Goal: Contribute content: Contribute content

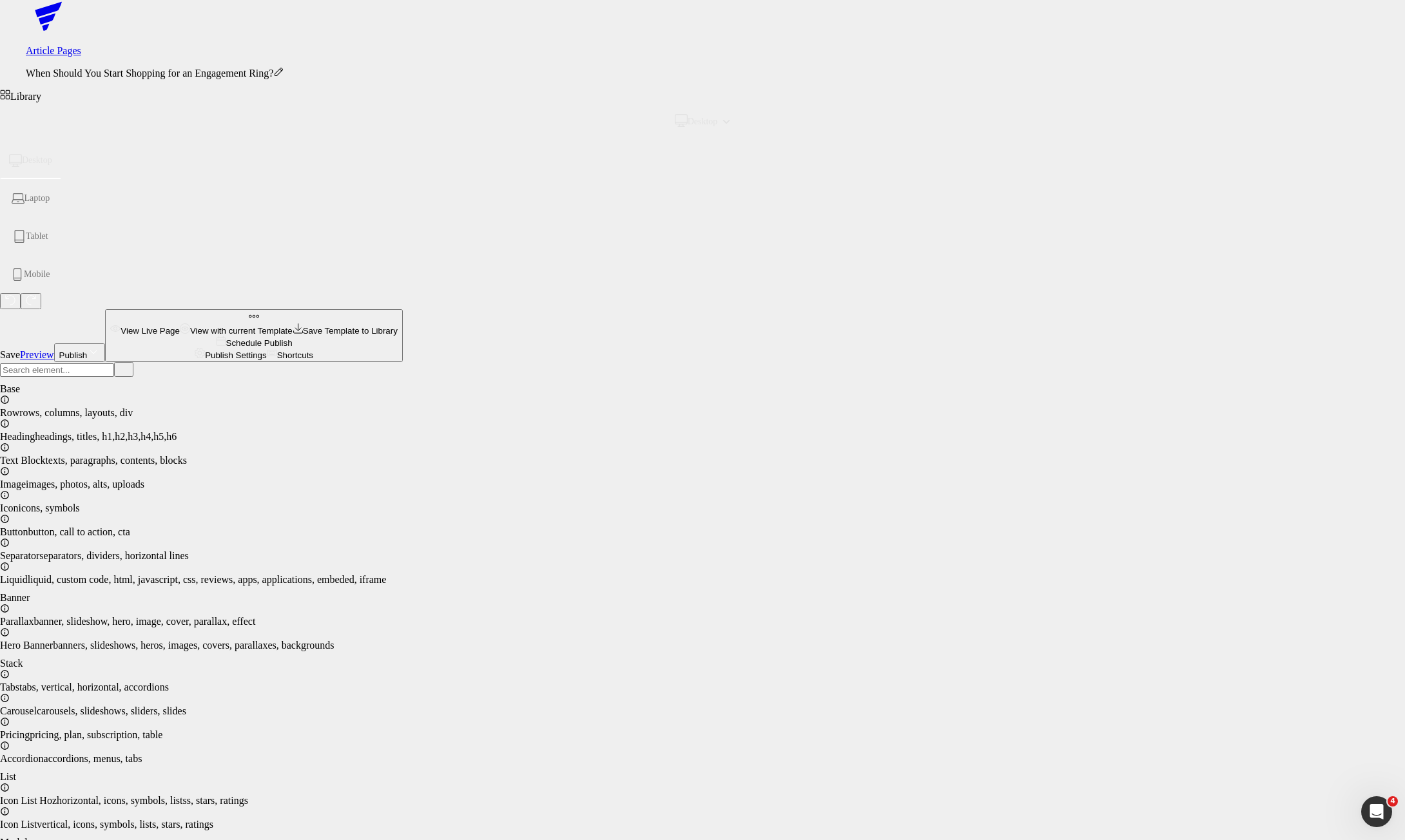
paste div
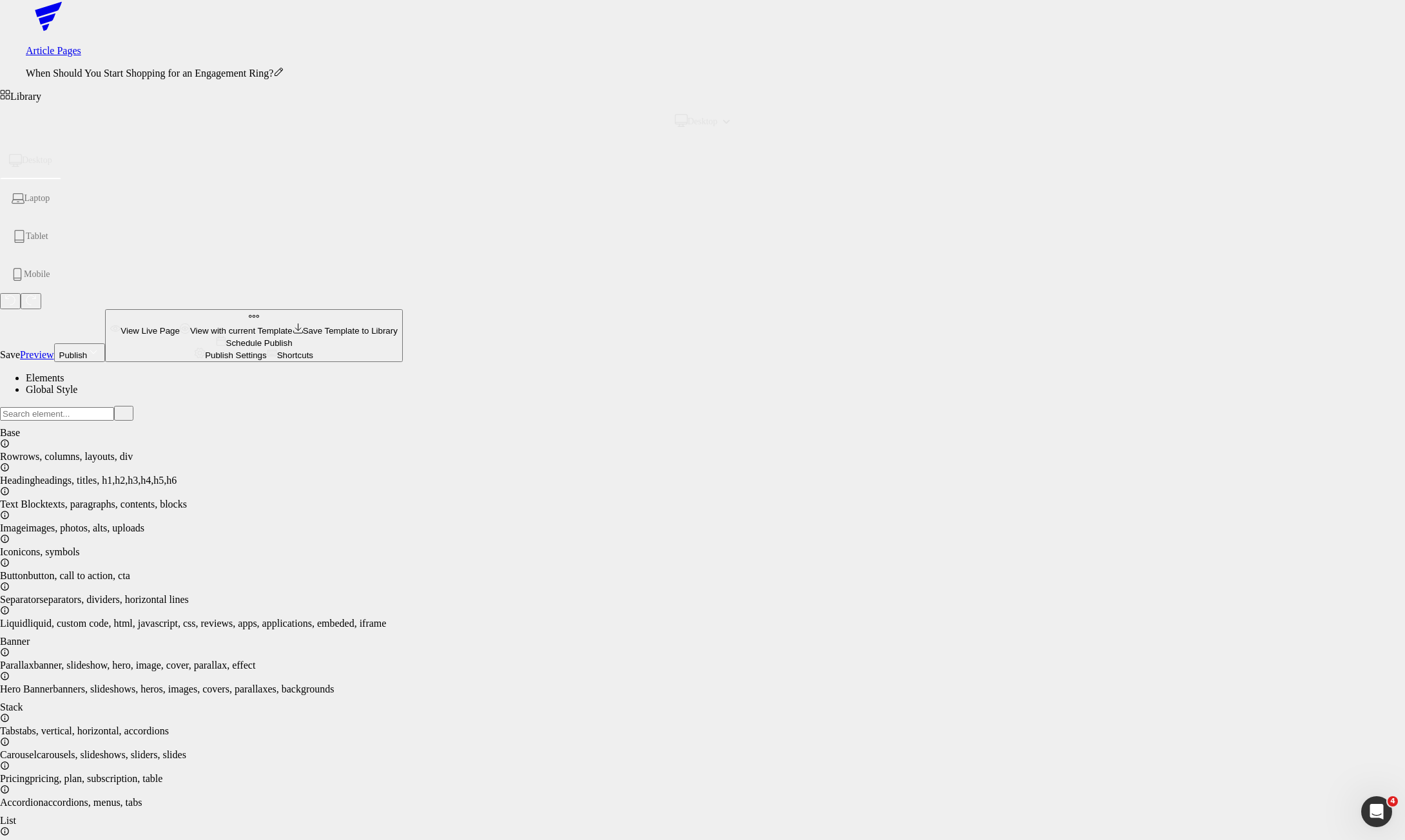
scroll to position [129, 0]
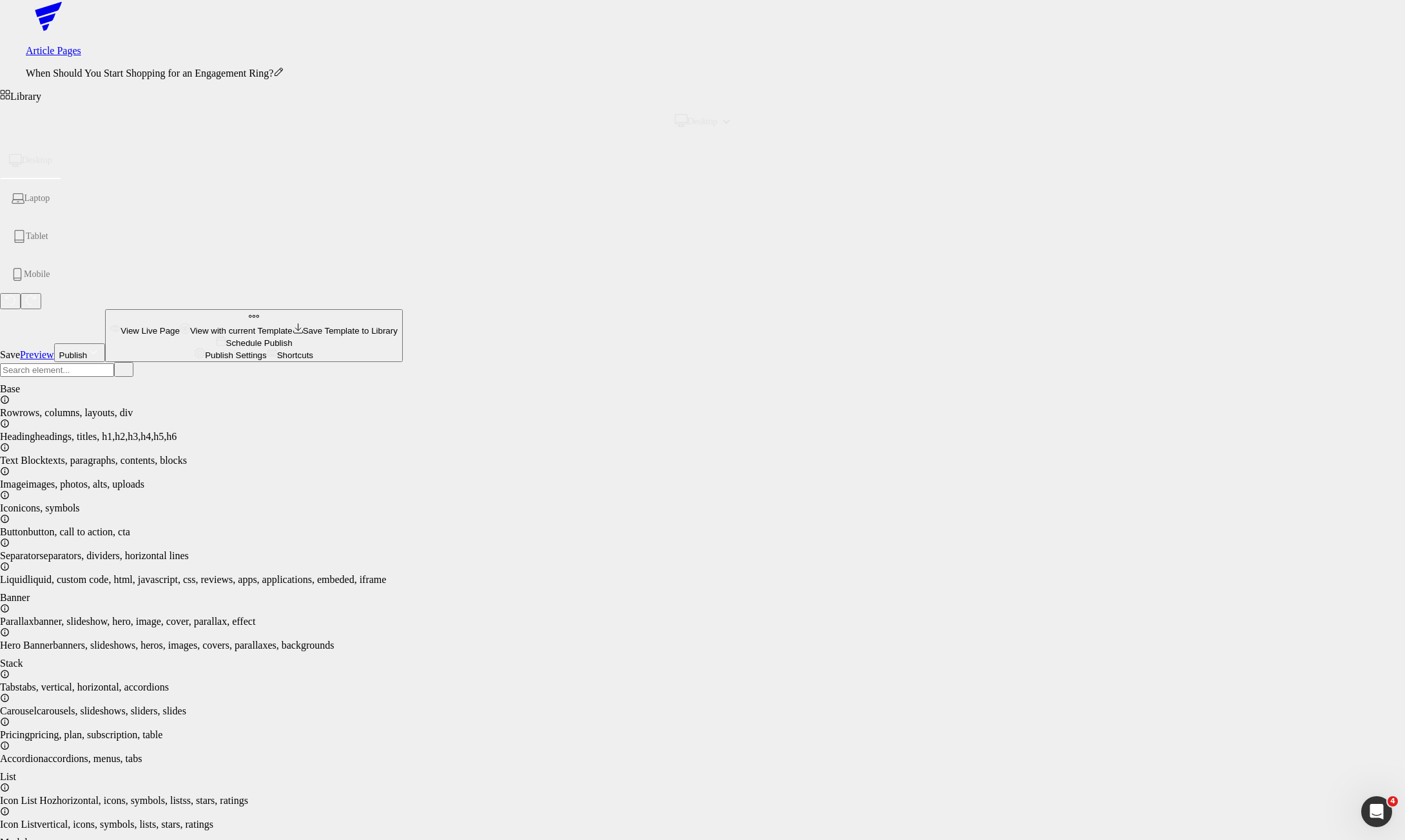
drag, startPoint x: 683, startPoint y: 5262, endPoint x: 220, endPoint y: 5161, distance: 473.9
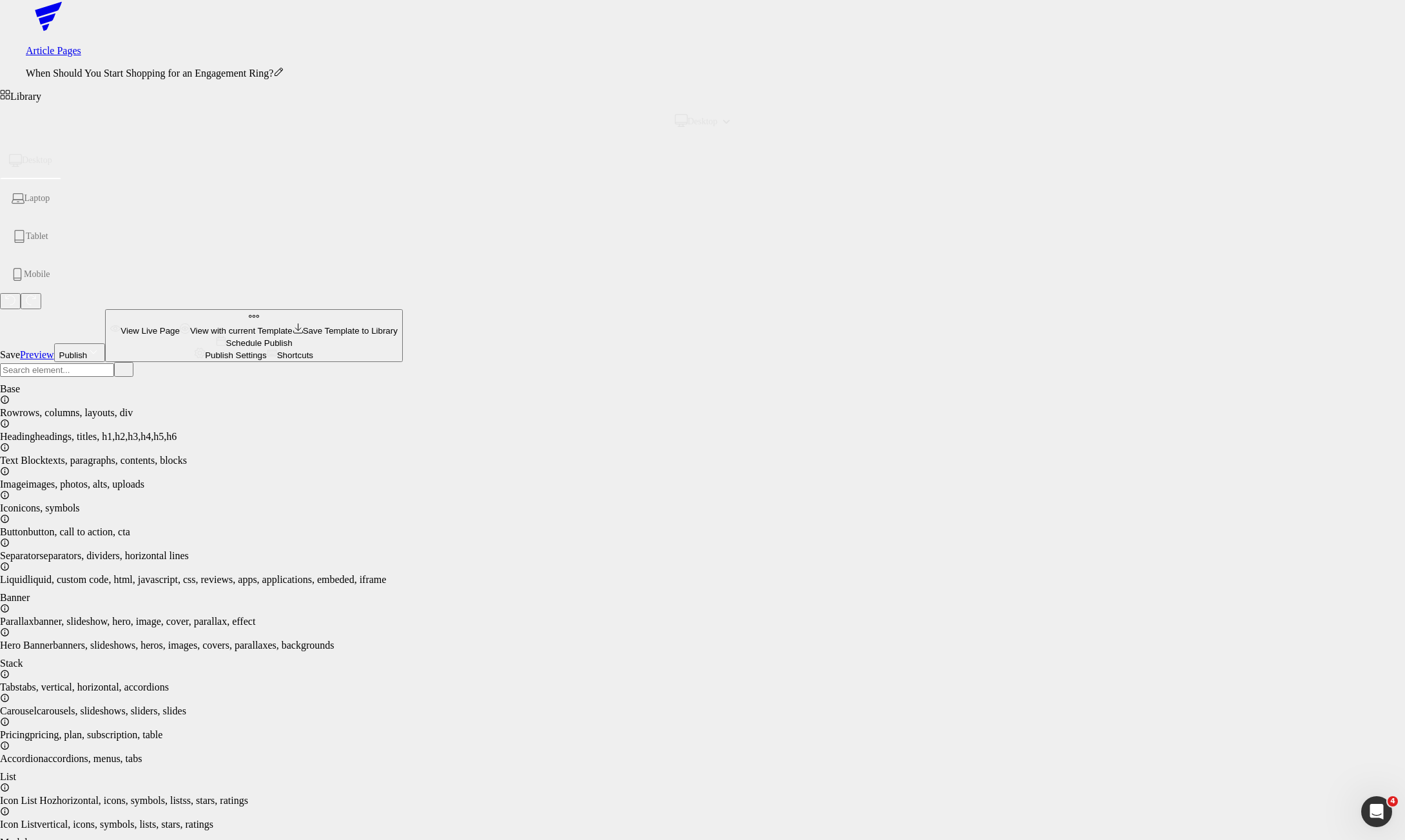
drag, startPoint x: 867, startPoint y: 460, endPoint x: 681, endPoint y: 426, distance: 189.1
click at [0, 0] on button "Yes" at bounding box center [0, 0] width 0 height 0
drag, startPoint x: 847, startPoint y: 5178, endPoint x: 856, endPoint y: 5186, distance: 12.0
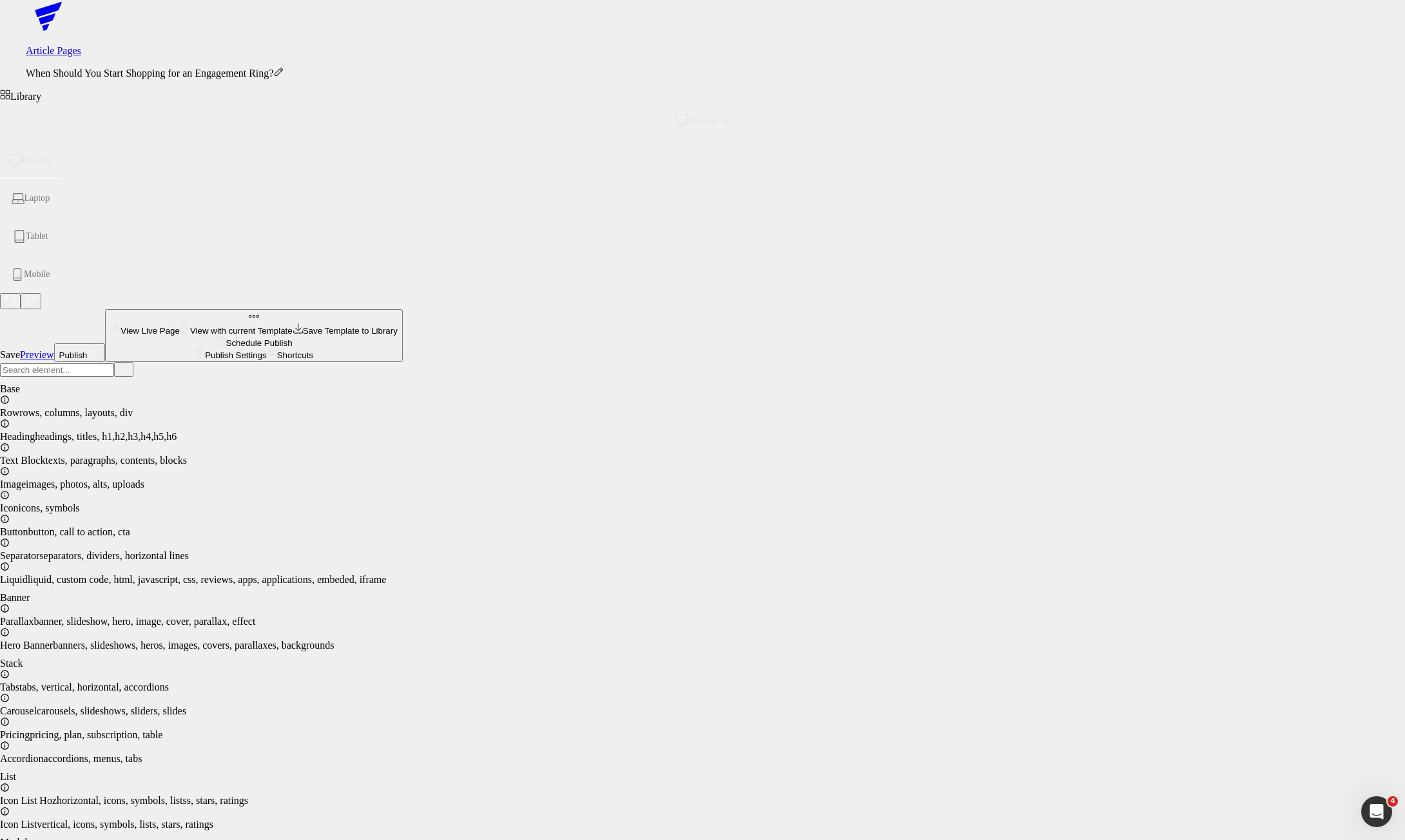
drag, startPoint x: 846, startPoint y: 5179, endPoint x: 862, endPoint y: 5185, distance: 17.1
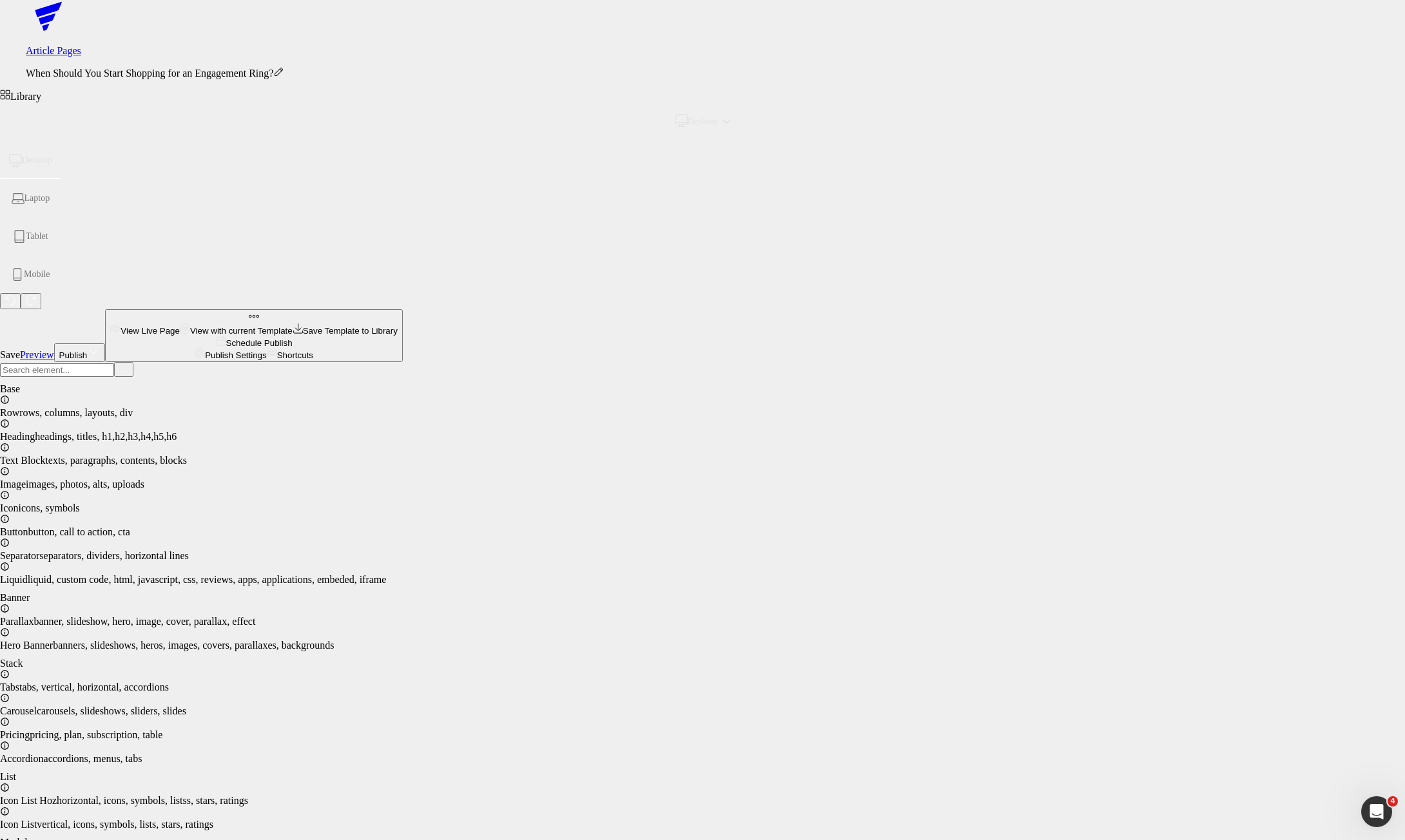
drag, startPoint x: 622, startPoint y: 5195, endPoint x: 249, endPoint y: 5195, distance: 373.0
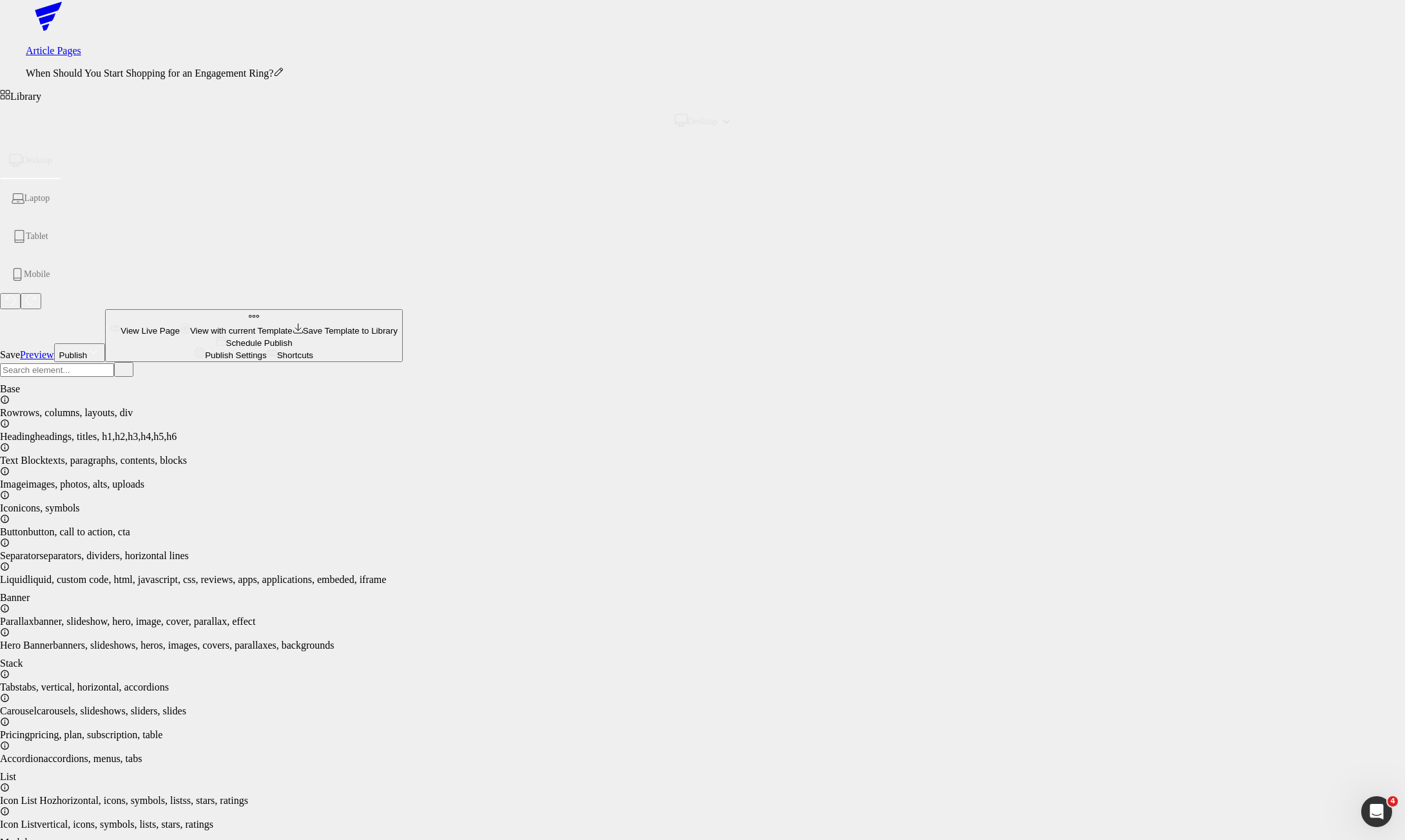
drag, startPoint x: 902, startPoint y: 5326, endPoint x: 252, endPoint y: 5213, distance: 659.7
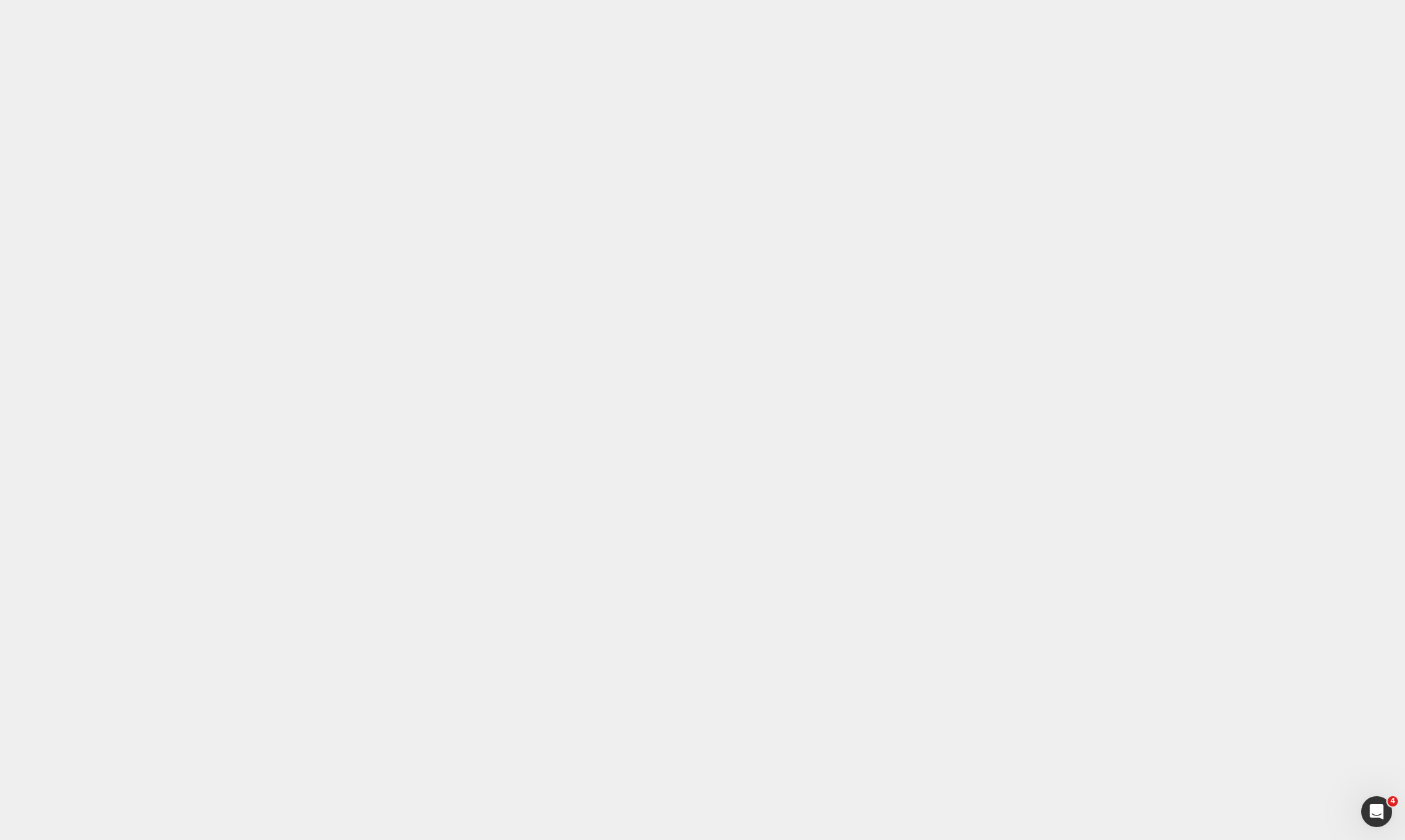
drag, startPoint x: 115, startPoint y: 10413, endPoint x: 456, endPoint y: 10723, distance: 460.8
click at [0, 0] on link at bounding box center [0, 0] width 0 height 0
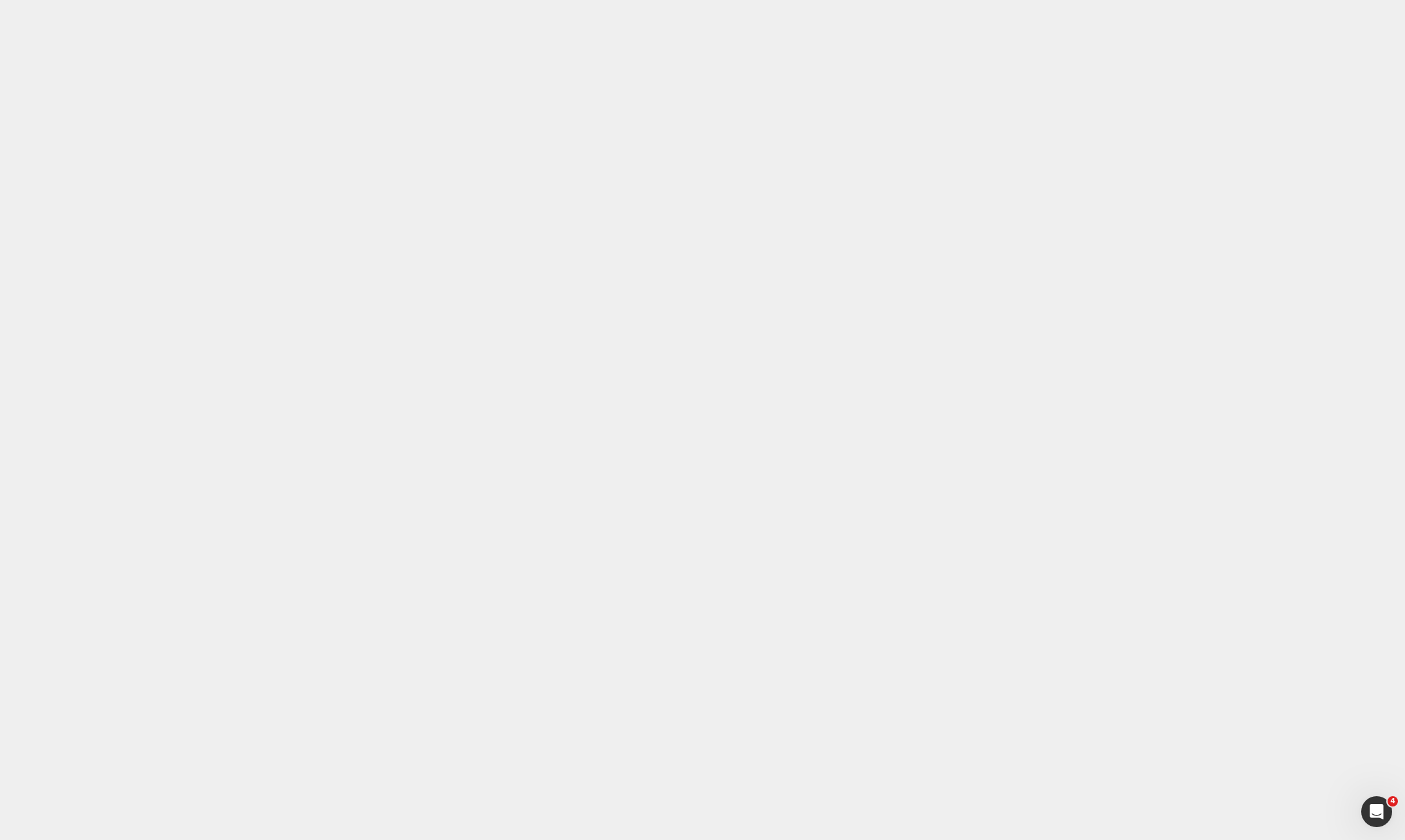
drag, startPoint x: 860, startPoint y: 10717, endPoint x: 261, endPoint y: 10567, distance: 617.5
drag, startPoint x: 574, startPoint y: 10836, endPoint x: 468, endPoint y: 10648, distance: 215.8
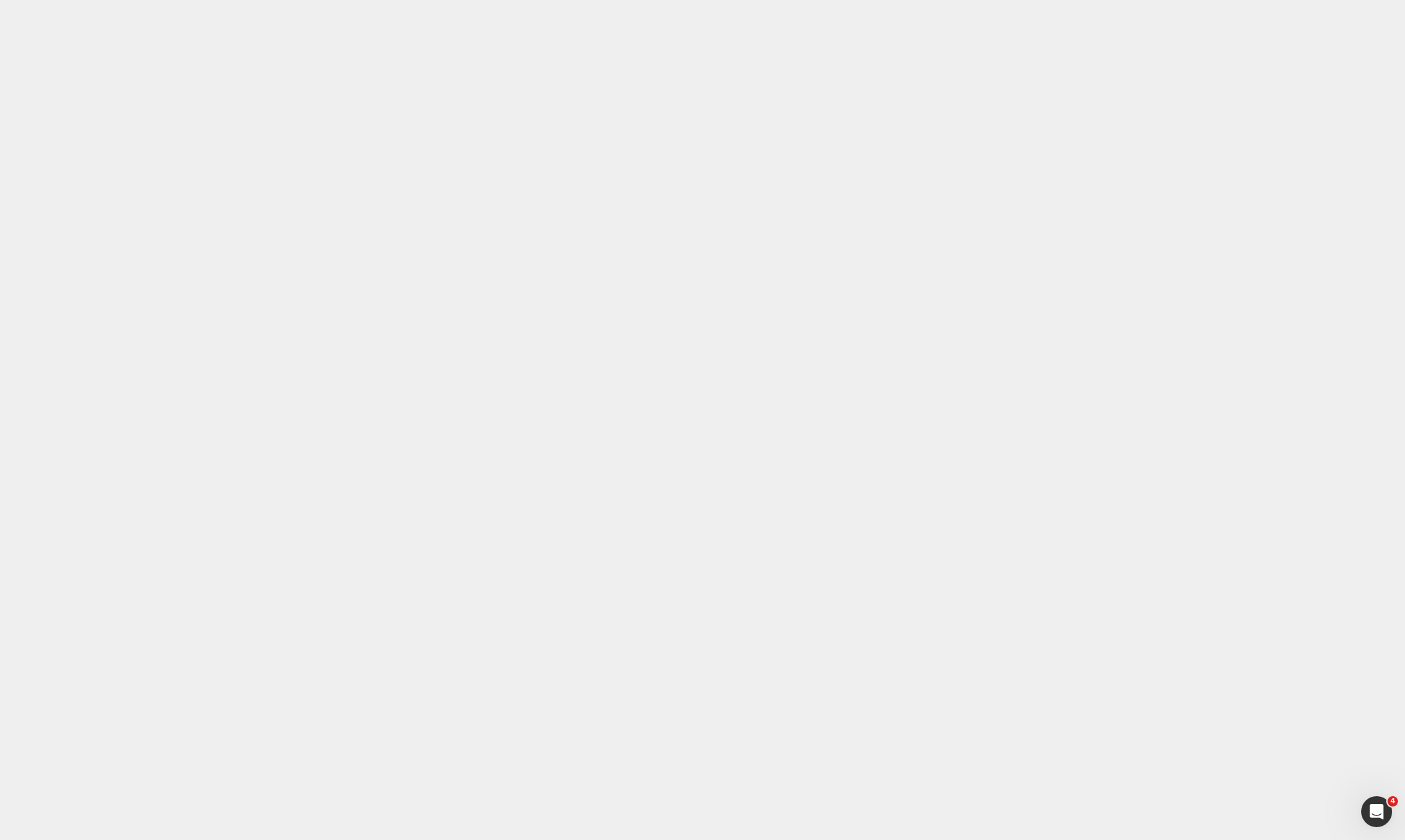
drag, startPoint x: 570, startPoint y: 10960, endPoint x: 509, endPoint y: 10675, distance: 291.5
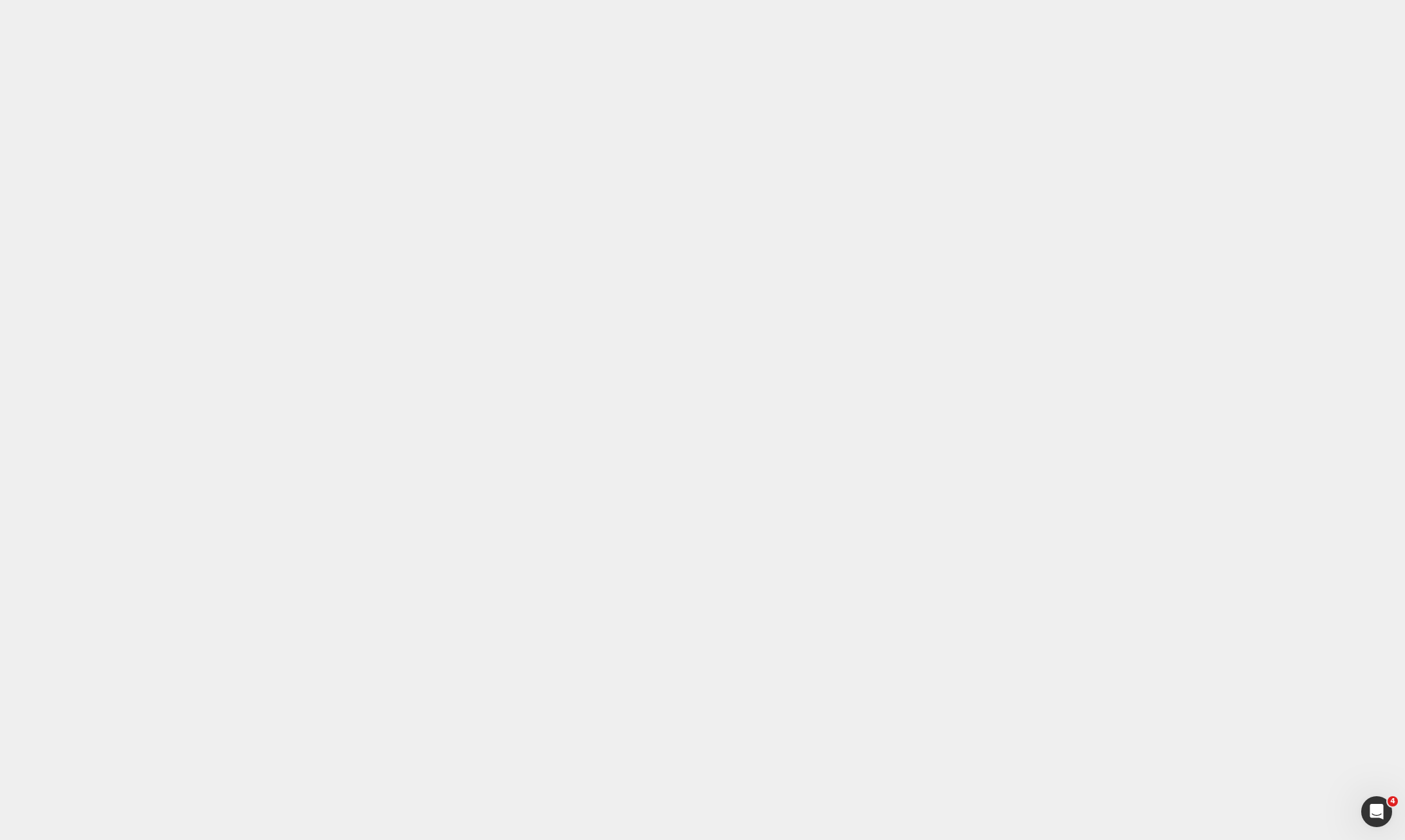
drag, startPoint x: 64, startPoint y: 10619, endPoint x: 595, endPoint y: 10754, distance: 547.9
drag, startPoint x: 573, startPoint y: 10270, endPoint x: 574, endPoint y: 10206, distance: 64.0
drag, startPoint x: 573, startPoint y: 10709, endPoint x: 568, endPoint y: 10638, distance: 71.2
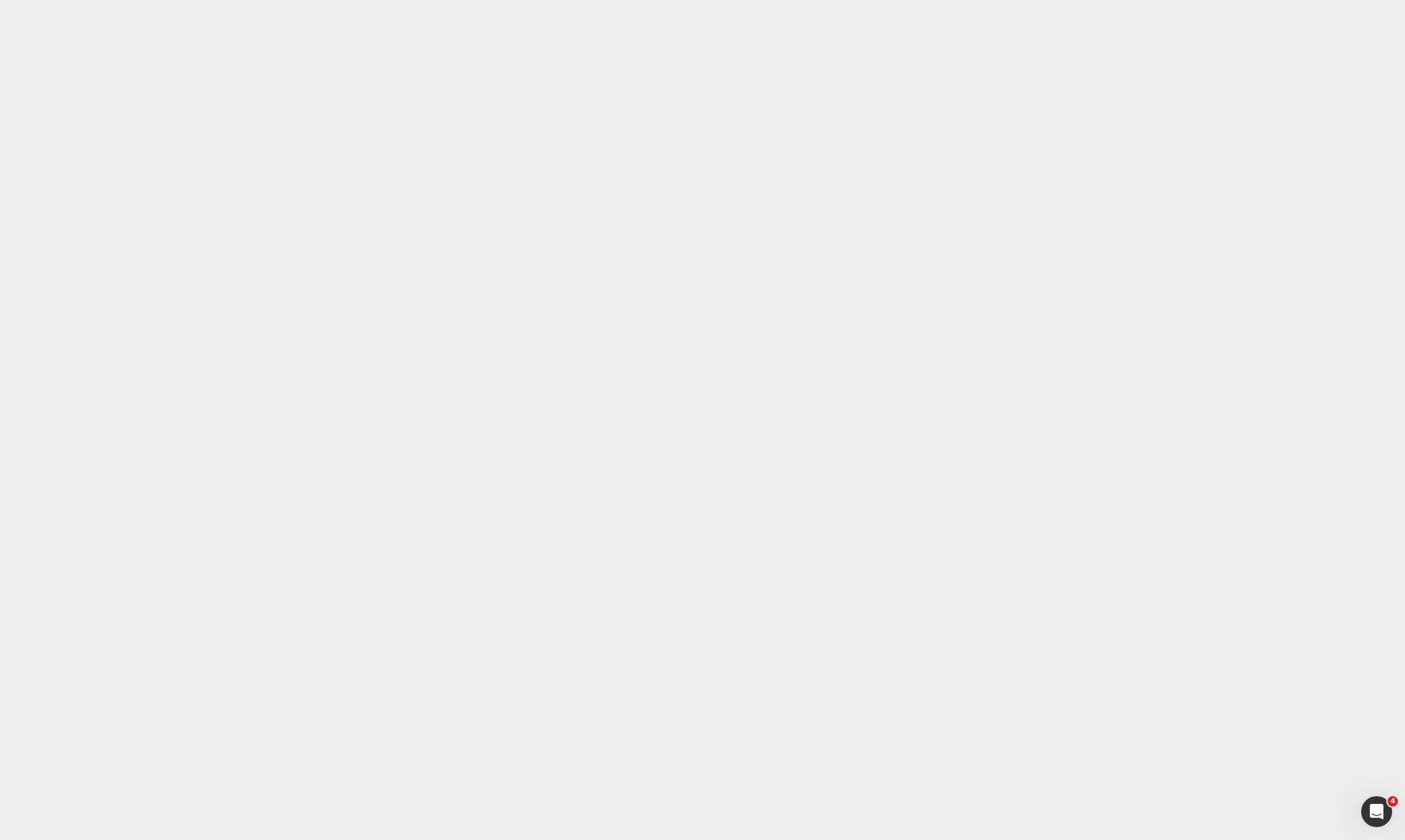
type input "80"
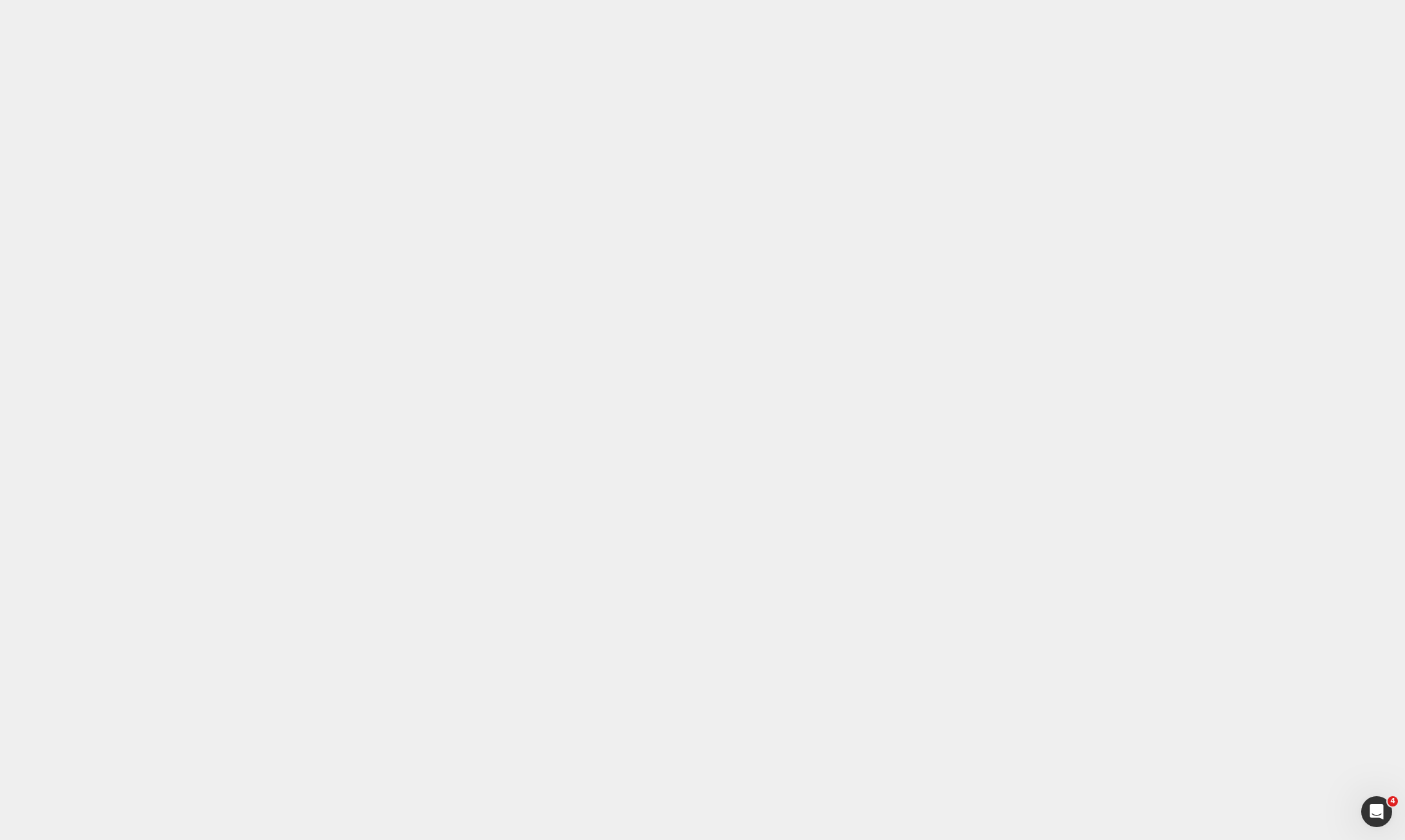
type input "0"
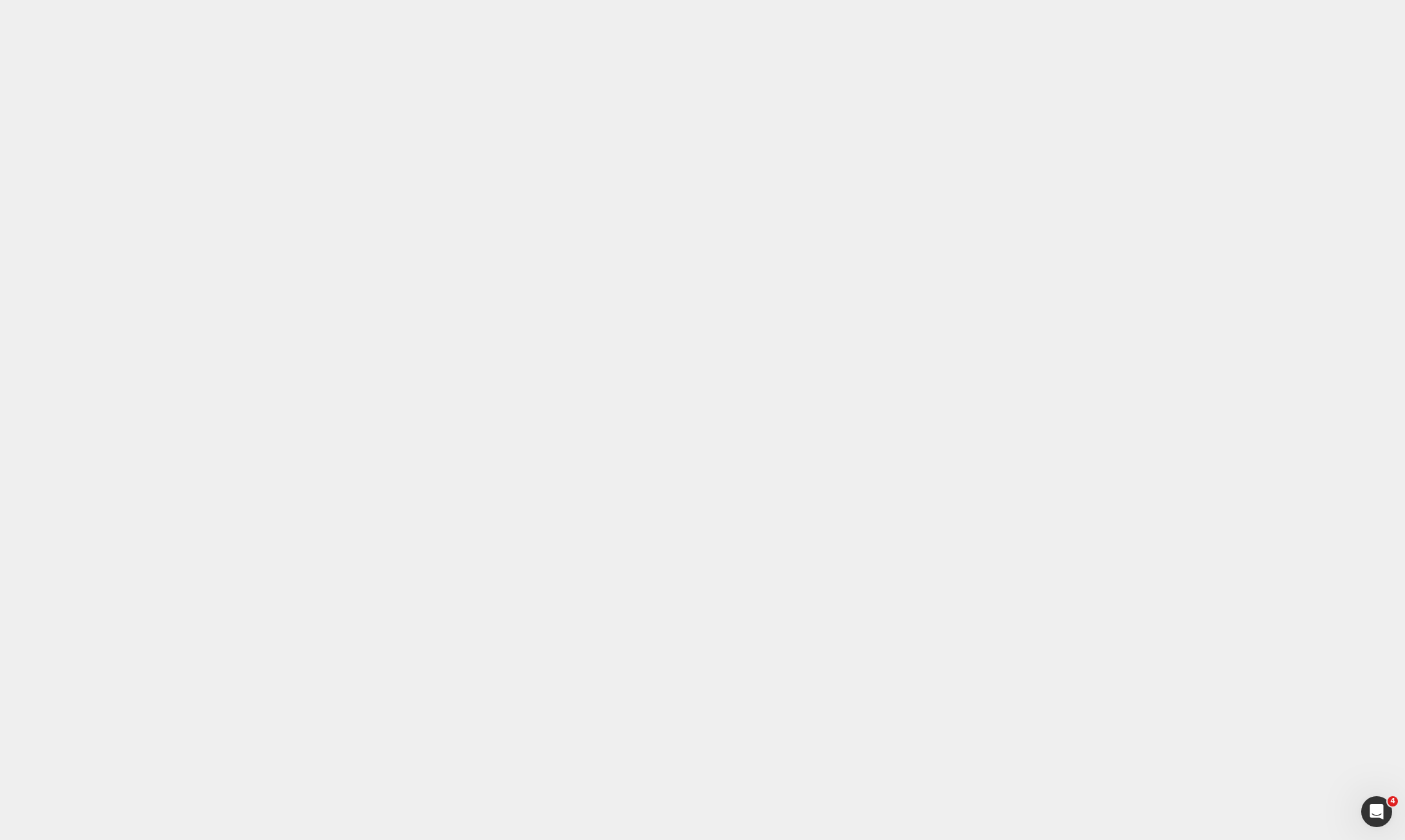
type input "0"
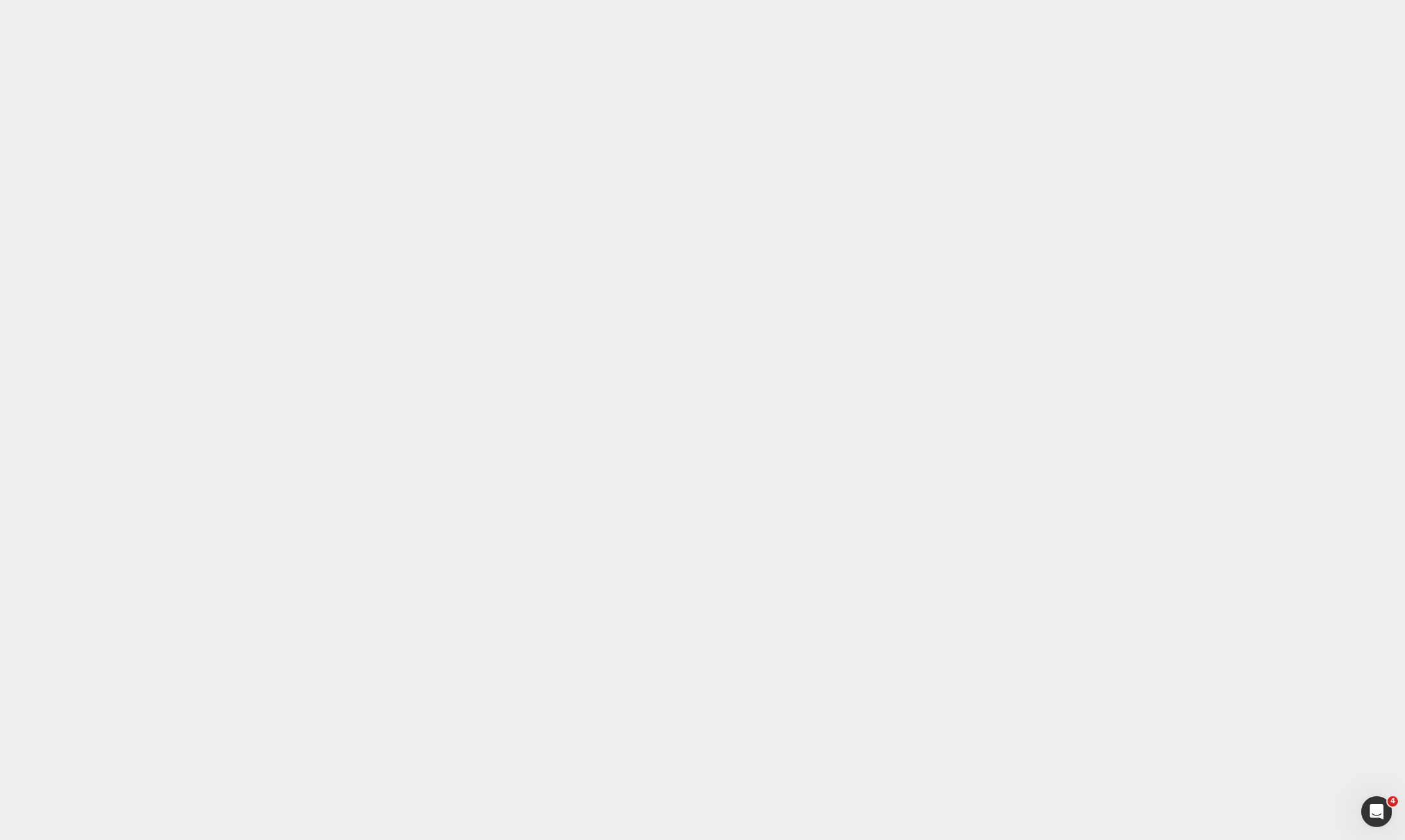
type input "0"
drag, startPoint x: 585, startPoint y: 10730, endPoint x: 145, endPoint y: 10701, distance: 441.0
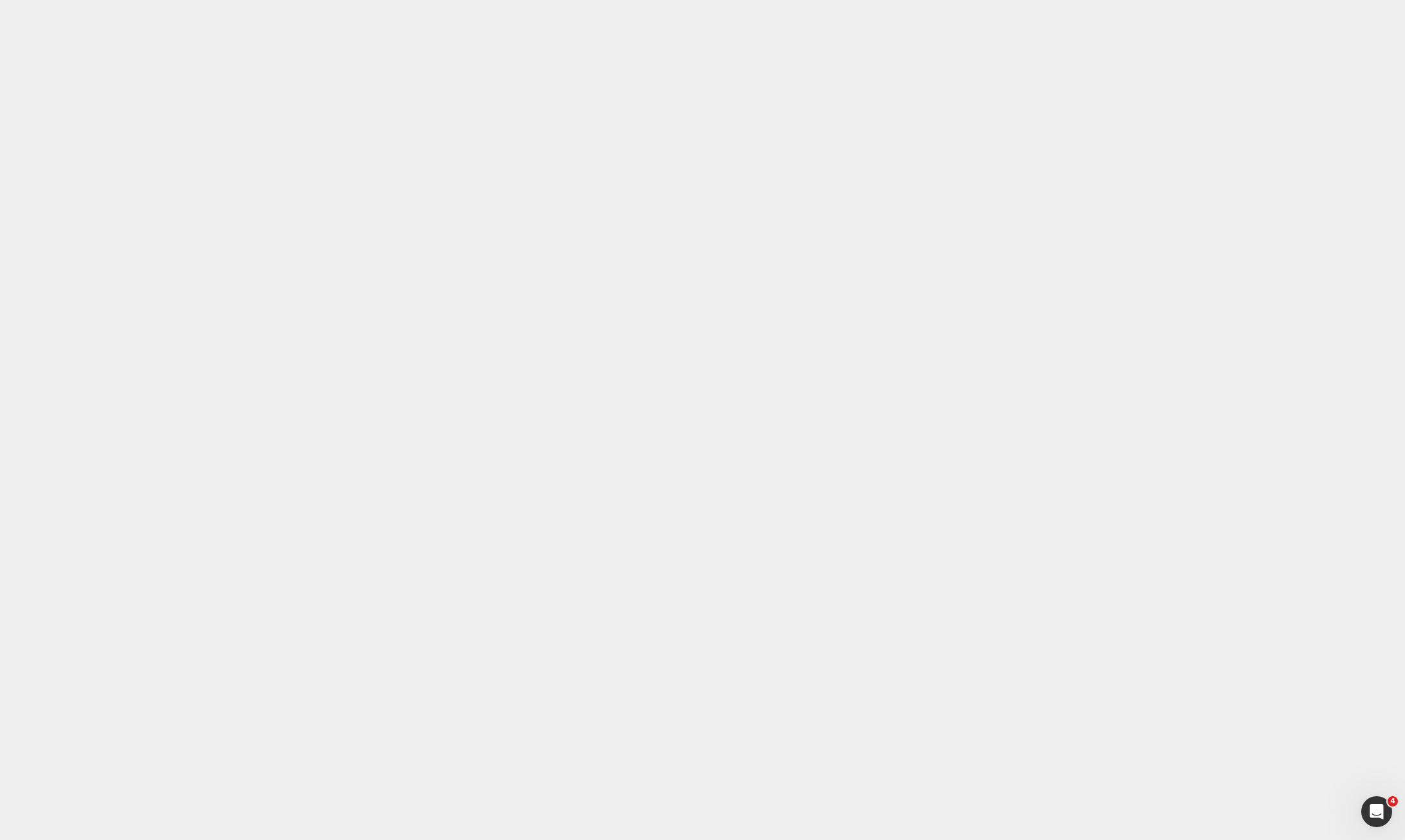
drag, startPoint x: 567, startPoint y: 10692, endPoint x: 540, endPoint y: 10600, distance: 95.9
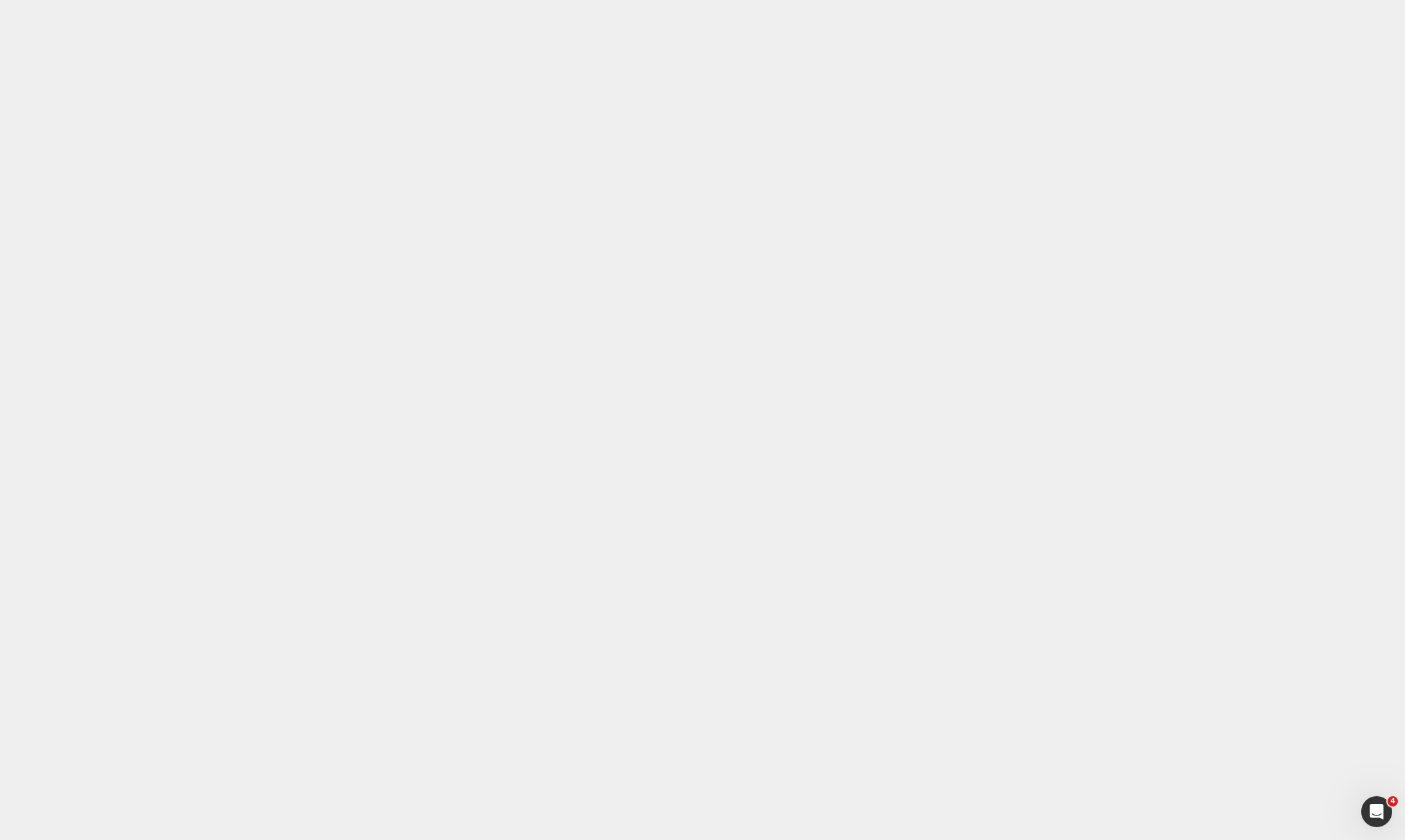
type input "0"
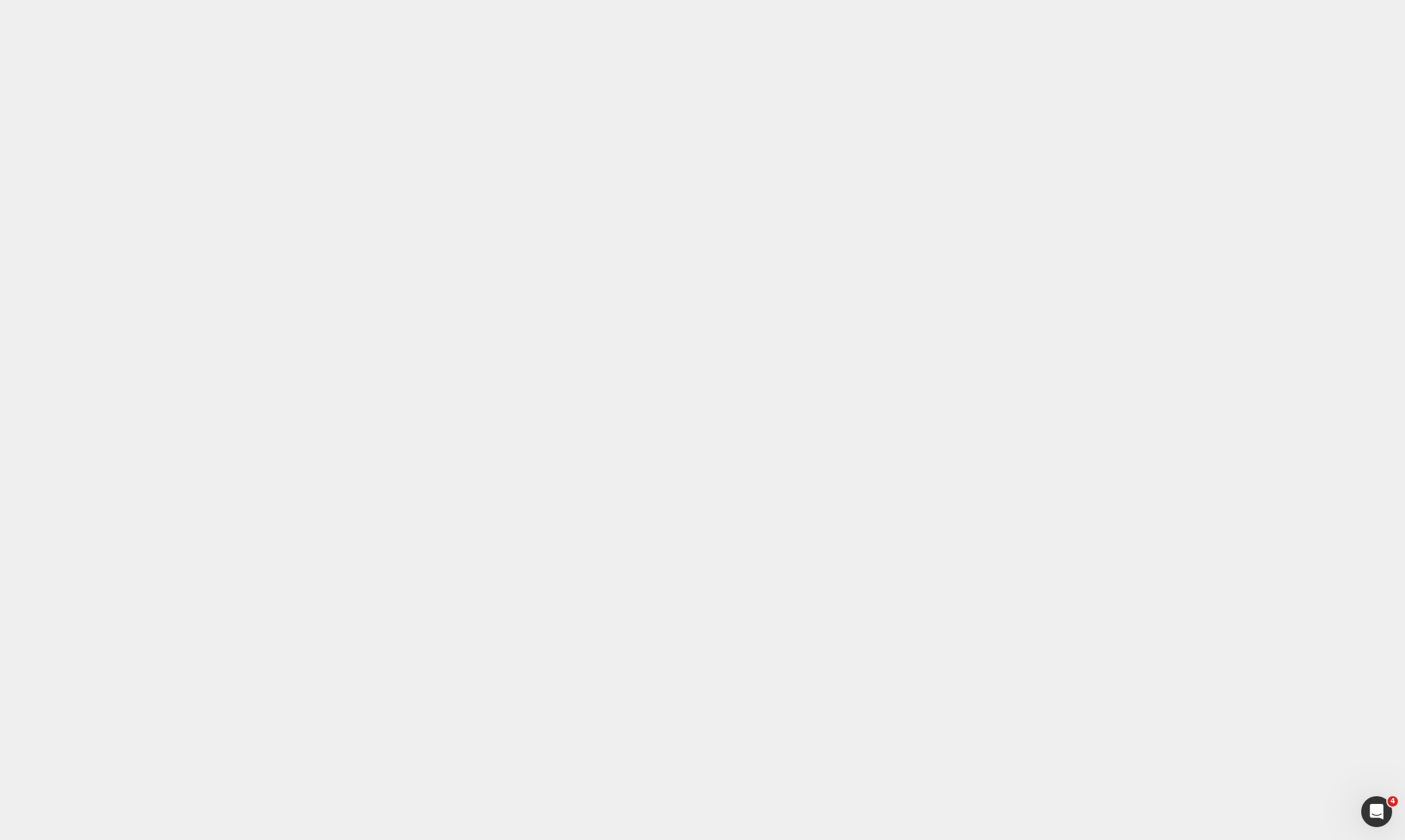
type input "0"
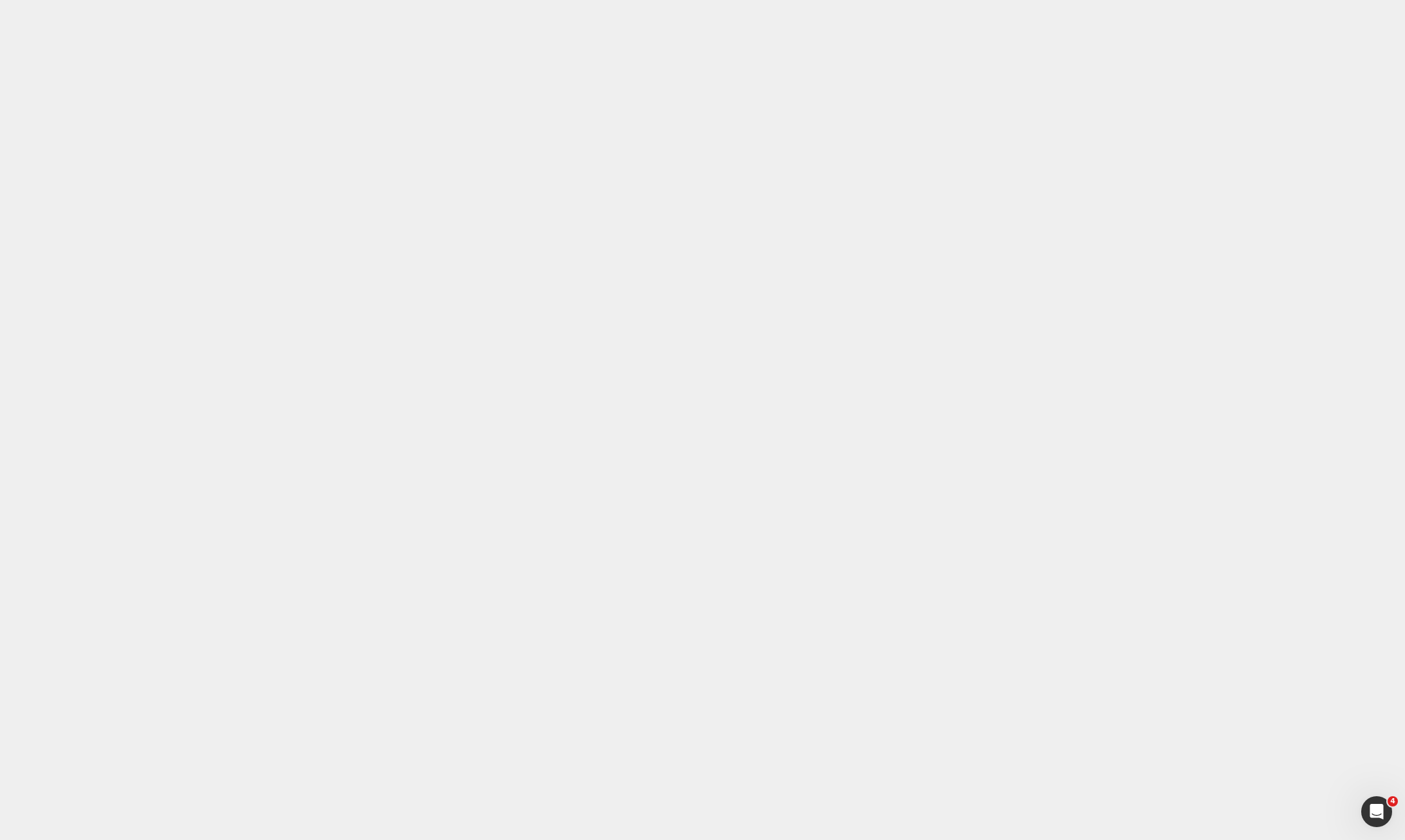
type input "15"
type input "30"
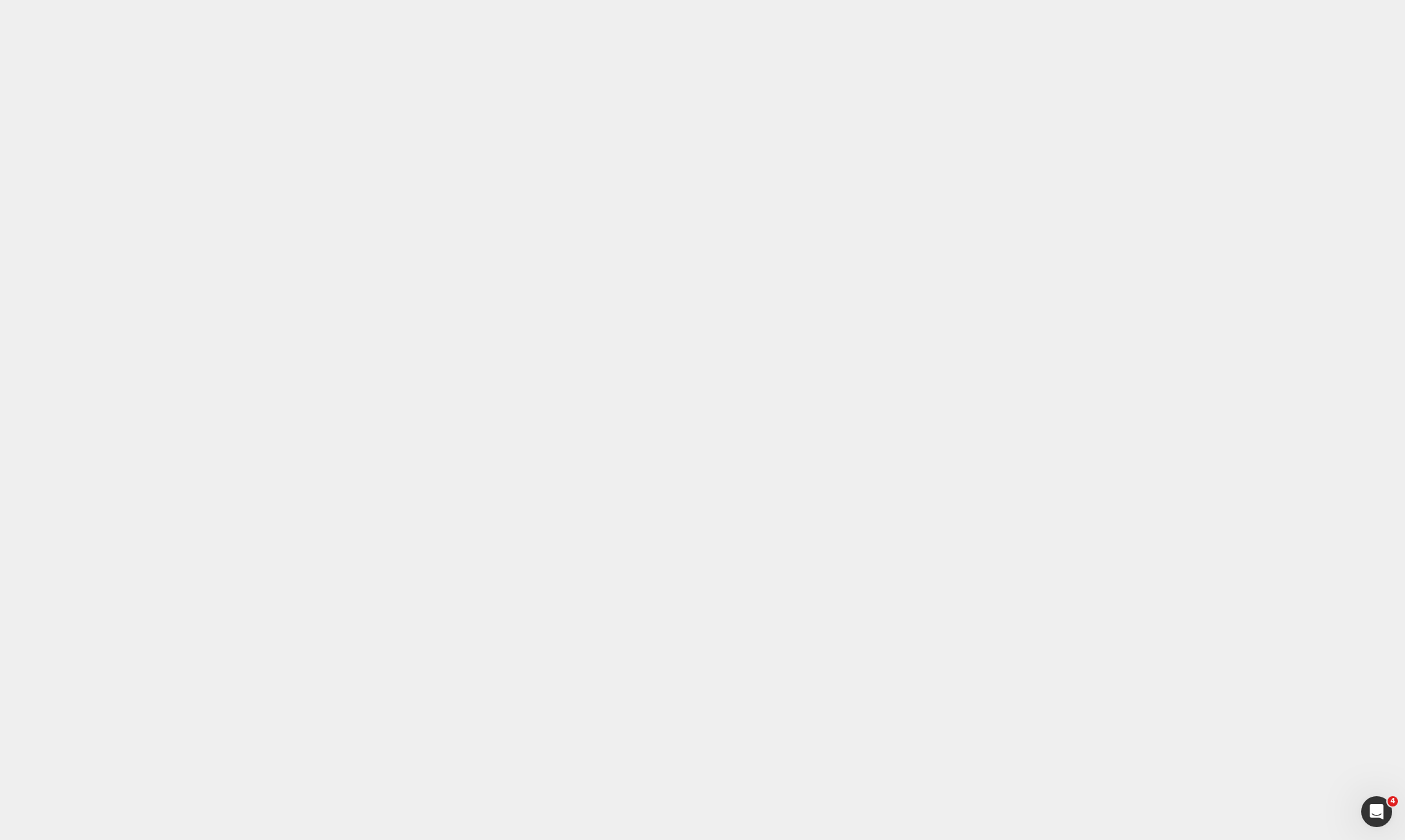
type input "0"
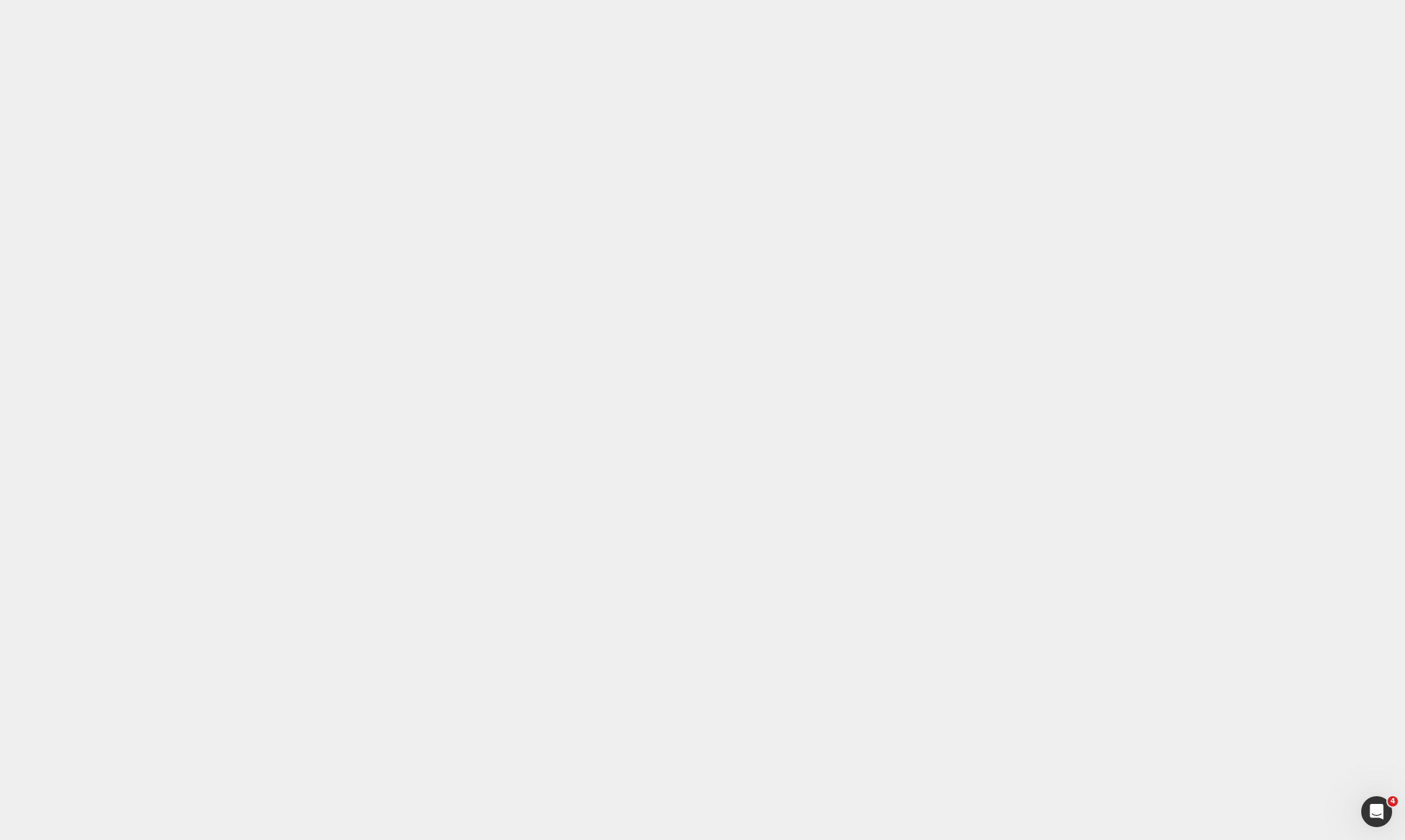
type input "0"
type input "15"
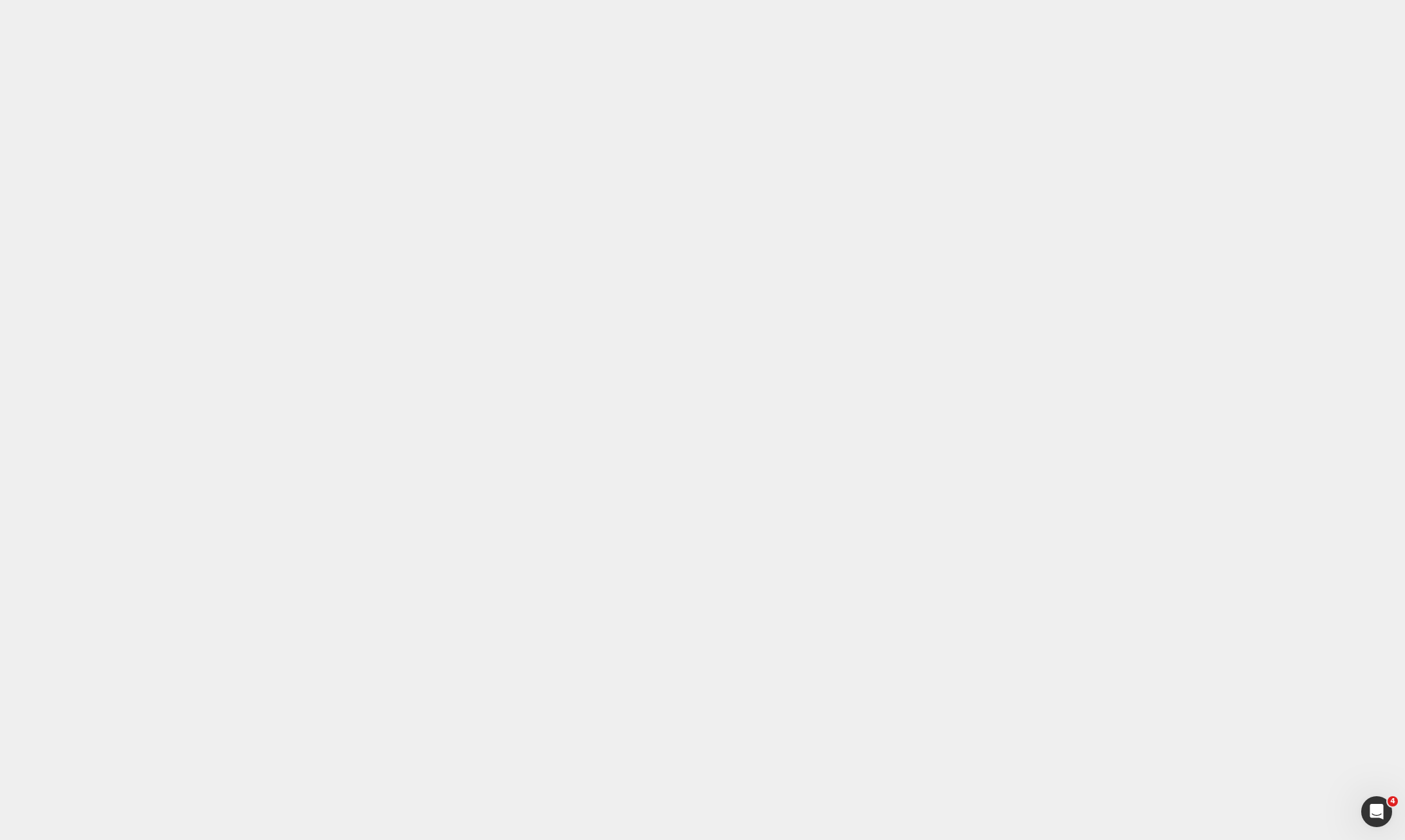
paste div
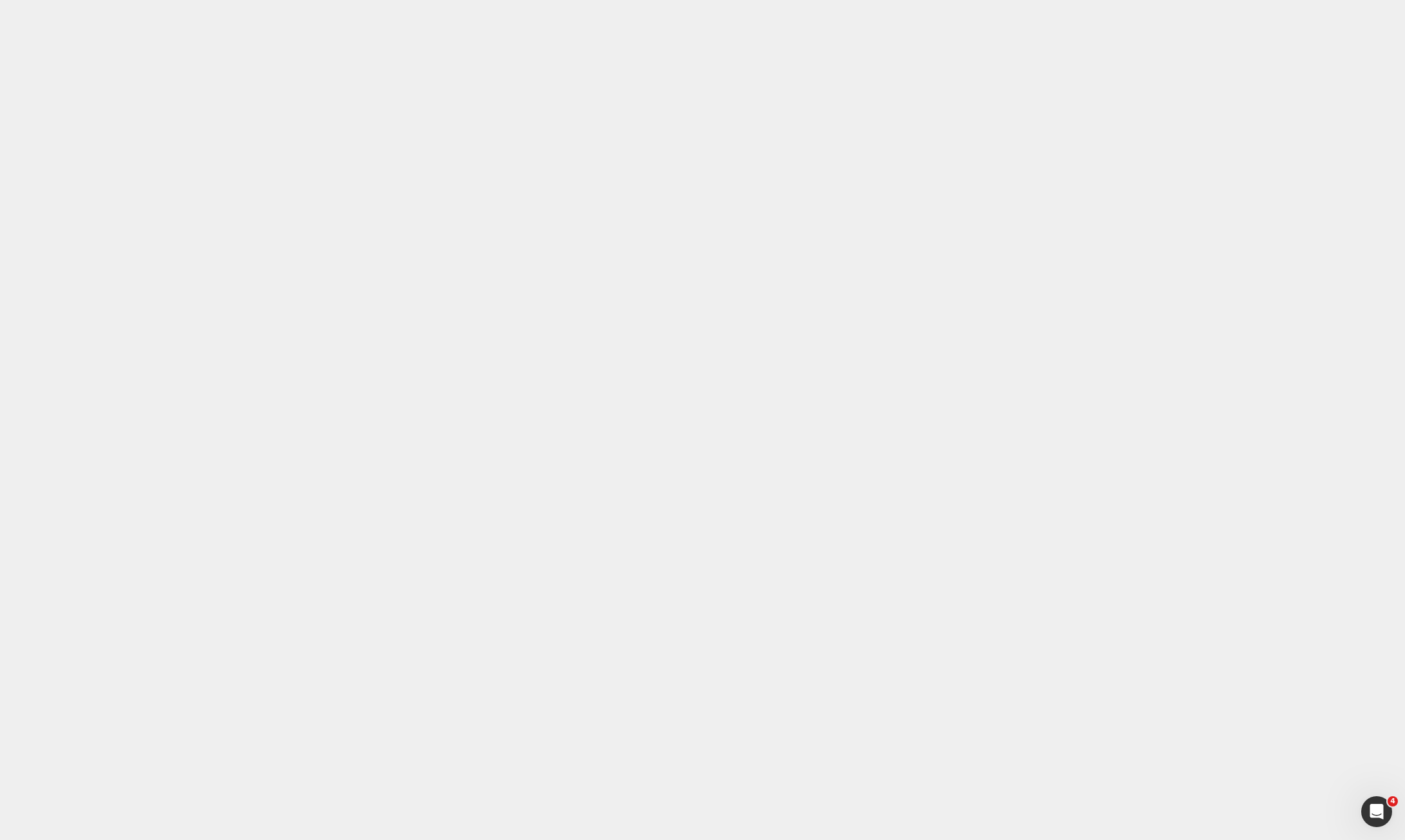
drag, startPoint x: 900, startPoint y: 10723, endPoint x: 233, endPoint y: 10608, distance: 676.8
drag, startPoint x: 867, startPoint y: 453, endPoint x: 675, endPoint y: 417, distance: 195.3
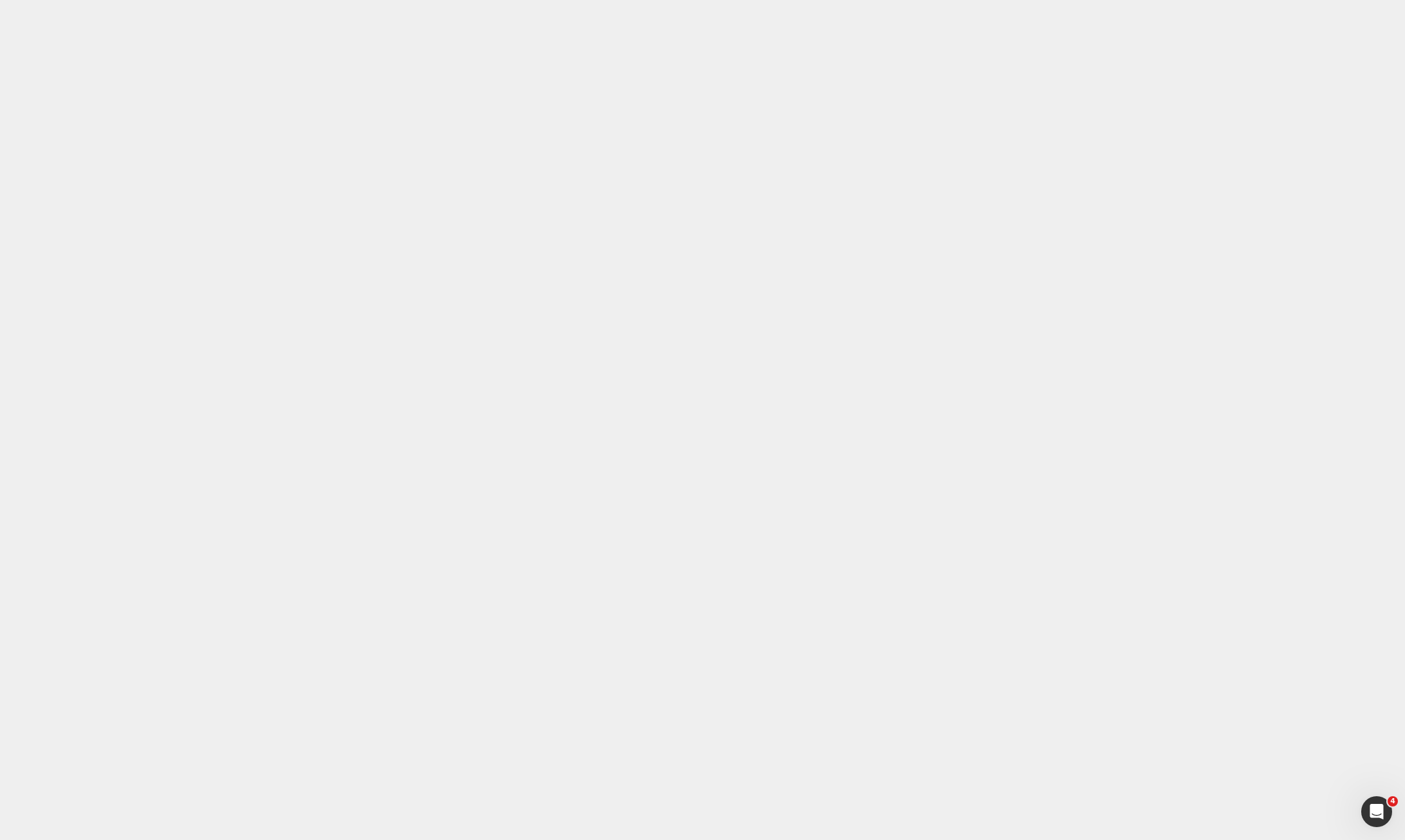
type input "15"
type input "0"
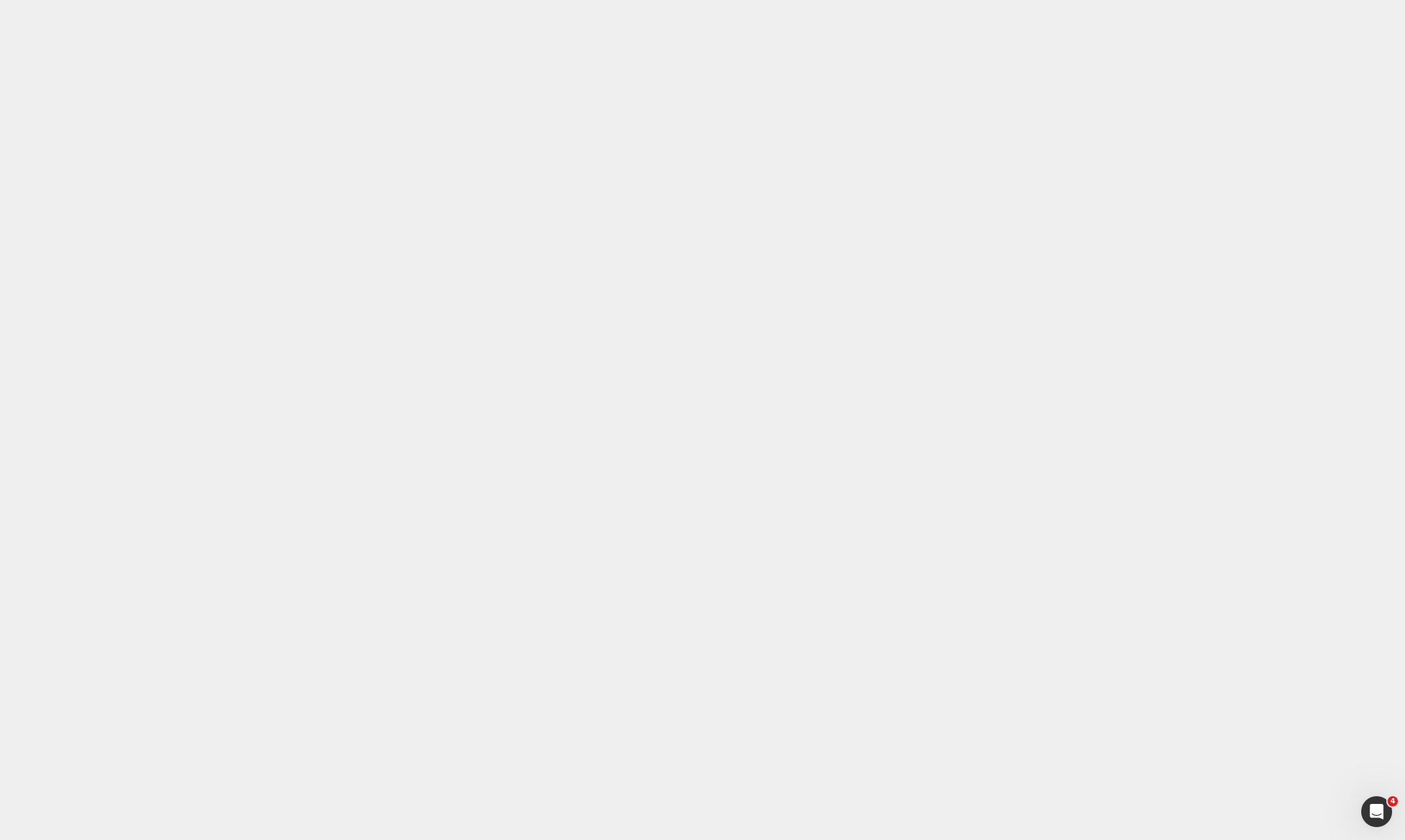
type input "0"
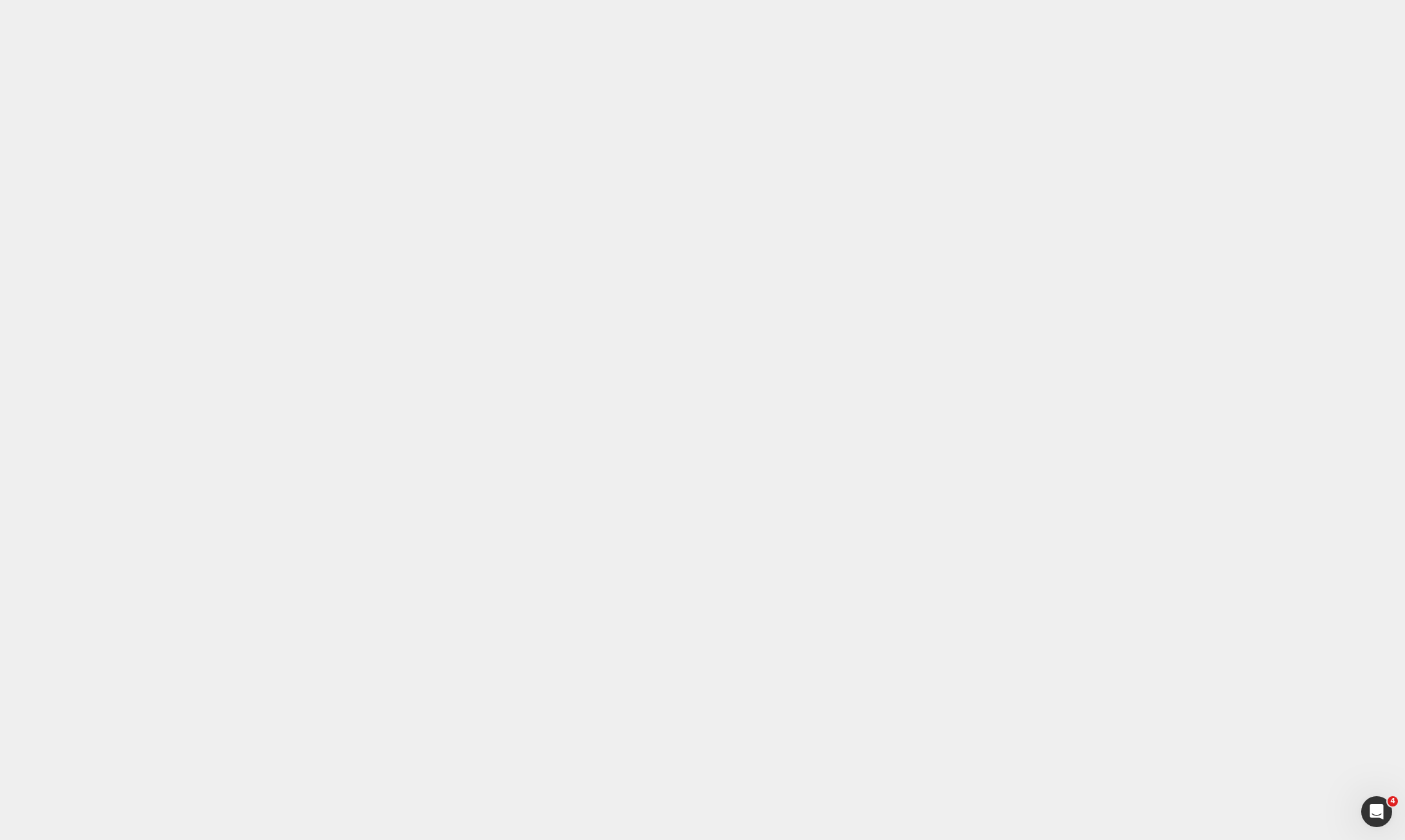
type input "0"
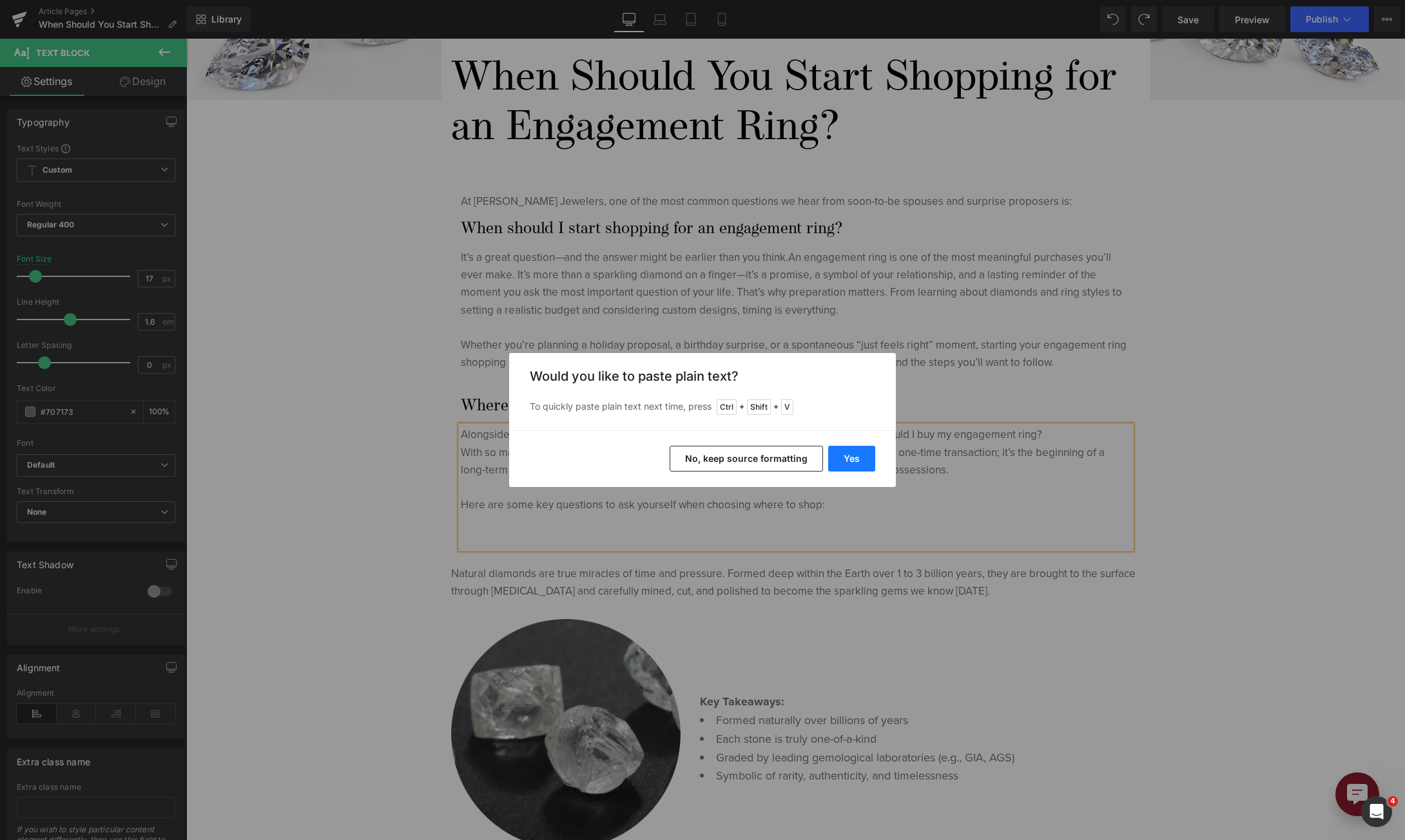
drag, startPoint x: 858, startPoint y: 460, endPoint x: 664, endPoint y: 415, distance: 199.2
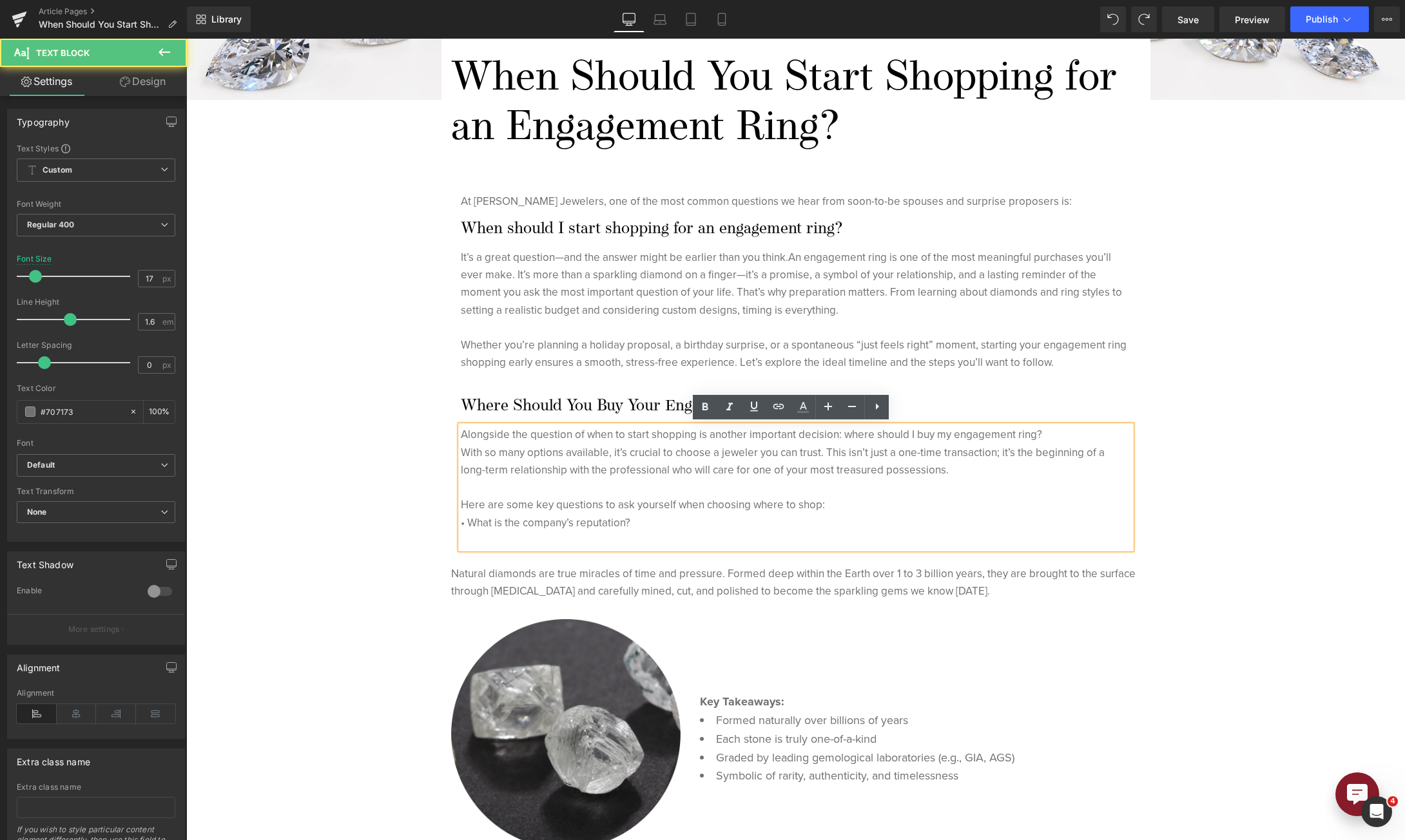
drag, startPoint x: 485, startPoint y: 10666, endPoint x: 268, endPoint y: 10668, distance: 217.0
drag, startPoint x: 270, startPoint y: 10665, endPoint x: 455, endPoint y: 10663, distance: 185.0
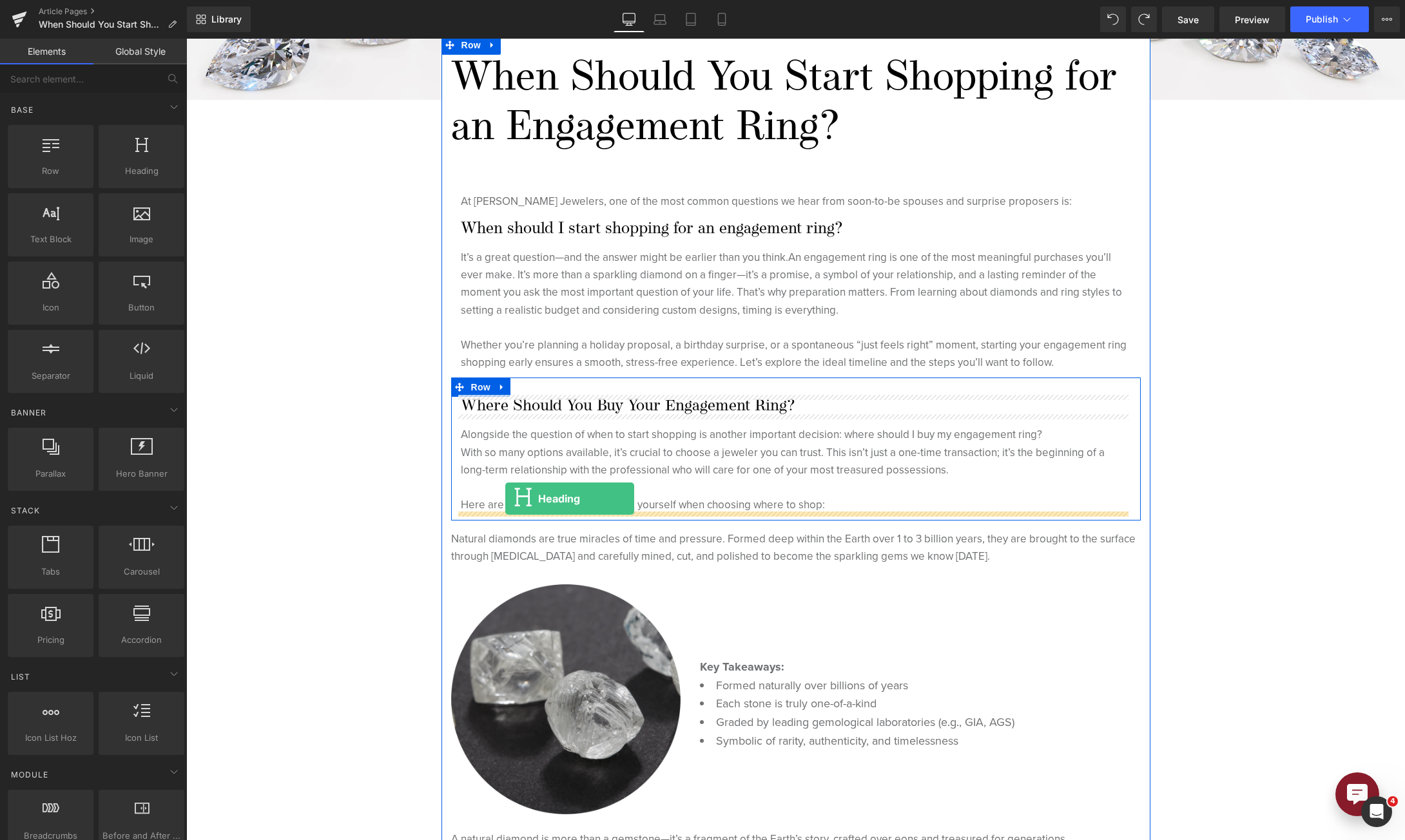
drag, startPoint x: 168, startPoint y: 10559, endPoint x: 319, endPoint y: 10824, distance: 305.0
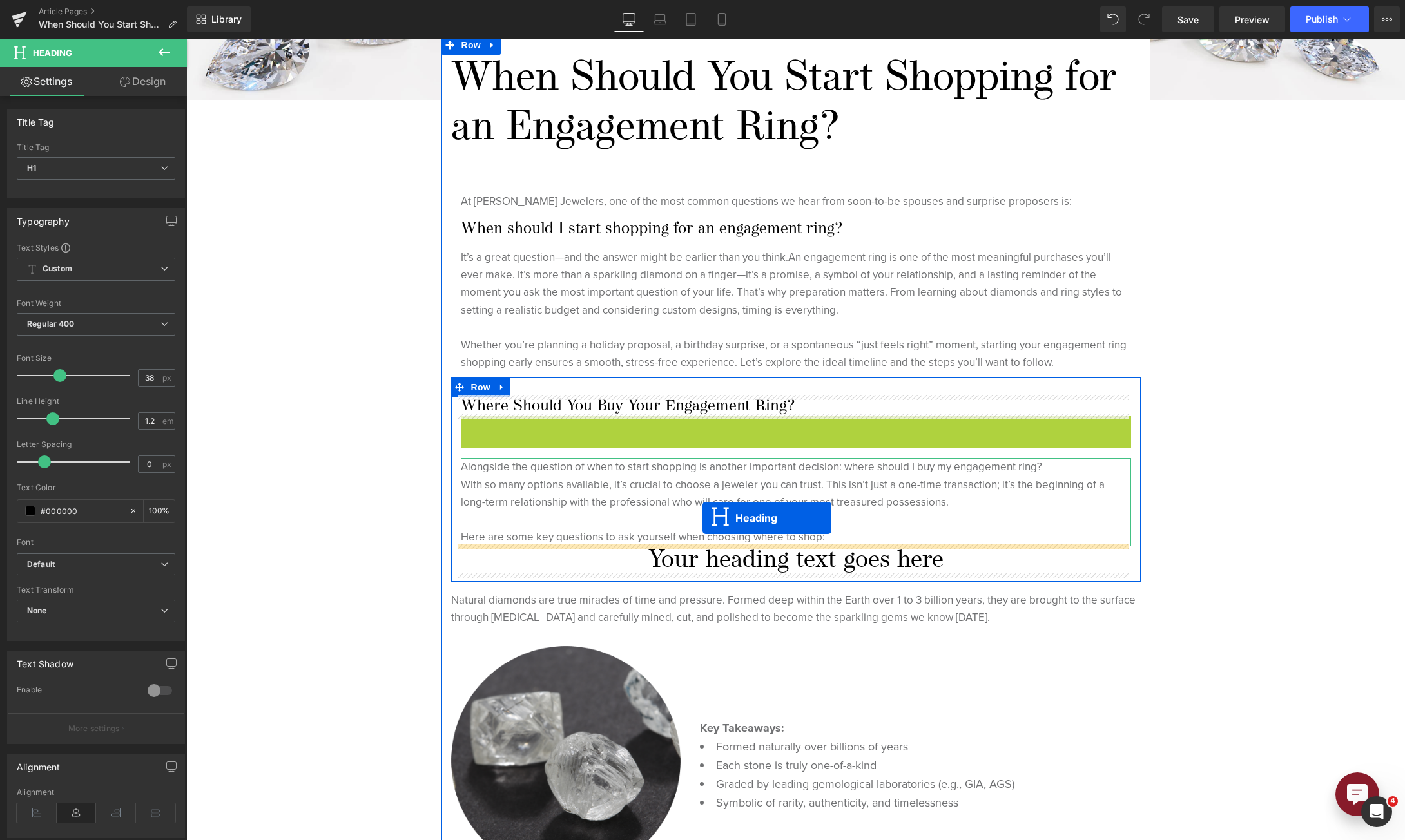
drag, startPoint x: 573, startPoint y: 10907, endPoint x: 516, endPoint y: 10998, distance: 107.4
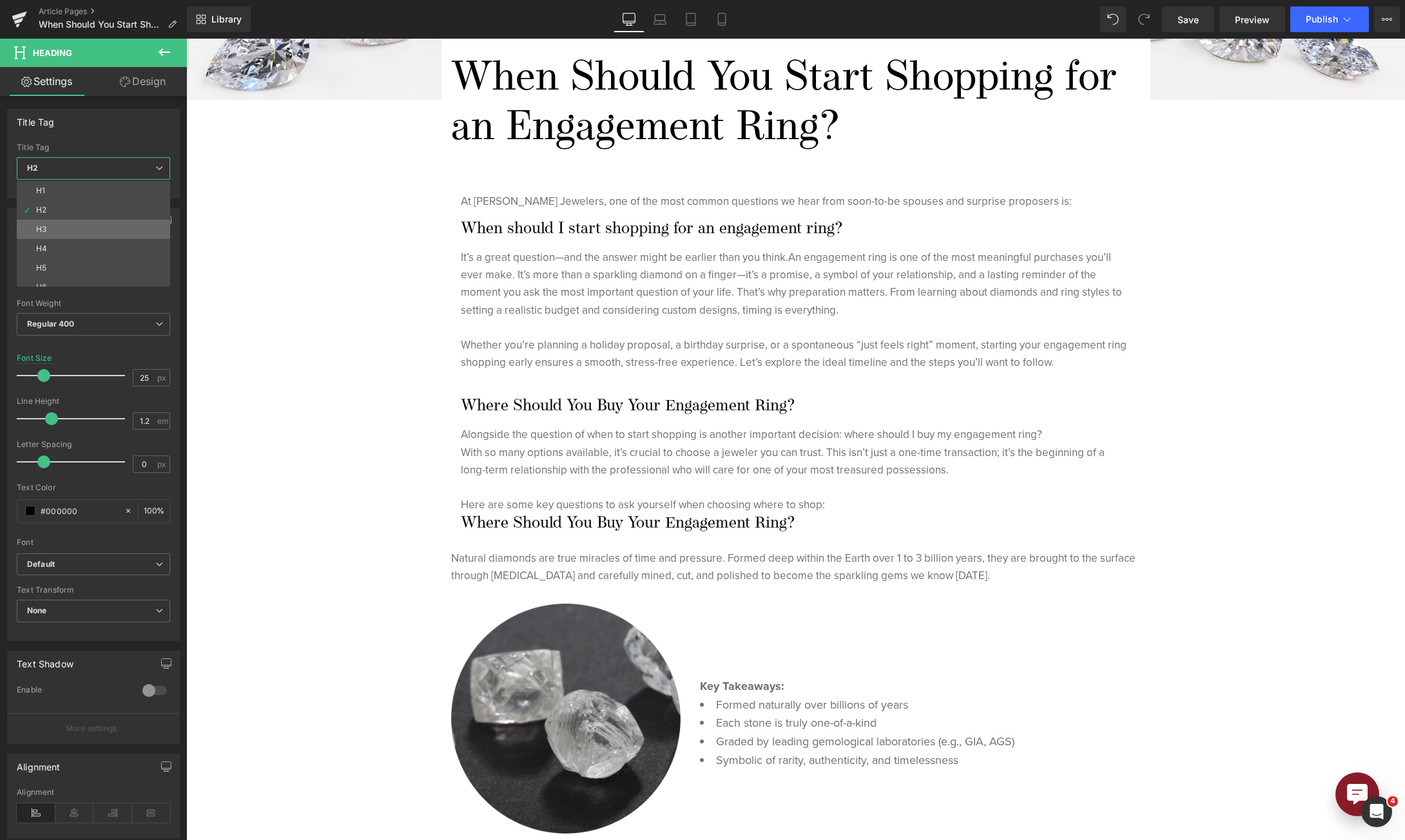
type input "30"
type input "100"
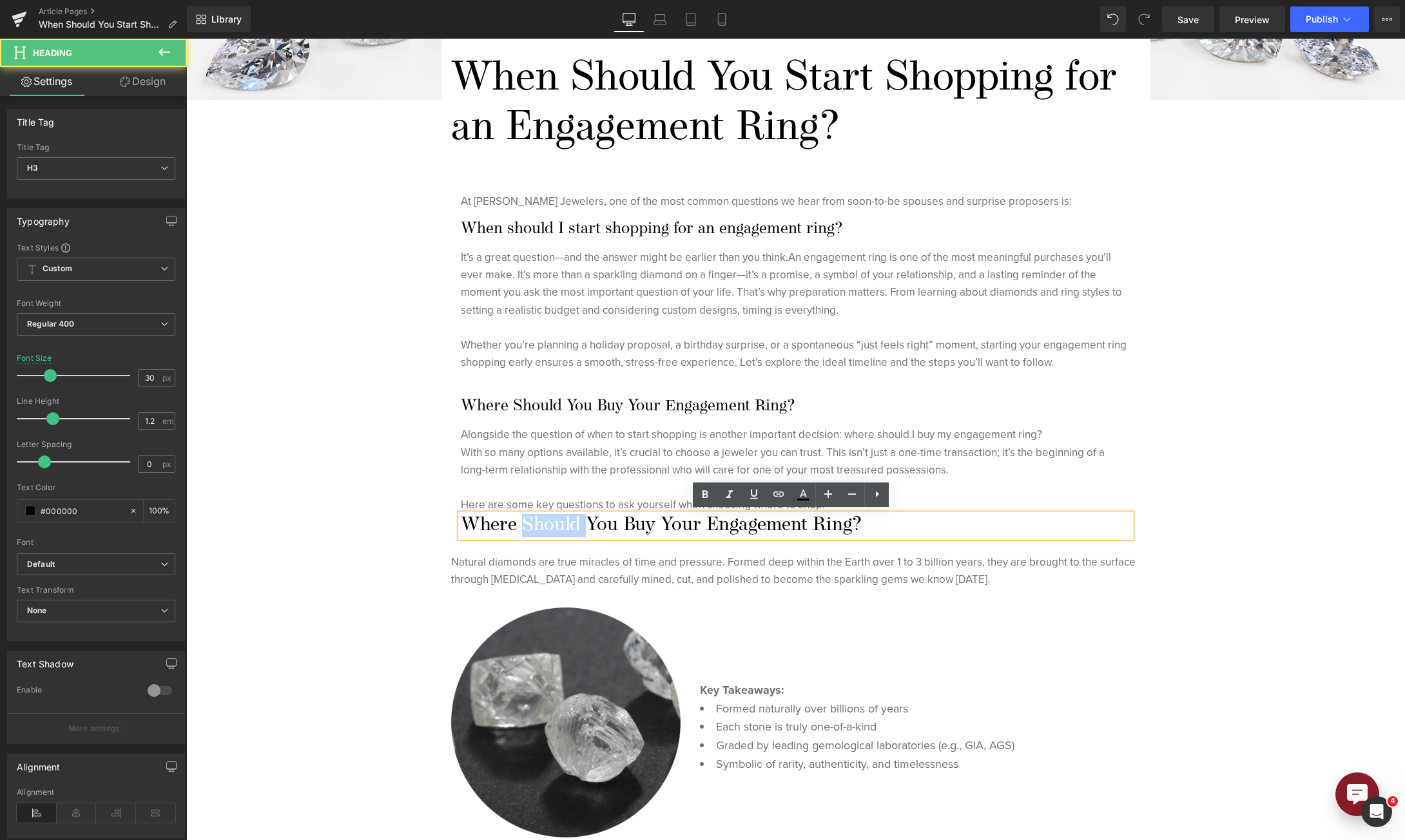
paste div
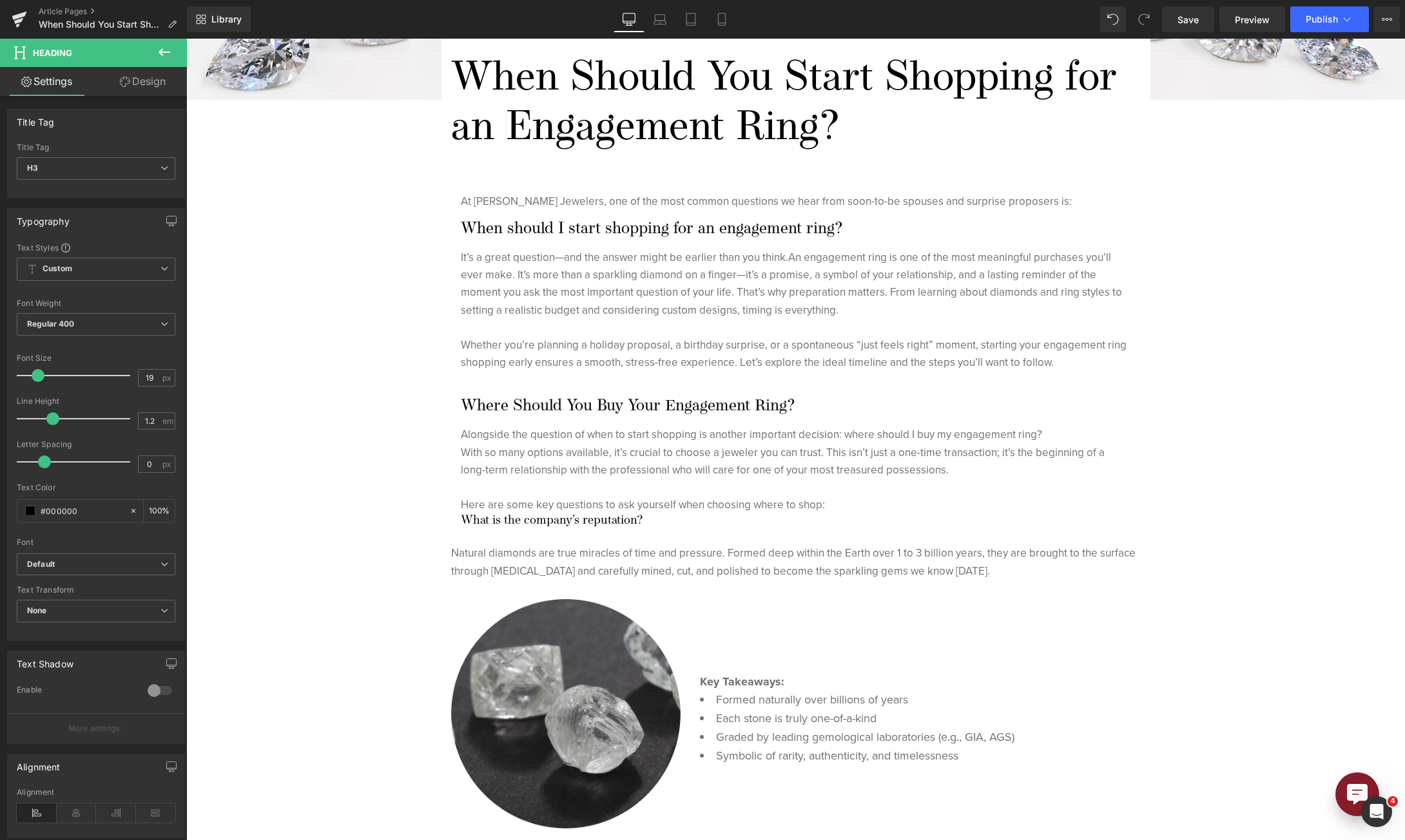
type input "20"
drag, startPoint x: 54, startPoint y: 378, endPoint x: 43, endPoint y: 383, distance: 12.1
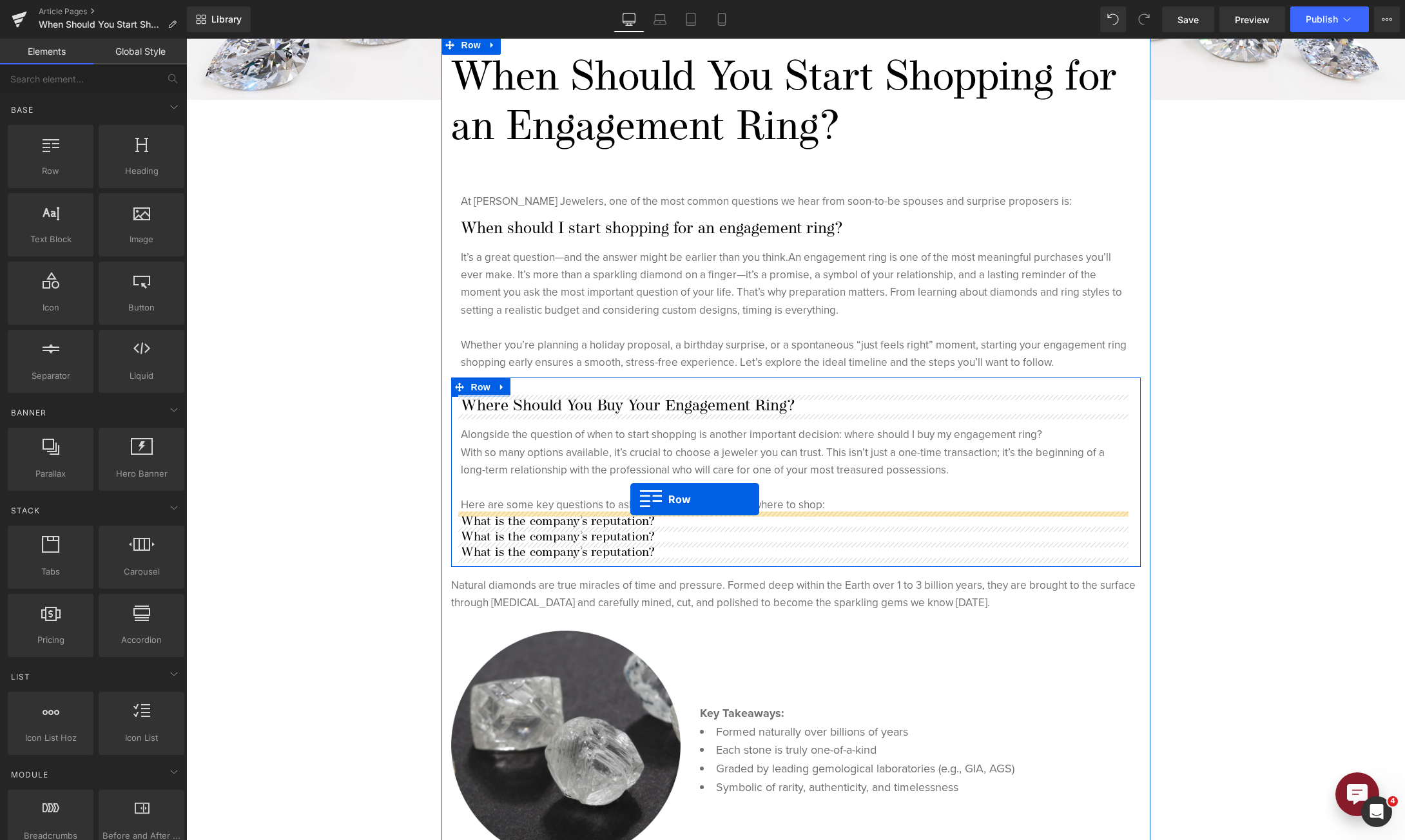
drag, startPoint x: 62, startPoint y: 10731, endPoint x: 444, endPoint y: 11021, distance: 479.6
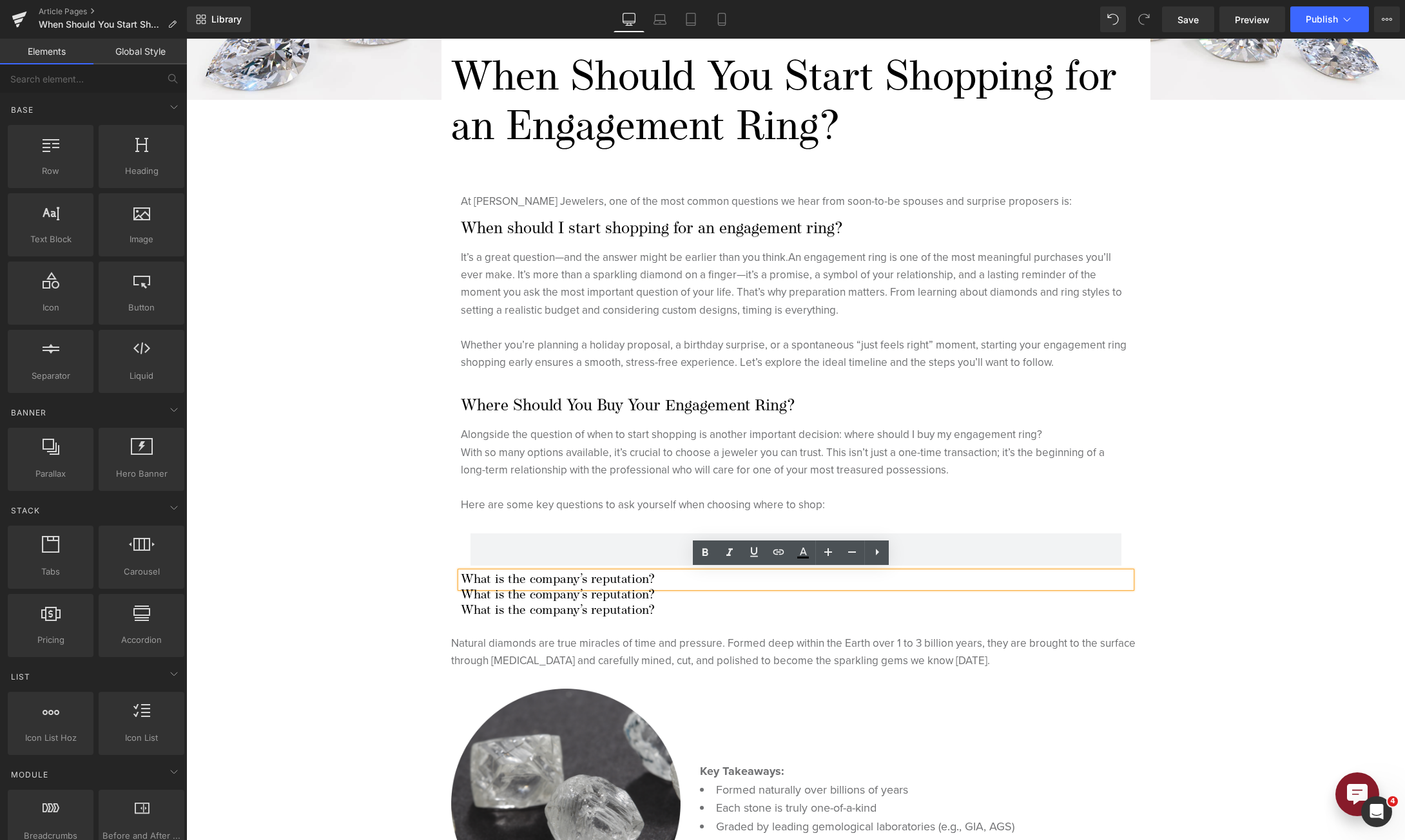
drag, startPoint x: 1110, startPoint y: 11083, endPoint x: 1024, endPoint y: 11083, distance: 86.0
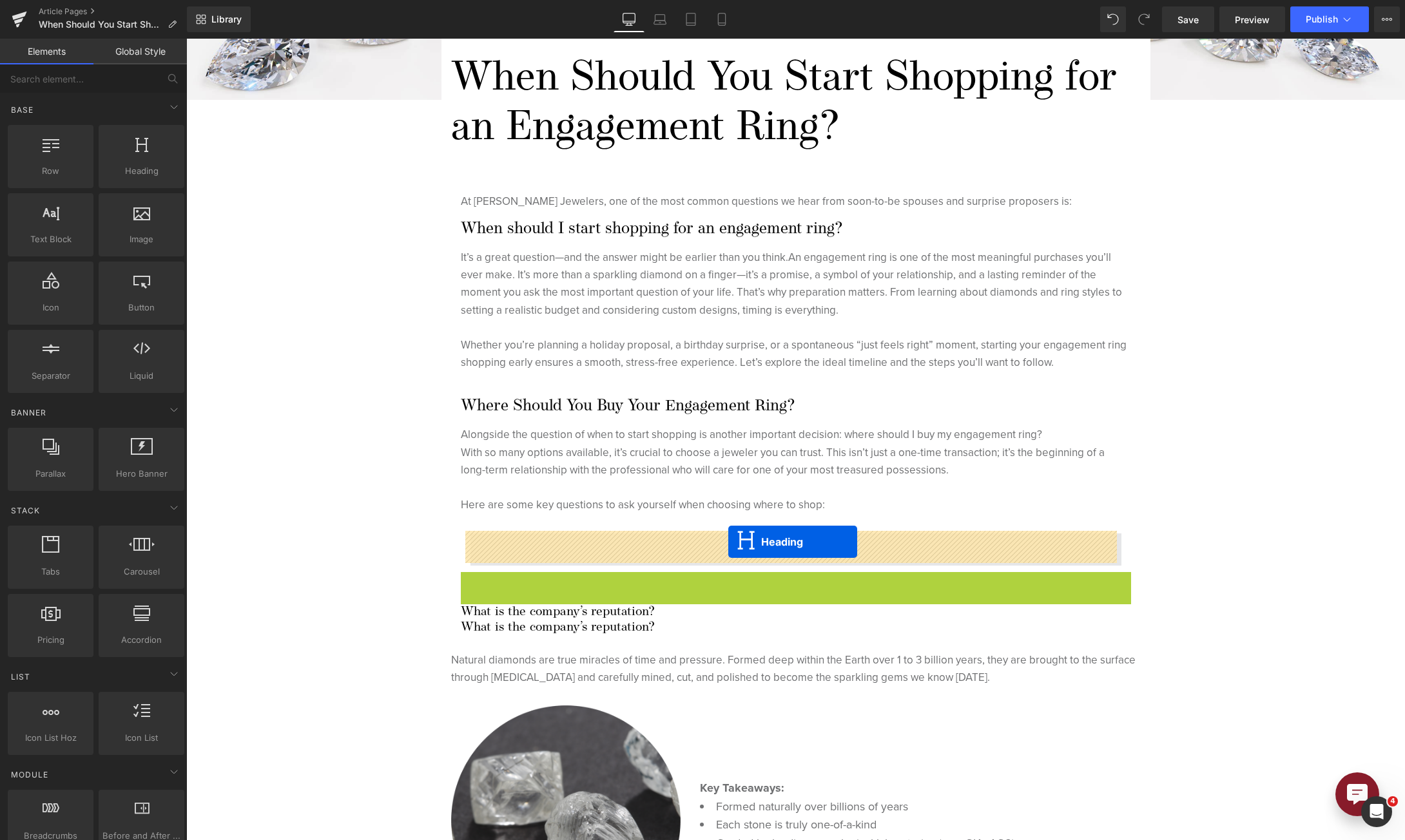
drag, startPoint x: 547, startPoint y: 11159, endPoint x: 542, endPoint y: 11122, distance: 37.3
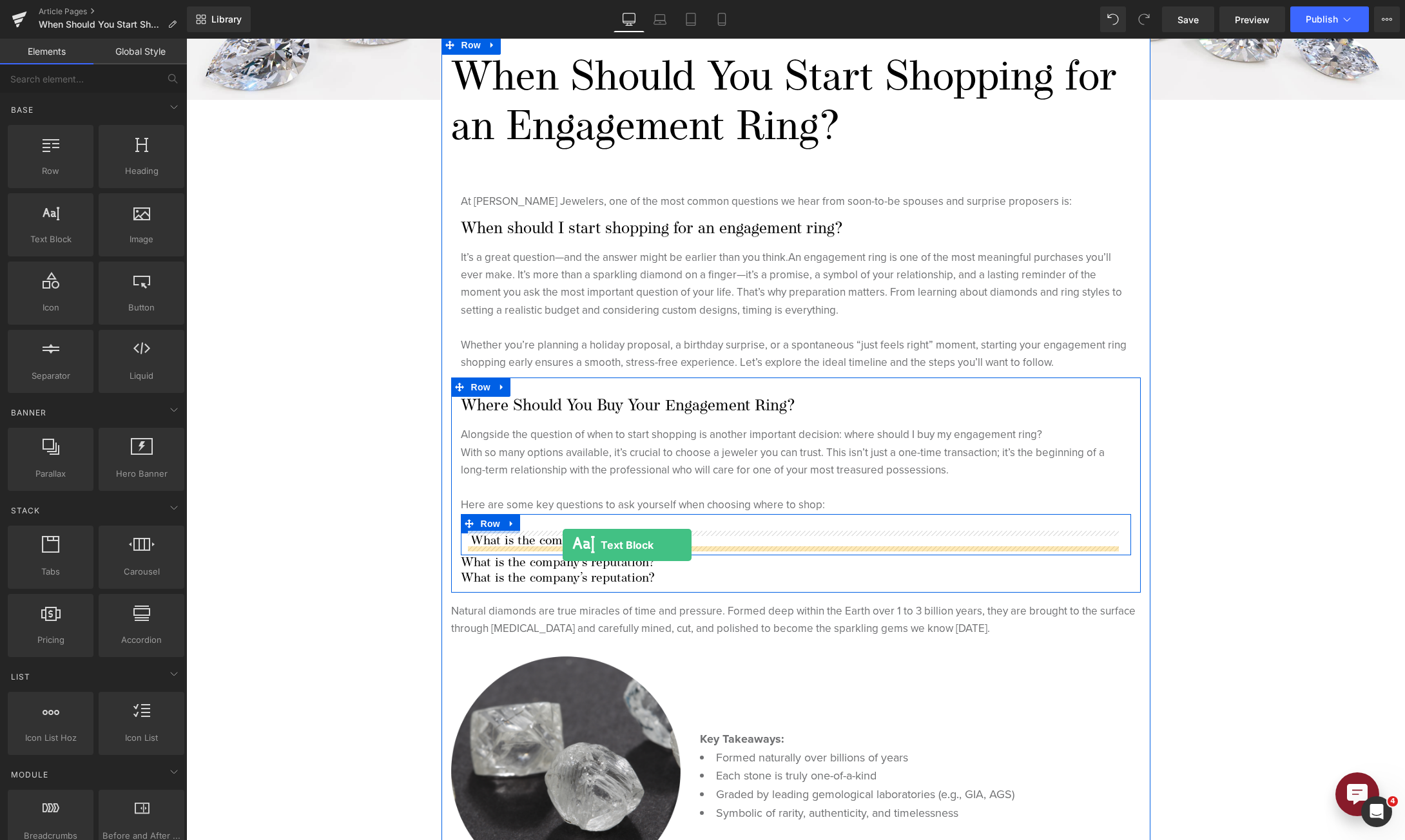
drag, startPoint x: 41, startPoint y: 10809, endPoint x: 376, endPoint y: 11093, distance: 439.2
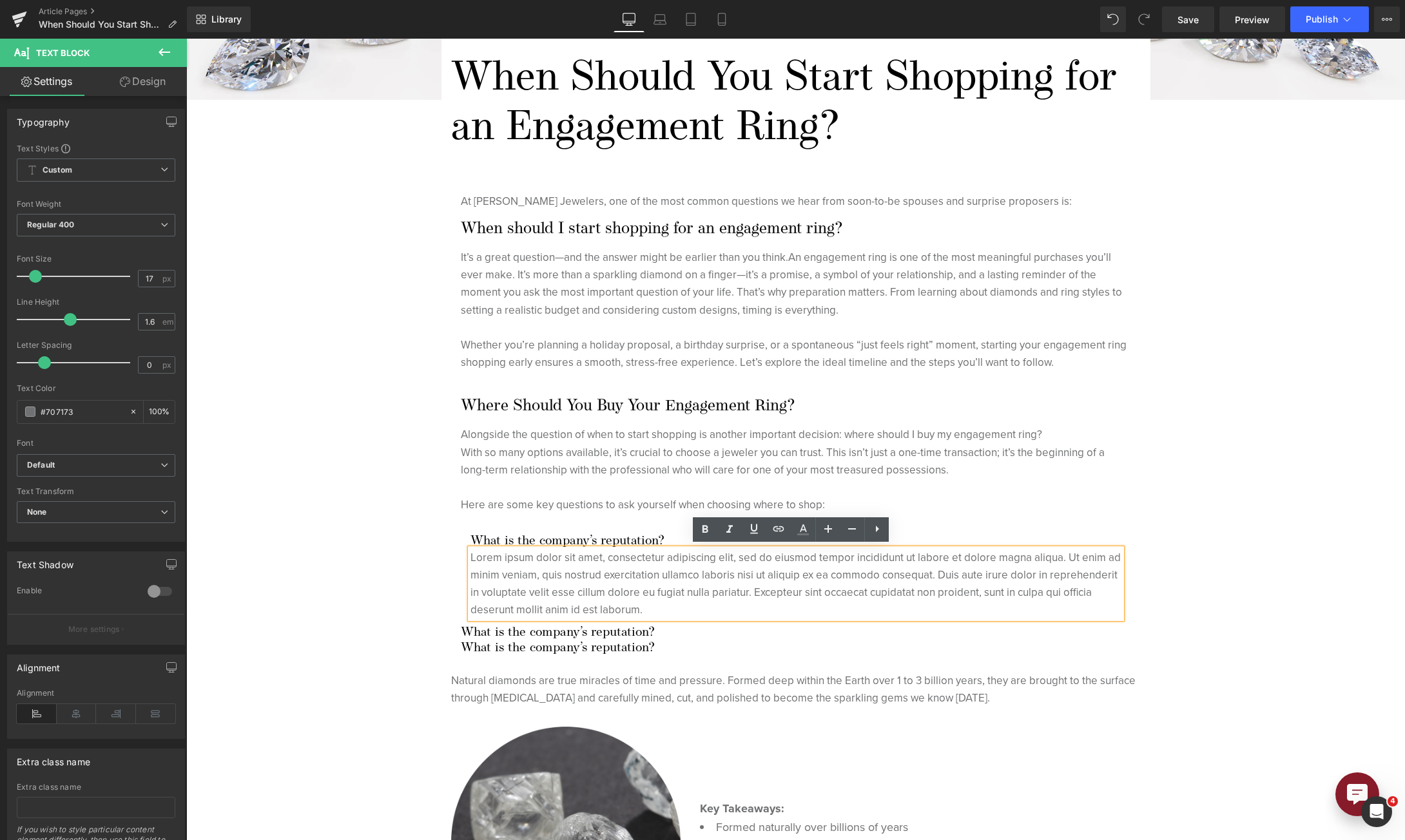
drag, startPoint x: 458, startPoint y: 10963, endPoint x: 276, endPoint y: 10910, distance: 189.6
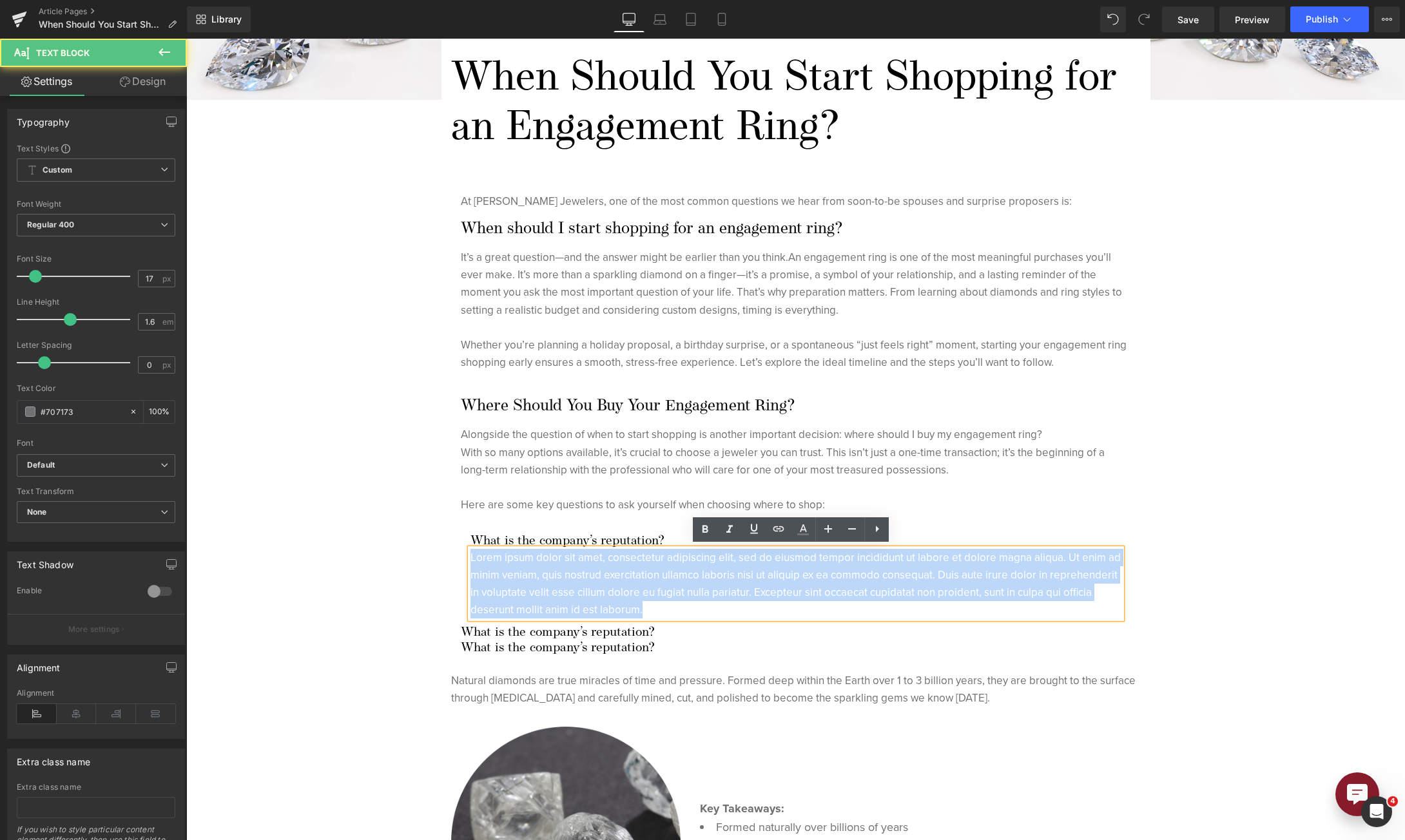
drag, startPoint x: 279, startPoint y: 10909, endPoint x: 464, endPoint y: 10955, distance: 190.6
drag, startPoint x: 465, startPoint y: 10967, endPoint x: 213, endPoint y: 10909, distance: 258.6
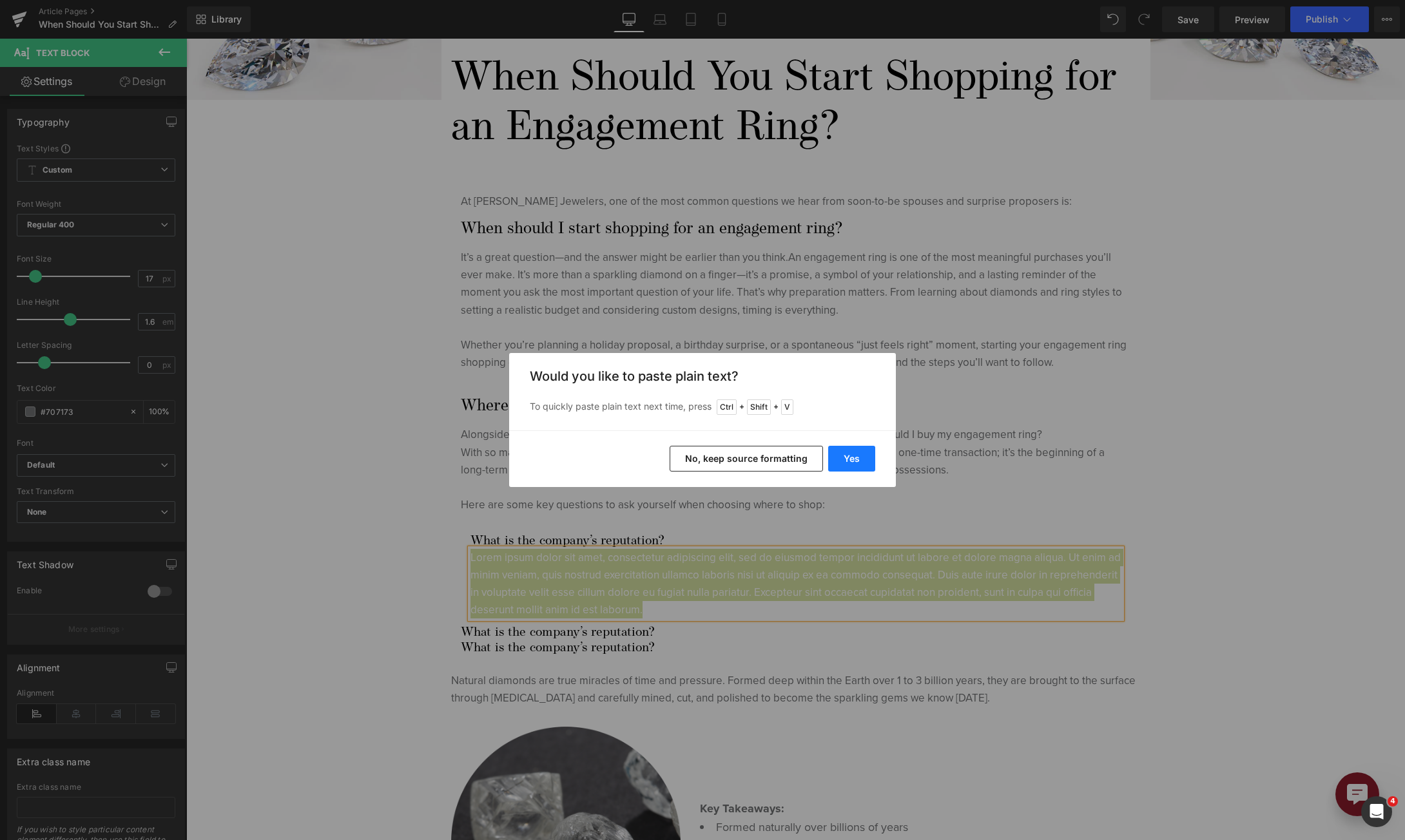
drag, startPoint x: 843, startPoint y: 470, endPoint x: 657, endPoint y: 432, distance: 189.8
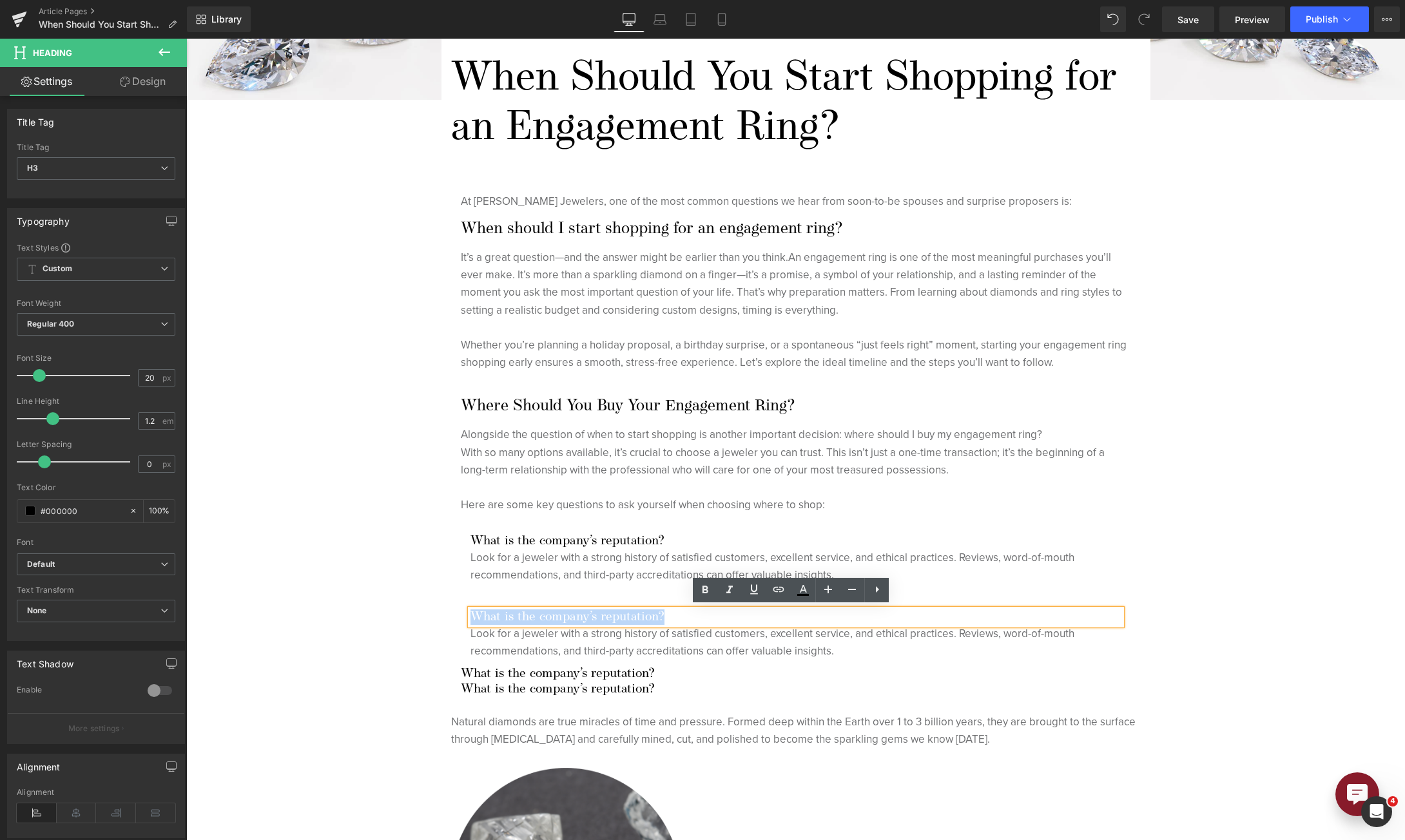
paste div
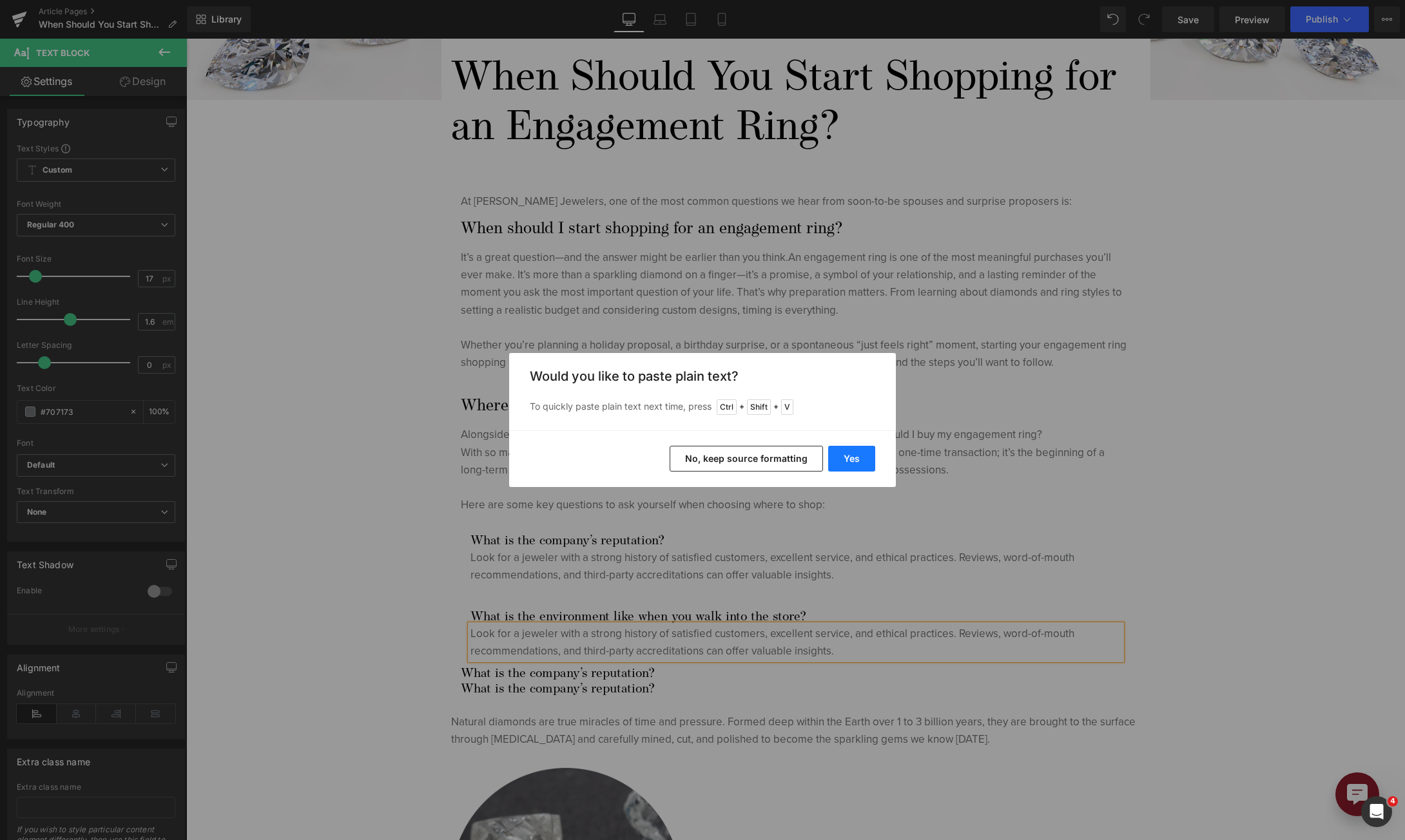
drag, startPoint x: 657, startPoint y: 420, endPoint x: 843, endPoint y: 459, distance: 190.0
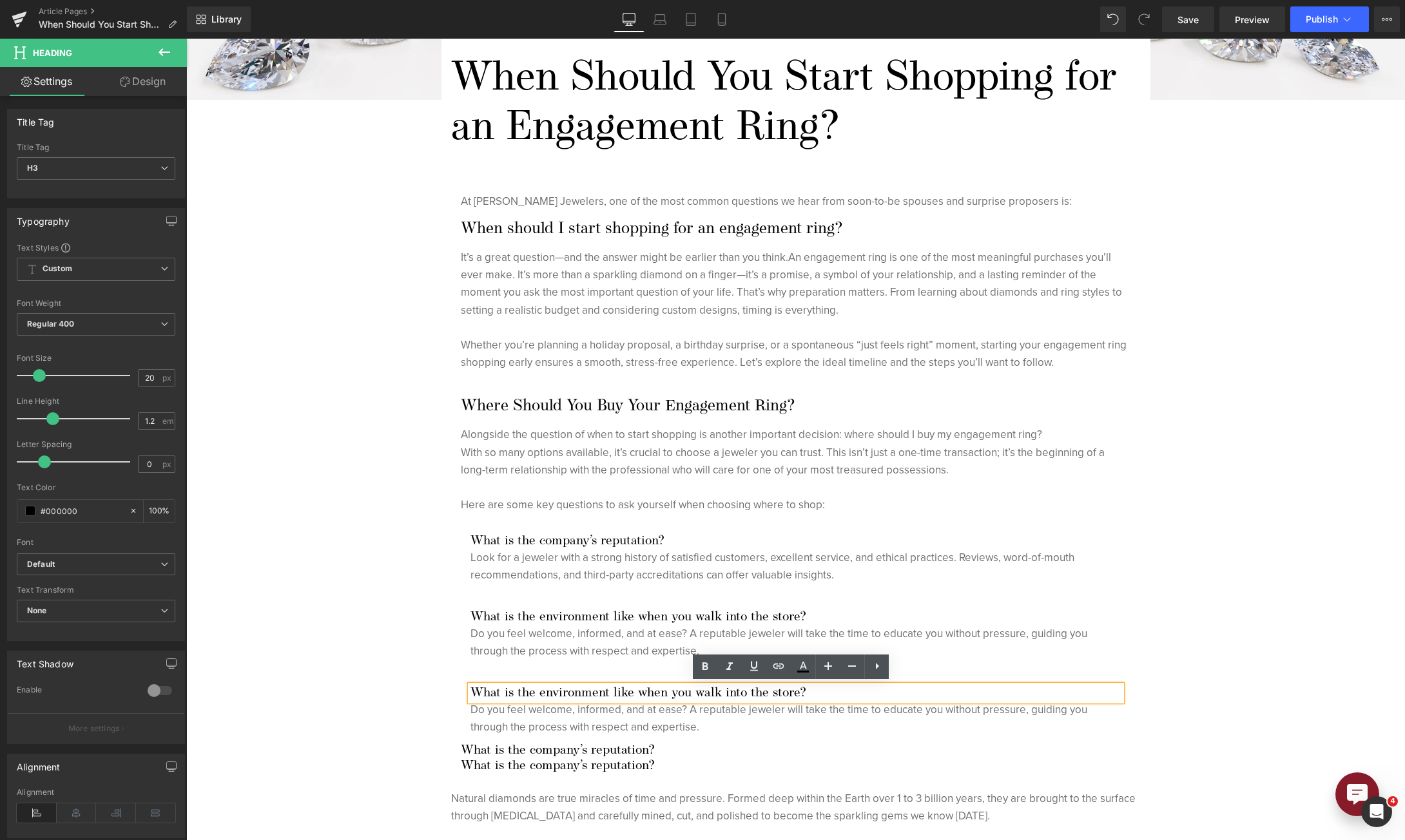
paste div
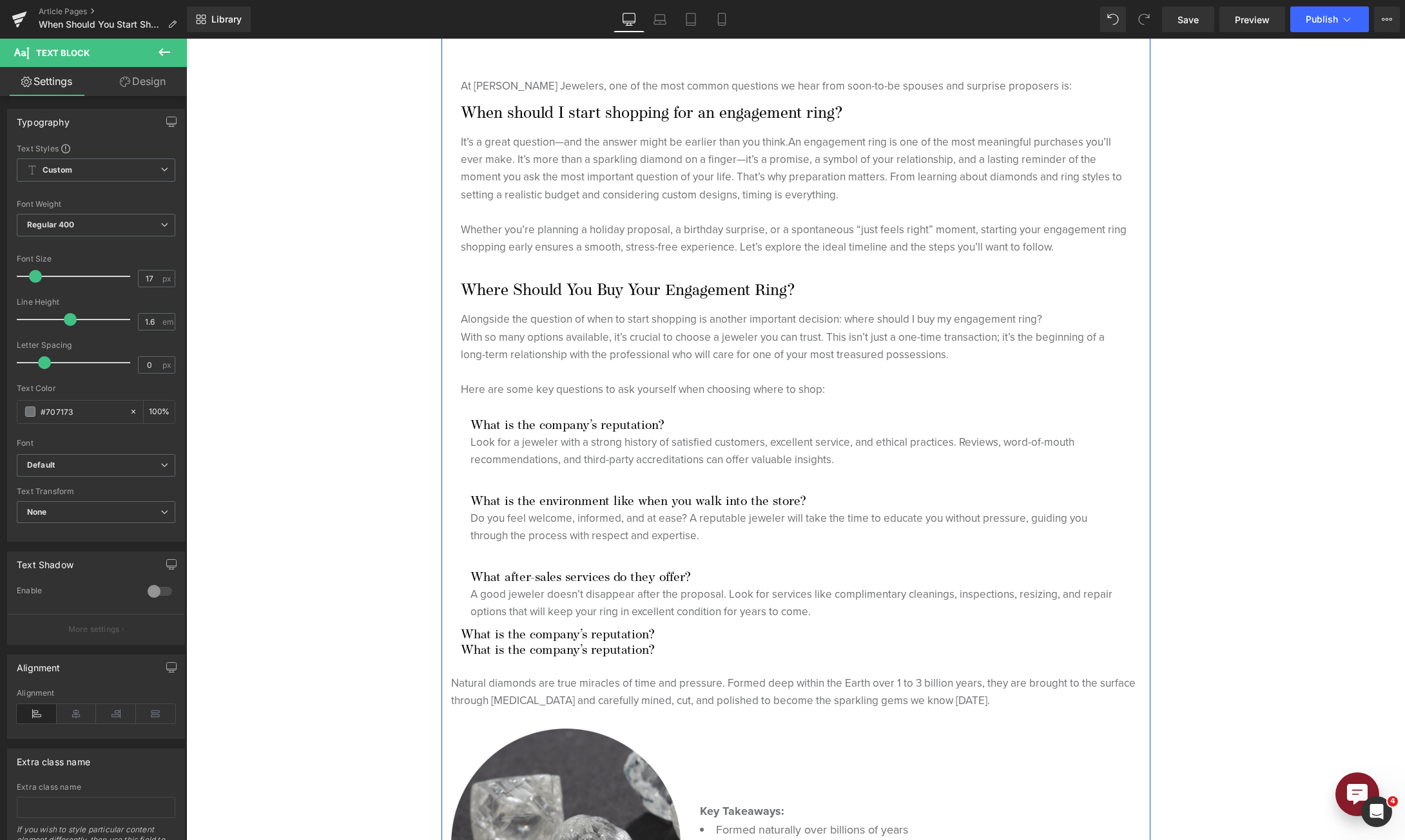
scroll to position [451, 0]
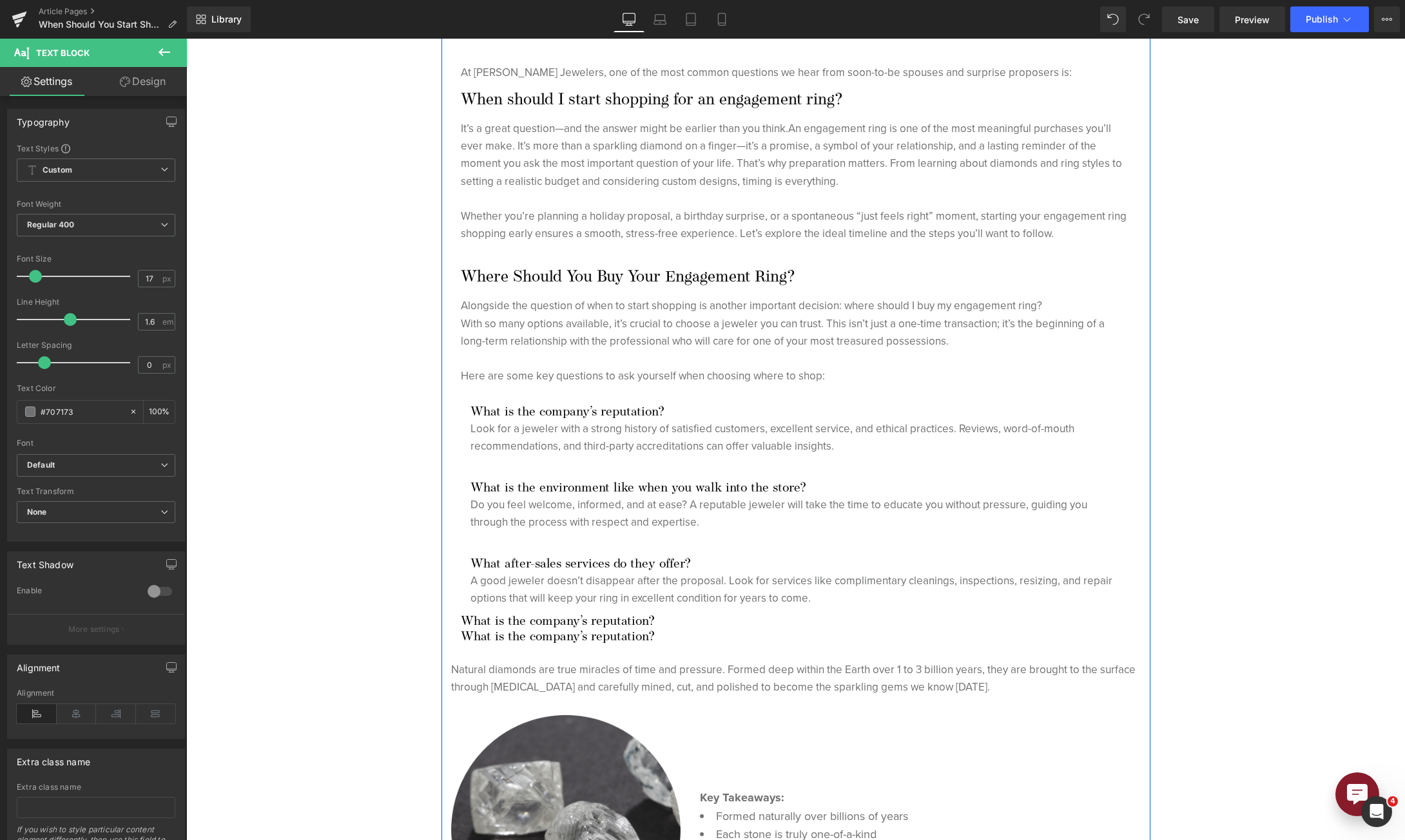
drag, startPoint x: 422, startPoint y: 11028, endPoint x: 384, endPoint y: 10887, distance: 146.0
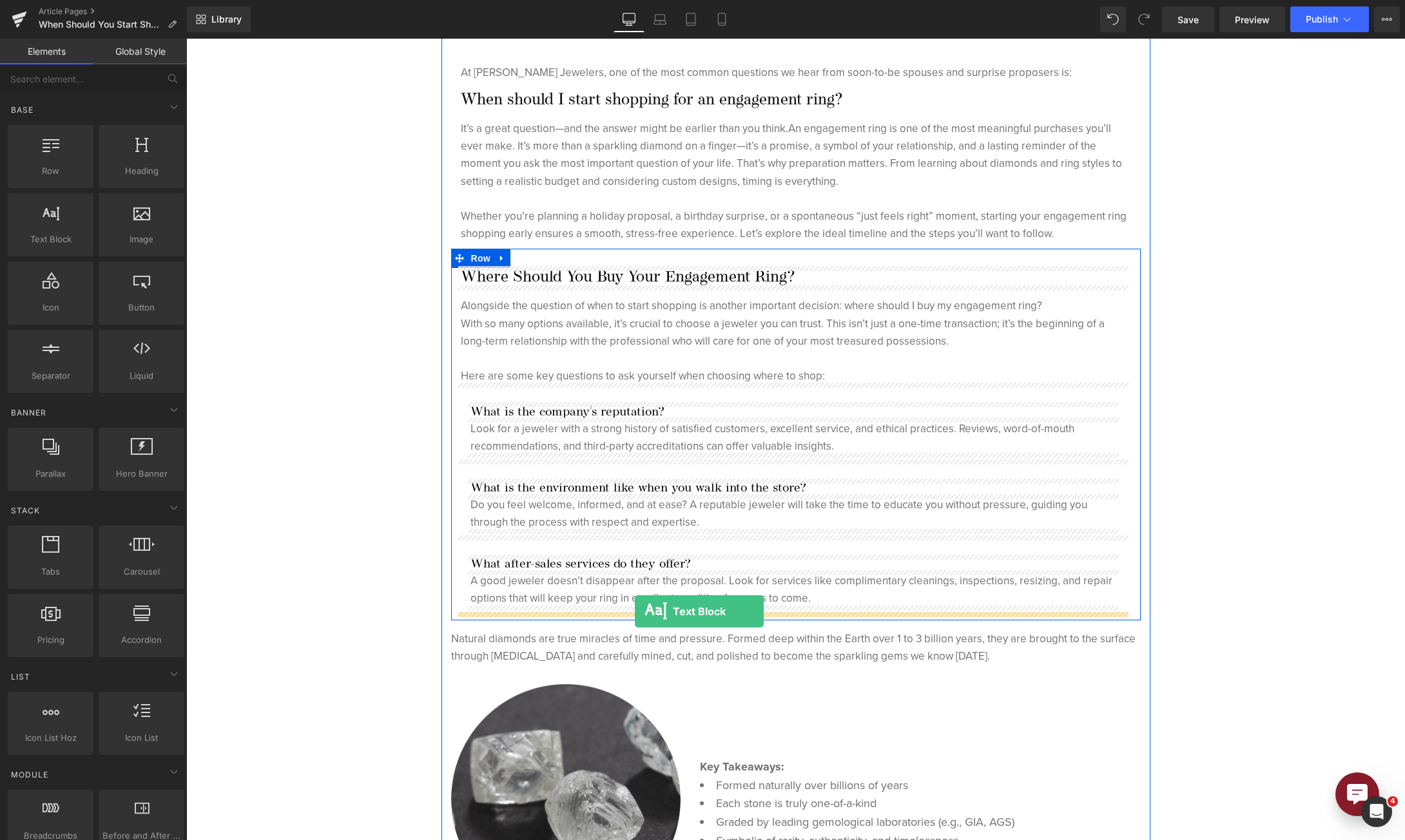
drag, startPoint x: 63, startPoint y: 10992, endPoint x: 448, endPoint y: 11316, distance: 503.2
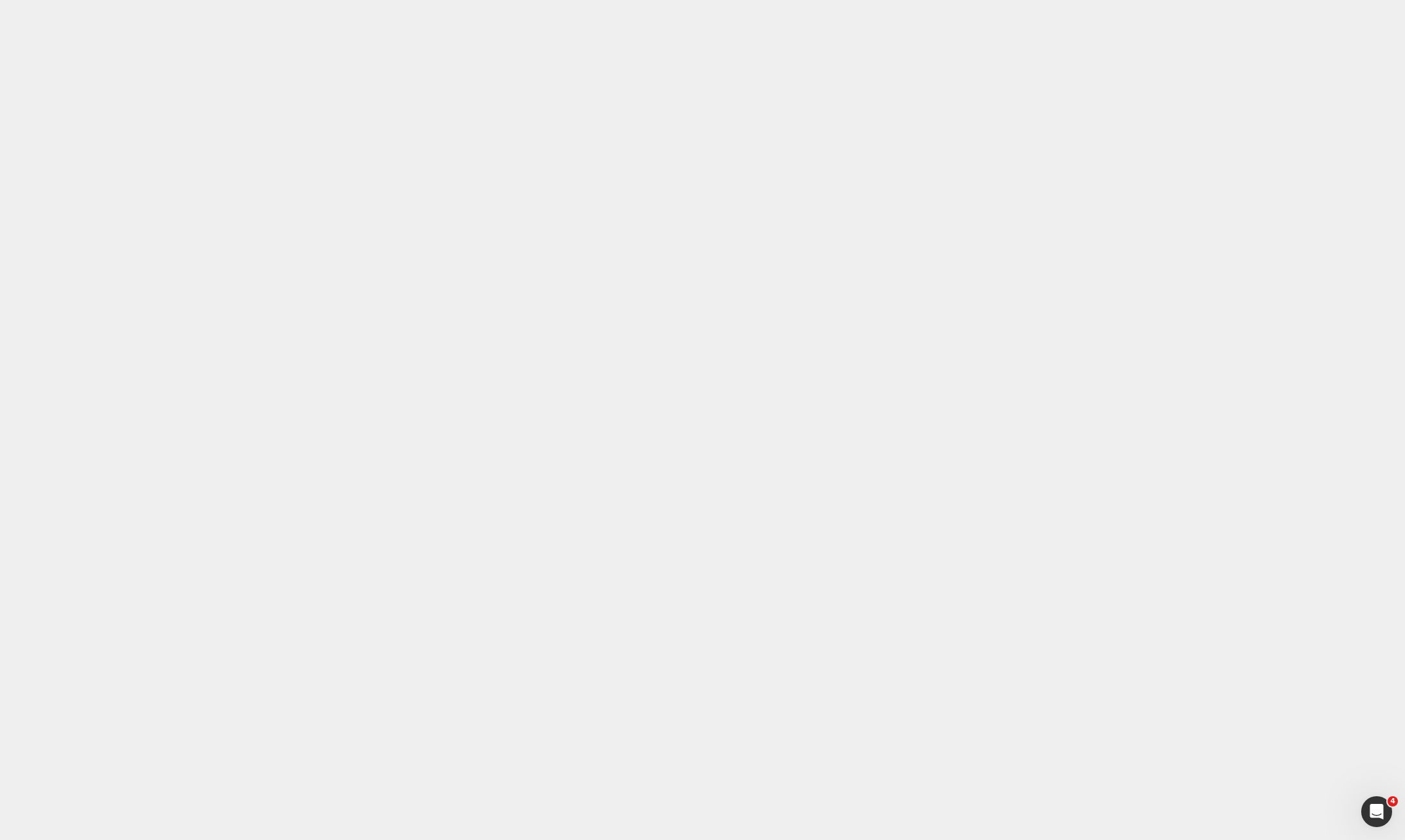
paste div
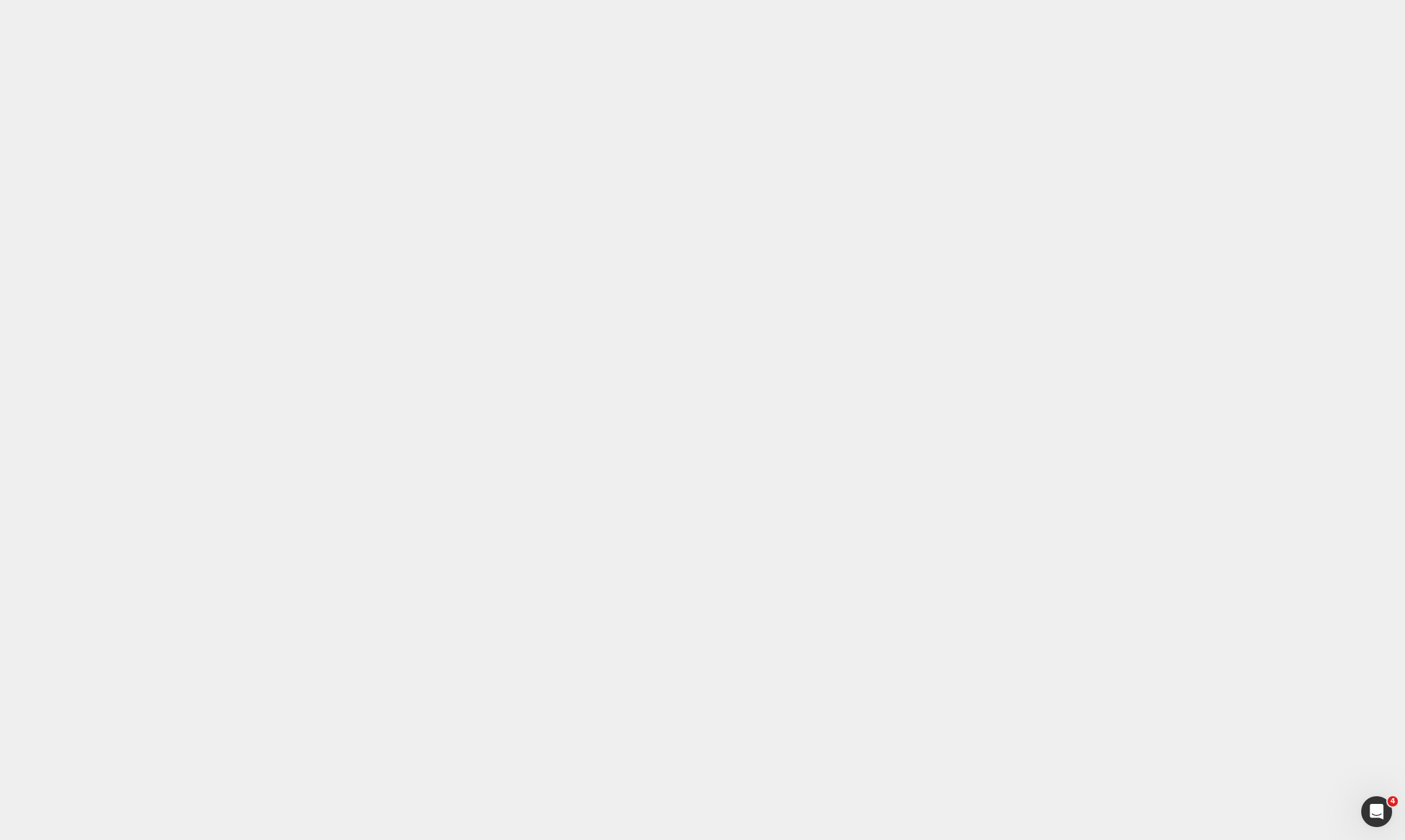
drag, startPoint x: 683, startPoint y: 11285, endPoint x: 67, endPoint y: 11186, distance: 623.9
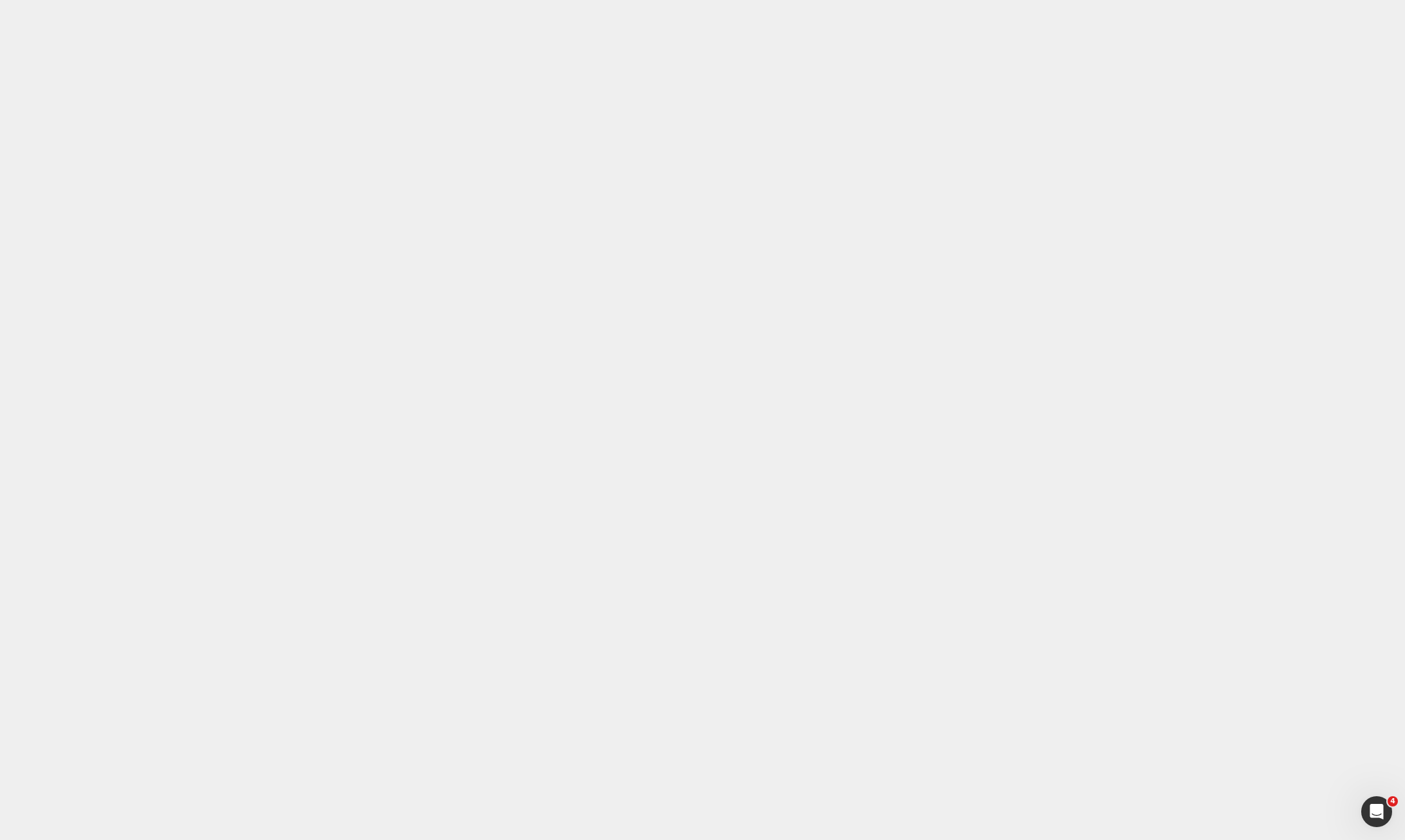
drag, startPoint x: 846, startPoint y: 454, endPoint x: 593, endPoint y: 536, distance: 266.0
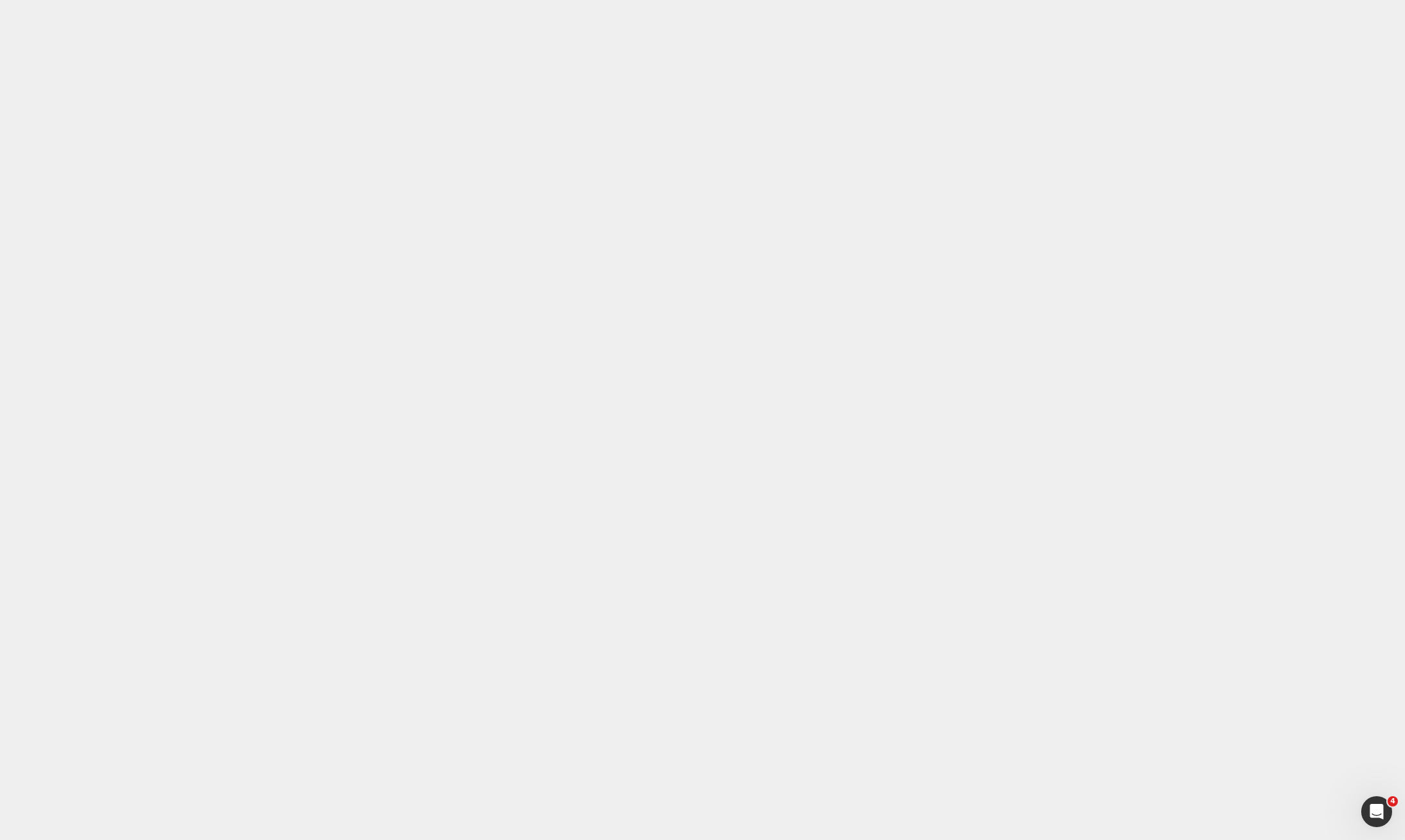
scroll to position [773, 0]
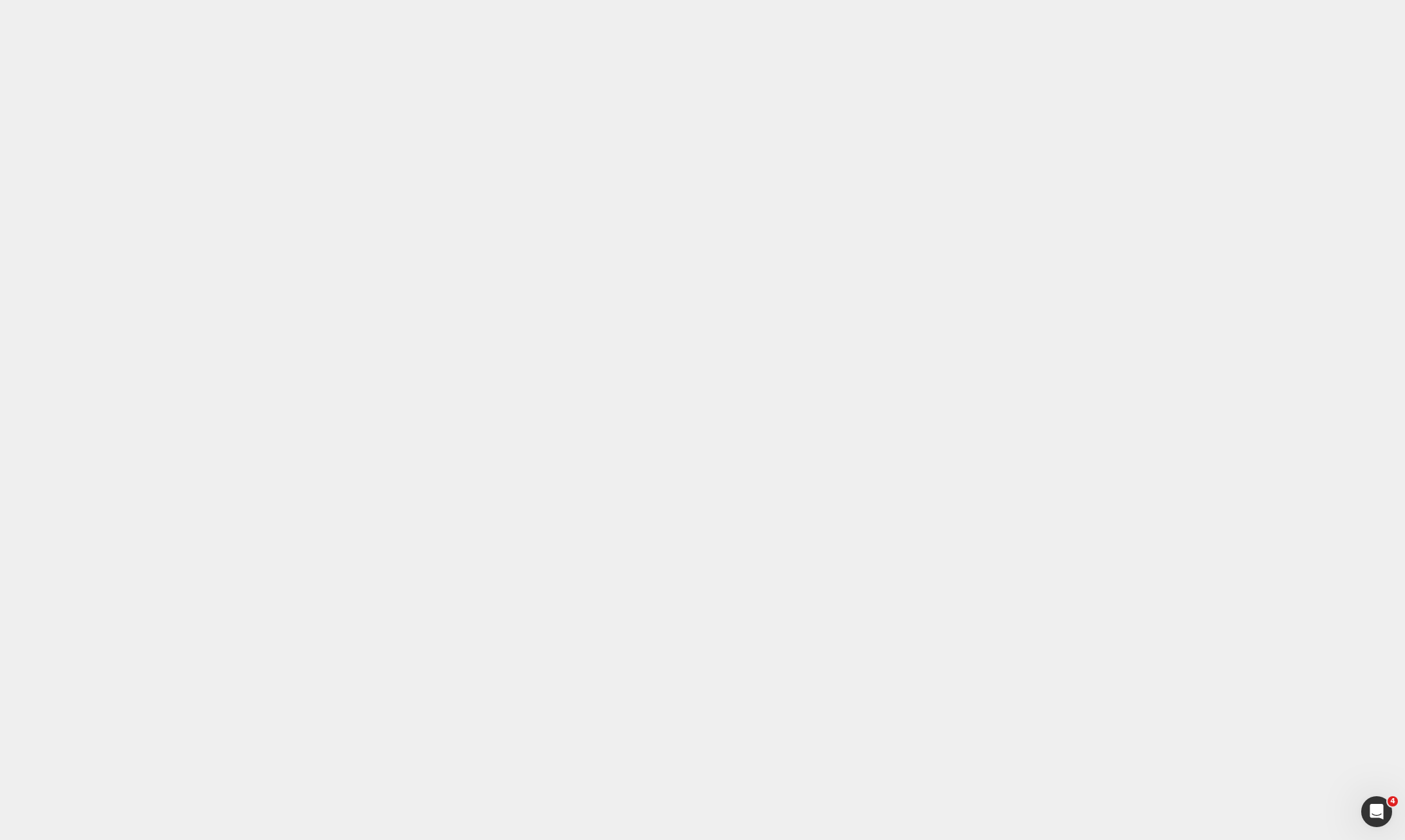
paste div
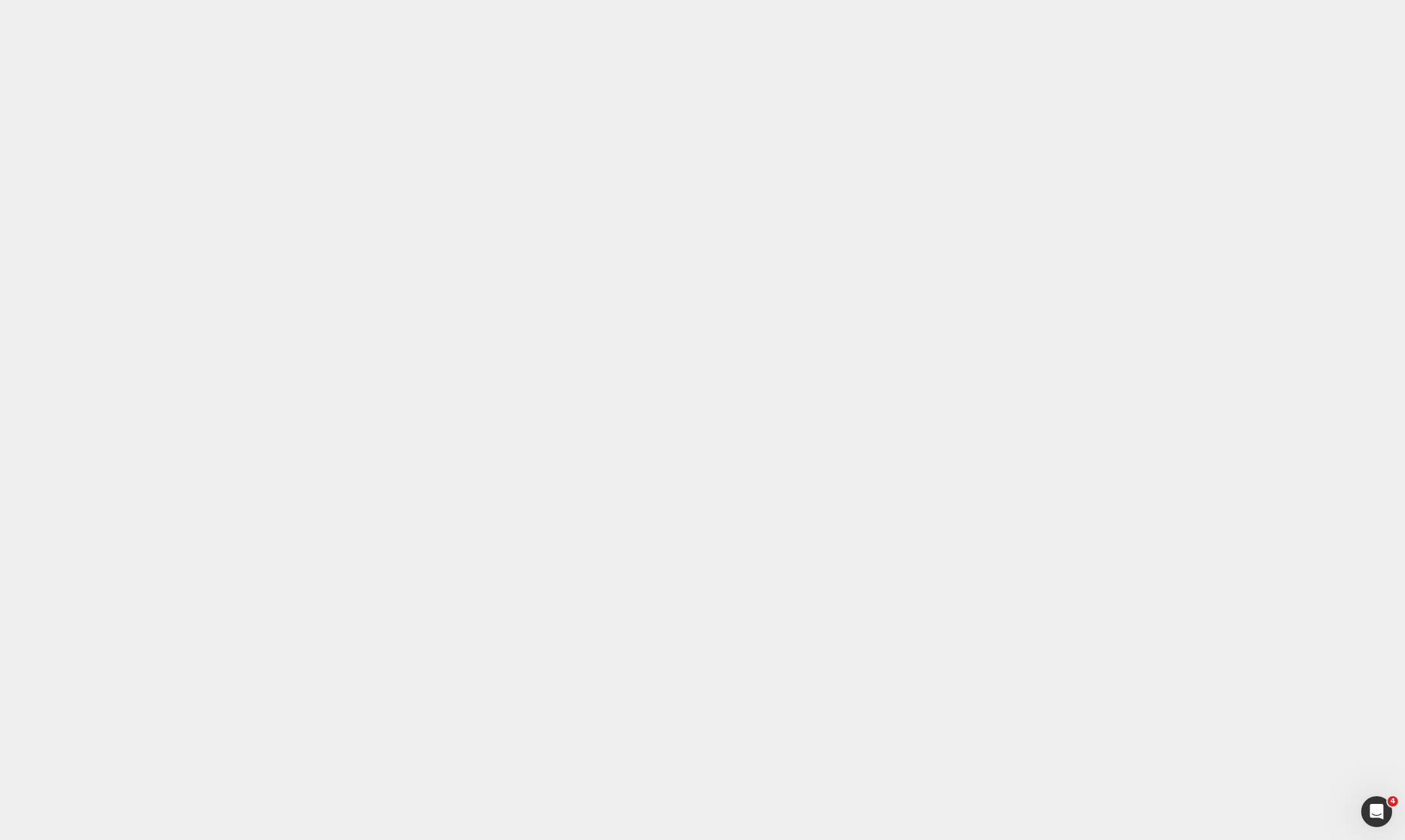
drag, startPoint x: 277, startPoint y: 10981, endPoint x: 302, endPoint y: 10983, distance: 25.1
drag, startPoint x: 368, startPoint y: 10983, endPoint x: 269, endPoint y: 10983, distance: 99.0
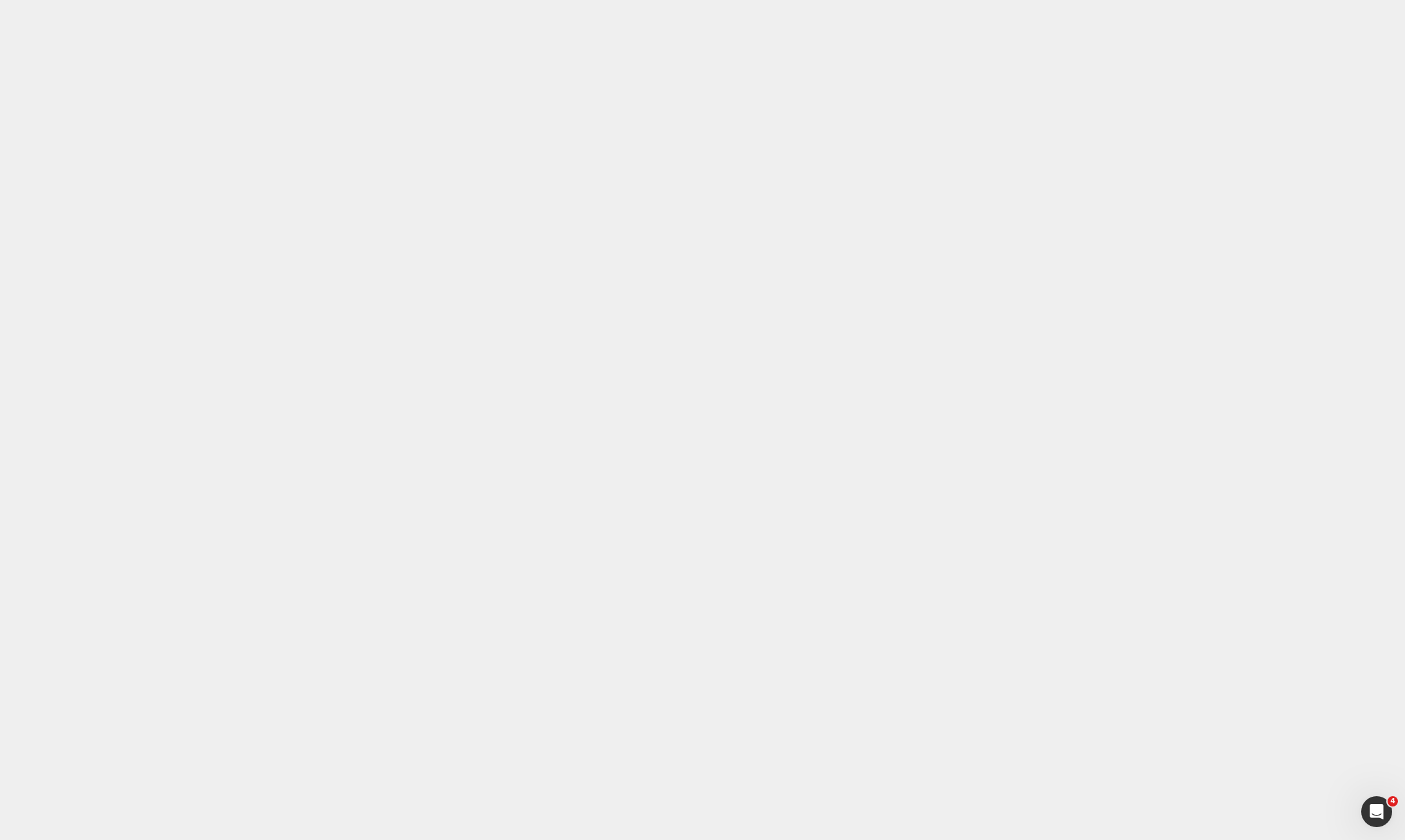
drag, startPoint x: 856, startPoint y: 456, endPoint x: 657, endPoint y: 423, distance: 201.7
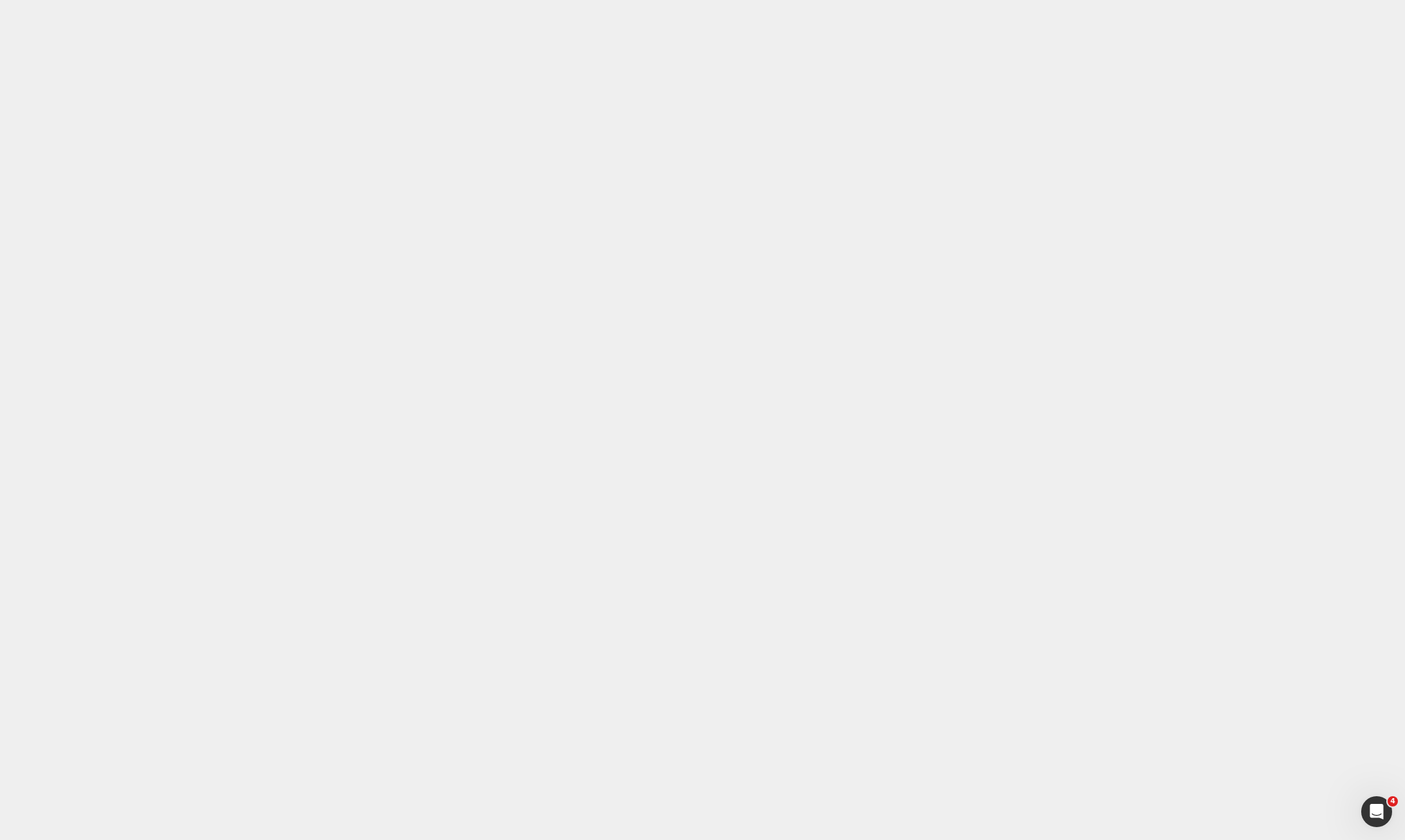
drag, startPoint x: 275, startPoint y: 11054, endPoint x: 479, endPoint y: 11056, distance: 204.0
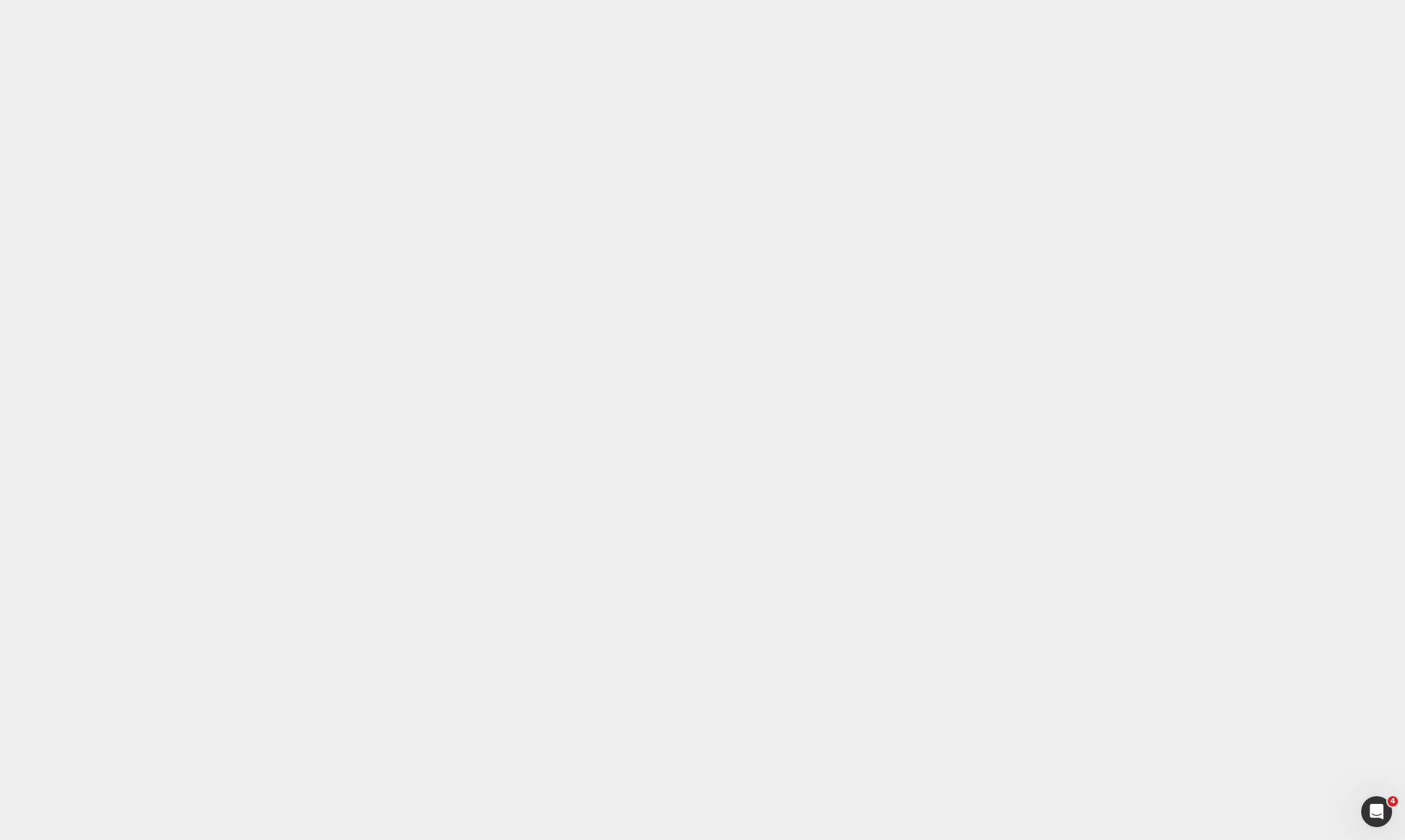
drag, startPoint x: 405, startPoint y: 11125, endPoint x: 265, endPoint y: 11118, distance: 140.2
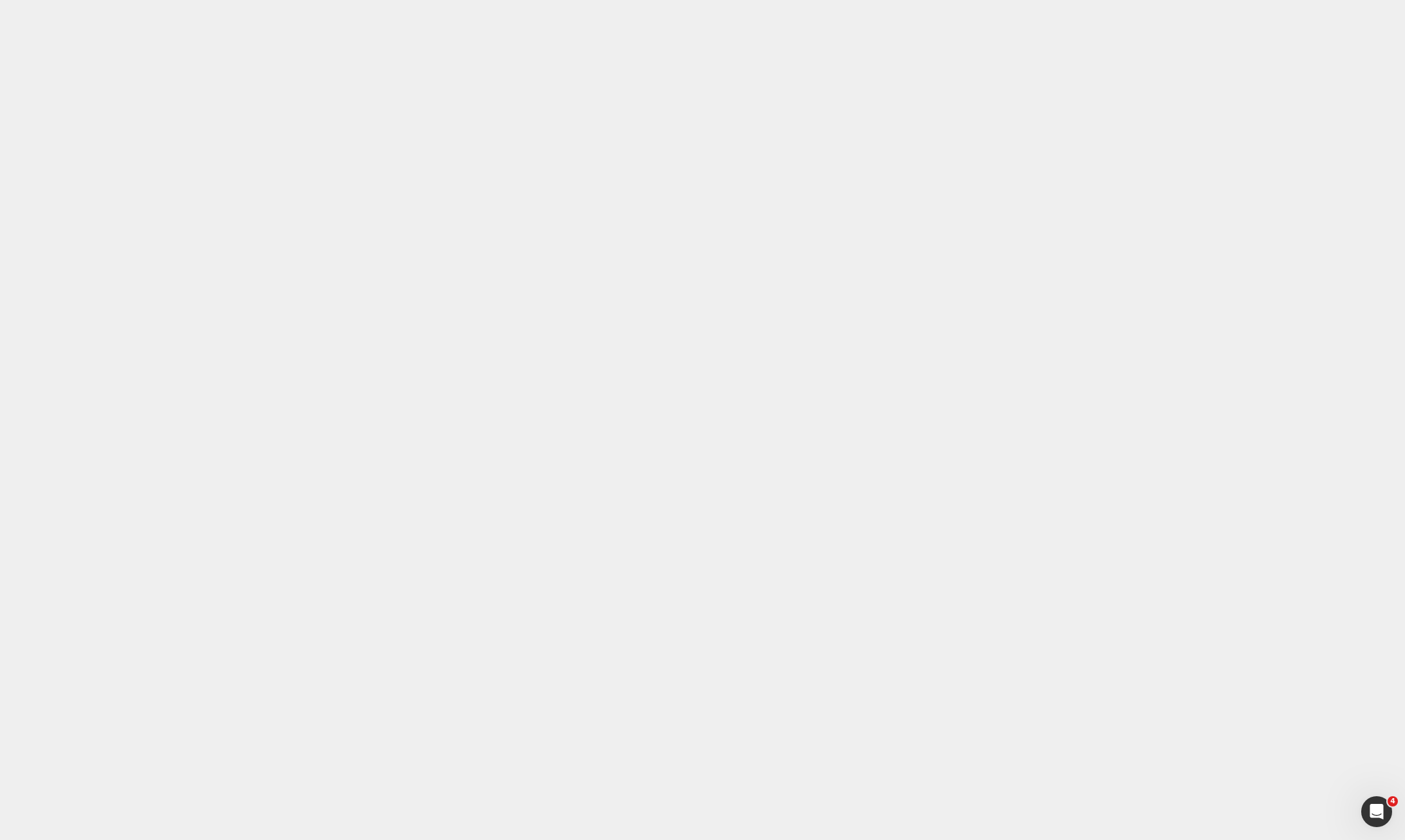
paste div
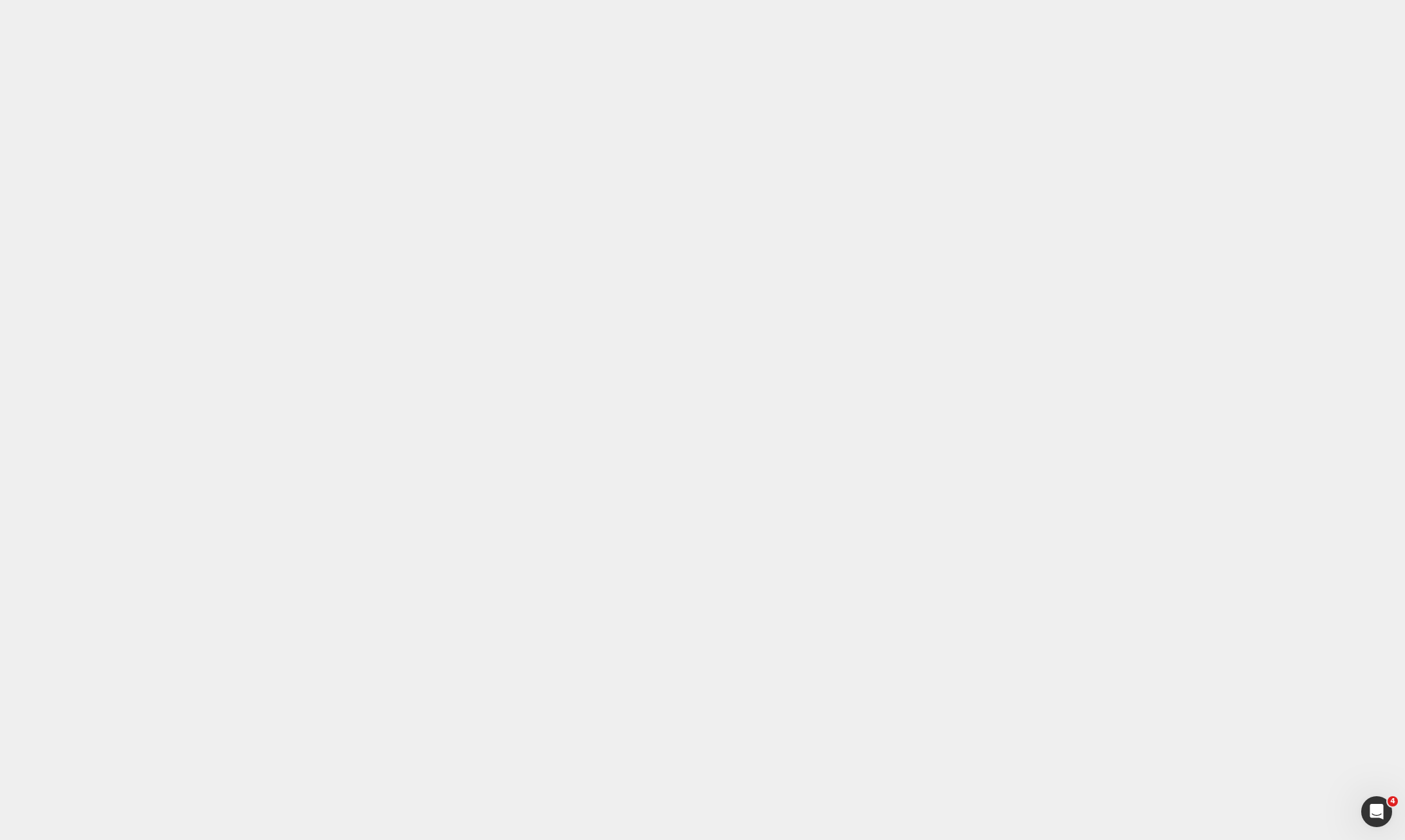
paste div
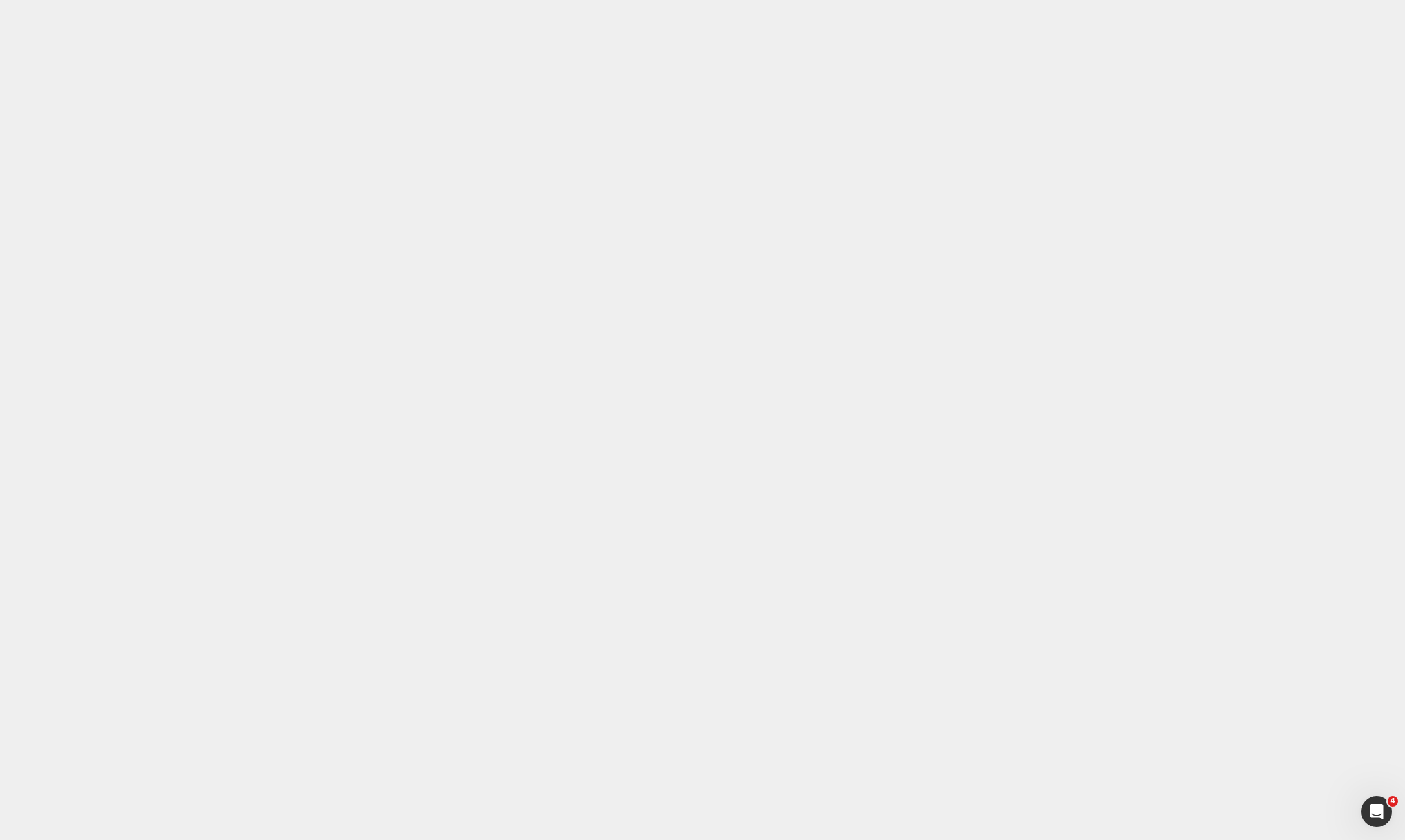
type input "0"
type input "30"
type input "0"
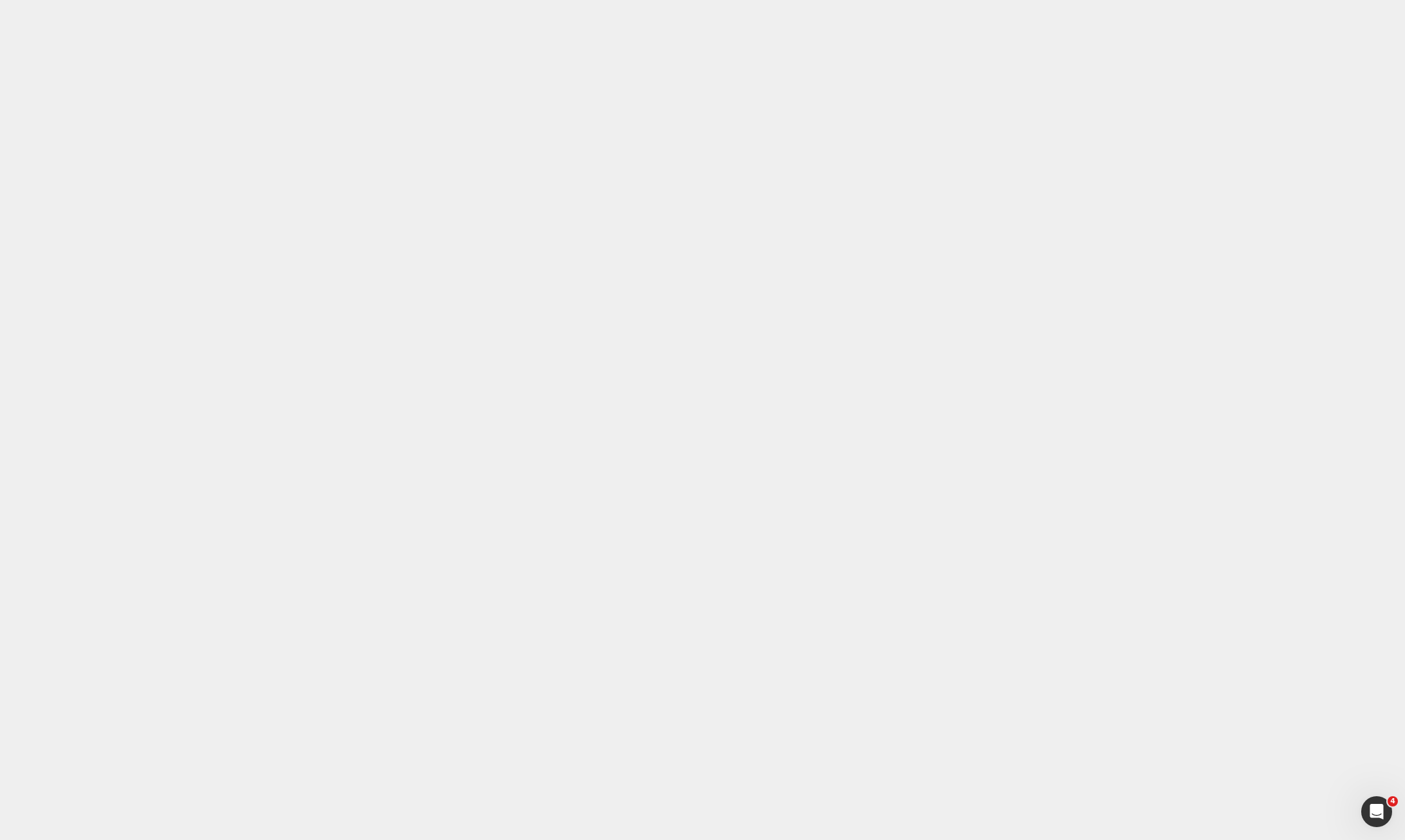
type input "10"
type input "0"
type input "50"
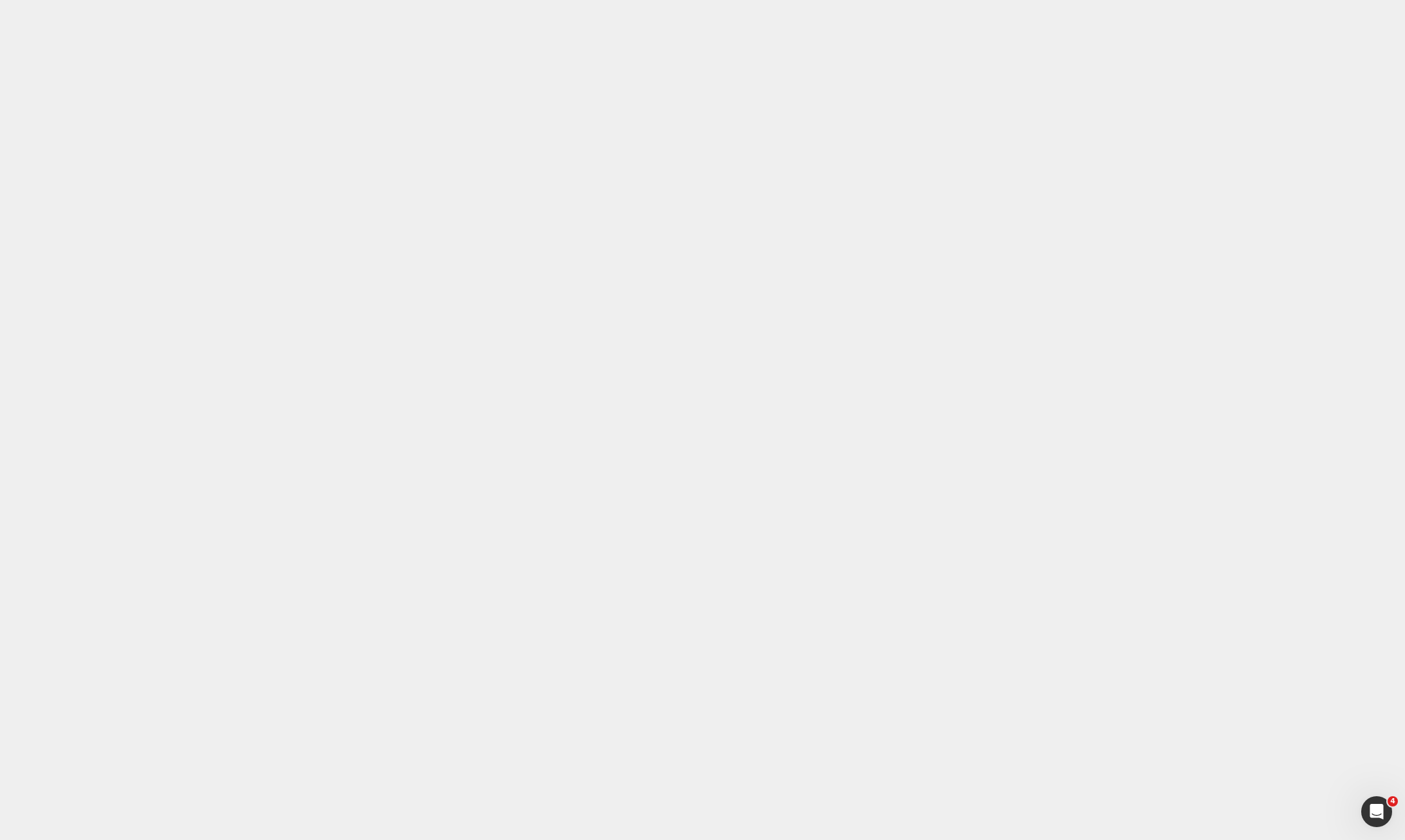
scroll to position [386, 0]
type input "0"
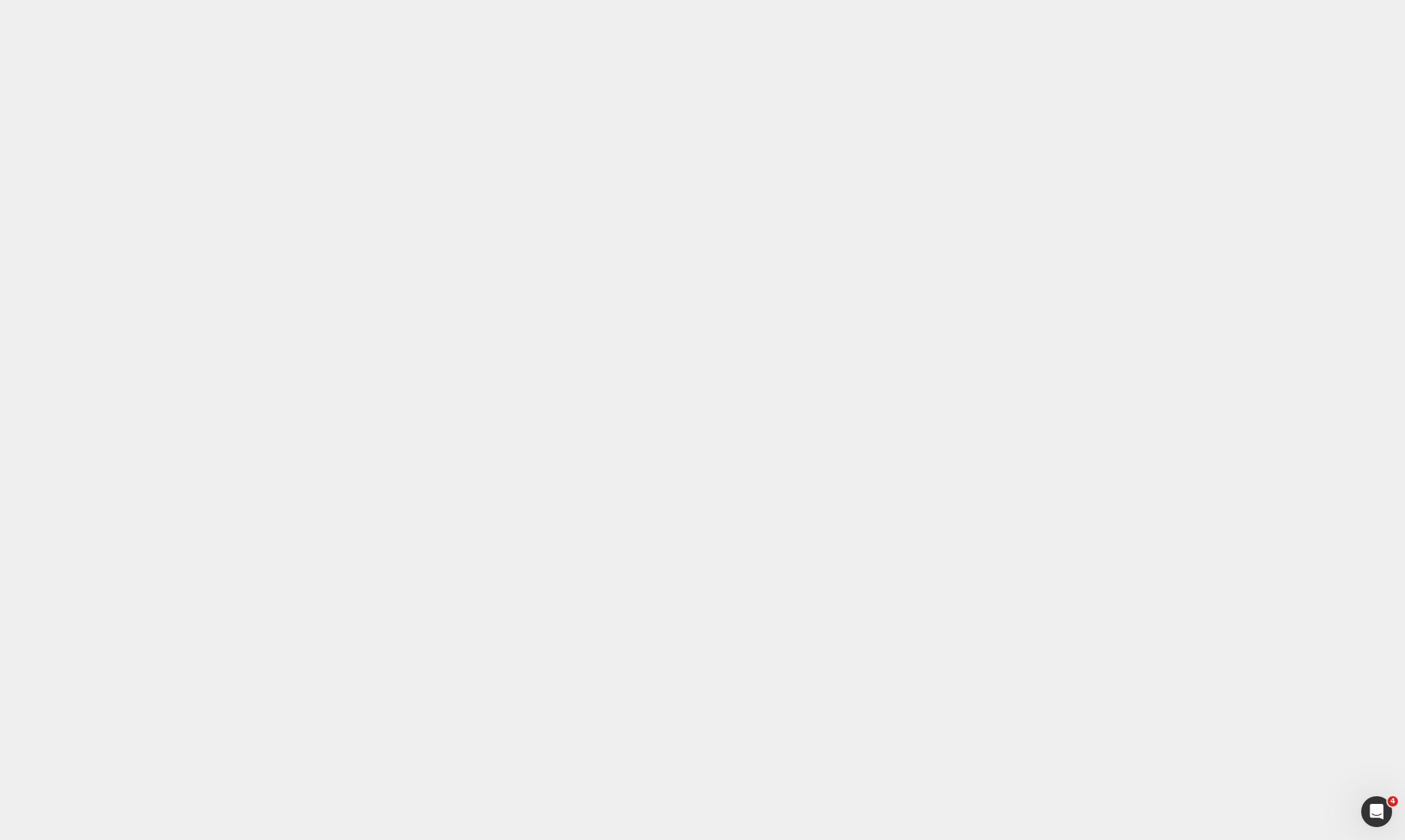
type input "0"
type input "30"
type input "0"
type input "10"
type input "0"
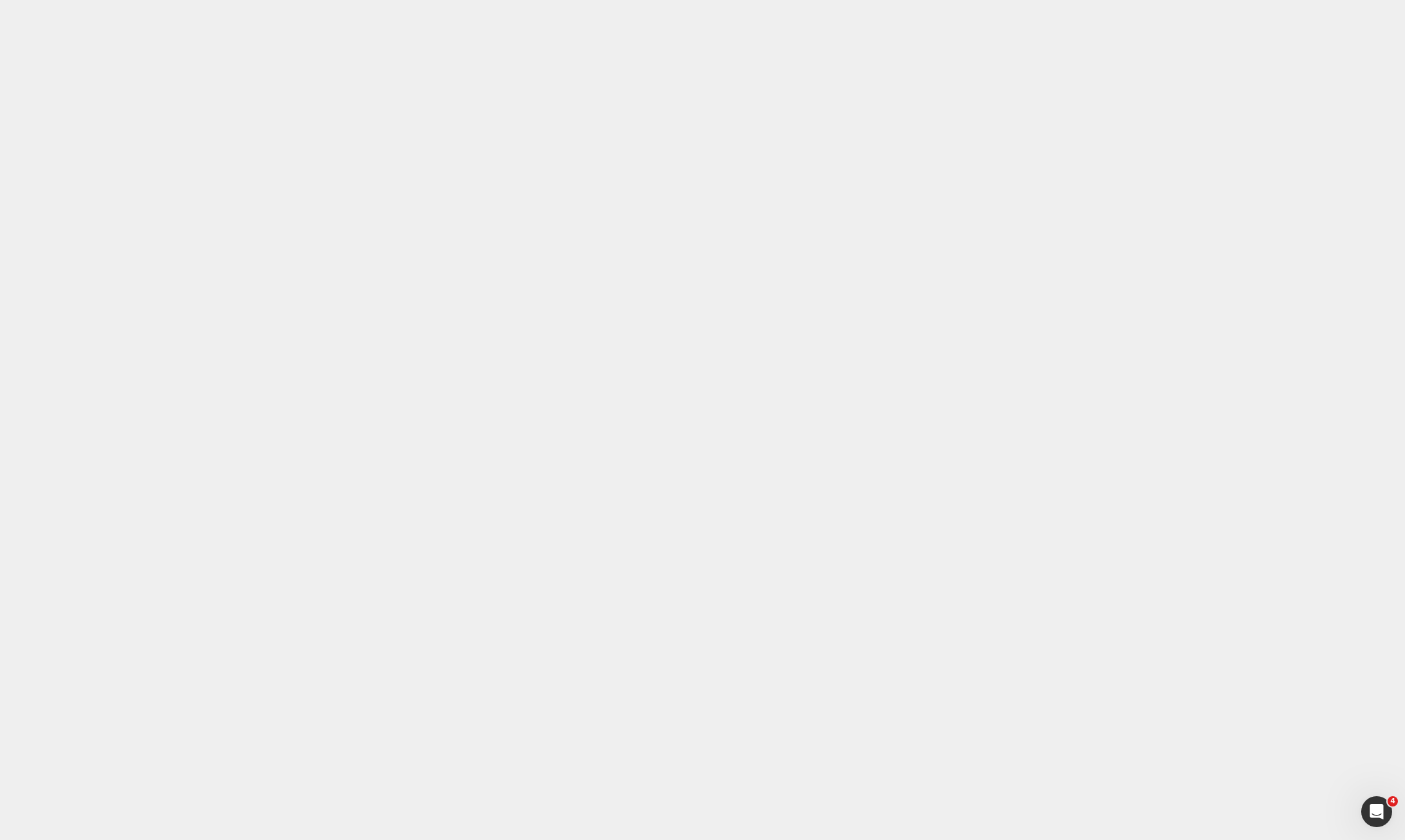
type input "50"
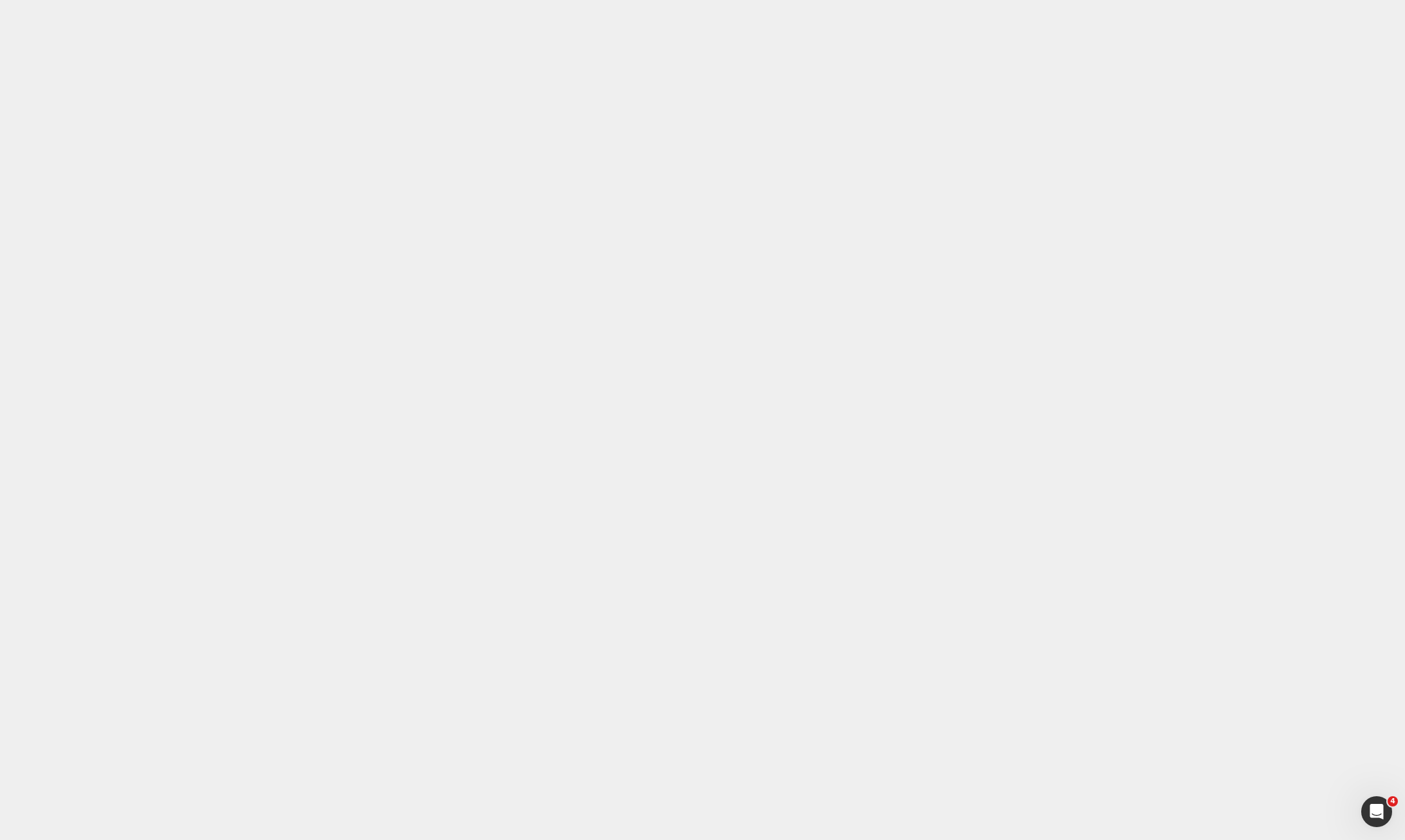
scroll to position [1242, 0]
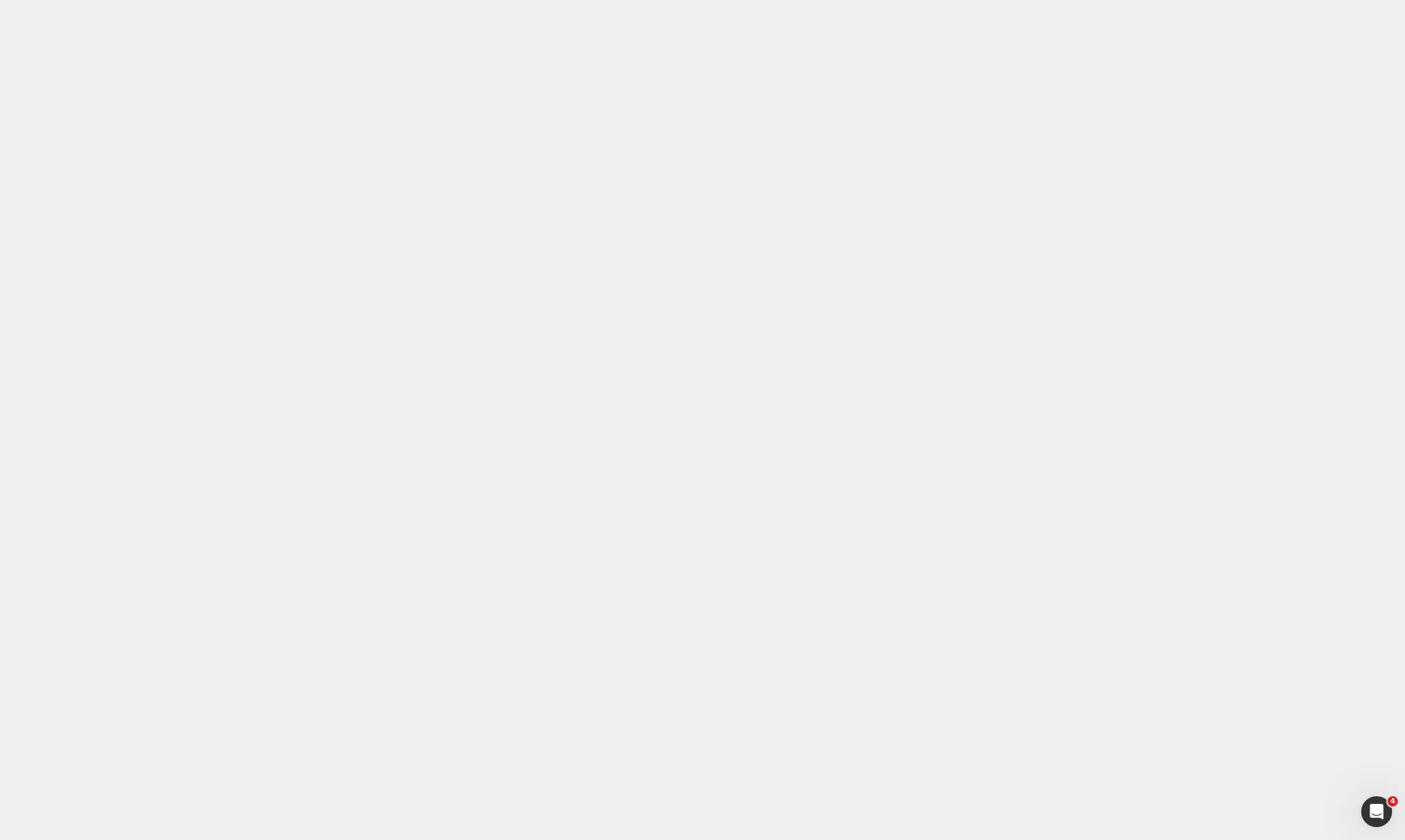
paste div
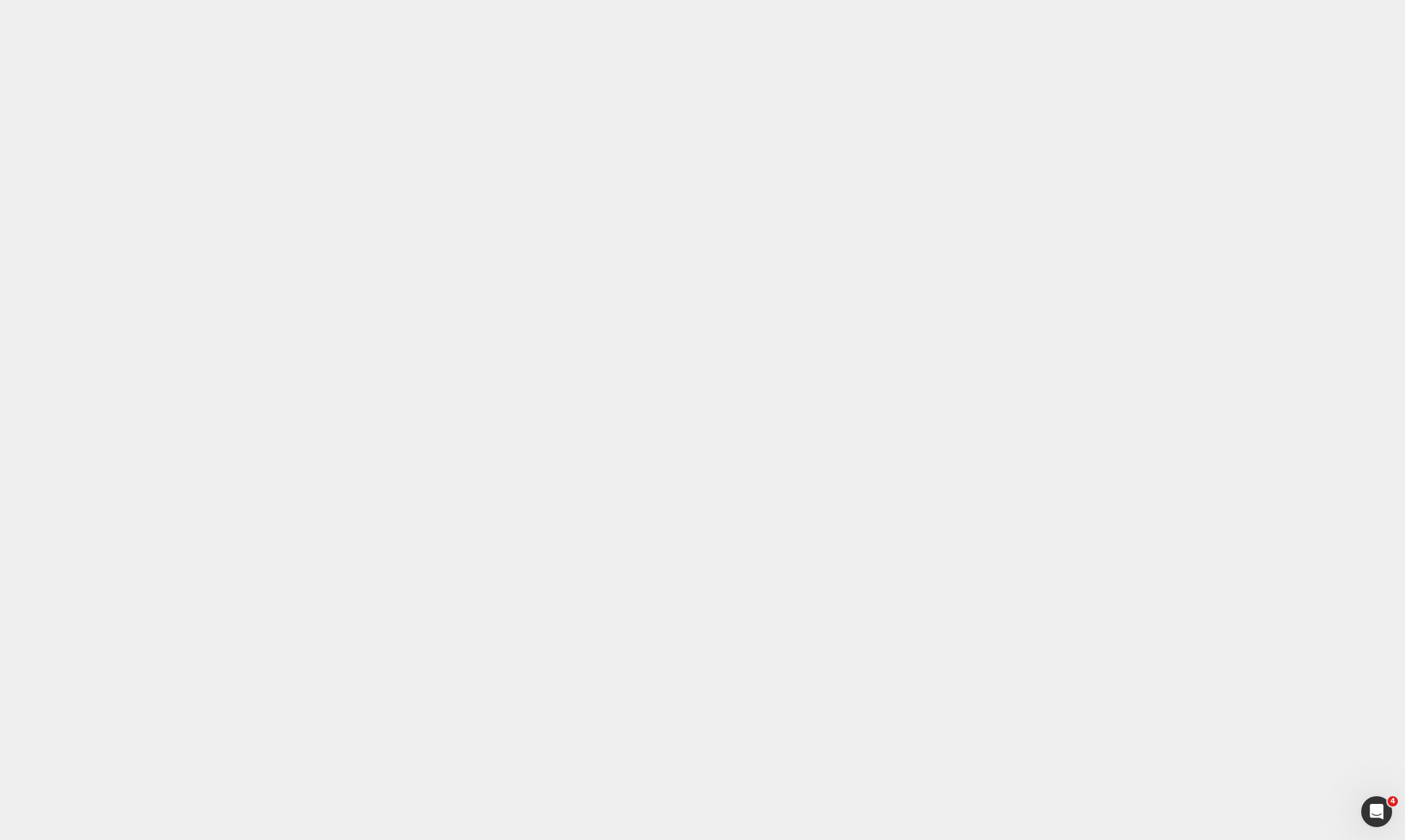
drag, startPoint x: 420, startPoint y: 11691, endPoint x: 429, endPoint y: 11691, distance: 9.0
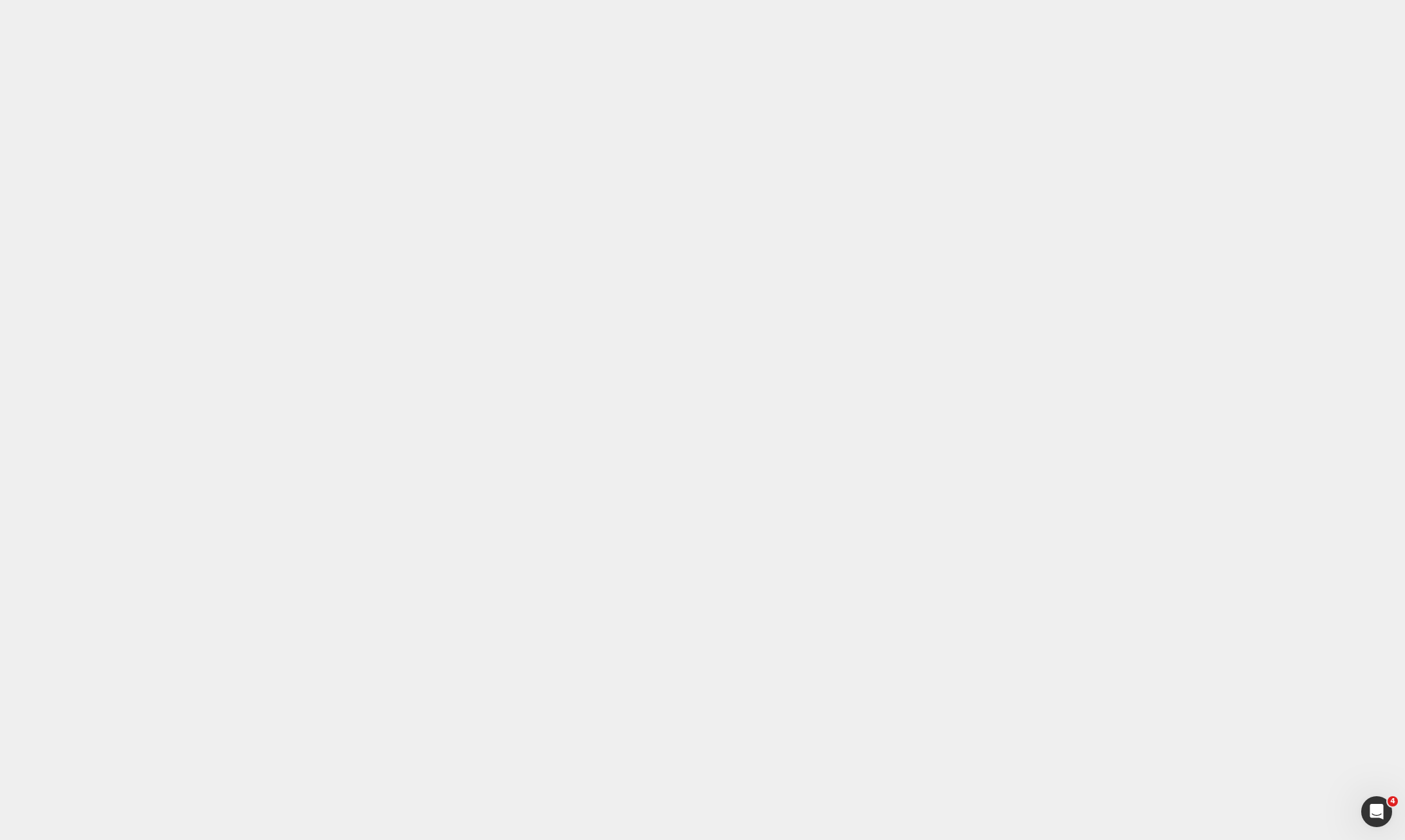
drag, startPoint x: 846, startPoint y: 454, endPoint x: 660, endPoint y: 415, distance: 190.0
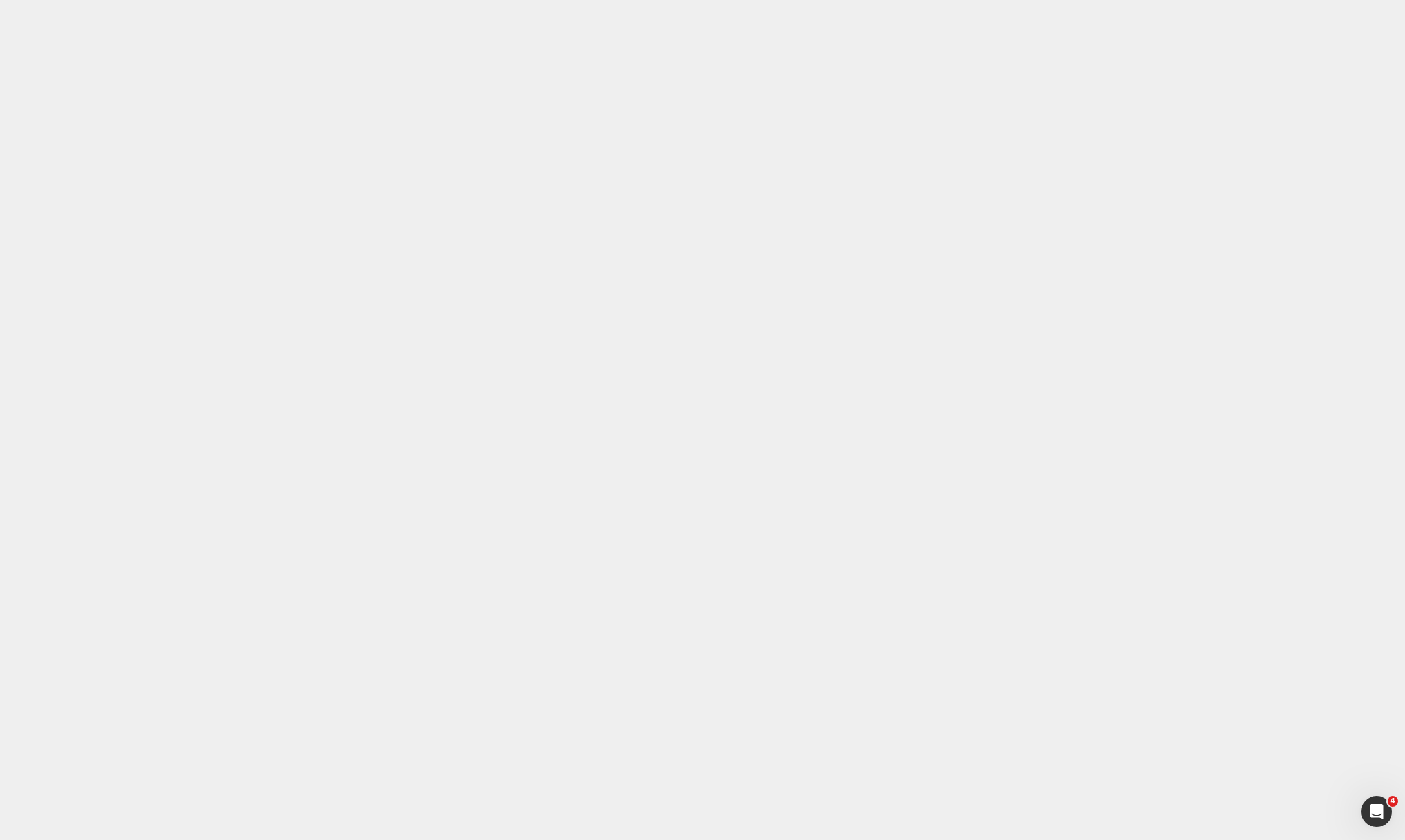
drag, startPoint x: 279, startPoint y: 11539, endPoint x: 705, endPoint y: 11558, distance: 426.4
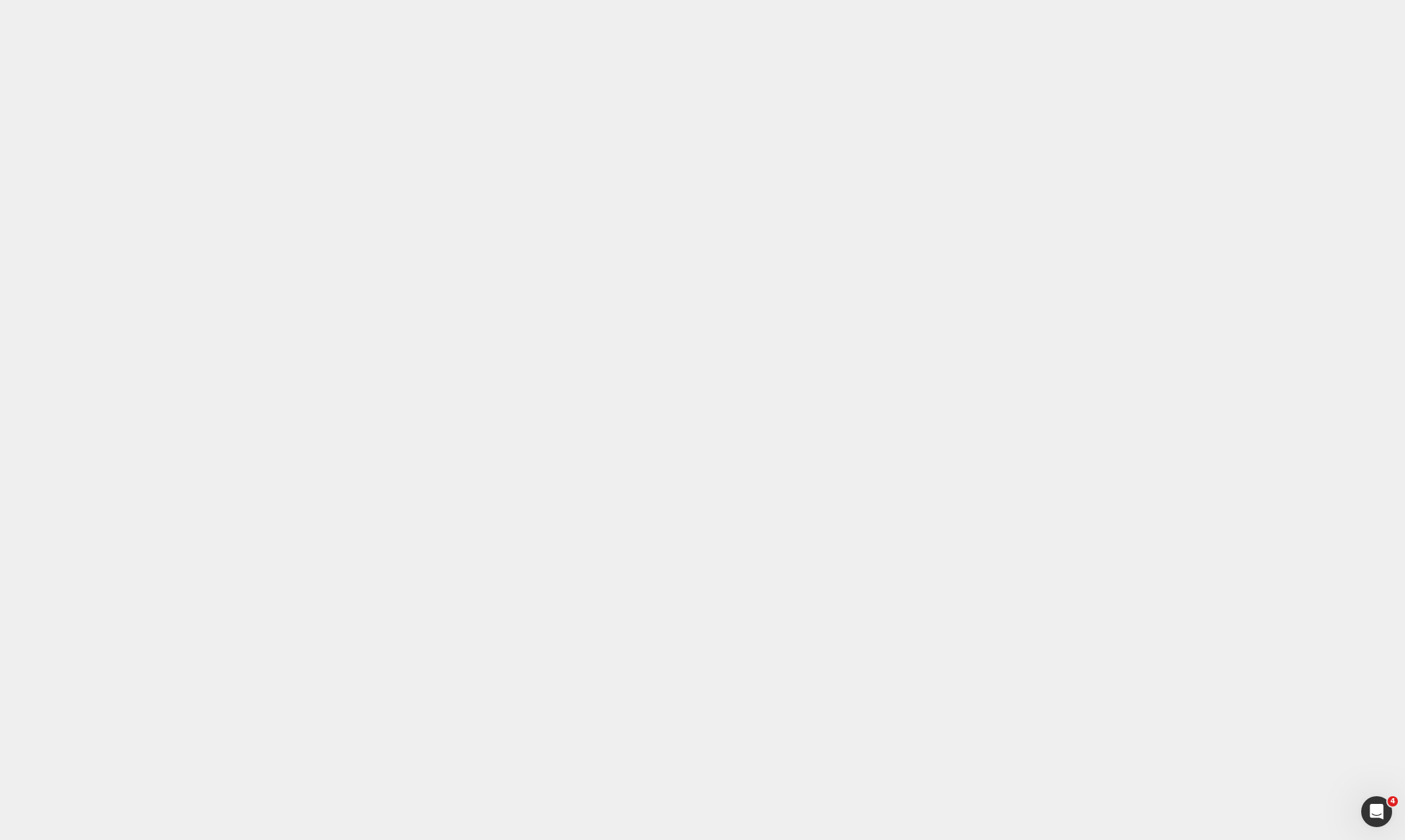
drag, startPoint x: 416, startPoint y: 11865, endPoint x: 442, endPoint y: 12100, distance: 236.4
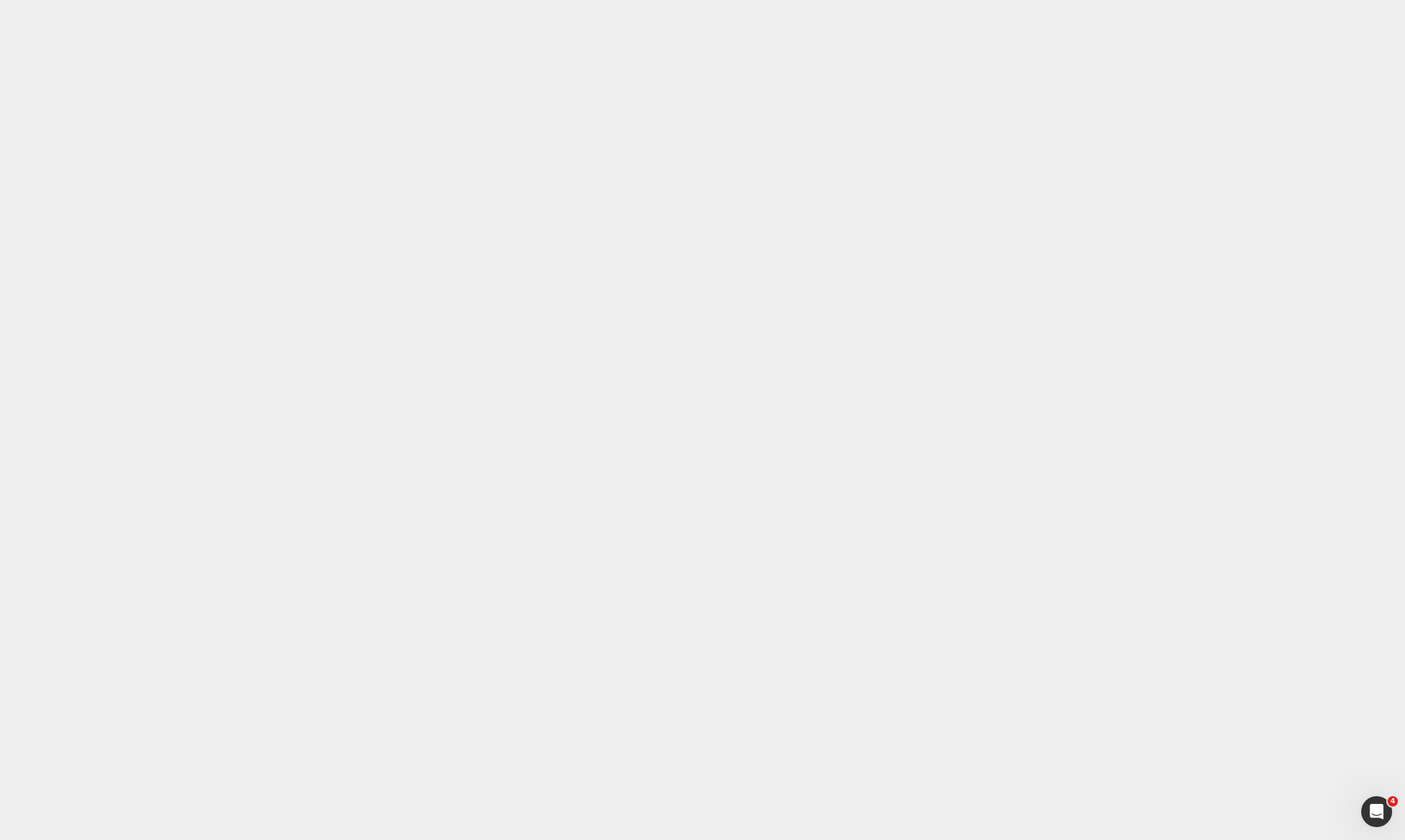
drag, startPoint x: 569, startPoint y: 12223, endPoint x: 488, endPoint y: 12290, distance: 105.1
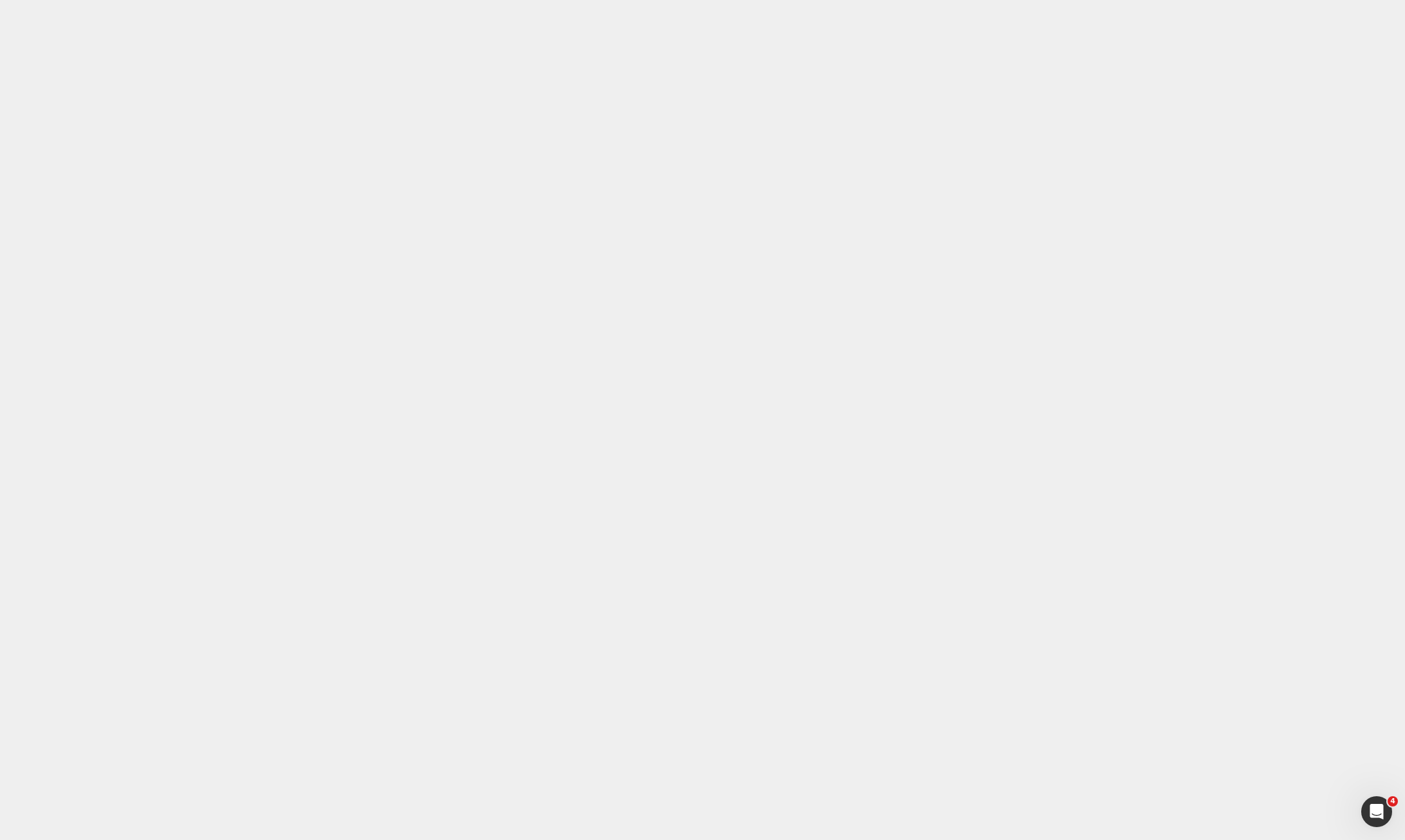
scroll to position [1492, 0]
drag, startPoint x: 563, startPoint y: 11917, endPoint x: 519, endPoint y: 11816, distance: 110.2
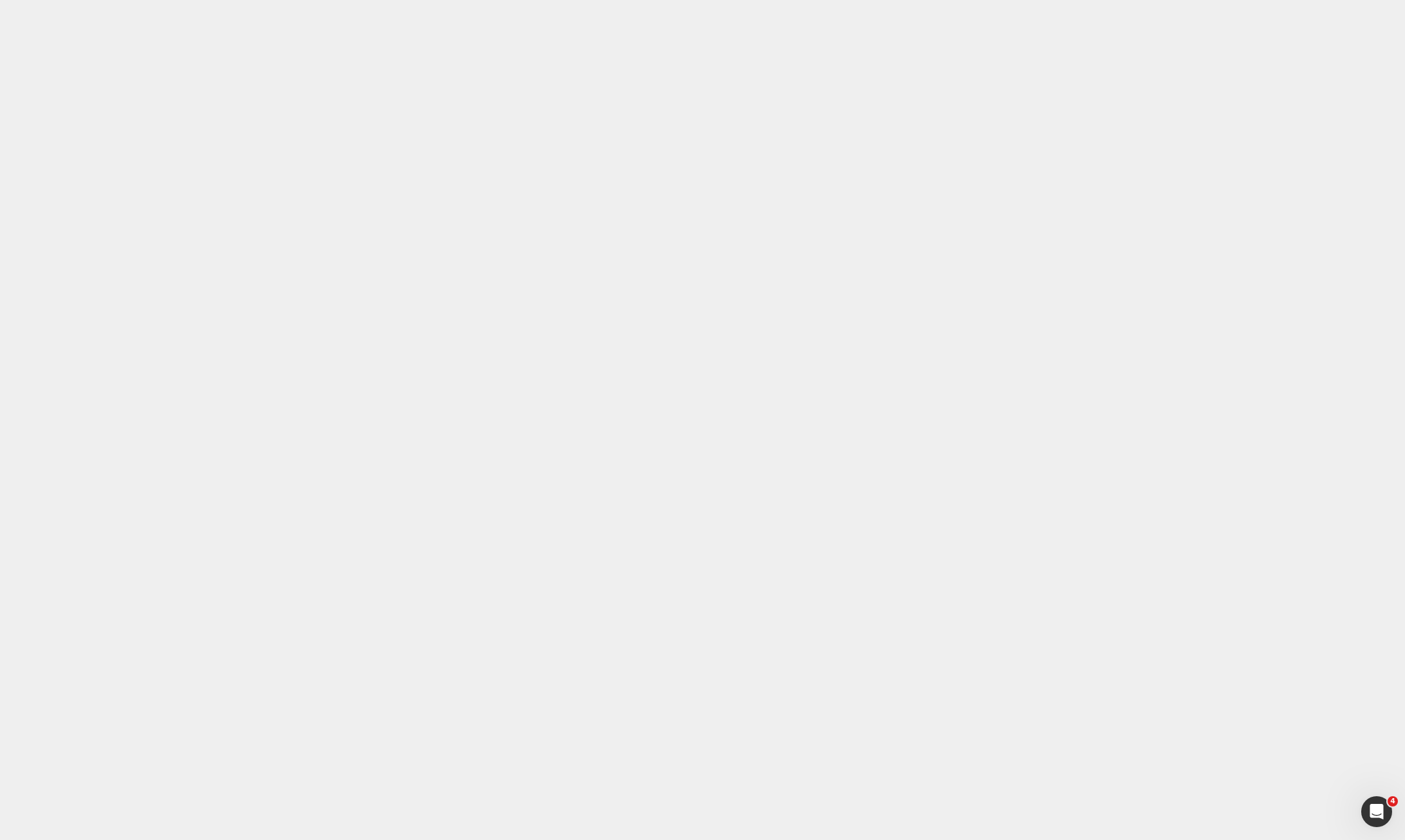
drag, startPoint x: 856, startPoint y: 464, endPoint x: 670, endPoint y: 422, distance: 190.7
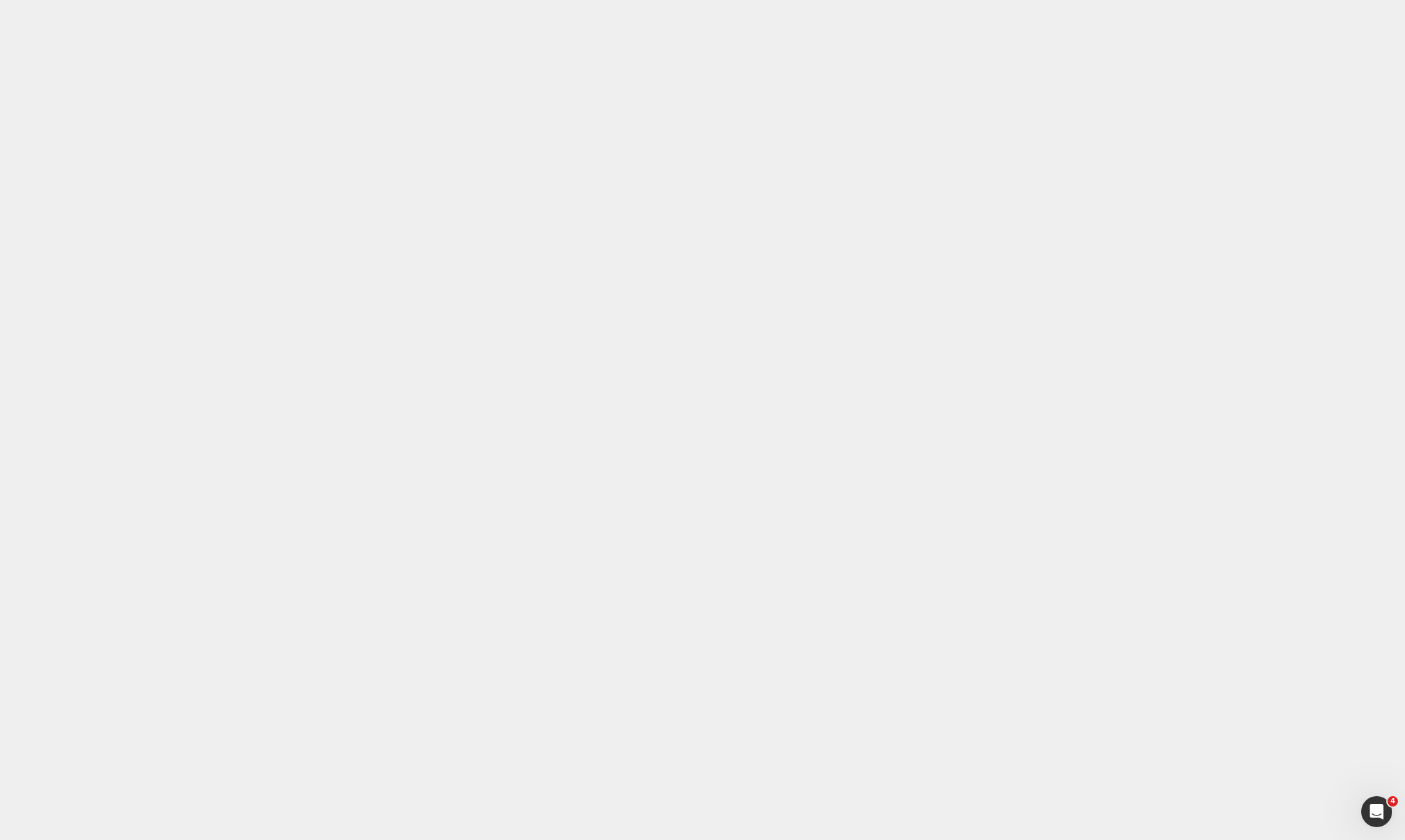
type input "0"
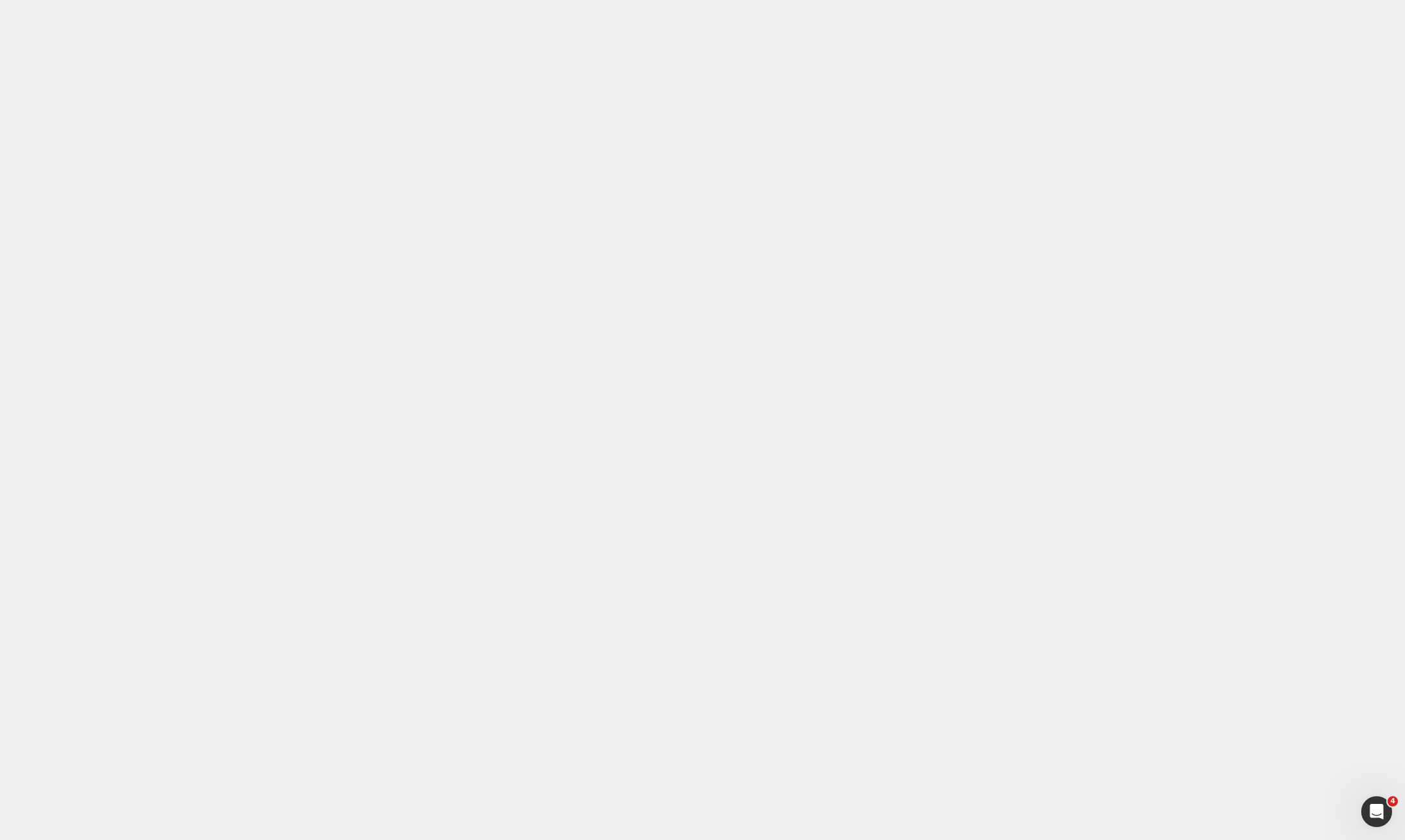
type input "0"
type input "15"
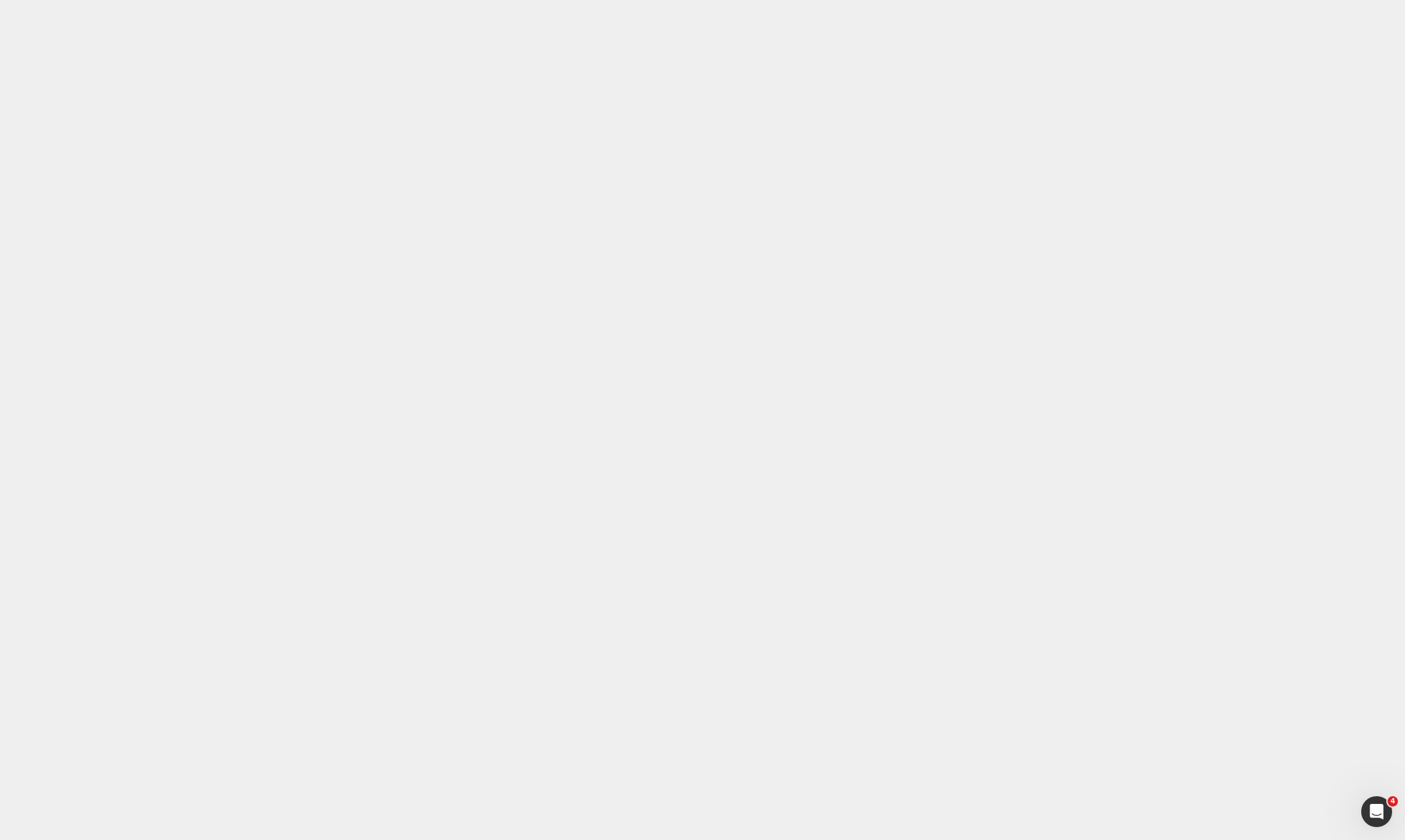
scroll to position [1041, 0]
drag, startPoint x: 568, startPoint y: 13540, endPoint x: 451, endPoint y: 13508, distance: 121.3
drag, startPoint x: 571, startPoint y: 11940, endPoint x: 476, endPoint y: 11888, distance: 108.3
drag, startPoint x: 567, startPoint y: 11909, endPoint x: 485, endPoint y: 11820, distance: 121.0
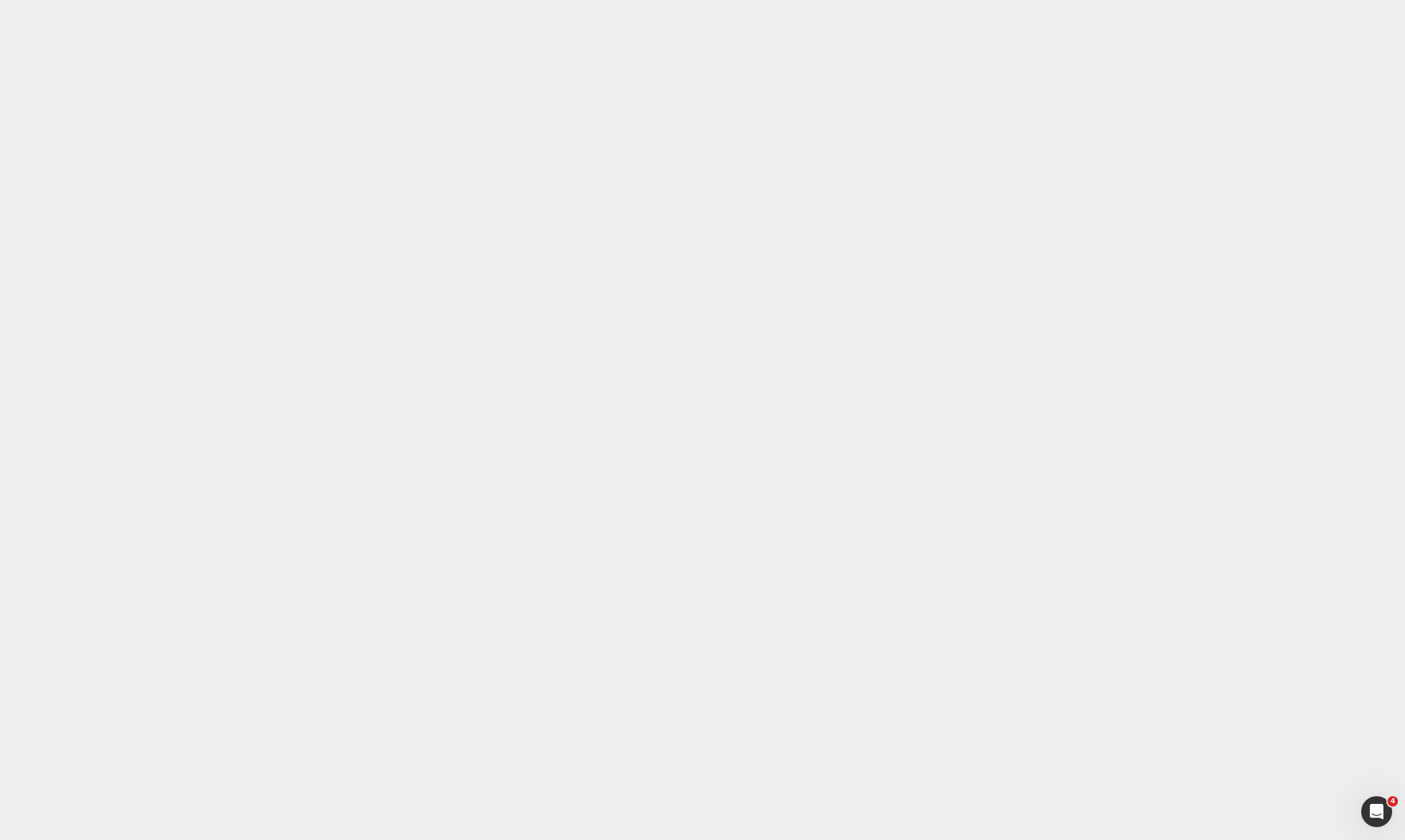
drag, startPoint x: 571, startPoint y: 11500, endPoint x: 507, endPoint y: 11404, distance: 115.4
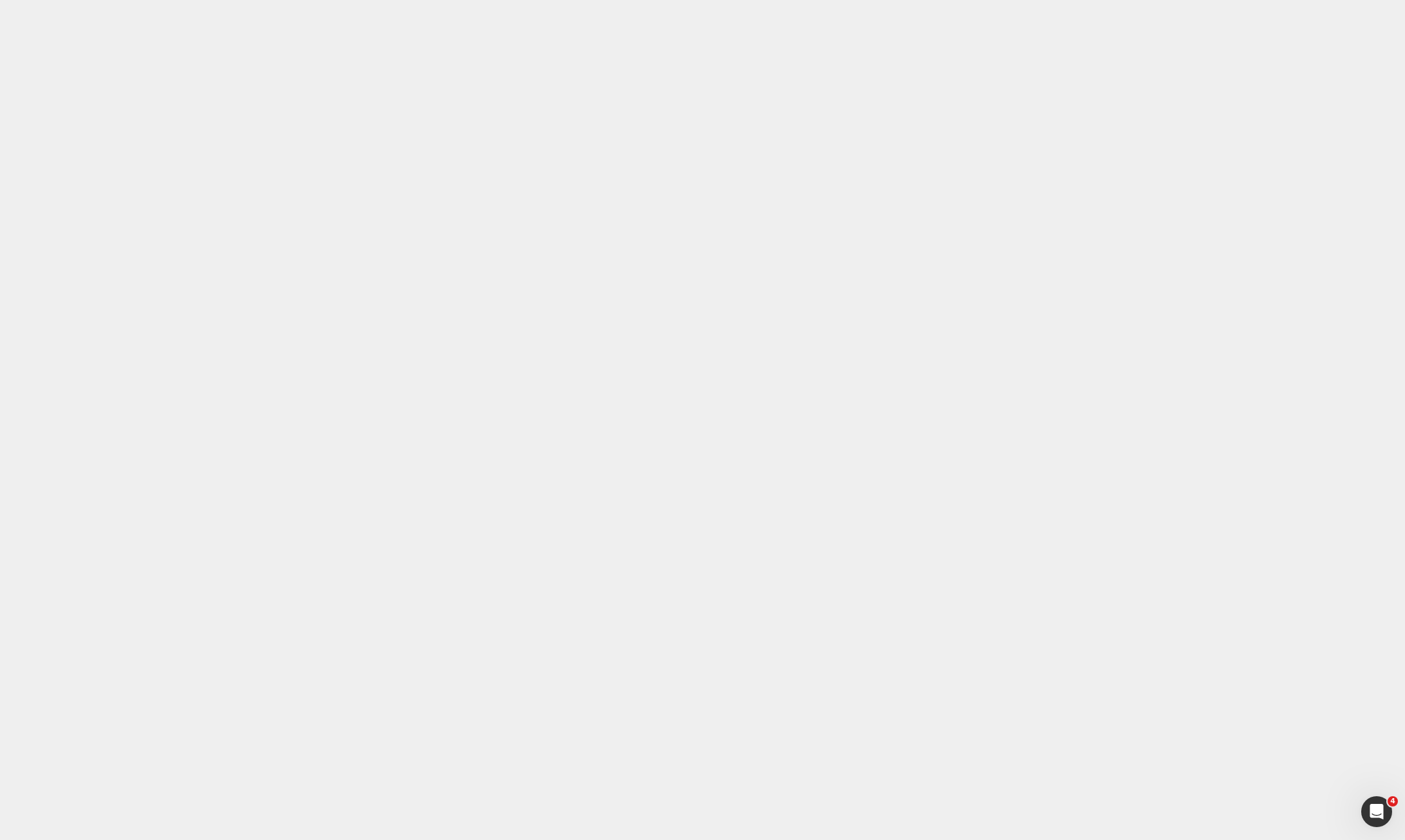
drag, startPoint x: 568, startPoint y: 12053, endPoint x: 494, endPoint y: 11910, distance: 161.0
drag, startPoint x: 569, startPoint y: 12229, endPoint x: 510, endPoint y: 12069, distance: 170.5
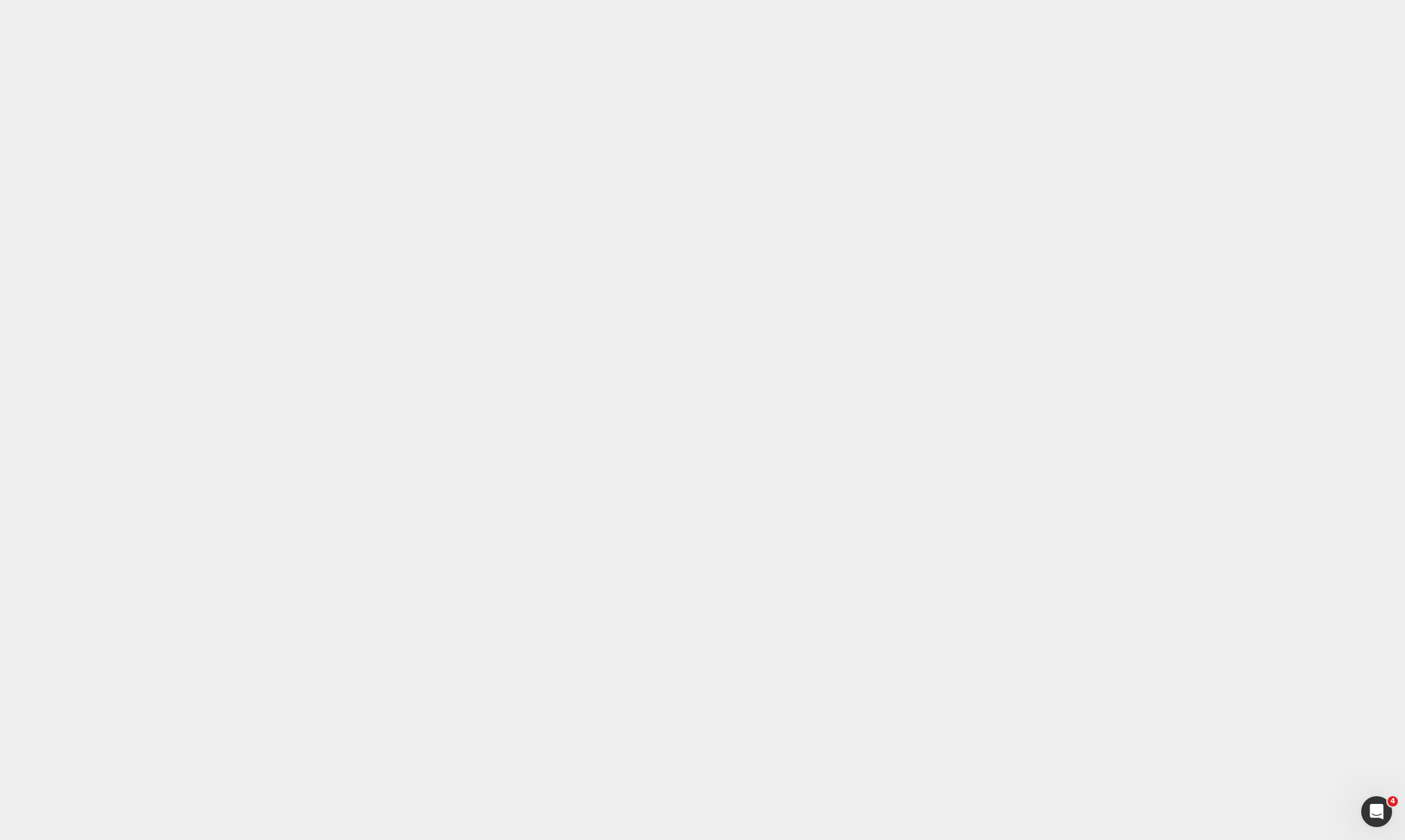
drag, startPoint x: 550, startPoint y: 12052, endPoint x: 536, endPoint y: 12116, distance: 65.5
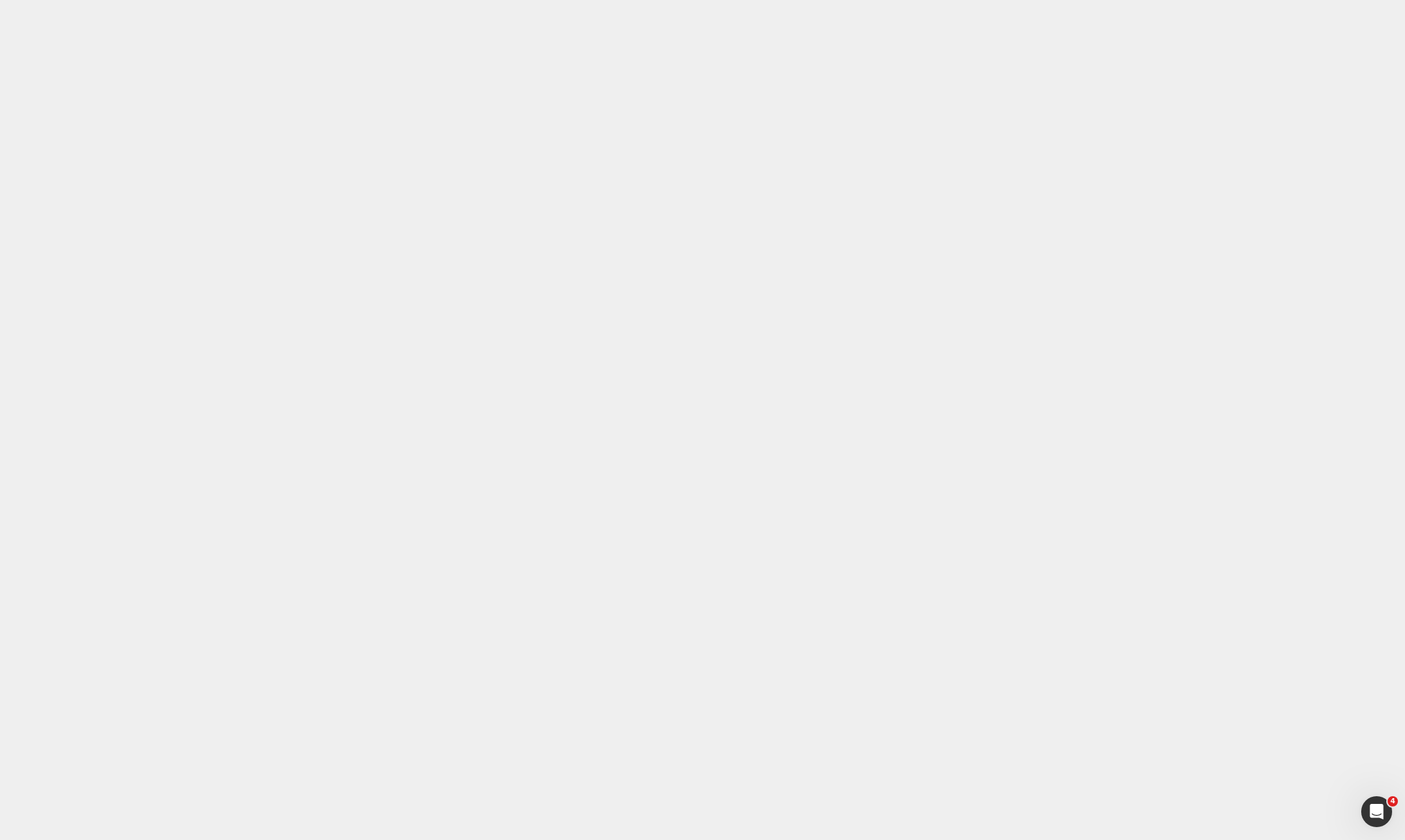
paste div
drag, startPoint x: 564, startPoint y: 12211, endPoint x: 538, endPoint y: 12244, distance: 42.0
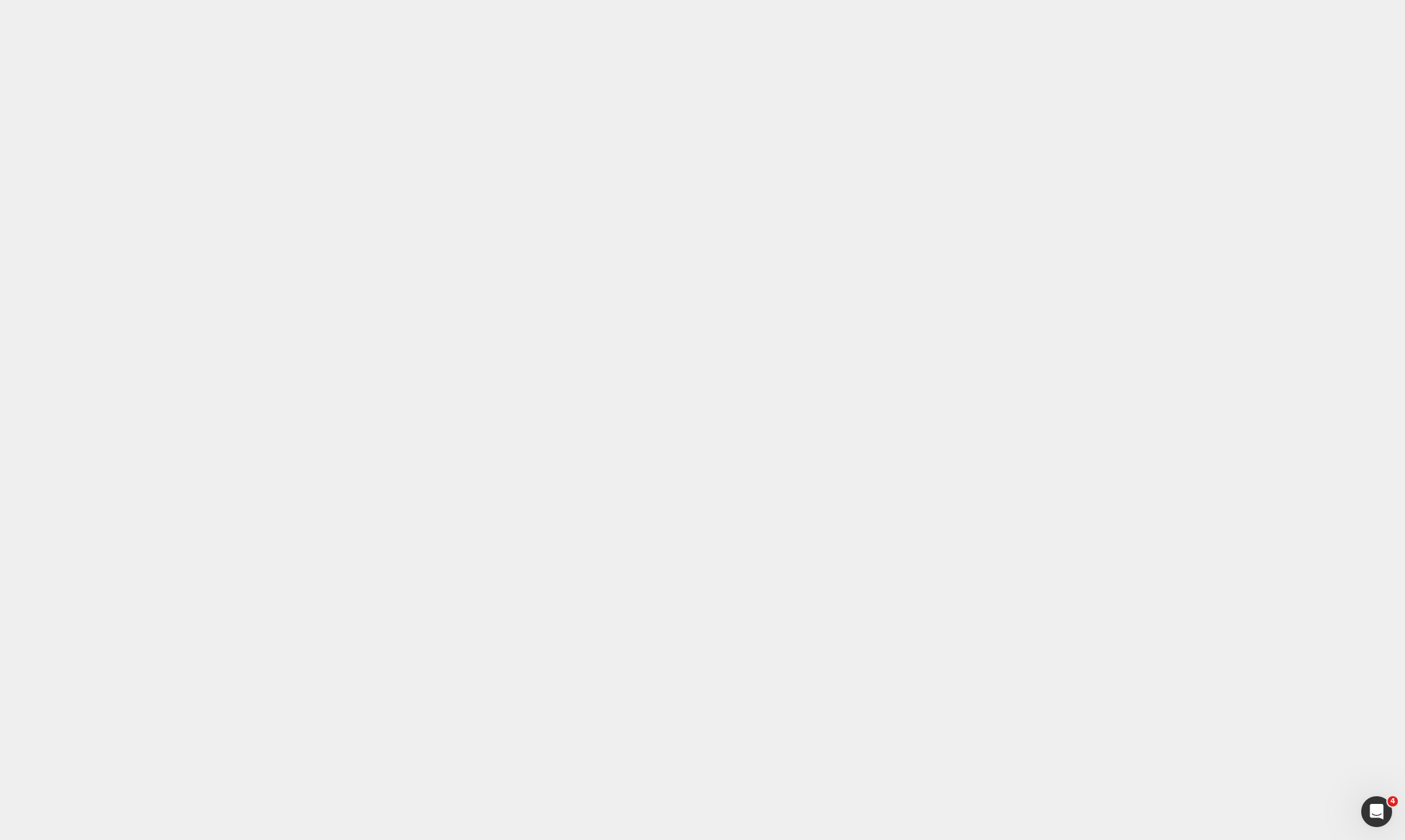
drag, startPoint x: 574, startPoint y: 12118, endPoint x: 559, endPoint y: 12149, distance: 34.4
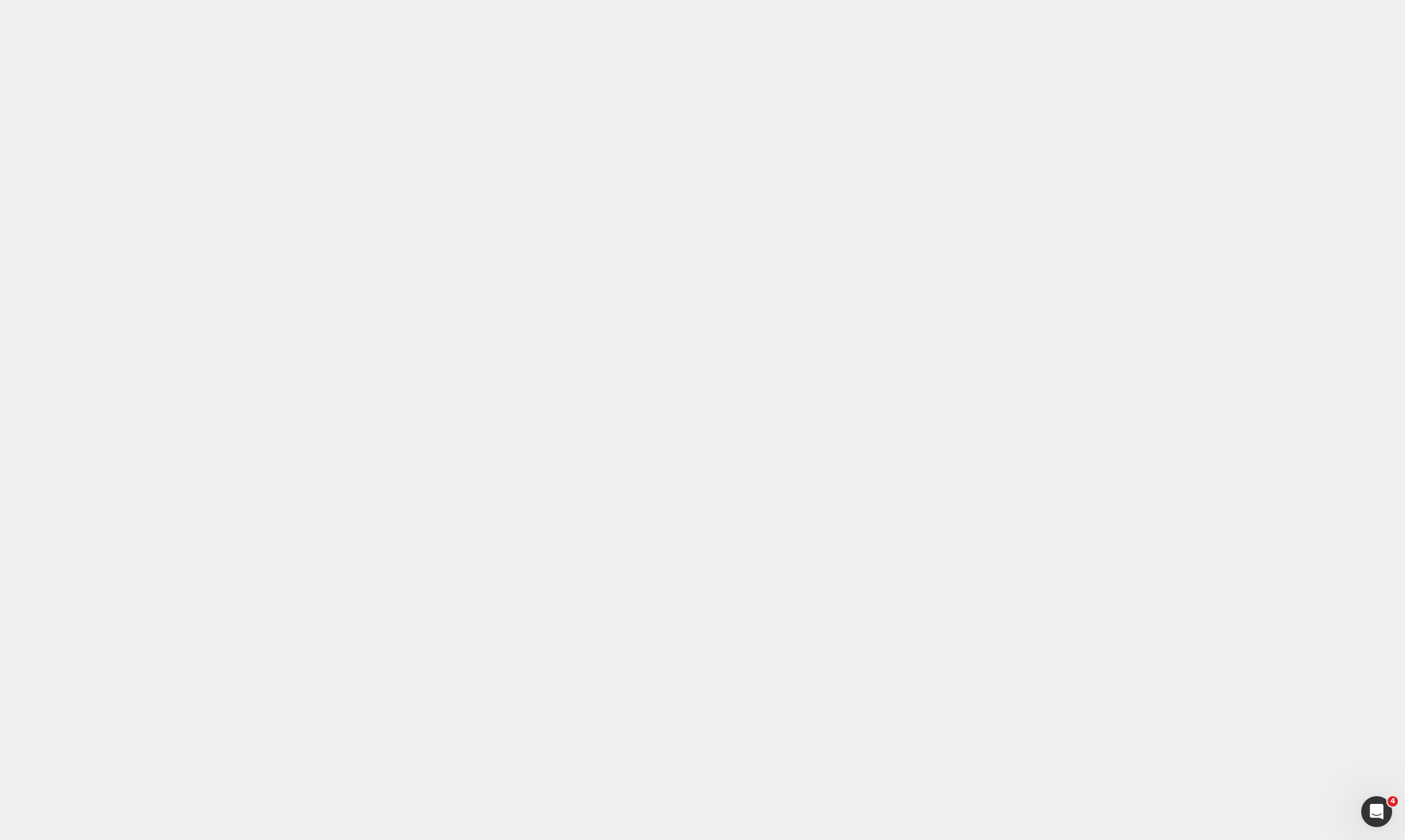
drag, startPoint x: 571, startPoint y: 12340, endPoint x: 562, endPoint y: 12376, distance: 37.1
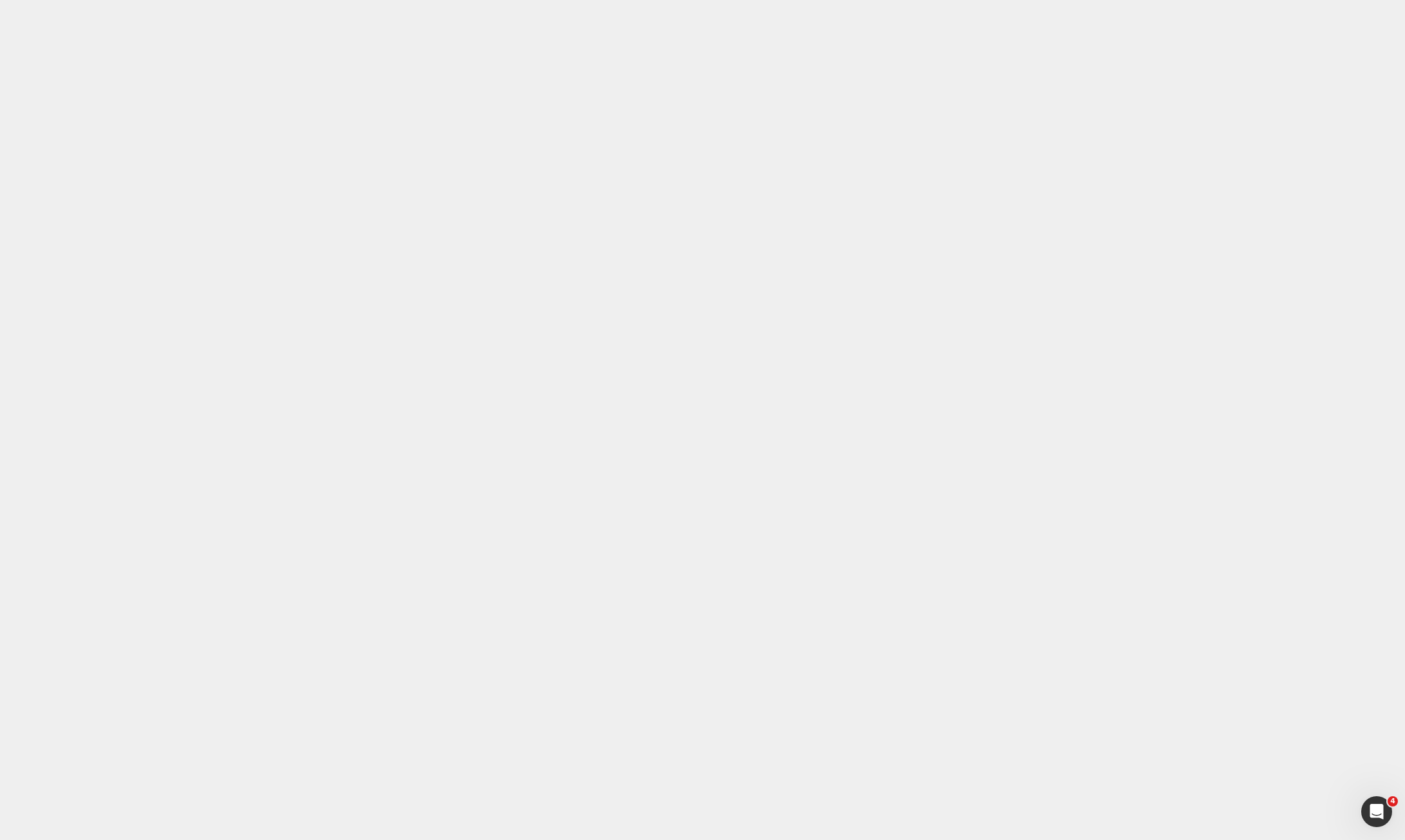
paste div
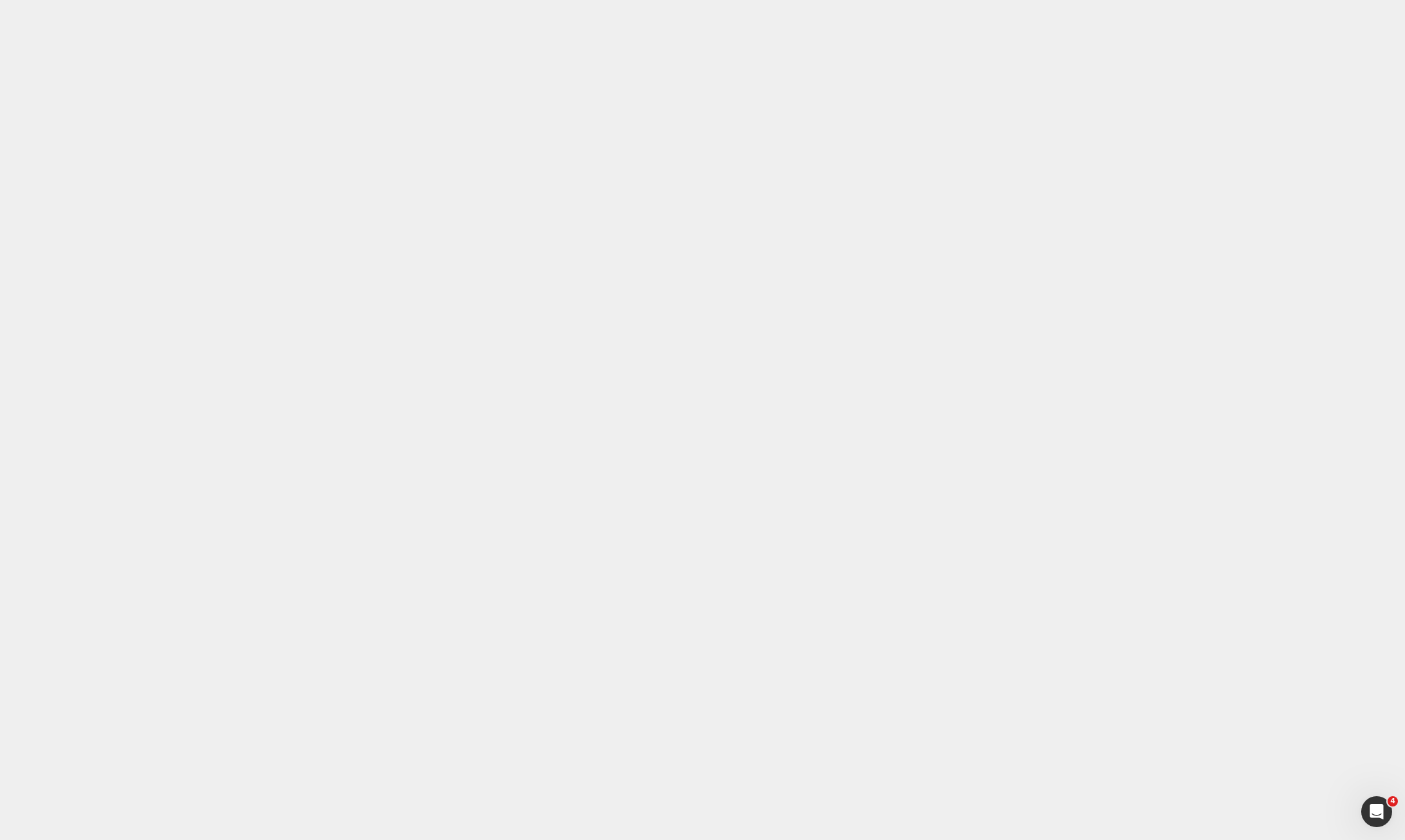
drag, startPoint x: 308, startPoint y: 12327, endPoint x: 300, endPoint y: 12321, distance: 10.0
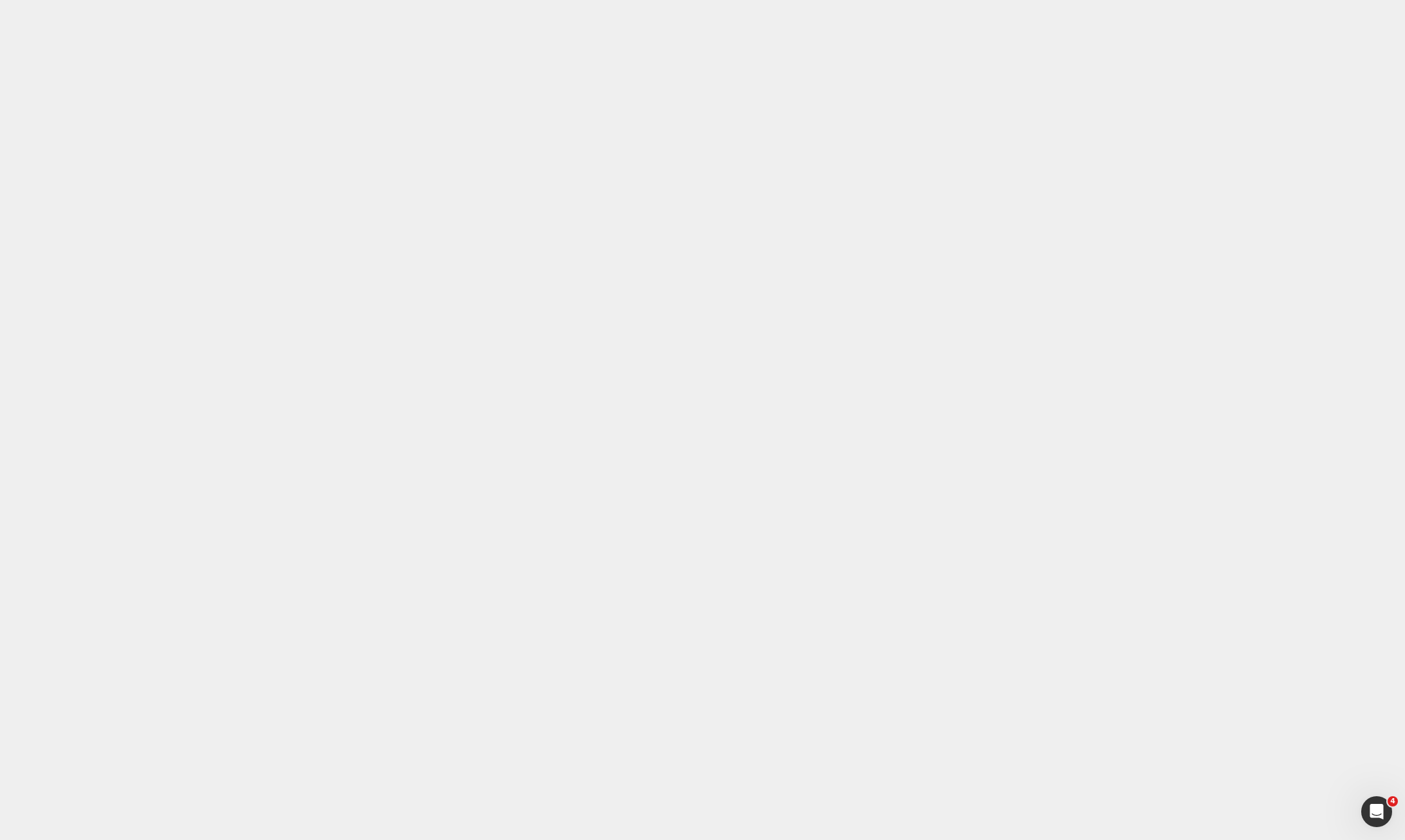
drag, startPoint x: 567, startPoint y: 11966, endPoint x: 531, endPoint y: 12082, distance: 121.5
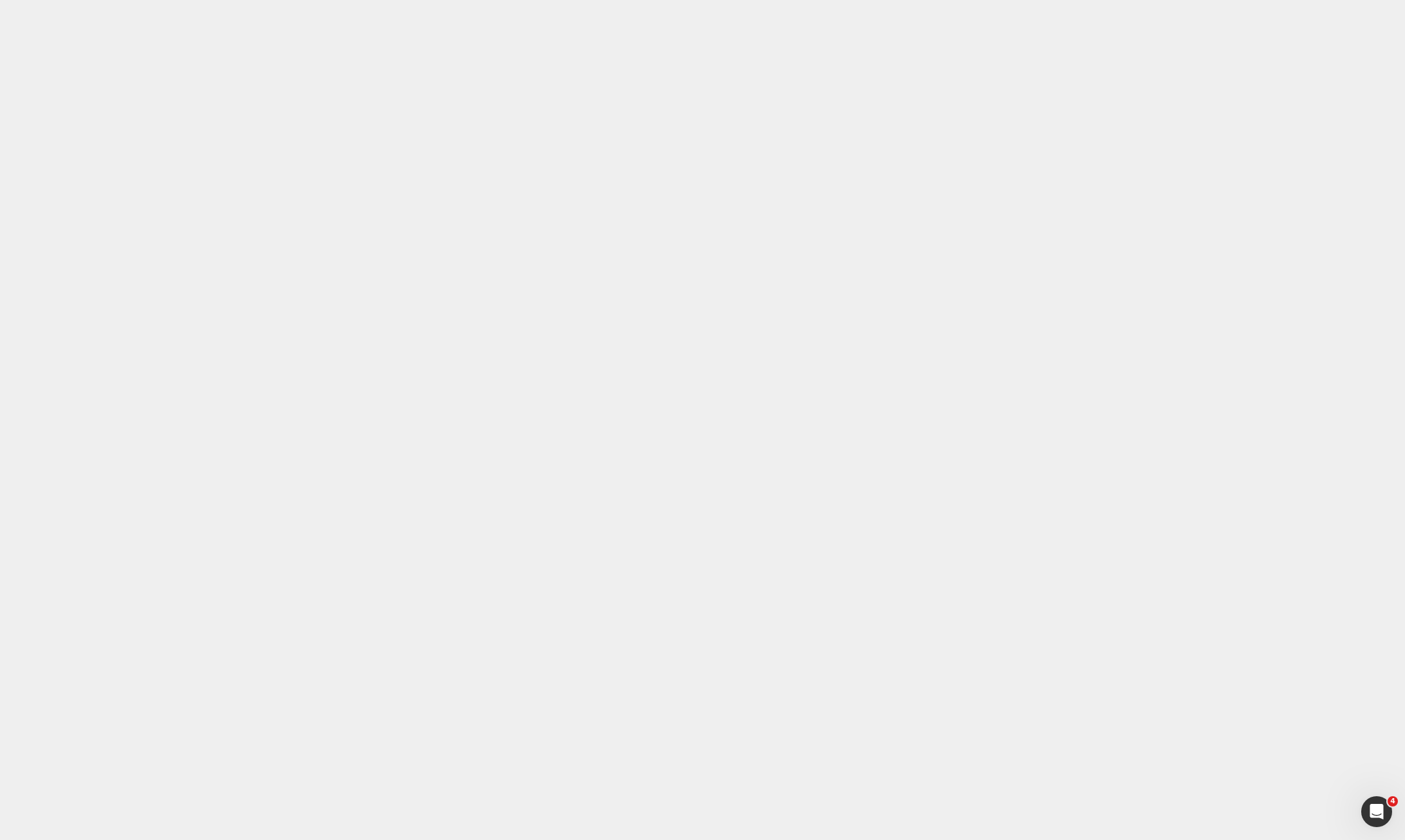
drag, startPoint x: 459, startPoint y: 12114, endPoint x: 269, endPoint y: 12069, distance: 195.3
drag, startPoint x: 840, startPoint y: 459, endPoint x: 638, endPoint y: 423, distance: 205.2
drag, startPoint x: 537, startPoint y: 12064, endPoint x: 591, endPoint y: 12063, distance: 54.0
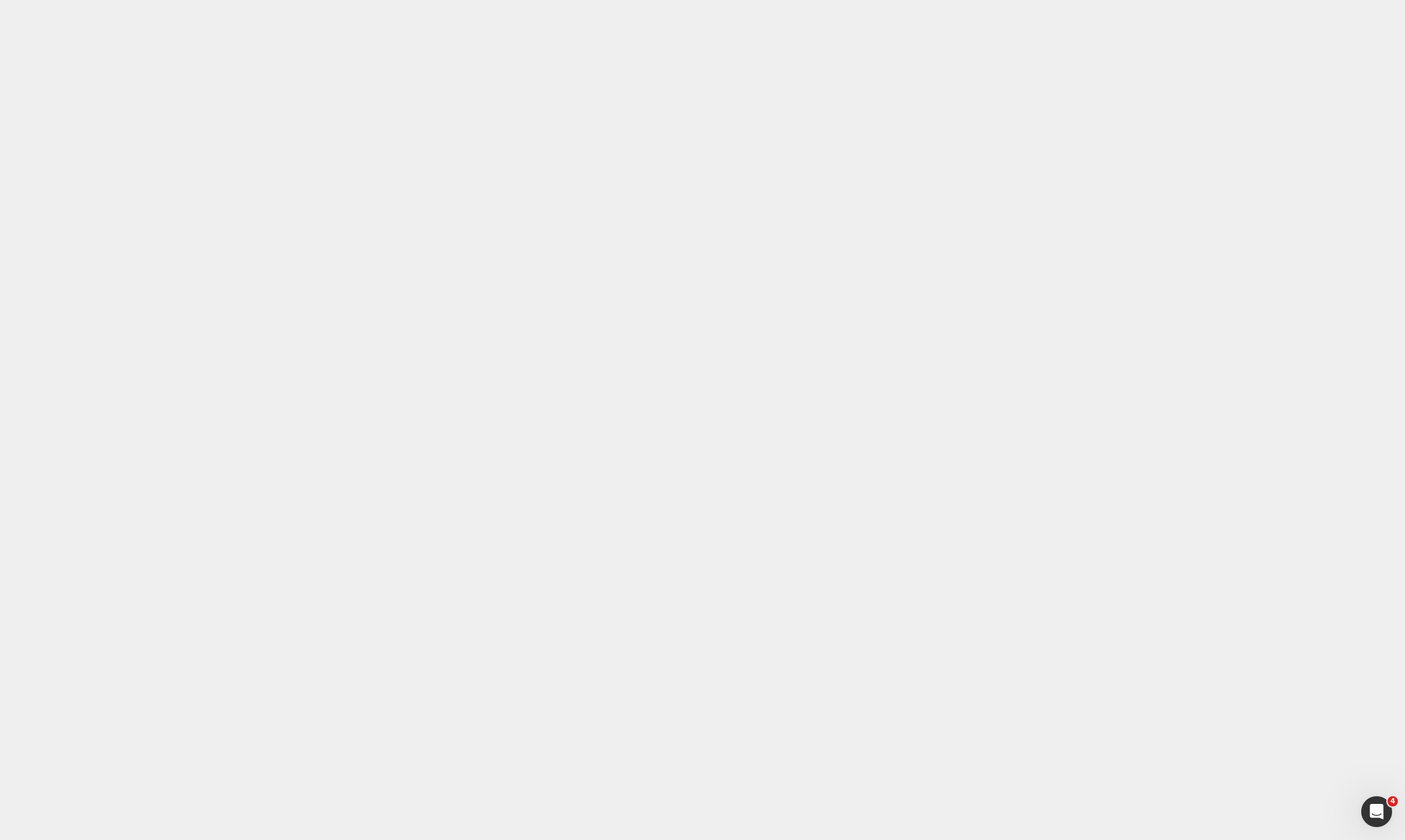
drag, startPoint x: 66, startPoint y: 11789, endPoint x: 519, endPoint y: 11939, distance: 477.2
drag, startPoint x: 119, startPoint y: 11472, endPoint x: 415, endPoint y: 11574, distance: 313.1
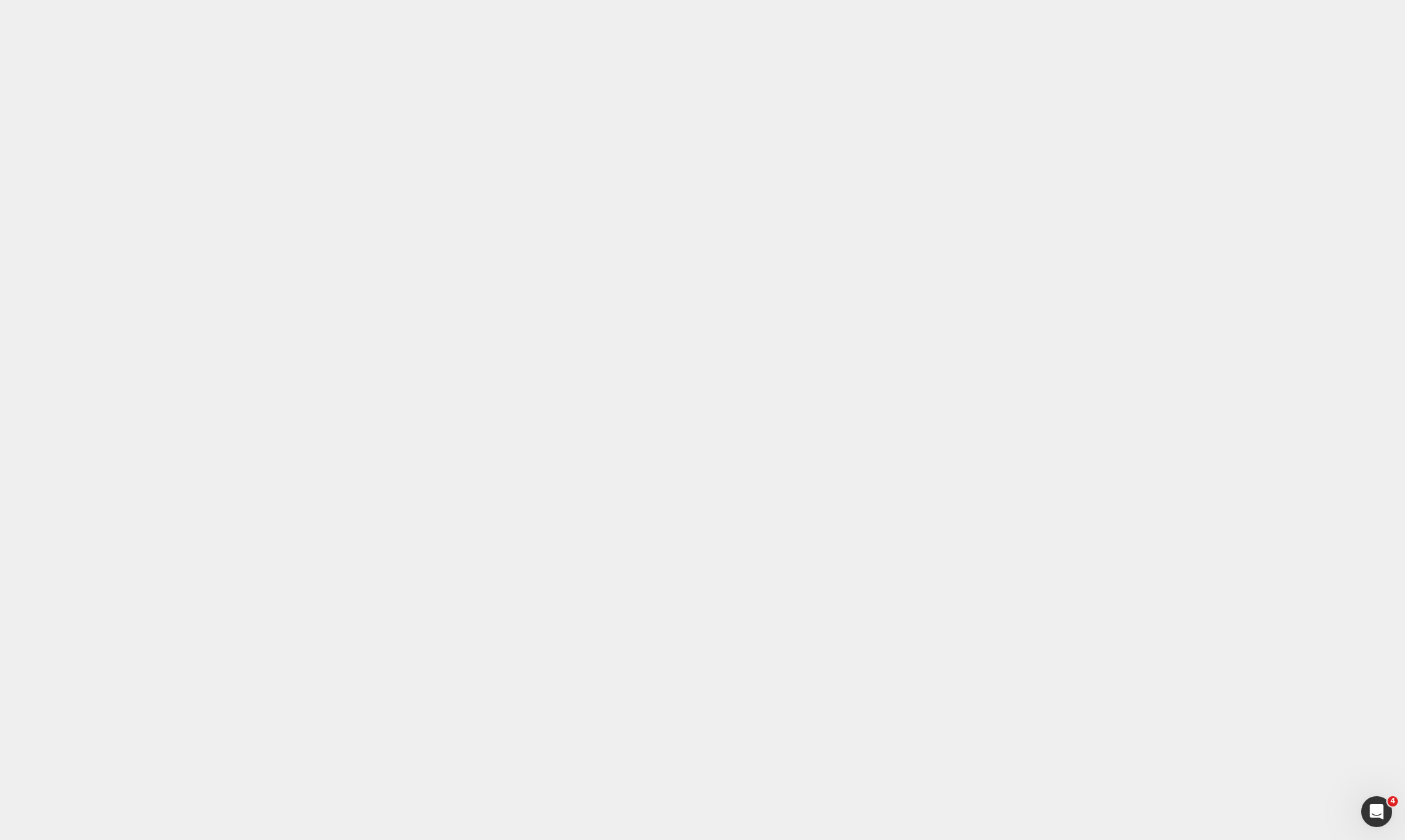
drag, startPoint x: 369, startPoint y: 11945, endPoint x: 280, endPoint y: 11943, distance: 89.0
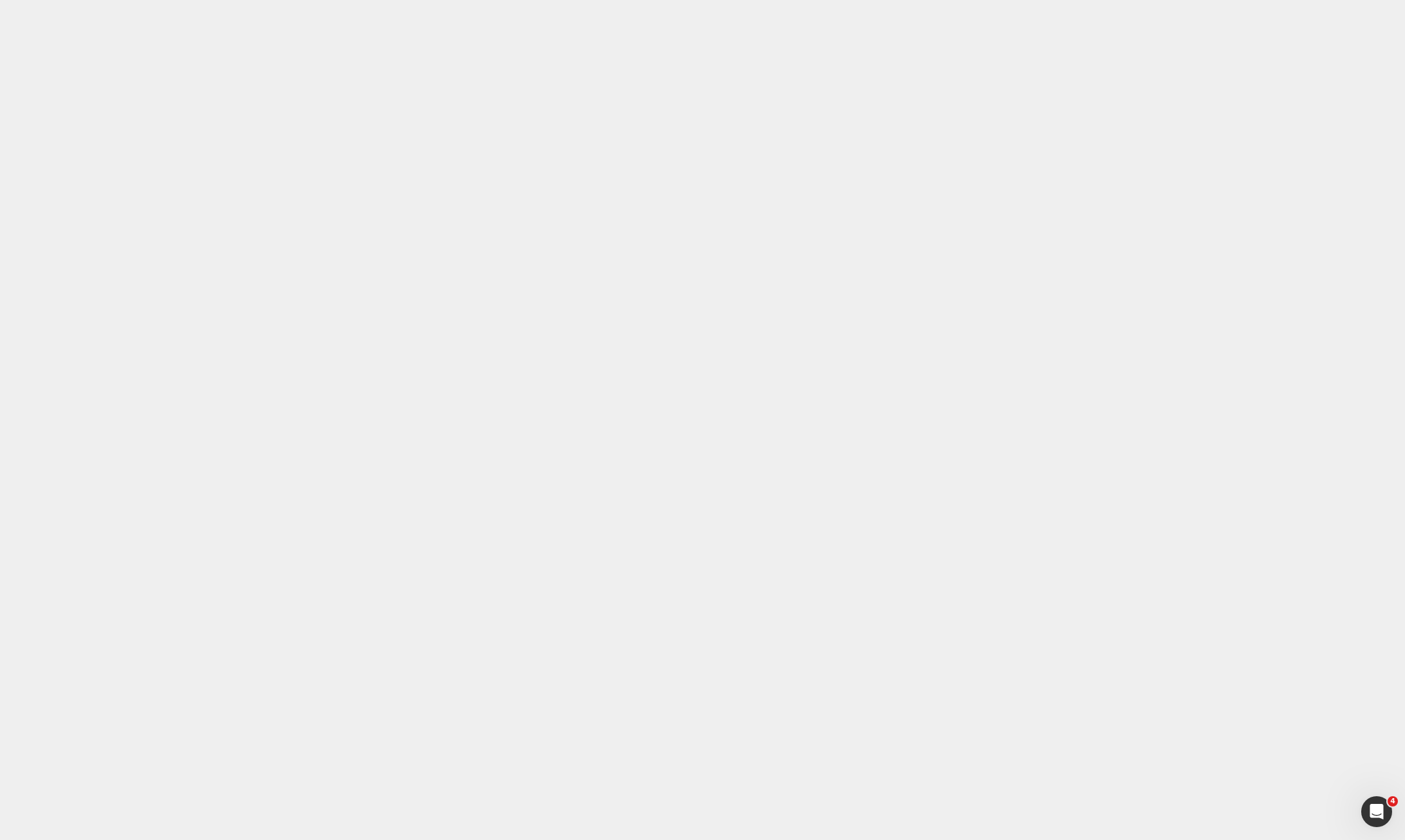
copy p "During this stage, think about:"
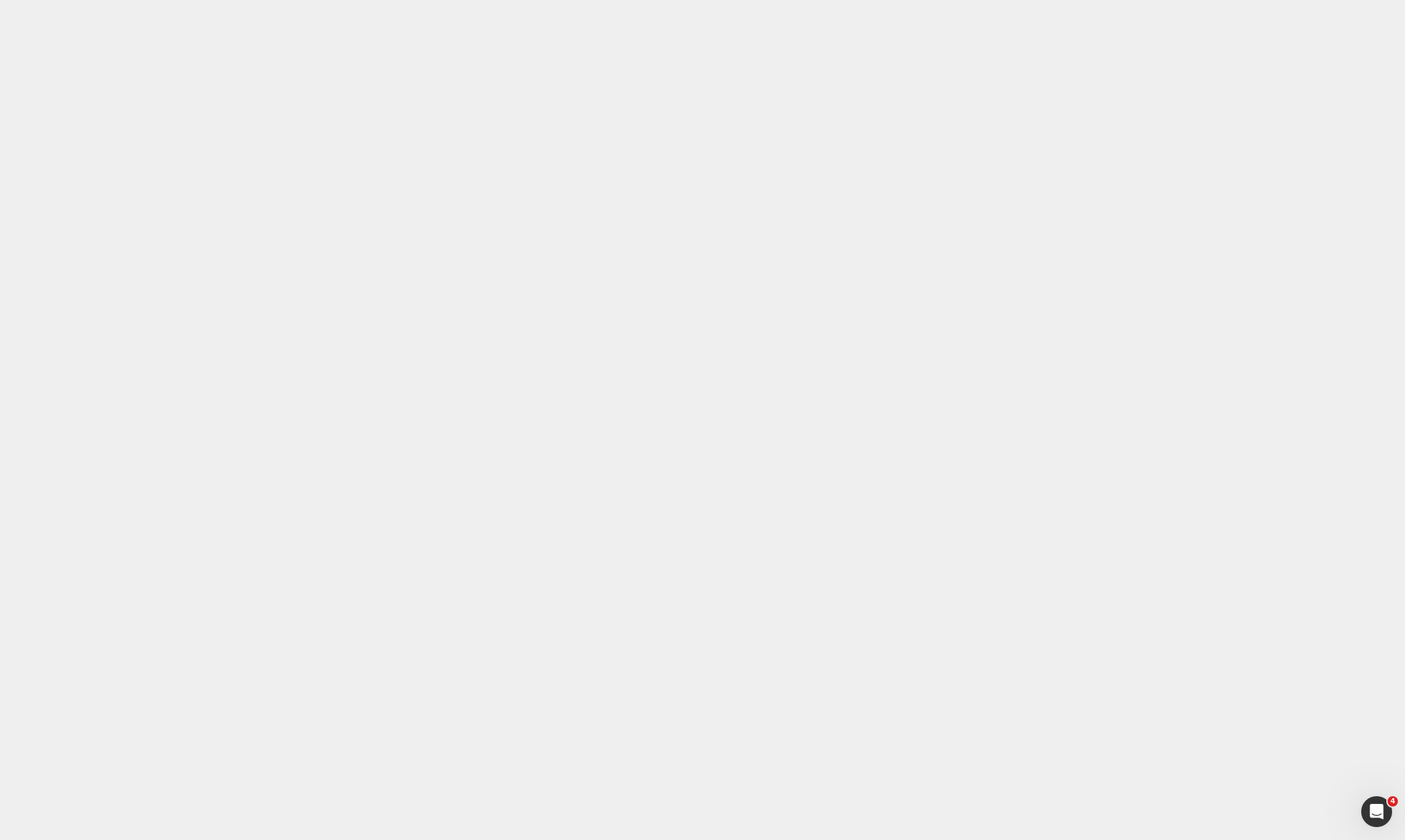
drag, startPoint x: 204, startPoint y: 11996, endPoint x: 204, endPoint y: 12004, distance: 8.0
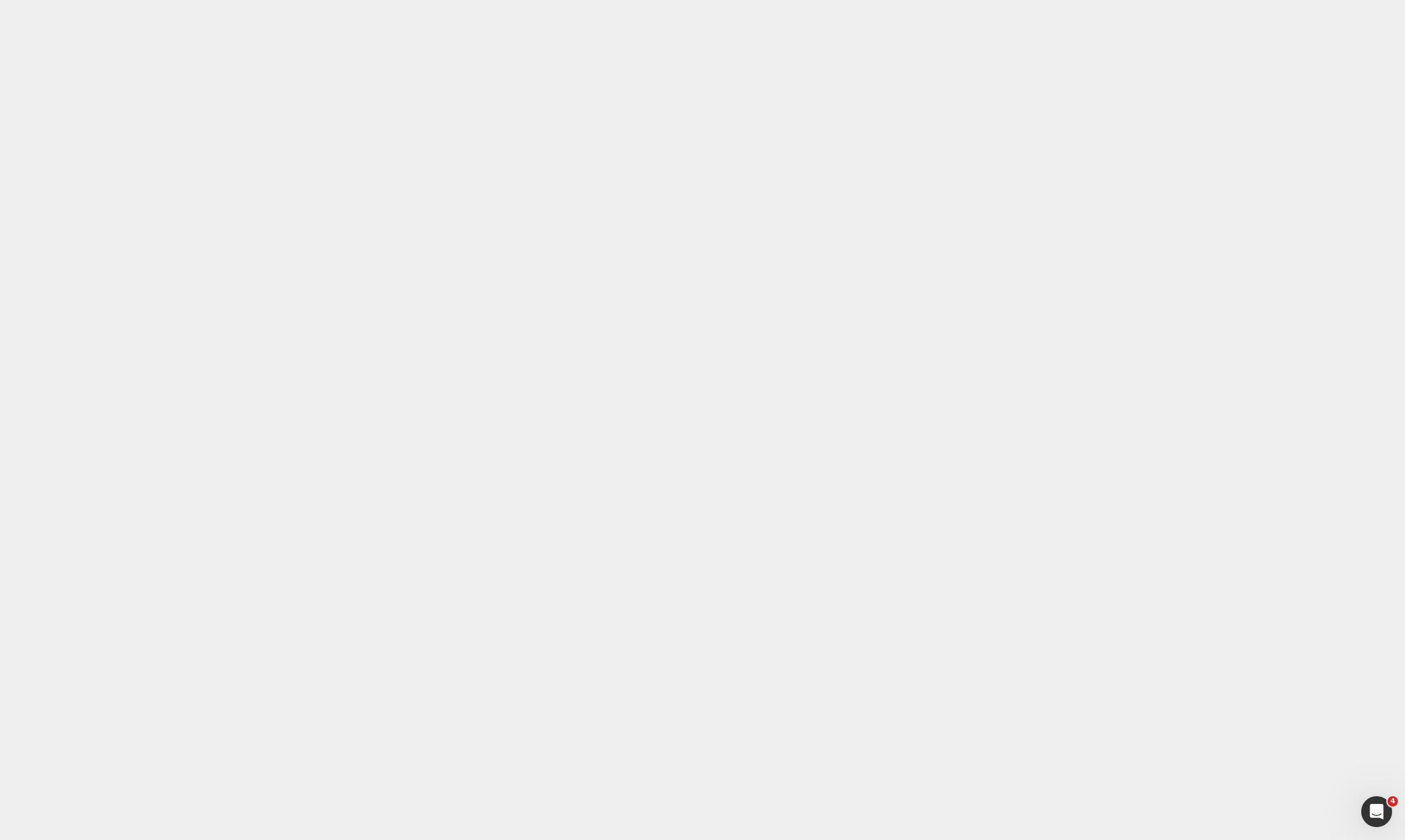
drag, startPoint x: 567, startPoint y: 11971, endPoint x: 442, endPoint y: 12003, distance: 129.0
drag, startPoint x: 543, startPoint y: 12093, endPoint x: 540, endPoint y: 12073, distance: 20.2
drag, startPoint x: 550, startPoint y: 11968, endPoint x: 549, endPoint y: 11953, distance: 15.0
drag, startPoint x: 571, startPoint y: 12121, endPoint x: 549, endPoint y: 12098, distance: 31.8
drag, startPoint x: 543, startPoint y: 12141, endPoint x: 546, endPoint y: 12113, distance: 28.2
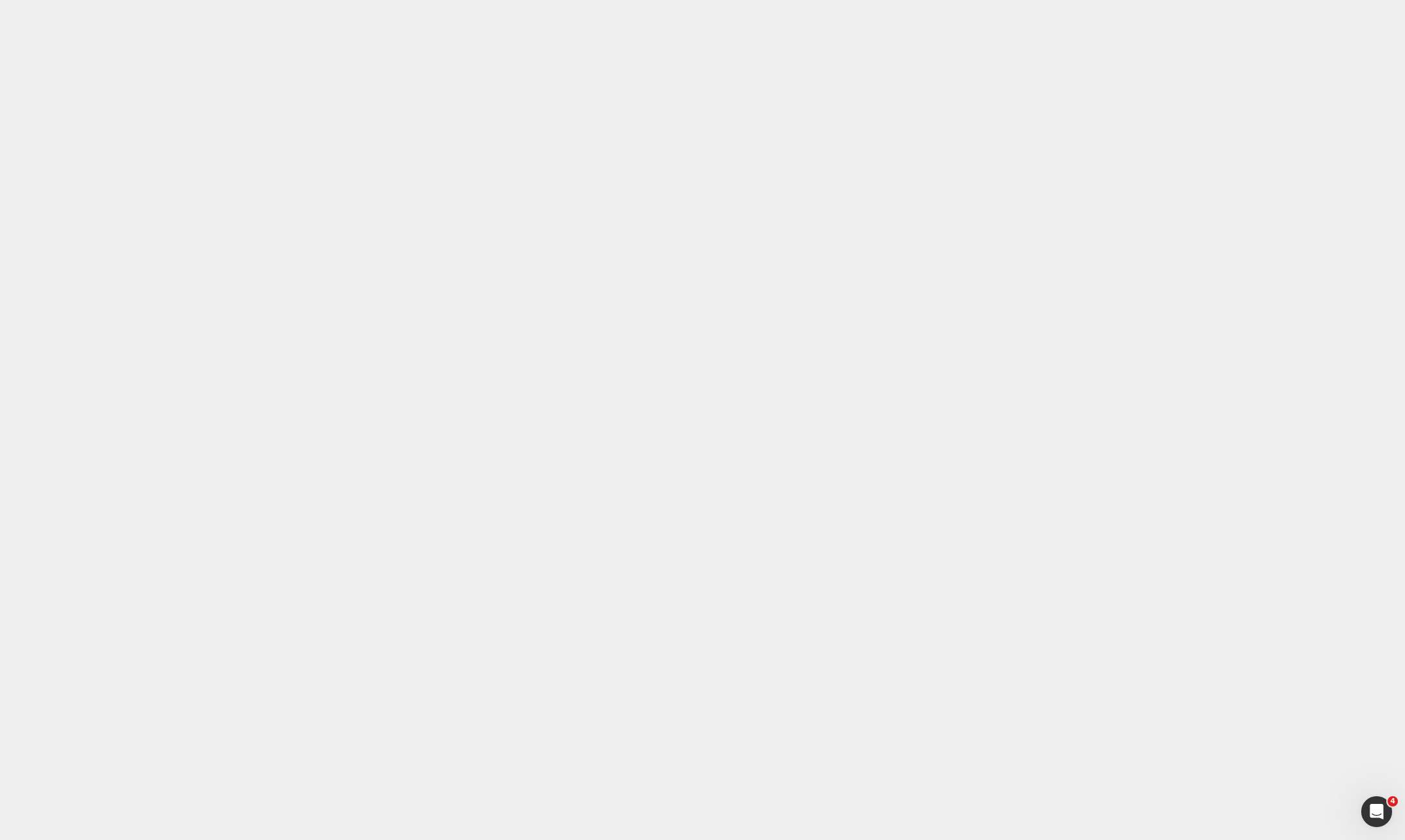
drag, startPoint x: 576, startPoint y: 12009, endPoint x: 542, endPoint y: 11981, distance: 44.0
drag, startPoint x: 574, startPoint y: 12184, endPoint x: 568, endPoint y: 12159, distance: 25.7
drag, startPoint x: 354, startPoint y: 11440, endPoint x: 363, endPoint y: 11416, distance: 25.6
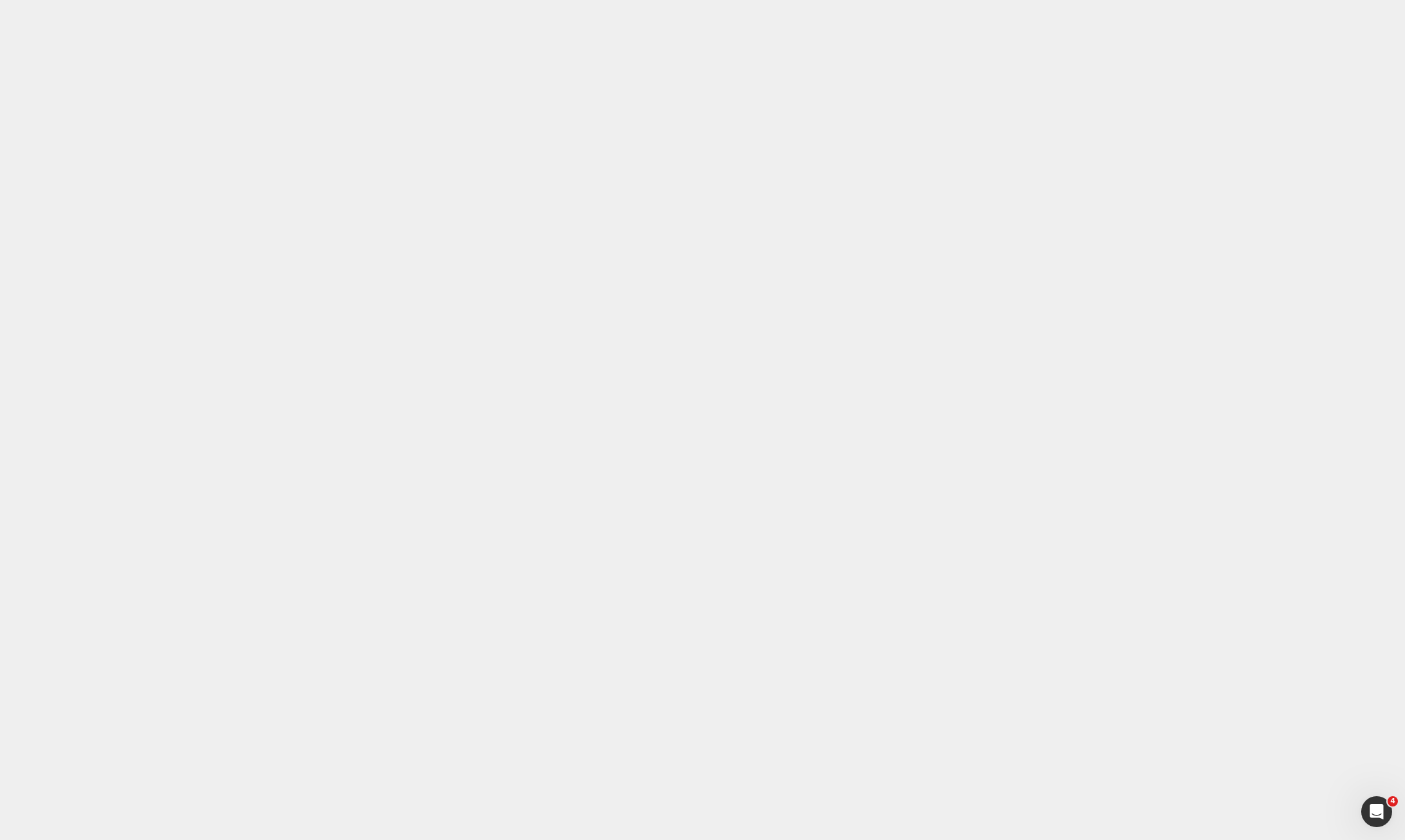
paste div
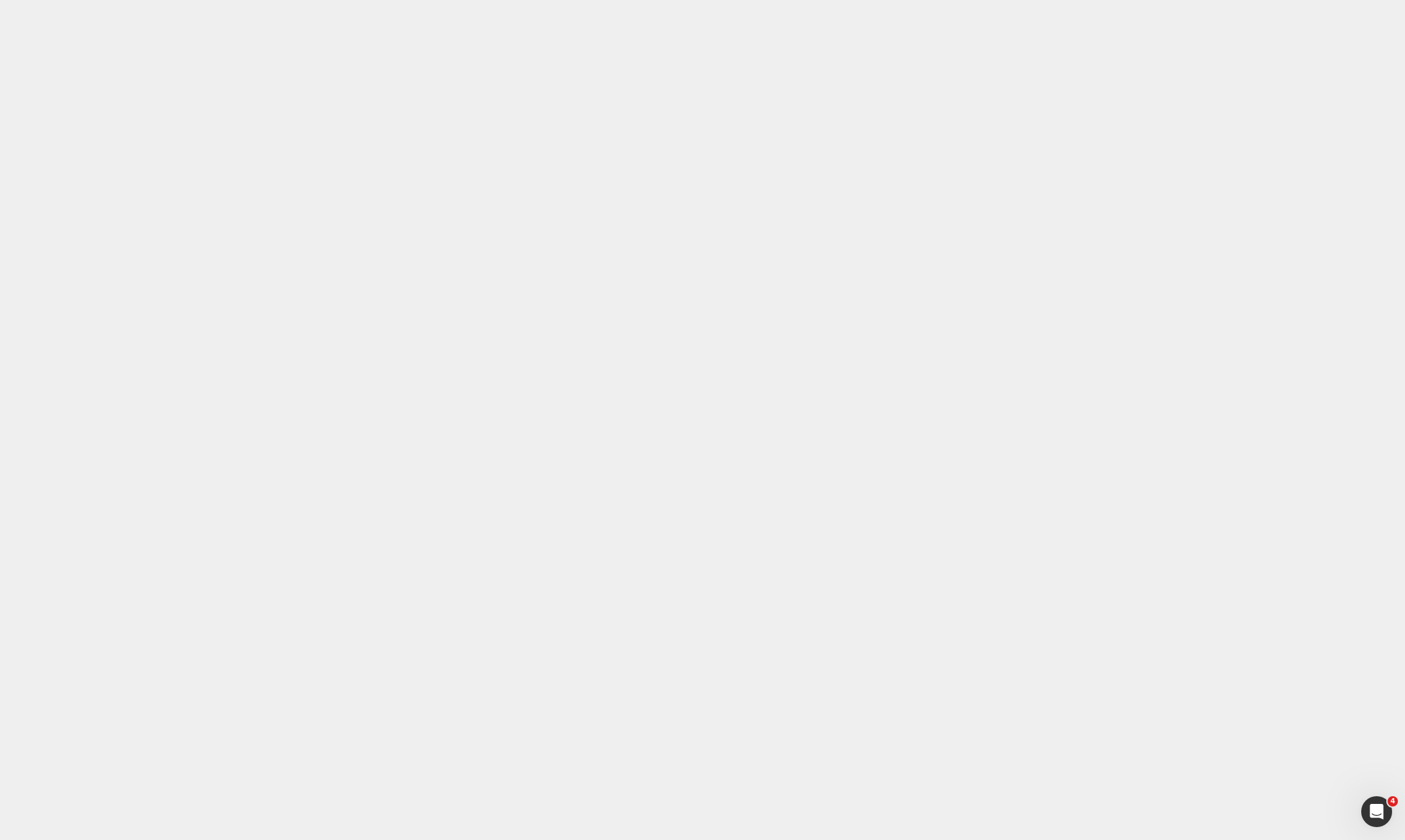
drag, startPoint x: 482, startPoint y: 11952, endPoint x: 450, endPoint y: 11952, distance: 32.0
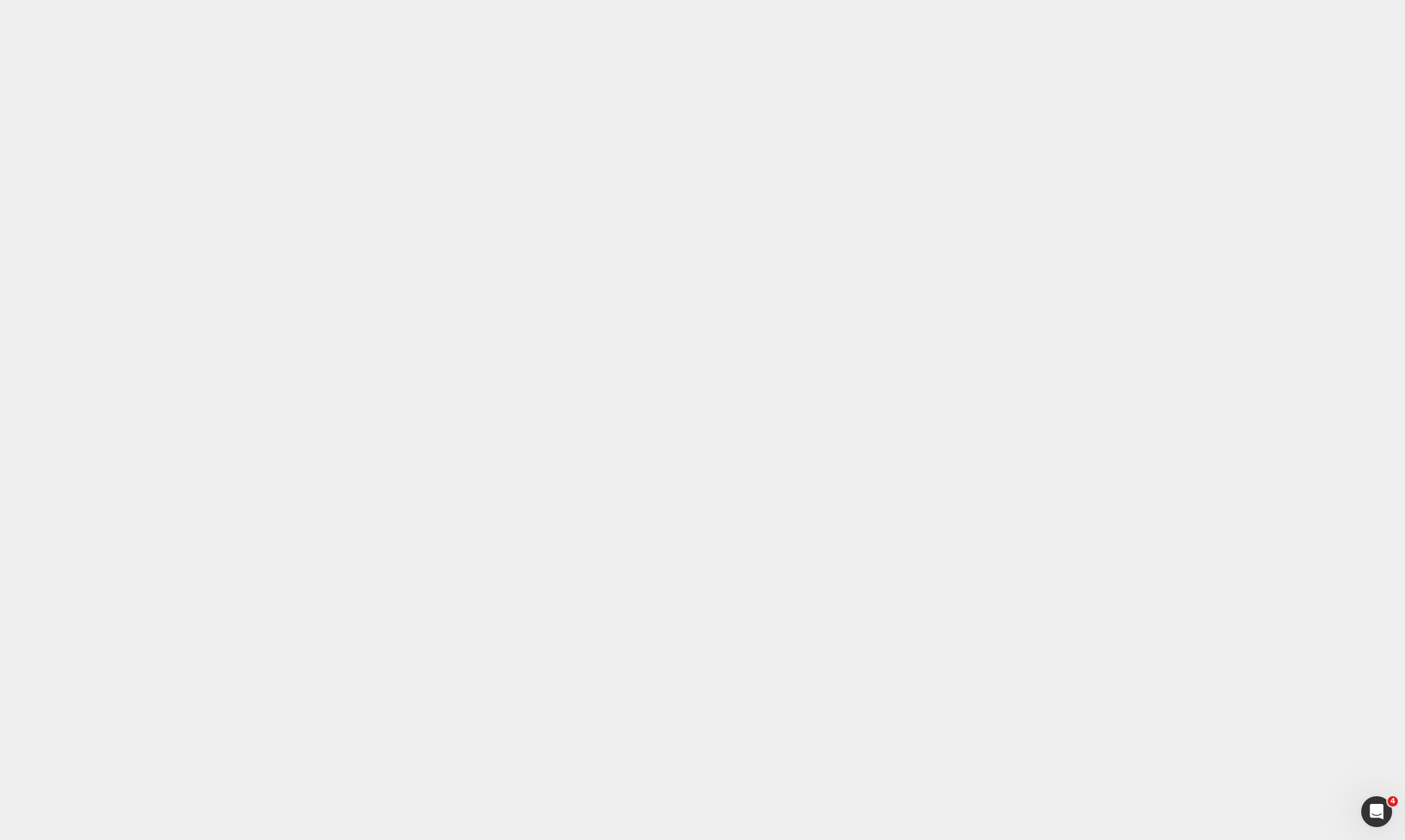
drag, startPoint x: 470, startPoint y: 11948, endPoint x: 282, endPoint y: 11953, distance: 188.1
drag, startPoint x: 280, startPoint y: 11945, endPoint x: 476, endPoint y: 11944, distance: 196.0
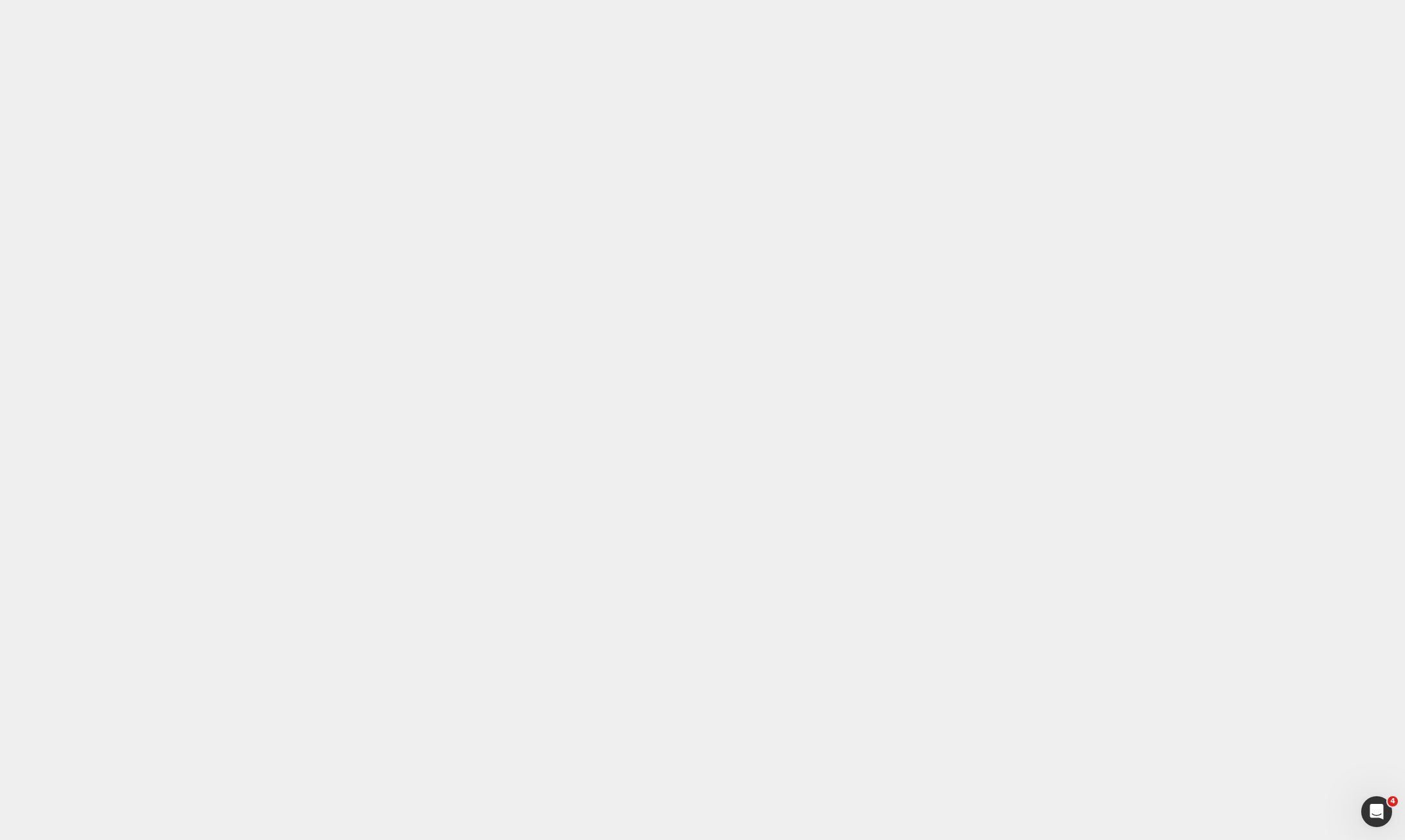
drag, startPoint x: 473, startPoint y: 11945, endPoint x: 278, endPoint y: 11949, distance: 195.0
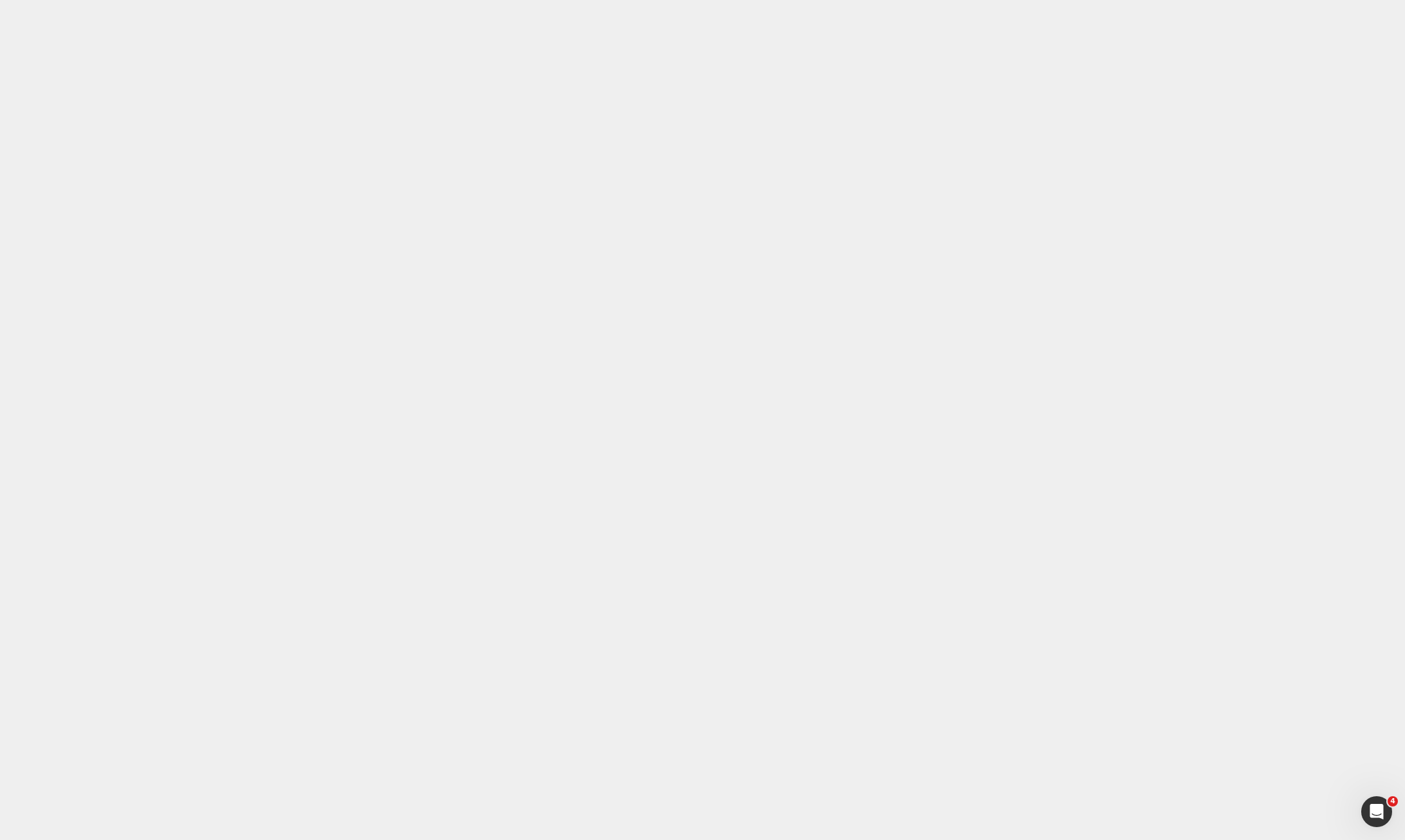
drag, startPoint x: 280, startPoint y: 11943, endPoint x: 517, endPoint y: 11949, distance: 237.1
copy p "Here’s what to explore during this stage:"
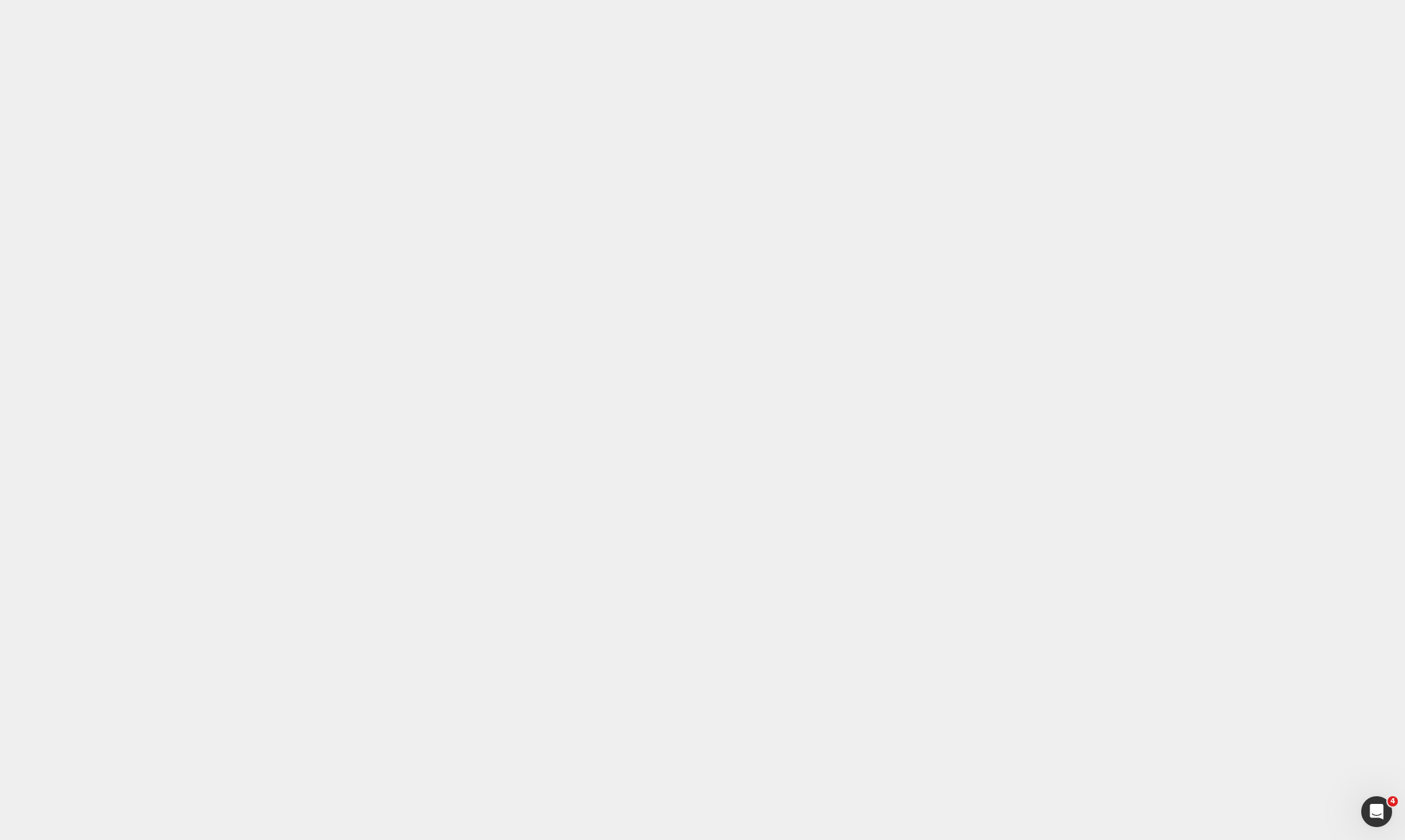
drag, startPoint x: 868, startPoint y: 456, endPoint x: 381, endPoint y: 384, distance: 492.3
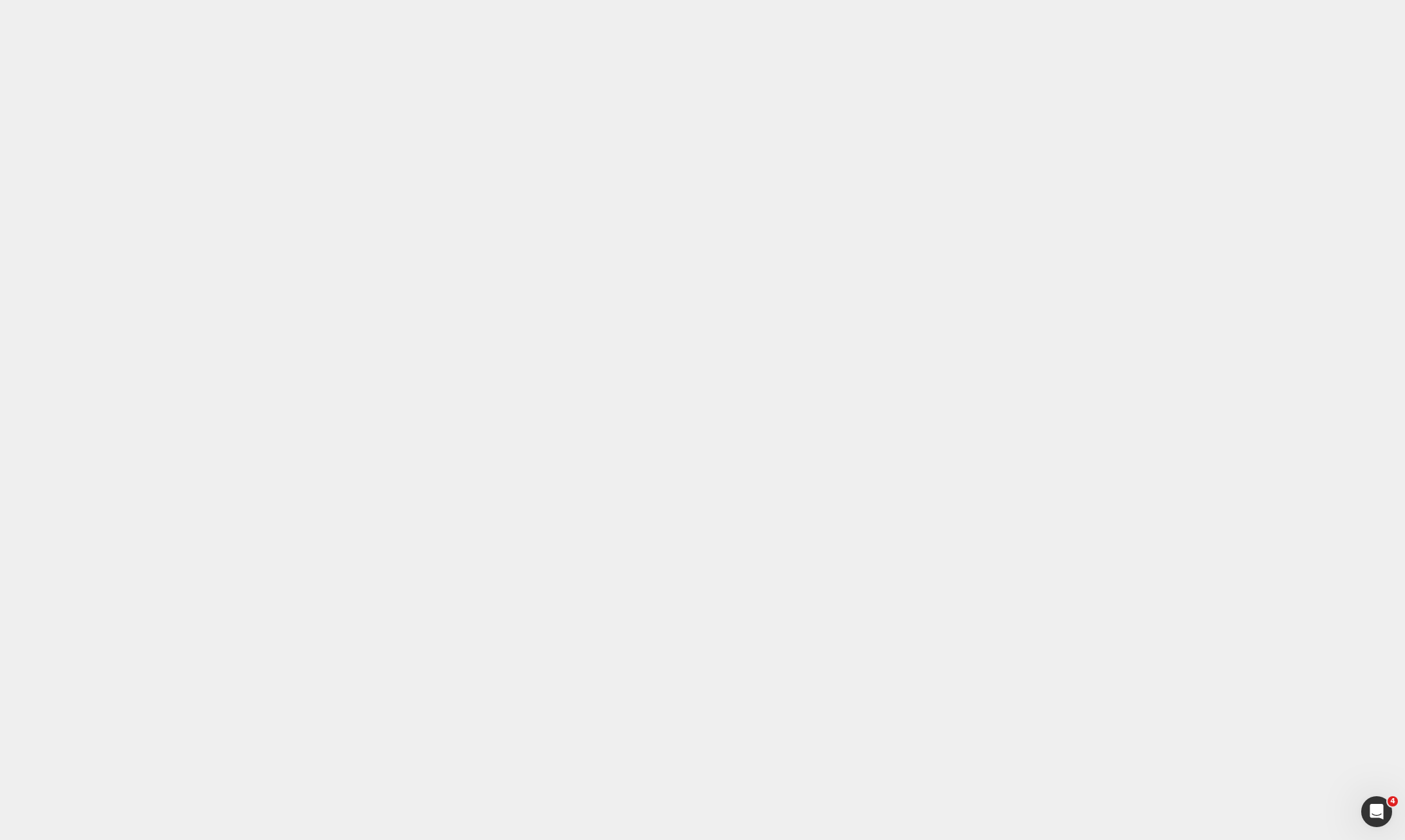
drag, startPoint x: 345, startPoint y: 11959, endPoint x: 277, endPoint y: 11940, distance: 70.6
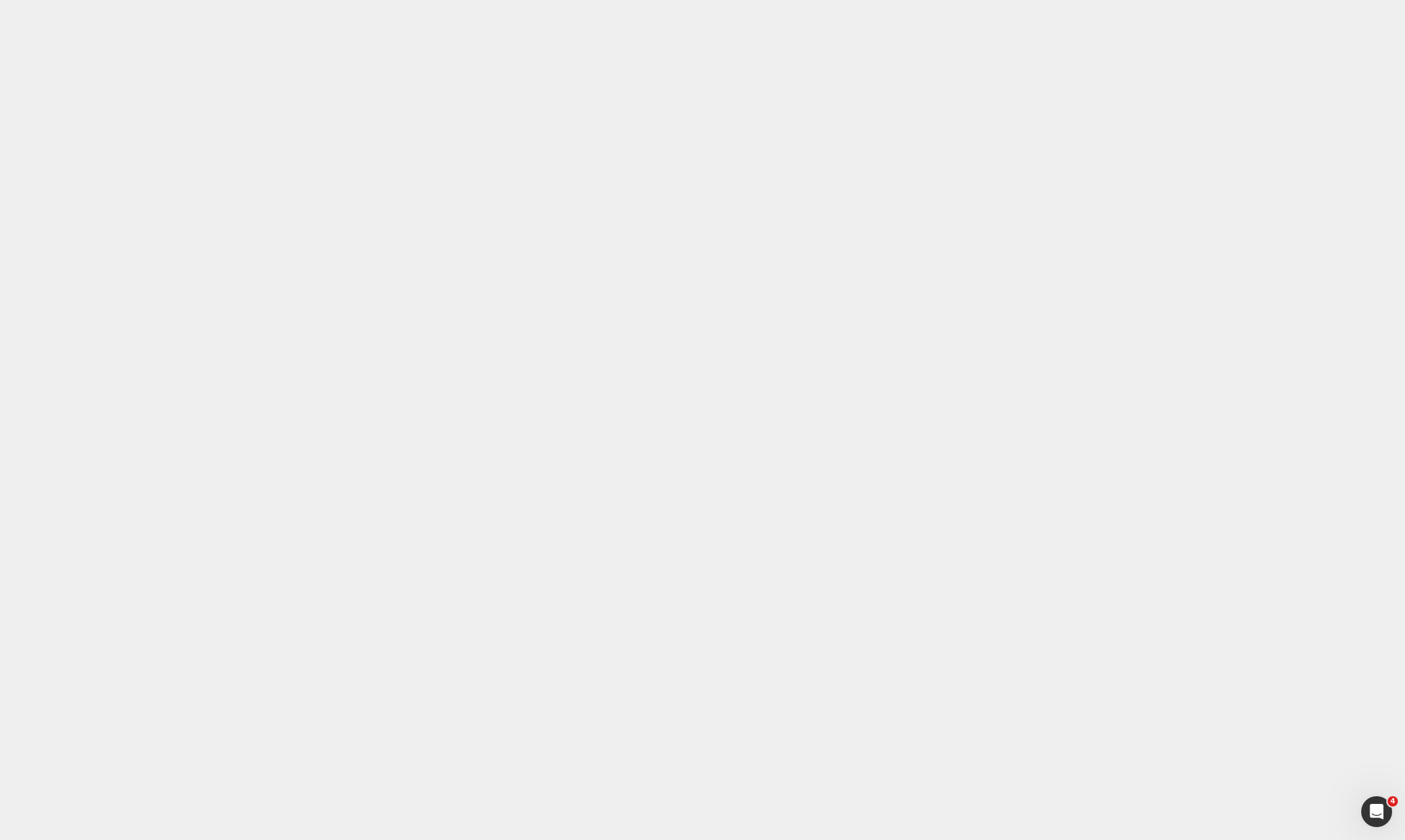
paste div
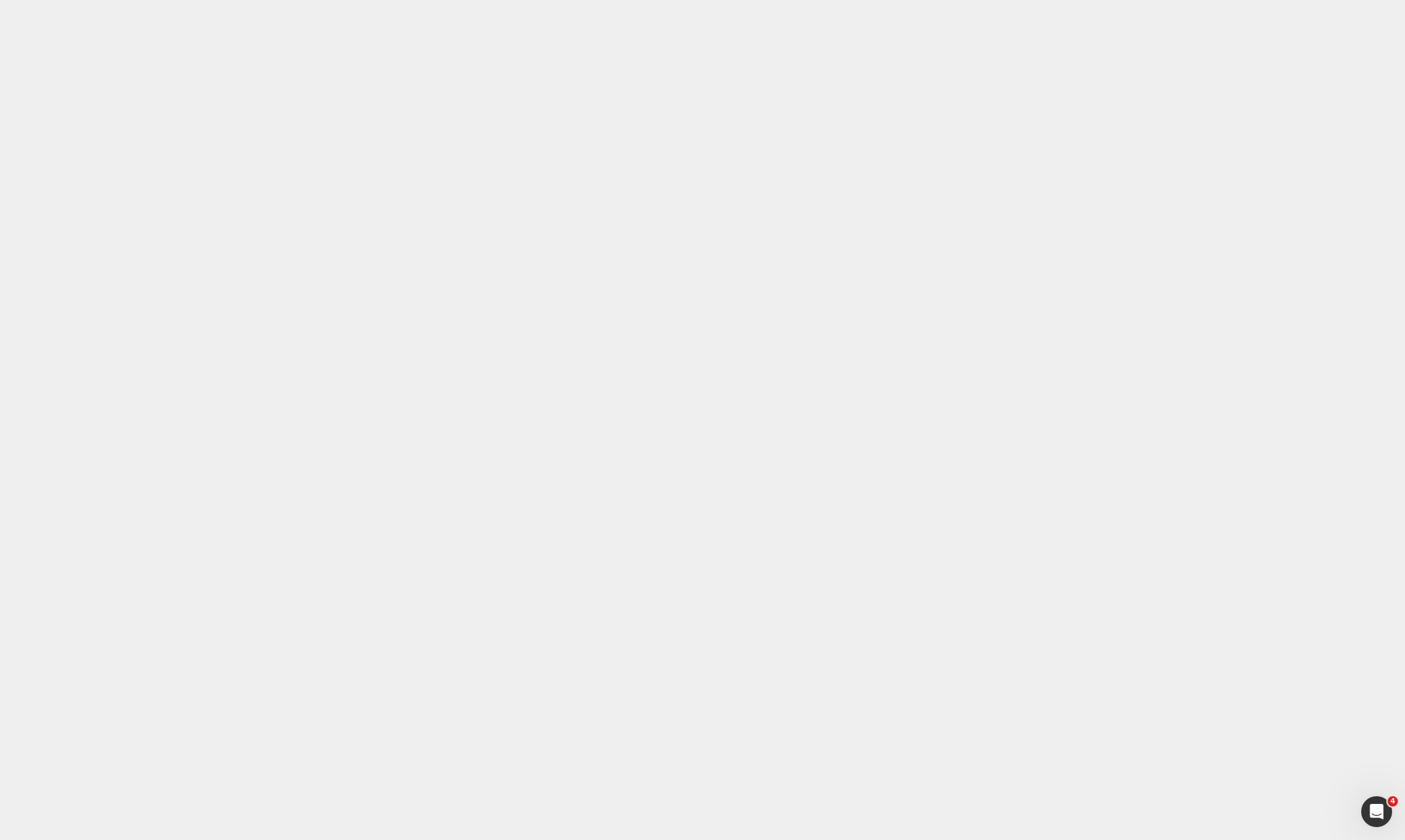
paste div
drag, startPoint x: 420, startPoint y: 12050, endPoint x: 258, endPoint y: 12033, distance: 162.9
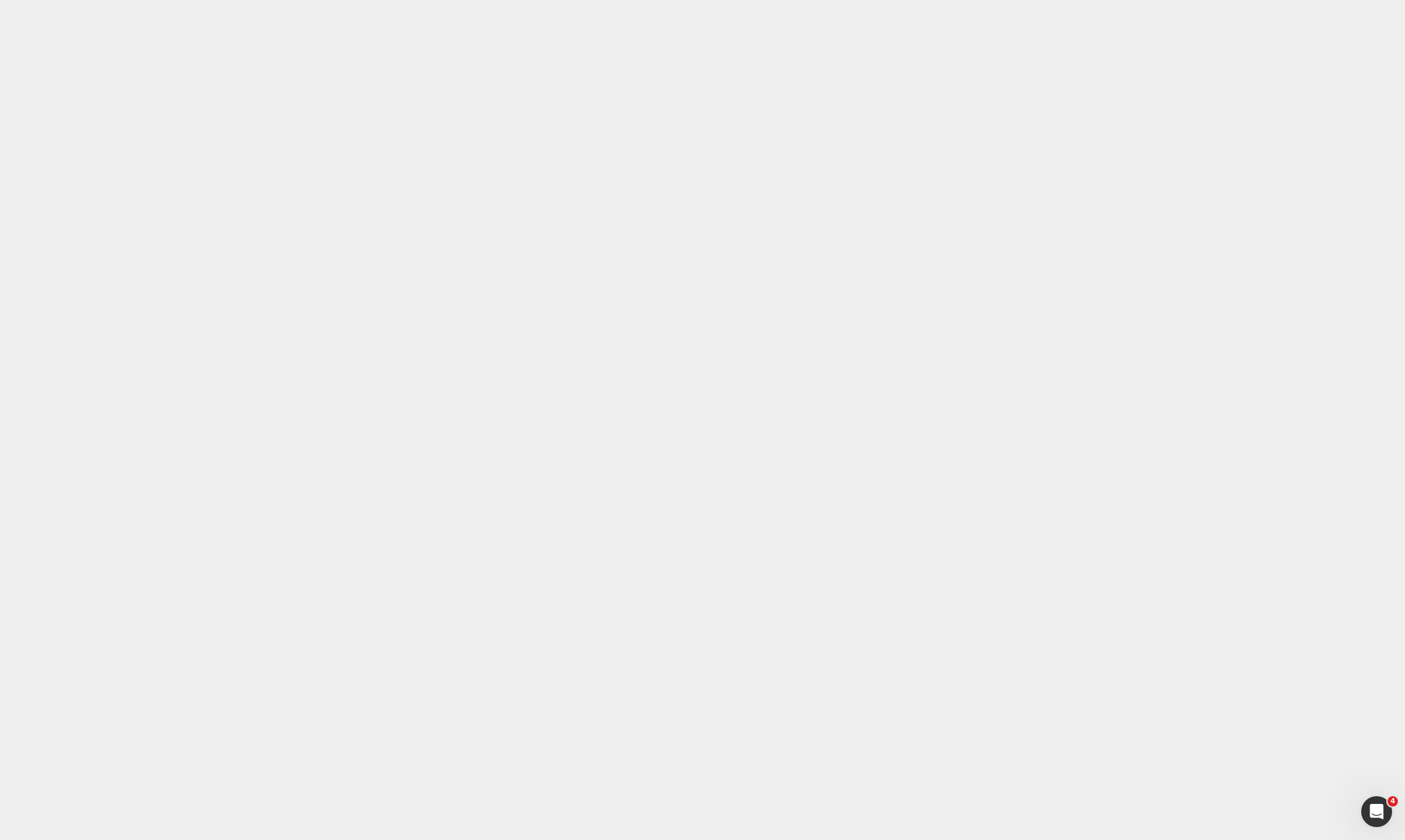
drag, startPoint x: 575, startPoint y: 12388, endPoint x: 549, endPoint y: 12424, distance: 44.4
drag, startPoint x: 567, startPoint y: 12562, endPoint x: 514, endPoint y: 12595, distance: 62.4
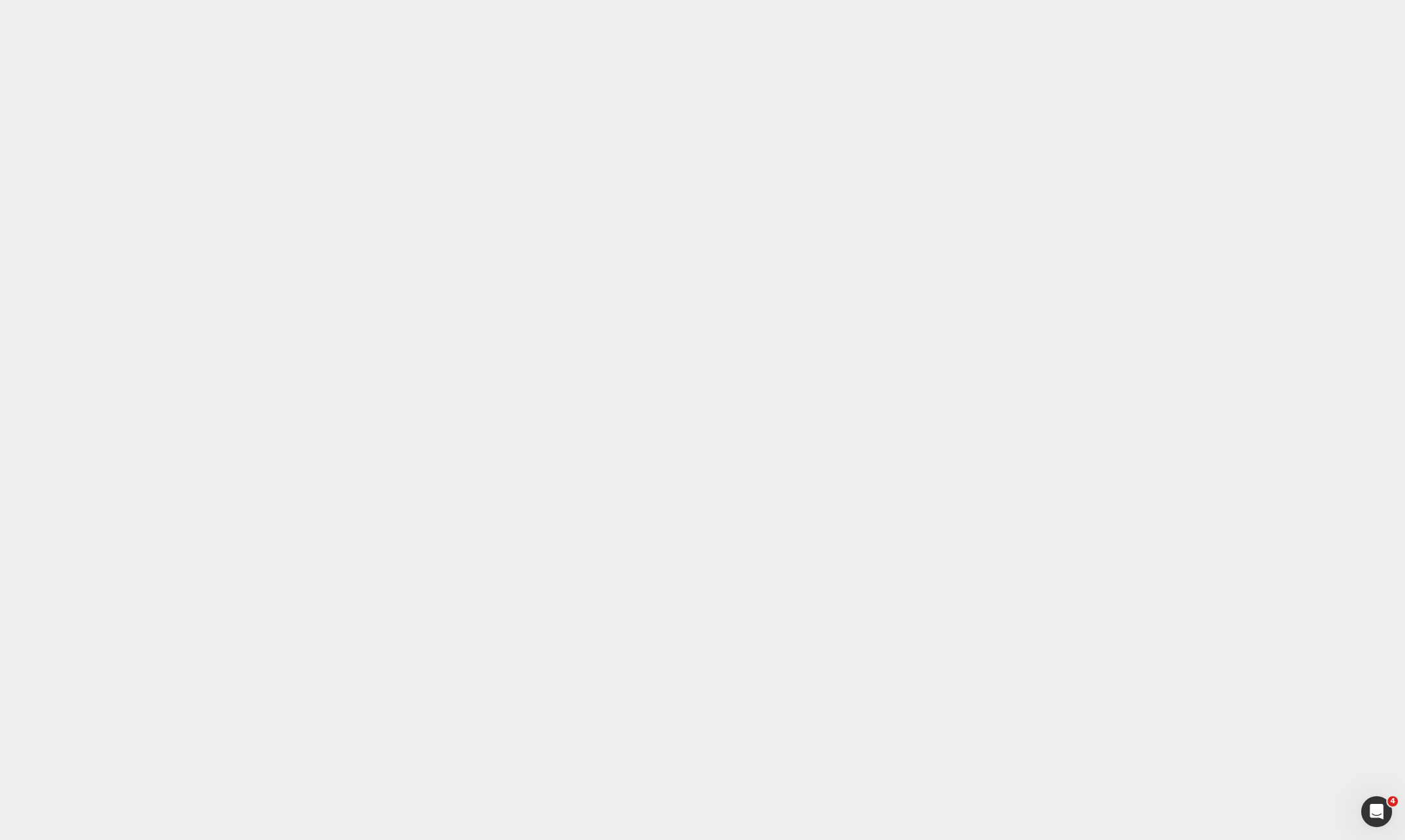
paste div
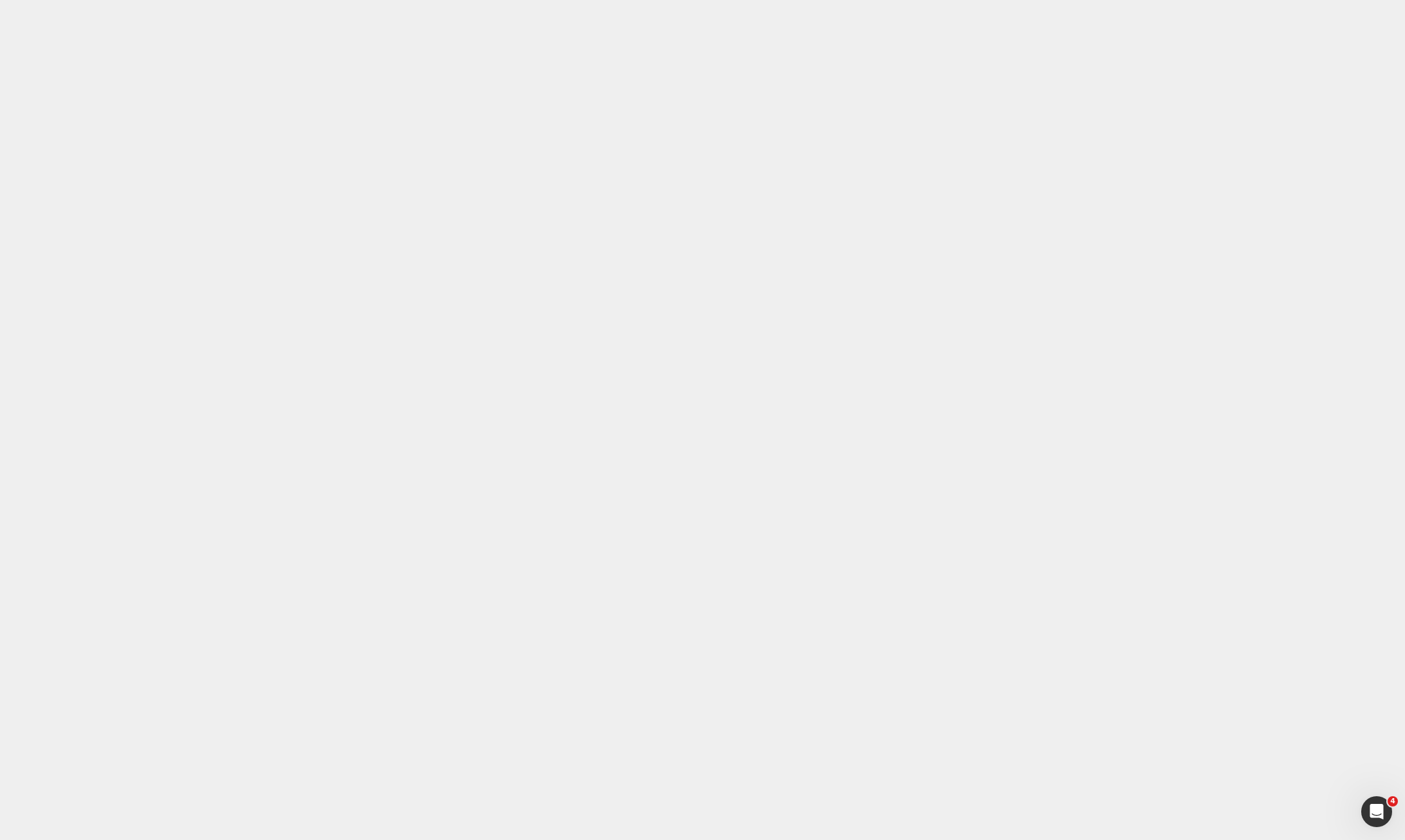
paste div
drag, startPoint x: 277, startPoint y: 12535, endPoint x: 819, endPoint y: 12541, distance: 542.0
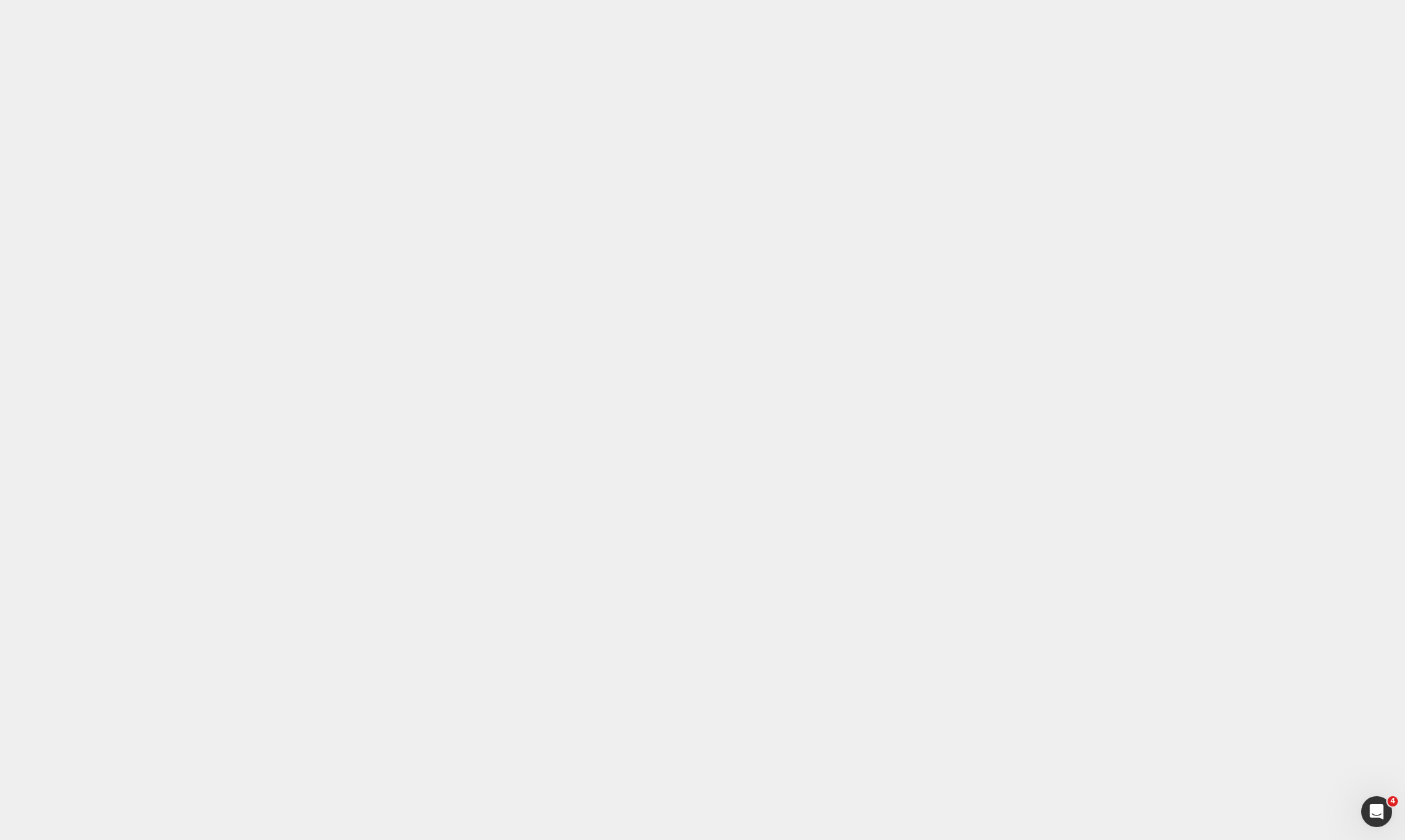
drag, startPoint x: 758, startPoint y: 12559, endPoint x: 217, endPoint y: 12521, distance: 542.3
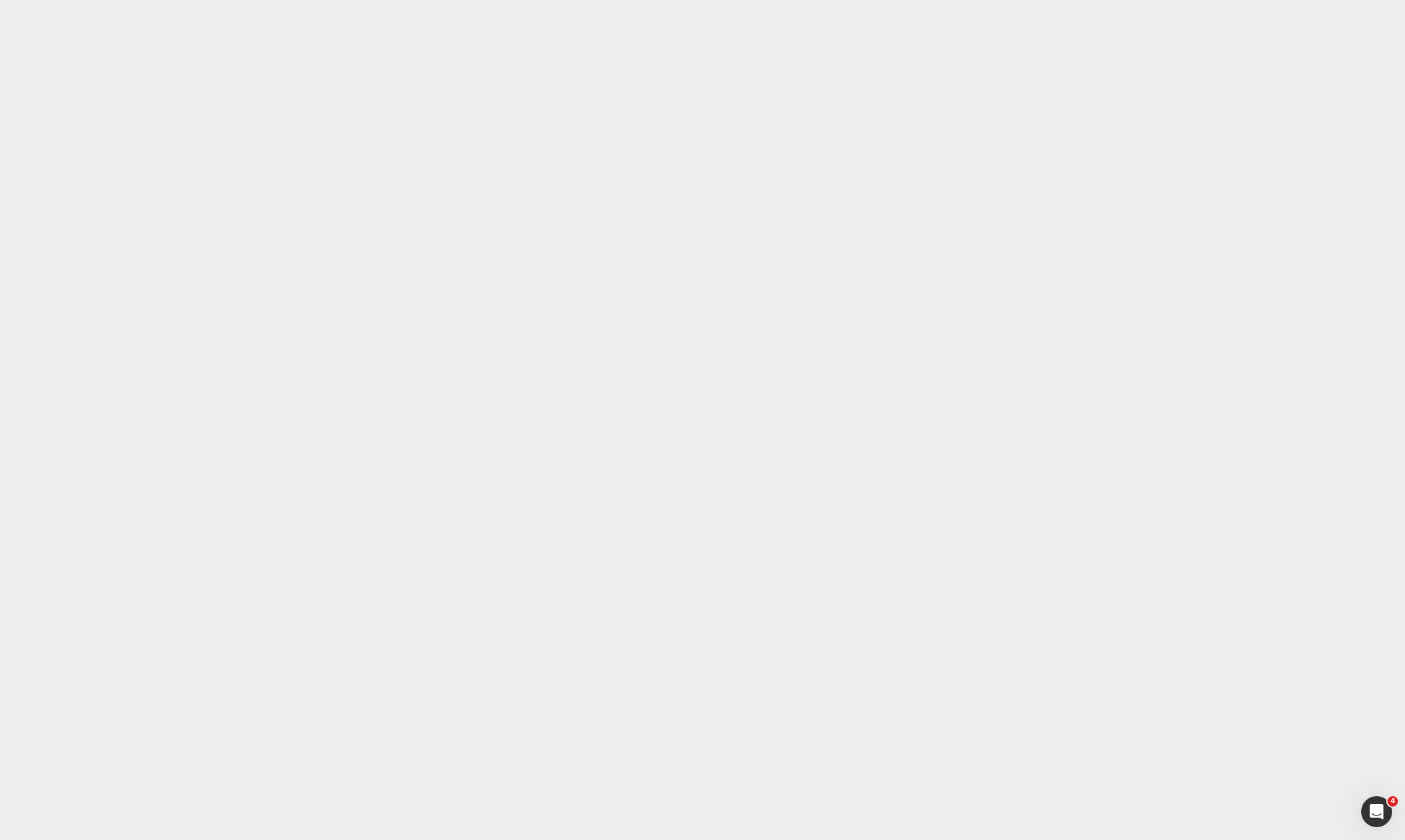
drag, startPoint x: 471, startPoint y: 12304, endPoint x: 272, endPoint y: 12291, distance: 199.4
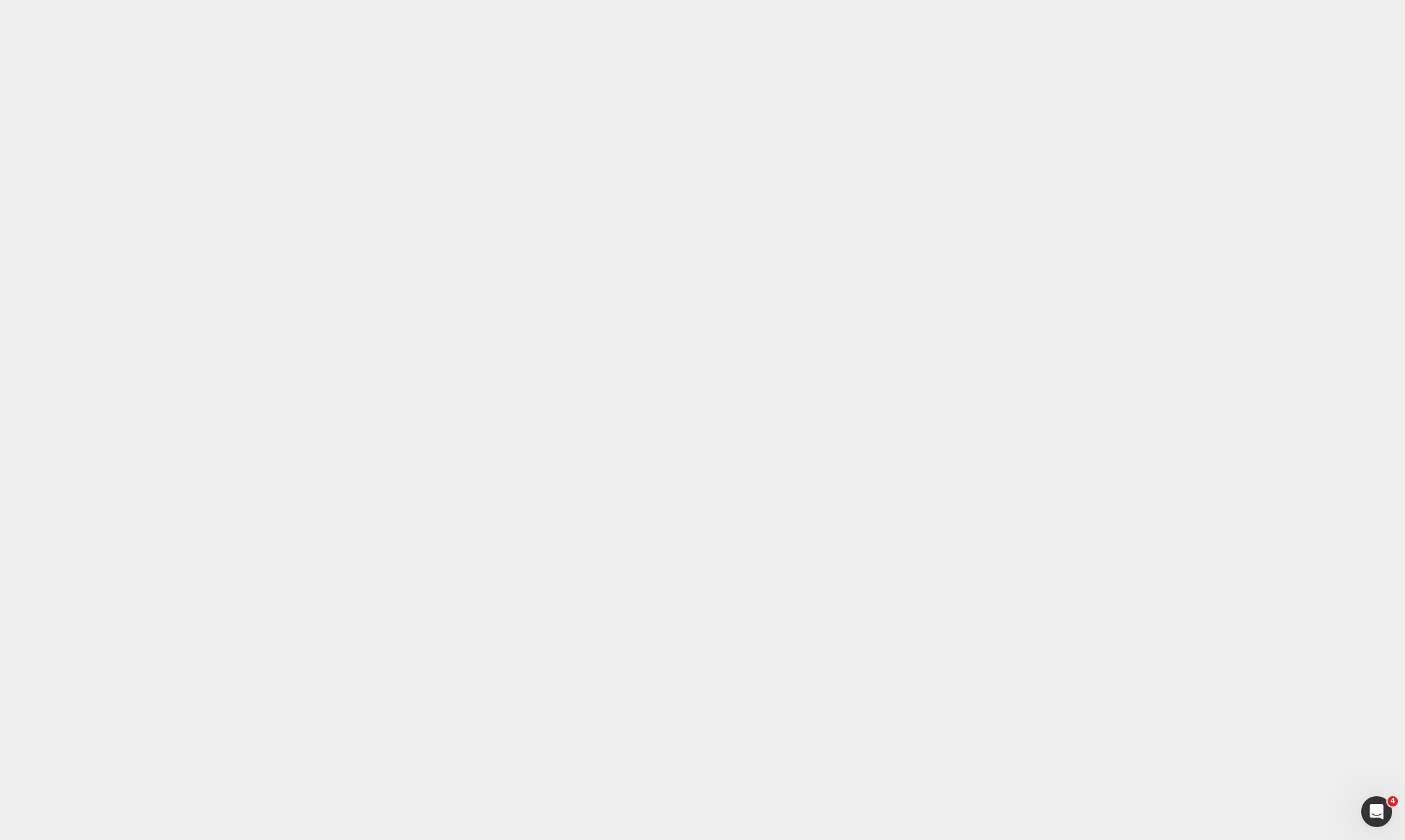
paste div
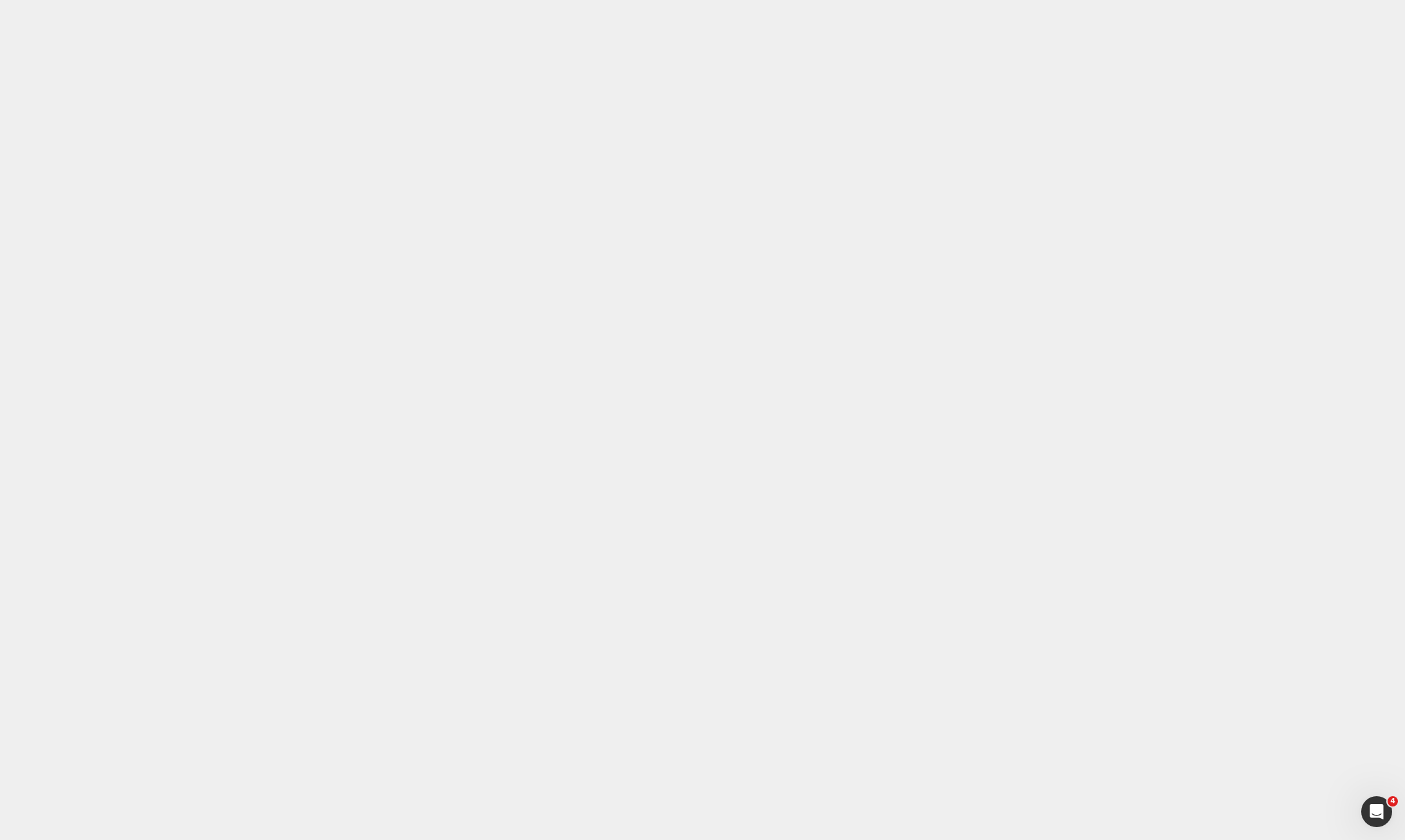
drag, startPoint x: 282, startPoint y: 12306, endPoint x: 522, endPoint y: 12314, distance: 240.1
drag, startPoint x: 660, startPoint y: 416, endPoint x: 846, endPoint y: 455, distance: 190.0
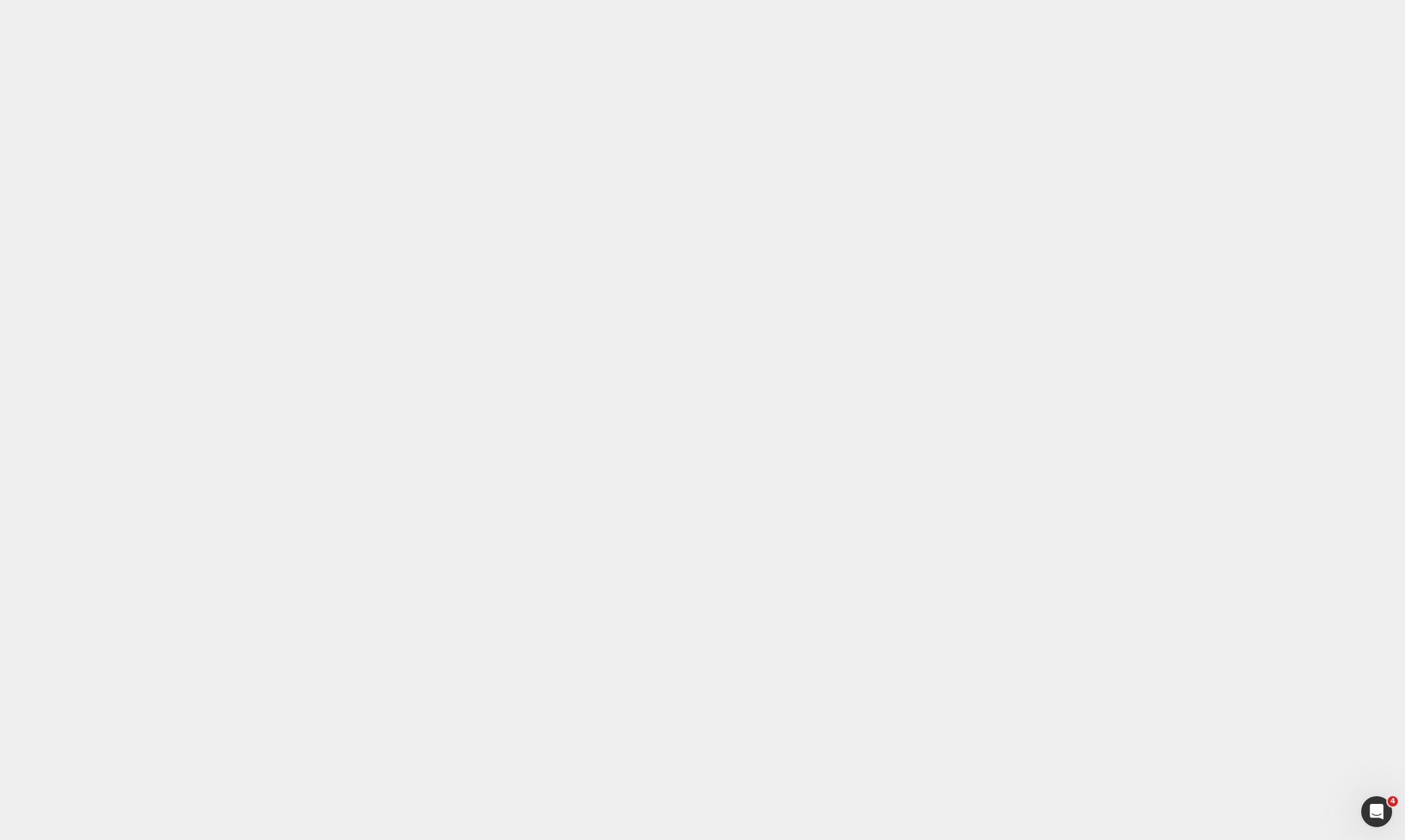
scroll to position [2265, 0]
drag, startPoint x: 430, startPoint y: 12220, endPoint x: 277, endPoint y: 12112, distance: 187.3
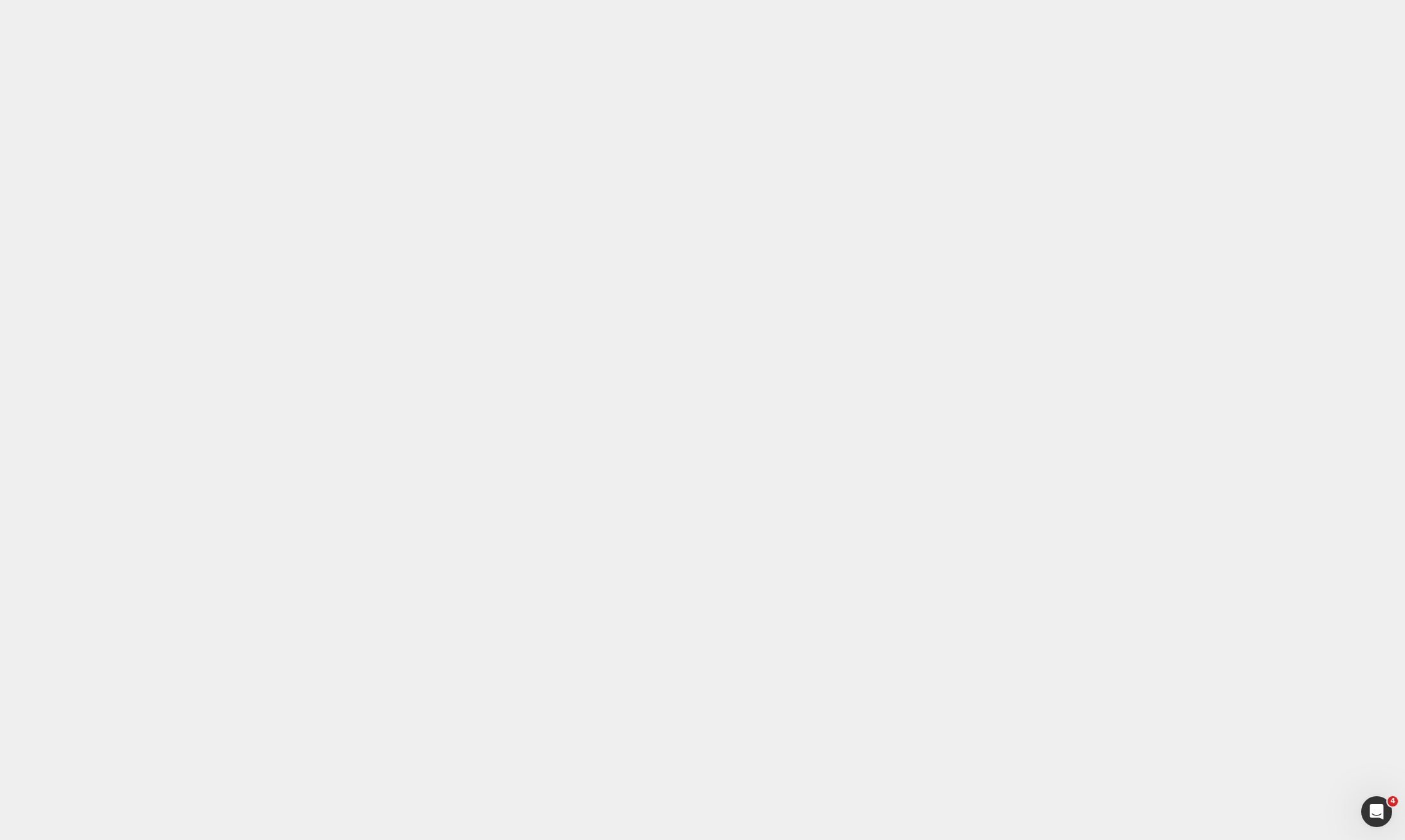
drag, startPoint x: 283, startPoint y: 12113, endPoint x: 473, endPoint y: 12201, distance: 209.4
drag, startPoint x: 455, startPoint y: 12220, endPoint x: 270, endPoint y: 12116, distance: 212.2
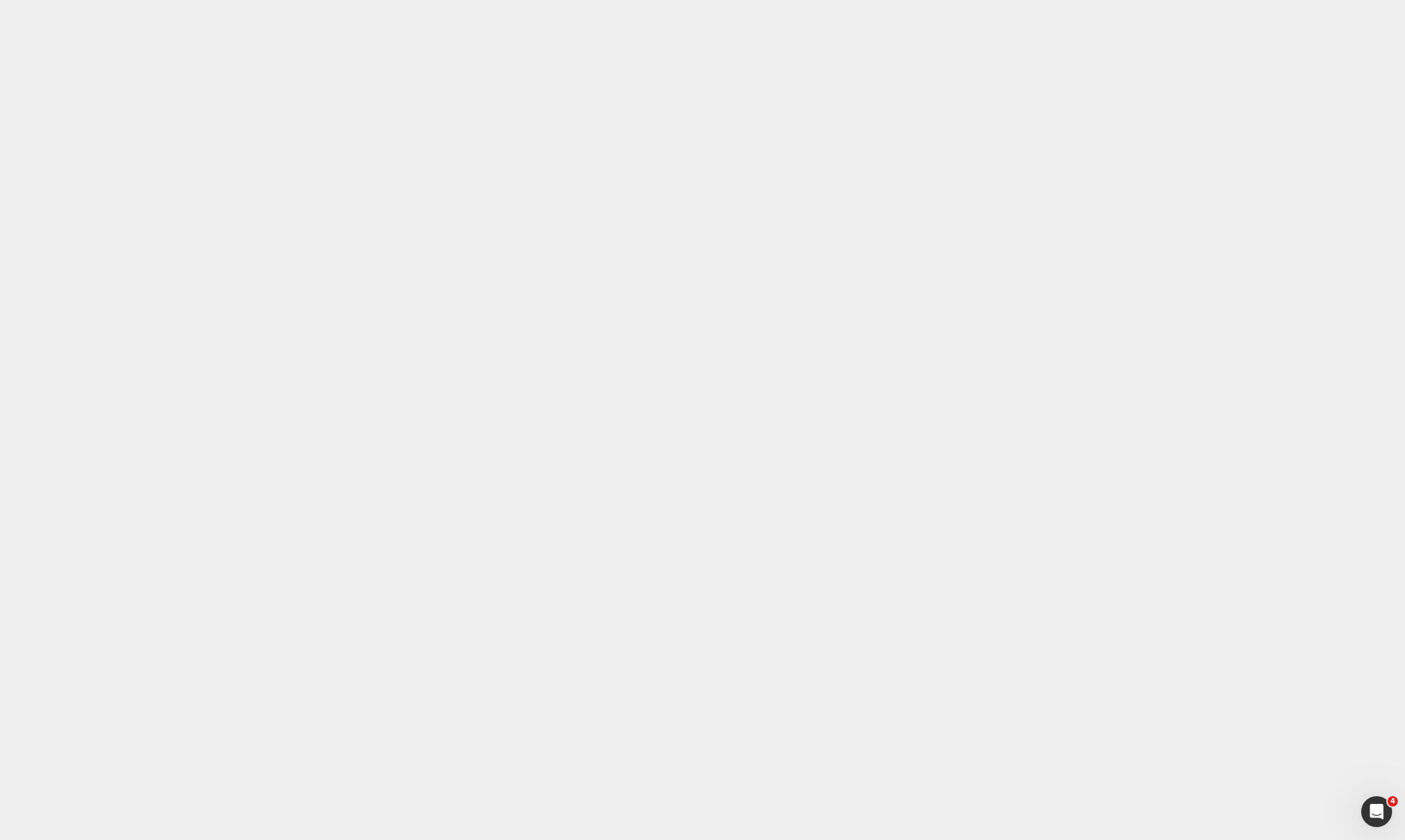
drag, startPoint x: 134, startPoint y: 166, endPoint x: 109, endPoint y: 160, distance: 25.7
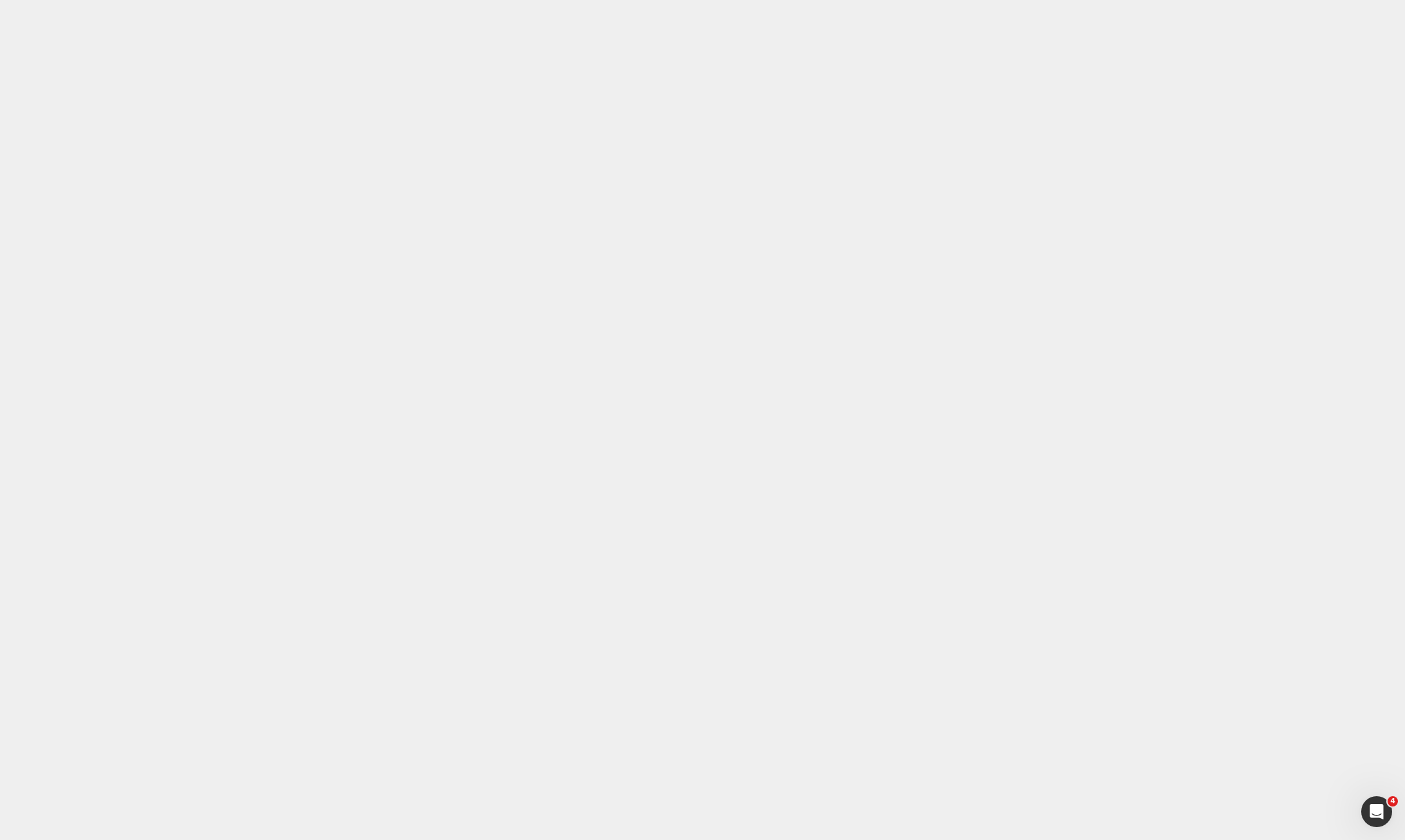
drag, startPoint x: 572, startPoint y: 12541, endPoint x: 485, endPoint y: 12493, distance: 99.4
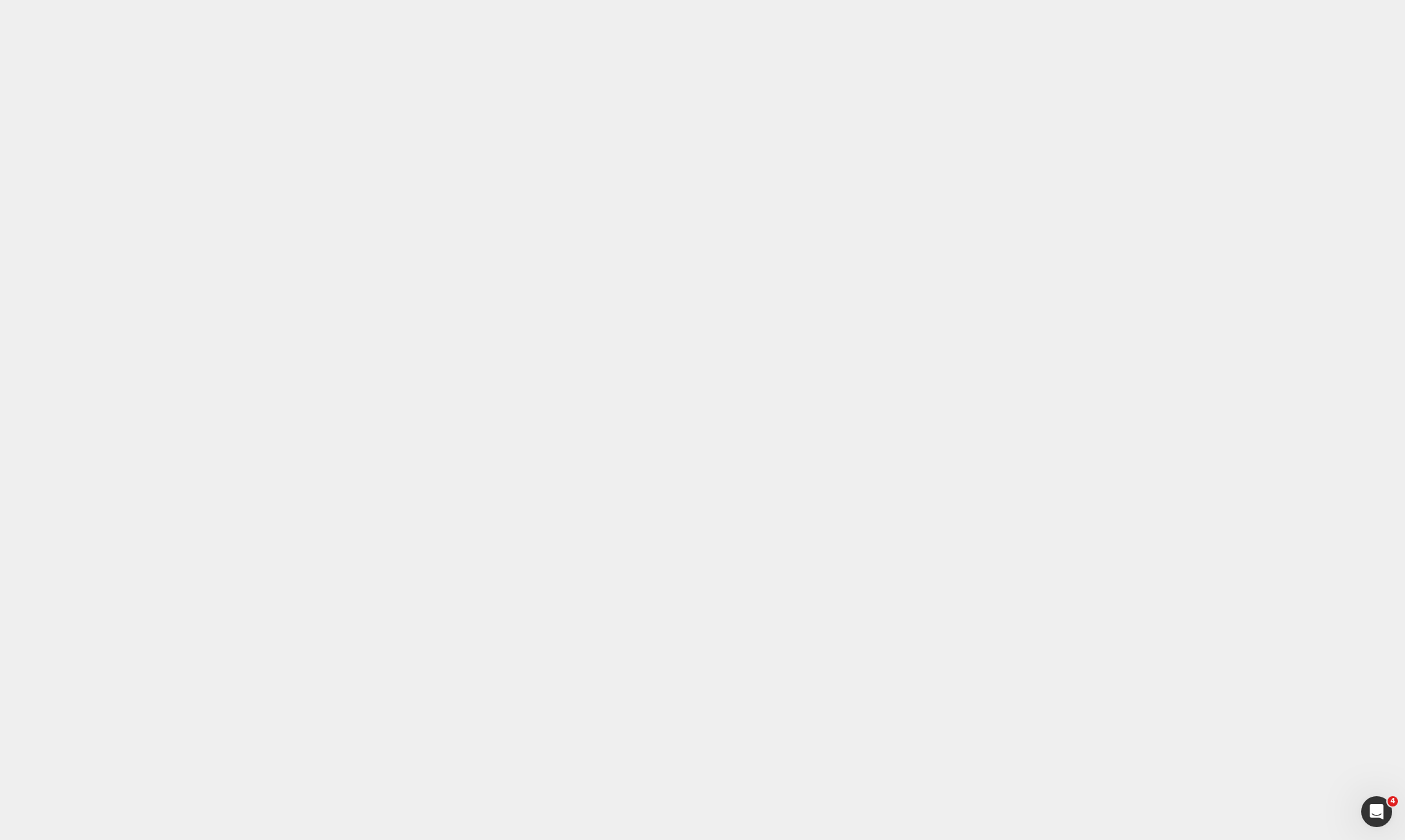
drag, startPoint x: 562, startPoint y: 12606, endPoint x: 292, endPoint y: 12607, distance: 270.0
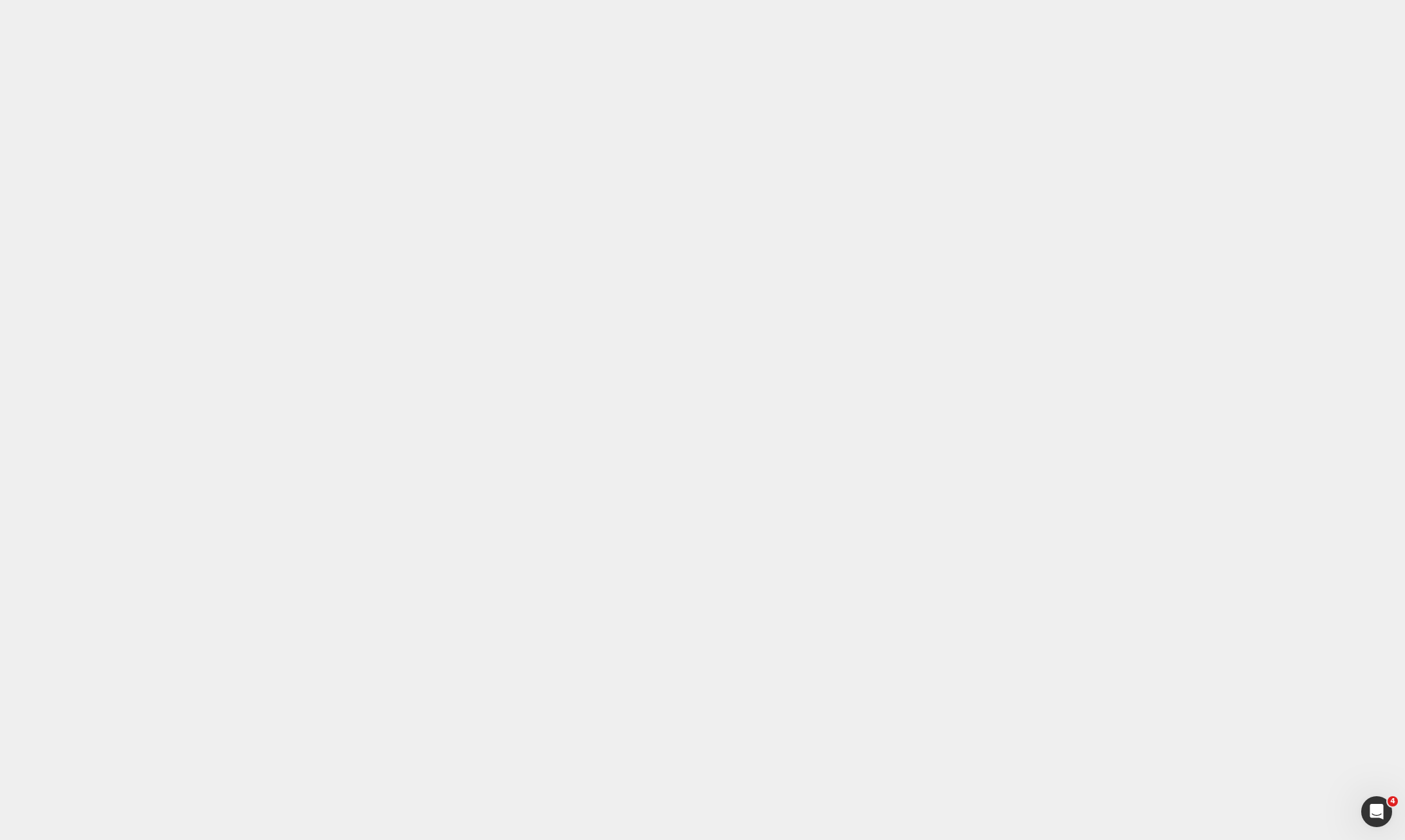
drag, startPoint x: 305, startPoint y: 12608, endPoint x: 291, endPoint y: 12608, distance: 14.0
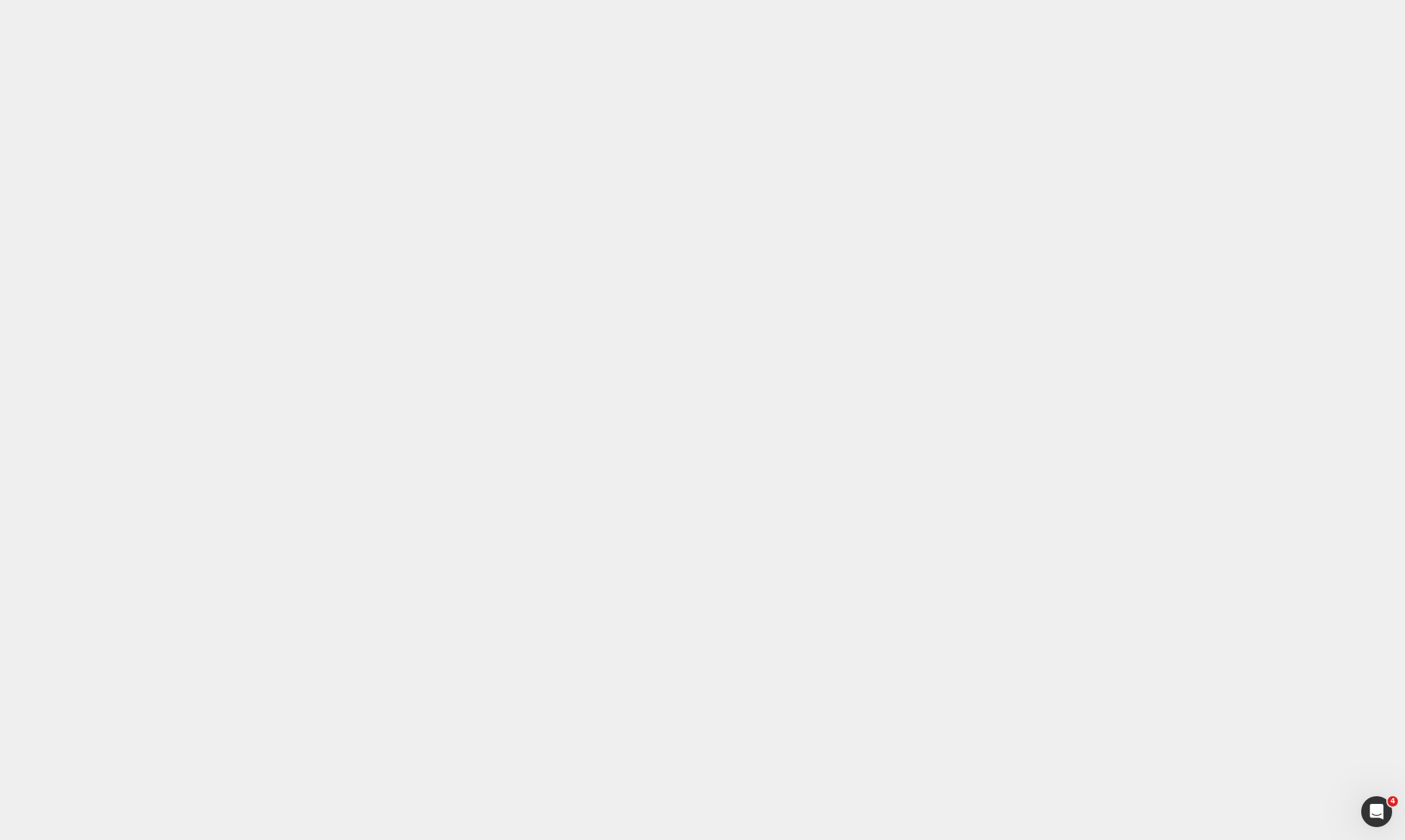
drag, startPoint x: 567, startPoint y: 12153, endPoint x: 506, endPoint y: 12056, distance: 114.6
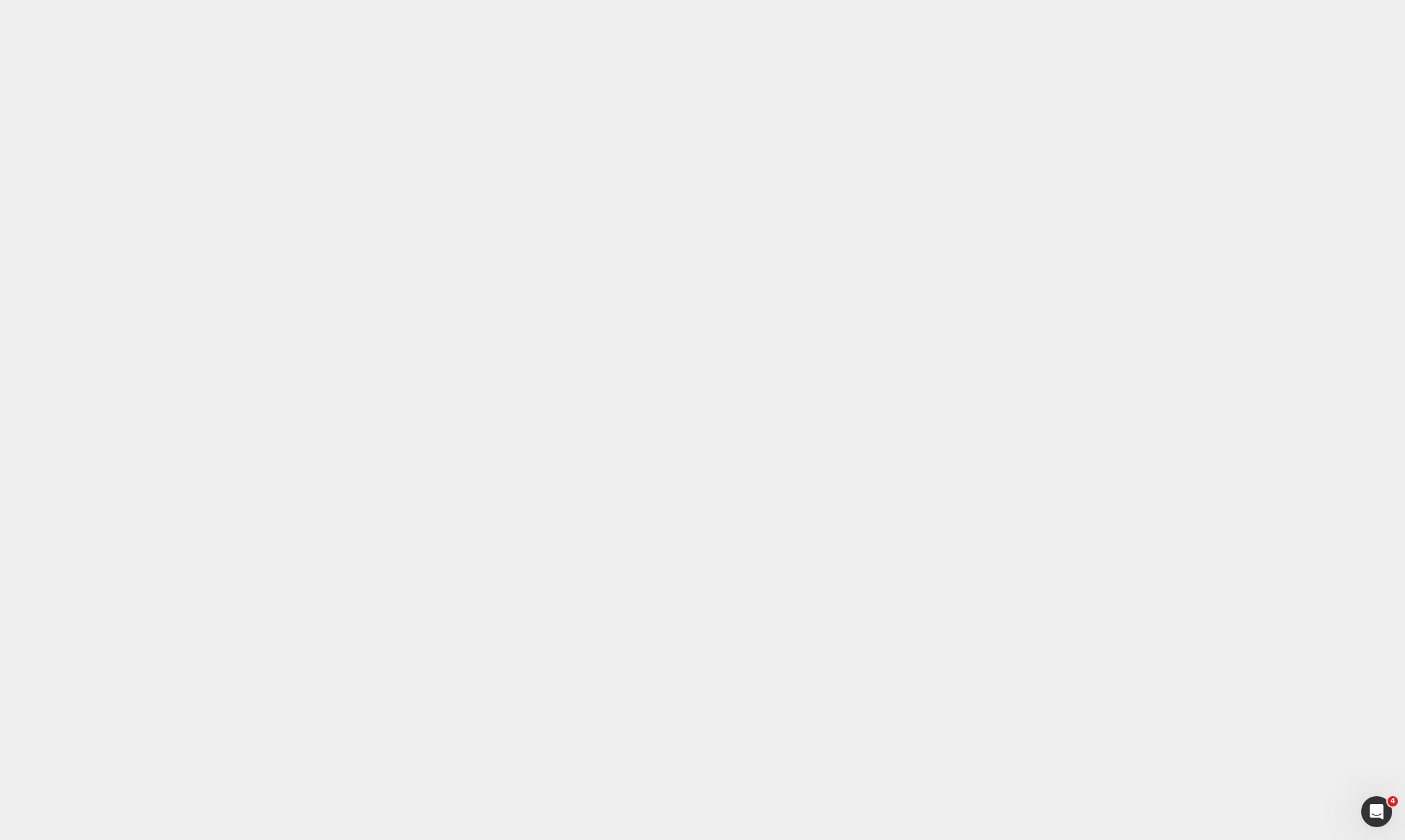
drag, startPoint x: 571, startPoint y: 12521, endPoint x: 562, endPoint y: 12577, distance: 56.7
drag, startPoint x: 570, startPoint y: 12753, endPoint x: 562, endPoint y: 12768, distance: 17.0
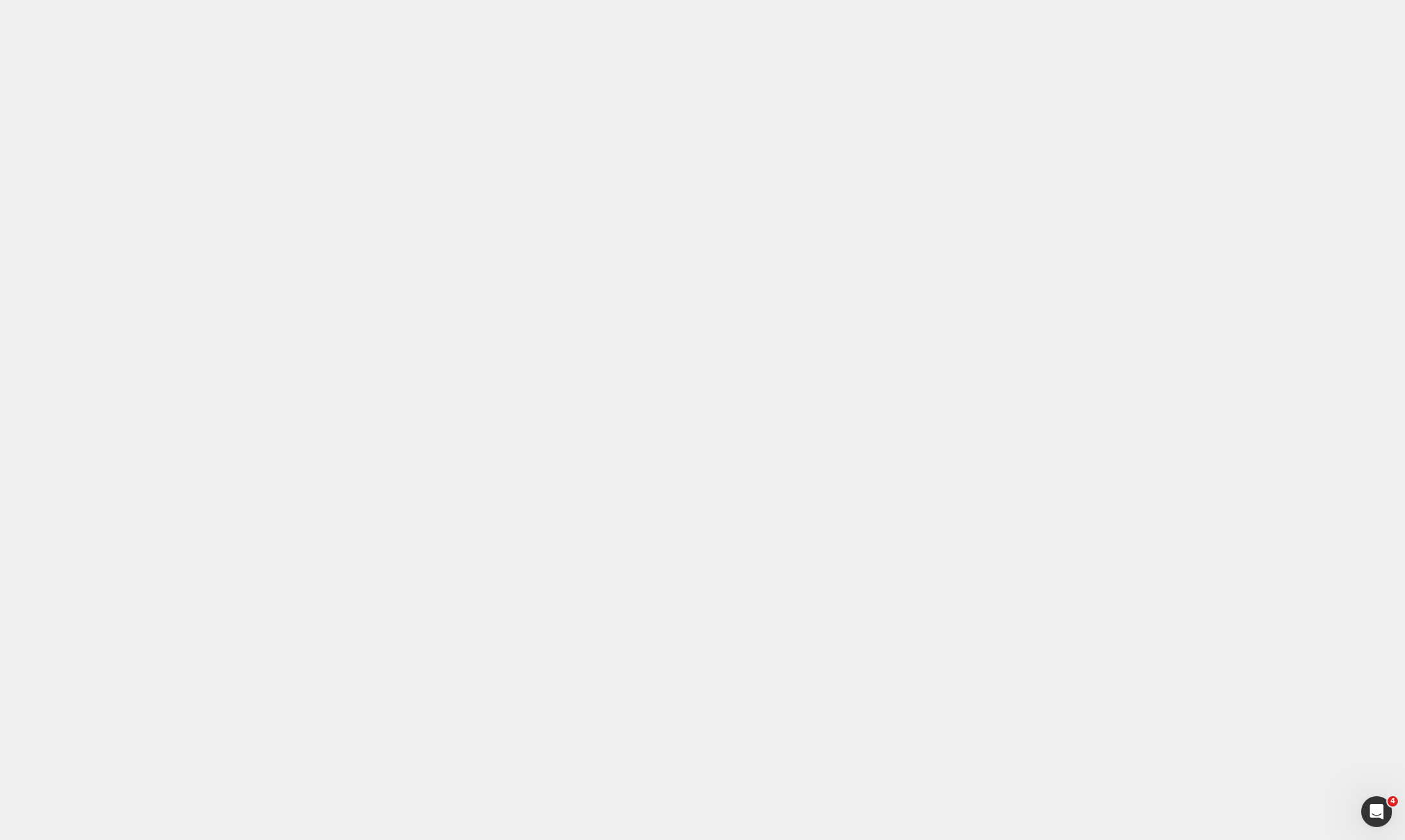
drag, startPoint x: 447, startPoint y: 12747, endPoint x: 292, endPoint y: 12741, distance: 155.1
paste div
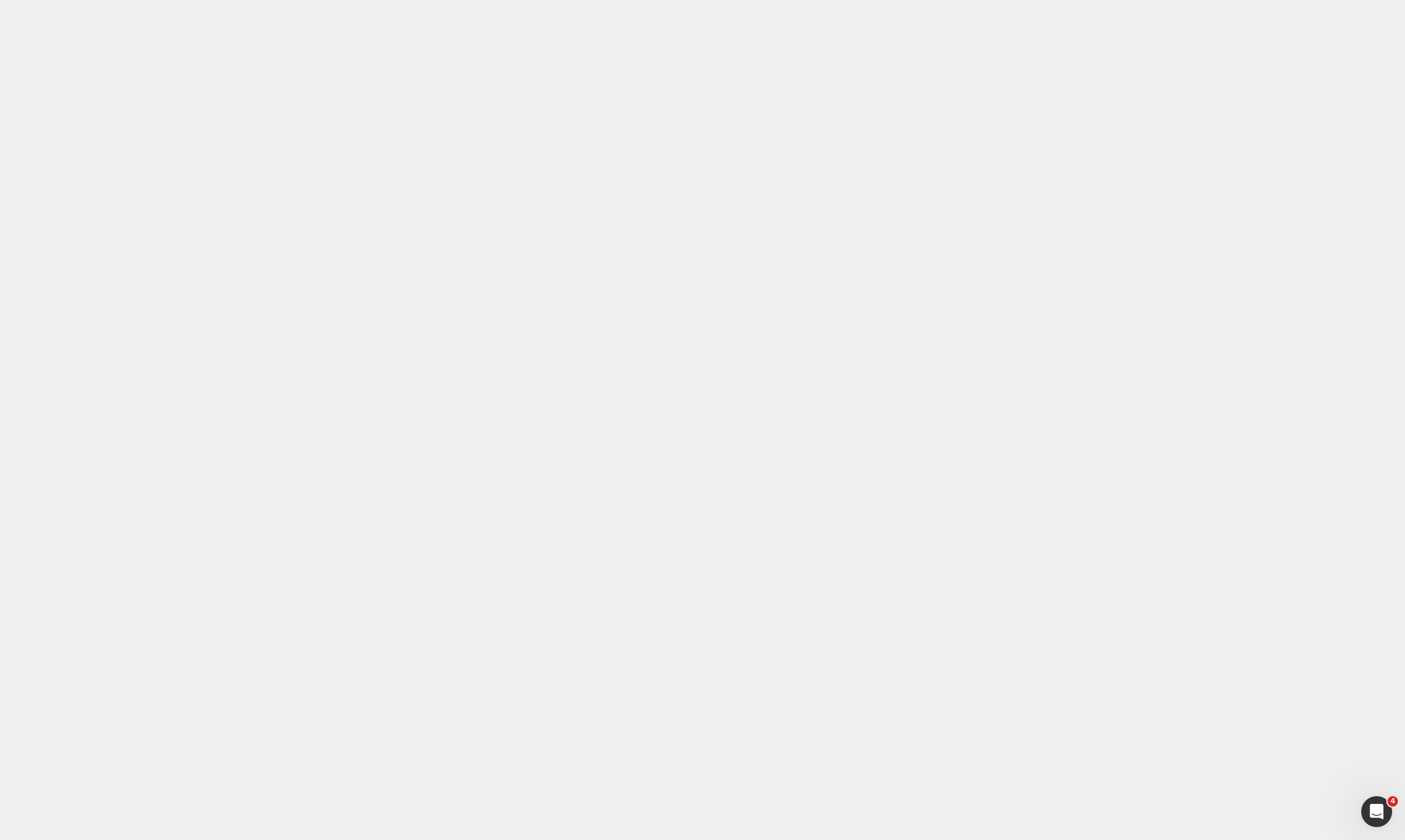
drag, startPoint x: 570, startPoint y: 12200, endPoint x: 547, endPoint y: 12293, distance: 95.8
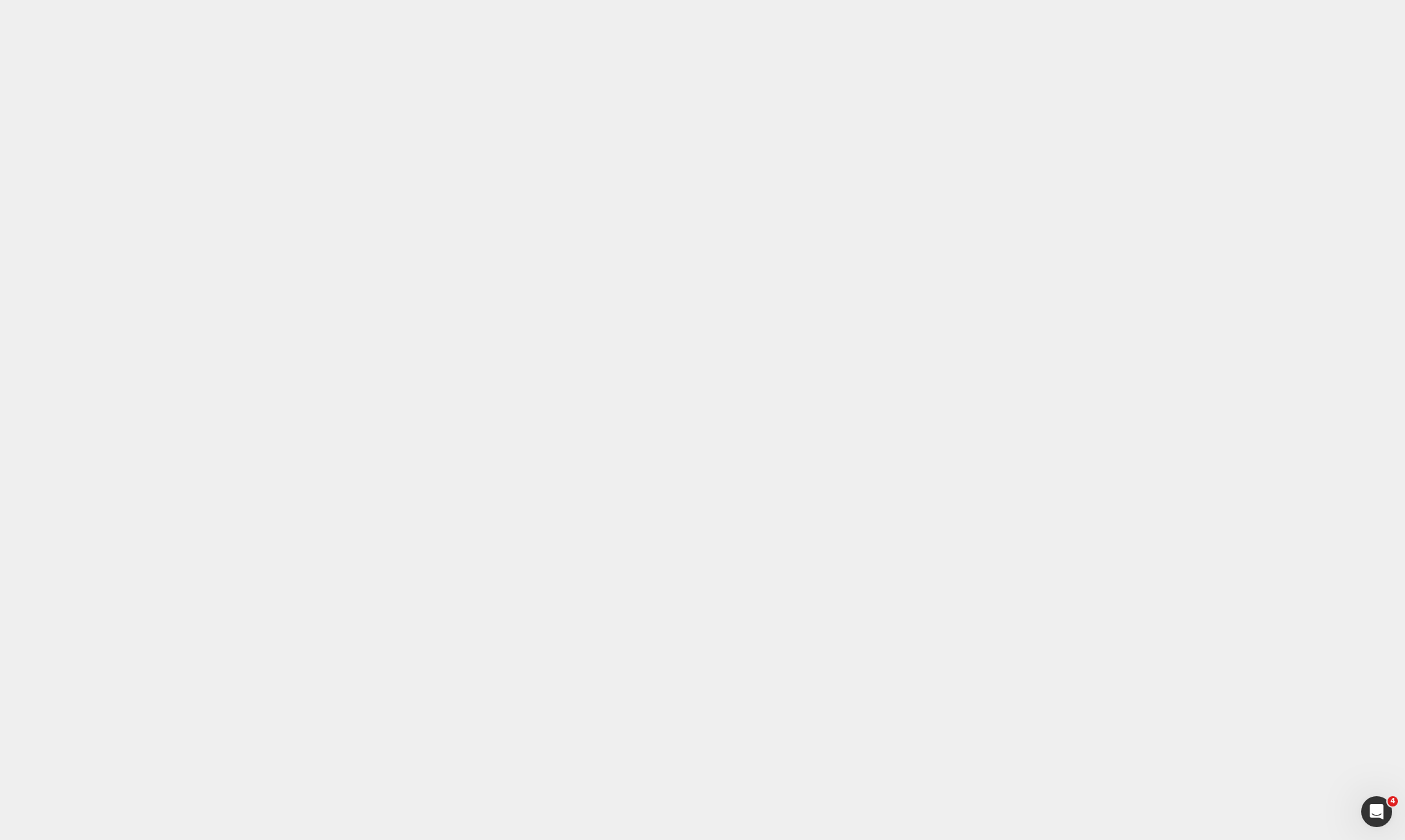
drag, startPoint x: 433, startPoint y: 12769, endPoint x: 259, endPoint y: 12711, distance: 183.4
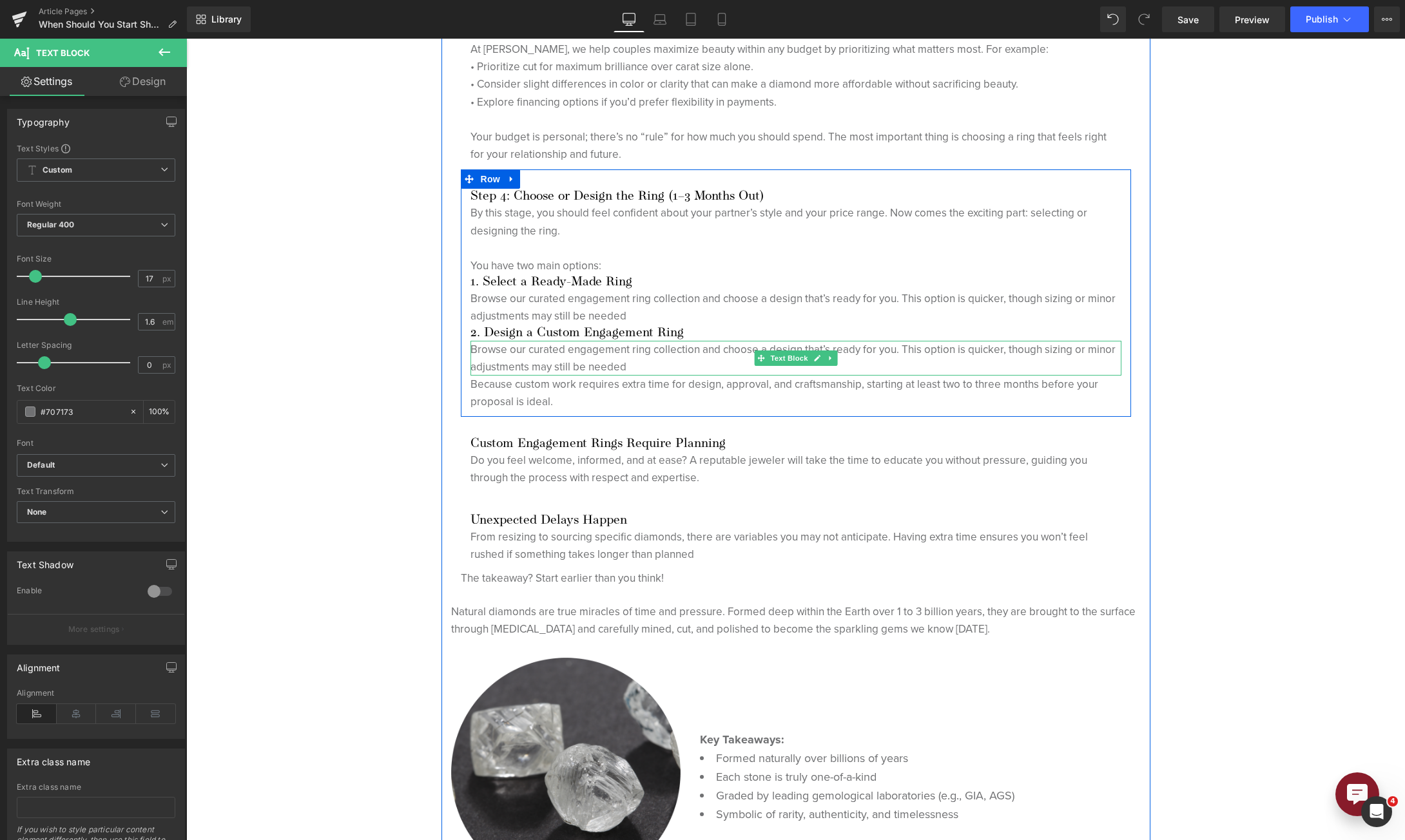
click at [533, 362] on p "Browse our curated engagement ring collection and choose a design that’s ready …" at bounding box center [796, 358] width 651 height 35
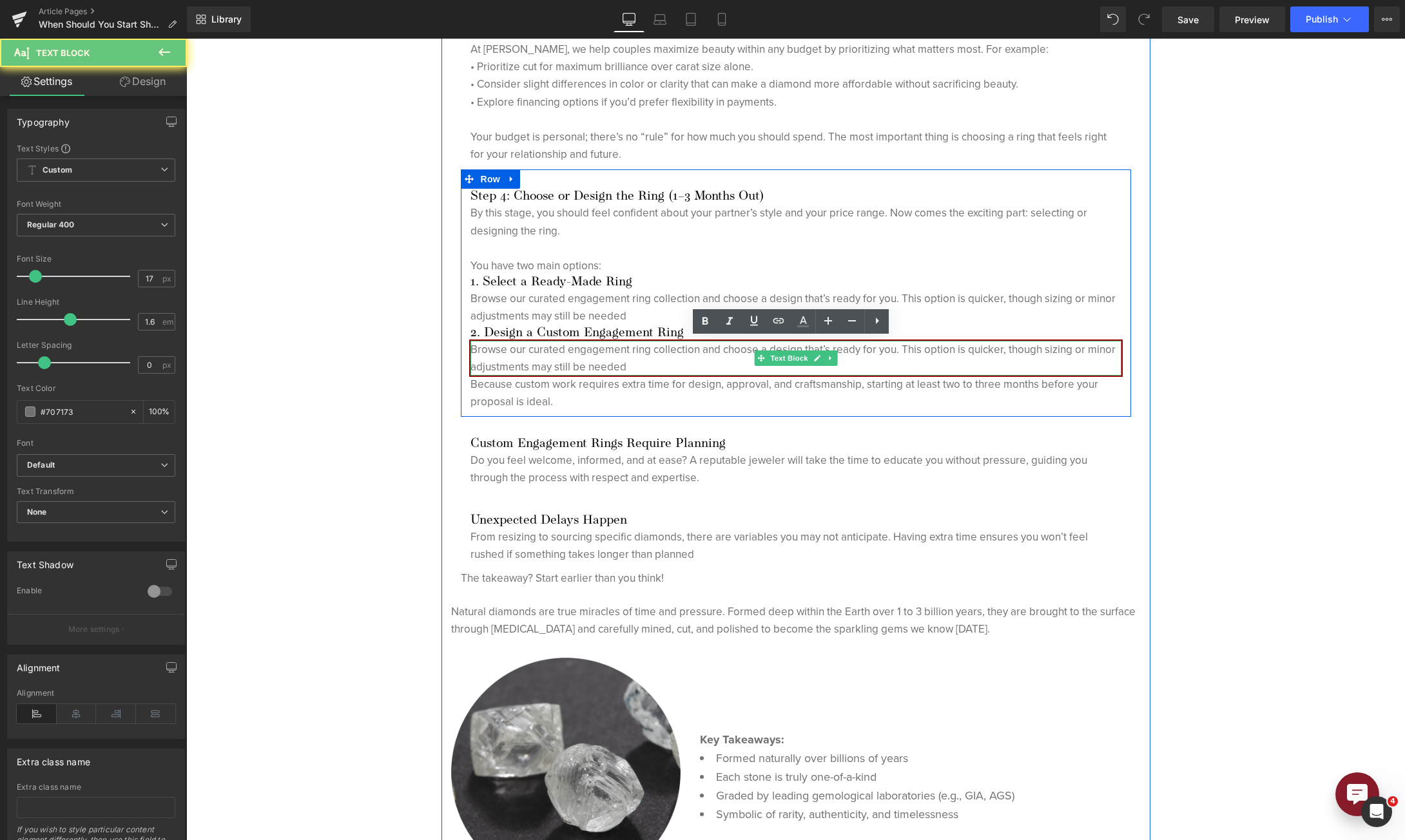
click at [533, 362] on p "Browse our curated engagement ring collection and choose a design that’s ready …" at bounding box center [796, 358] width 651 height 35
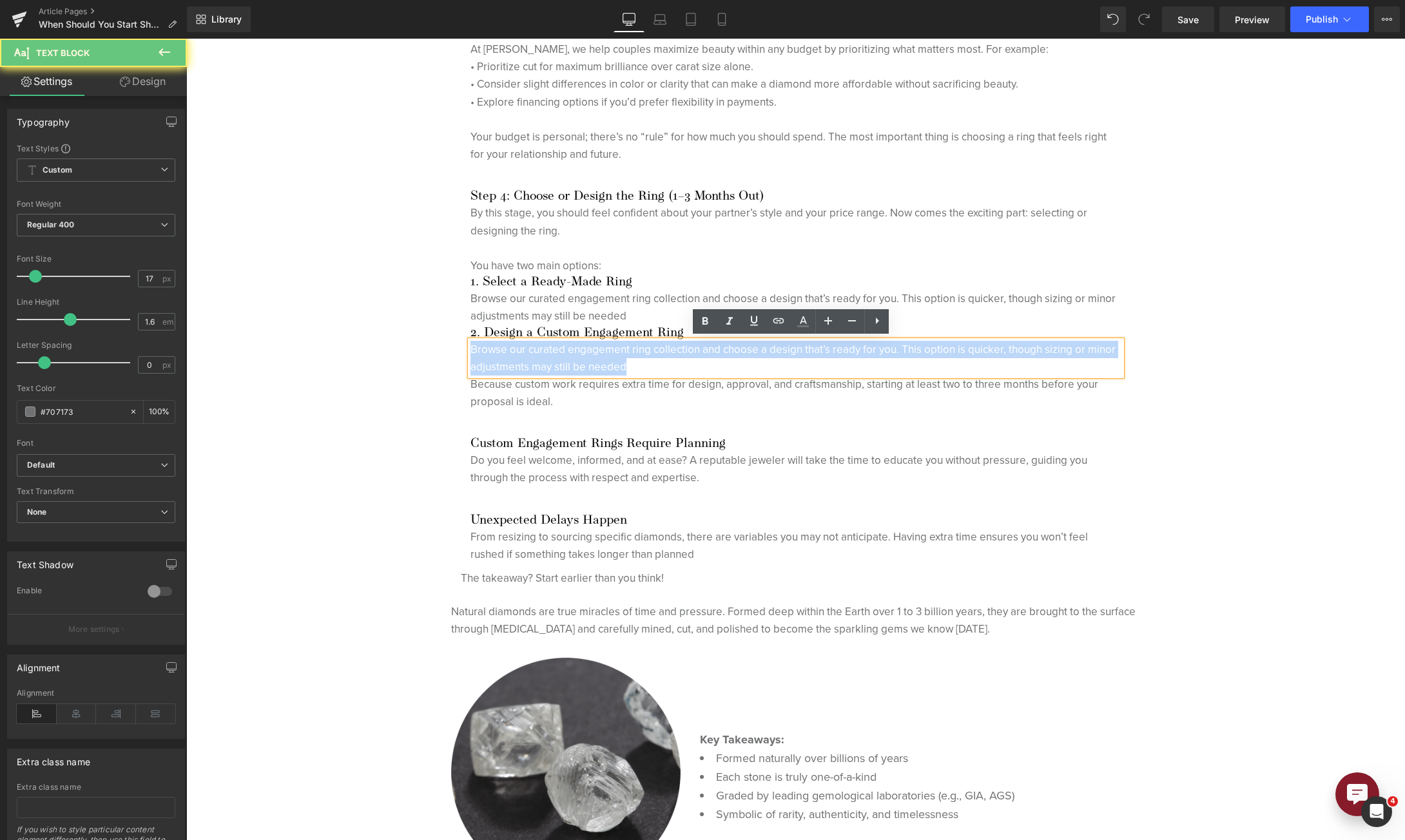
click at [533, 362] on p "Browse our curated engagement ring collection and choose a design that’s ready …" at bounding box center [796, 358] width 651 height 35
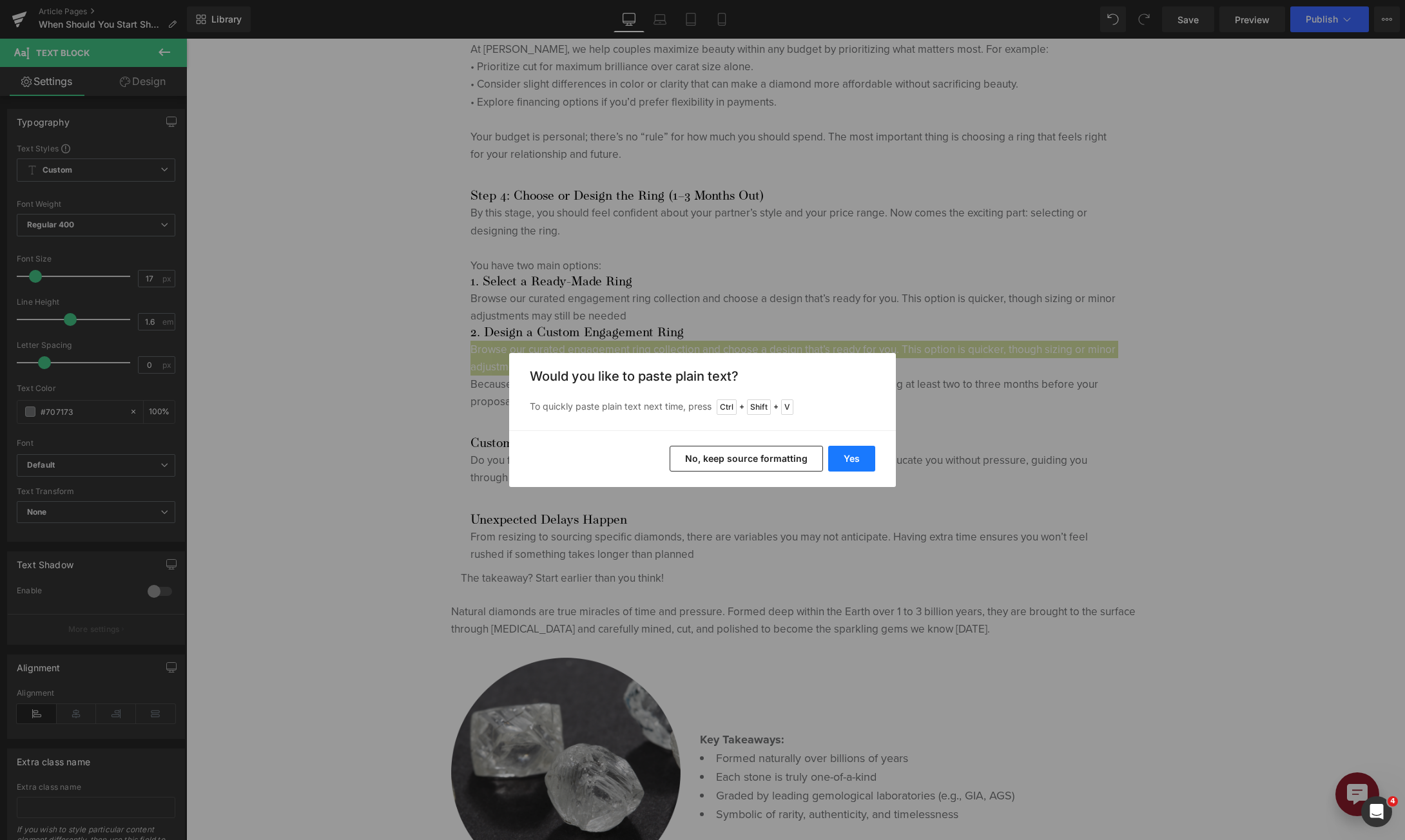
click at [840, 460] on button "Yes" at bounding box center [852, 459] width 47 height 26
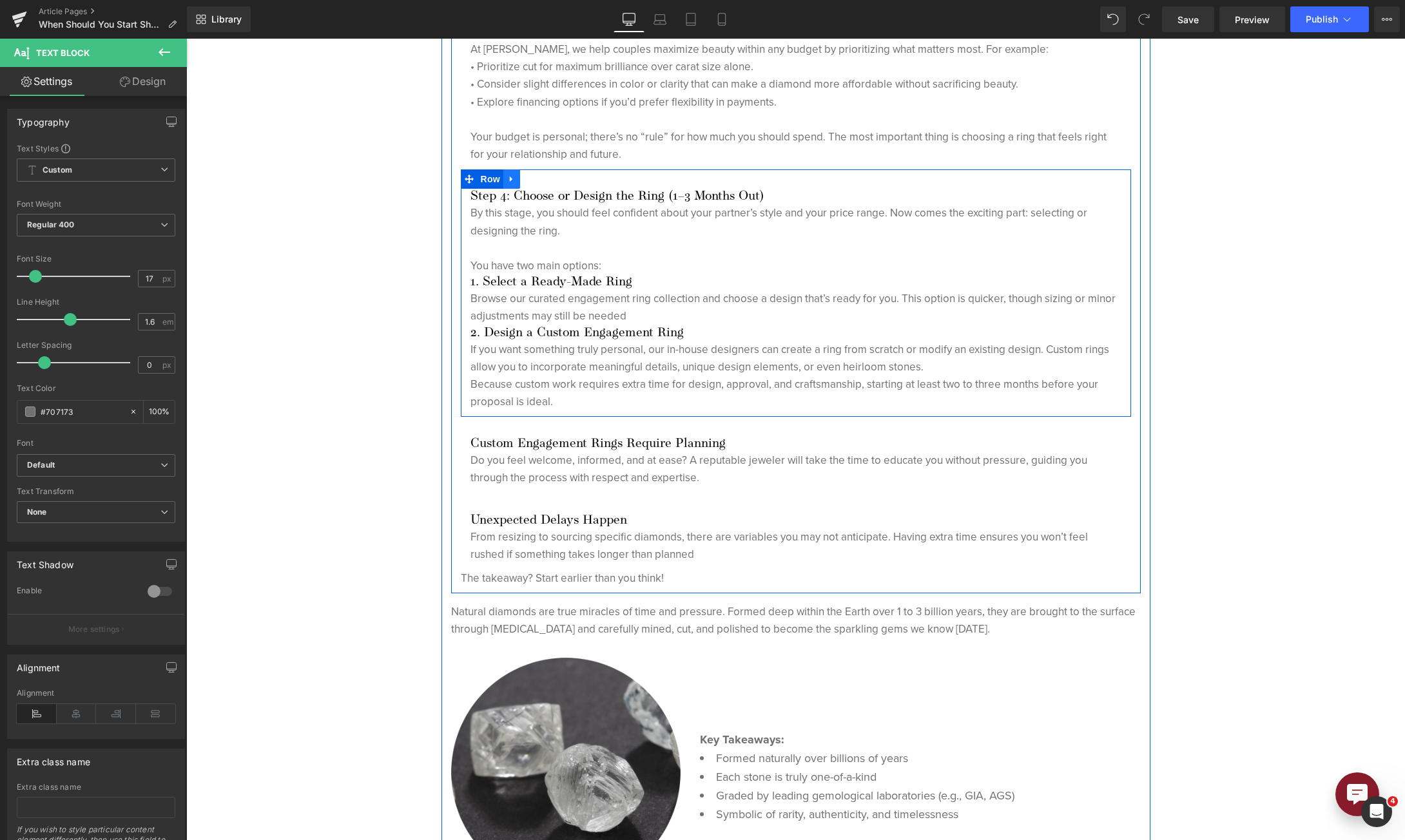
click at [510, 179] on icon at bounding box center [510, 179] width 2 height 6
click at [524, 181] on icon at bounding box center [528, 179] width 9 height 9
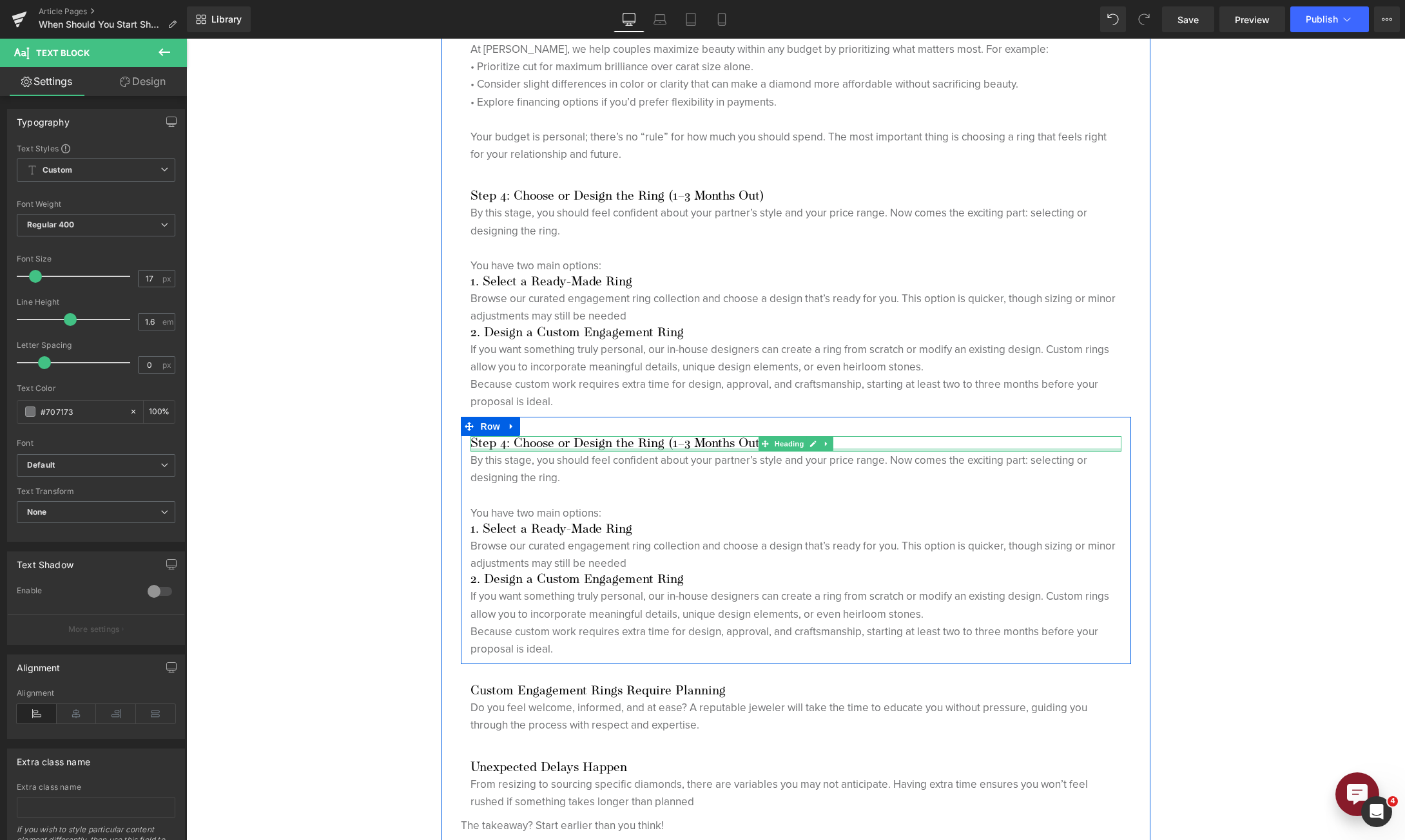
click at [531, 449] on div at bounding box center [796, 450] width 651 height 3
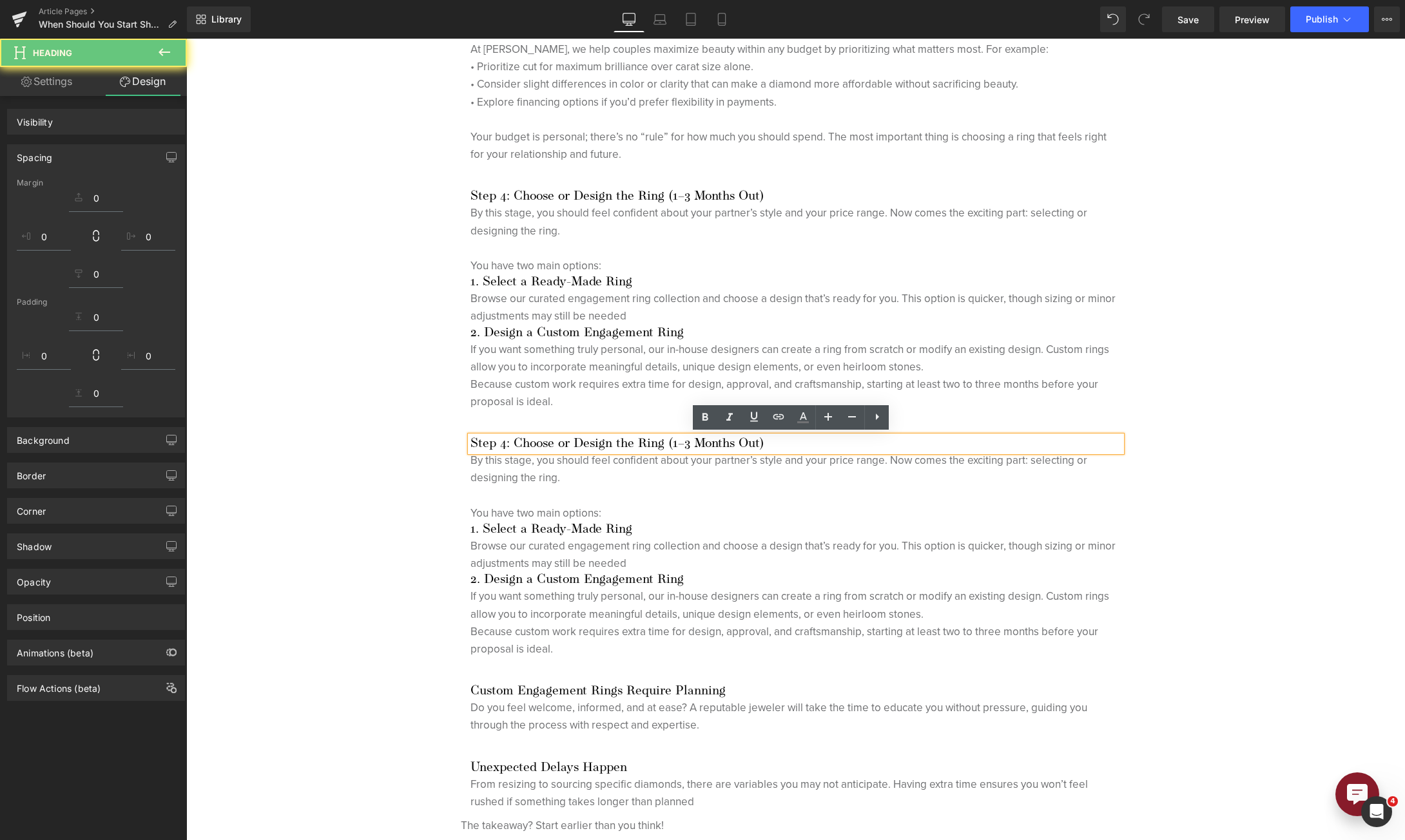
click at [531, 444] on h3 "Step 4: Choose or Design the Ring (1–3 Months Out)" at bounding box center [796, 444] width 651 height 16
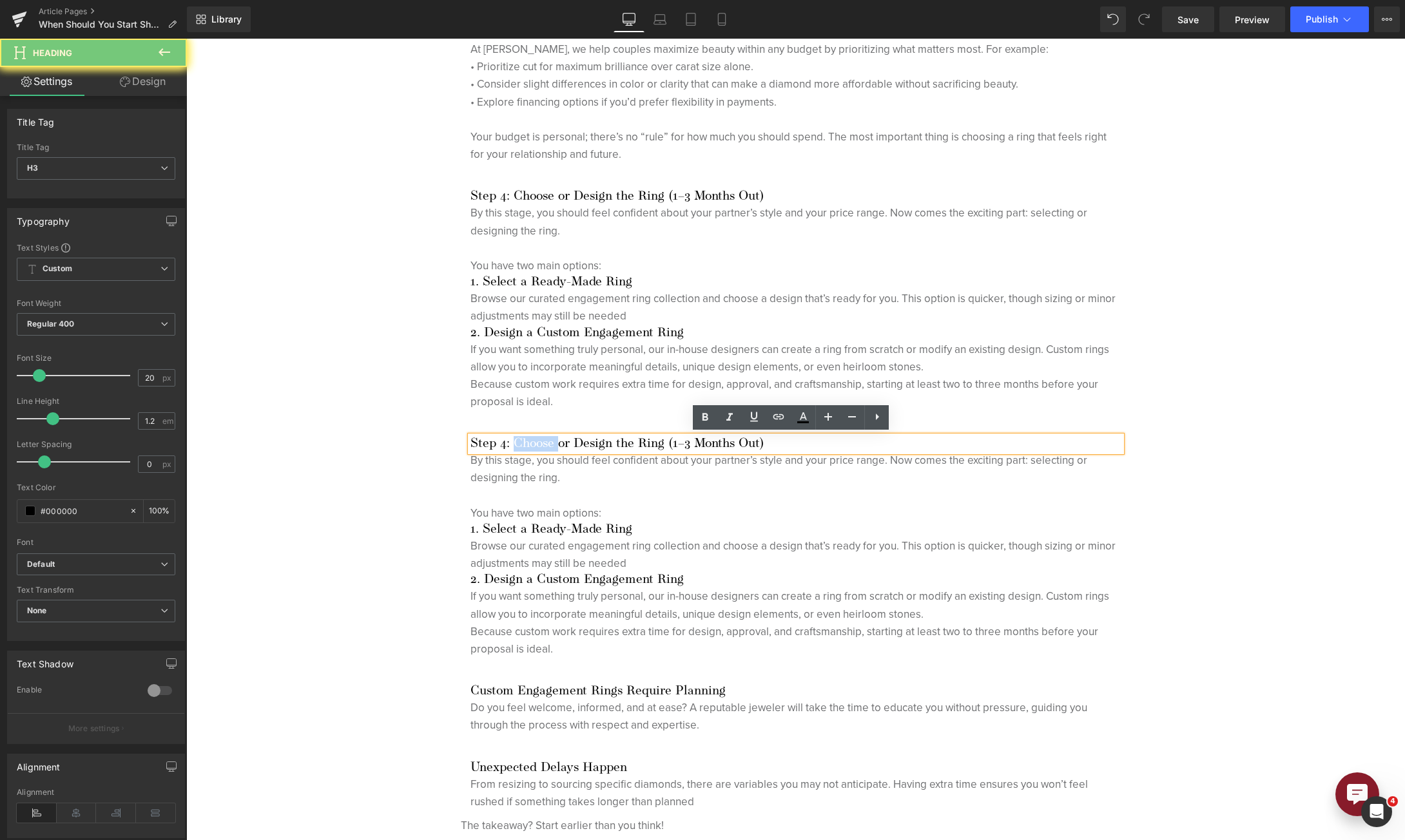
click at [530, 444] on h3 "Step 4: Choose or Design the Ring (1–3 Months Out)" at bounding box center [796, 444] width 651 height 16
paste div
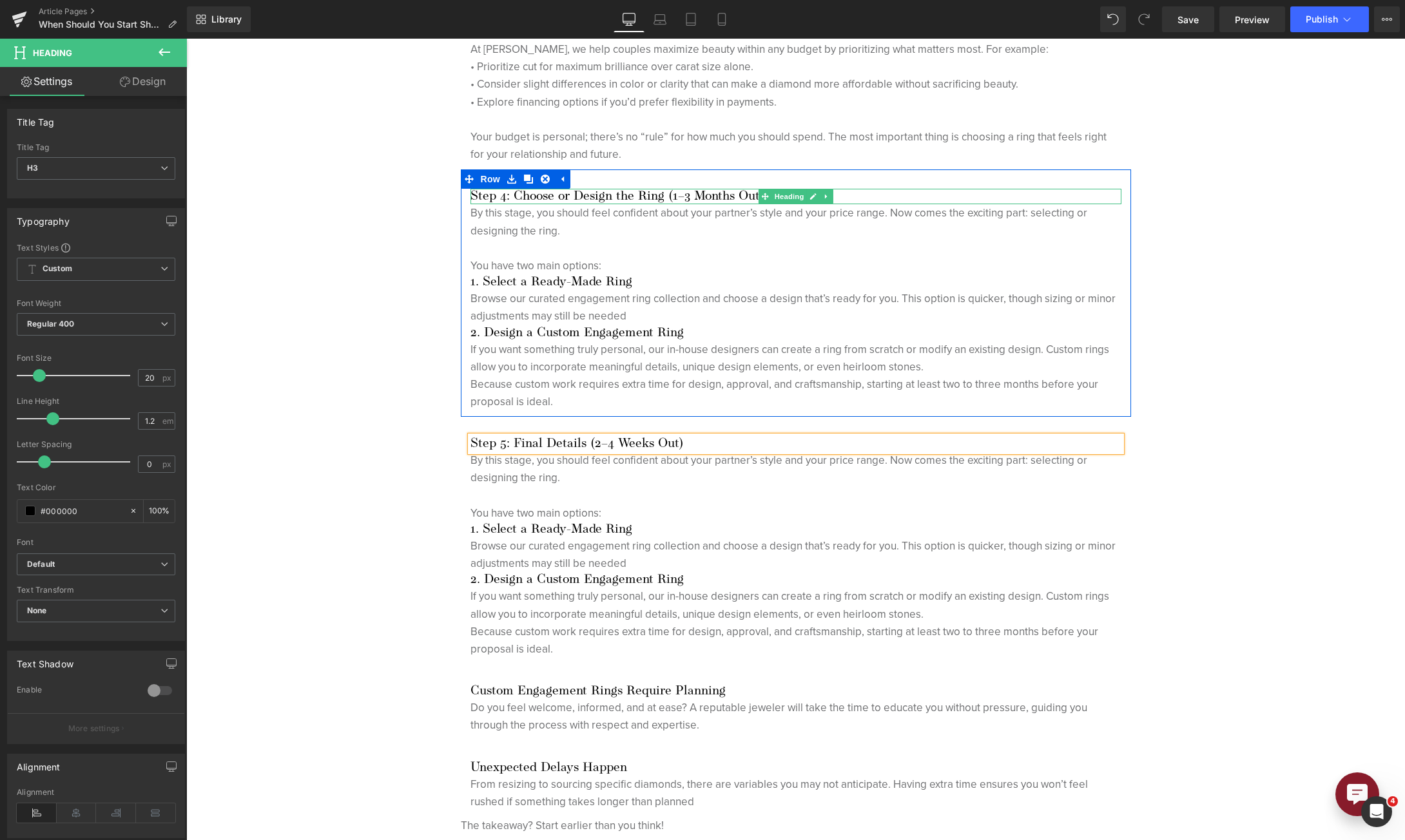
click at [774, 196] on span "Heading" at bounding box center [788, 197] width 35 height 16
click at [740, 195] on h3 "Step 4: Choose or Design the Ring (1–3 Months Out)" at bounding box center [796, 197] width 651 height 16
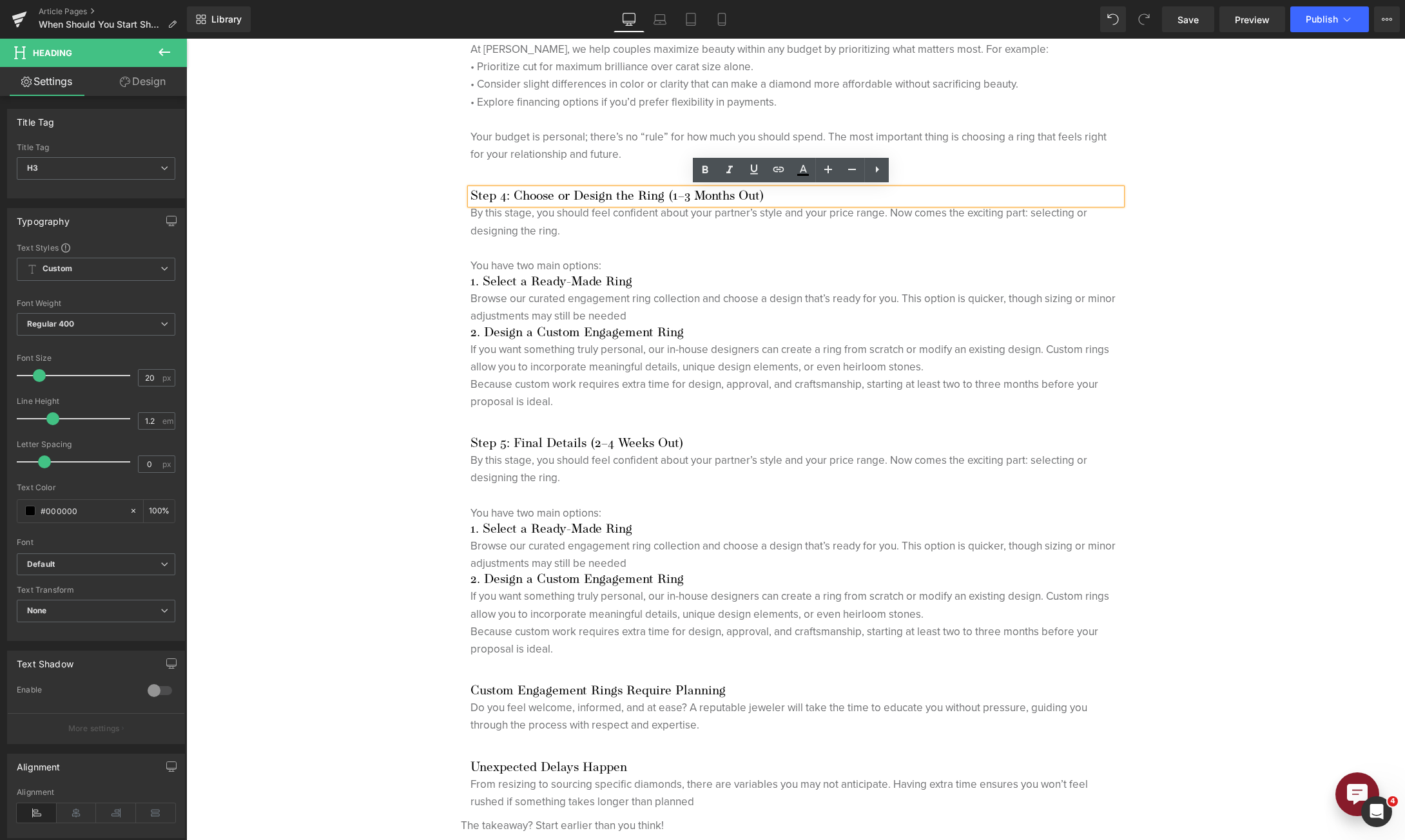
click at [758, 195] on h3 "Step 4: Choose or Design the Ring (1–3 Months Out)" at bounding box center [796, 197] width 651 height 16
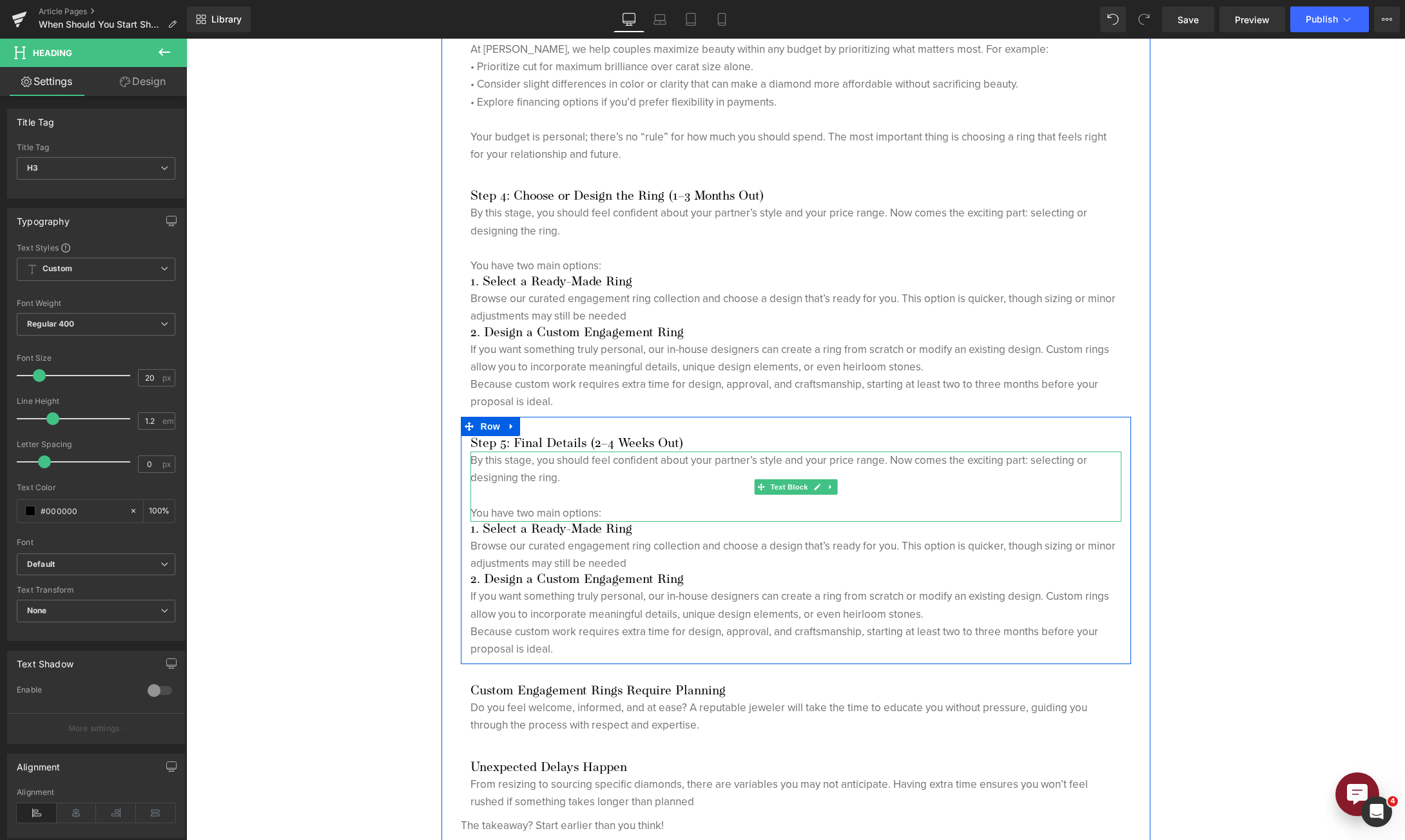
click at [527, 474] on p "By this stage, you should feel confident about your partner’s style and your pr…" at bounding box center [796, 469] width 651 height 35
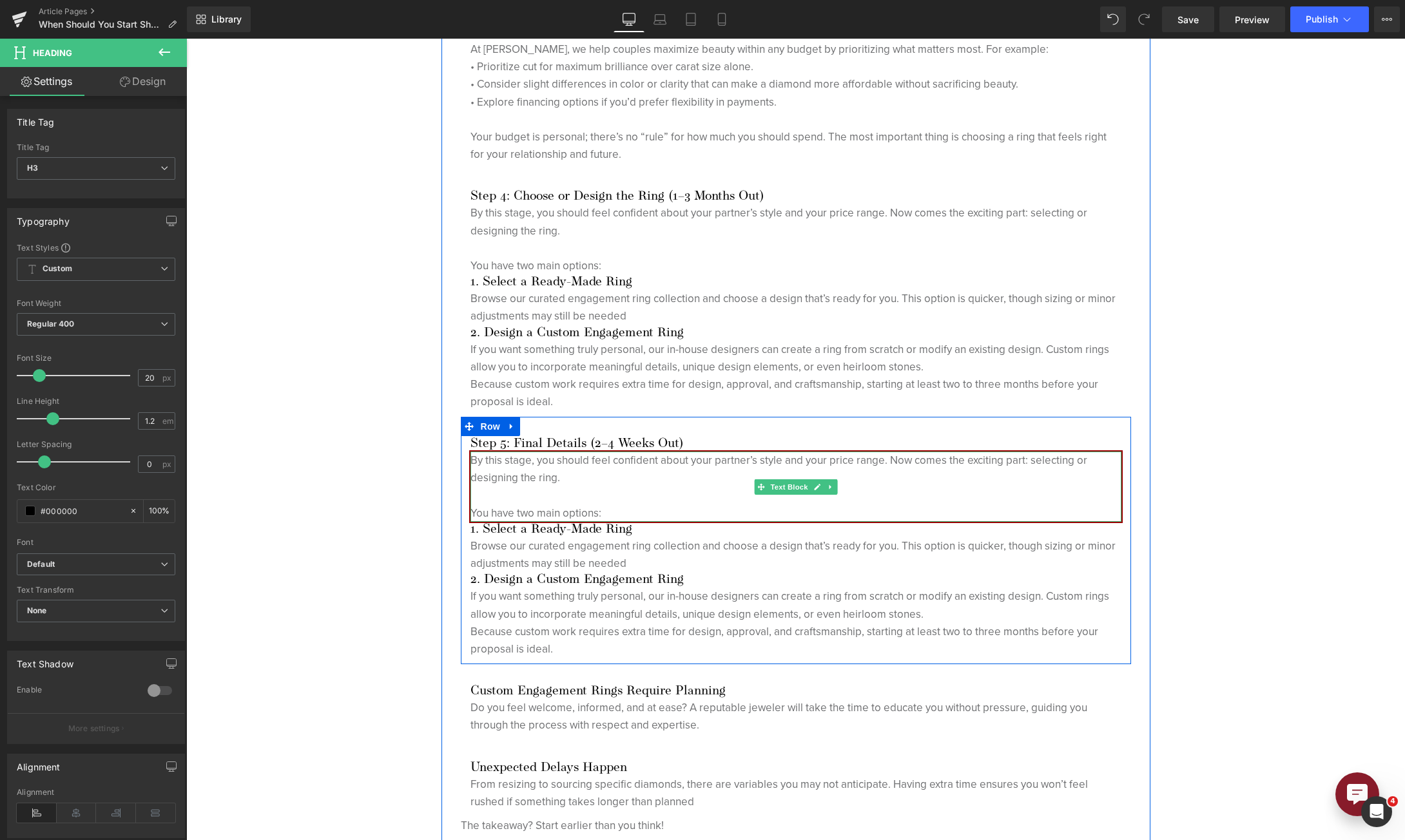
click at [527, 474] on p "By this stage, you should feel confident about your partner’s style and your pr…" at bounding box center [796, 469] width 651 height 35
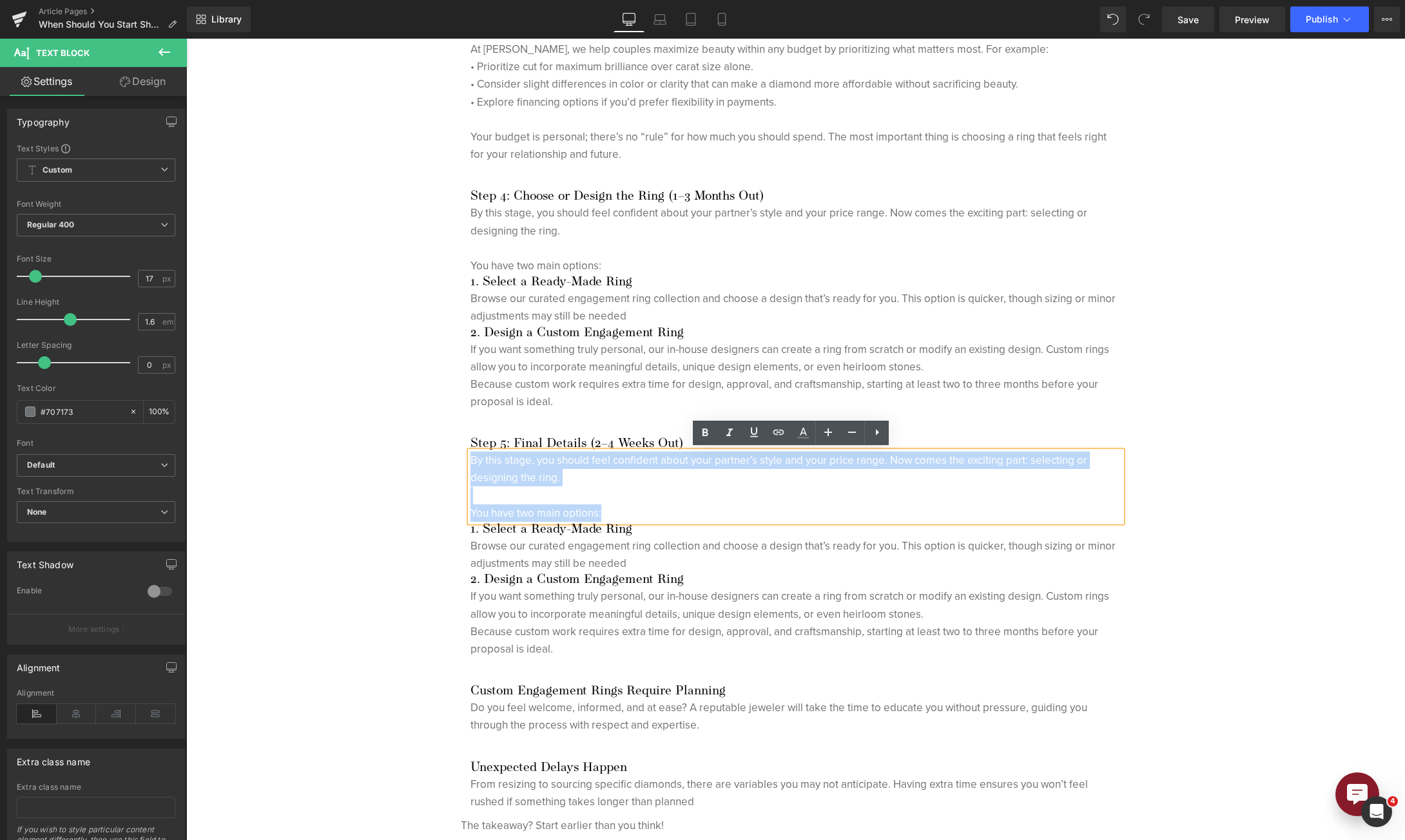
drag, startPoint x: 620, startPoint y: 515, endPoint x: 442, endPoint y: 460, distance: 186.3
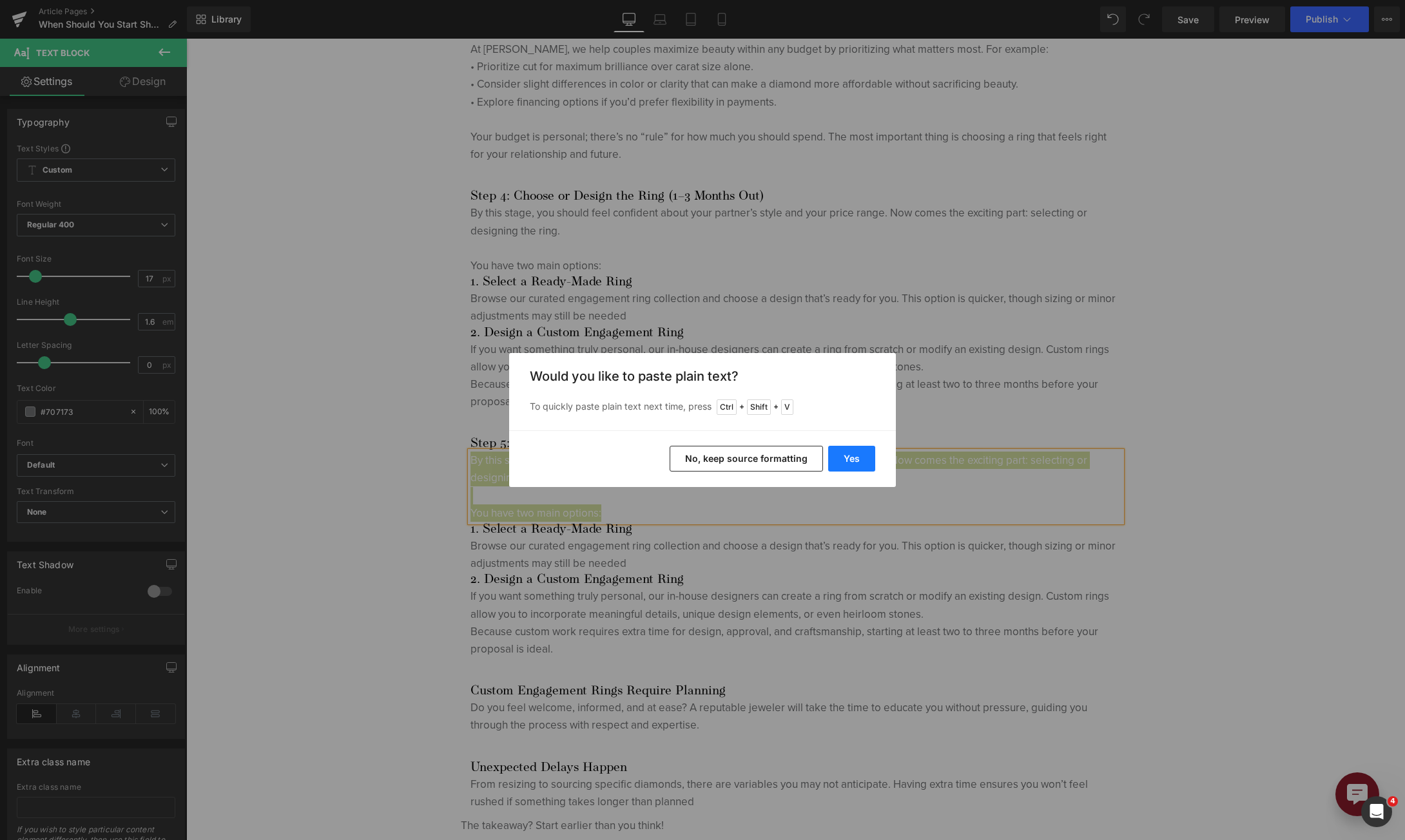
click at [0, 0] on button "Yes" at bounding box center [0, 0] width 0 height 0
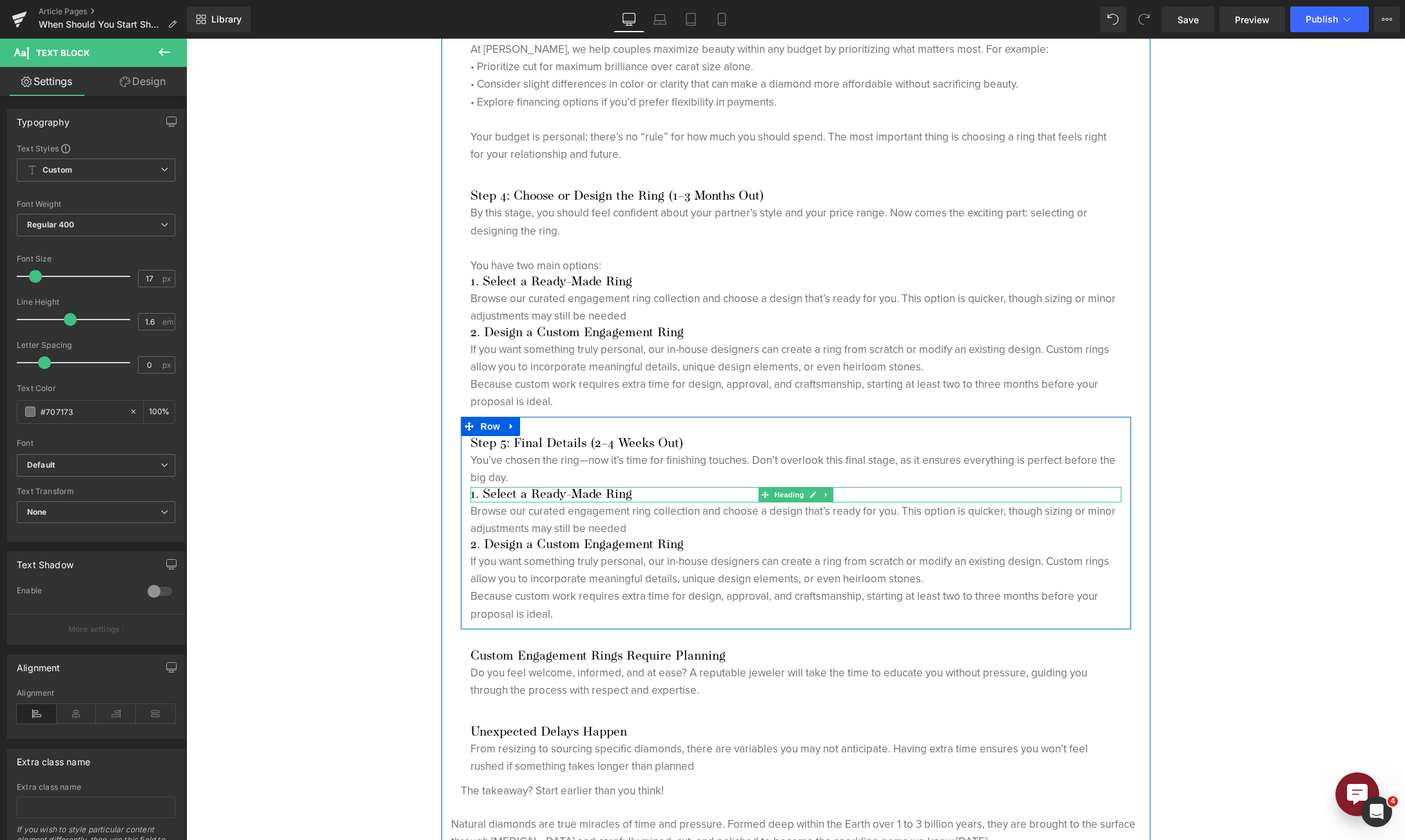
click at [500, 494] on h3 "1. Select a Ready-Made Ring" at bounding box center [796, 494] width 651 height 16
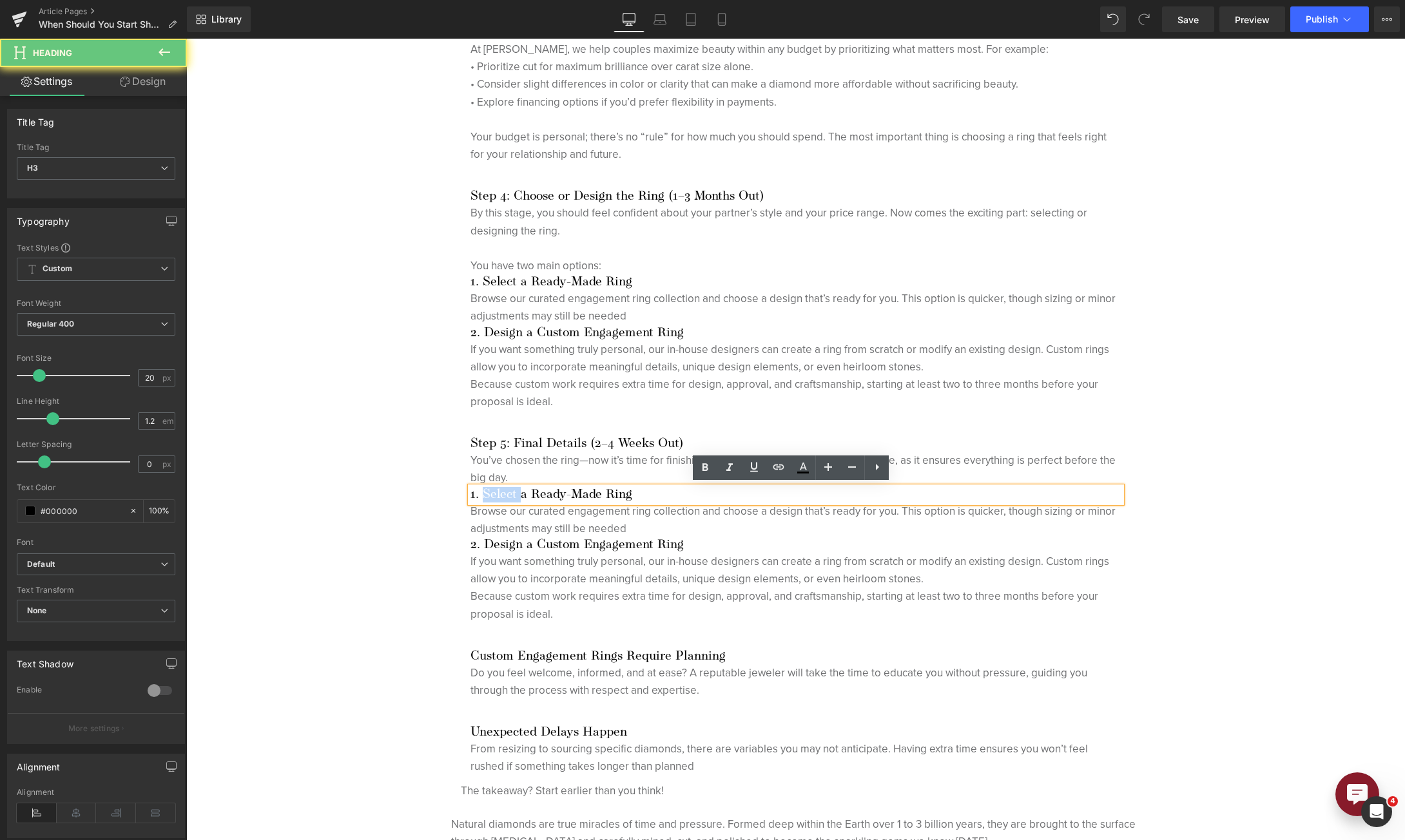
click at [500, 494] on h3 "1. Select a Ready-Made Ring" at bounding box center [796, 494] width 651 height 16
paste div
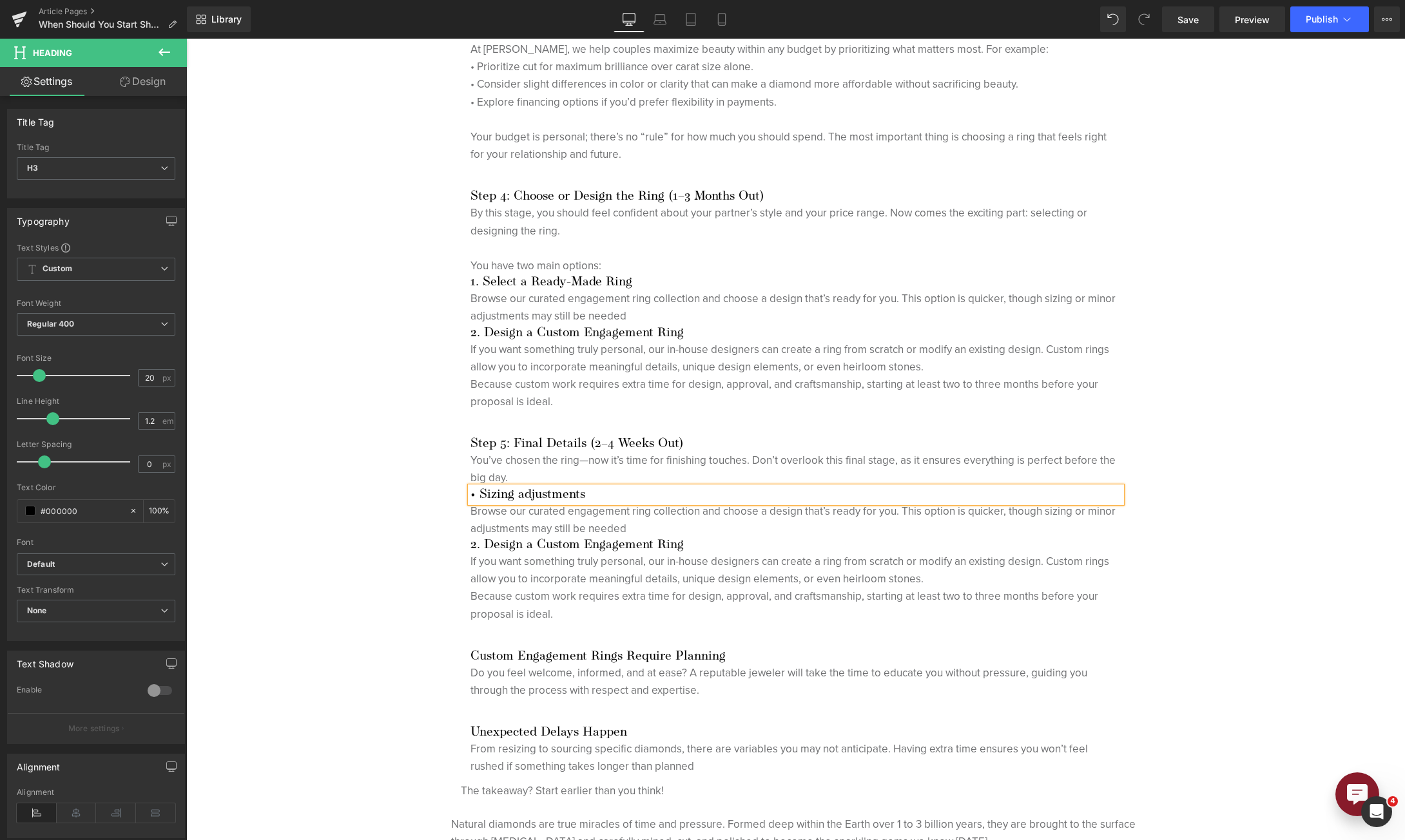
click at [476, 492] on h3 "• Sizing adjustments" at bounding box center [796, 494] width 651 height 16
click at [509, 487] on h3 "Sizing adjustments" at bounding box center [796, 494] width 651 height 16
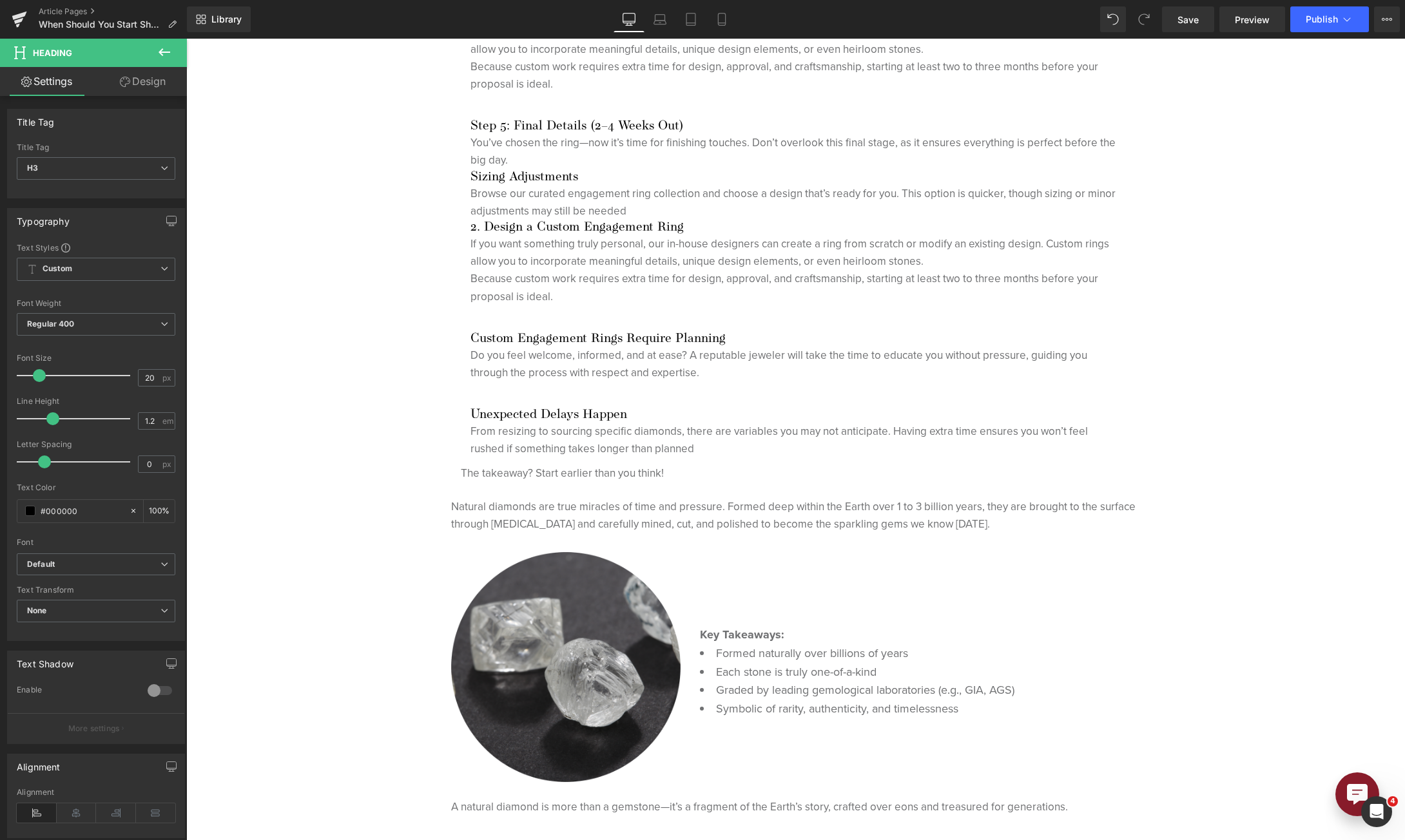
scroll to position [2458, 0]
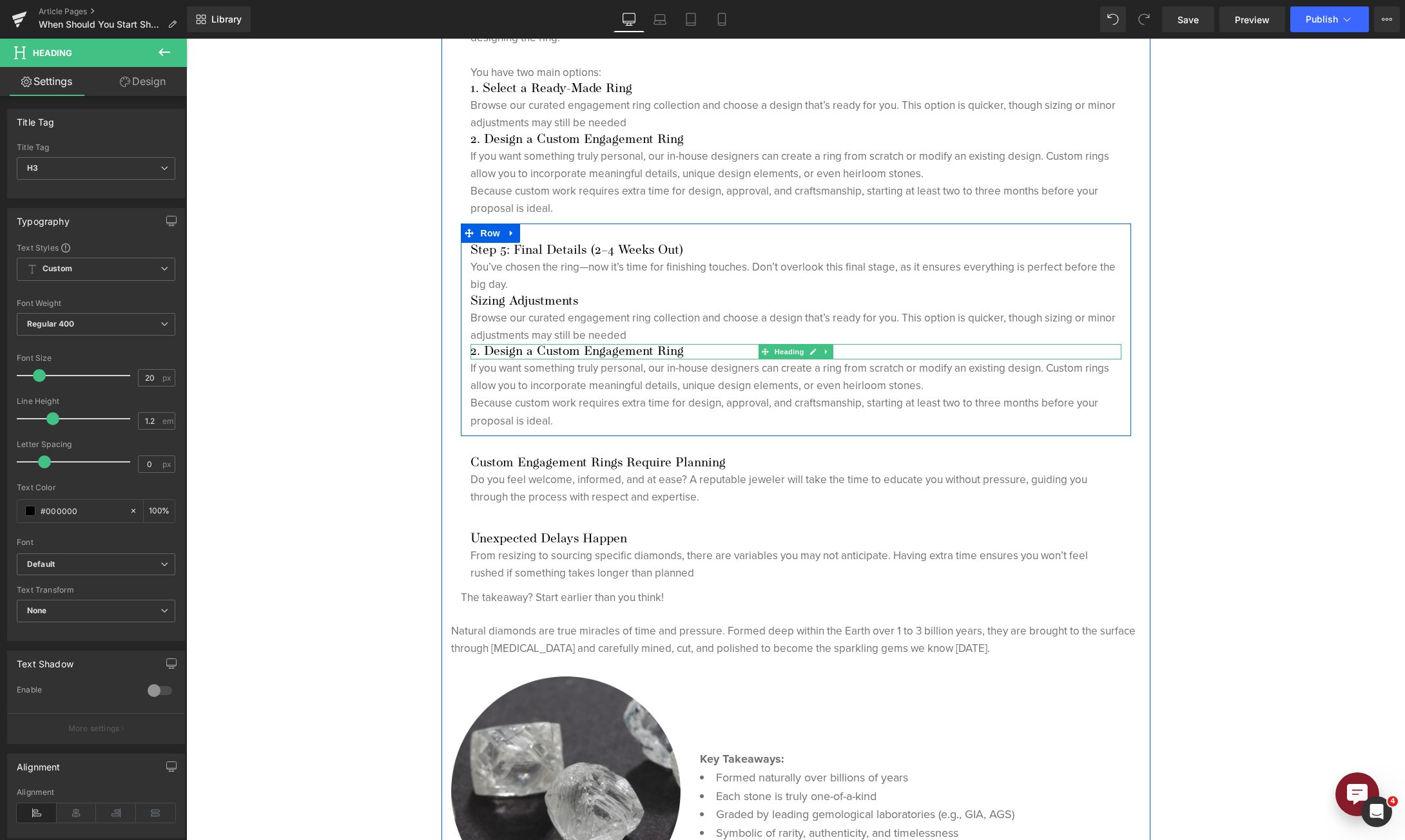
click at [691, 349] on h3 "2. Design a Custom Engagement Ring" at bounding box center [796, 352] width 651 height 16
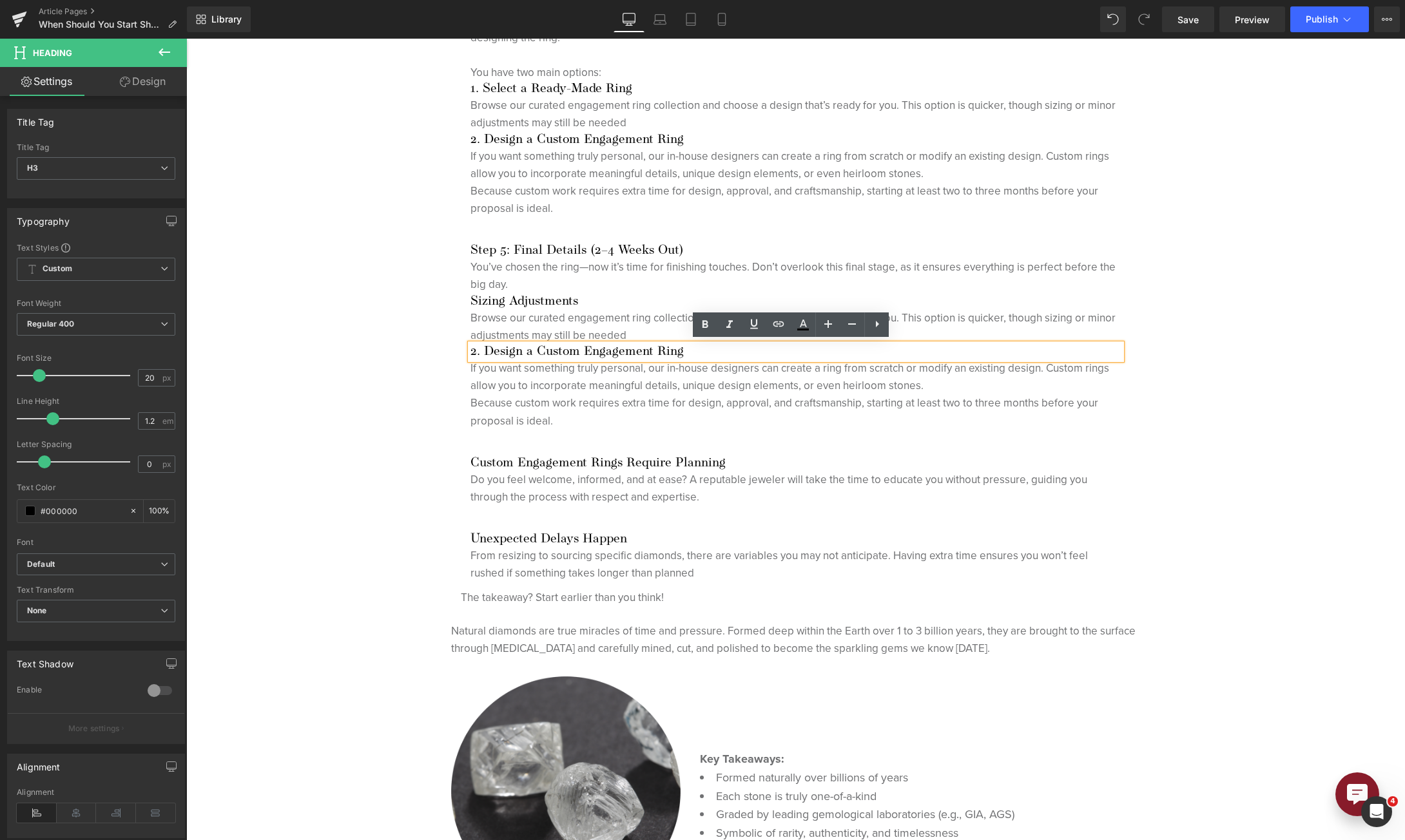
drag, startPoint x: 693, startPoint y: 349, endPoint x: 464, endPoint y: 350, distance: 229.0
click at [470, 350] on div "2. Design a Custom Engagement Ring" at bounding box center [796, 352] width 651 height 16
drag, startPoint x: 465, startPoint y: 350, endPoint x: 687, endPoint y: 352, distance: 222.0
click at [687, 352] on h3 "2. Design a Custom Engagement Ring" at bounding box center [796, 352] width 651 height 16
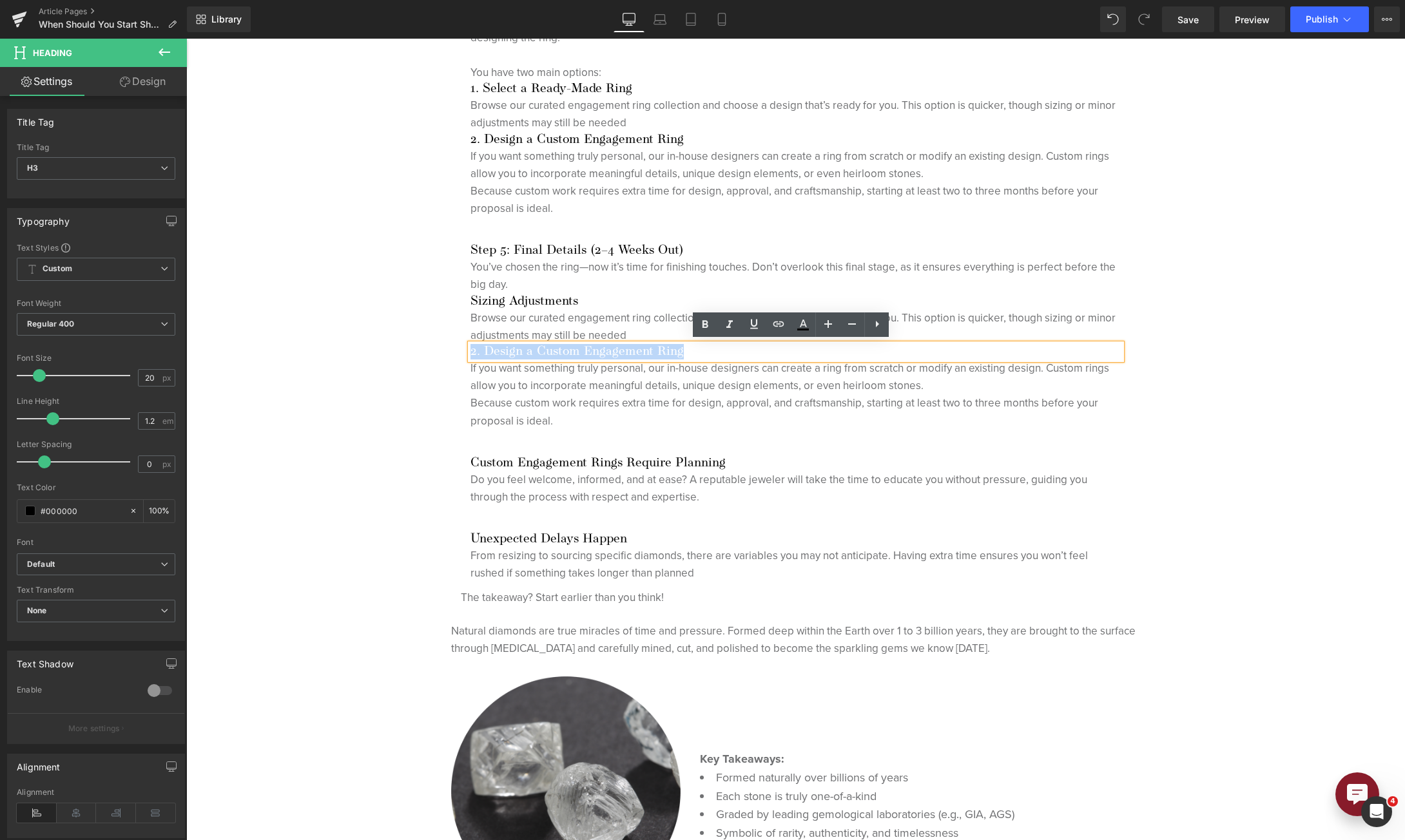
paste div
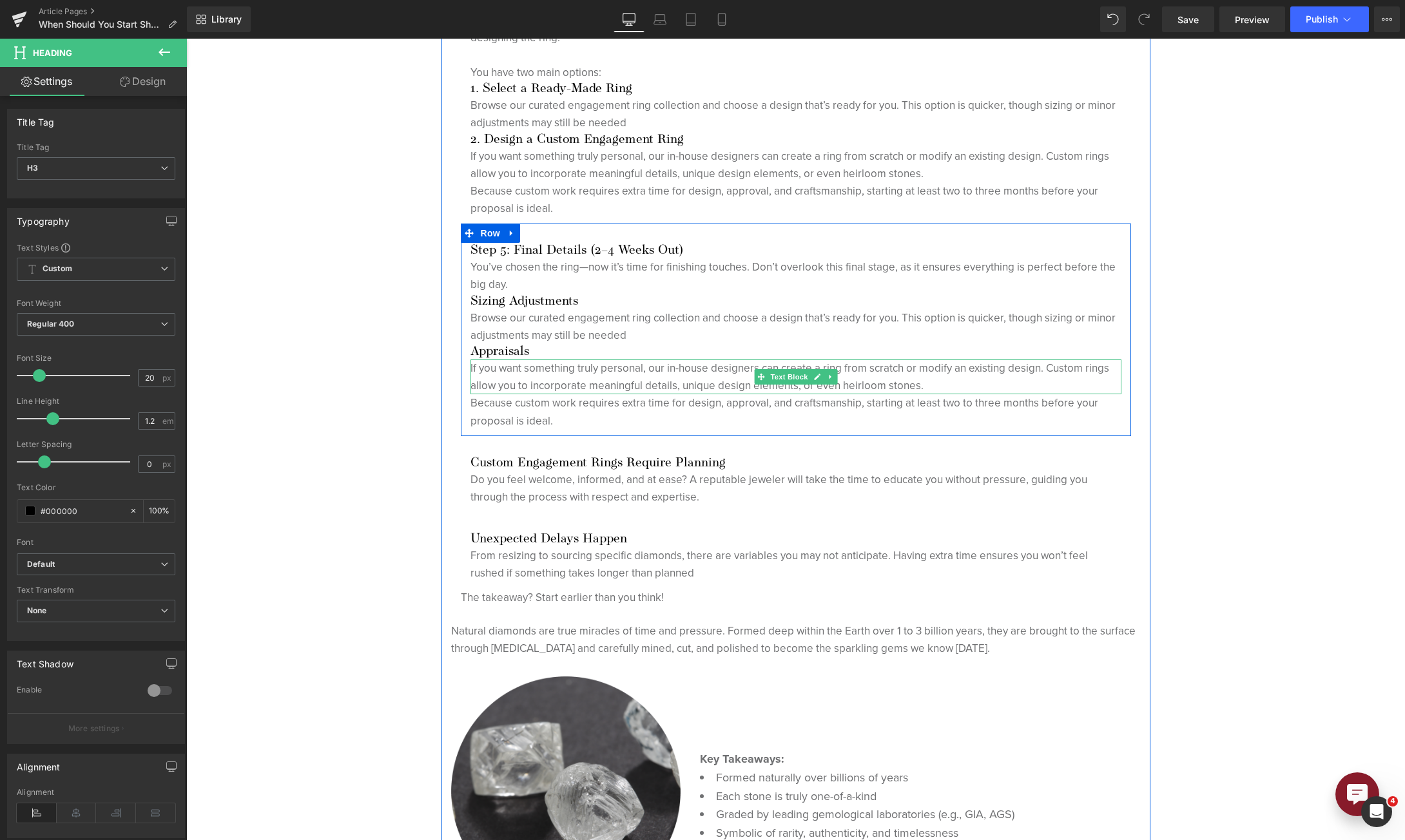
click at [556, 380] on p "If you want something truly personal, our in-house designers can create a ring …" at bounding box center [796, 377] width 651 height 35
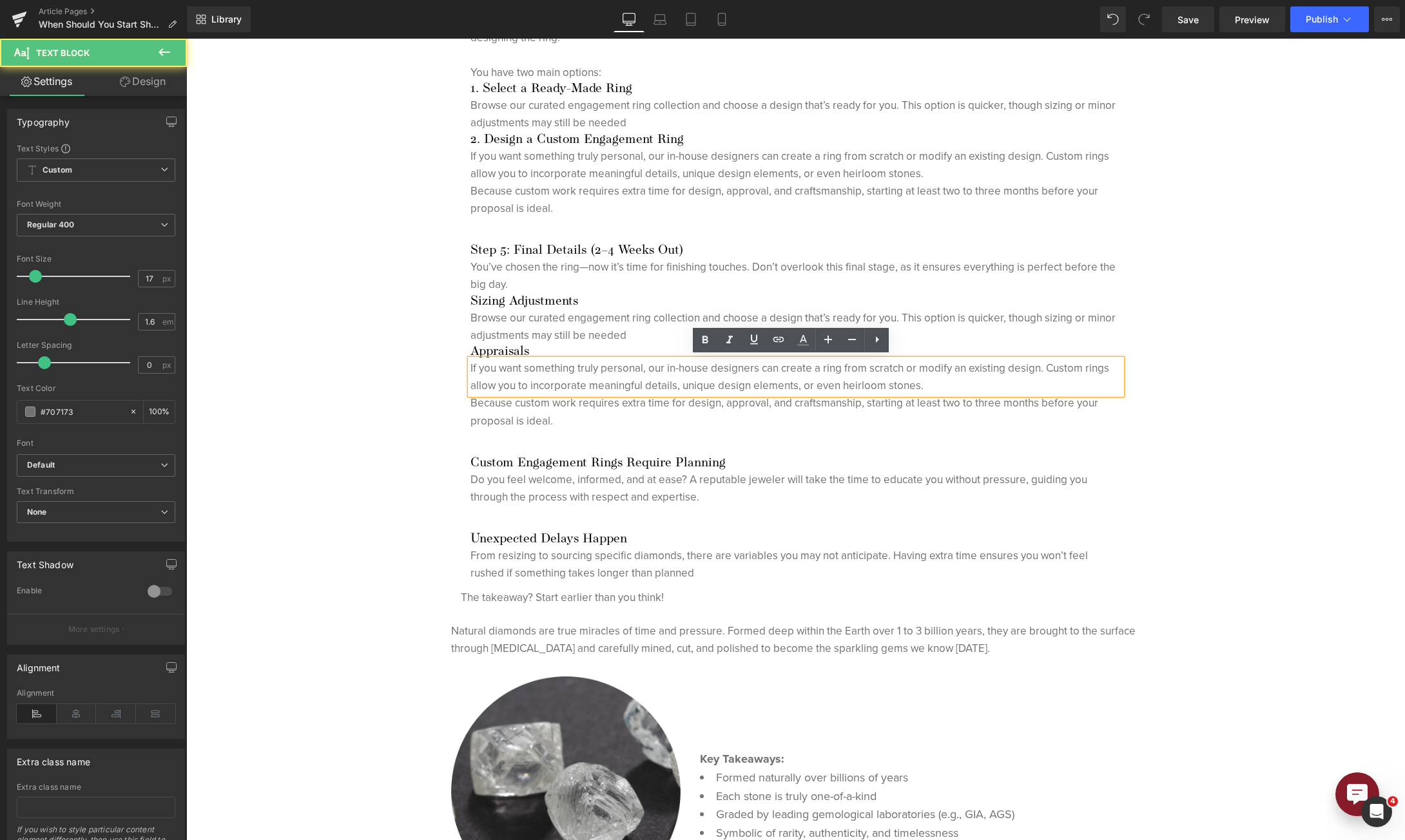
click at [556, 380] on p "If you want something truly personal, our in-house designers can create a ring …" at bounding box center [796, 377] width 651 height 35
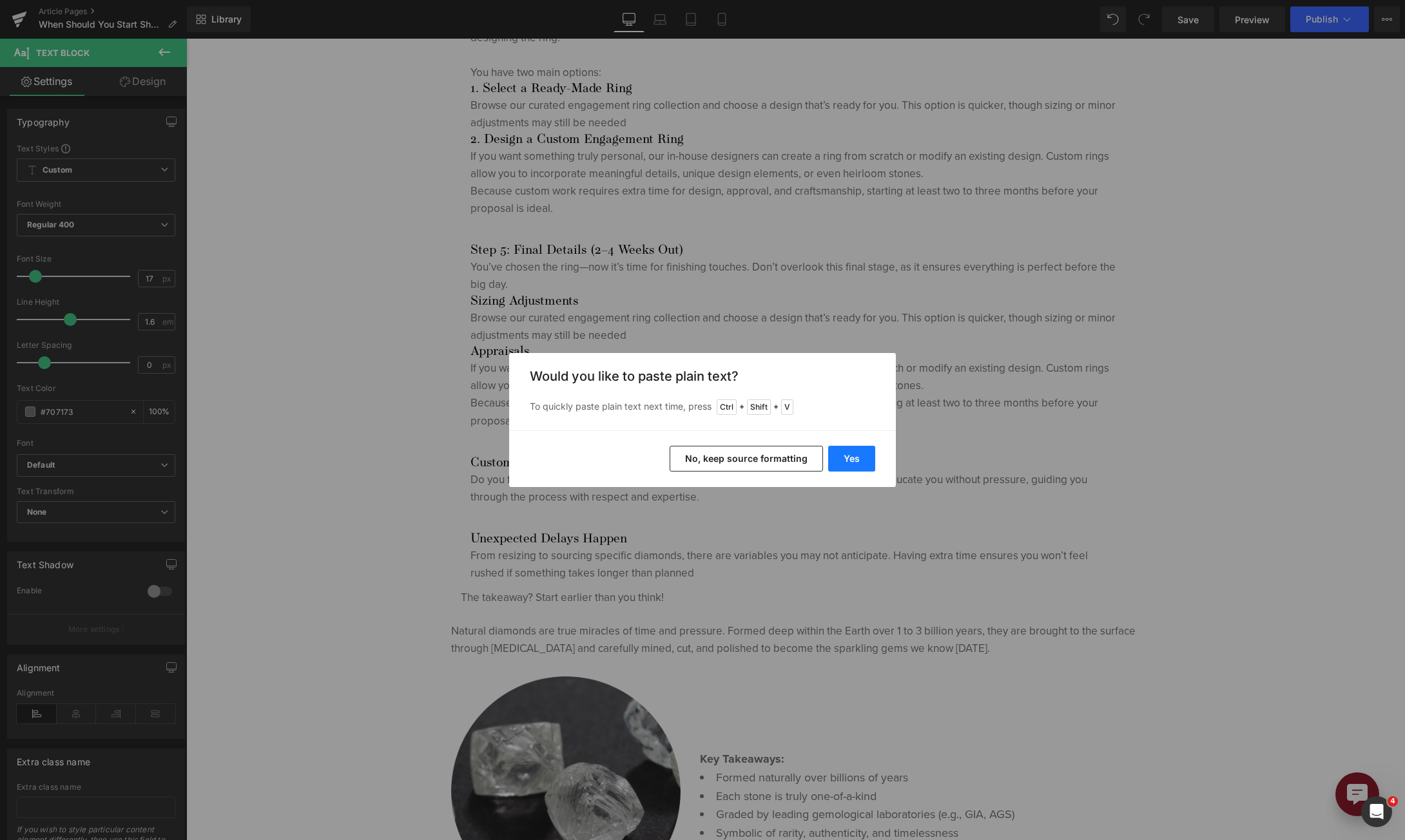
click at [867, 462] on button "Yes" at bounding box center [852, 459] width 47 height 26
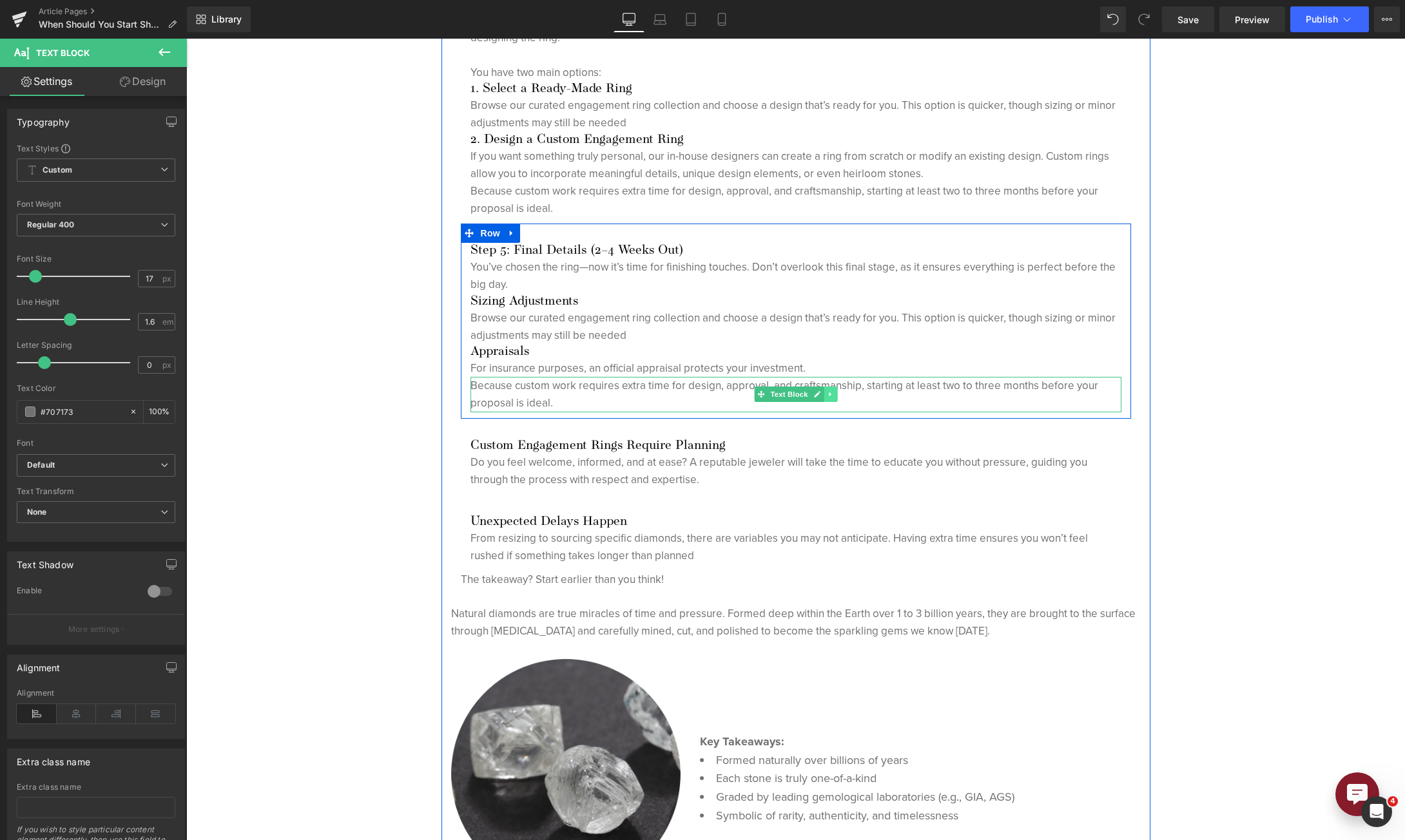
click at [824, 395] on link at bounding box center [831, 394] width 14 height 16
click at [830, 393] on link at bounding box center [837, 394] width 14 height 16
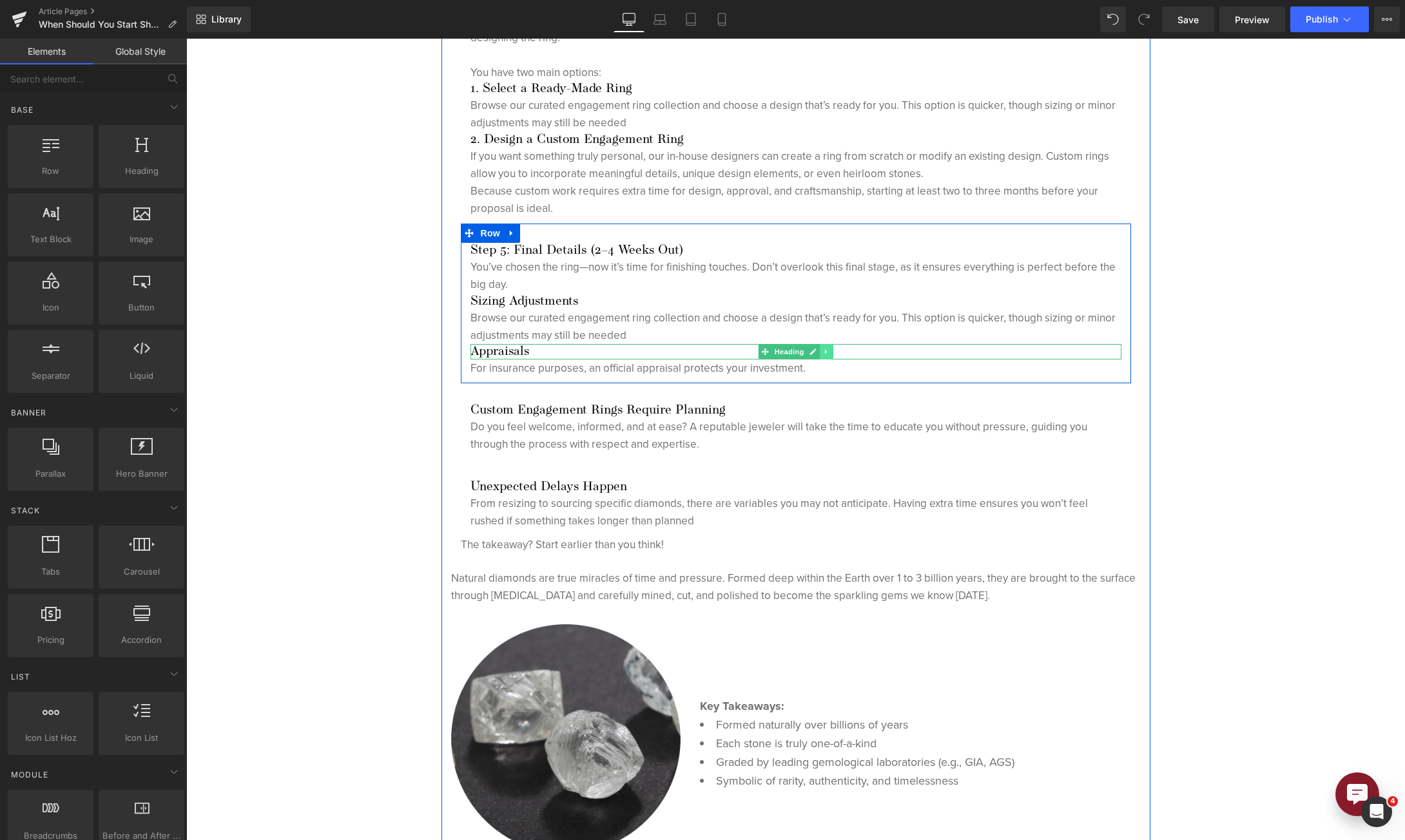
click at [825, 352] on icon at bounding box center [826, 352] width 7 height 8
click at [829, 352] on icon at bounding box center [832, 351] width 7 height 7
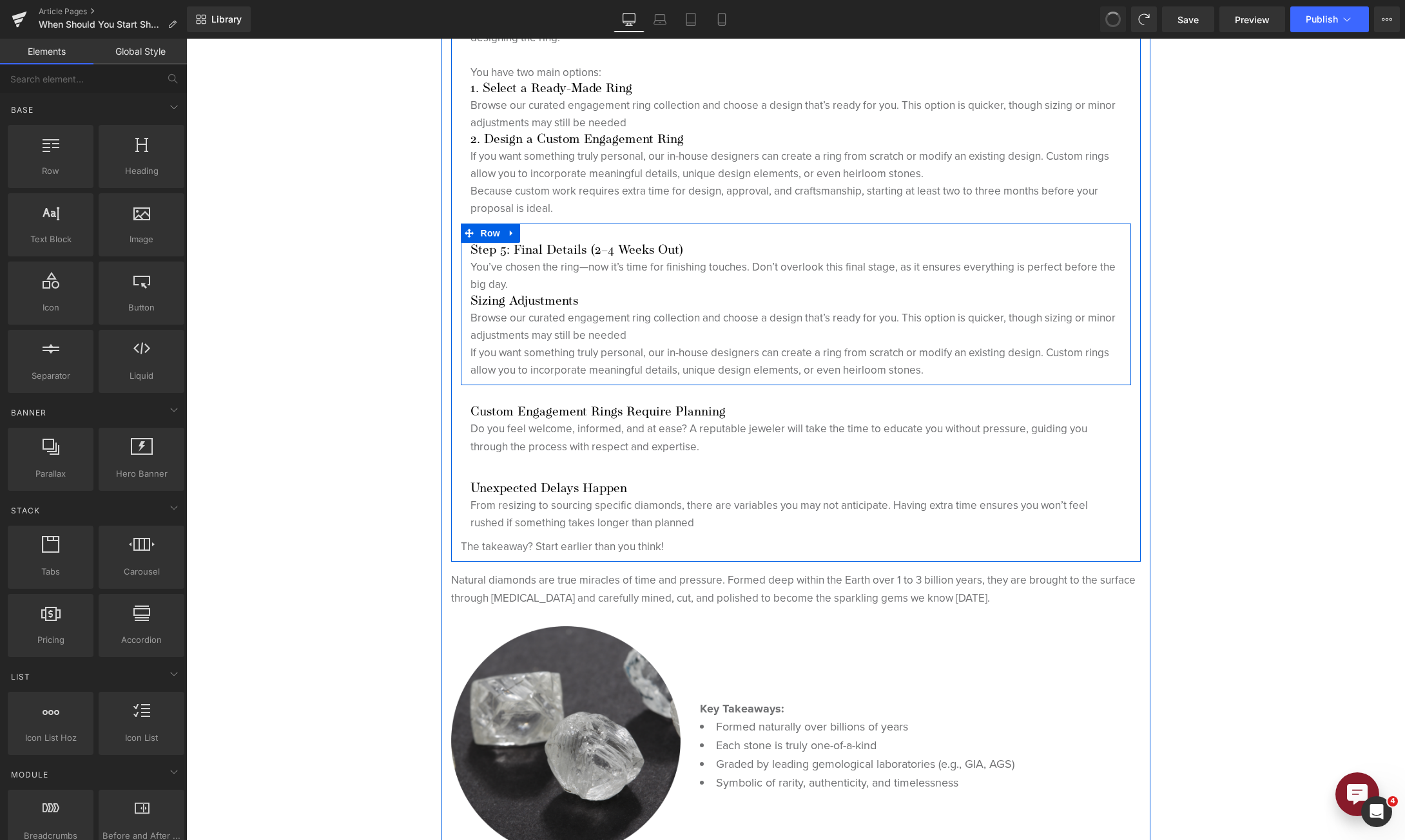
scroll to position [2474, 0]
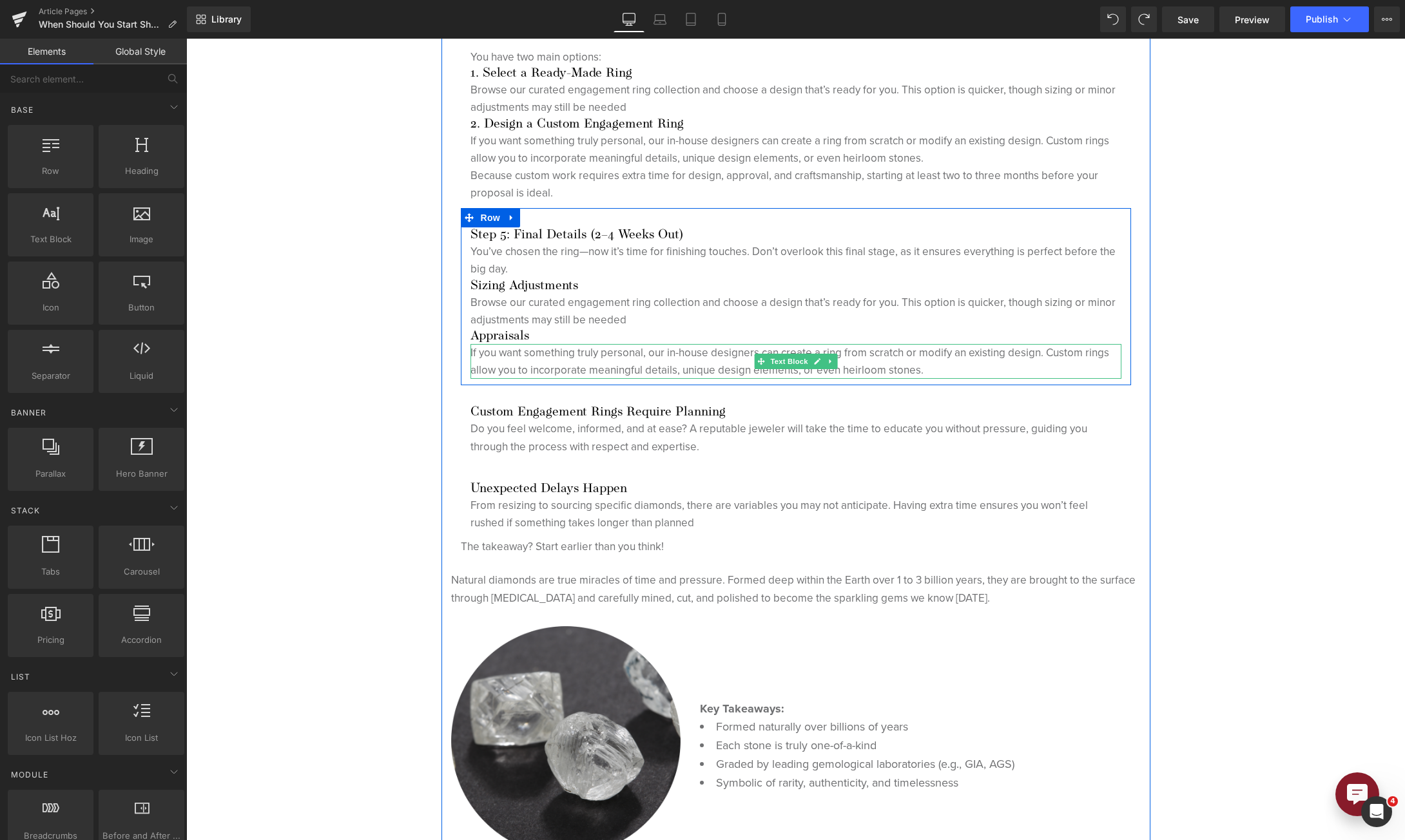
click at [651, 362] on p "If you want something truly personal, our in-house designers can create a ring …" at bounding box center [796, 362] width 651 height 35
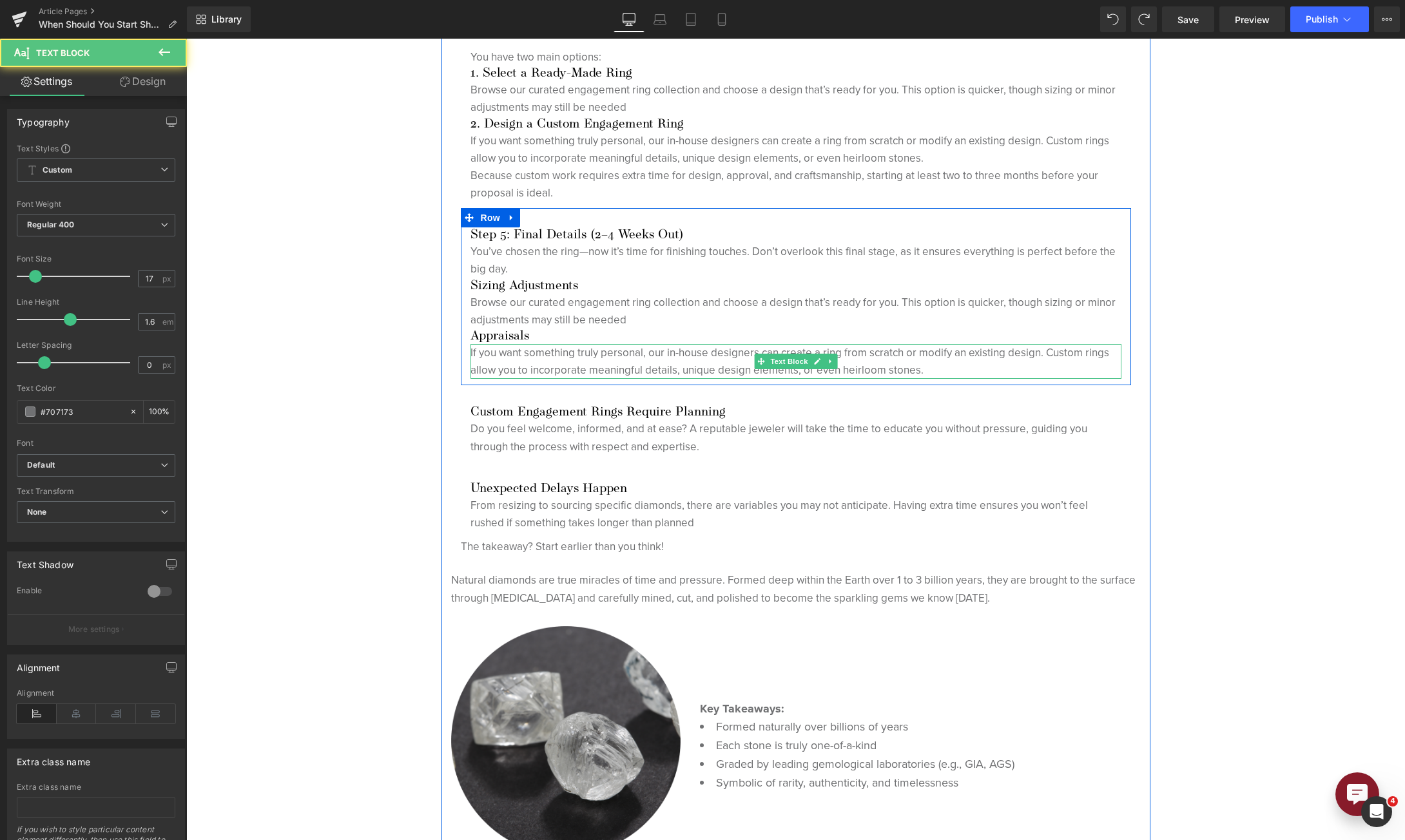
click at [618, 365] on p "If you want something truly personal, our in-house designers can create a ring …" at bounding box center [796, 362] width 651 height 35
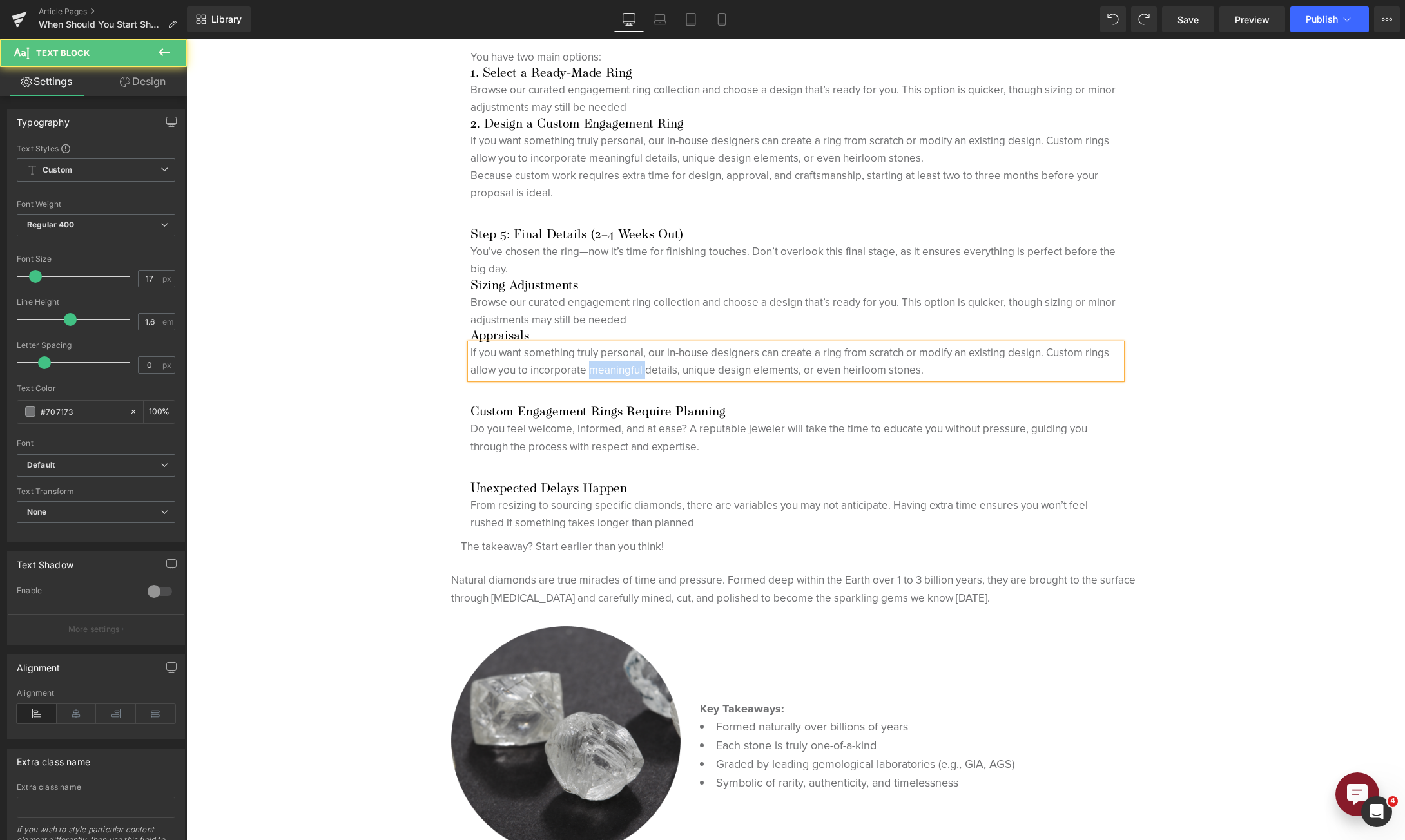
click at [618, 365] on p "If you want something truly personal, our in-house designers can create a ring …" at bounding box center [796, 362] width 651 height 35
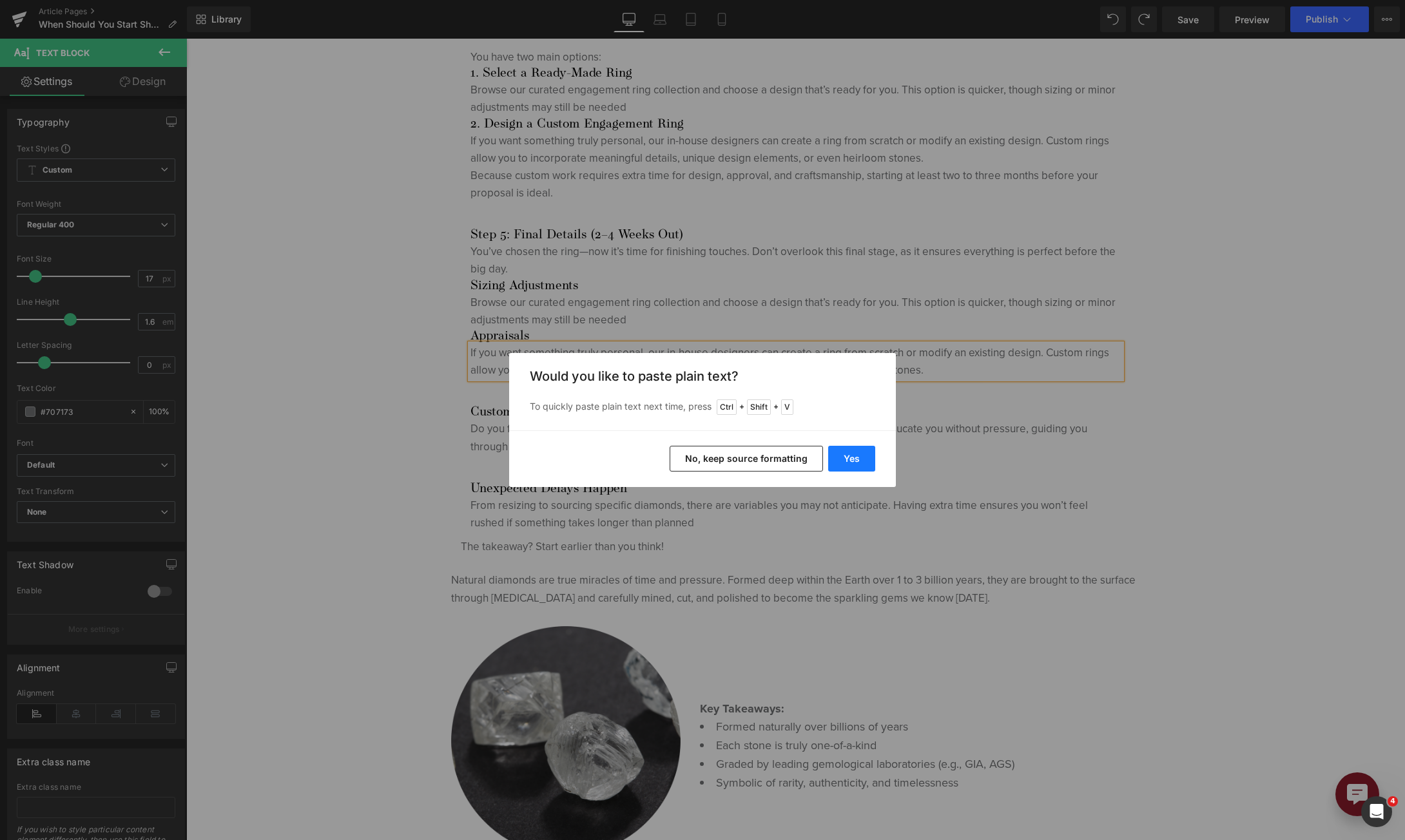
click at [859, 457] on button "Yes" at bounding box center [852, 459] width 47 height 26
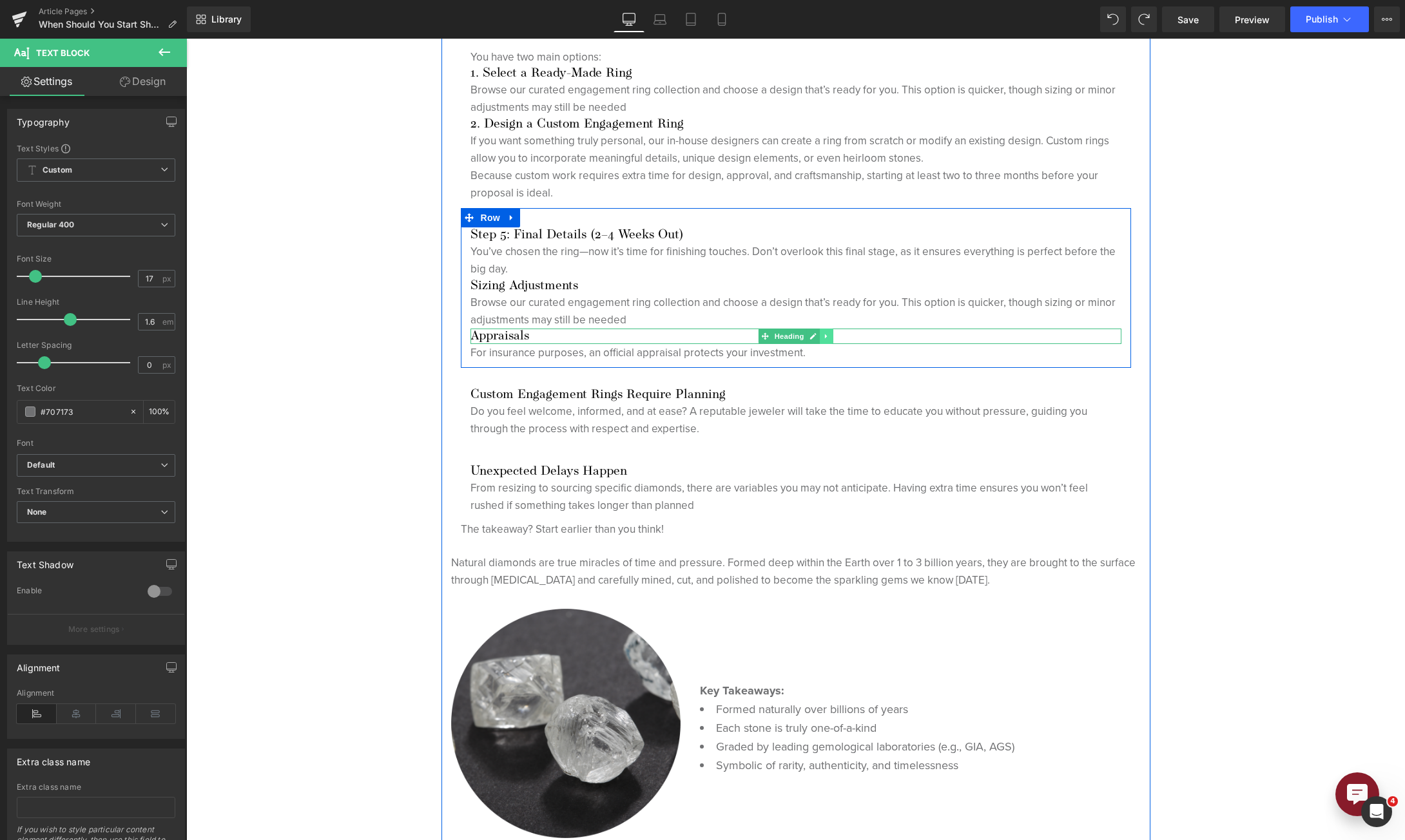
click at [823, 332] on icon at bounding box center [826, 336] width 7 height 8
click at [816, 334] on icon at bounding box center [819, 335] width 7 height 7
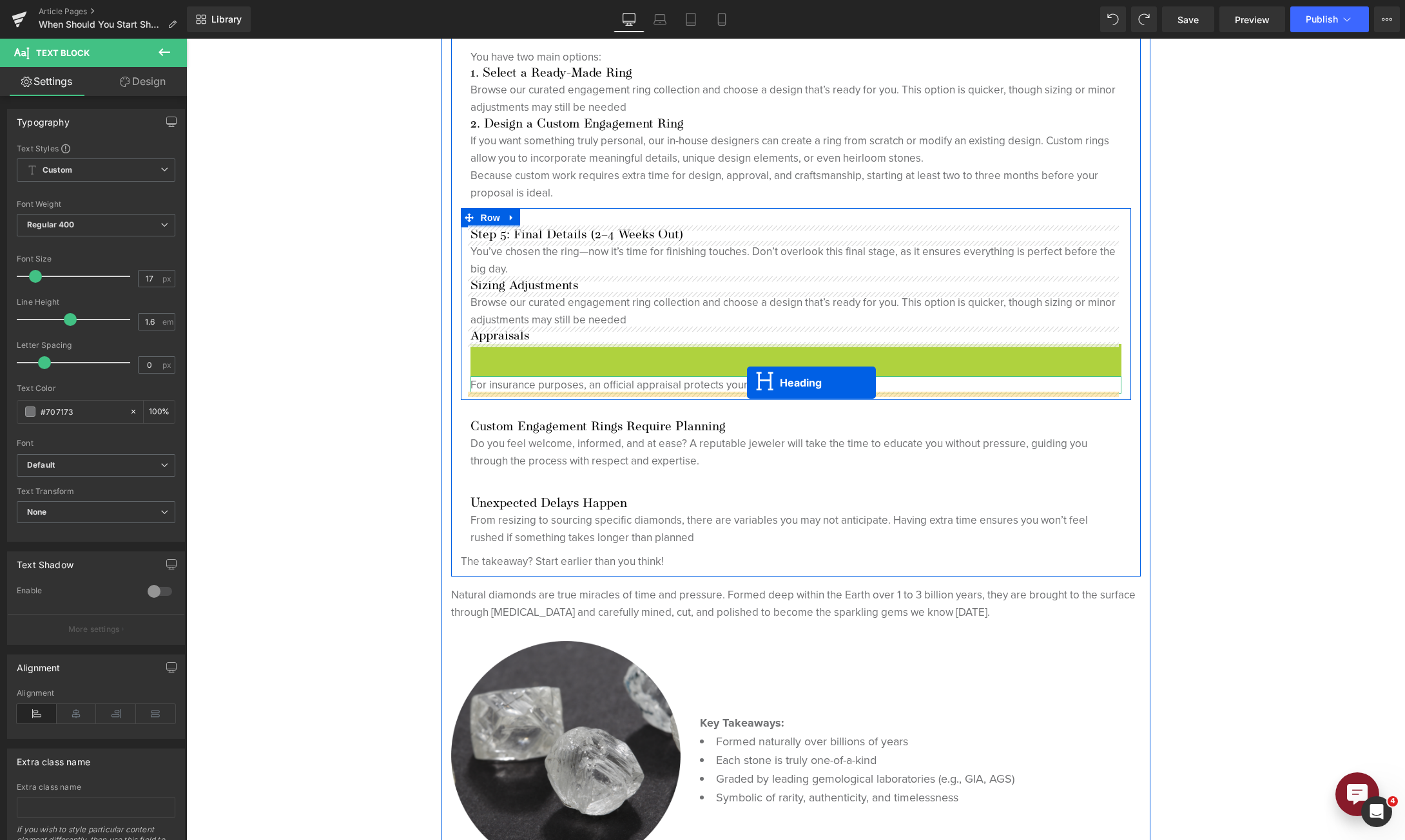
drag, startPoint x: 754, startPoint y: 356, endPoint x: 747, endPoint y: 383, distance: 27.9
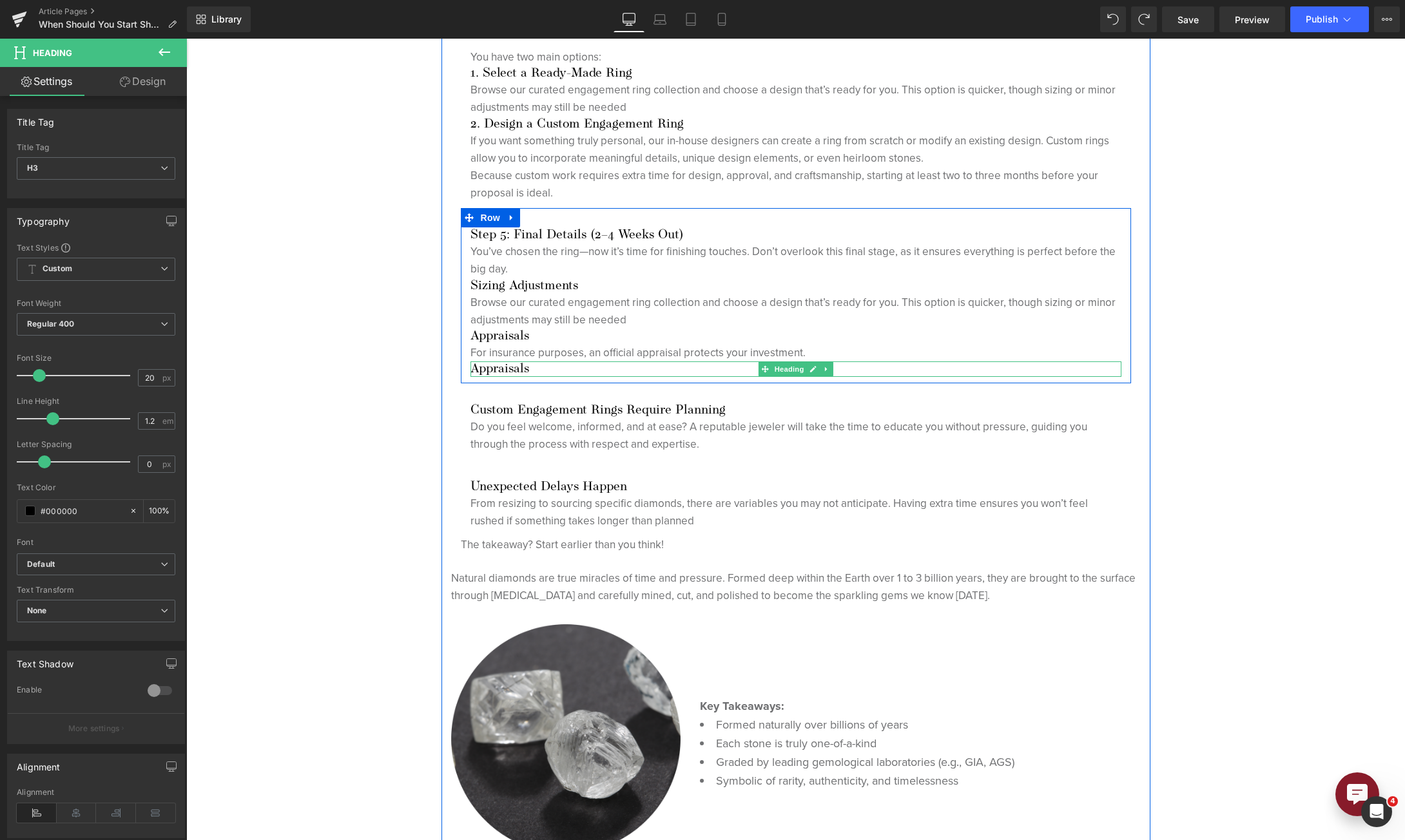
click at [486, 371] on h3 "Appraisals" at bounding box center [796, 369] width 651 height 16
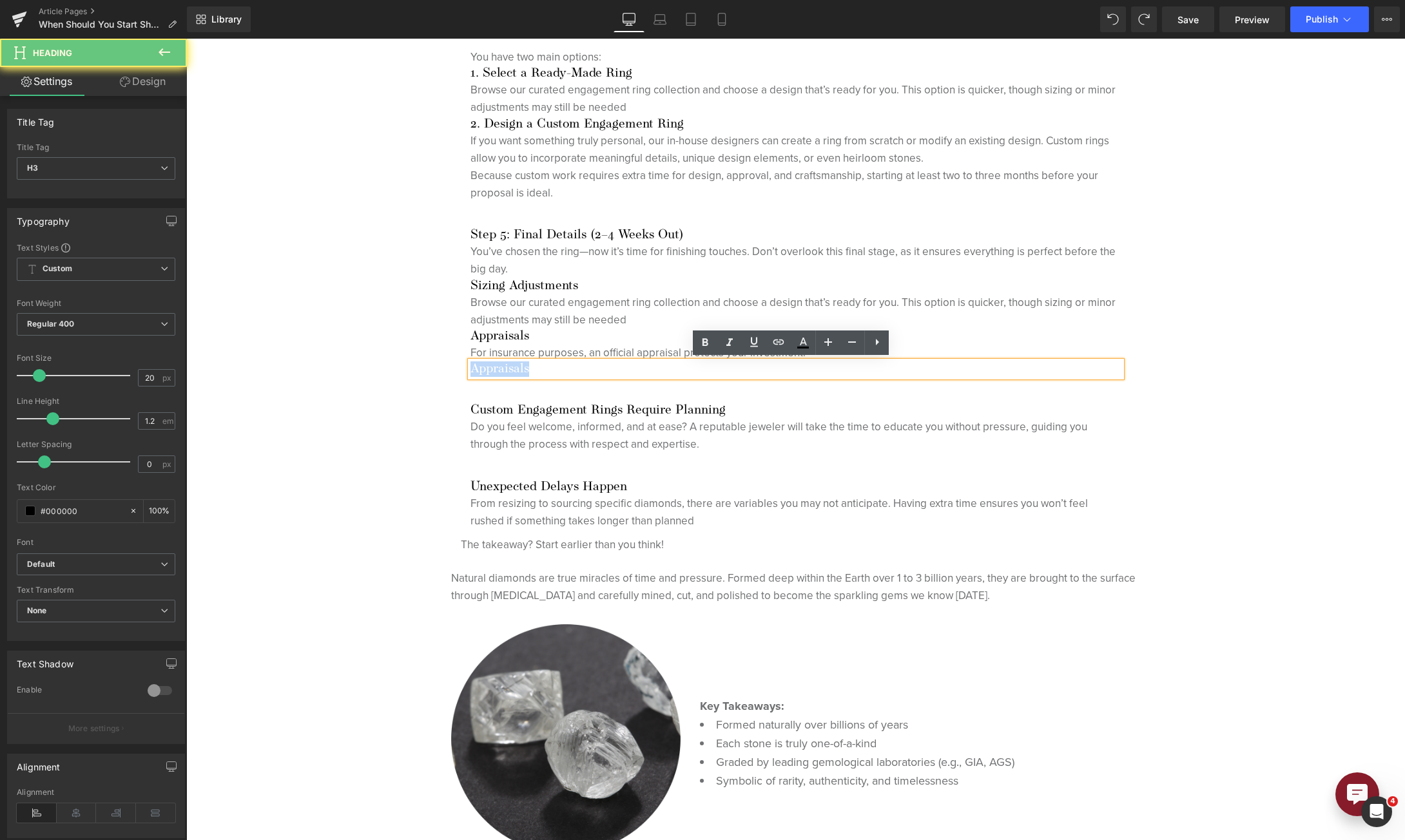
click at [486, 371] on h3 "Appraisals" at bounding box center [796, 369] width 651 height 16
paste div
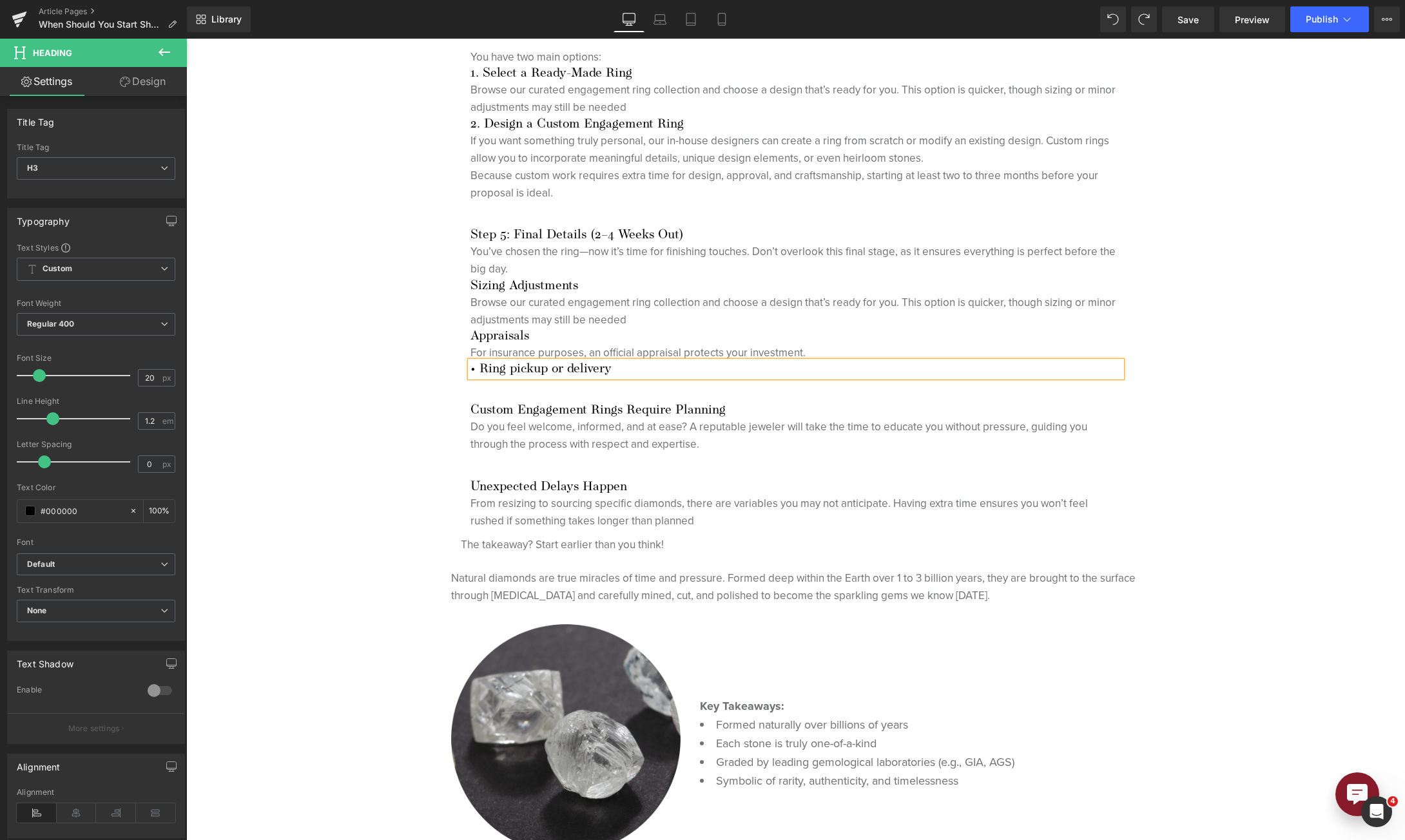
click at [475, 362] on h3 "• Ring pickup or delivery" at bounding box center [796, 369] width 651 height 16
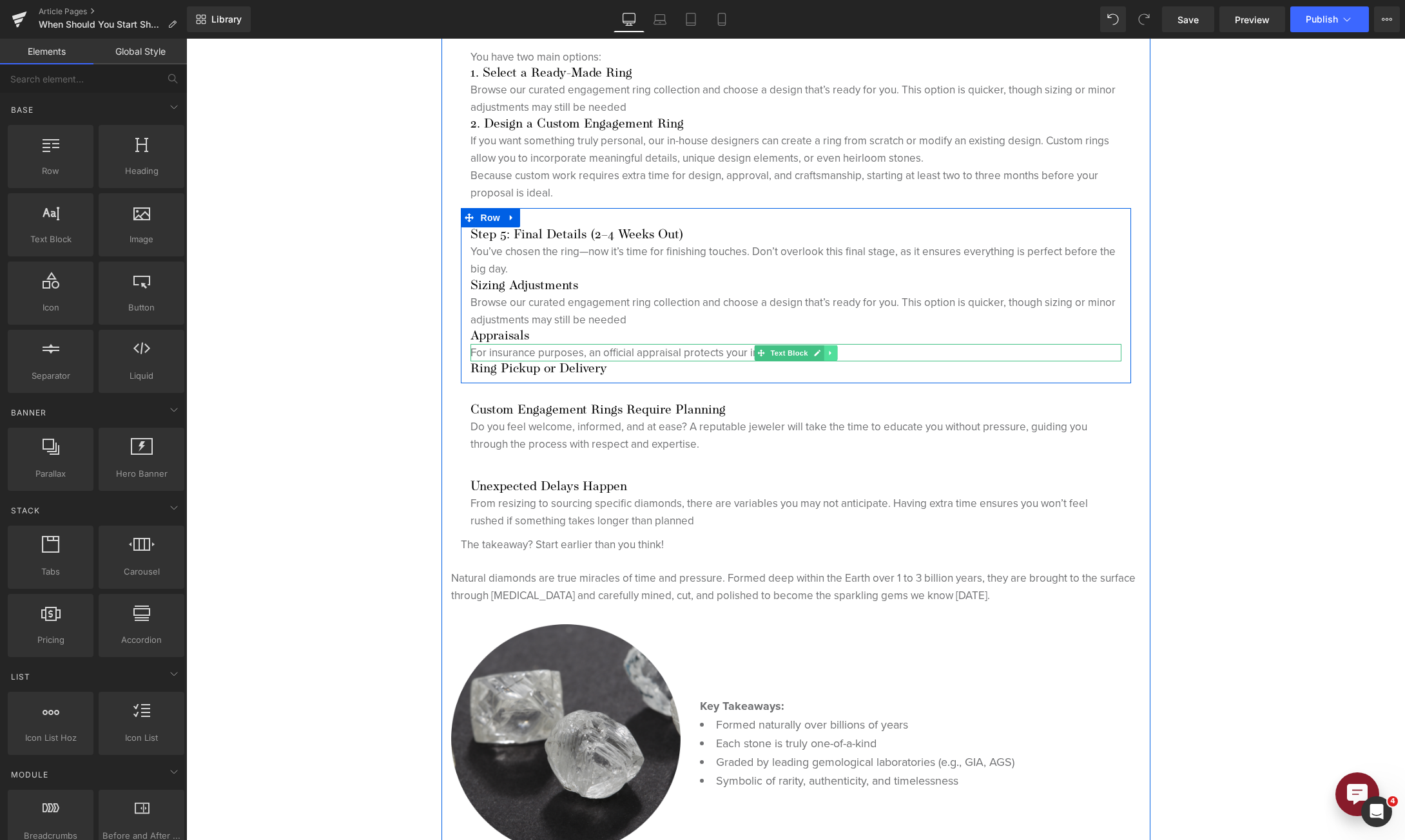
click at [824, 354] on link at bounding box center [831, 353] width 14 height 16
click at [820, 354] on icon at bounding box center [823, 352] width 7 height 7
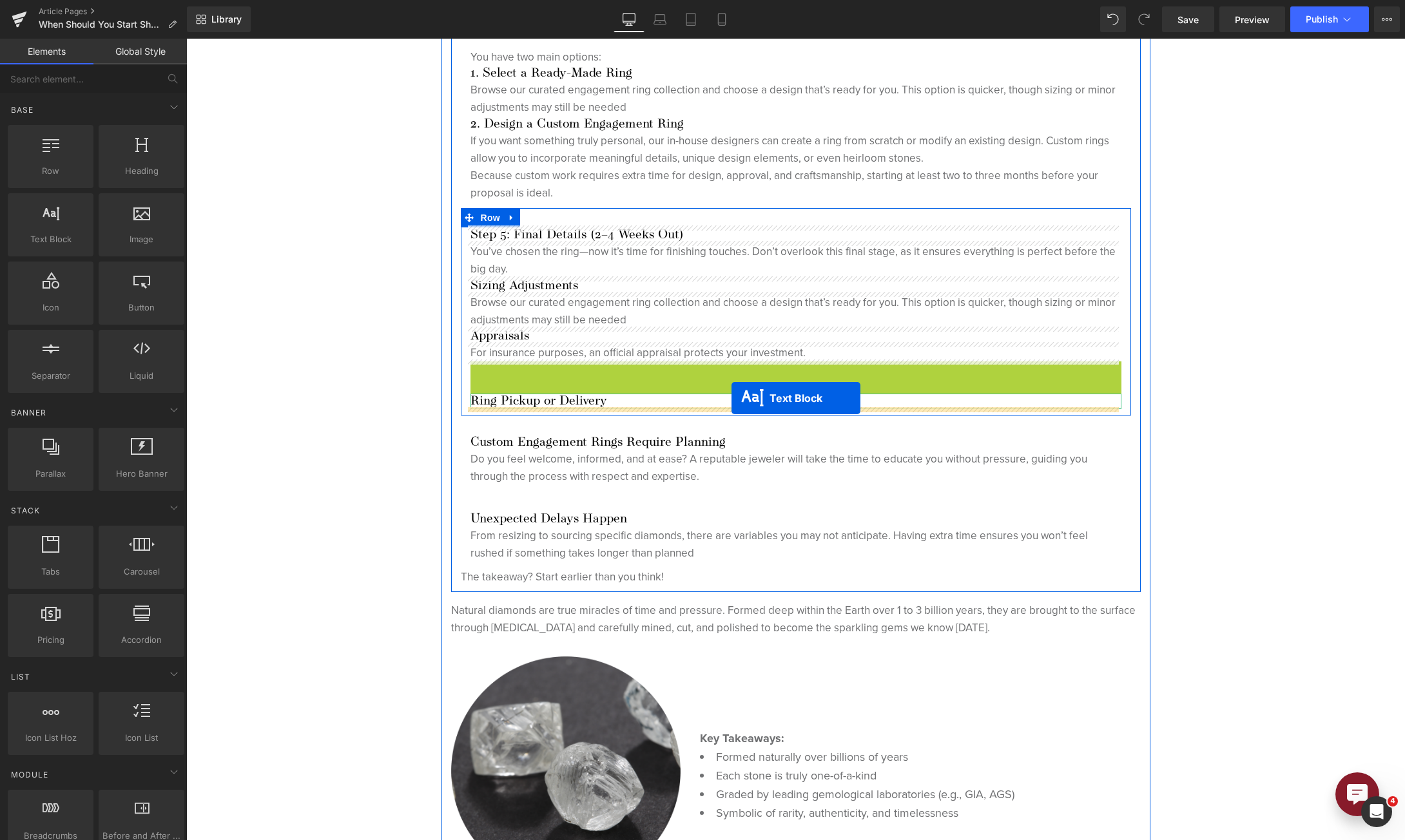
drag, startPoint x: 748, startPoint y: 368, endPoint x: 731, endPoint y: 399, distance: 35.4
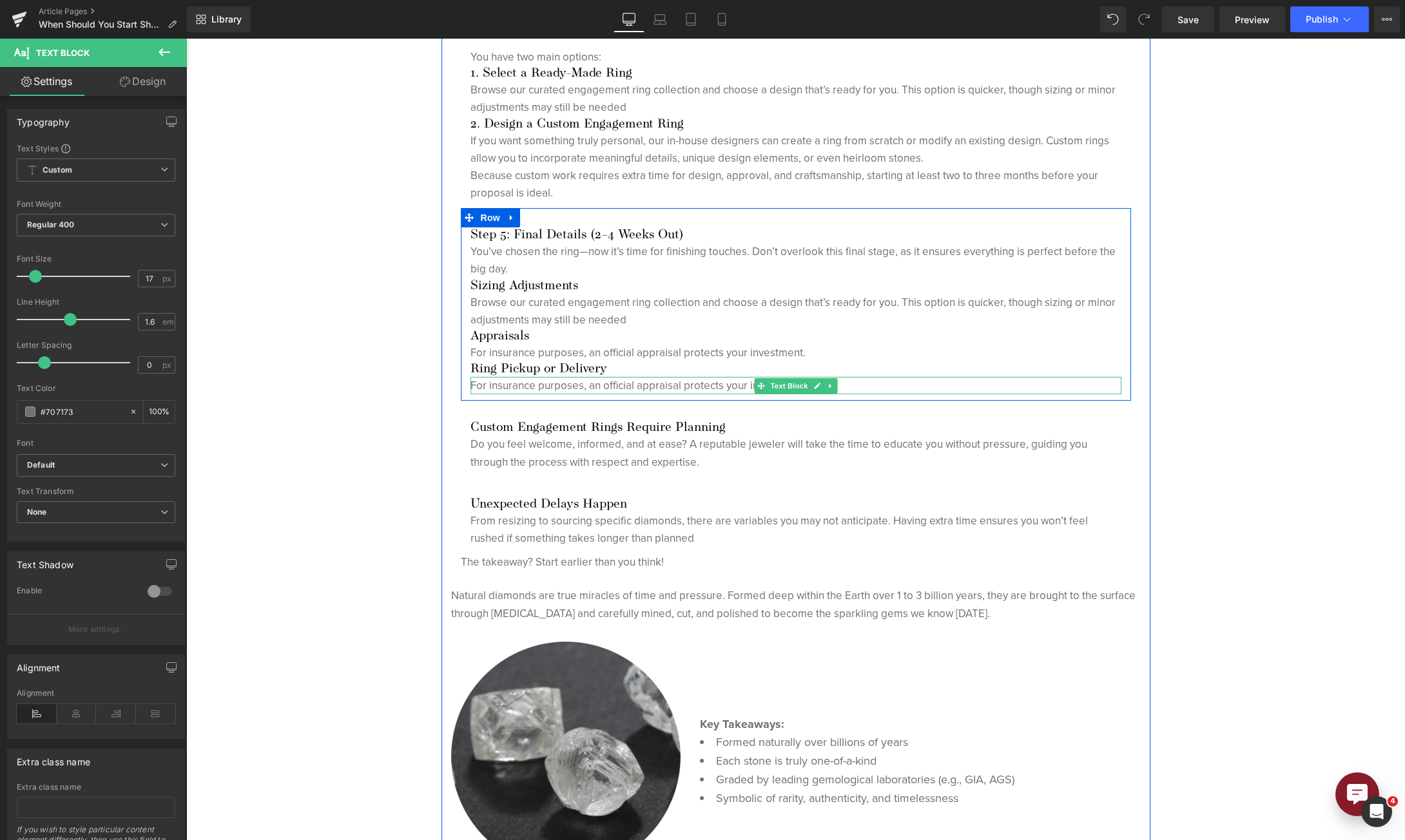
click at [524, 386] on p "For insurance purposes, an official appraisal protects your investment." at bounding box center [796, 385] width 651 height 17
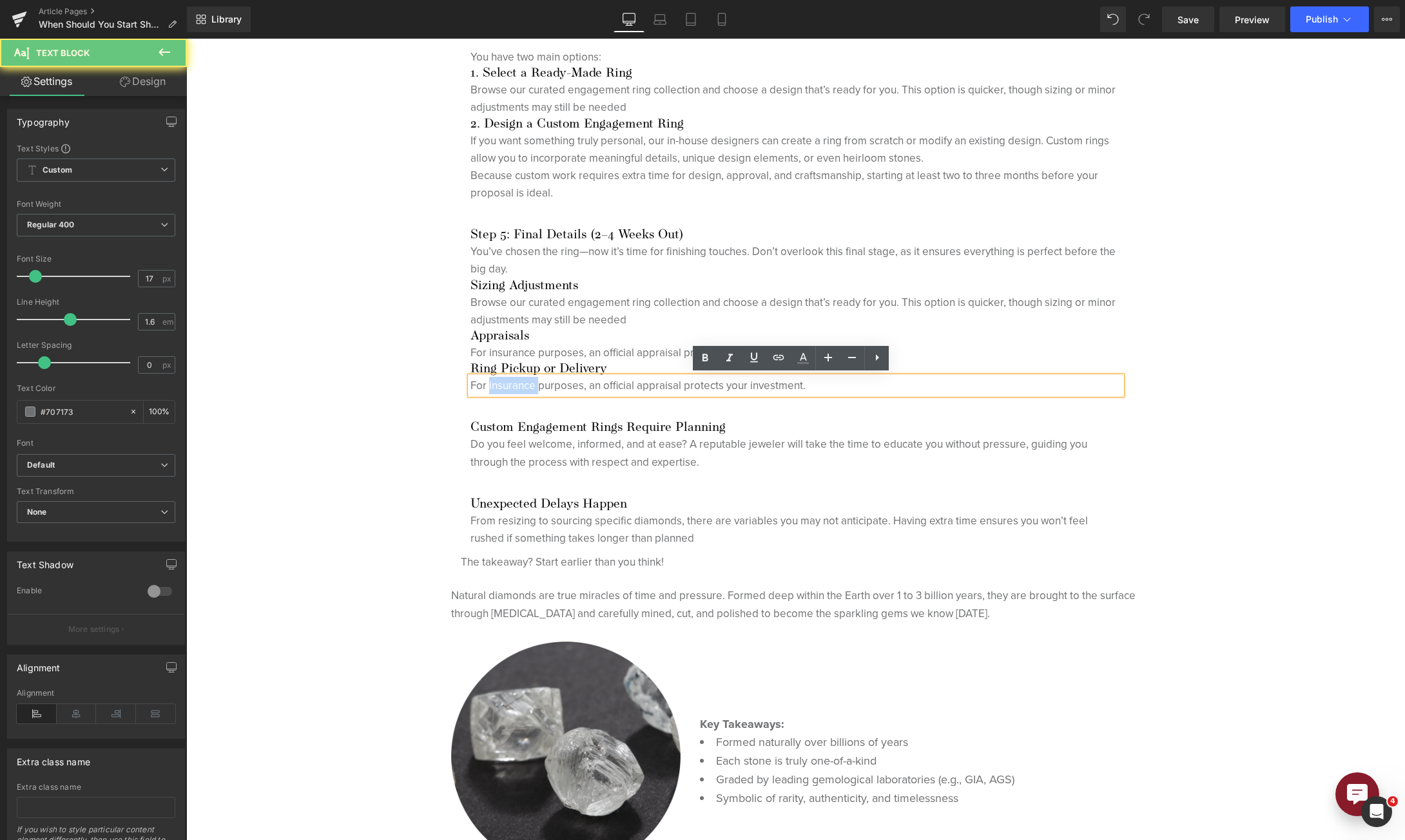
click at [524, 386] on p "For insurance purposes, an official appraisal protects your investment." at bounding box center [796, 385] width 651 height 17
click at [523, 386] on p "For insurance purposes, an official appraisal protects your investment." at bounding box center [796, 385] width 651 height 17
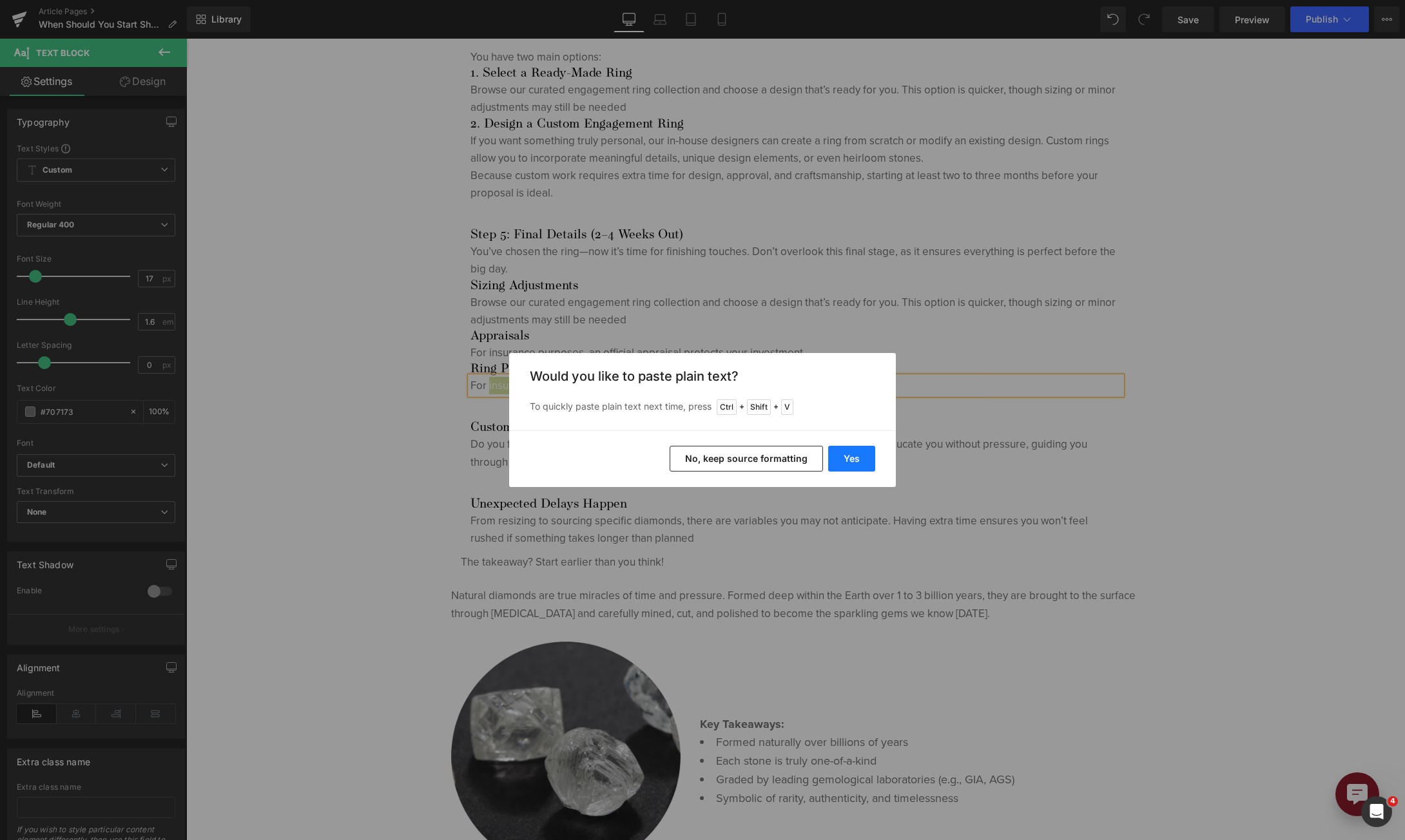
click at [864, 463] on button "Yes" at bounding box center [852, 459] width 47 height 26
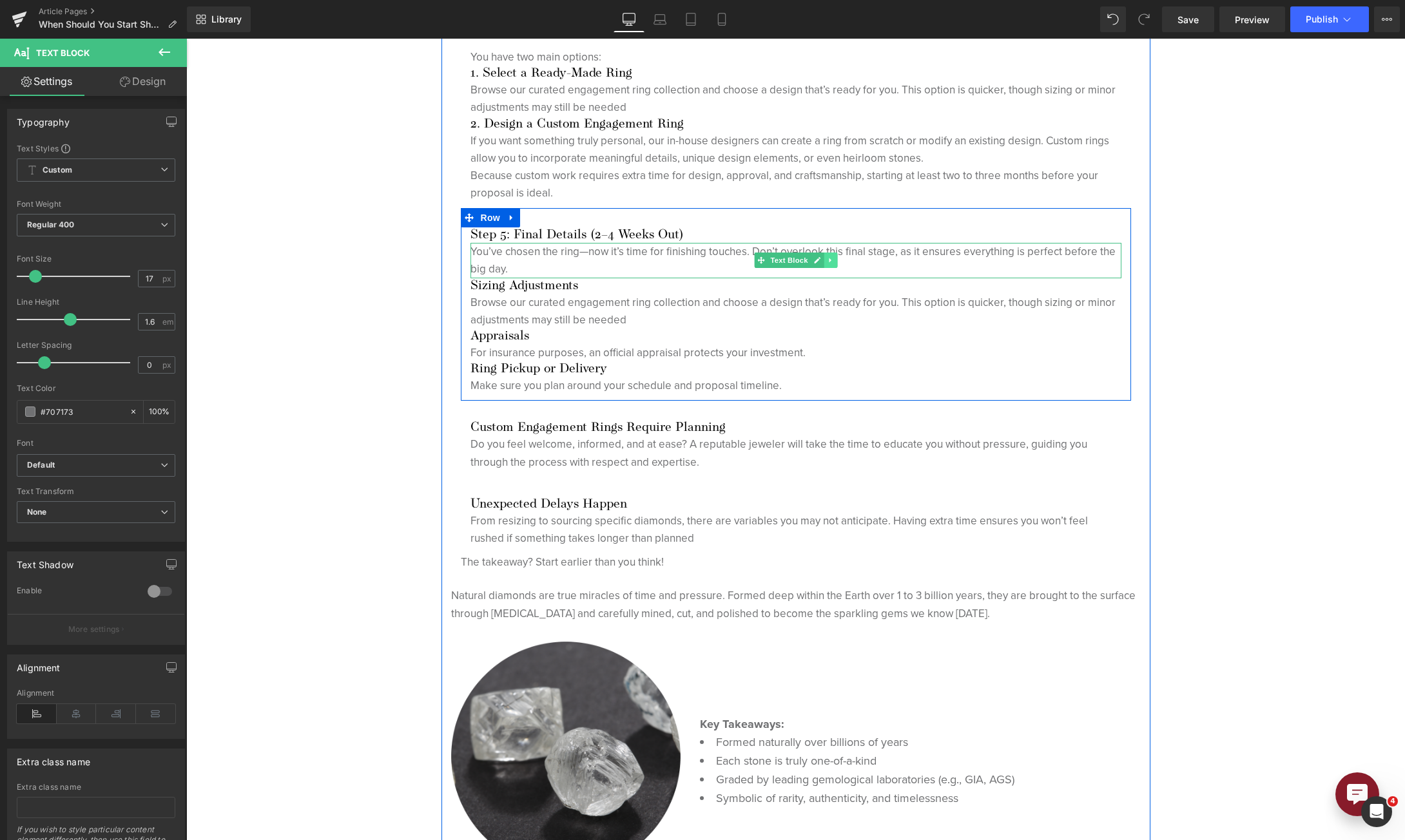
click at [824, 260] on link at bounding box center [831, 260] width 14 height 16
click at [820, 260] on icon at bounding box center [823, 260] width 7 height 7
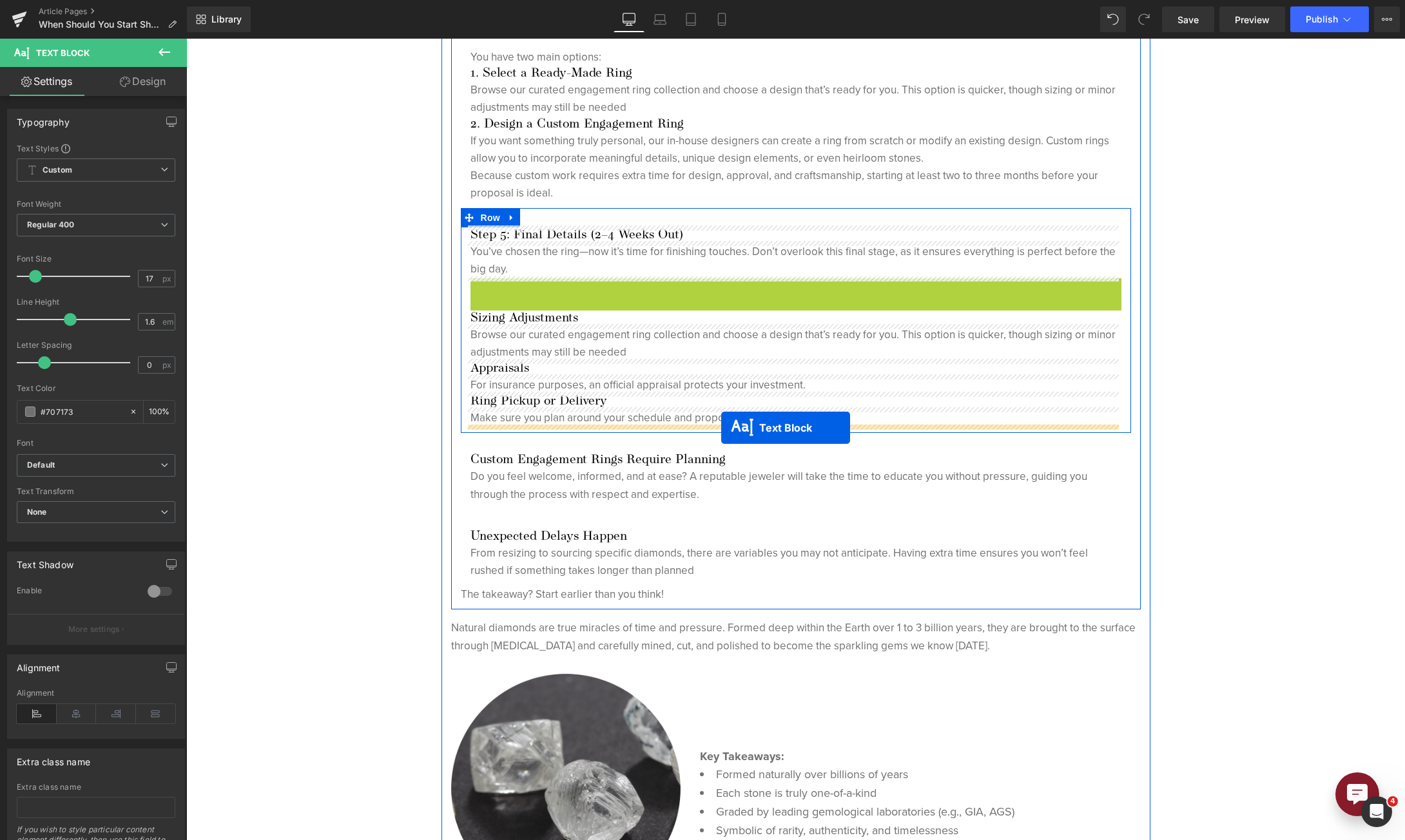
drag, startPoint x: 758, startPoint y: 294, endPoint x: 721, endPoint y: 428, distance: 139.0
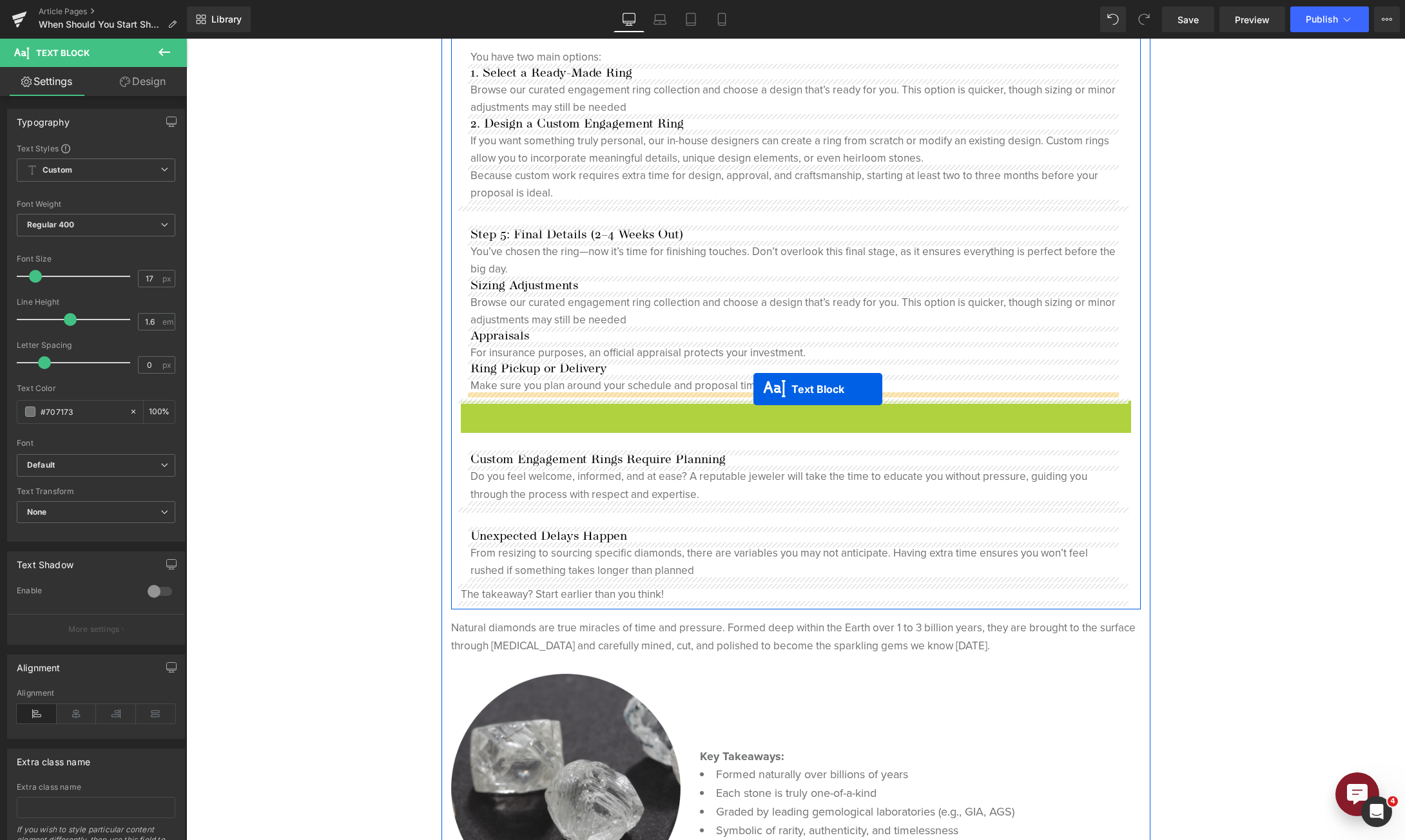
drag, startPoint x: 757, startPoint y: 419, endPoint x: 753, endPoint y: 389, distance: 30.3
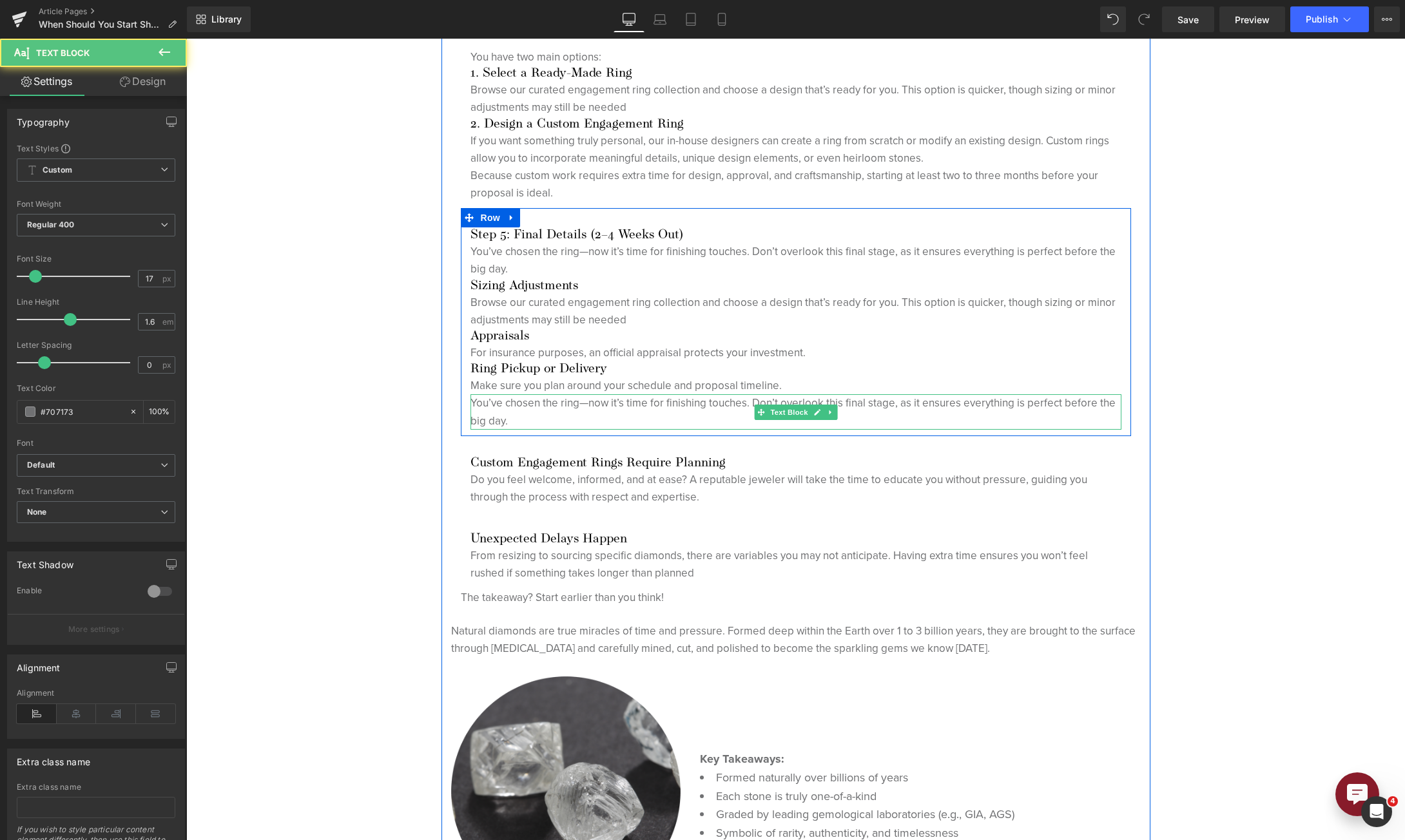
click at [509, 414] on p "You’ve chosen the ring—now it’s time for finishing touches. Don’t overlook this…" at bounding box center [796, 411] width 651 height 35
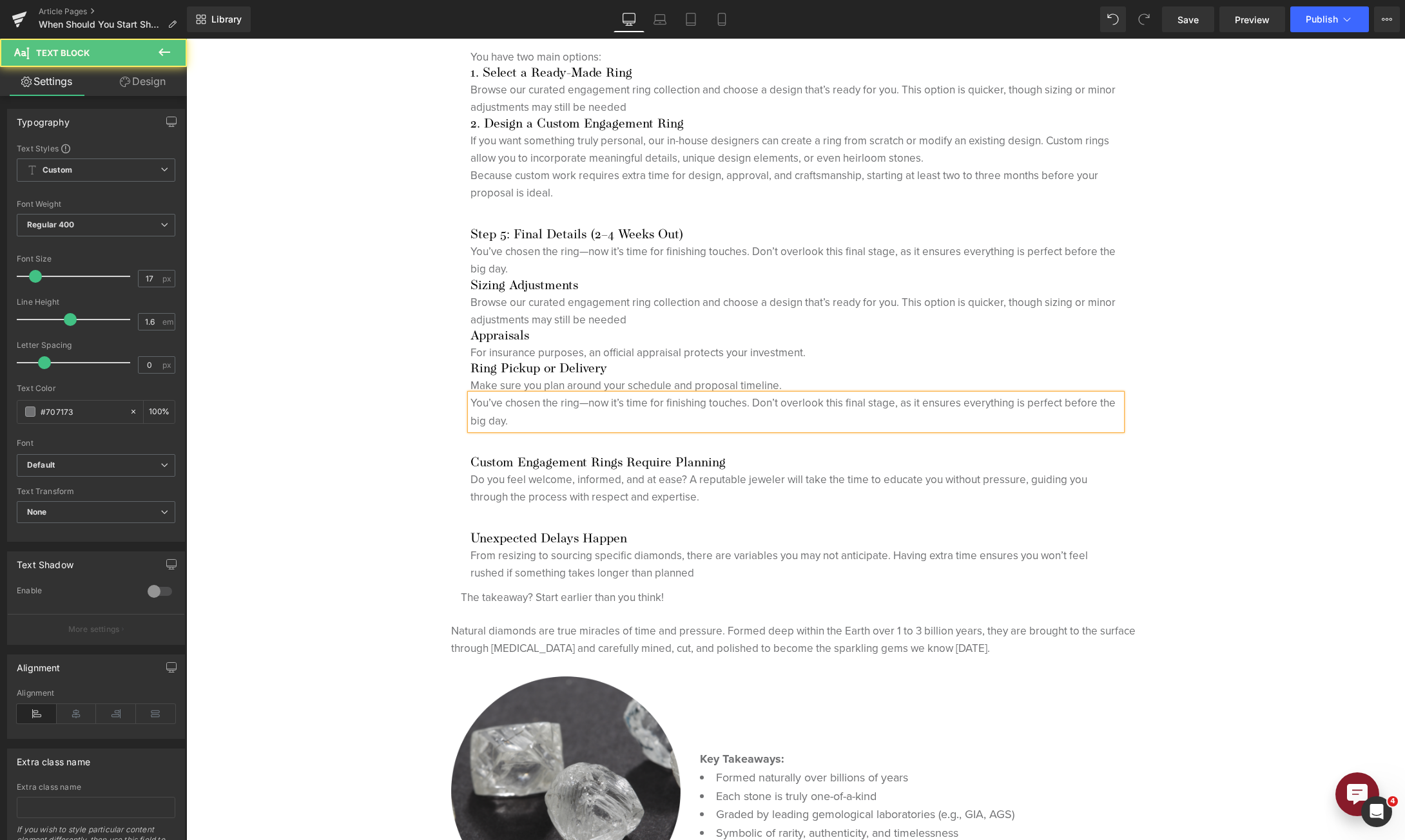
click at [509, 414] on p "You’ve chosen the ring—now it’s time for finishing touches. Don’t overlook this…" at bounding box center [796, 411] width 651 height 35
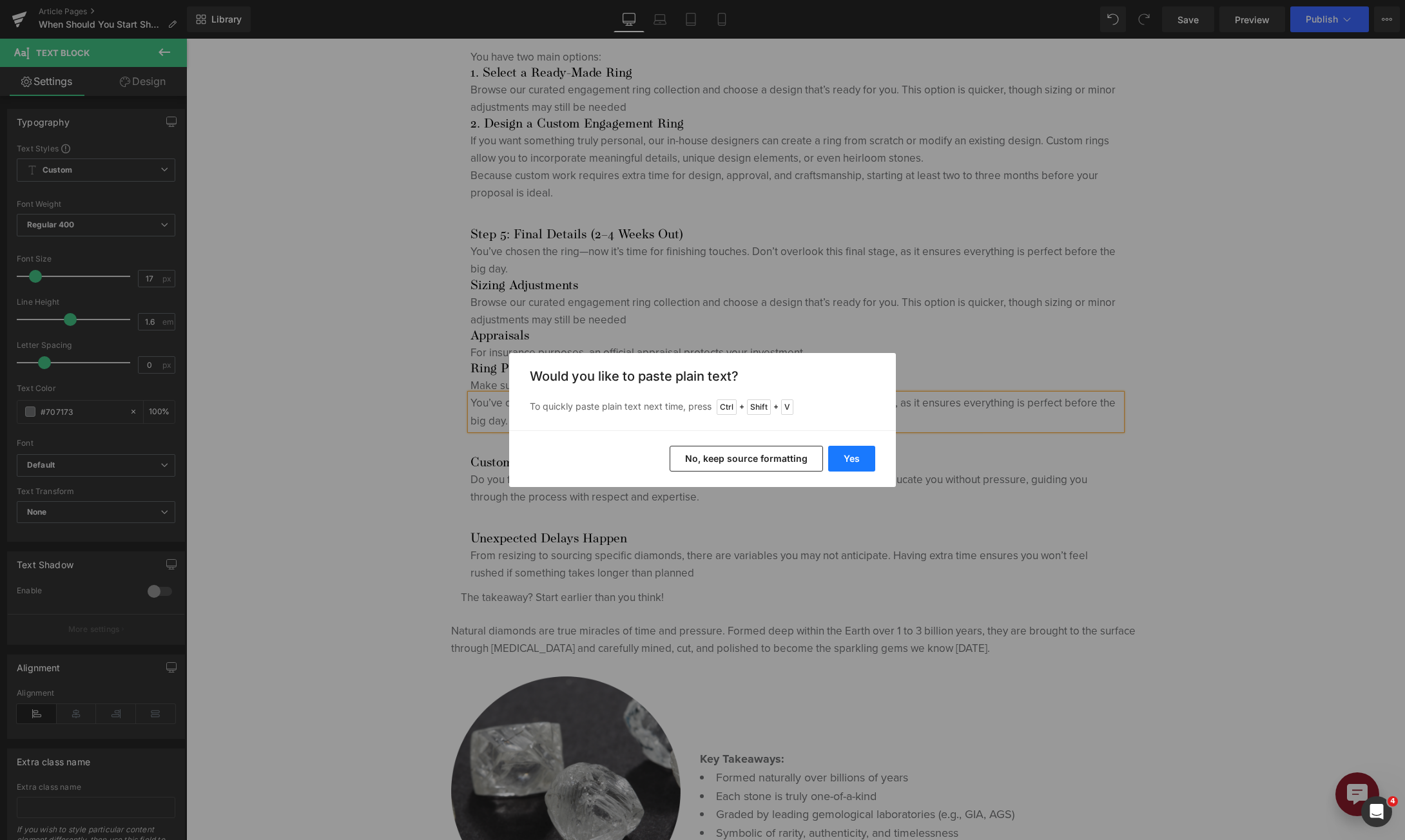
click at [854, 457] on button "Yes" at bounding box center [852, 459] width 47 height 26
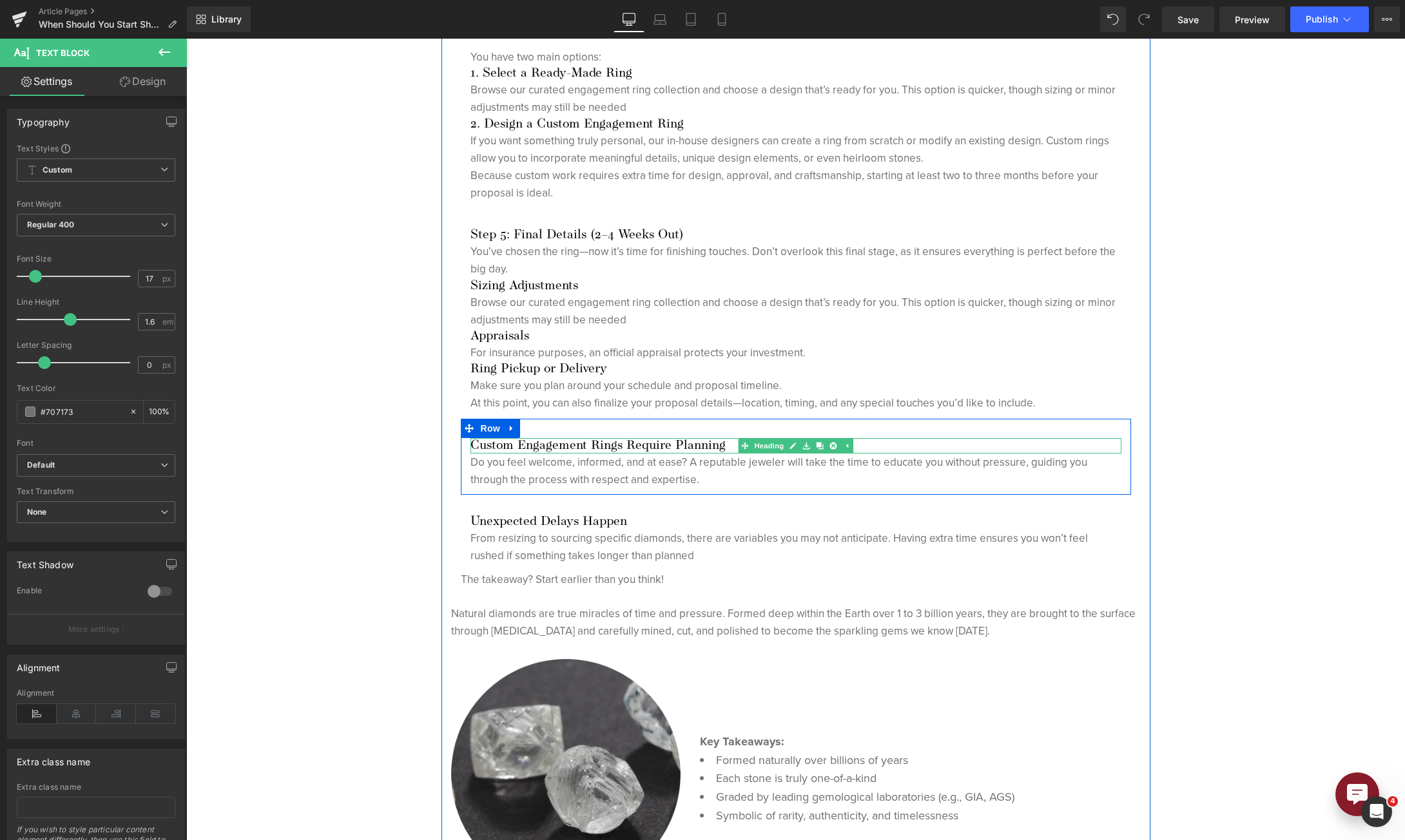
click at [562, 441] on h3 "Custom Engagement Rings Require Planning" at bounding box center [796, 445] width 651 height 16
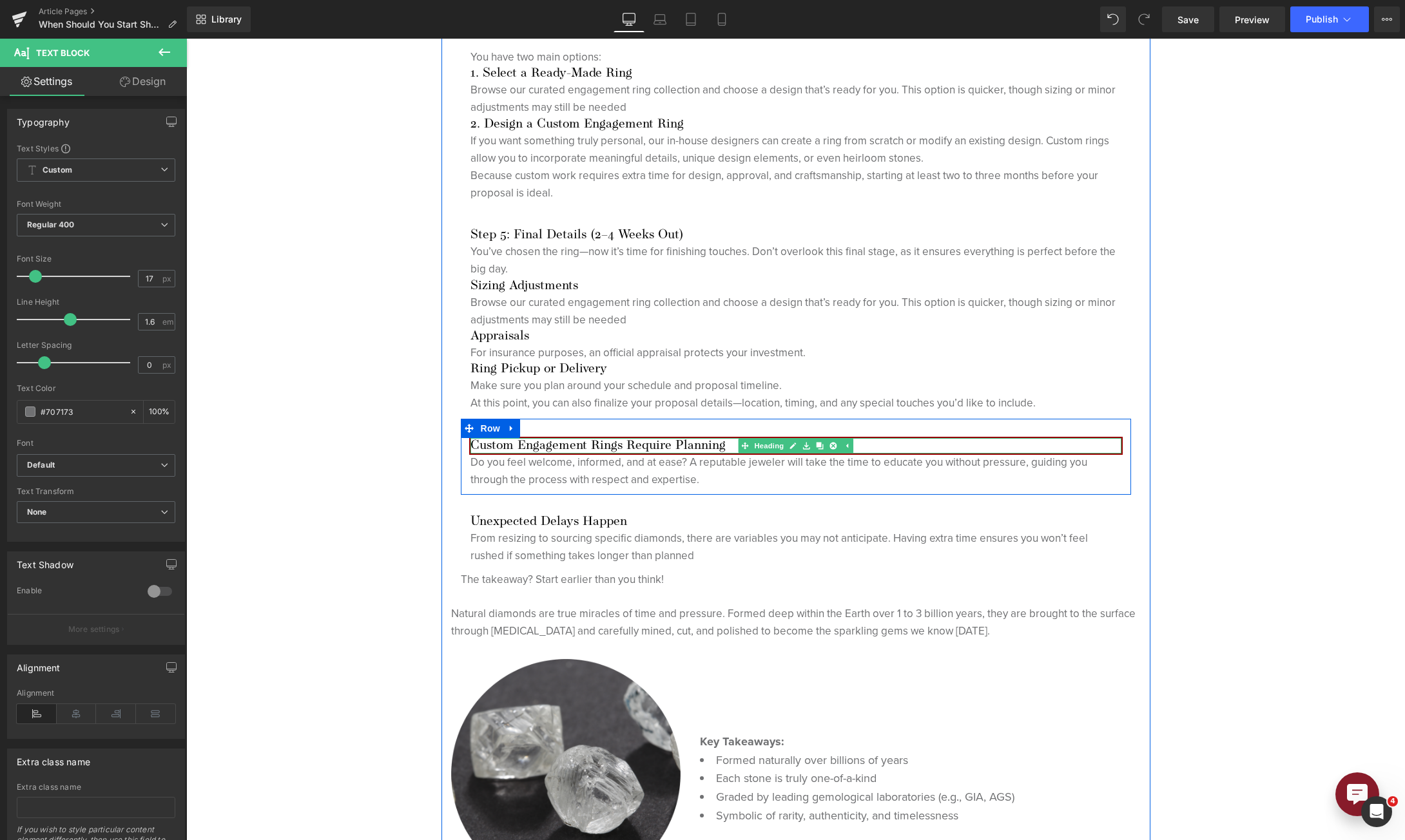
click at [562, 441] on h3 "Custom Engagement Rings Require Planning" at bounding box center [796, 445] width 651 height 16
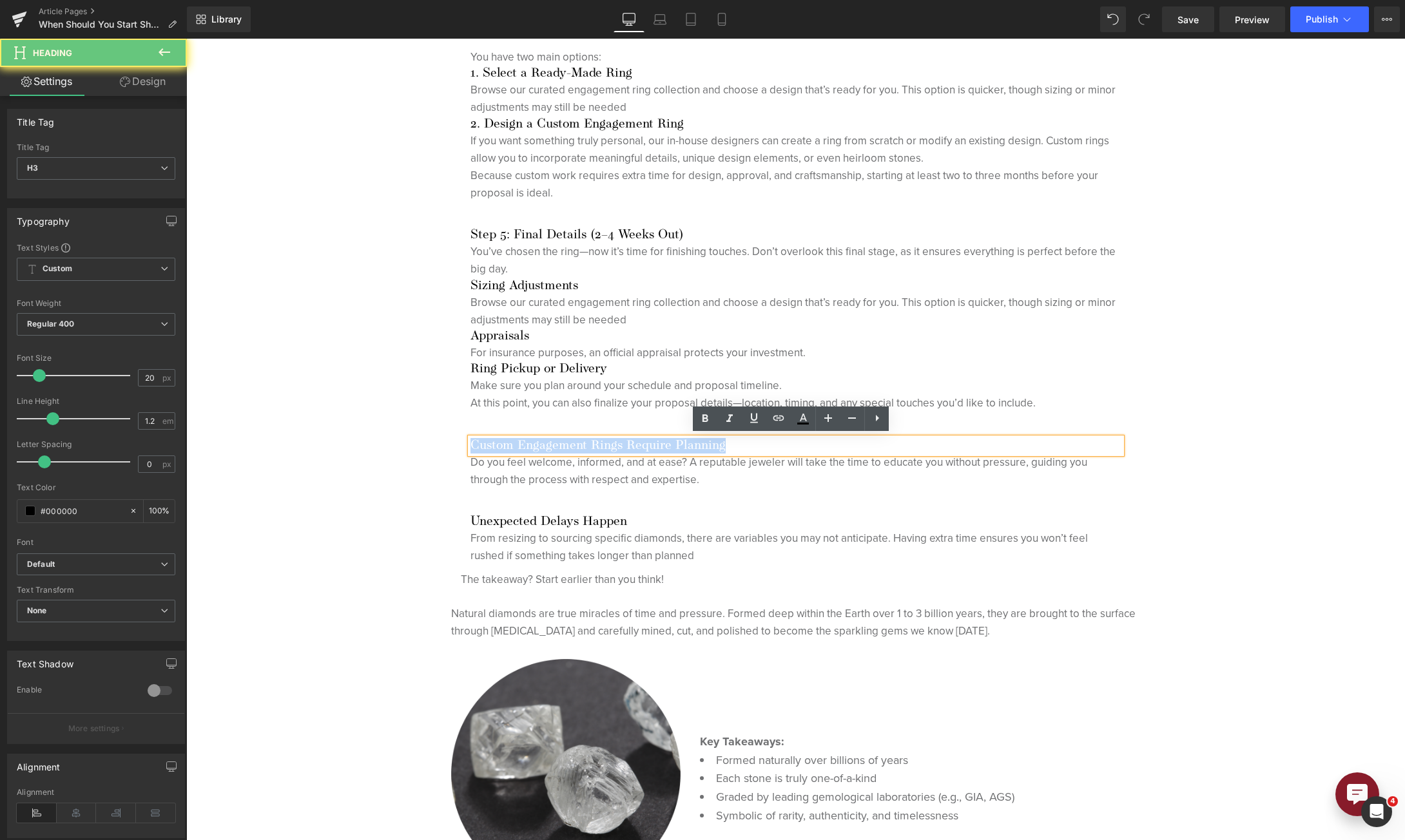
click at [562, 441] on h3 "Custom Engagement Rings Require Planning" at bounding box center [796, 445] width 651 height 16
paste div
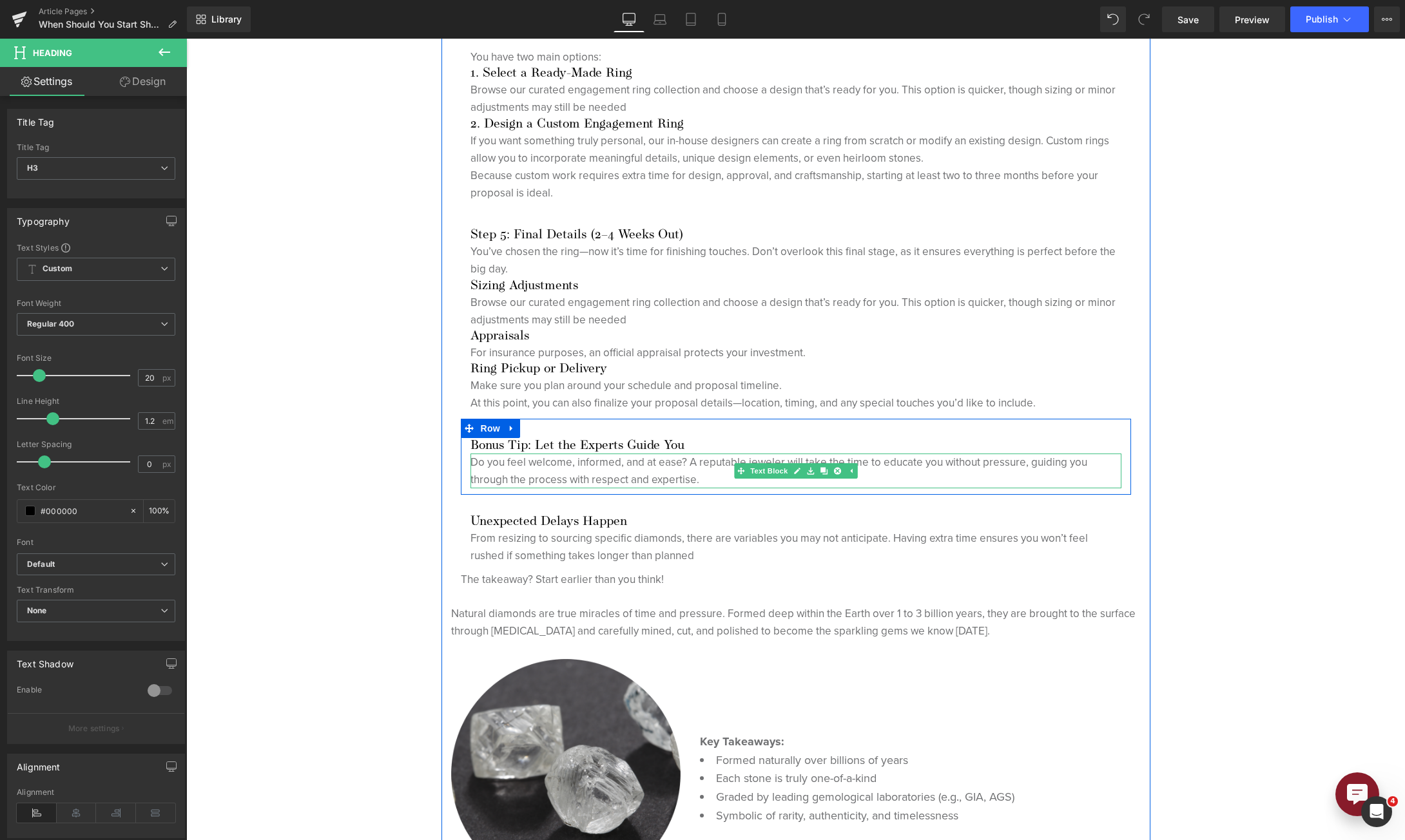
click at [562, 466] on p "Do you feel welcome, informed, and at ease? A reputable jeweler will take the t…" at bounding box center [796, 471] width 651 height 35
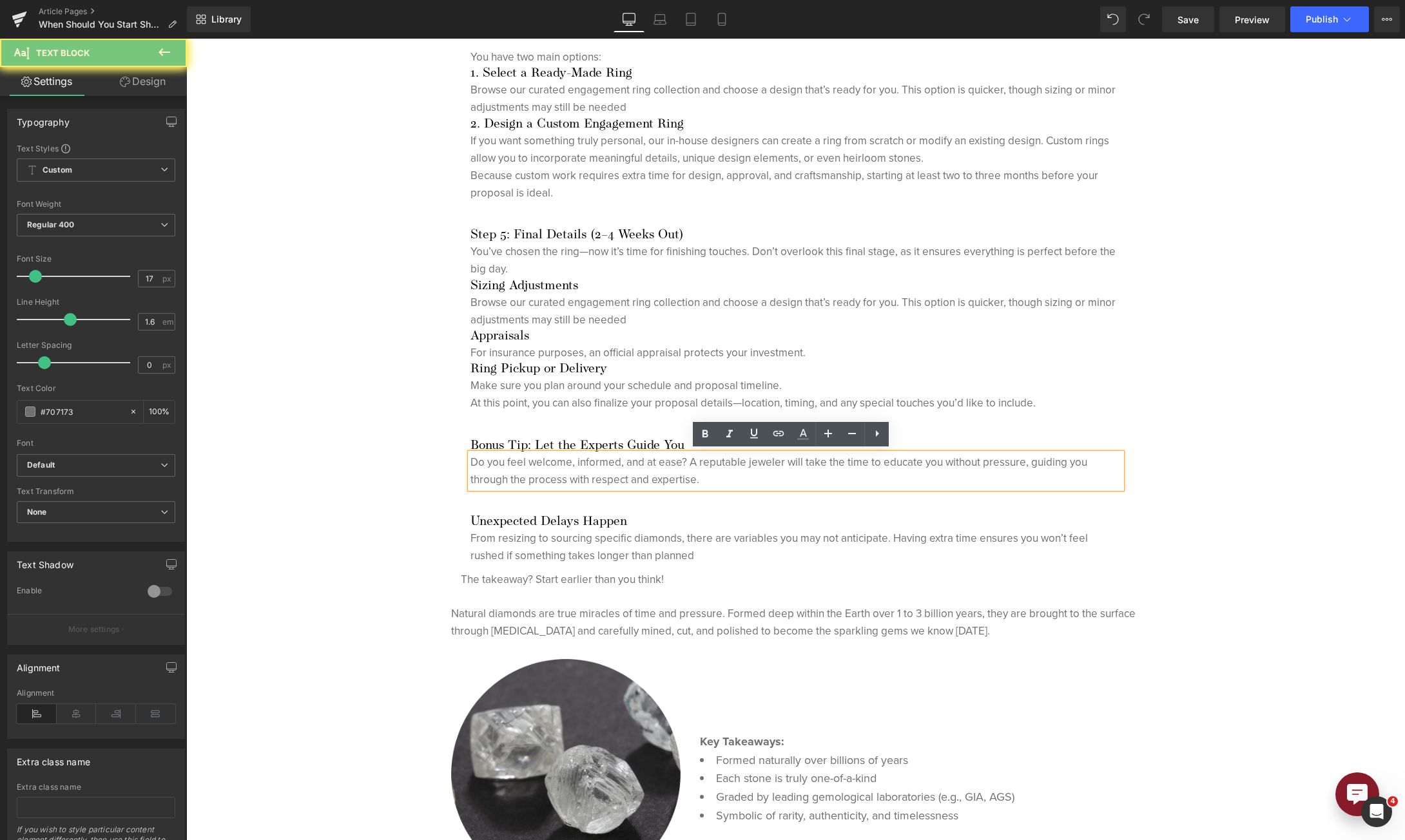
click at [562, 466] on p "Do you feel welcome, informed, and at ease? A reputable jeweler will take the t…" at bounding box center [796, 471] width 651 height 35
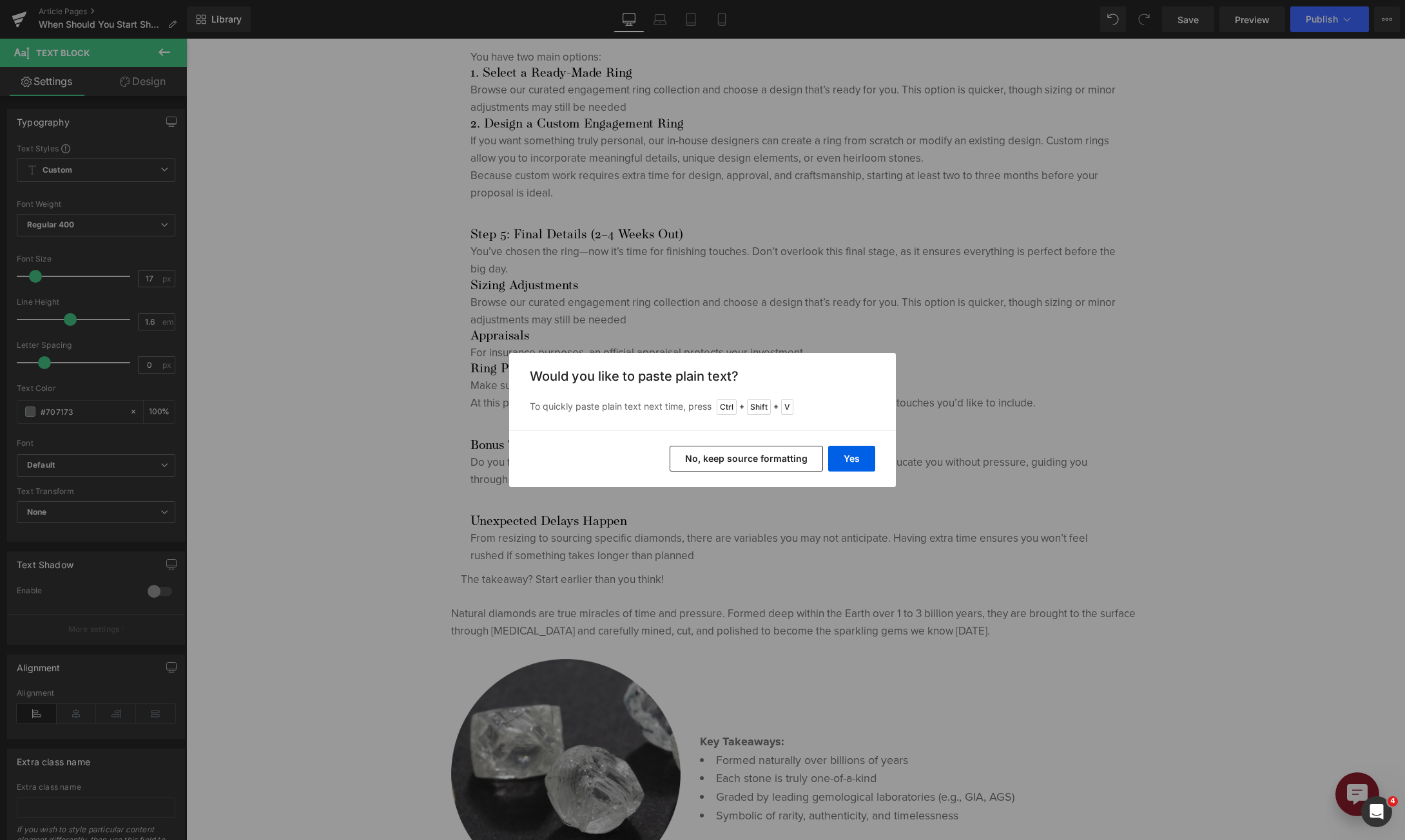
click at [848, 445] on div "Yes No, keep source formatting" at bounding box center [702, 458] width 387 height 57
click at [851, 458] on button "Yes" at bounding box center [852, 459] width 47 height 26
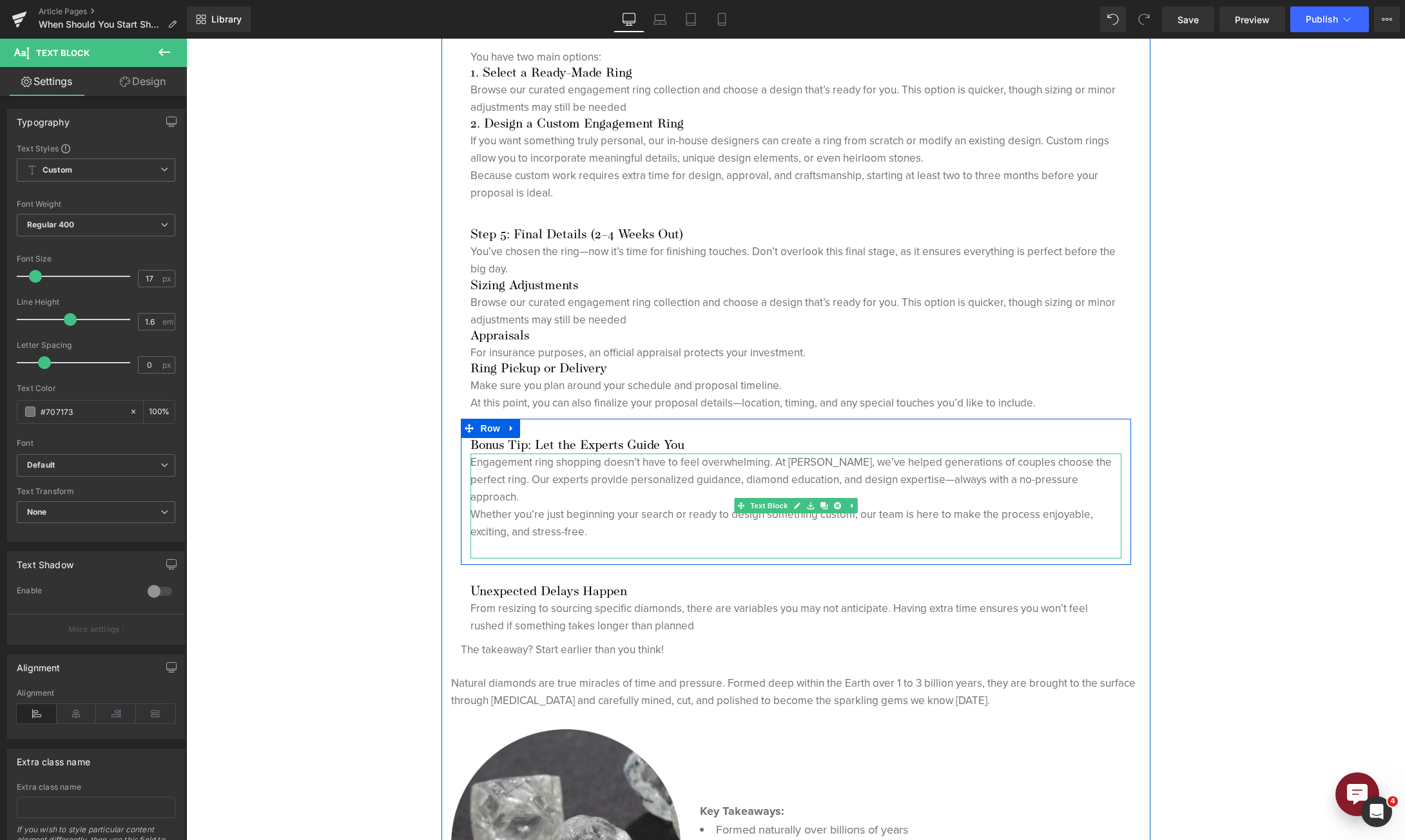
click at [551, 497] on p "Engagement ring shopping doesn’t have to feel overwhelming. At [PERSON_NAME], w…" at bounding box center [796, 480] width 651 height 53
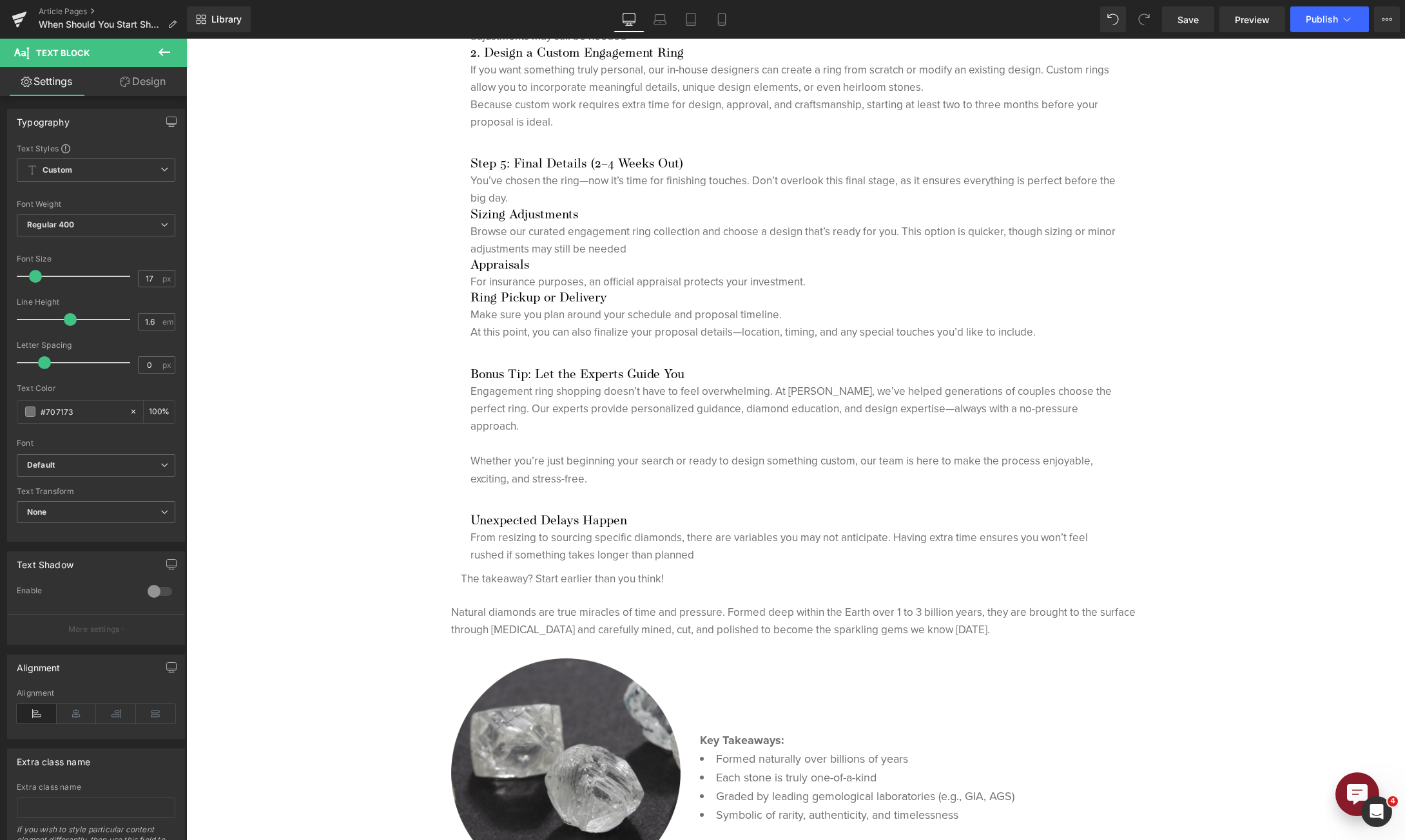
scroll to position [2603, 0]
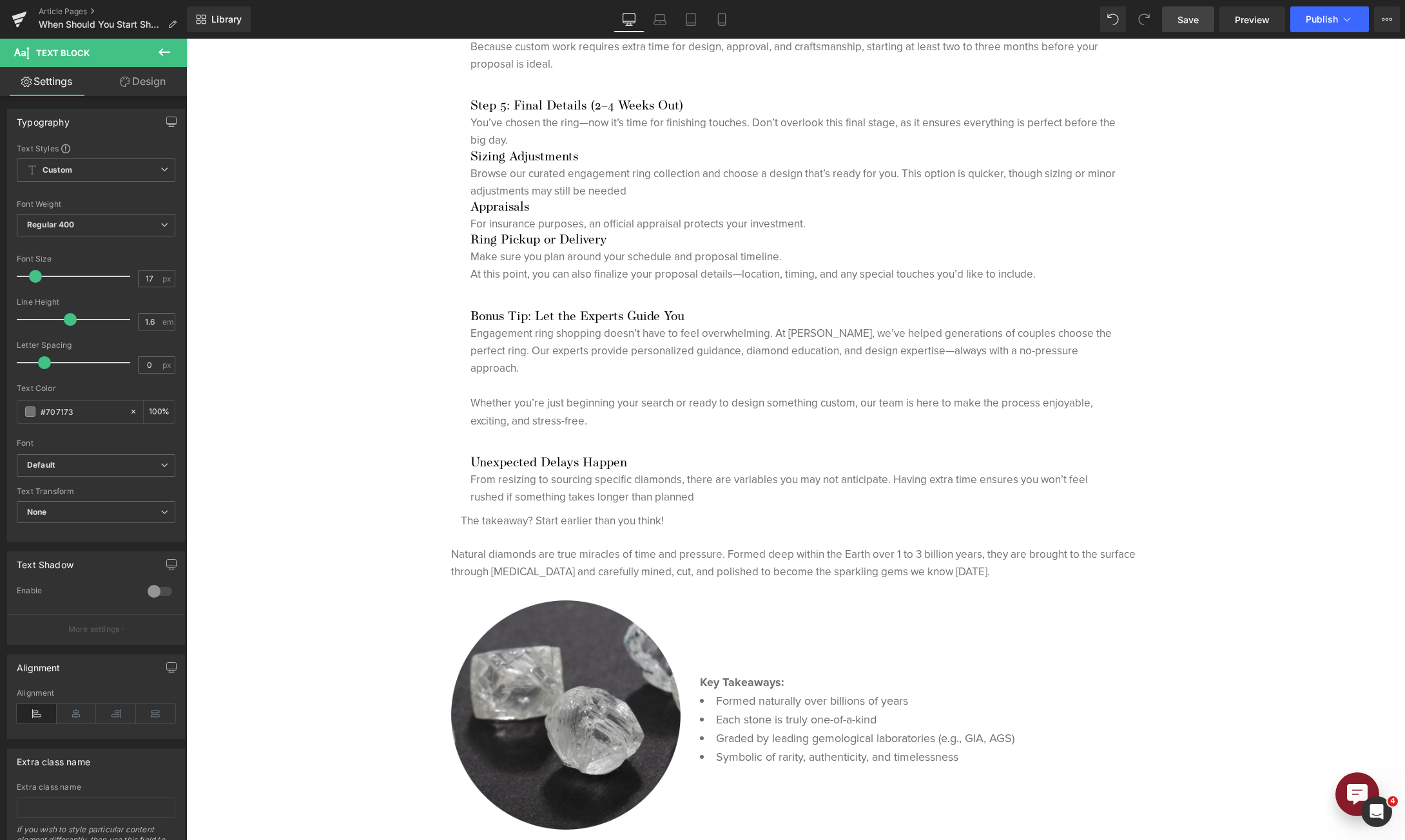
click at [1189, 24] on span "Save" at bounding box center [1188, 20] width 21 height 14
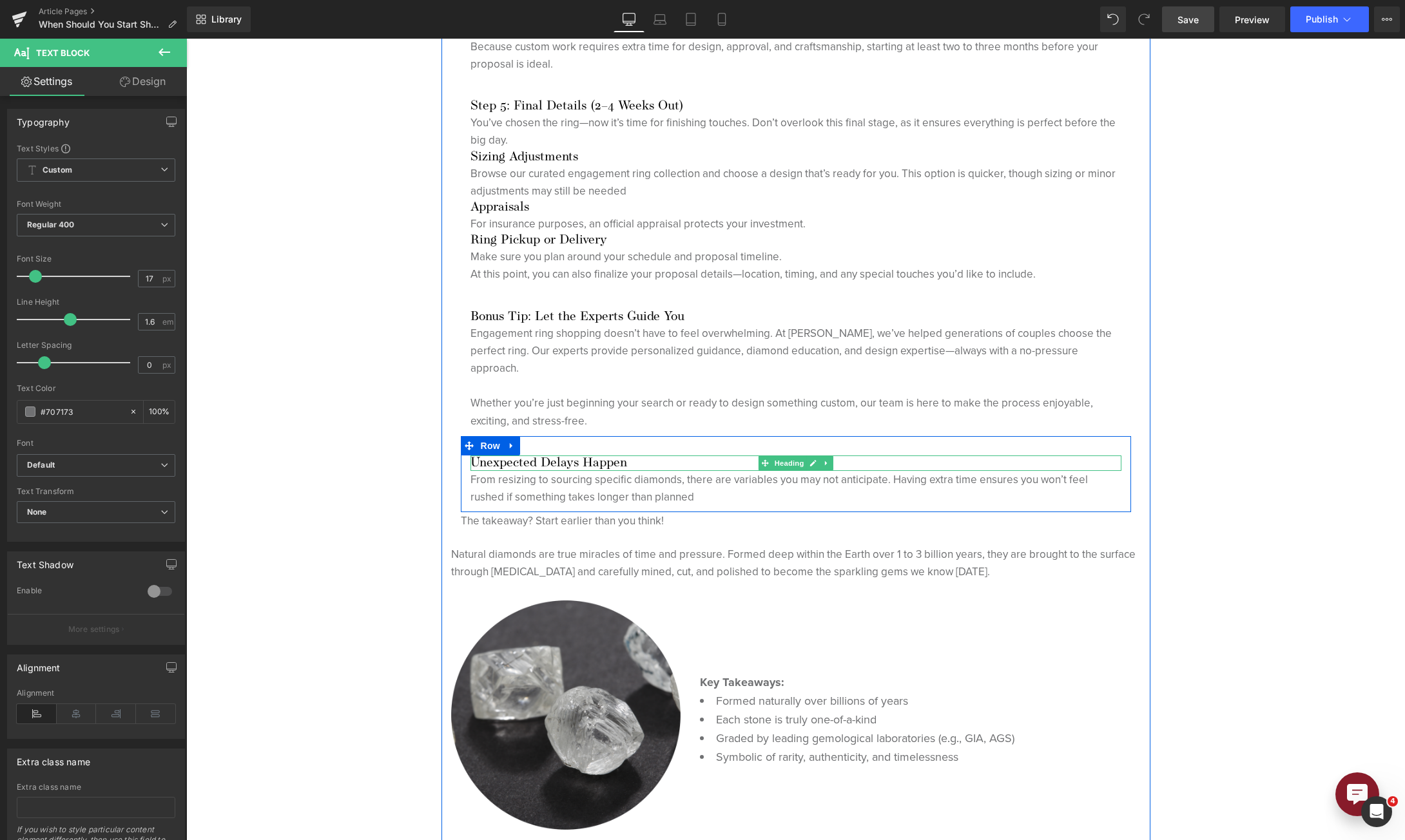
click at [505, 460] on h3 "Unexpected Delays Happen" at bounding box center [796, 463] width 651 height 16
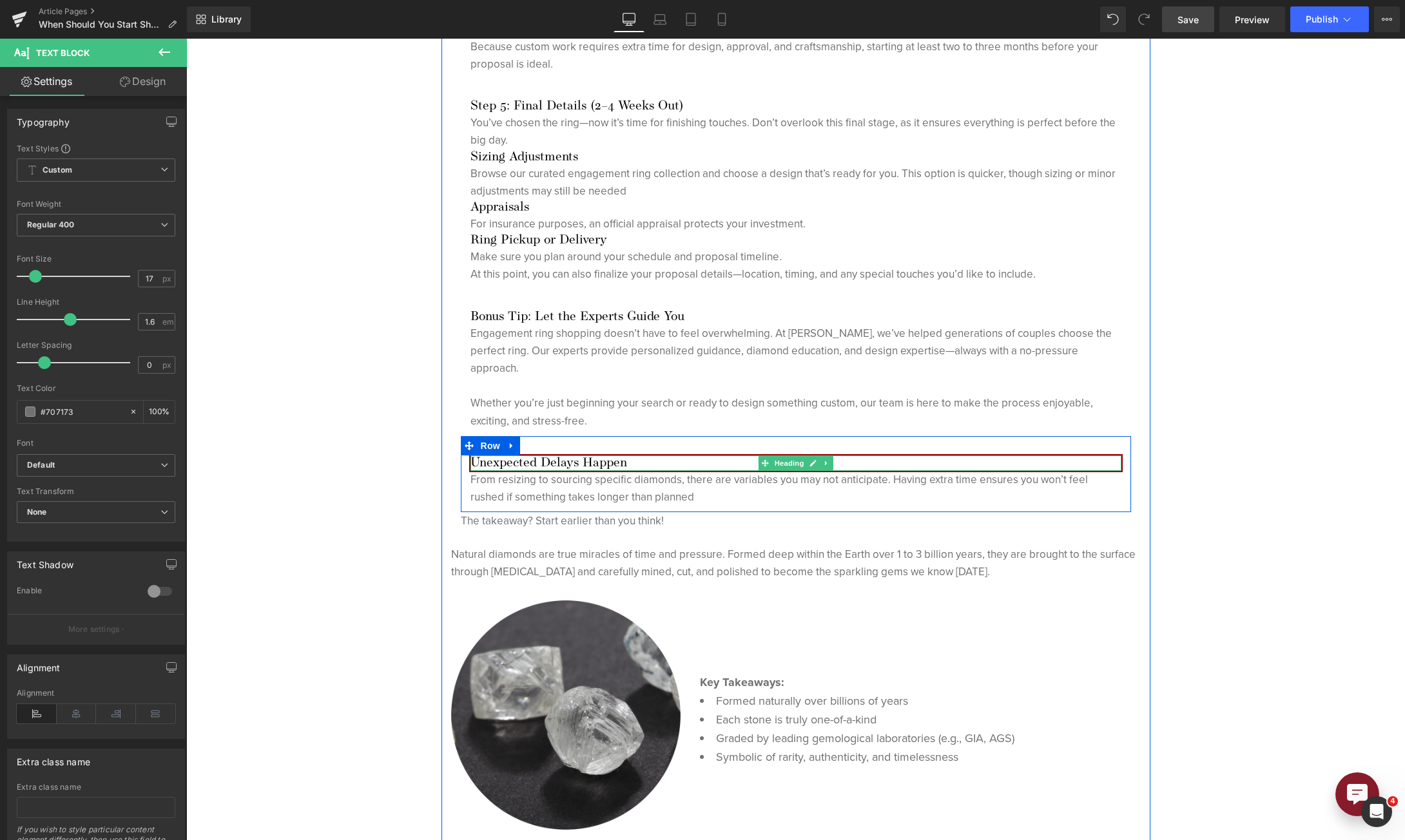
click at [505, 460] on h3 "Unexpected Delays Happen" at bounding box center [796, 463] width 651 height 16
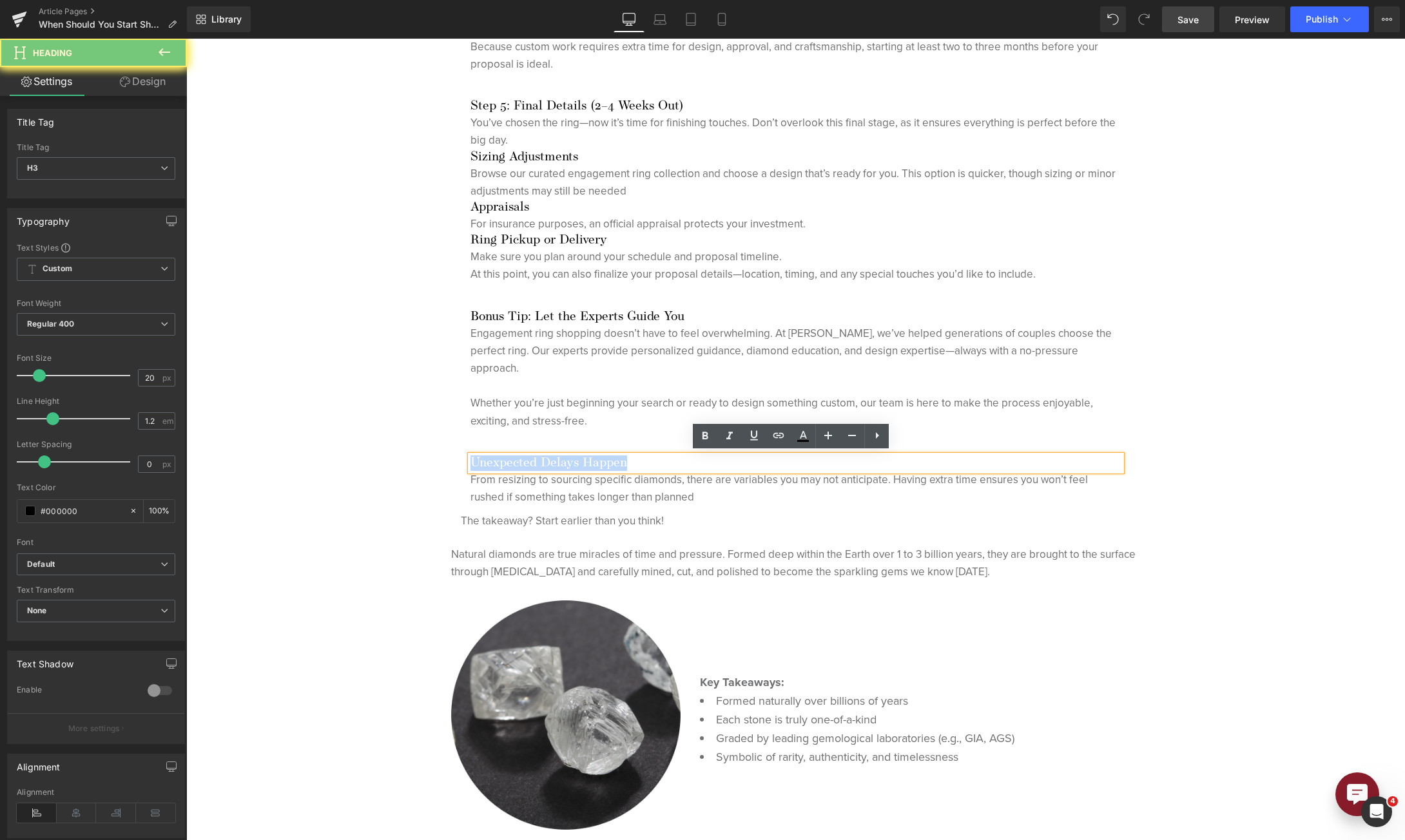
click at [505, 460] on h3 "Unexpected Delays Happen" at bounding box center [796, 463] width 651 height 16
paste div
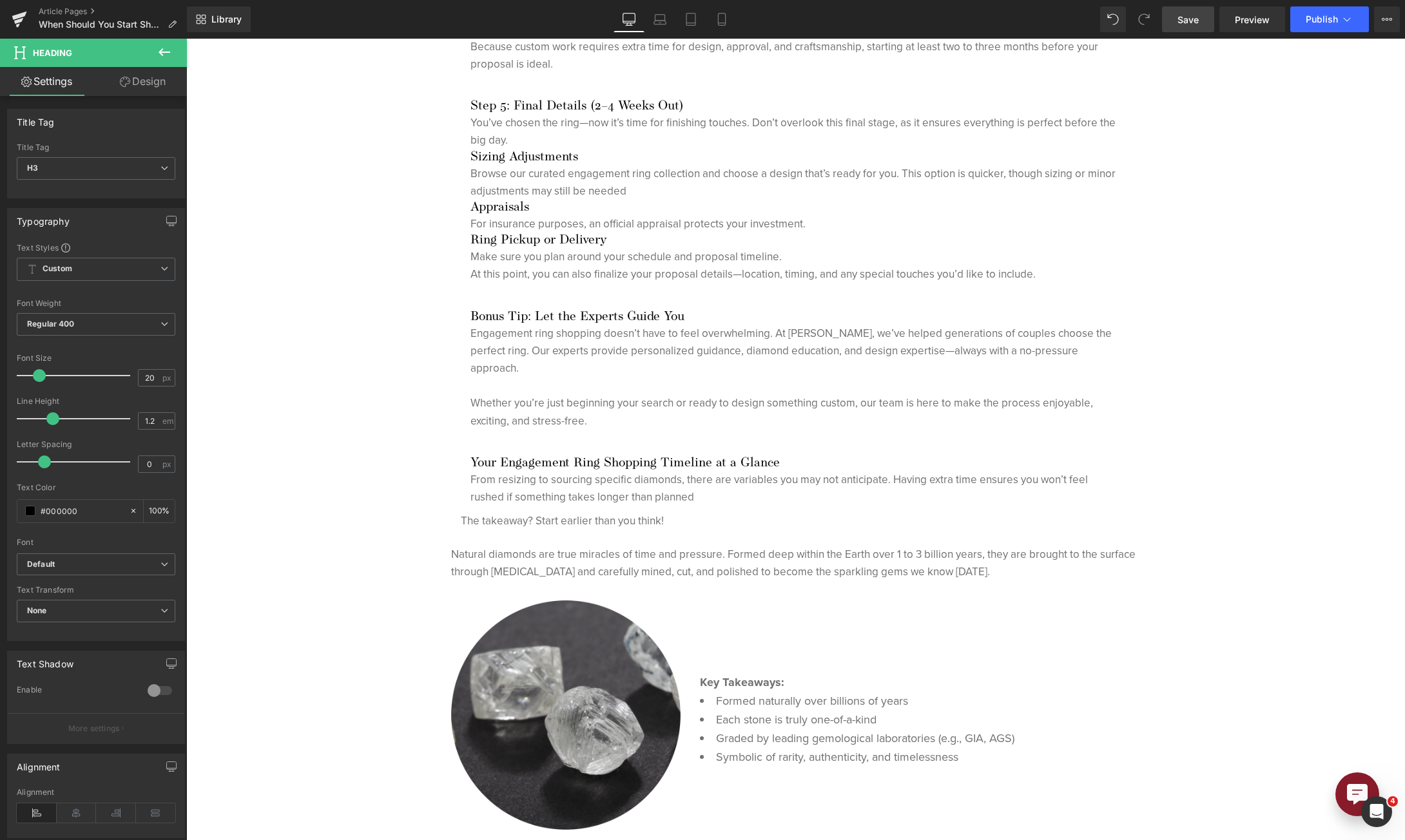
click at [167, 50] on icon at bounding box center [164, 52] width 16 height 16
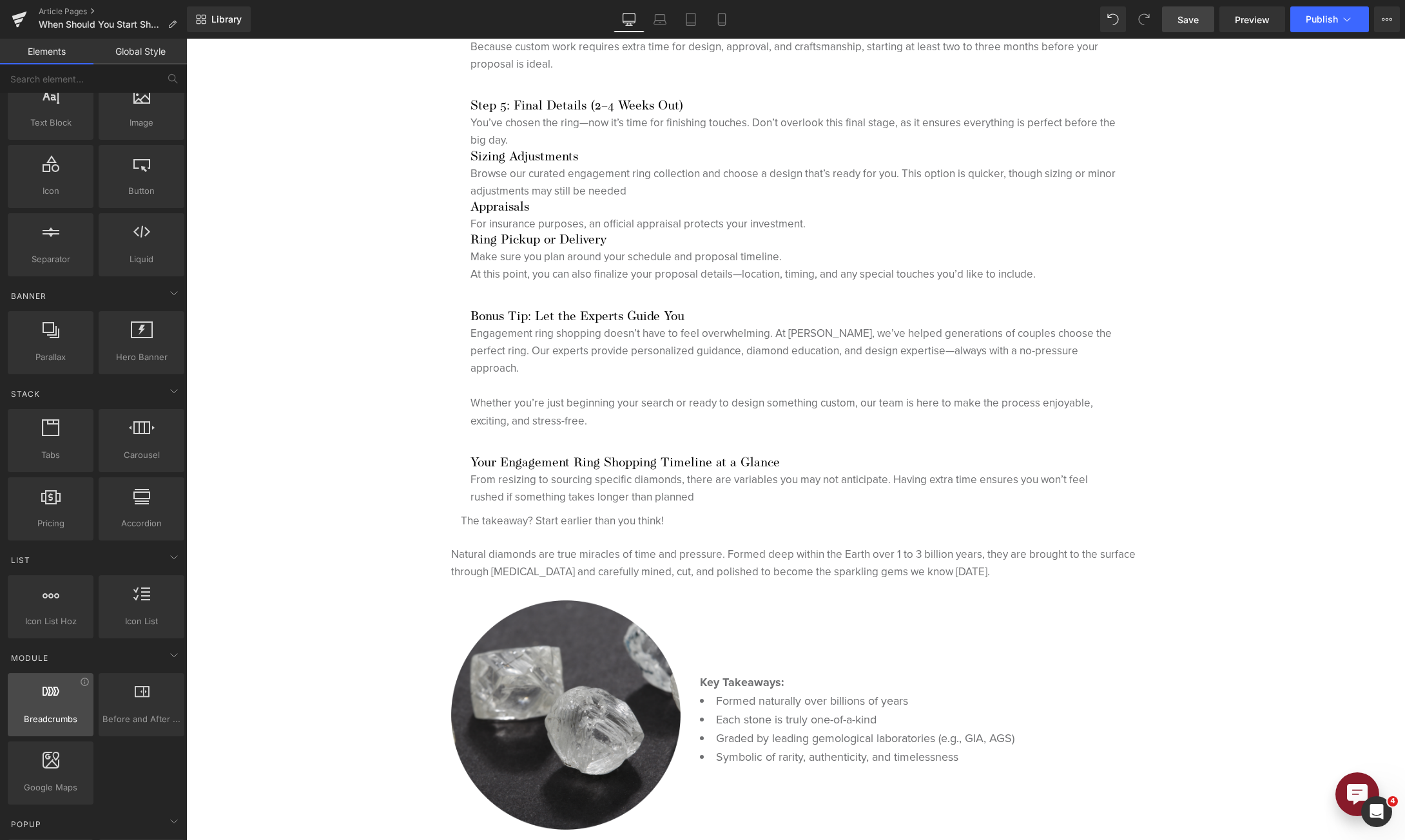
scroll to position [0, 0]
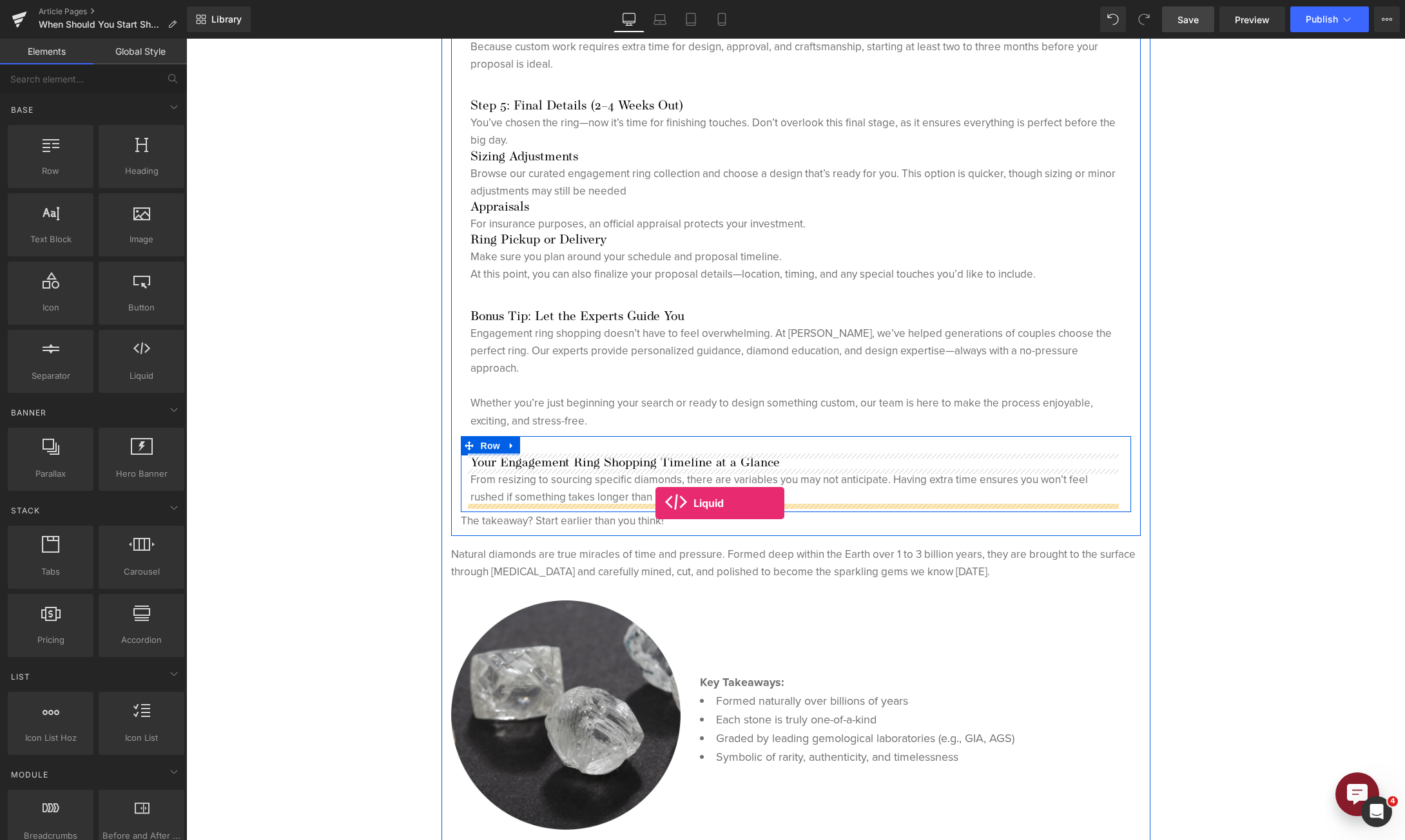
drag, startPoint x: 309, startPoint y: 417, endPoint x: 656, endPoint y: 503, distance: 357.5
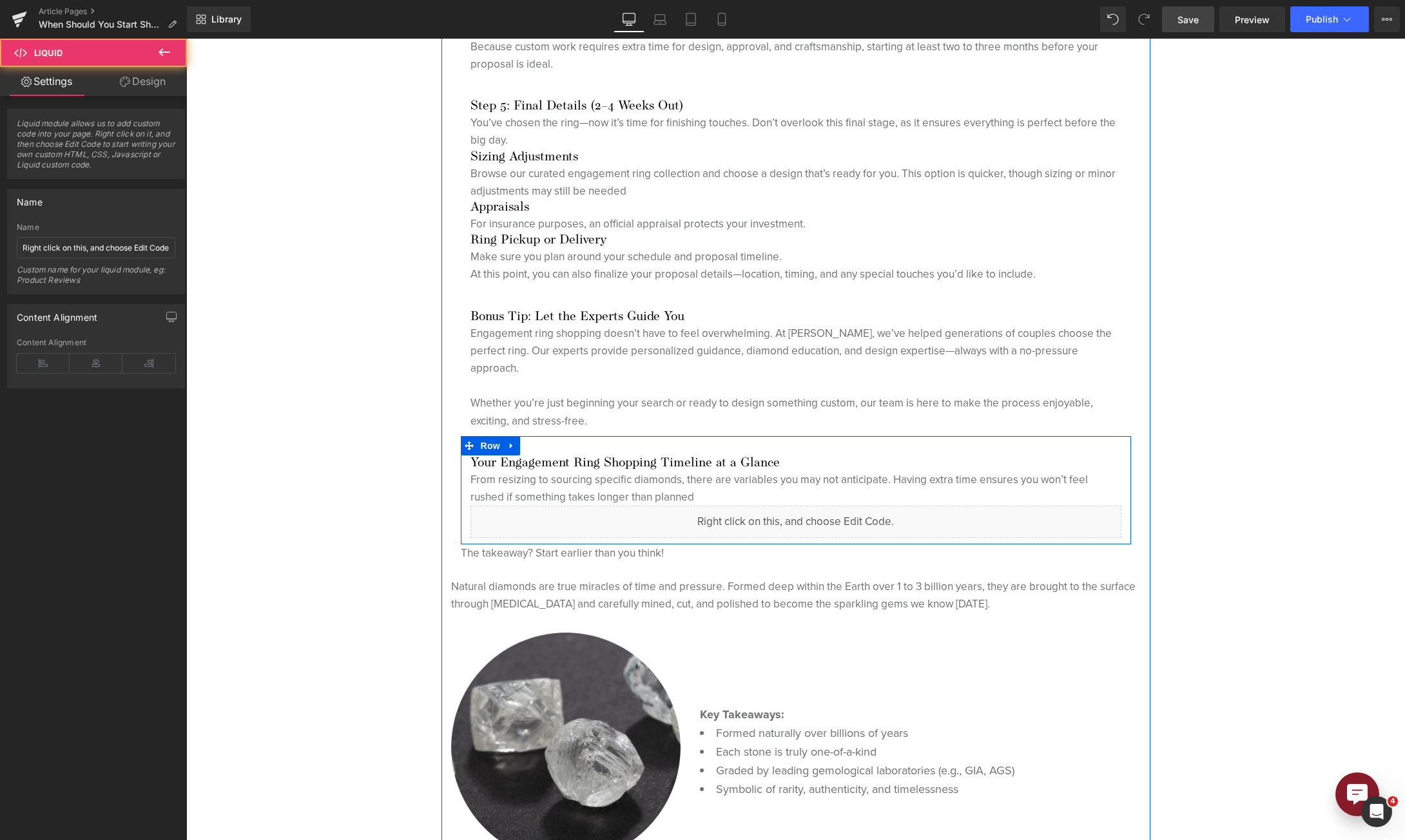
click at [808, 514] on div "Liquid" at bounding box center [796, 521] width 651 height 32
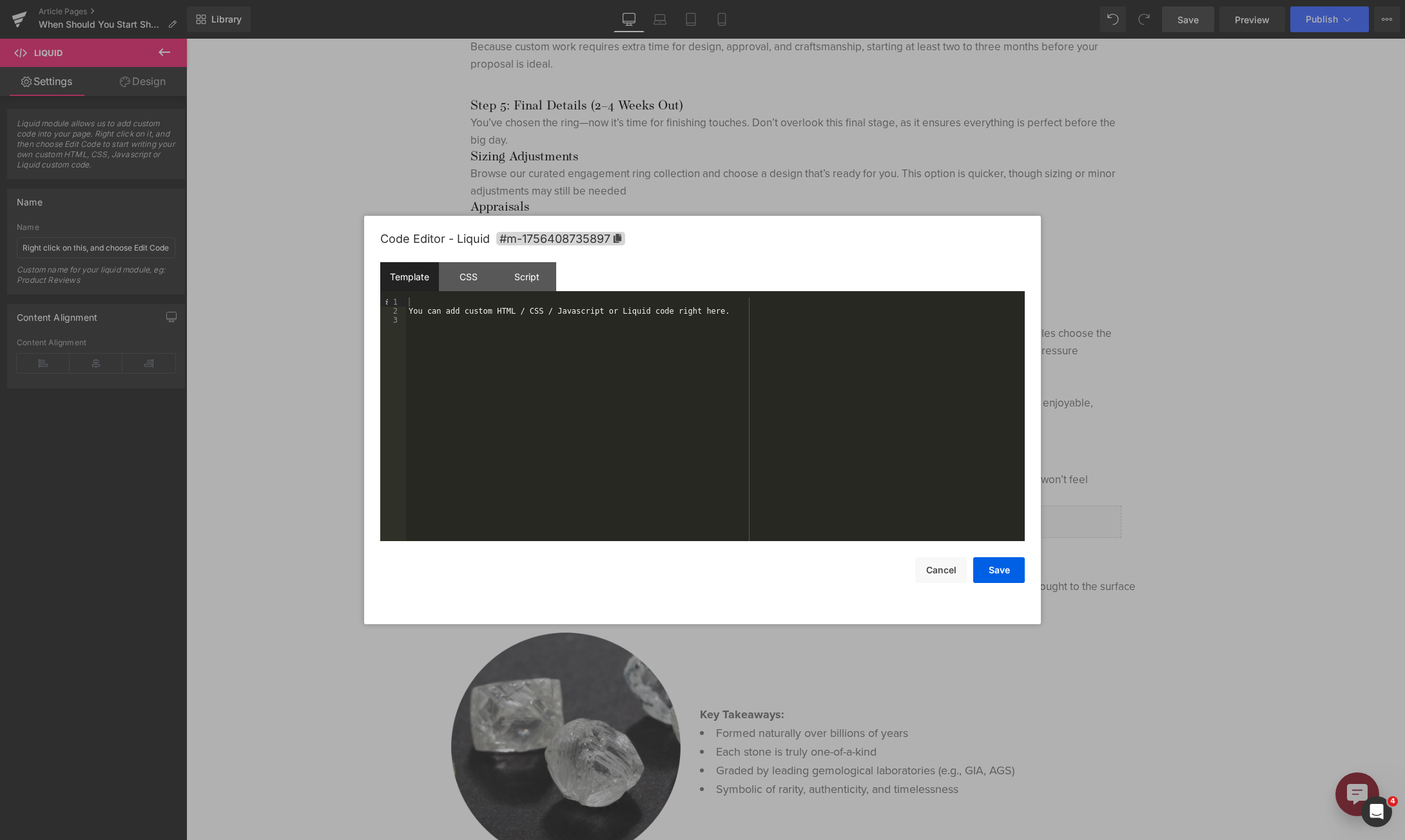
click at [583, 376] on div "You can add custom HTML / CSS / Javascript or Liquid code right here." at bounding box center [715, 428] width 619 height 261
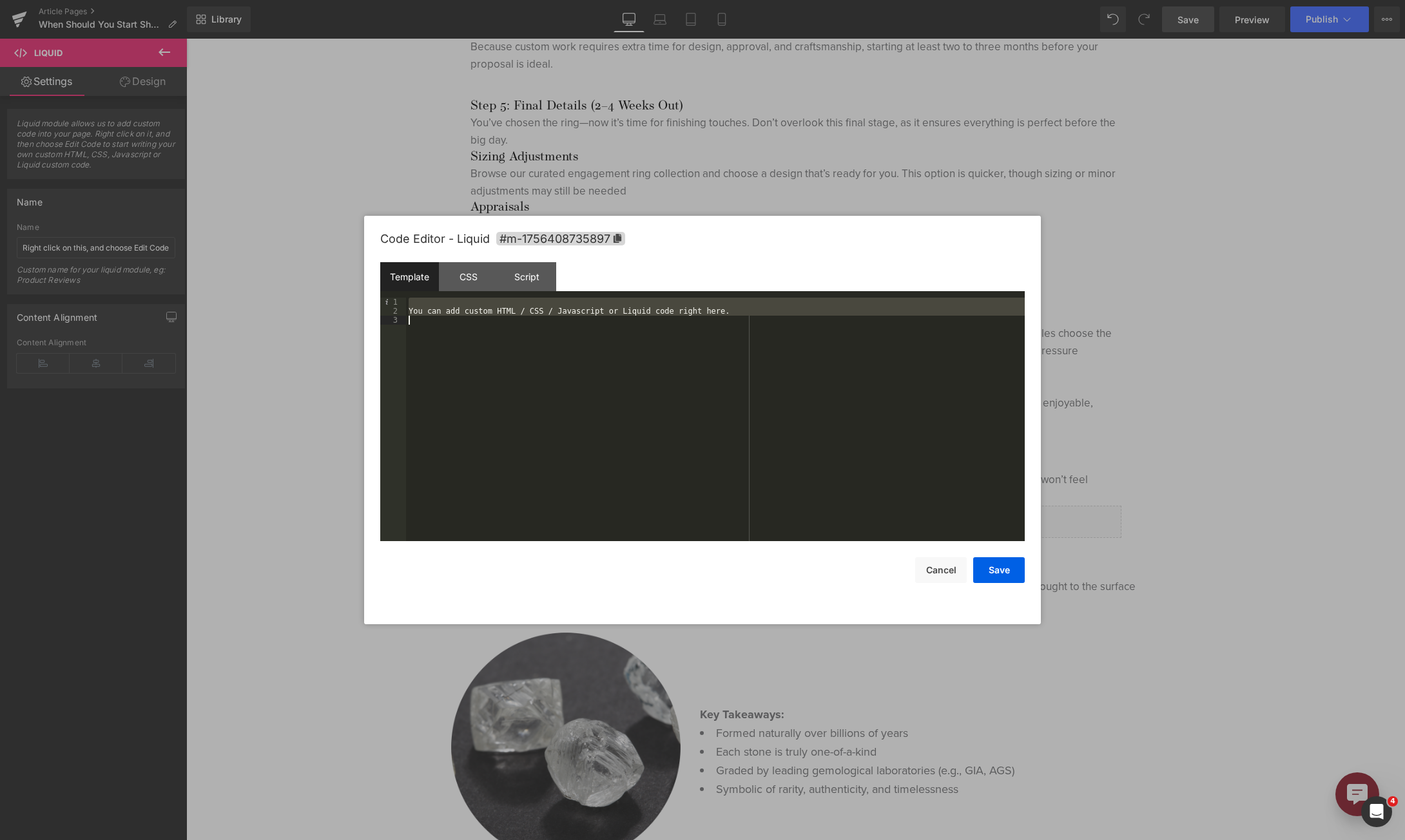
drag, startPoint x: 415, startPoint y: 298, endPoint x: 709, endPoint y: 709, distance: 505.3
click at [709, 708] on body "Liquid You are previewing how the will restyle your page. You can not edit Elem…" at bounding box center [702, 420] width 1405 height 840
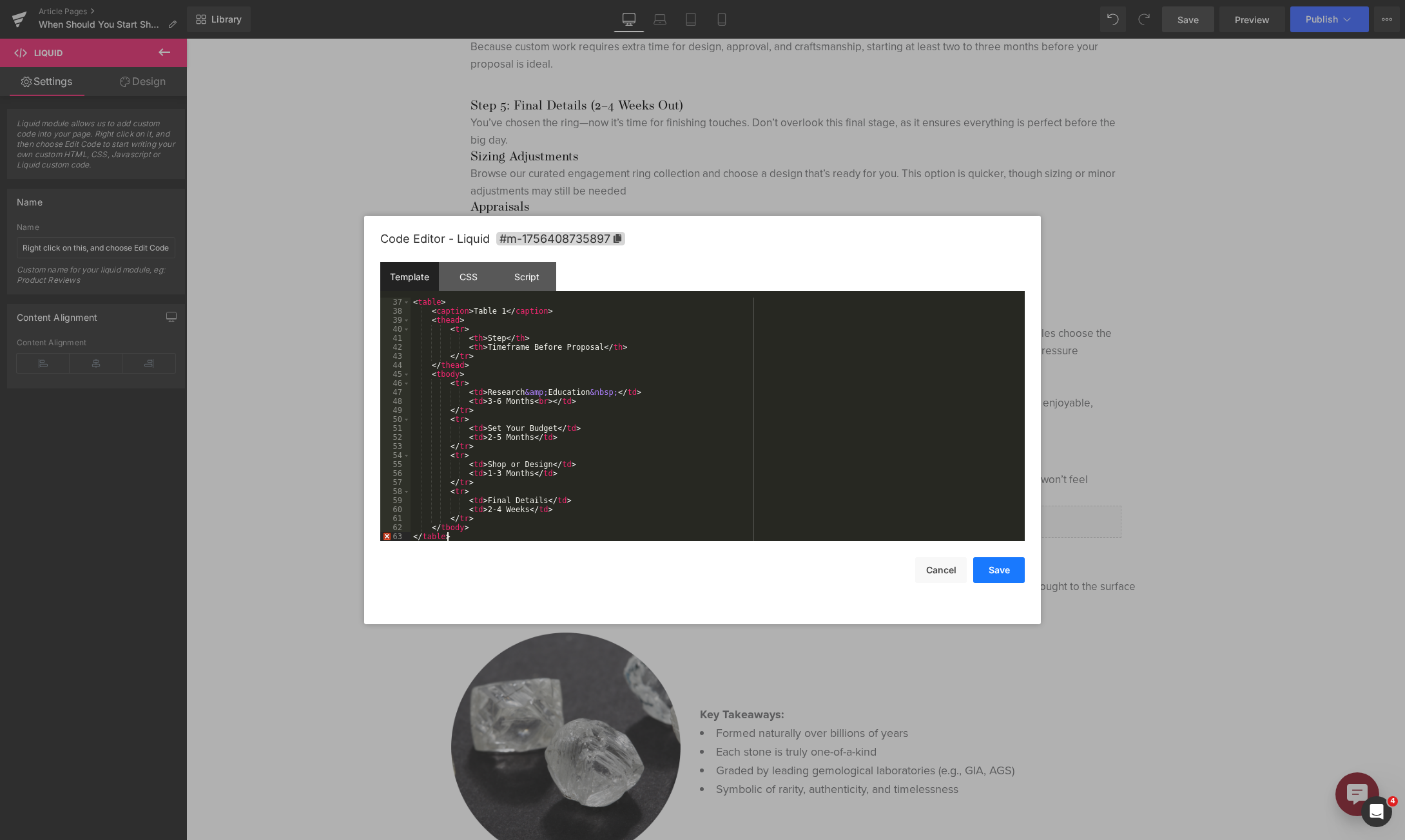
click at [1012, 571] on button "Save" at bounding box center [999, 570] width 51 height 26
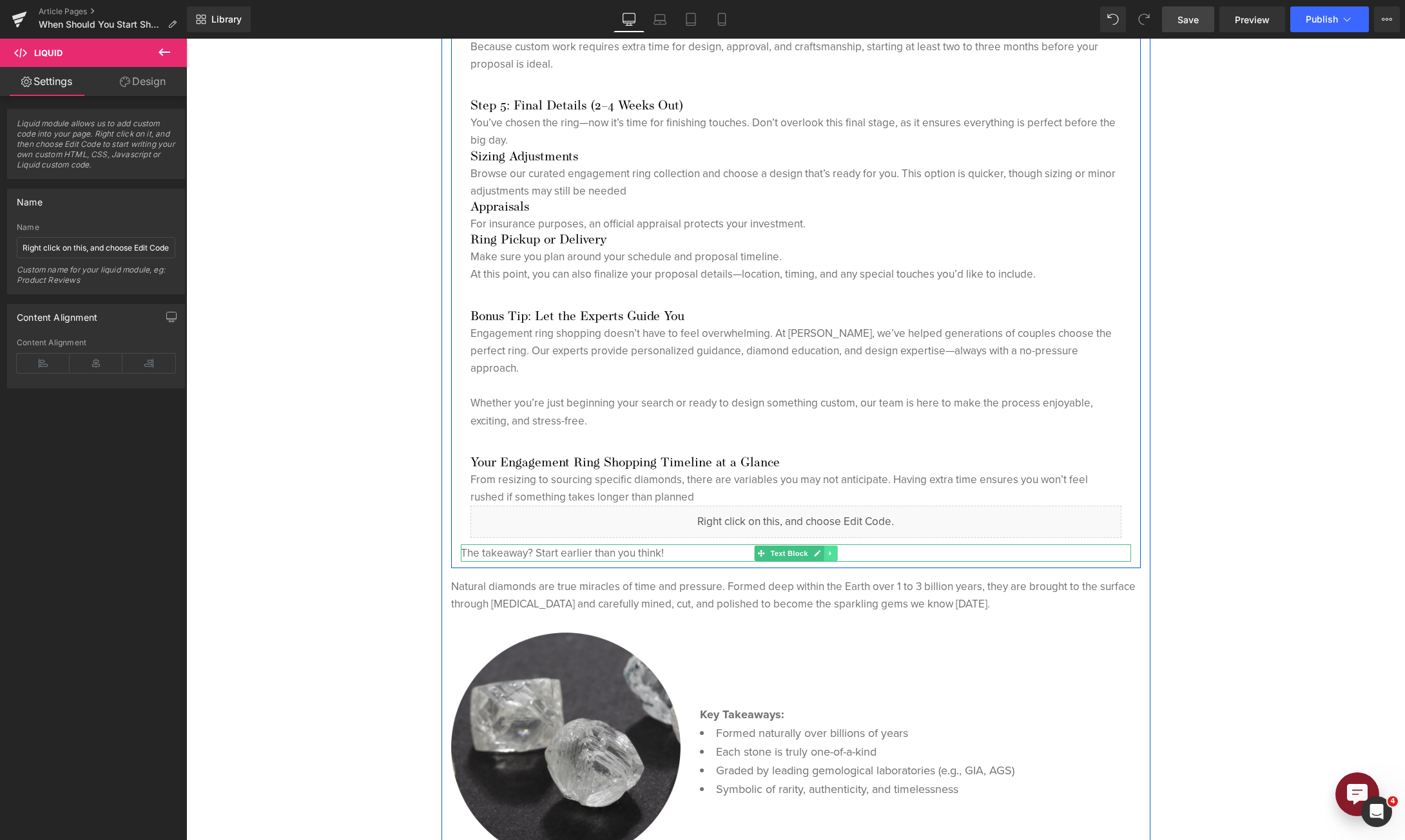
click at [827, 554] on icon at bounding box center [830, 553] width 7 height 8
click at [833, 554] on icon at bounding box center [836, 552] width 7 height 7
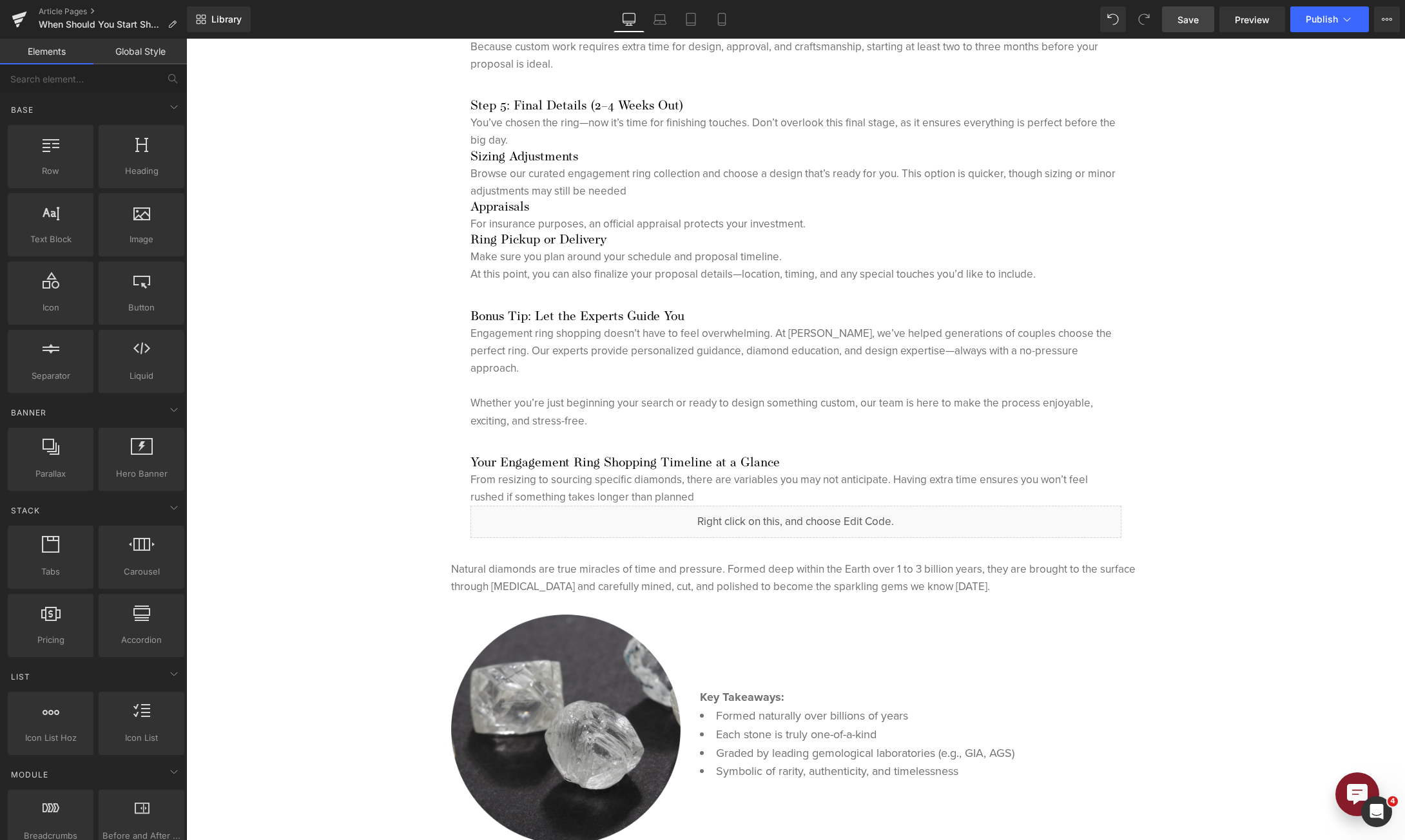
click at [1180, 24] on span "Save" at bounding box center [1188, 20] width 21 height 14
click at [1250, 23] on span "Preview" at bounding box center [1252, 20] width 35 height 14
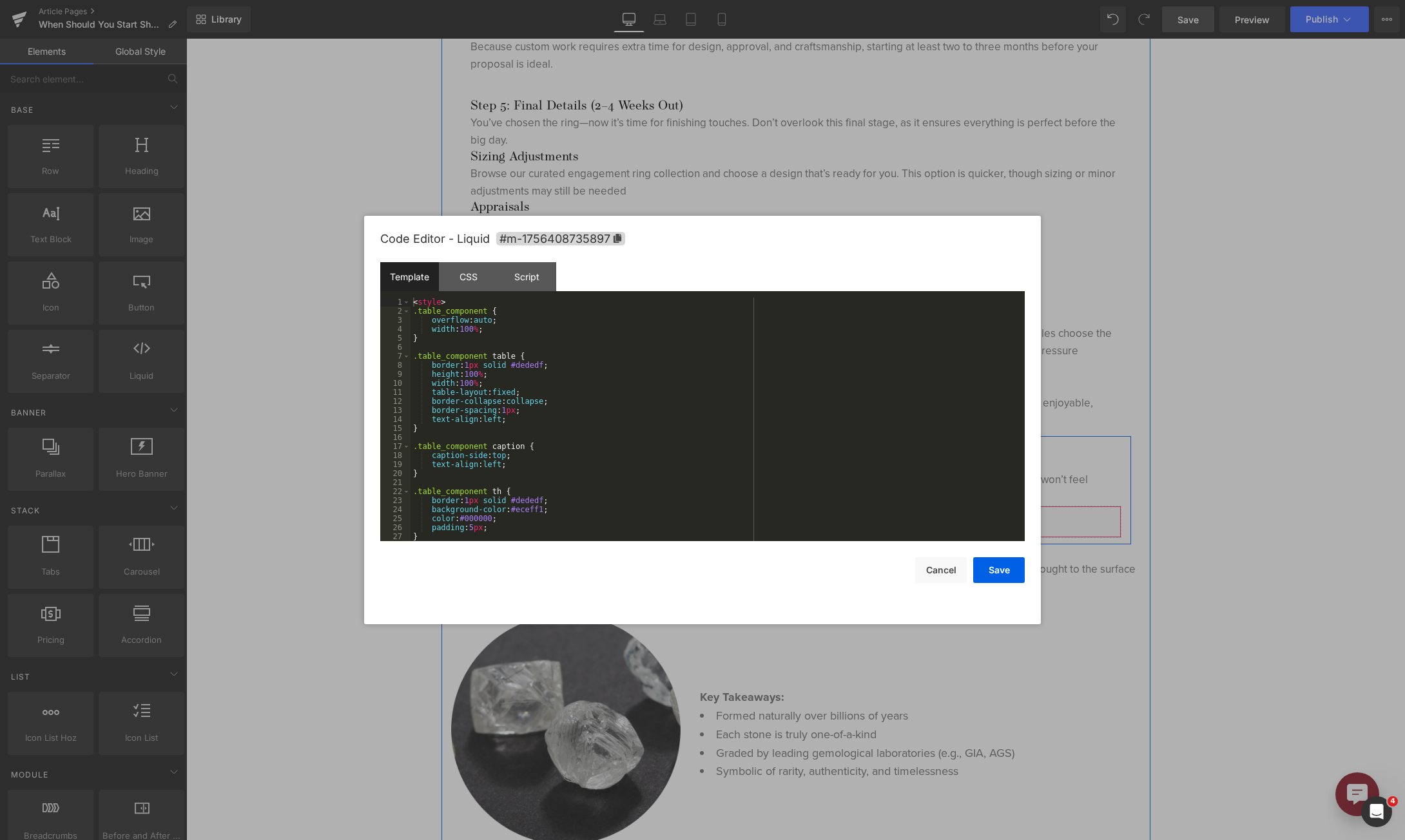
click at [811, 515] on div "Liquid" at bounding box center [796, 521] width 651 height 32
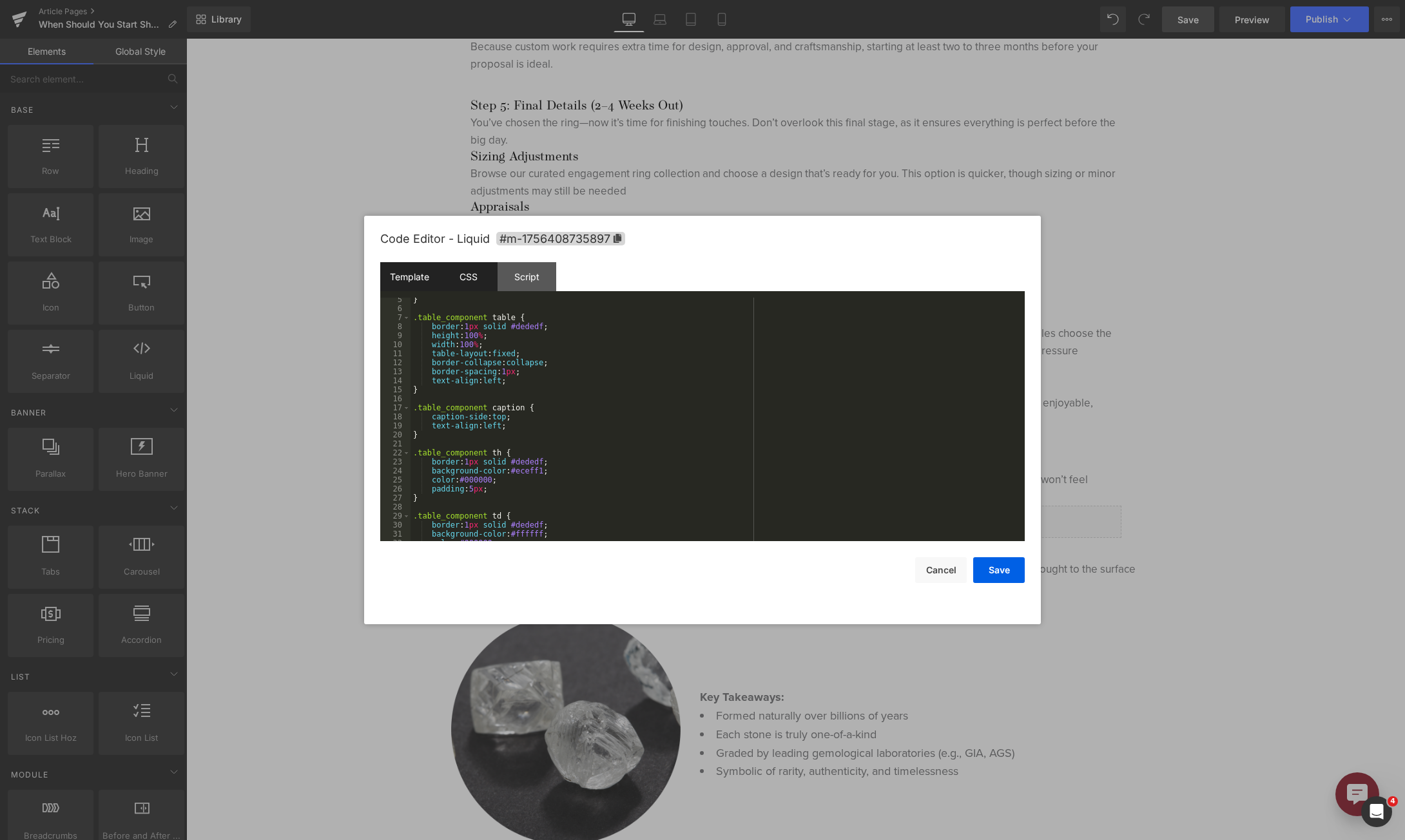
click at [478, 269] on div "CSS" at bounding box center [468, 276] width 59 height 29
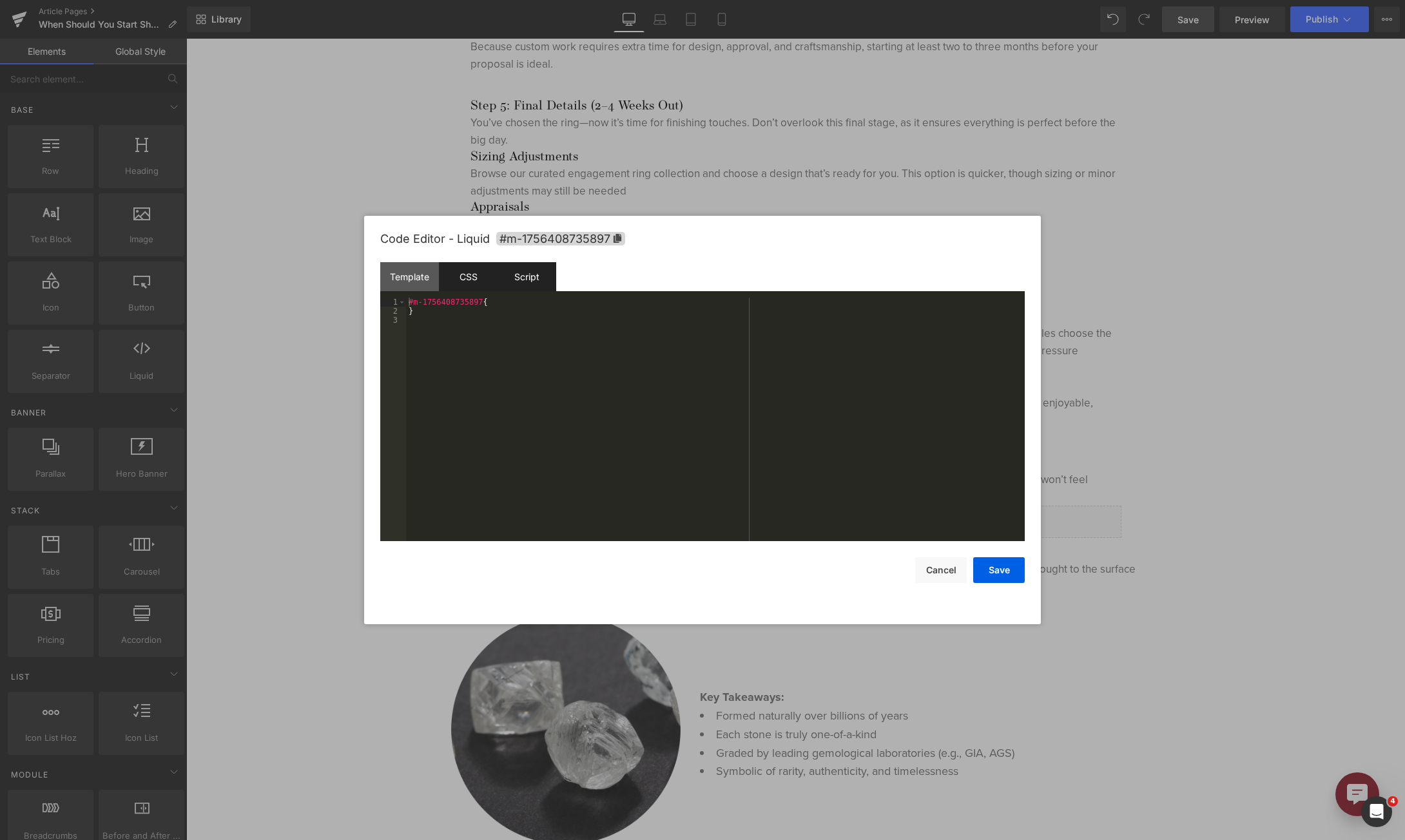
click at [515, 283] on div "Script" at bounding box center [527, 276] width 59 height 29
click at [389, 278] on div "Template" at bounding box center [409, 276] width 59 height 29
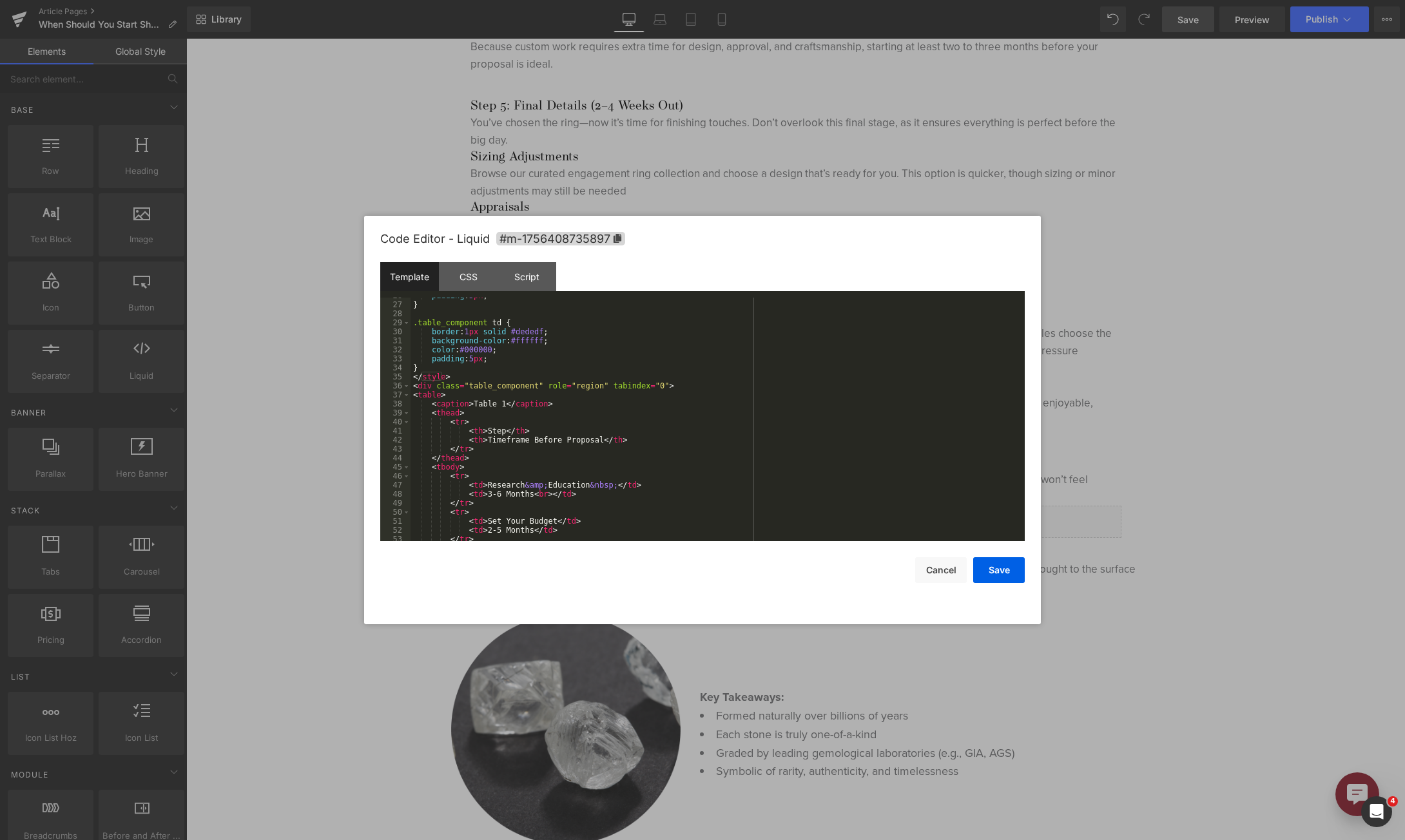
scroll to position [232, 0]
drag, startPoint x: 500, startPoint y: 406, endPoint x: 468, endPoint y: 406, distance: 32.0
click at [468, 406] on div "padding : 5 px ; } .table_component td { border : 1 px solid #dededf ; backgrou…" at bounding box center [715, 421] width 609 height 261
click at [993, 574] on button "Save" at bounding box center [999, 570] width 51 height 26
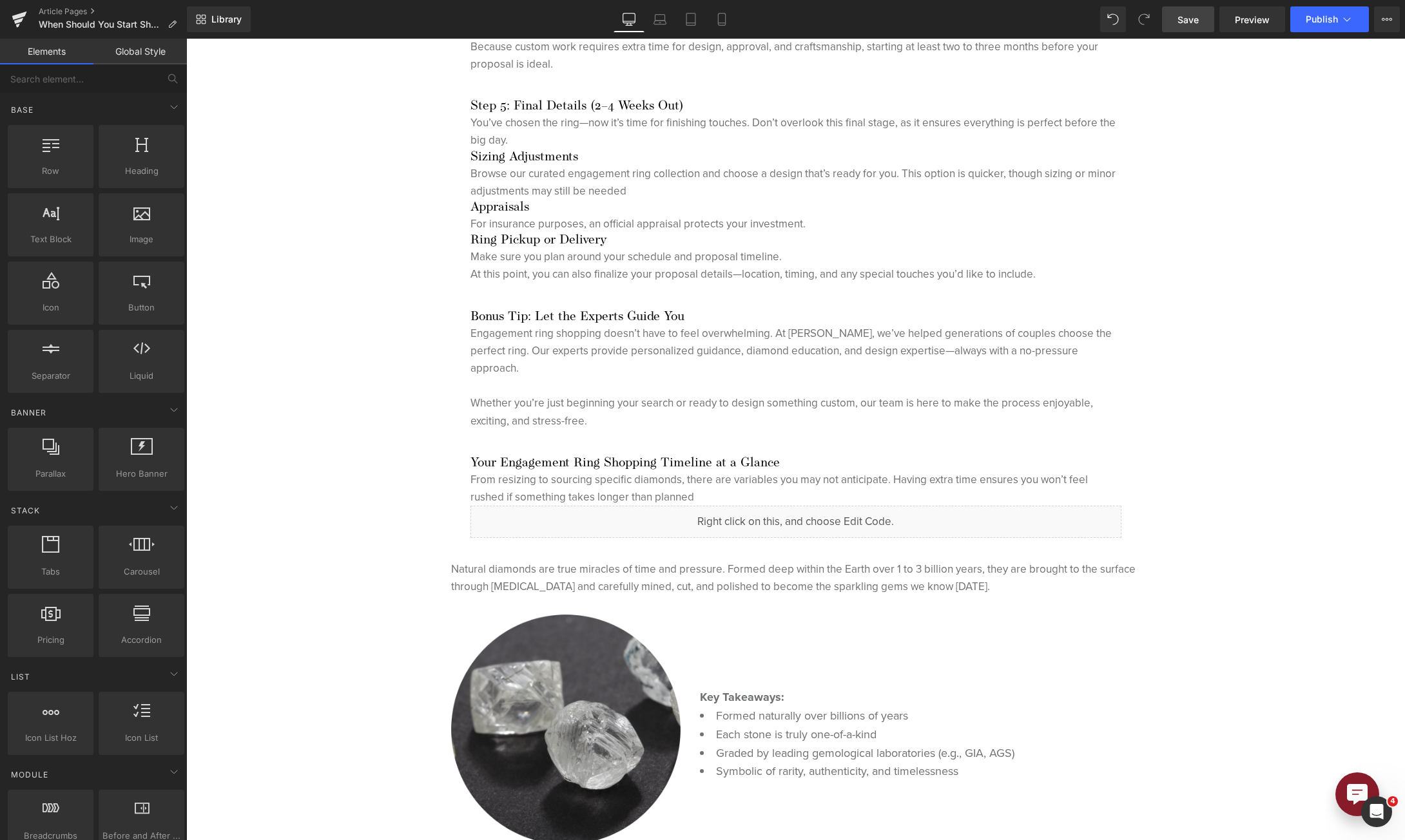
click at [1193, 26] on span "Save" at bounding box center [1188, 20] width 21 height 14
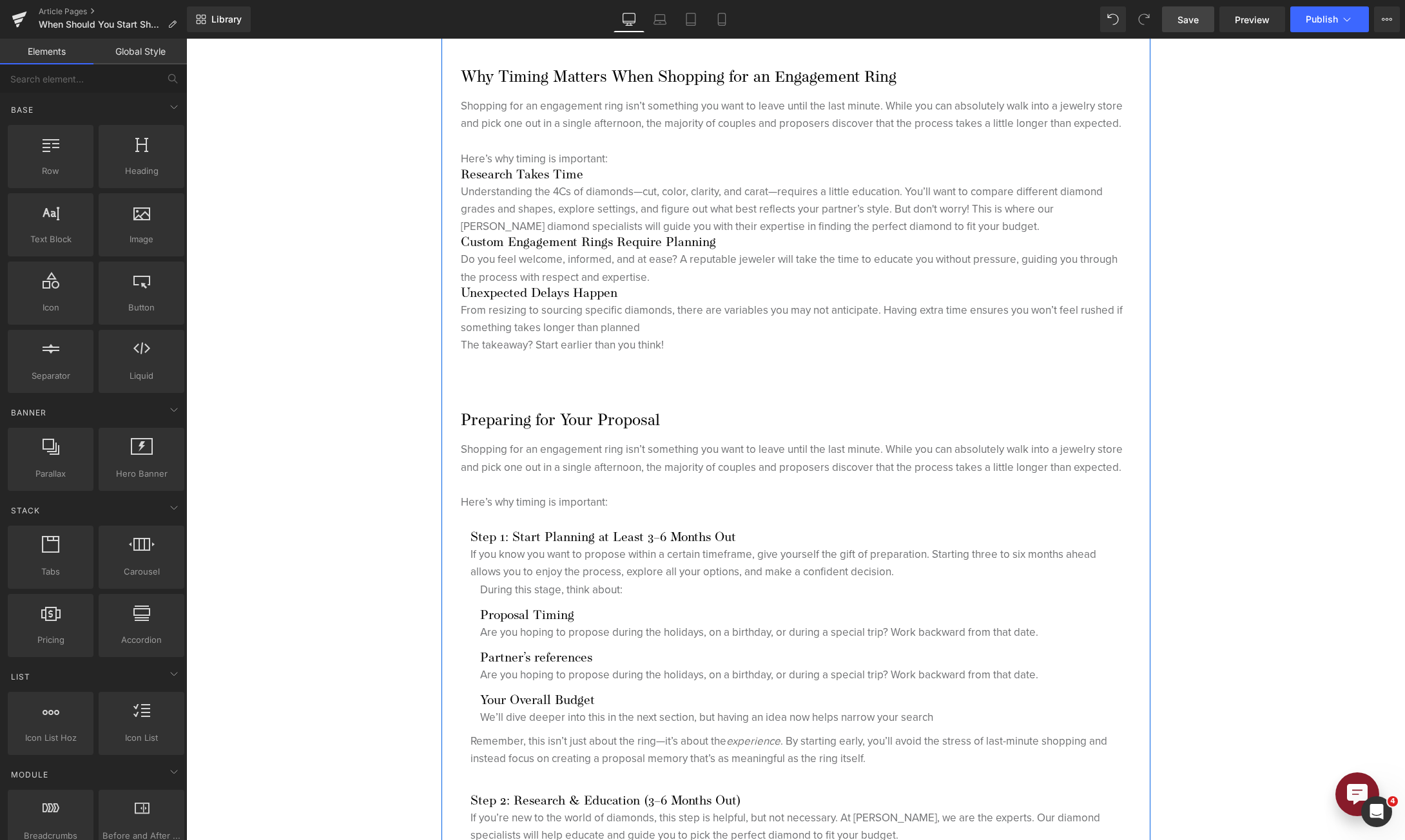
scroll to position [606, 0]
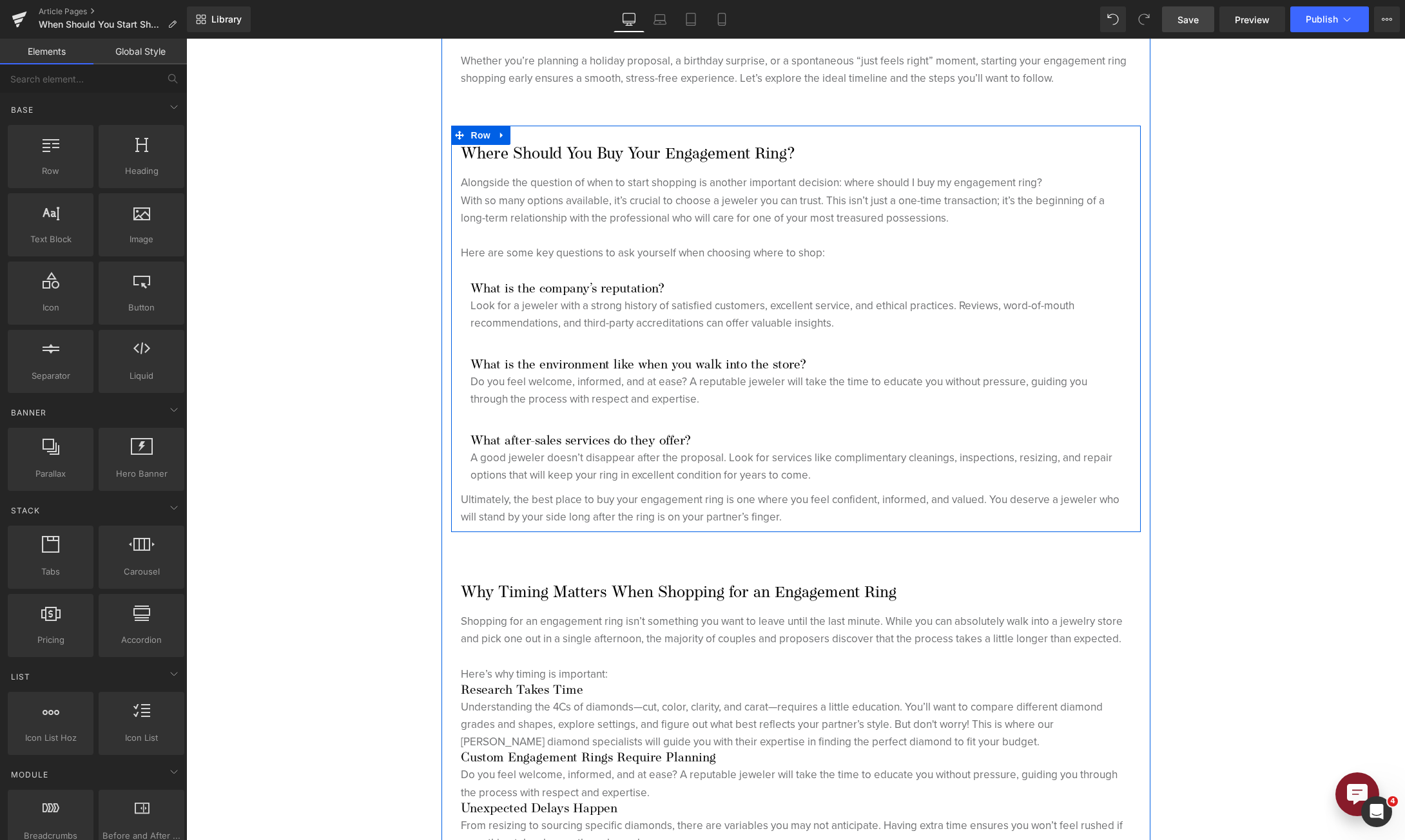
click at [494, 131] on link at bounding box center [502, 136] width 17 height 20
drag, startPoint x: 509, startPoint y: 137, endPoint x: 516, endPoint y: 145, distance: 10.6
click at [511, 137] on link at bounding box center [519, 136] width 17 height 20
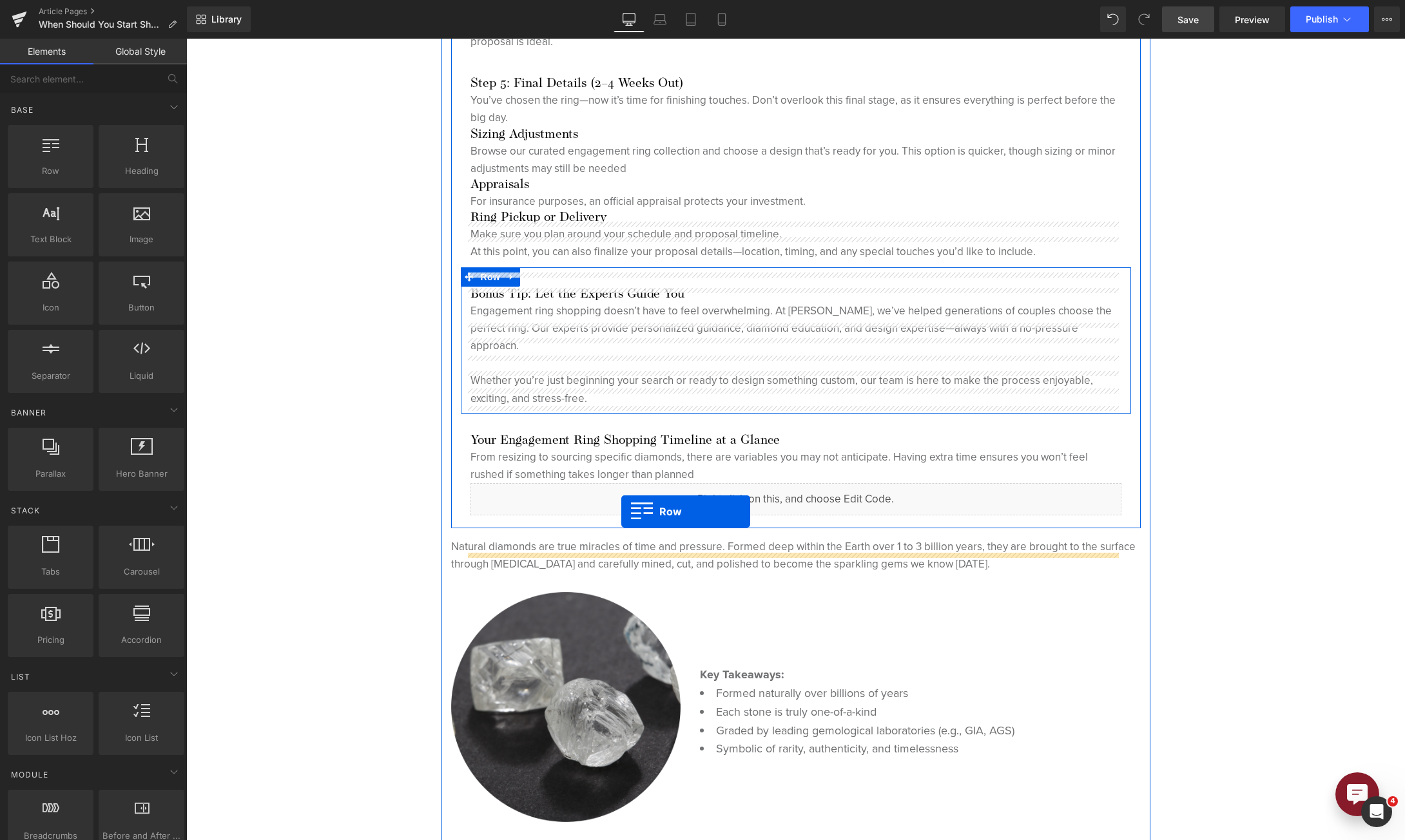
scroll to position [2861, 0]
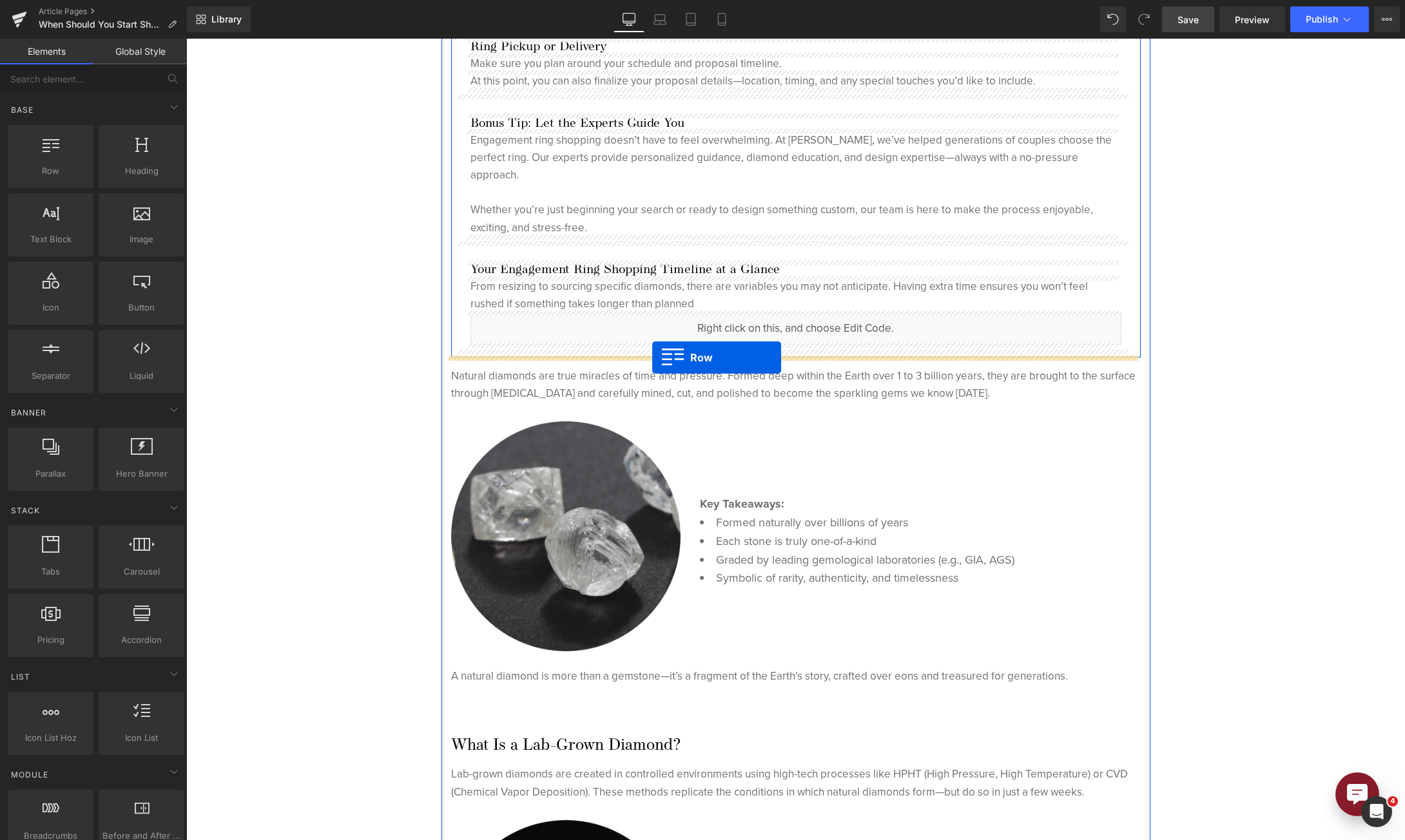
drag, startPoint x: 453, startPoint y: 568, endPoint x: 652, endPoint y: 358, distance: 289.3
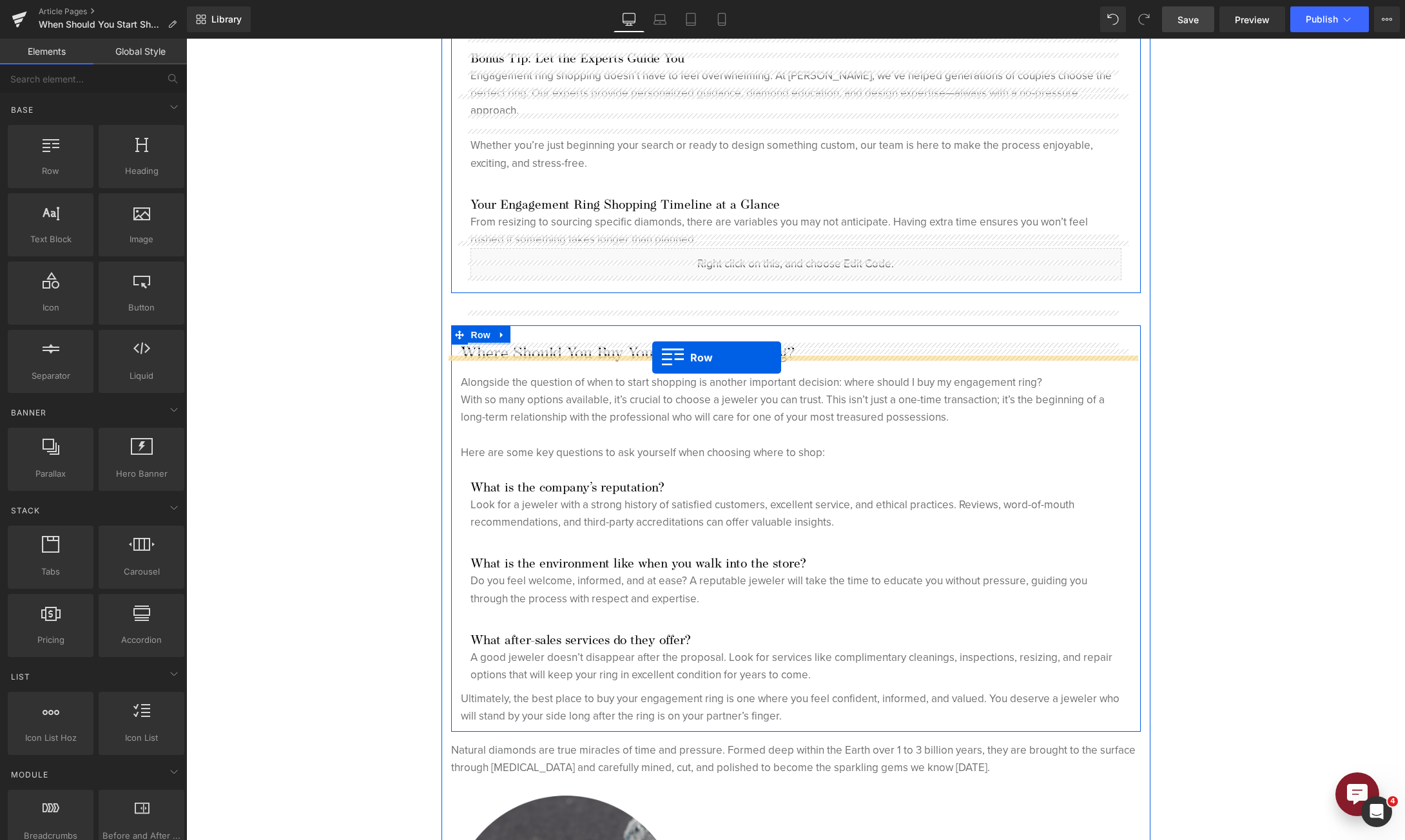
scroll to position [2796, 0]
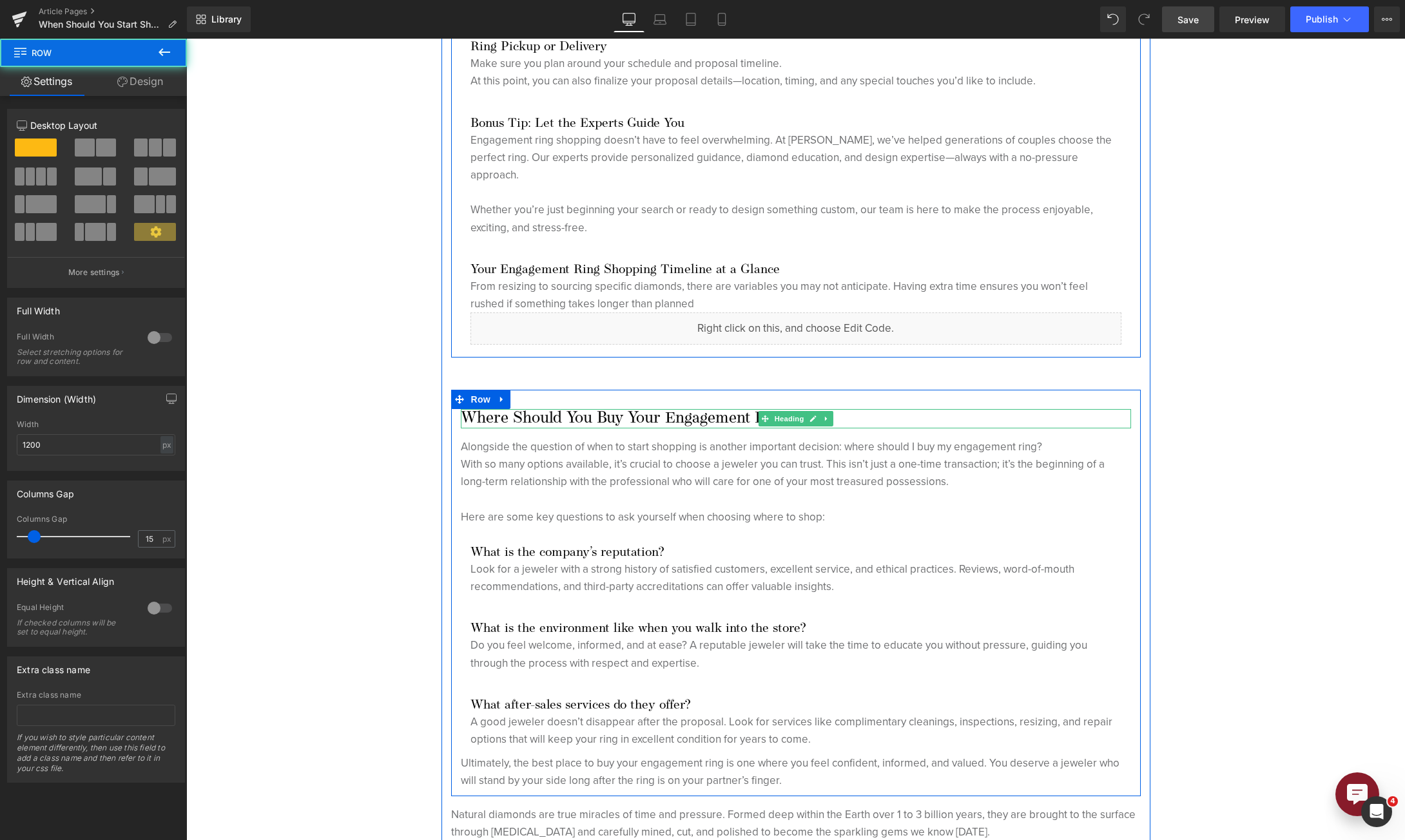
click at [669, 421] on h2 "Where Should You Buy Your Engagement Ring?" at bounding box center [795, 419] width 670 height 20
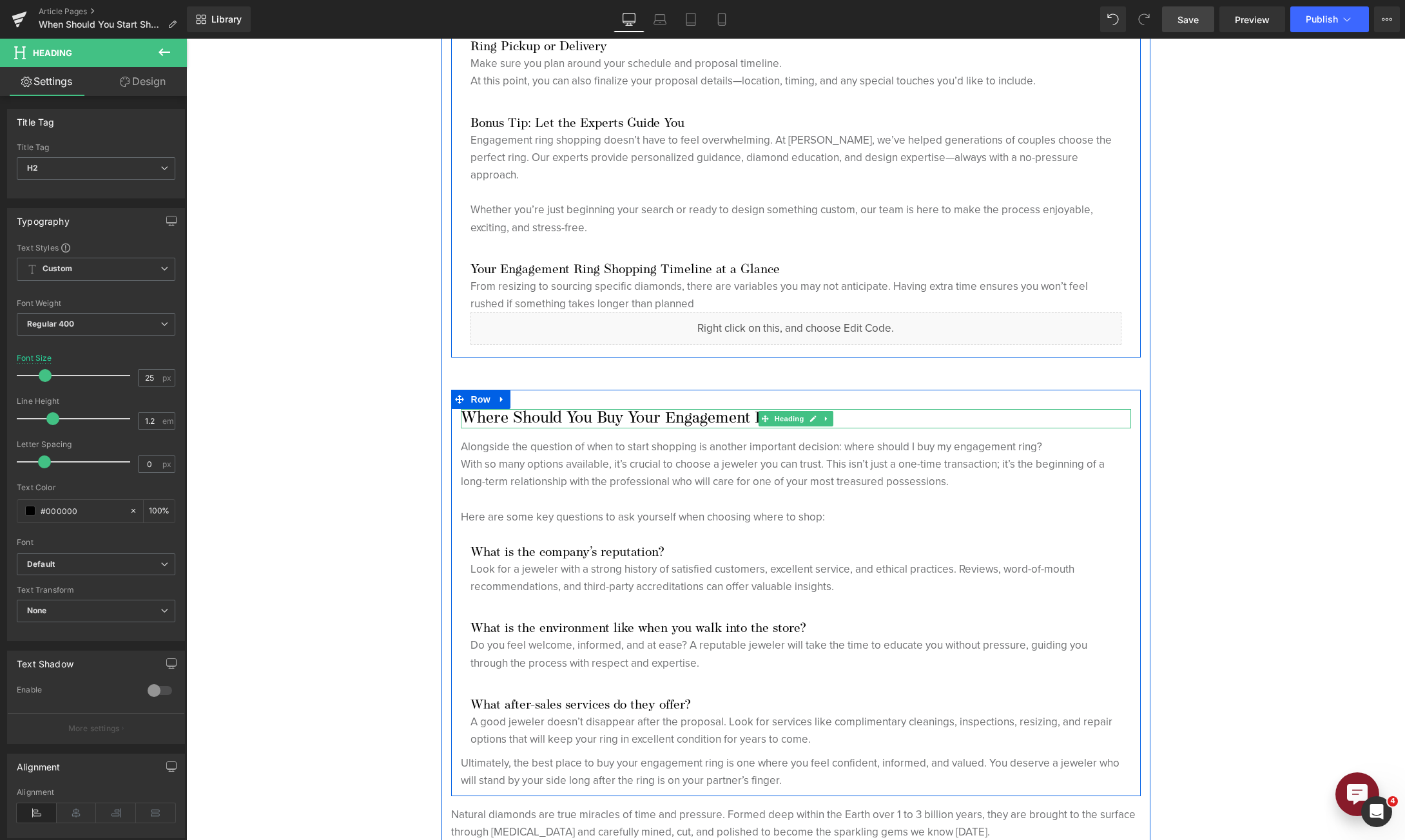
click at [547, 416] on h2 "Where Should You Buy Your Engagement Ring?" at bounding box center [795, 419] width 670 height 20
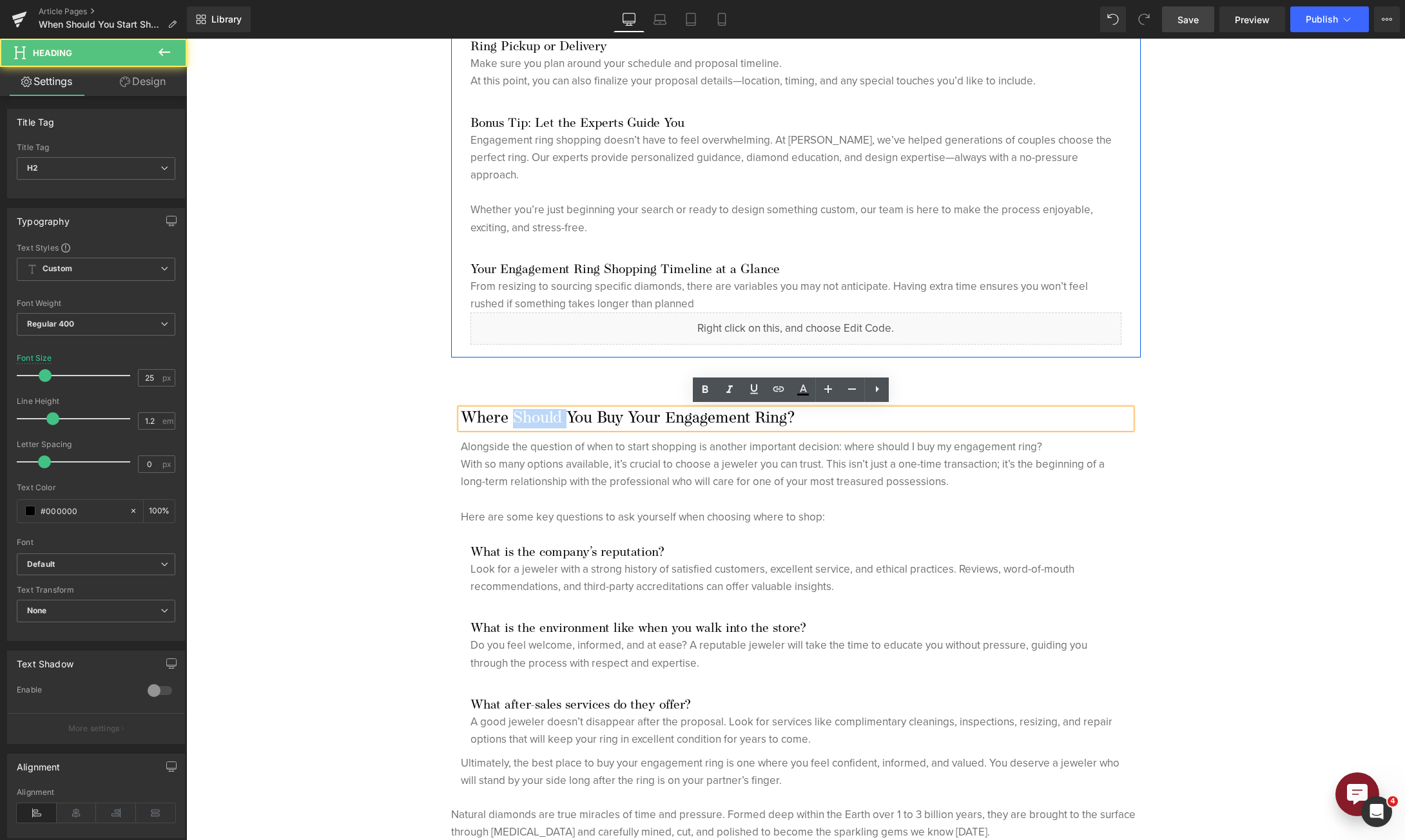
click at [547, 416] on h2 "Where Should You Buy Your Engagement Ring?" at bounding box center [795, 419] width 670 height 20
paste div
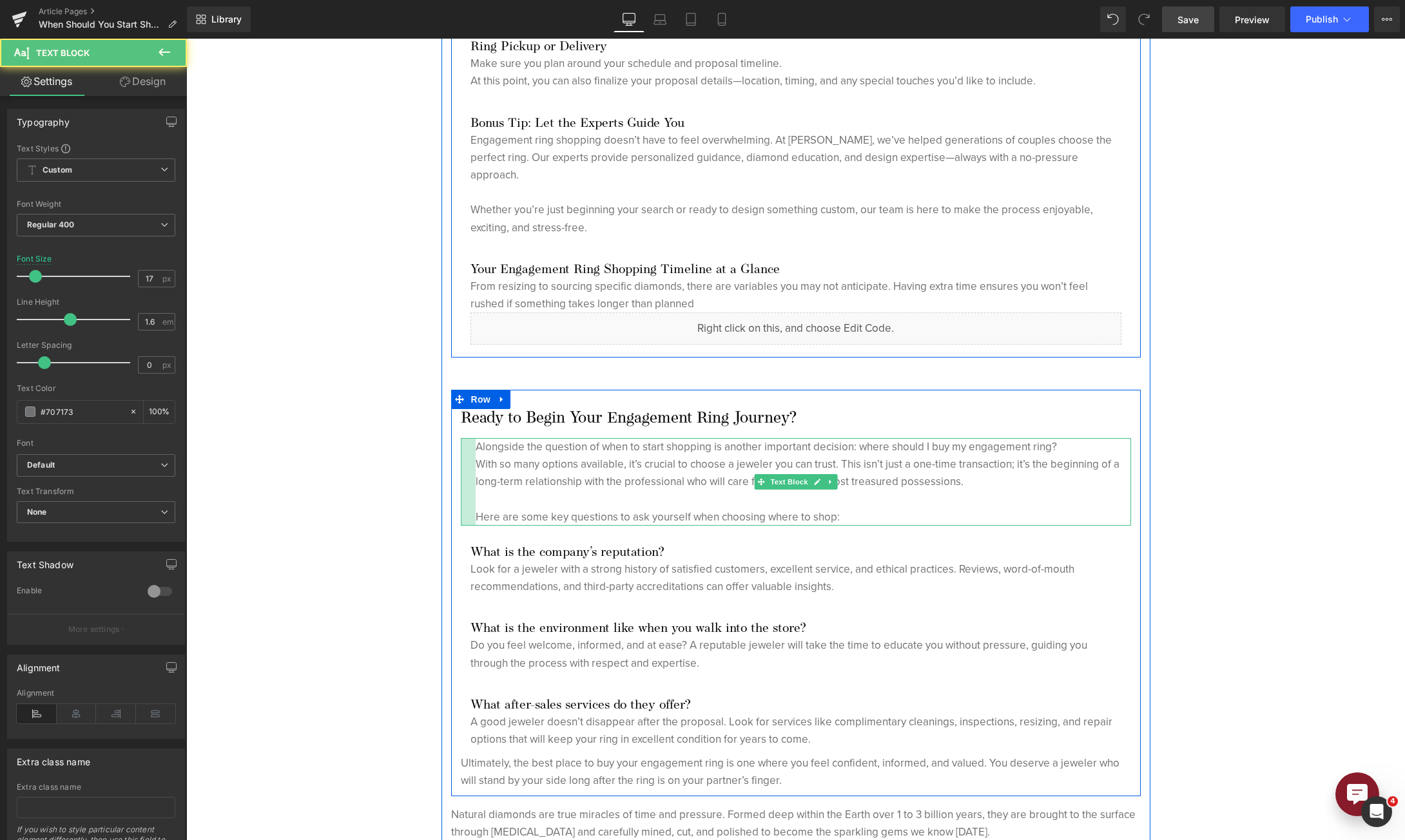
drag, startPoint x: 456, startPoint y: 447, endPoint x: 471, endPoint y: 451, distance: 15.5
click at [471, 451] on div "Alongside the question of when to start shopping is another important decision:…" at bounding box center [795, 481] width 670 height 87
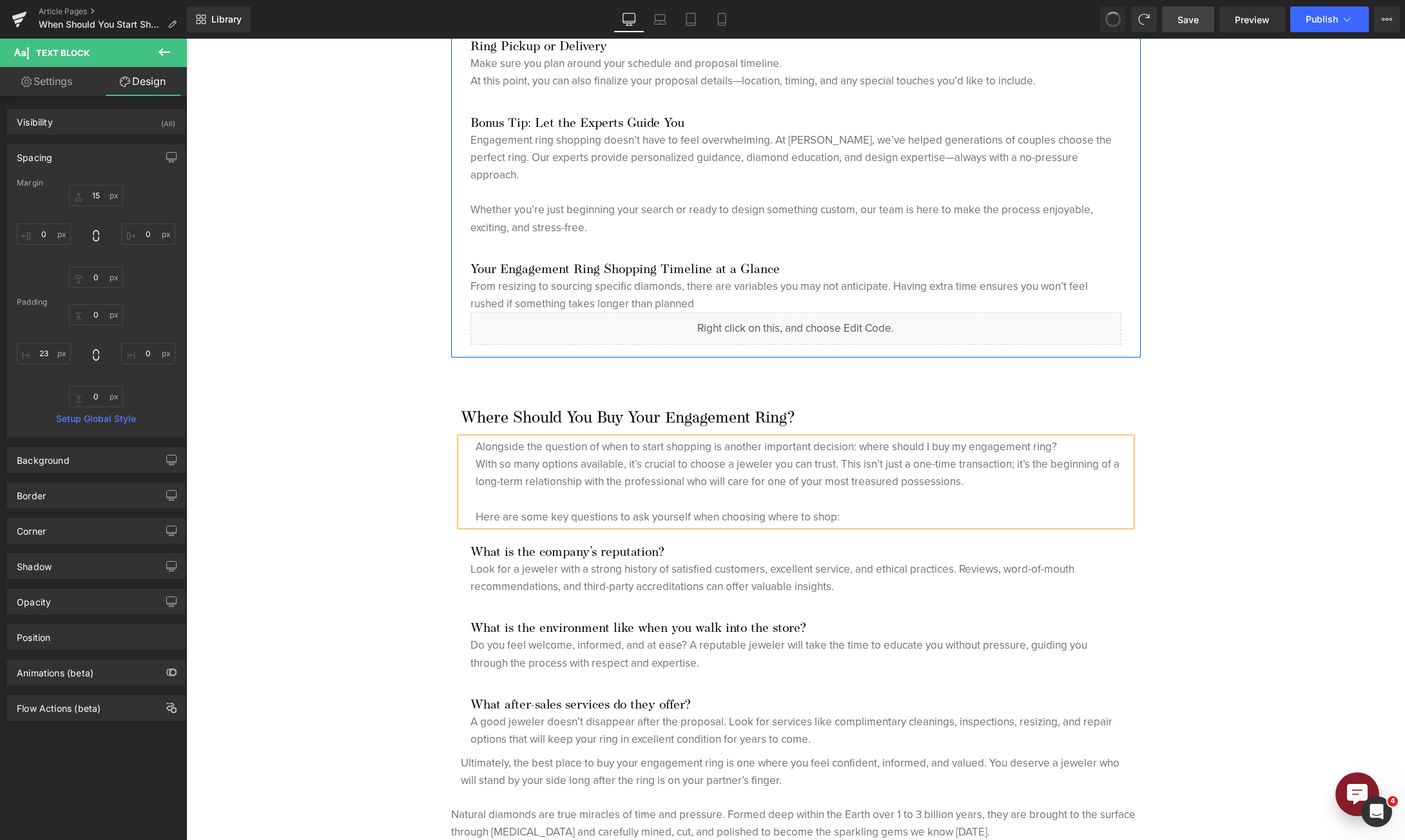
type input "15"
type input "0"
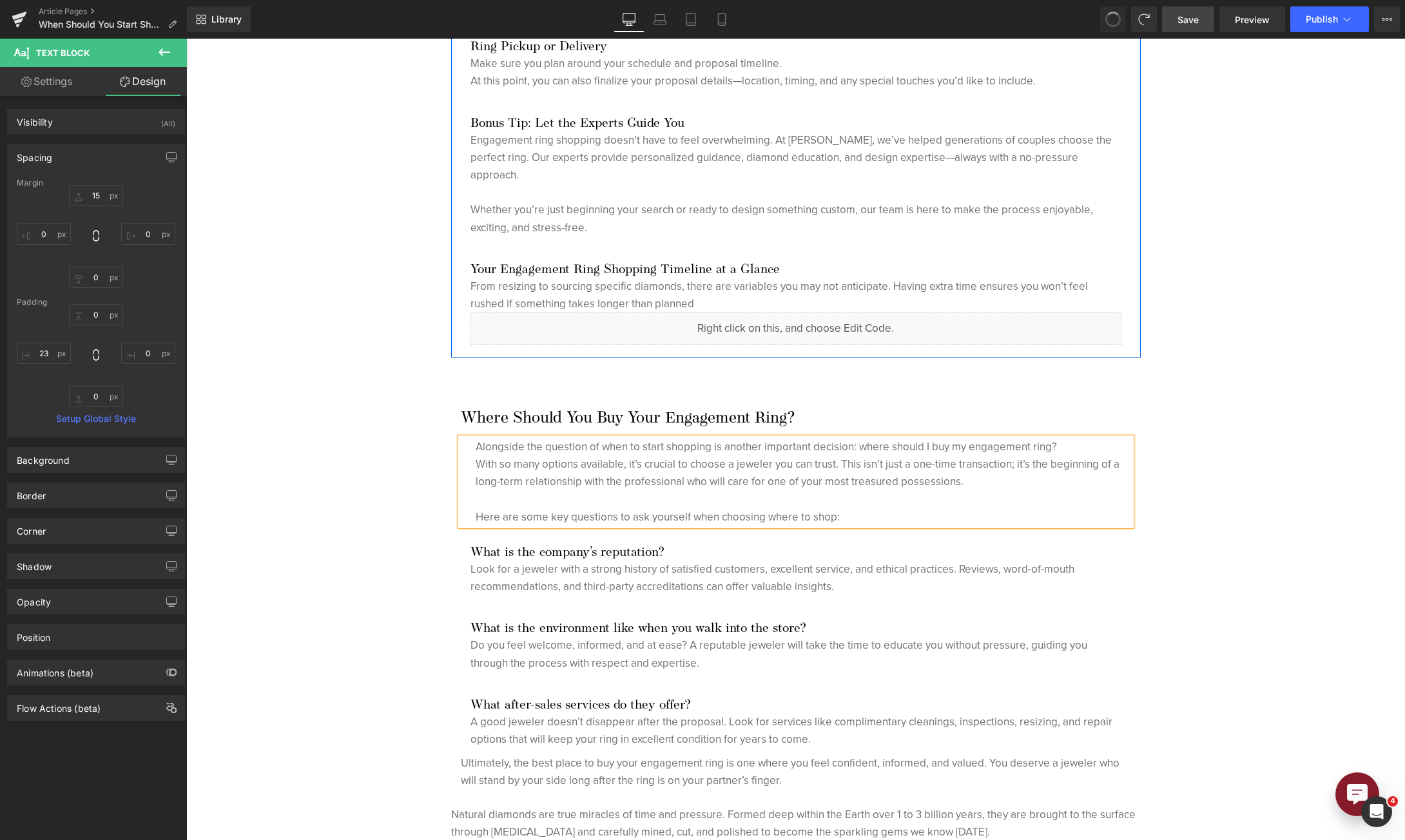
type input "0"
type input "23"
click at [478, 470] on p "With so many options available, it’s crucial to choose a jeweler you can trust.…" at bounding box center [804, 472] width 656 height 35
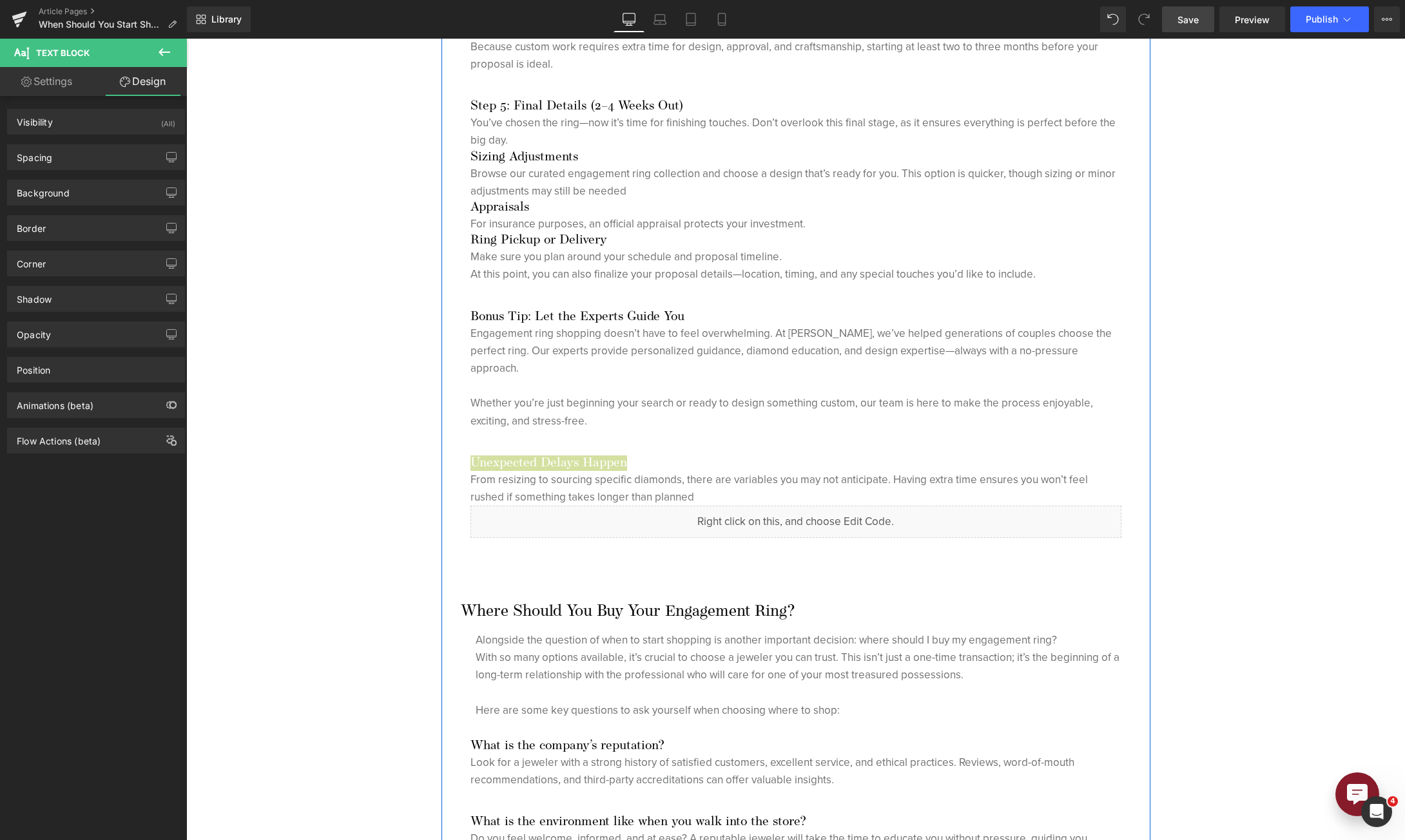
scroll to position [2989, 0]
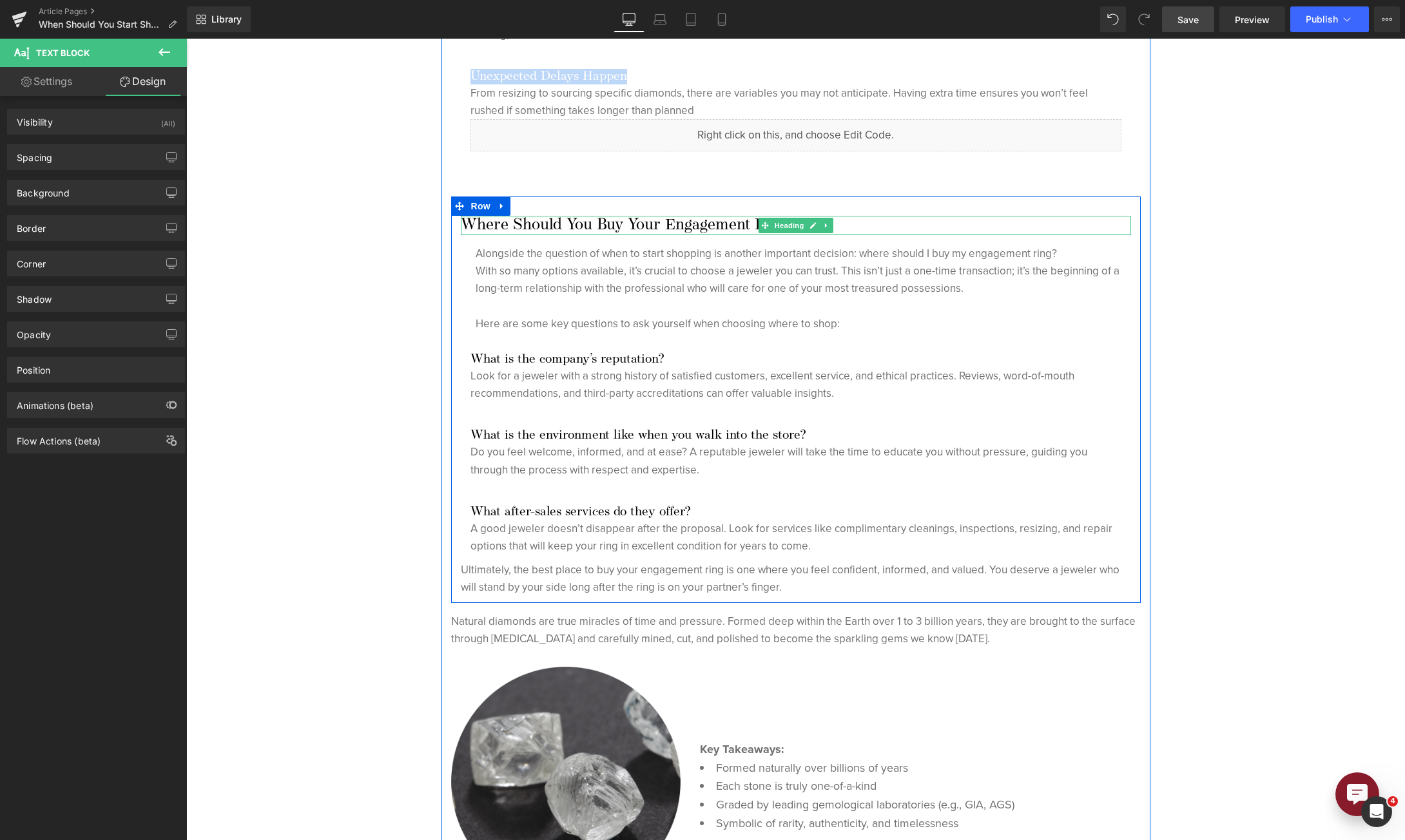
click at [584, 221] on h2 "Where Should You Buy Your Engagement Ring?" at bounding box center [795, 225] width 670 height 20
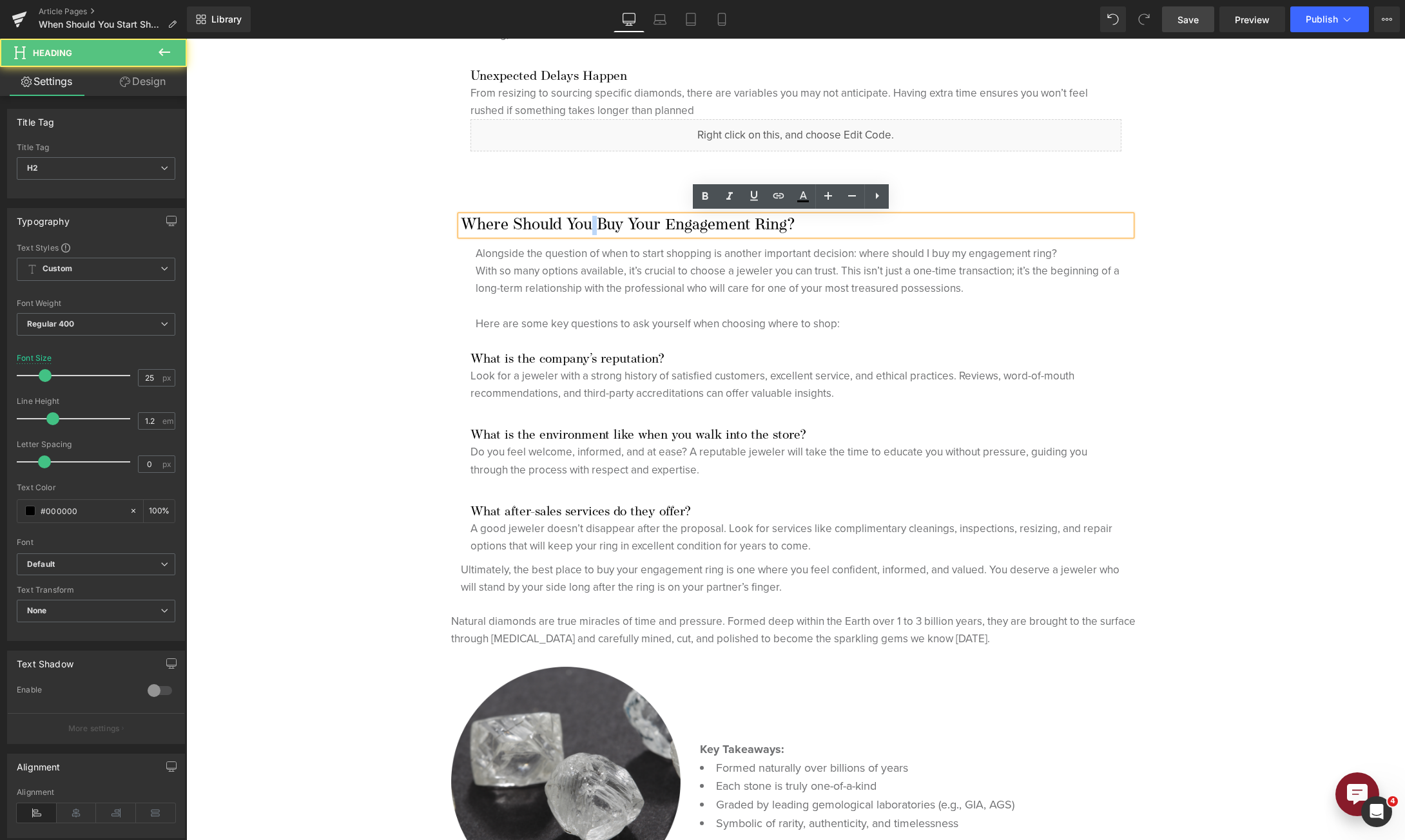
click at [584, 221] on h2 "Where Should You Buy Your Engagement Ring?" at bounding box center [795, 225] width 670 height 20
drag, startPoint x: 674, startPoint y: 268, endPoint x: 734, endPoint y: 276, distance: 60.5
click at [674, 268] on p "With so many options available, it’s crucial to choose a jeweler you can trust.…" at bounding box center [804, 279] width 656 height 35
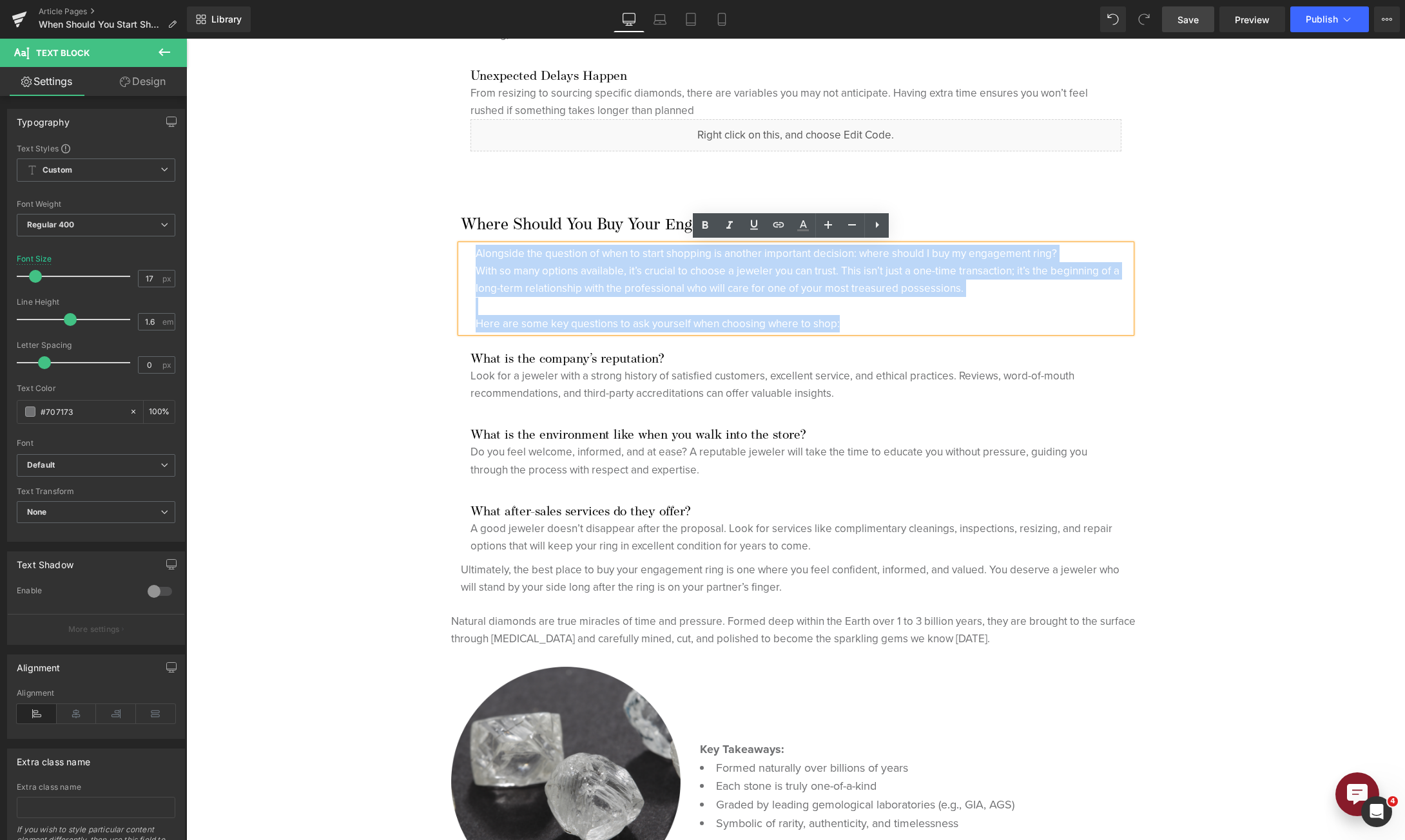
drag, startPoint x: 856, startPoint y: 324, endPoint x: 461, endPoint y: 251, distance: 401.7
click at [461, 251] on div "Alongside the question of when to start shopping is another important decision:…" at bounding box center [795, 289] width 670 height 87
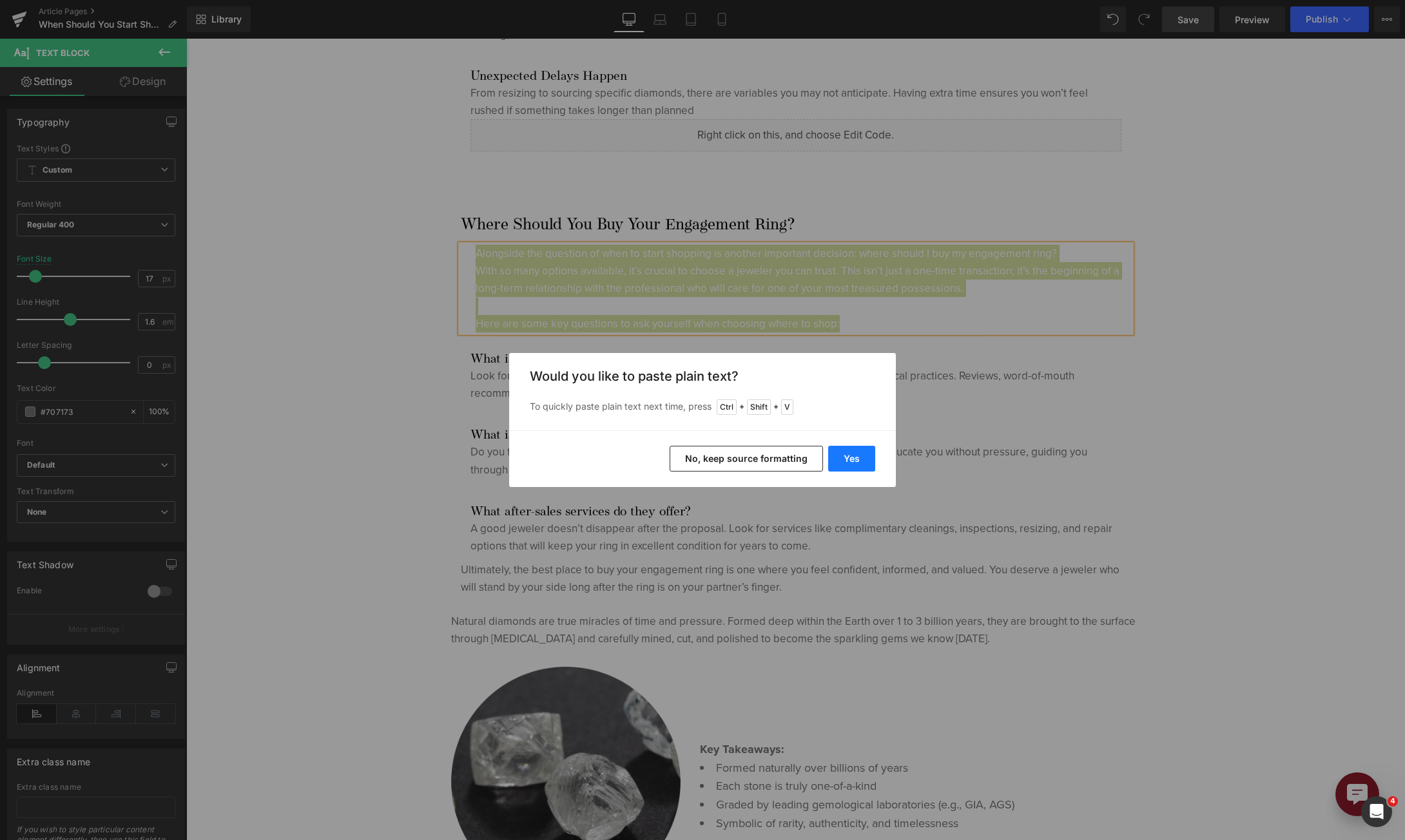
click at [850, 461] on button "Yes" at bounding box center [852, 459] width 47 height 26
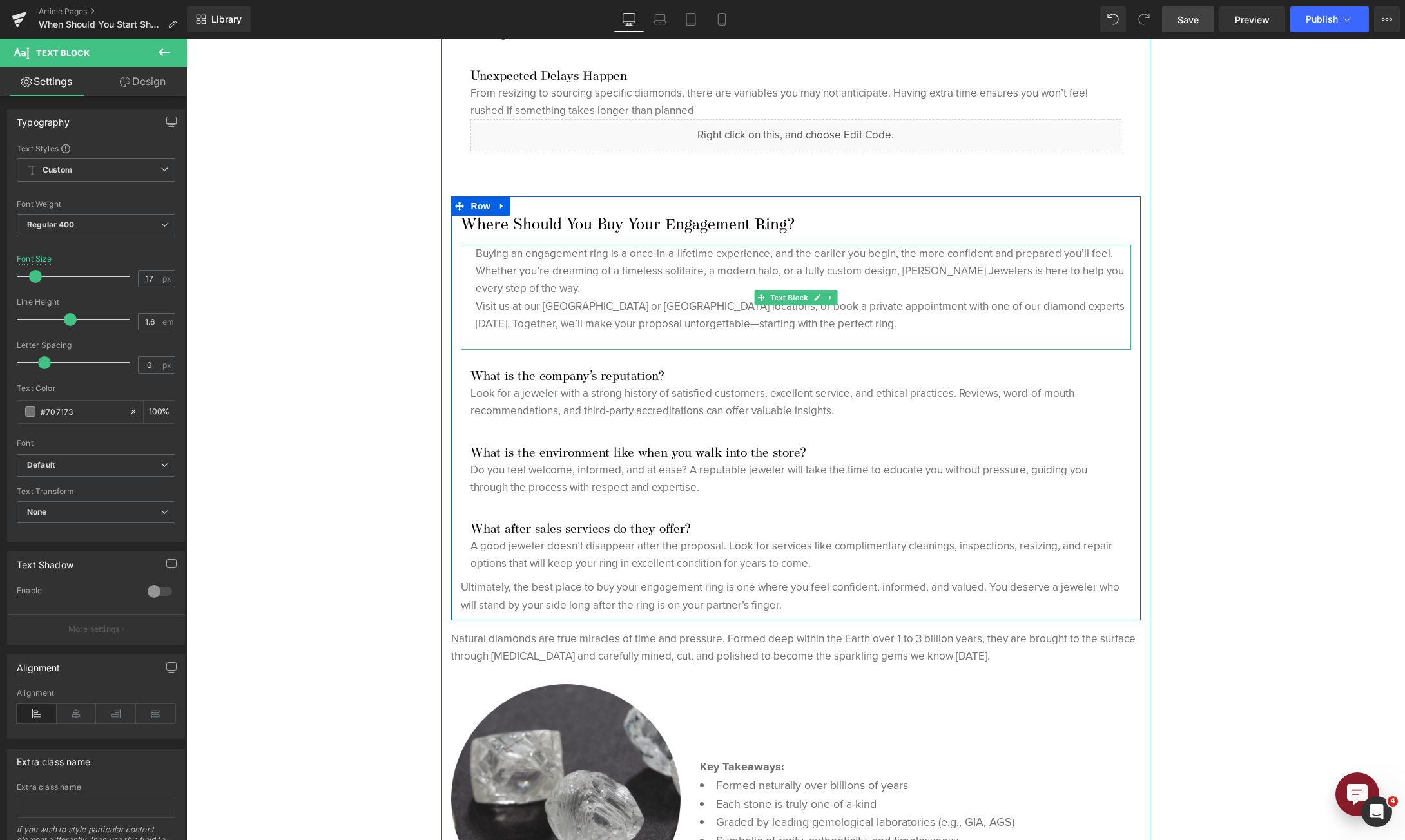
click at [588, 291] on p "Buying an engagement ring is a once-in-a-lifetime experience, and the earlier y…" at bounding box center [804, 271] width 656 height 53
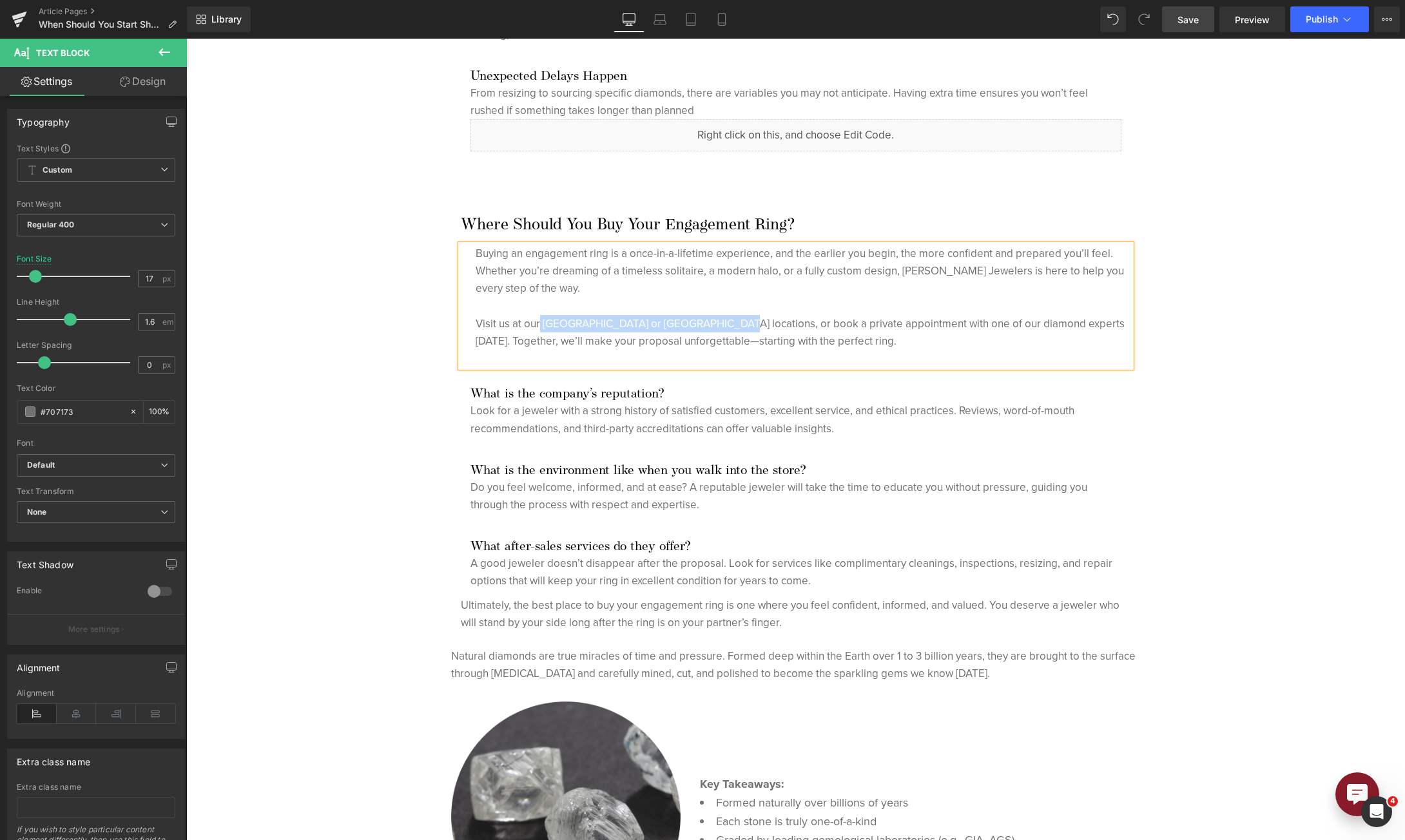
drag, startPoint x: 537, startPoint y: 321, endPoint x: 715, endPoint y: 318, distance: 178.0
click at [715, 318] on p "Visit us at our [GEOGRAPHIC_DATA] or [GEOGRAPHIC_DATA] locations, or book a pri…" at bounding box center [804, 332] width 656 height 35
click at [875, 298] on p at bounding box center [804, 306] width 656 height 17
click at [538, 221] on h2 "Where Should You Buy Your Engagement Ring?" at bounding box center [795, 225] width 670 height 20
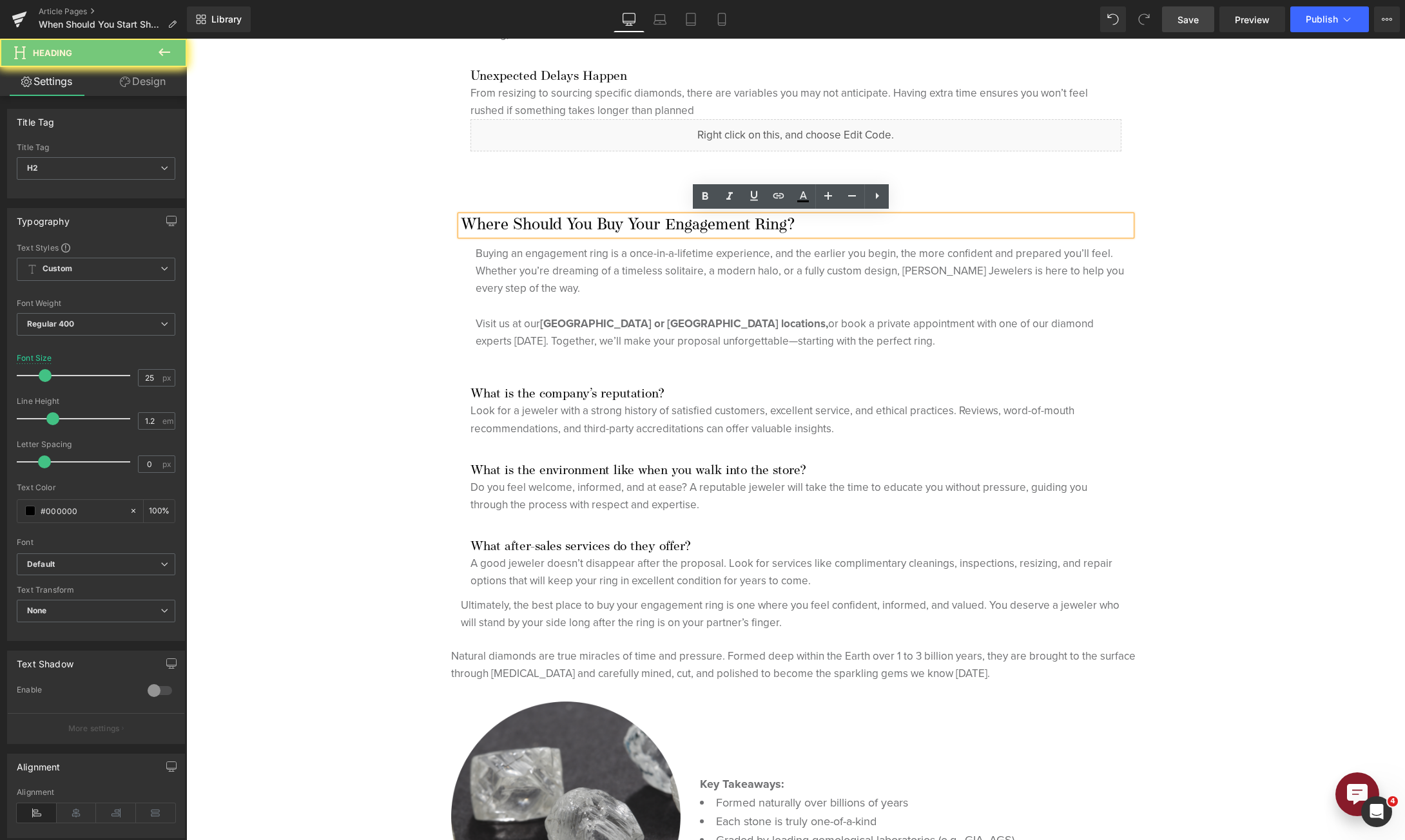
click at [538, 221] on h2 "Where Should You Buy Your Engagement Ring?" at bounding box center [795, 225] width 670 height 20
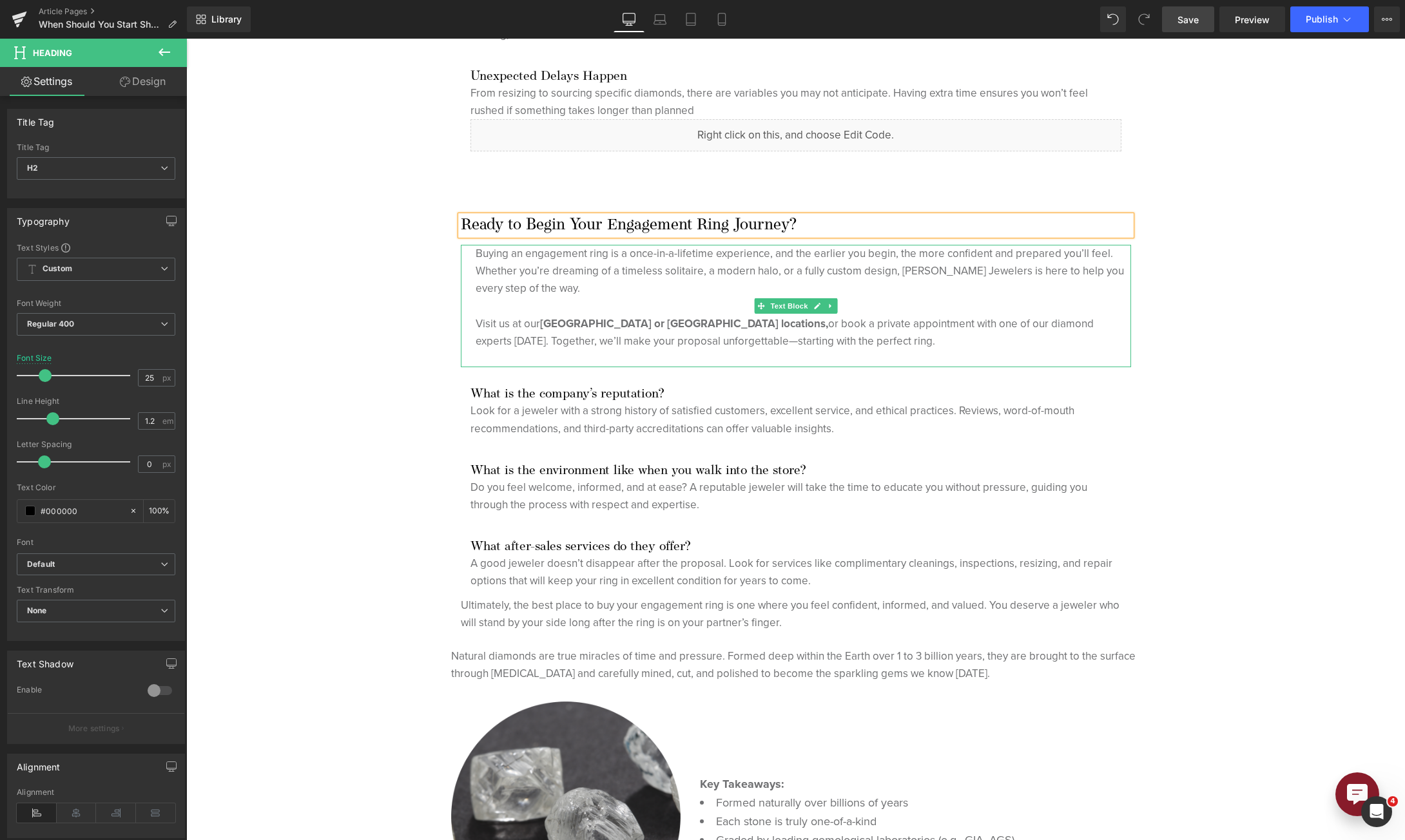
click at [476, 302] on p at bounding box center [804, 306] width 656 height 17
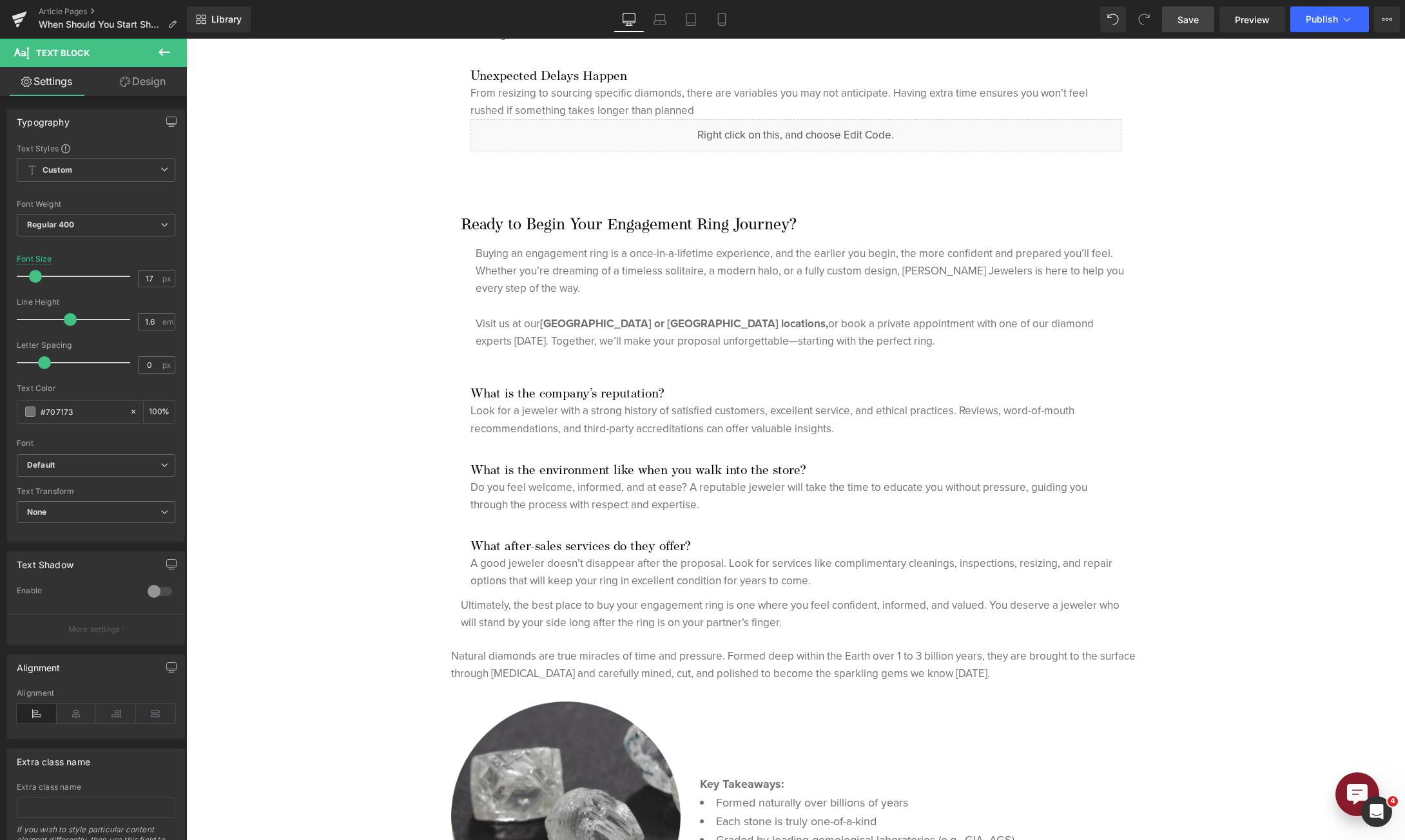
click at [133, 78] on link "Design" at bounding box center [142, 81] width 93 height 29
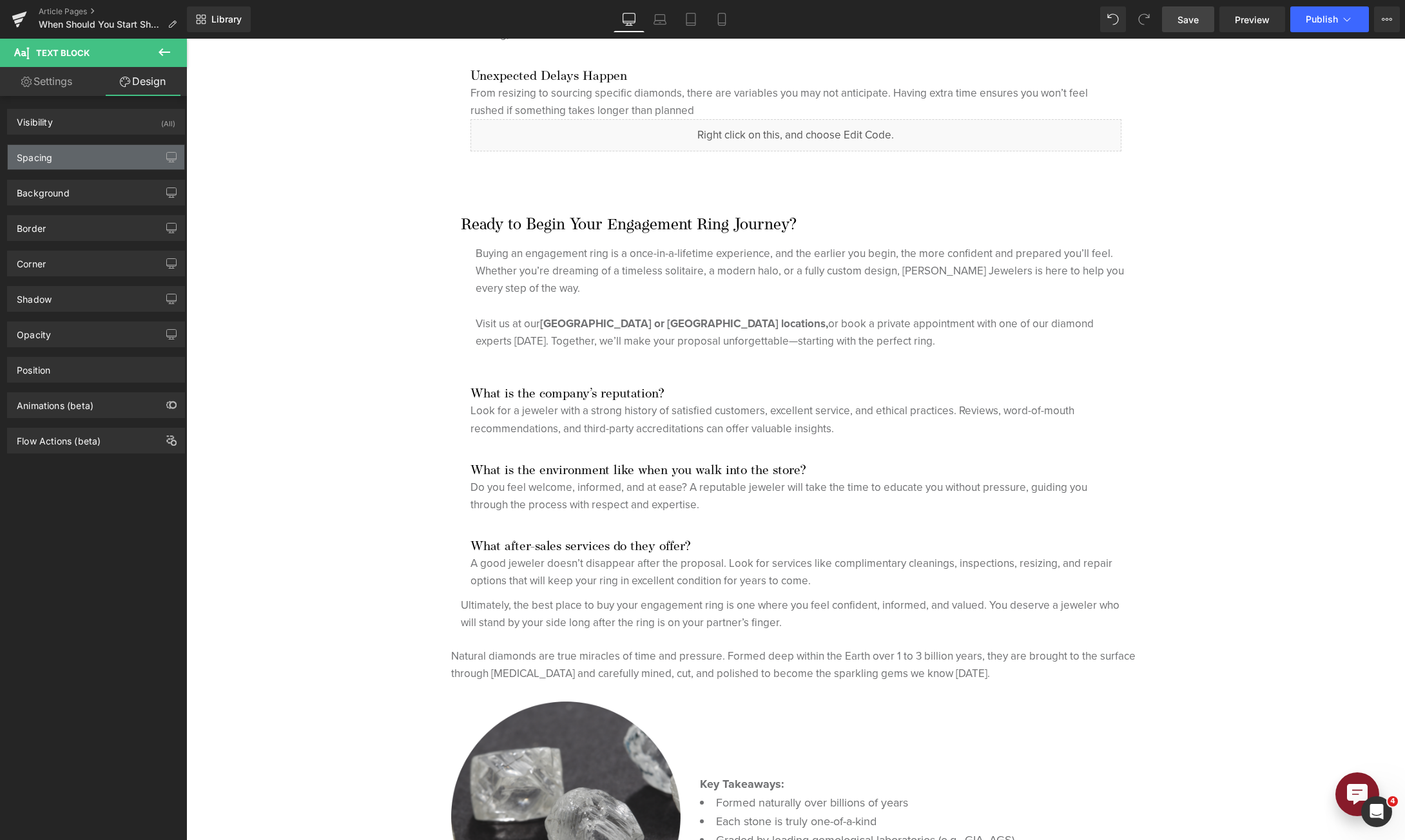
click at [69, 163] on div "Spacing" at bounding box center [96, 157] width 176 height 24
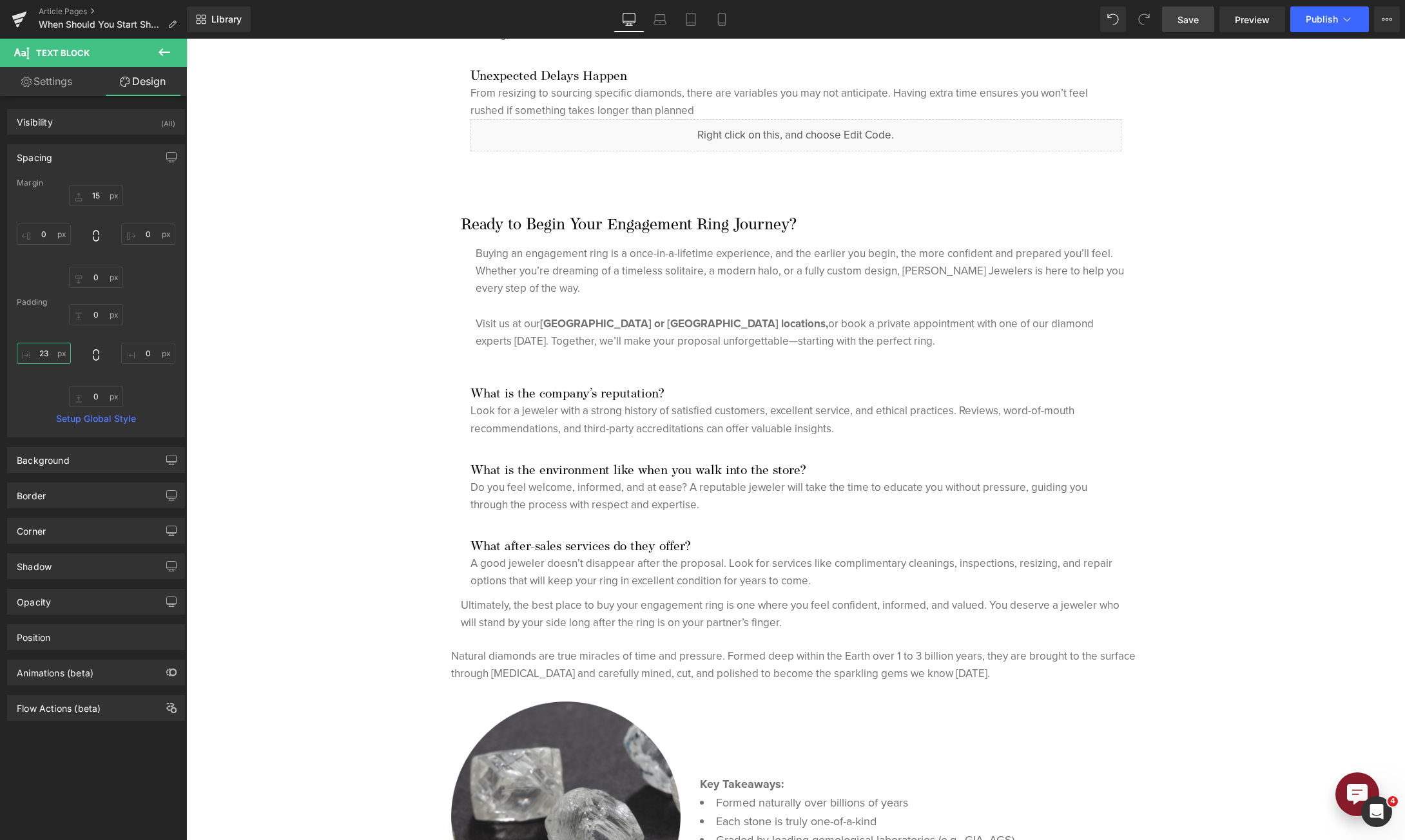
click at [51, 352] on input "23" at bounding box center [44, 353] width 54 height 21
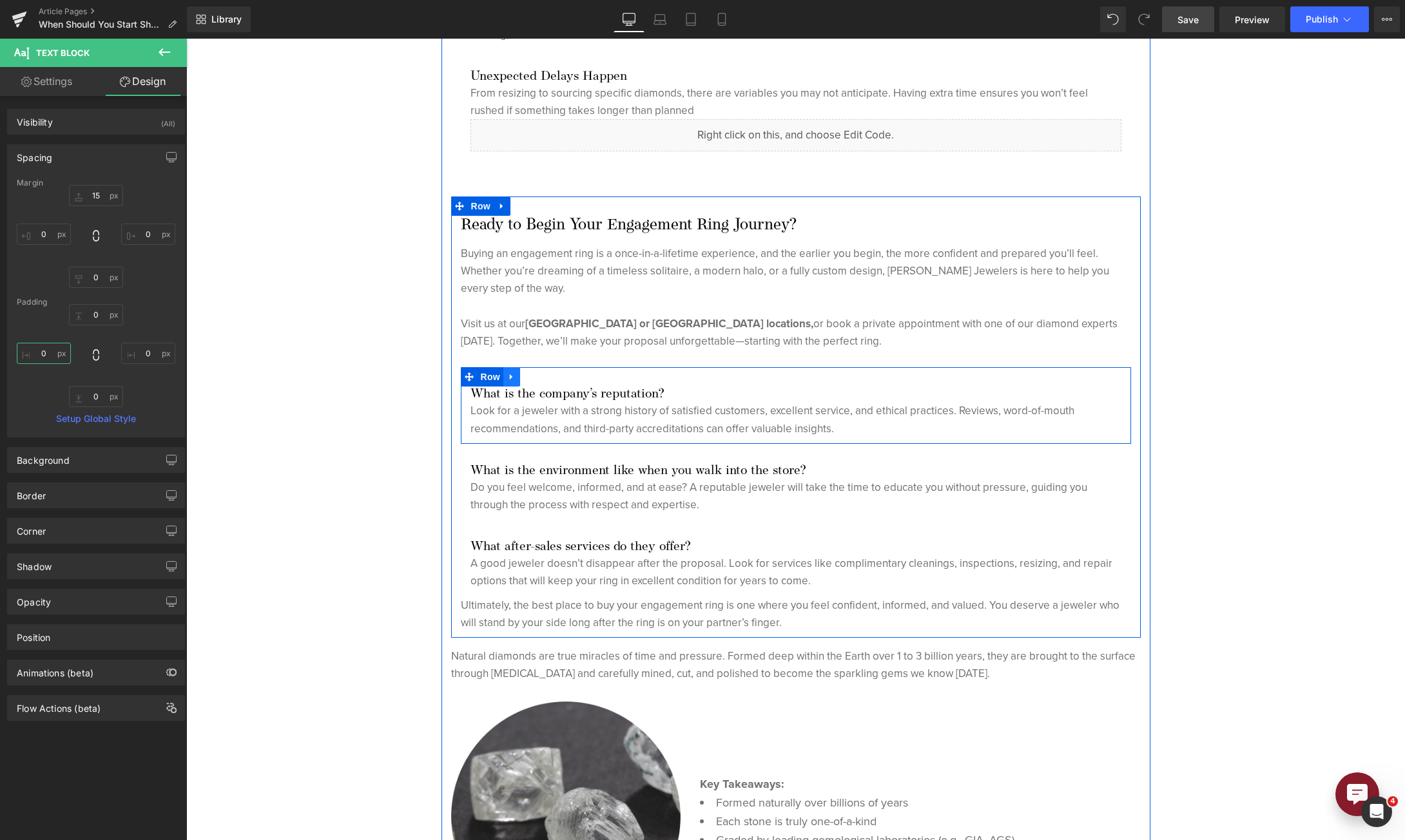
type input "0"
click at [510, 375] on icon at bounding box center [510, 377] width 2 height 6
click at [540, 379] on icon at bounding box center [545, 377] width 9 height 10
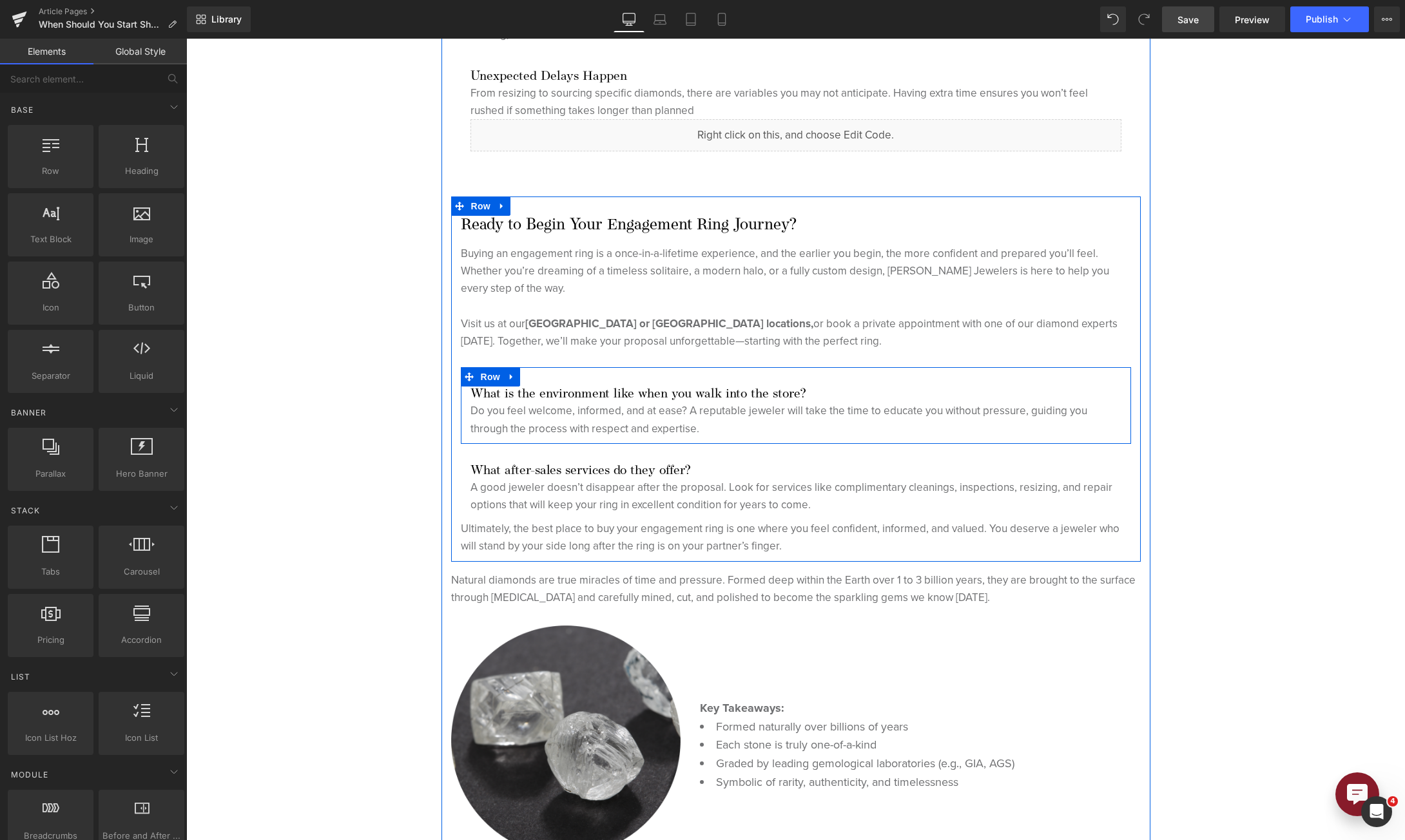
click at [510, 375] on icon at bounding box center [510, 377] width 2 height 6
click at [540, 380] on icon at bounding box center [545, 377] width 9 height 9
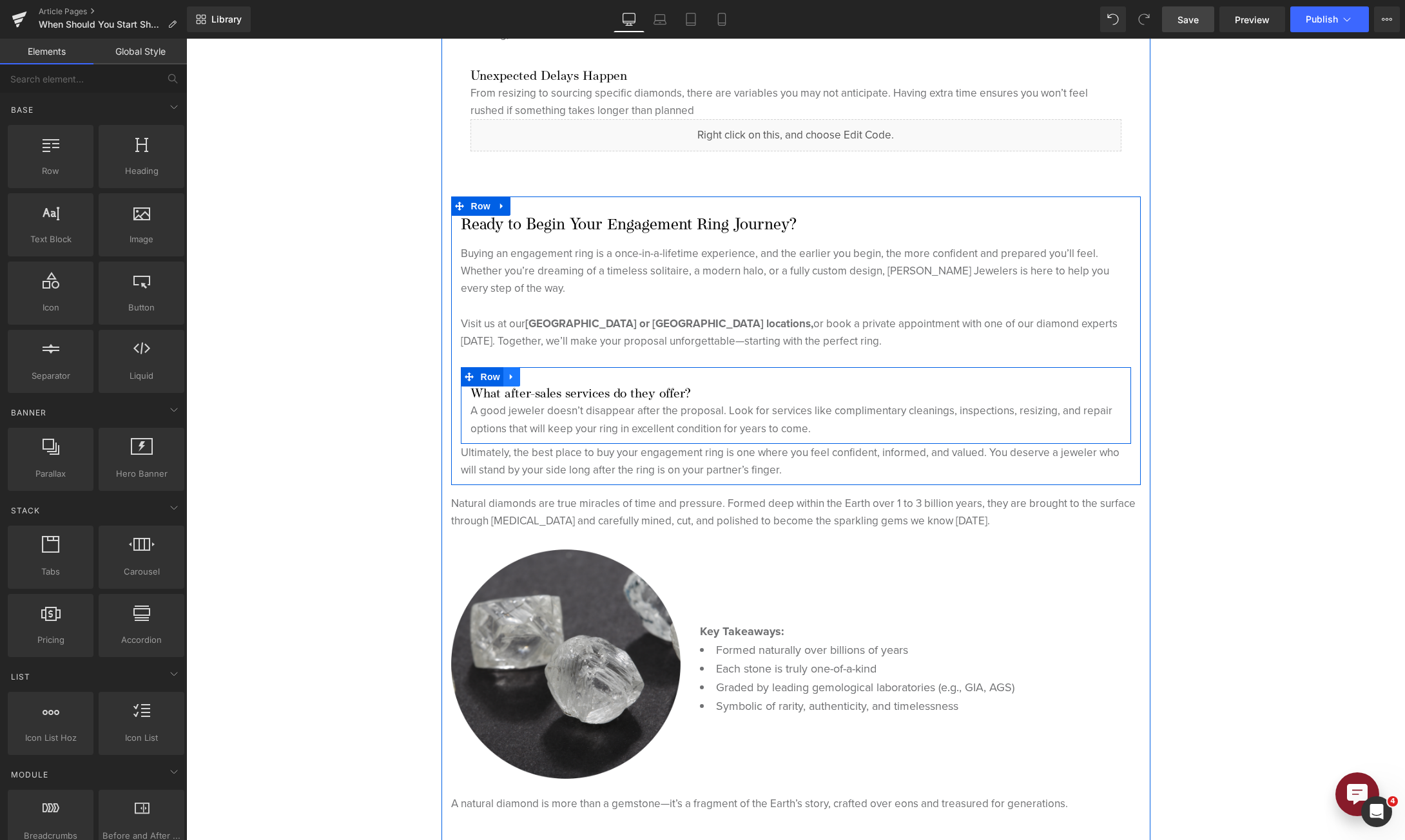
click at [513, 378] on link at bounding box center [512, 377] width 17 height 20
click at [540, 378] on icon at bounding box center [545, 377] width 9 height 9
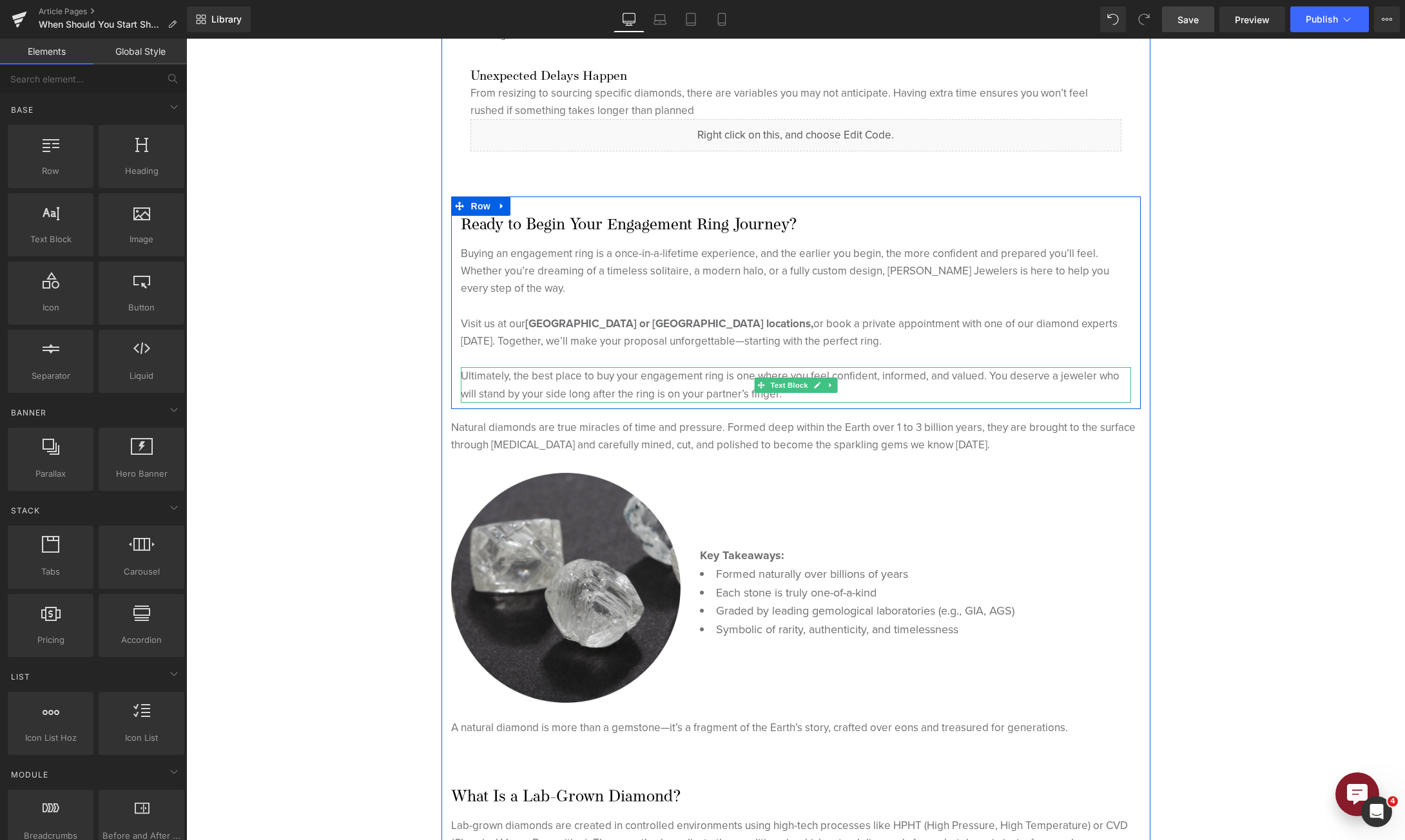
click at [828, 384] on icon at bounding box center [829, 385] width 2 height 5
click at [835, 386] on link at bounding box center [837, 385] width 14 height 16
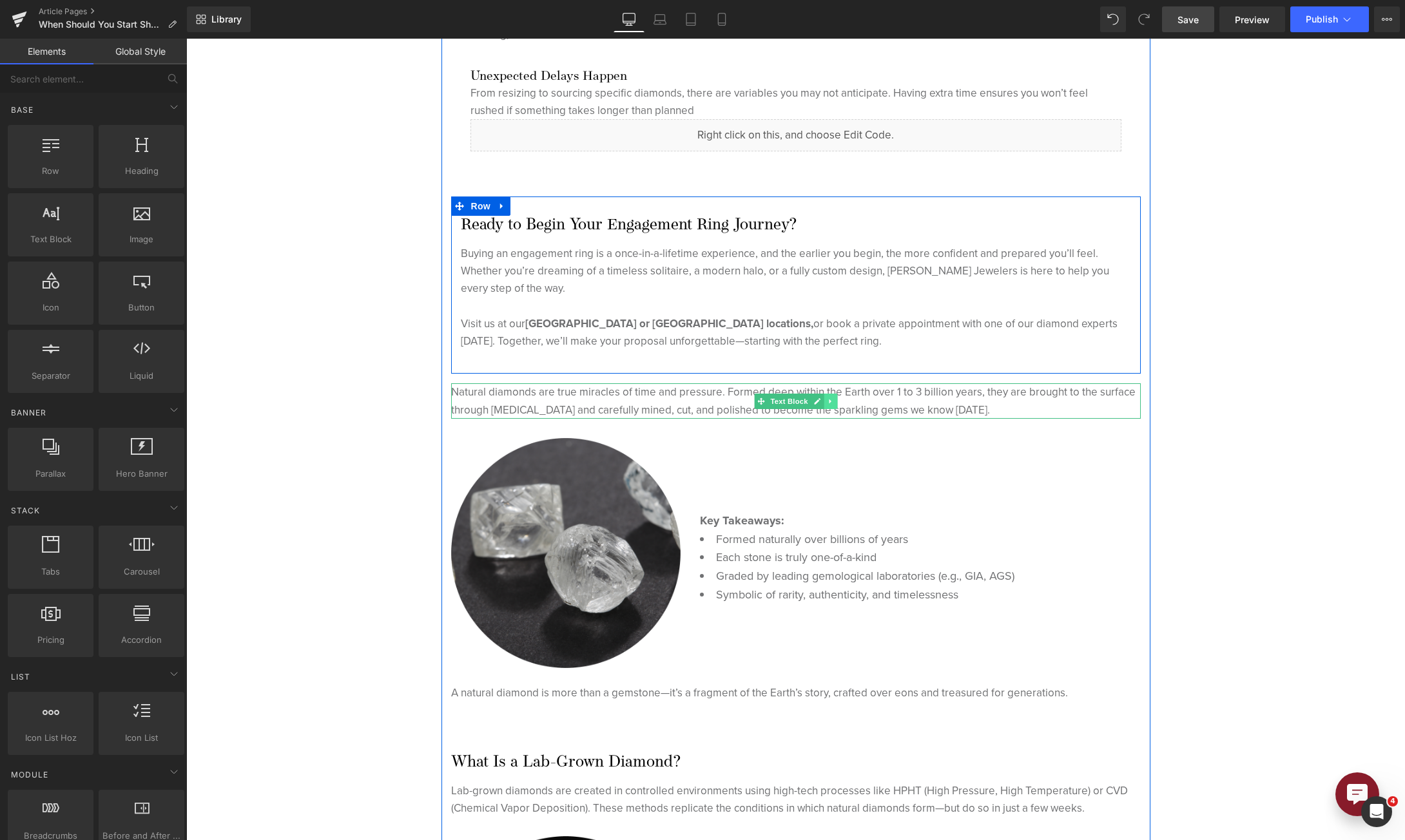
click at [829, 399] on link at bounding box center [831, 401] width 14 height 16
click at [833, 400] on icon at bounding box center [836, 402] width 7 height 8
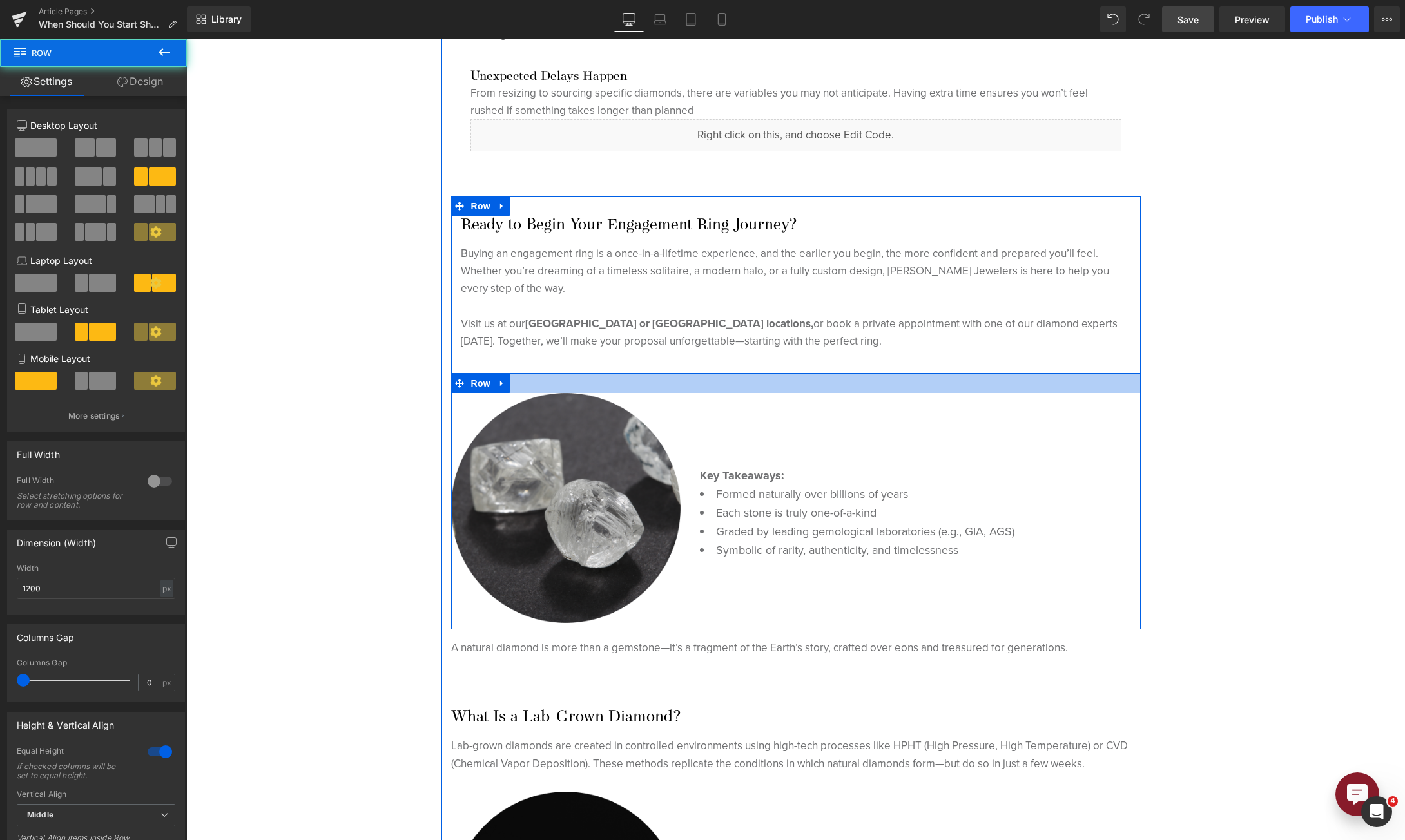
click at [509, 386] on div at bounding box center [795, 383] width 690 height 20
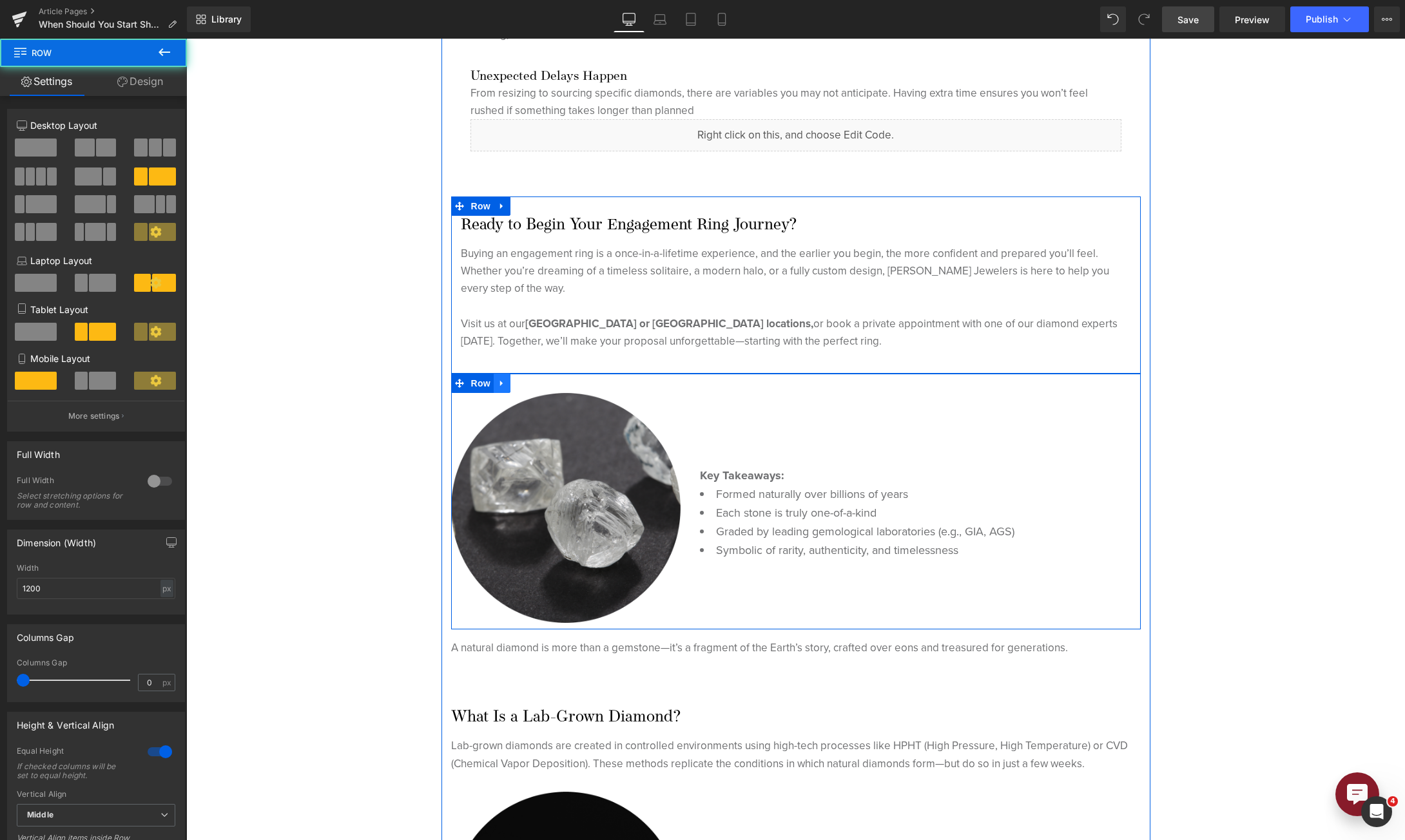
click at [498, 387] on link at bounding box center [502, 383] width 17 height 20
click at [531, 386] on icon at bounding box center [535, 383] width 9 height 9
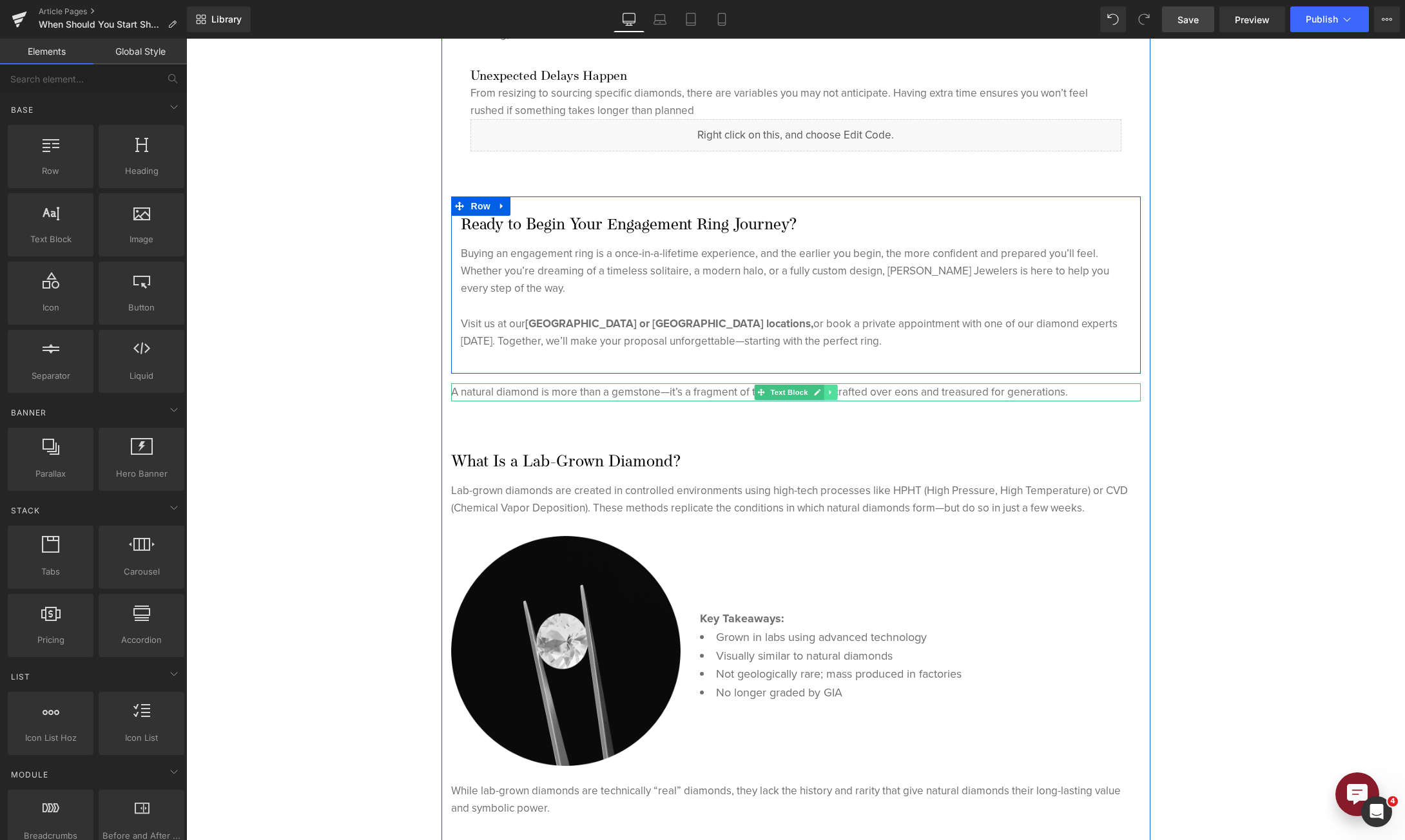
click at [824, 394] on link at bounding box center [831, 392] width 14 height 16
click at [832, 394] on link at bounding box center [837, 392] width 14 height 16
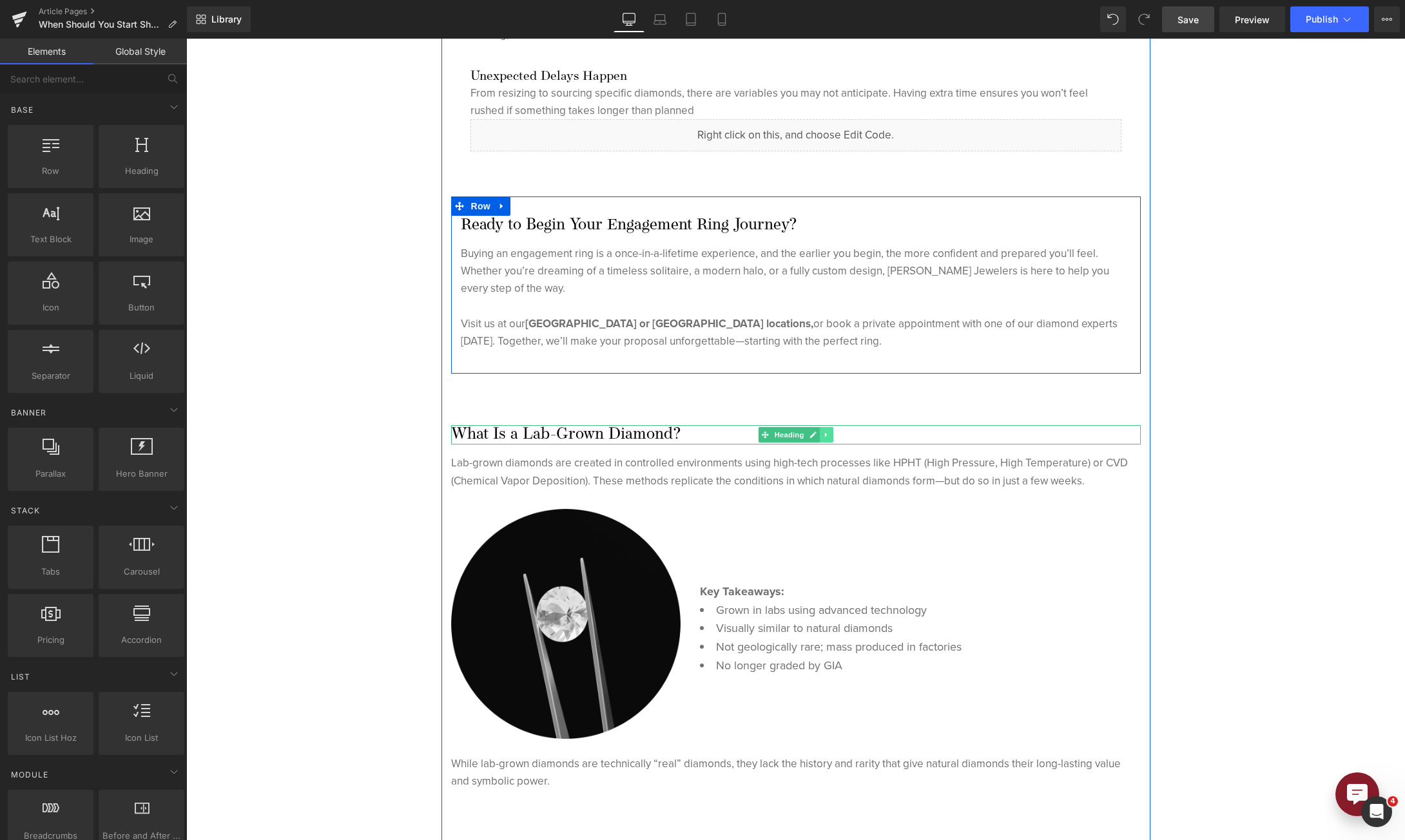
click at [823, 433] on icon at bounding box center [826, 435] width 7 height 8
drag, startPoint x: 823, startPoint y: 433, endPoint x: 777, endPoint y: 437, distance: 46.2
click at [826, 434] on link at bounding box center [833, 435] width 14 height 16
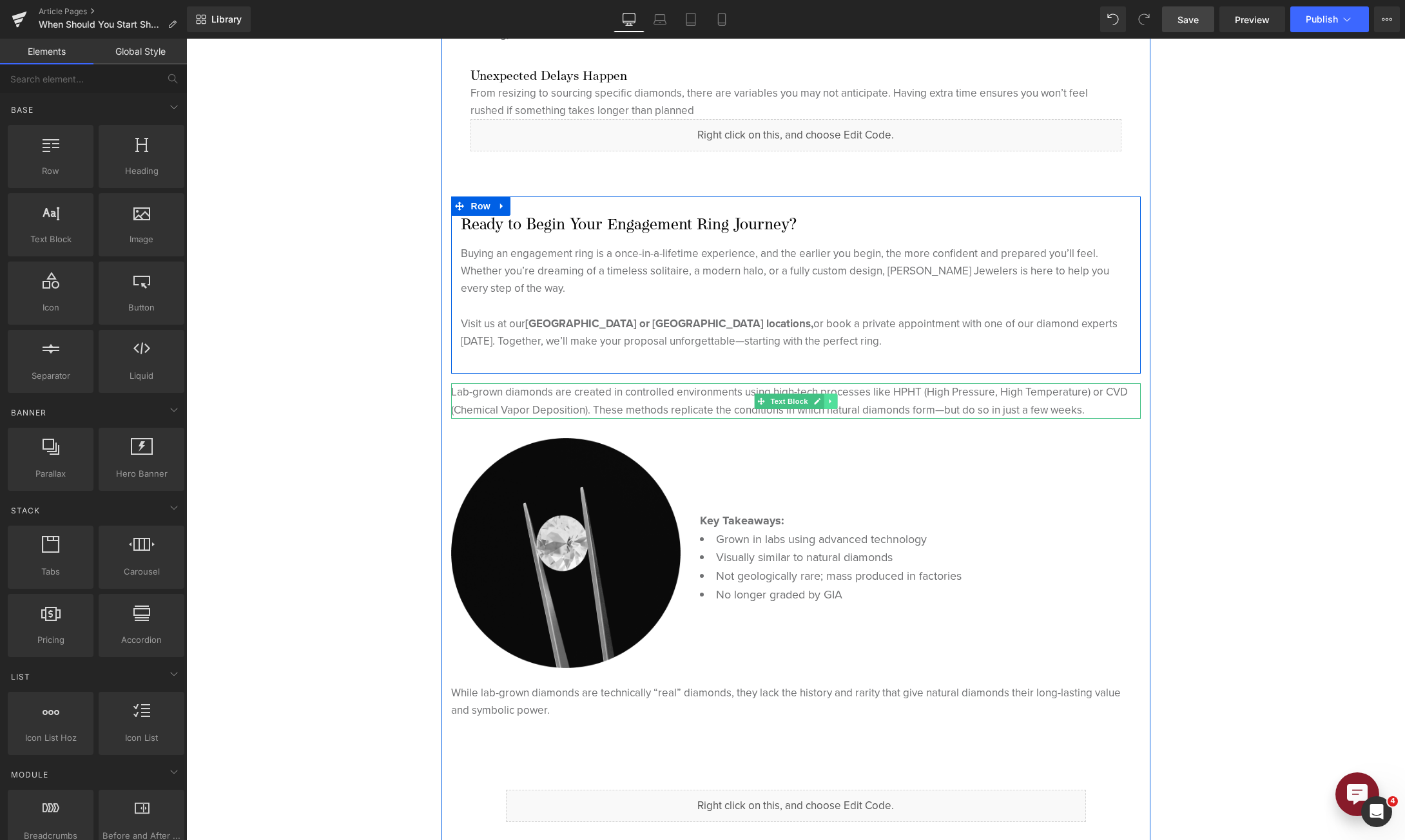
click at [824, 401] on link at bounding box center [831, 401] width 14 height 16
click at [833, 402] on icon at bounding box center [836, 401] width 7 height 7
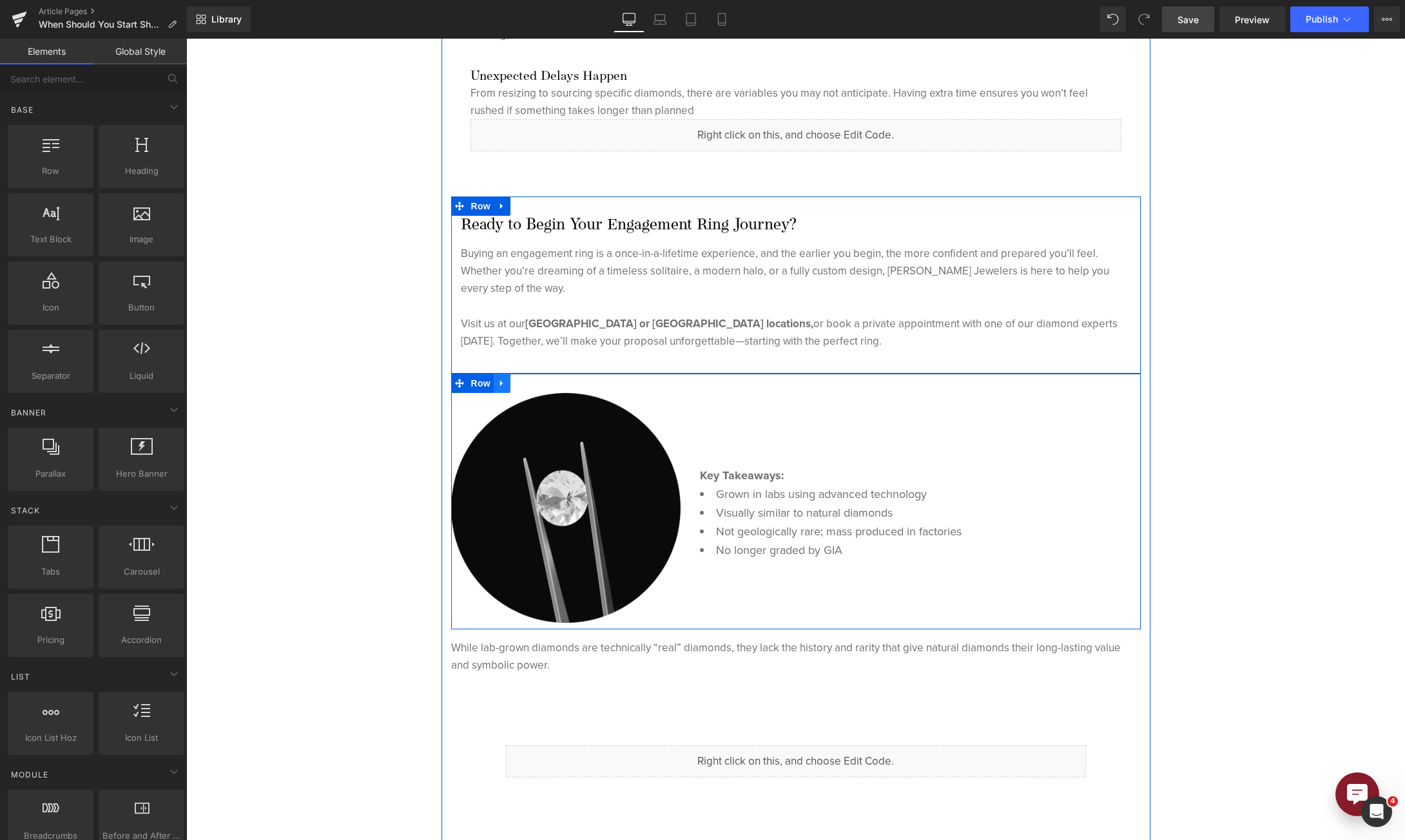
click at [494, 382] on link at bounding box center [502, 383] width 17 height 20
click at [533, 386] on icon at bounding box center [535, 383] width 9 height 10
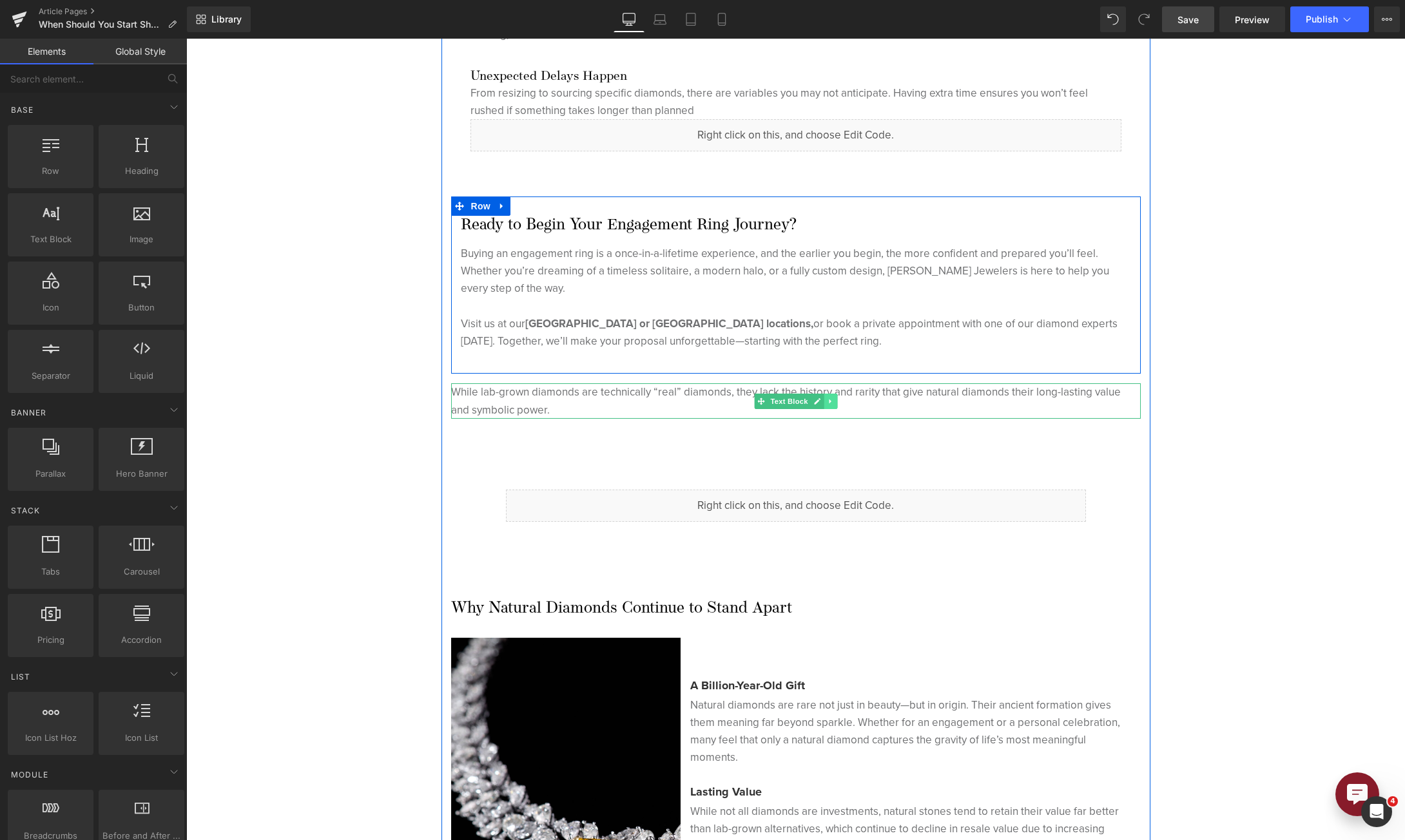
click at [827, 399] on icon at bounding box center [830, 402] width 7 height 8
click at [833, 399] on icon at bounding box center [836, 401] width 7 height 7
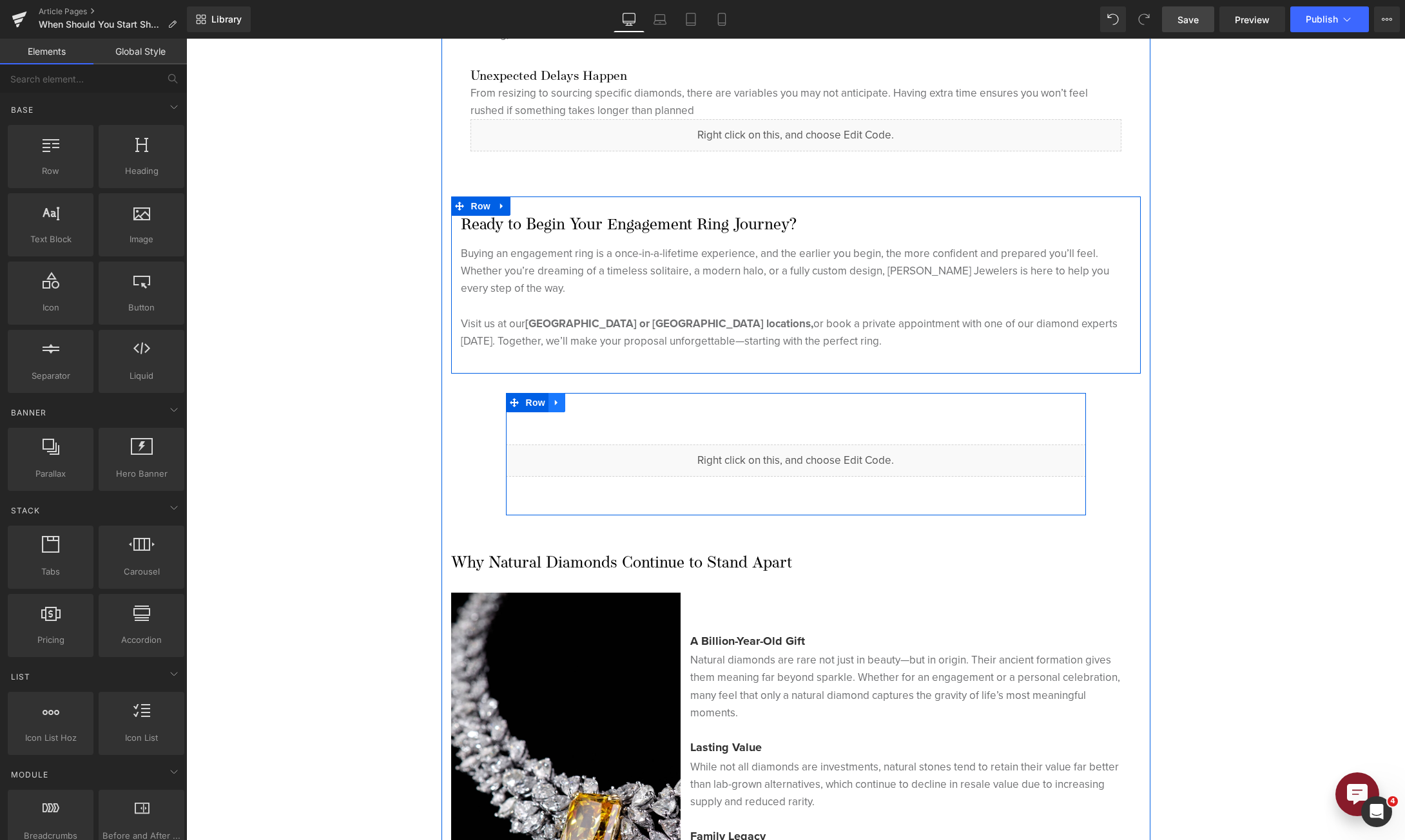
click at [553, 399] on icon at bounding box center [557, 402] width 9 height 10
click at [586, 405] on icon at bounding box center [590, 402] width 9 height 9
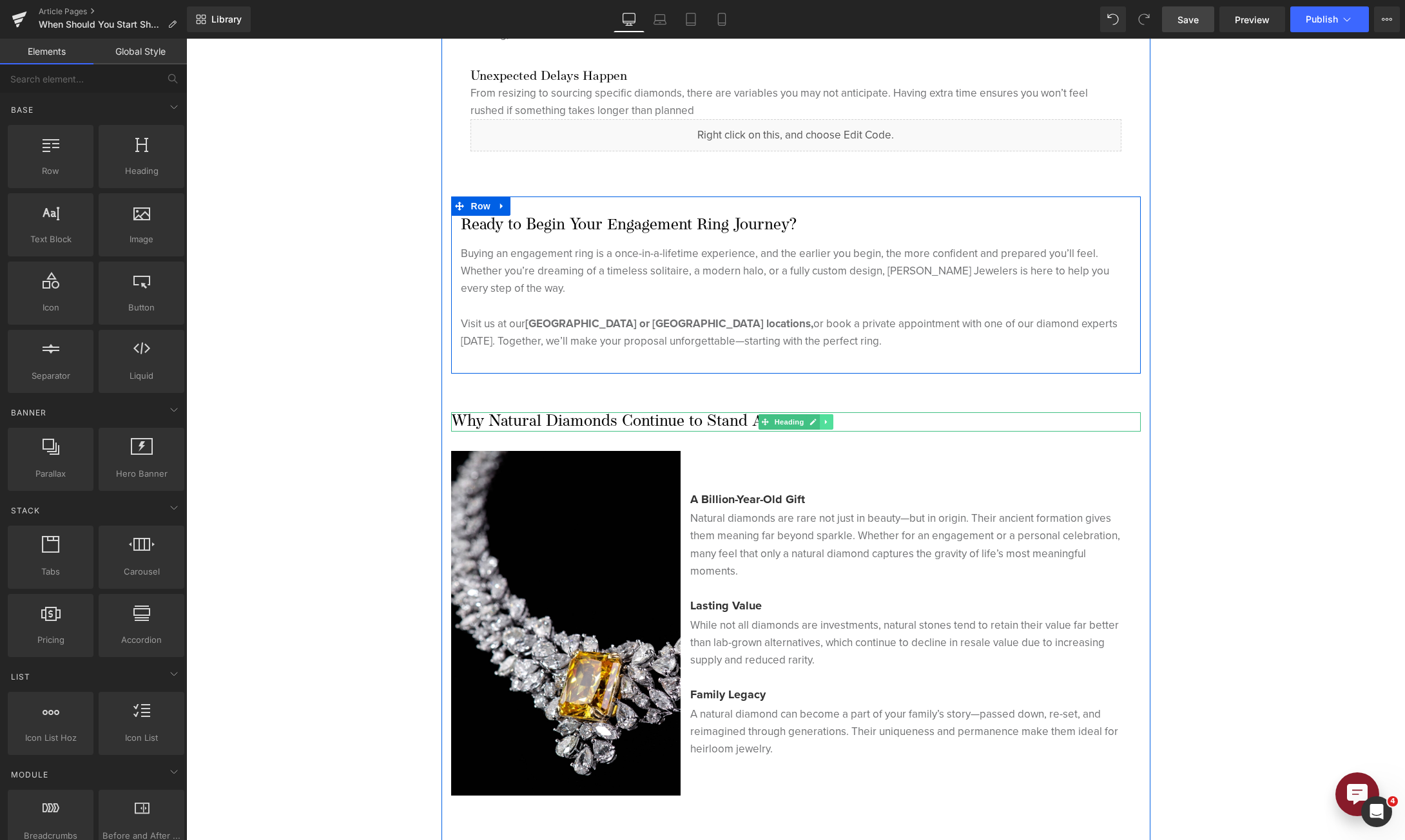
click at [823, 423] on icon at bounding box center [826, 422] width 7 height 8
click at [829, 424] on icon at bounding box center [832, 422] width 7 height 7
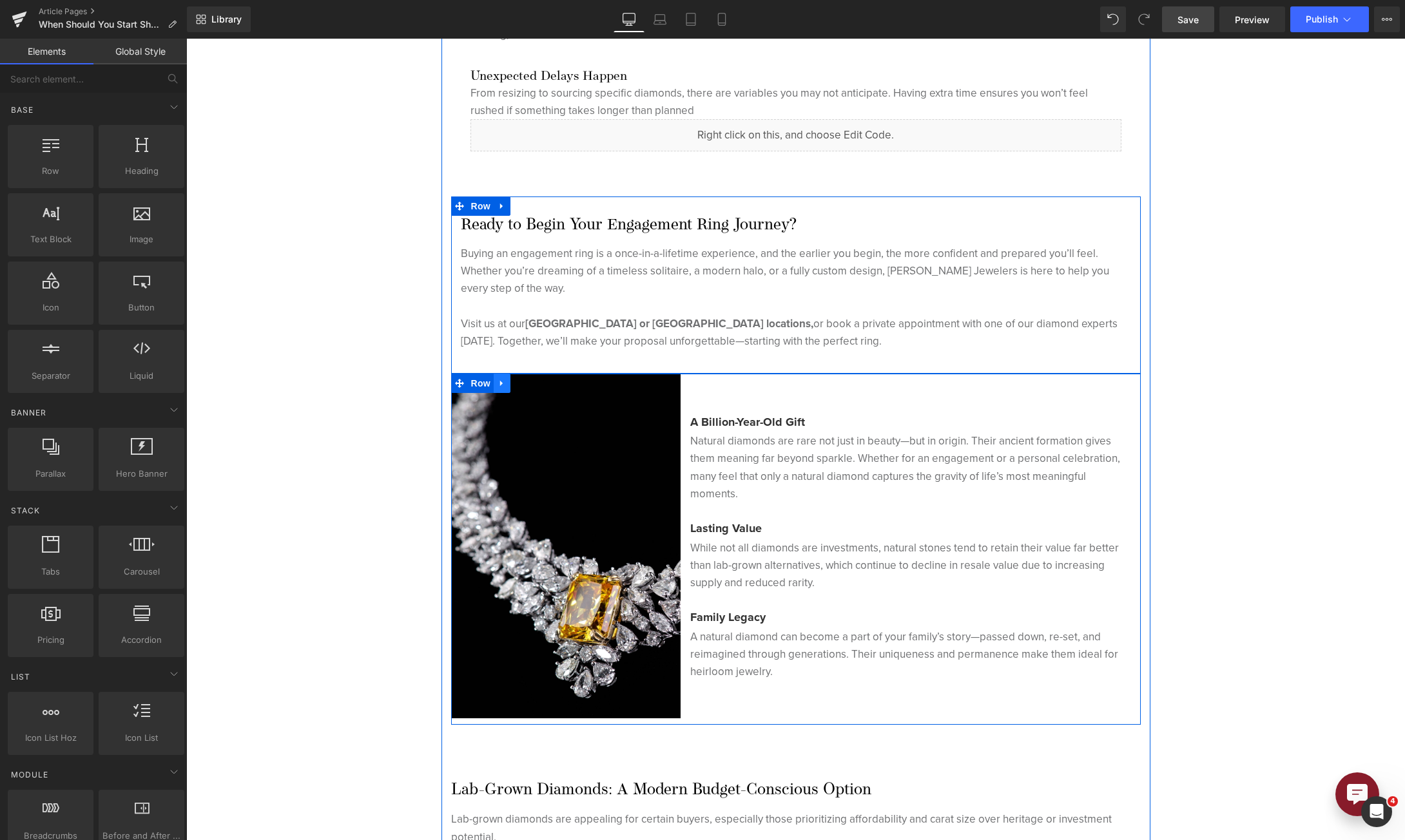
click at [502, 386] on link at bounding box center [502, 383] width 17 height 20
click at [527, 386] on link at bounding box center [535, 383] width 17 height 20
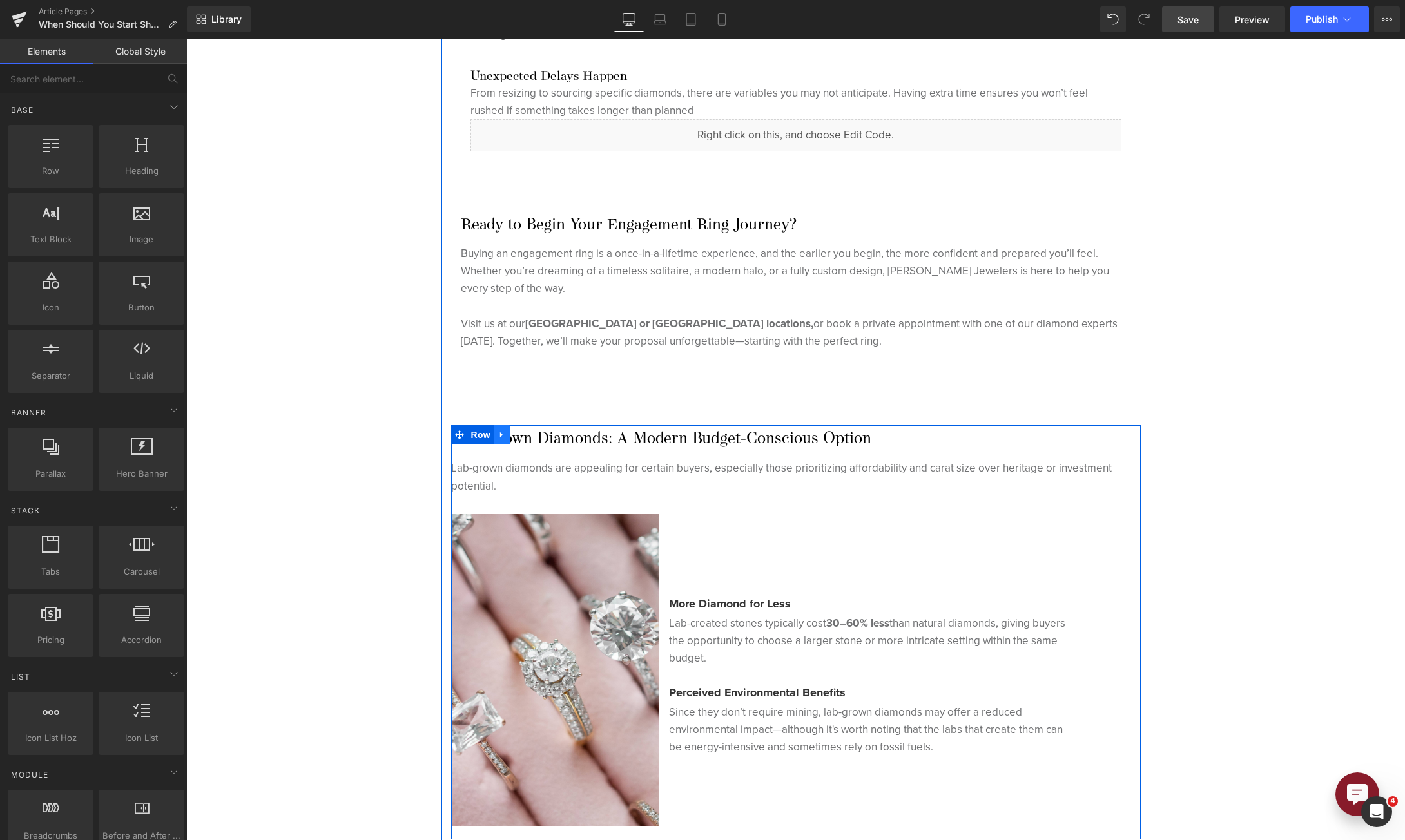
click at [497, 432] on icon at bounding box center [502, 435] width 9 height 10
click at [531, 438] on icon at bounding box center [535, 435] width 9 height 9
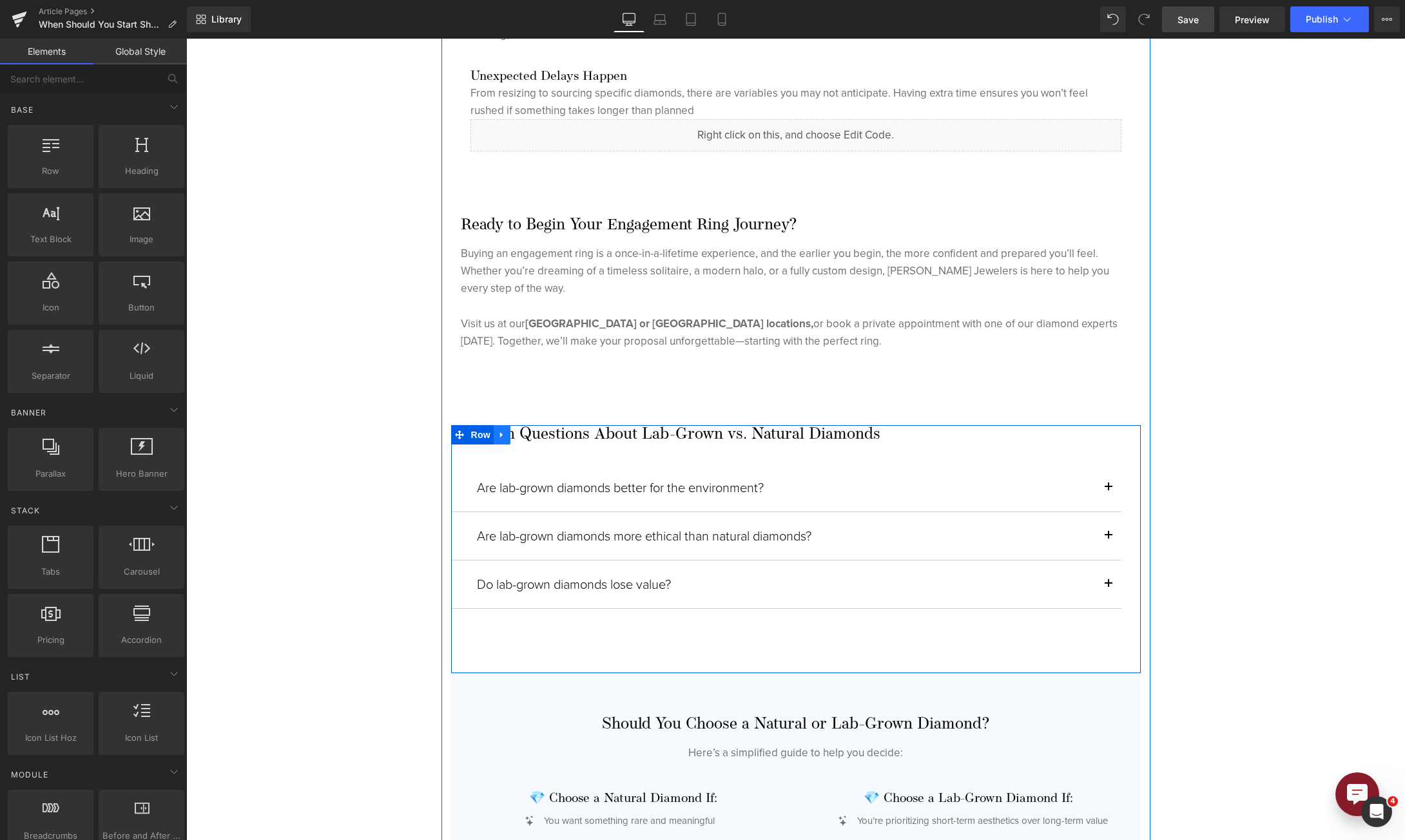
click at [500, 435] on icon at bounding box center [502, 435] width 9 height 10
click at [527, 438] on link at bounding box center [535, 435] width 17 height 20
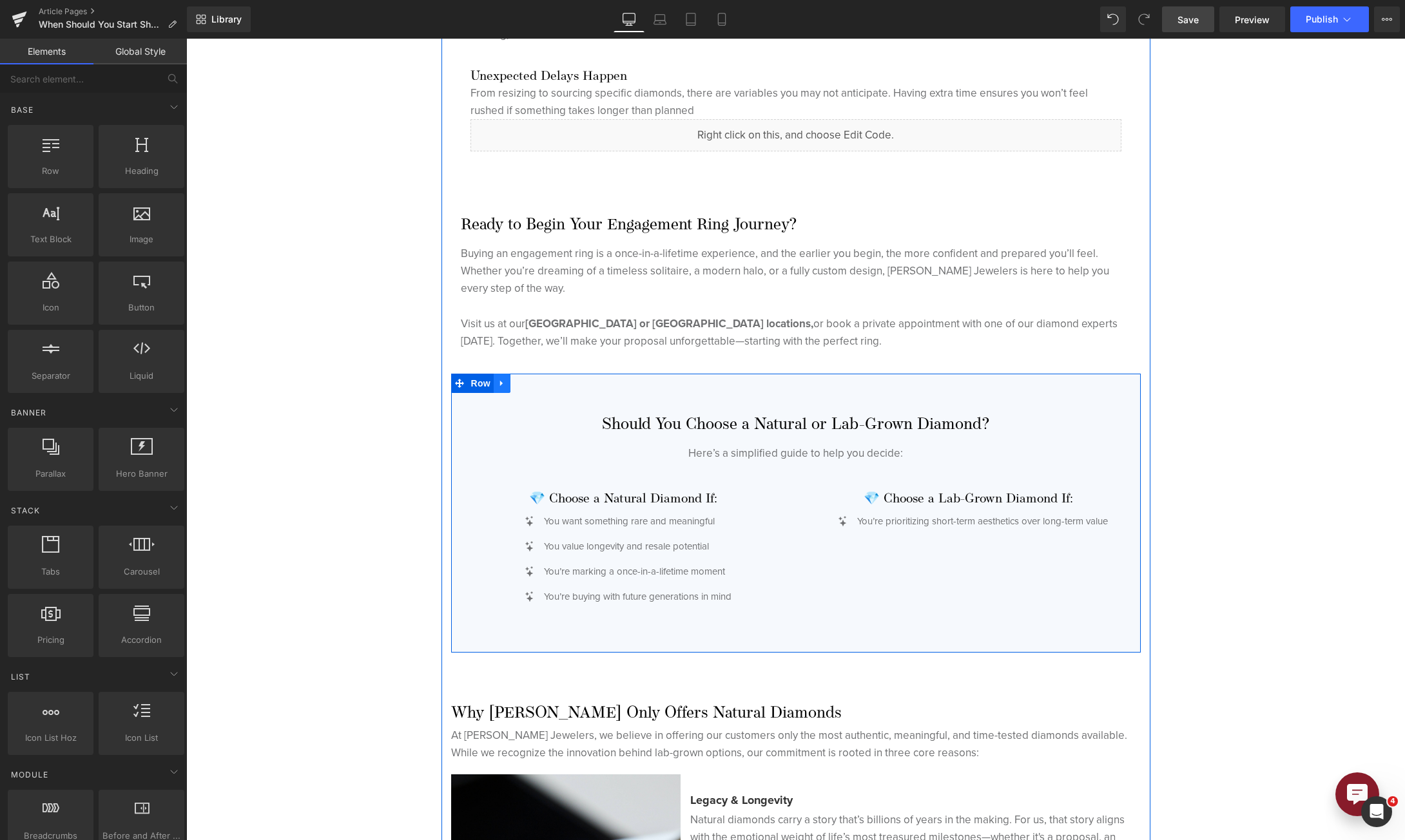
click at [497, 382] on icon at bounding box center [502, 383] width 9 height 10
click at [531, 386] on icon at bounding box center [535, 383] width 9 height 9
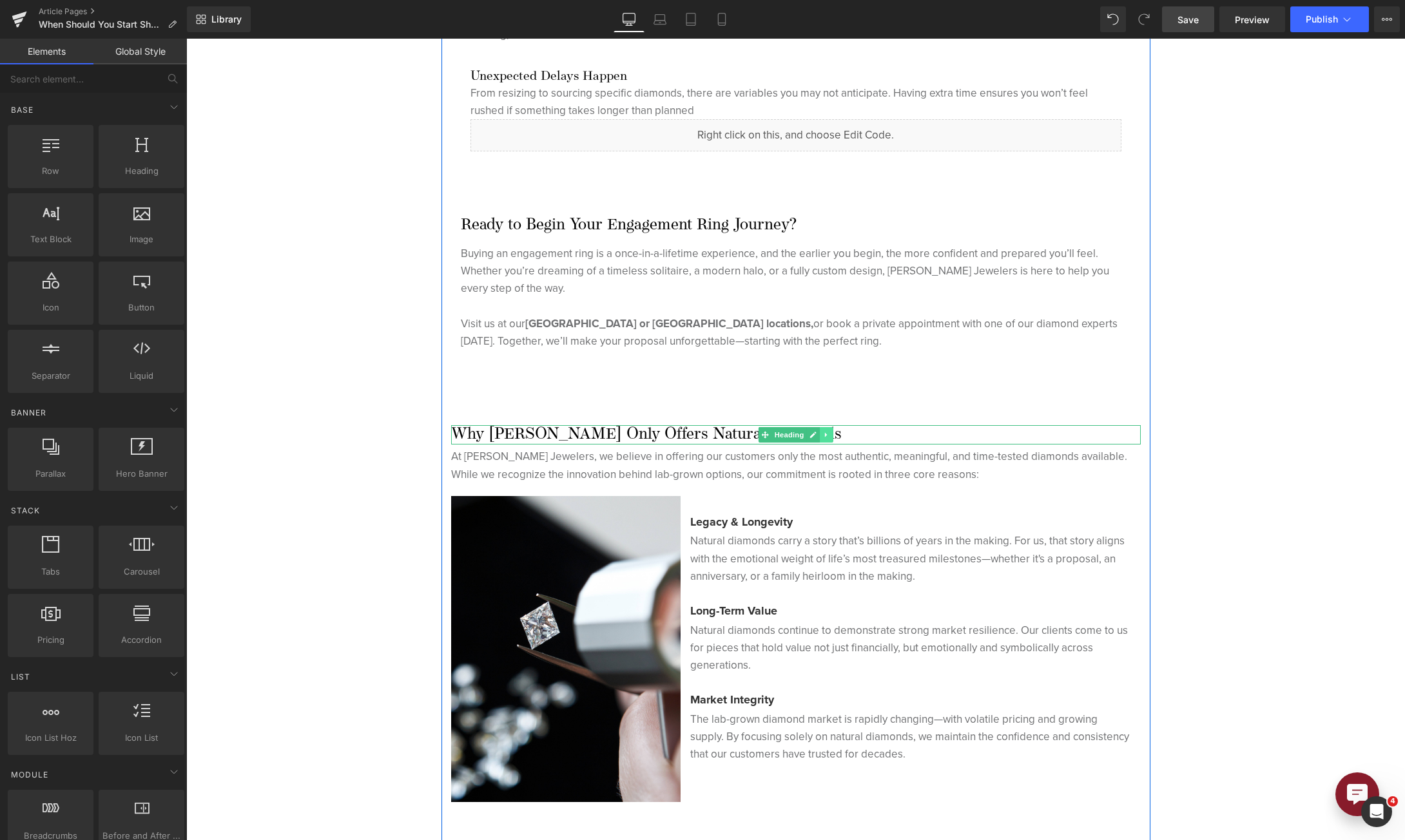
click at [820, 435] on link at bounding box center [827, 435] width 14 height 16
click at [829, 436] on icon at bounding box center [832, 435] width 7 height 7
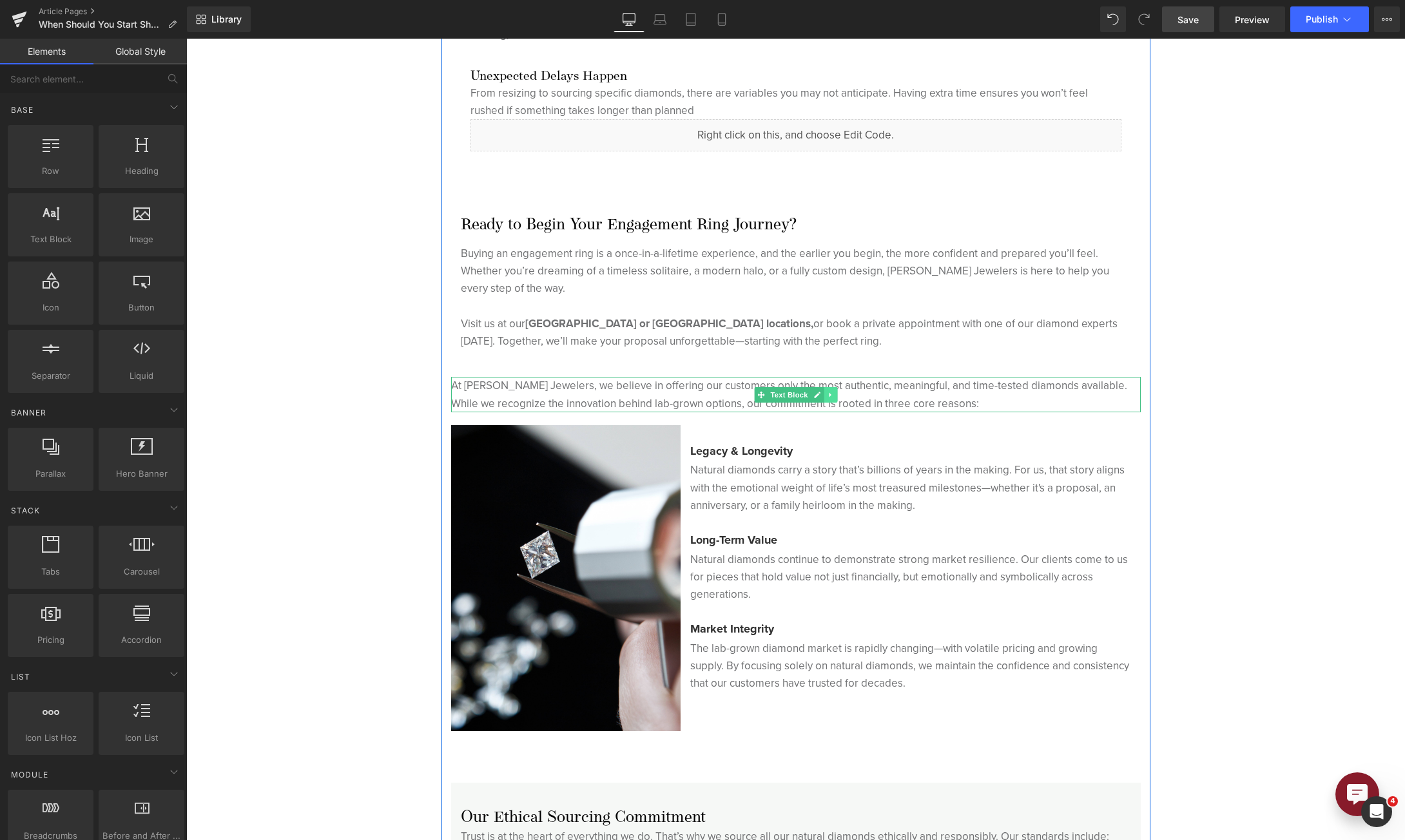
click at [827, 396] on icon at bounding box center [830, 395] width 7 height 8
click at [830, 396] on link at bounding box center [837, 395] width 14 height 16
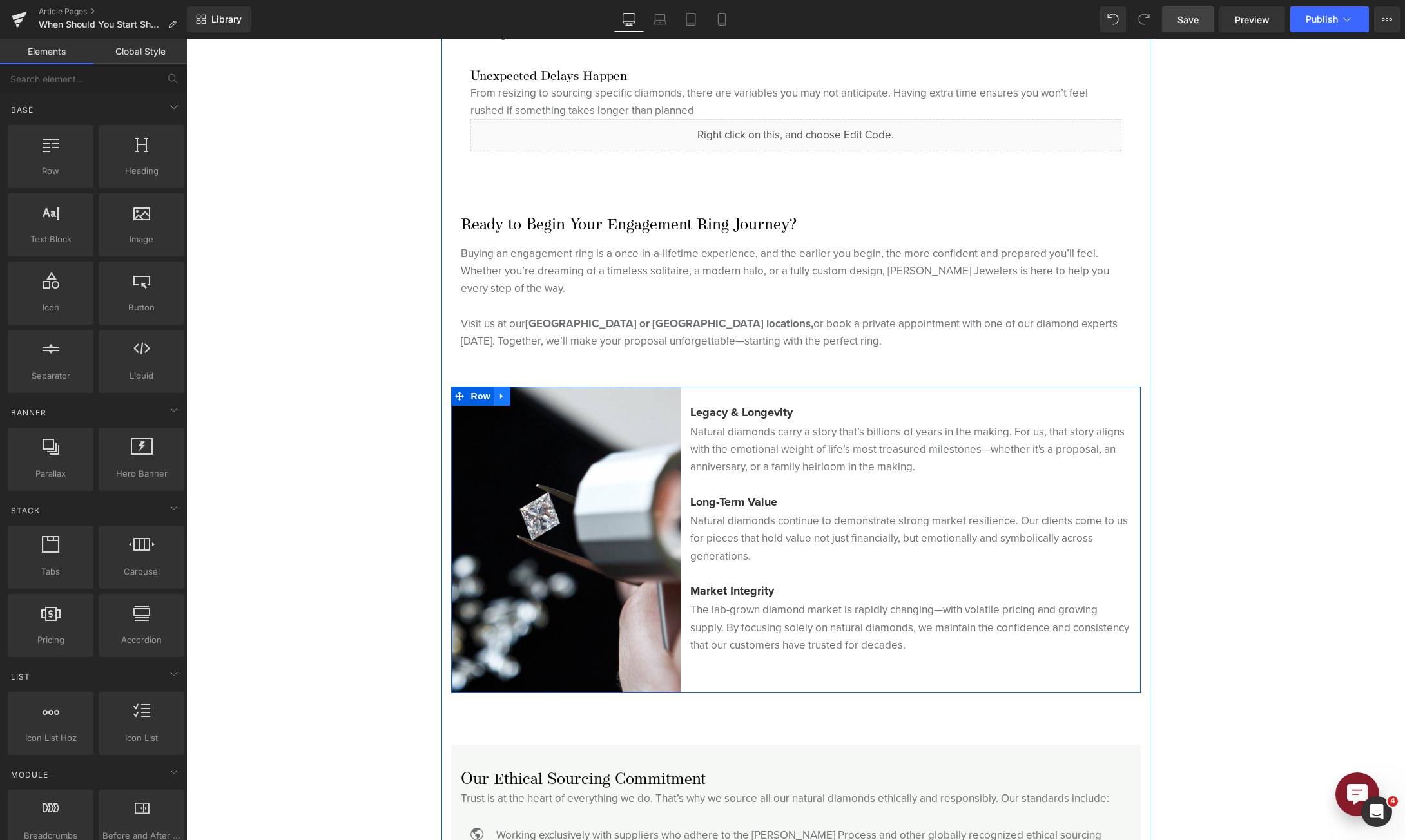
click at [498, 399] on icon at bounding box center [502, 396] width 9 height 10
click at [533, 393] on icon at bounding box center [535, 396] width 9 height 9
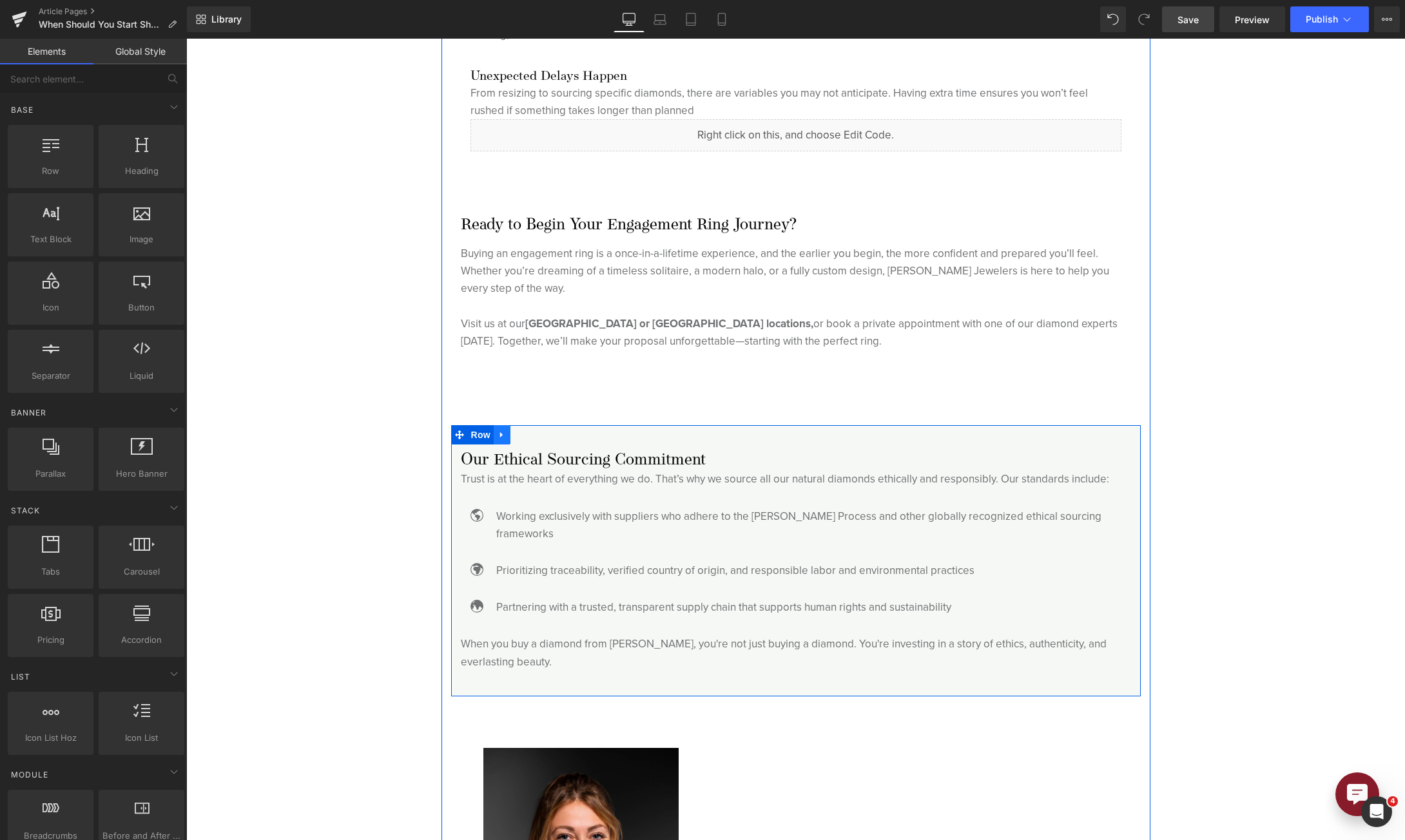
click at [497, 438] on icon at bounding box center [502, 435] width 9 height 10
click at [531, 441] on link at bounding box center [535, 435] width 17 height 20
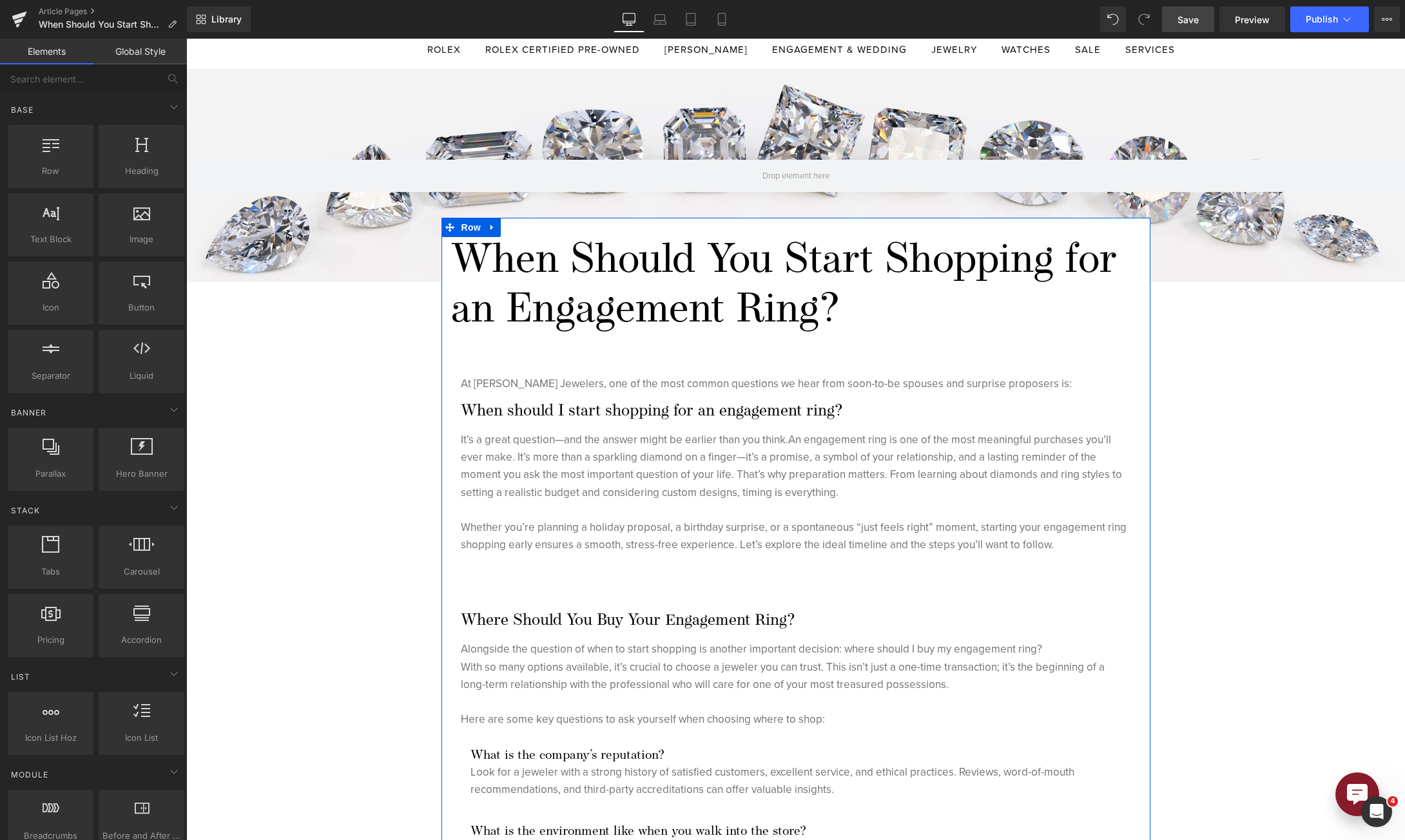
scroll to position [0, 0]
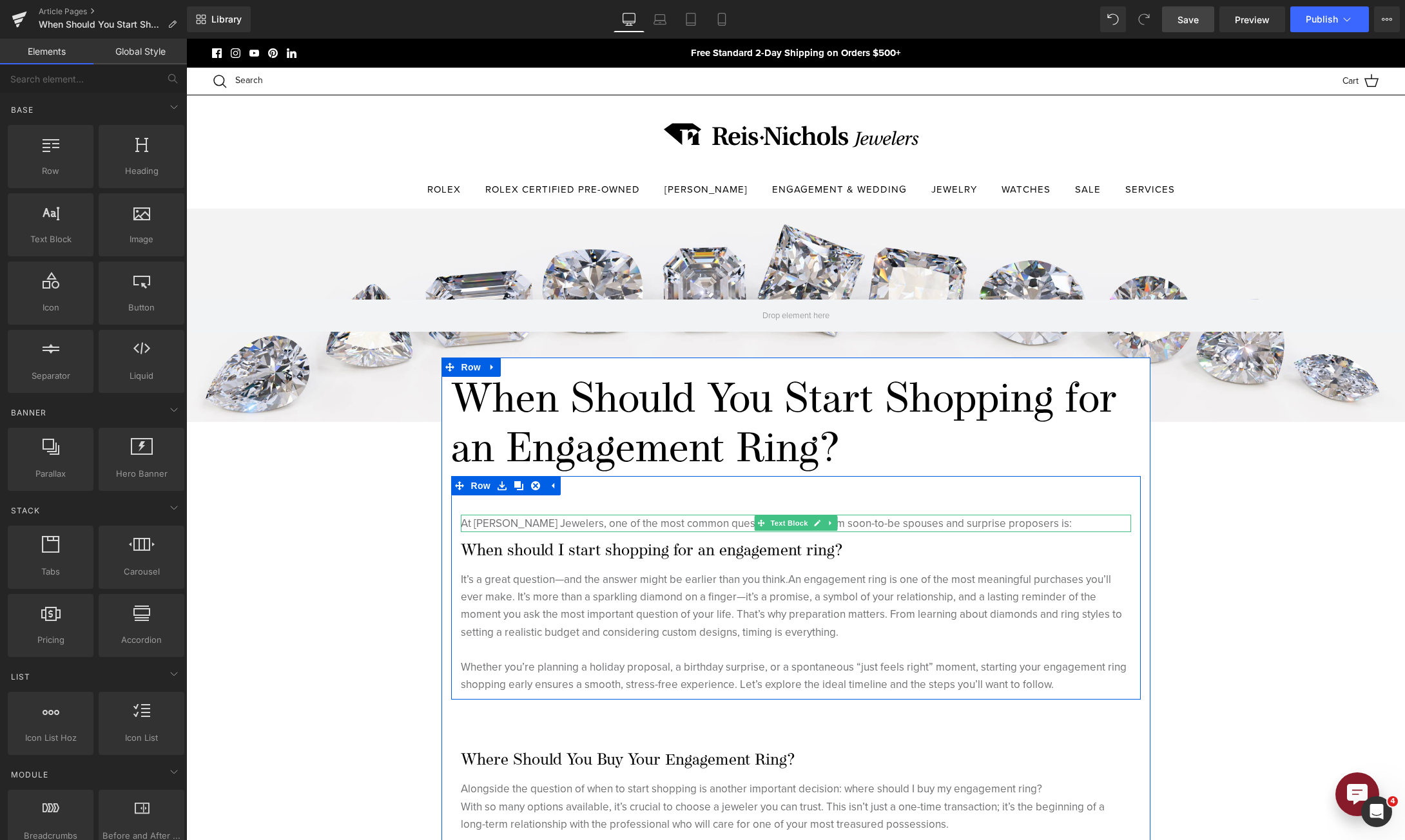
click at [660, 518] on p "At [PERSON_NAME] Jewelers, one of the most common questions we hear from soon-t…" at bounding box center [795, 523] width 670 height 17
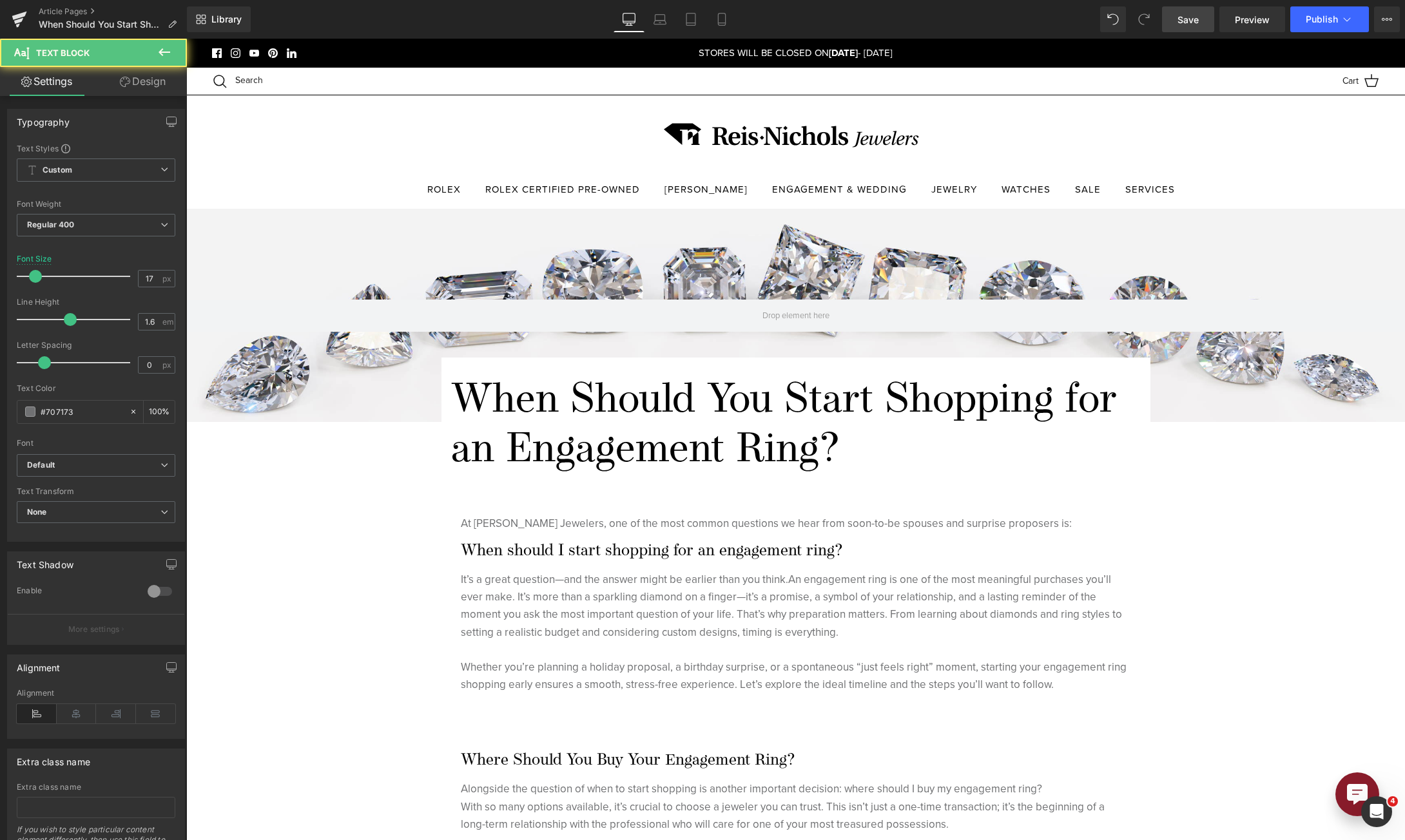
drag, startPoint x: 147, startPoint y: 84, endPoint x: 91, endPoint y: 159, distance: 93.6
click at [147, 84] on link "Design" at bounding box center [142, 81] width 93 height 29
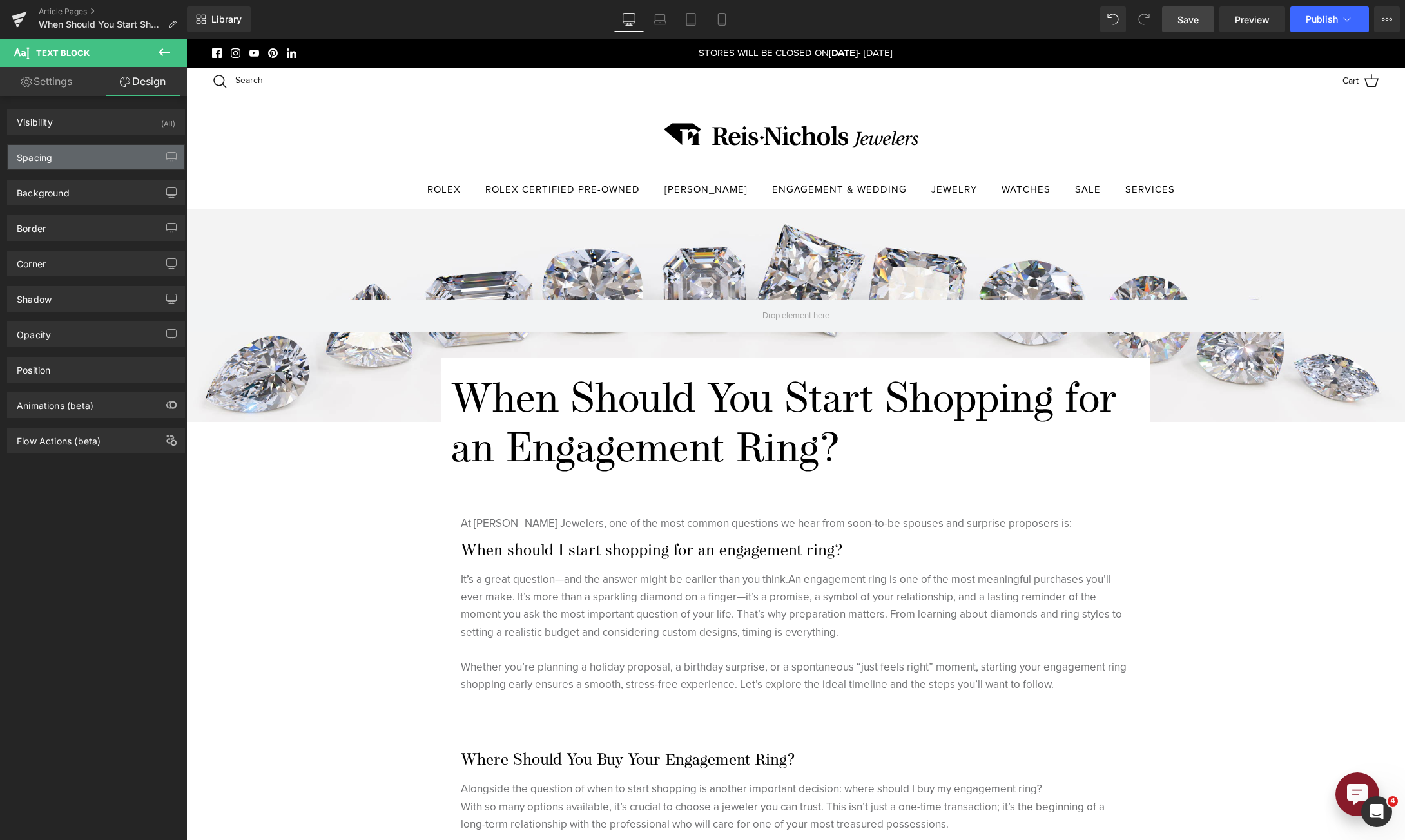
click at [87, 166] on div "Spacing" at bounding box center [96, 157] width 176 height 24
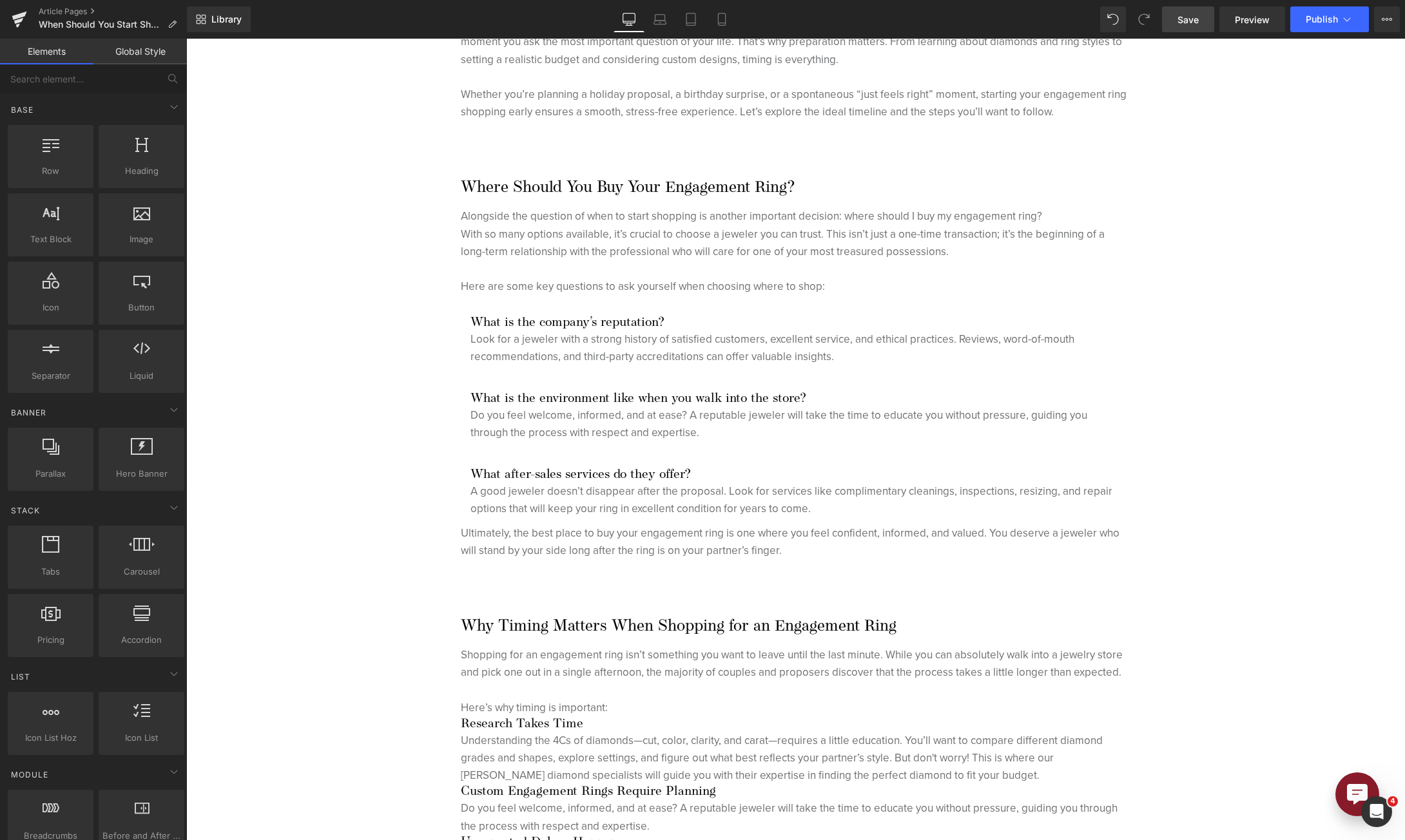
scroll to position [837, 0]
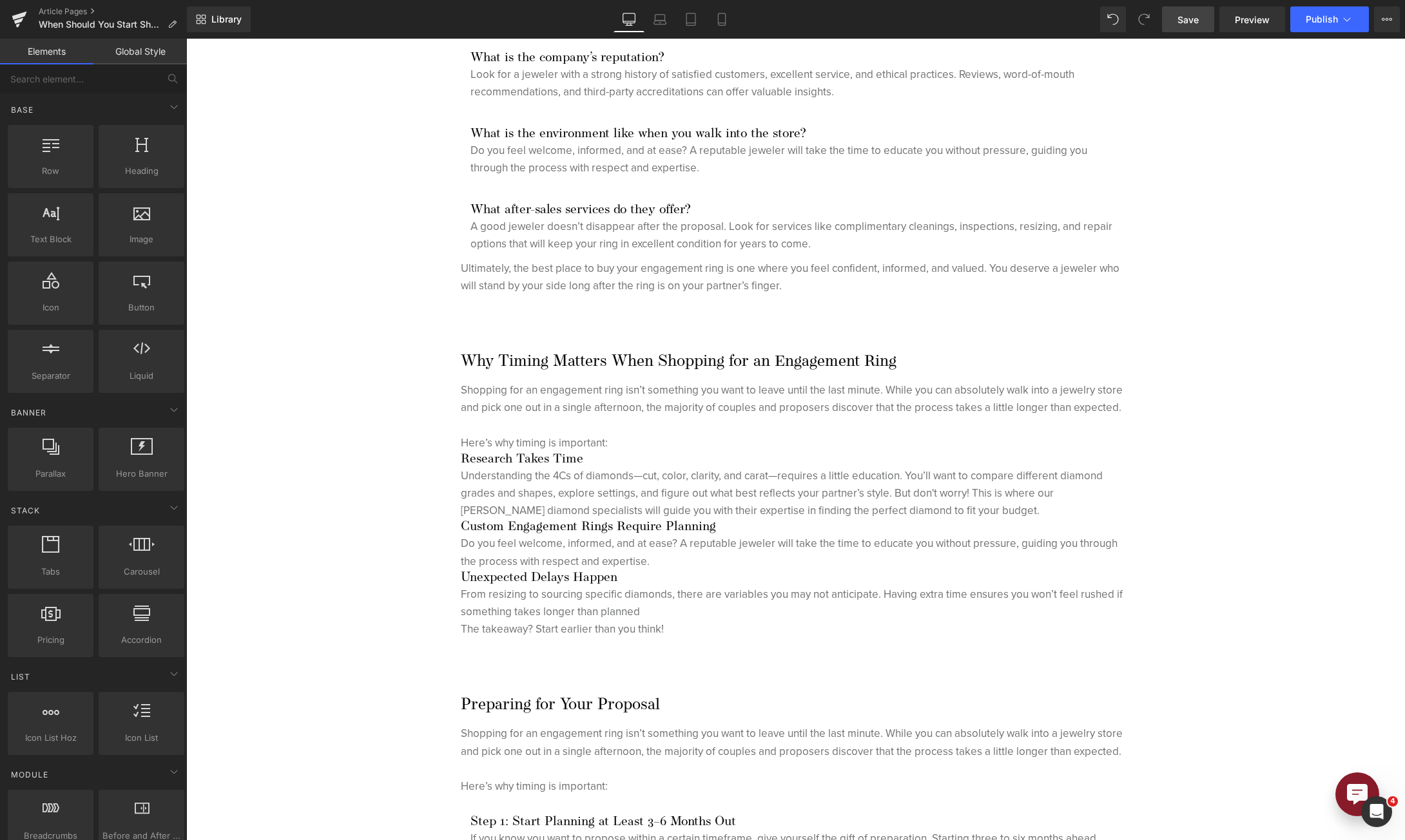
click at [1175, 27] on link "Save" at bounding box center [1188, 20] width 52 height 26
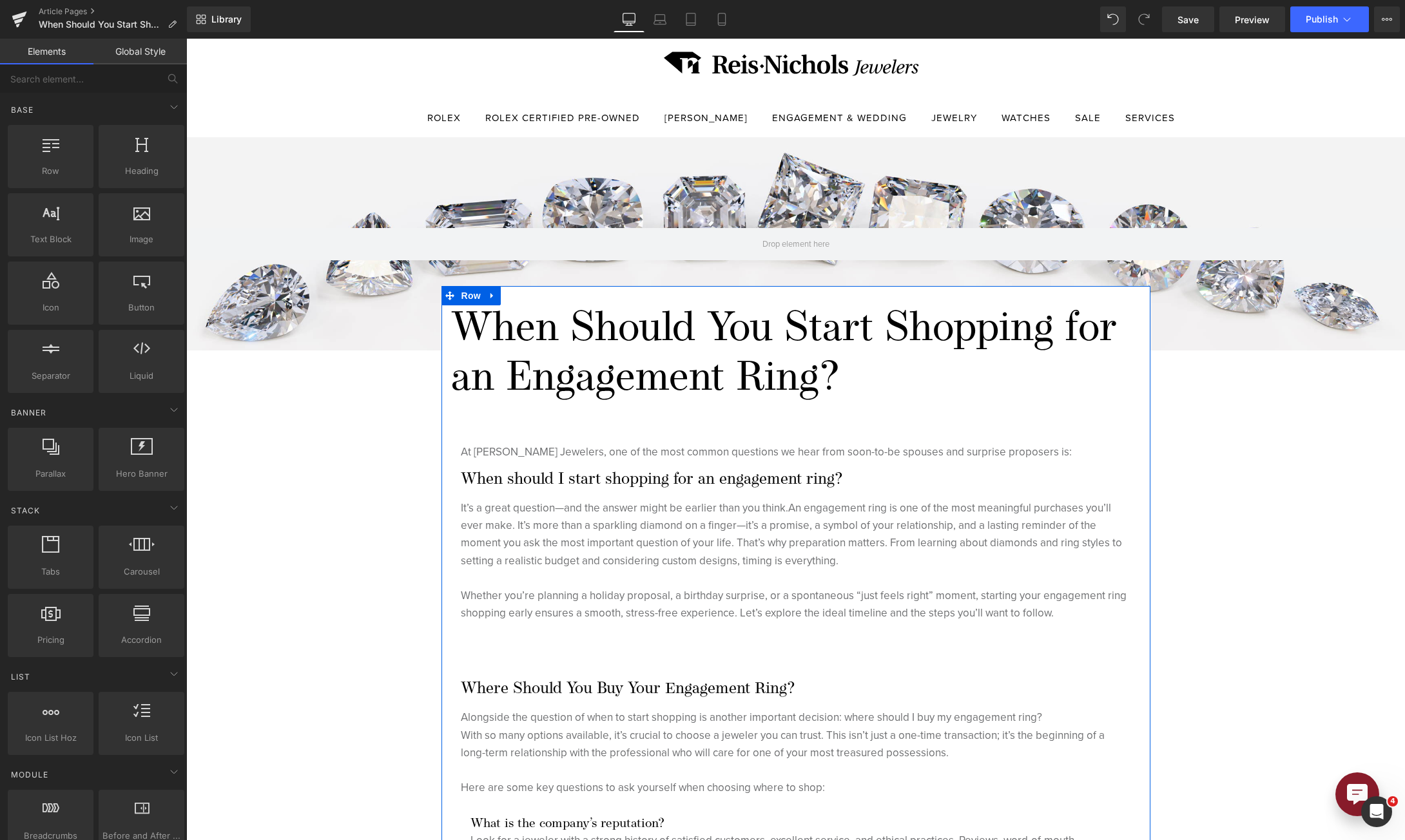
scroll to position [258, 0]
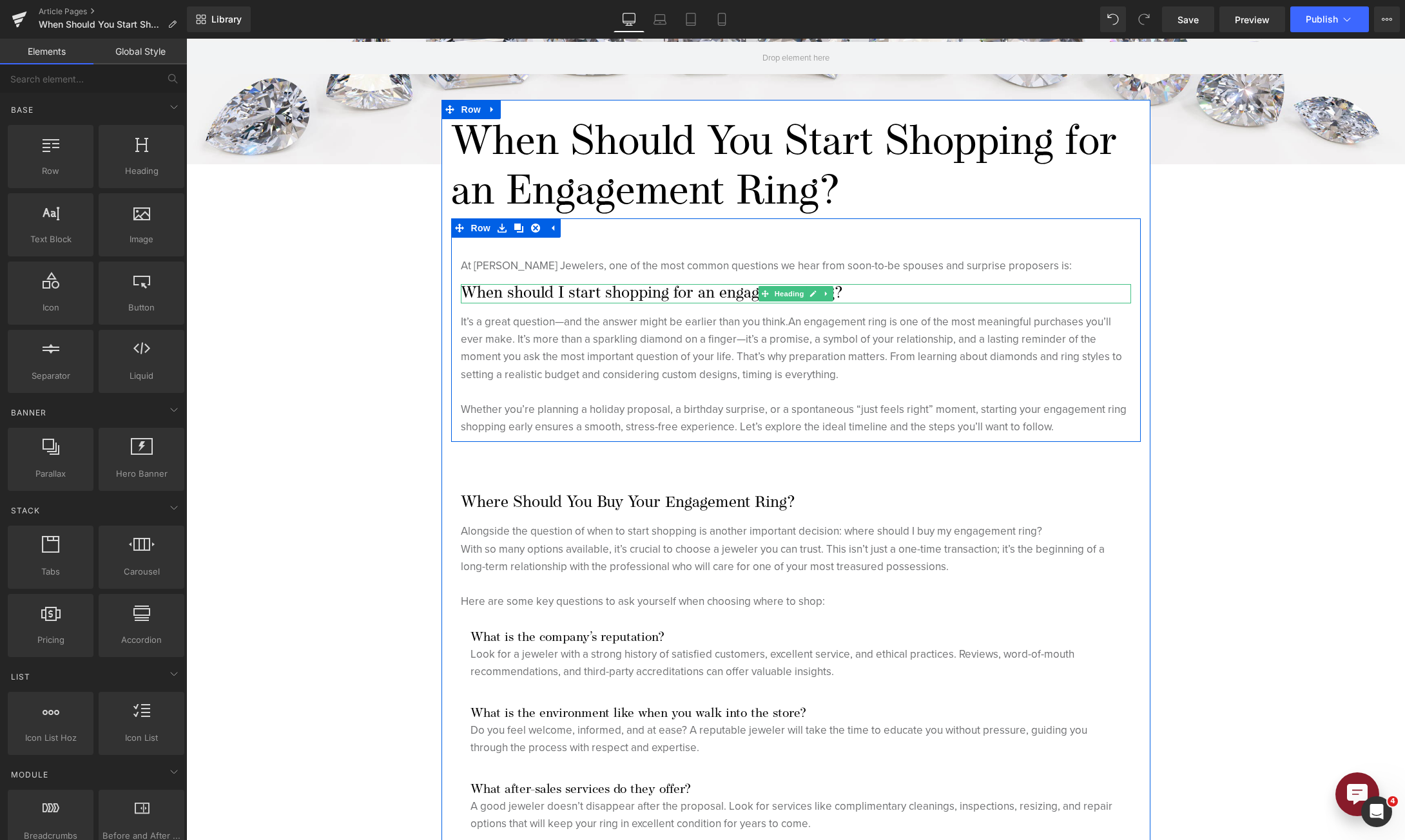
click at [580, 290] on h2 "When should I start shopping for an engagement ring?" at bounding box center [795, 294] width 670 height 20
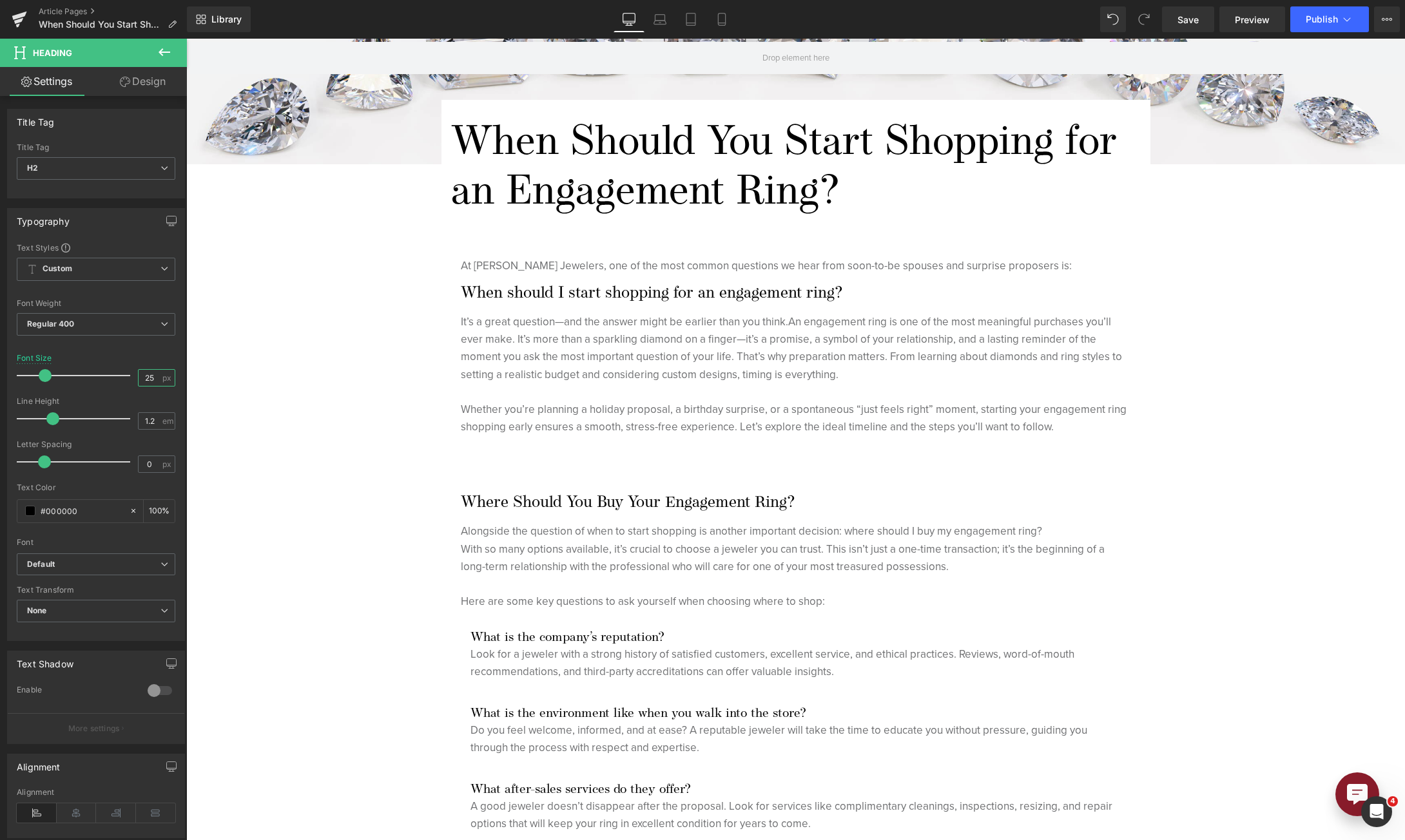
click at [148, 373] on input "25" at bounding box center [150, 377] width 23 height 16
type input "35"
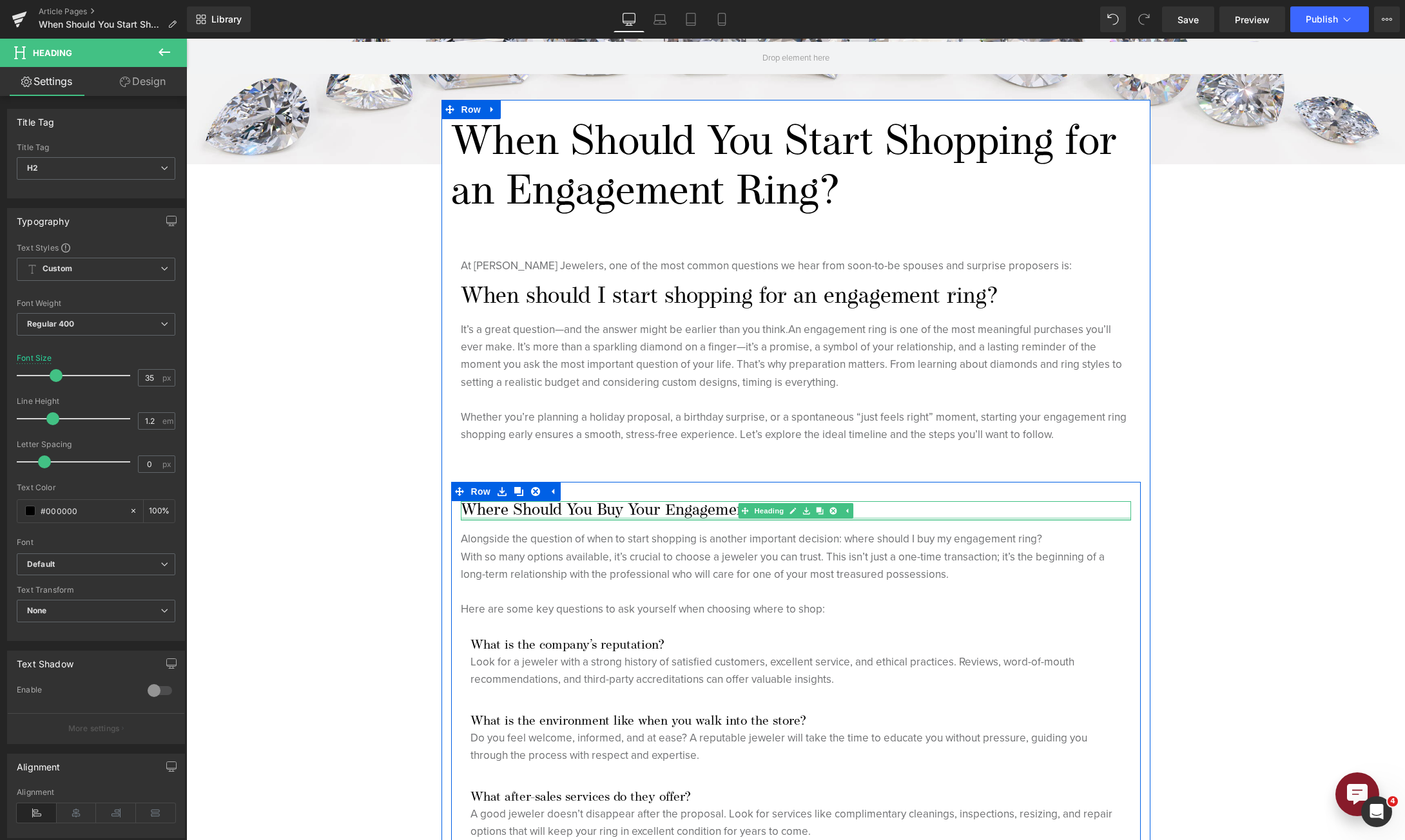
click at [601, 518] on div at bounding box center [795, 519] width 670 height 3
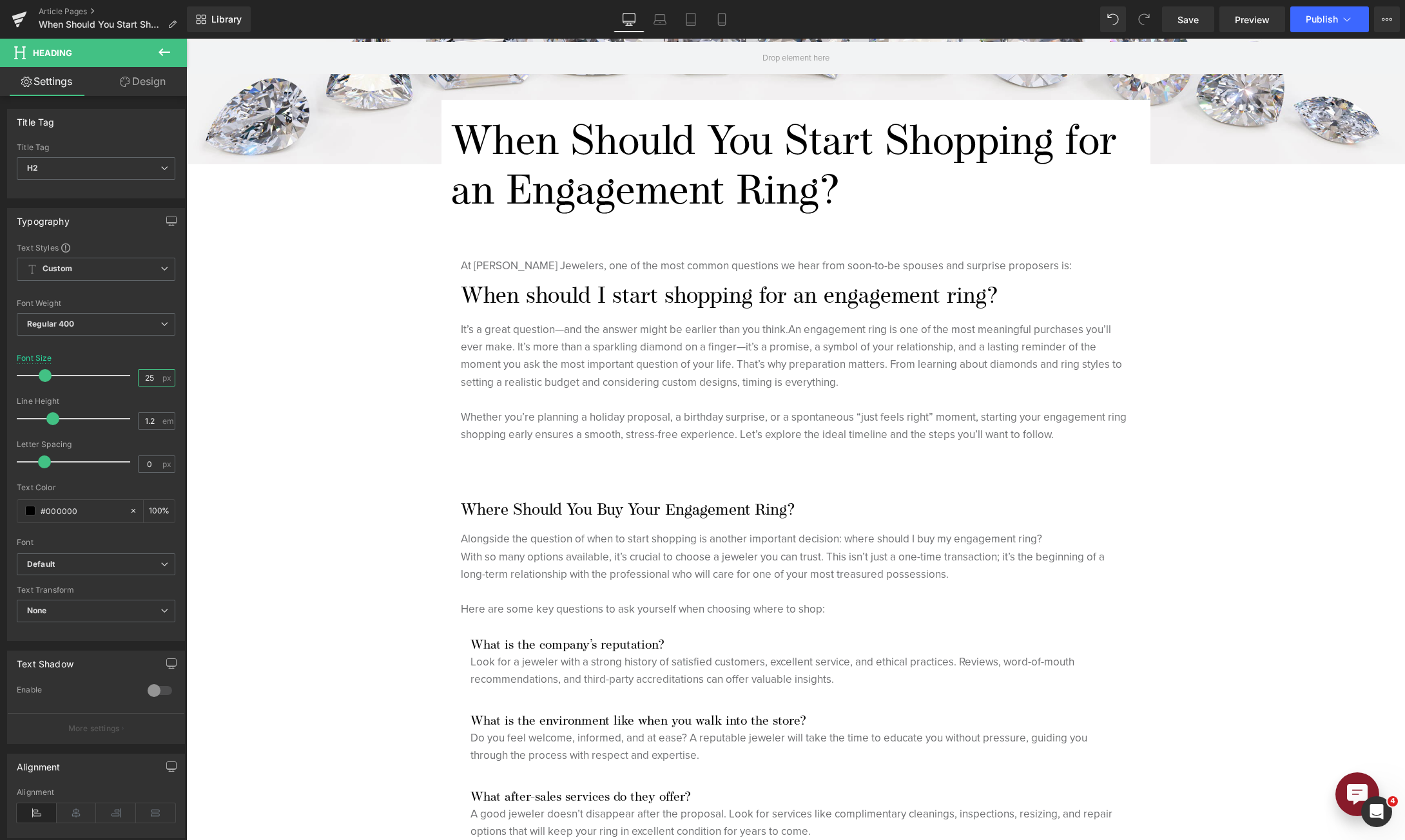
click at [139, 380] on input "25" at bounding box center [150, 377] width 23 height 16
type input "35"
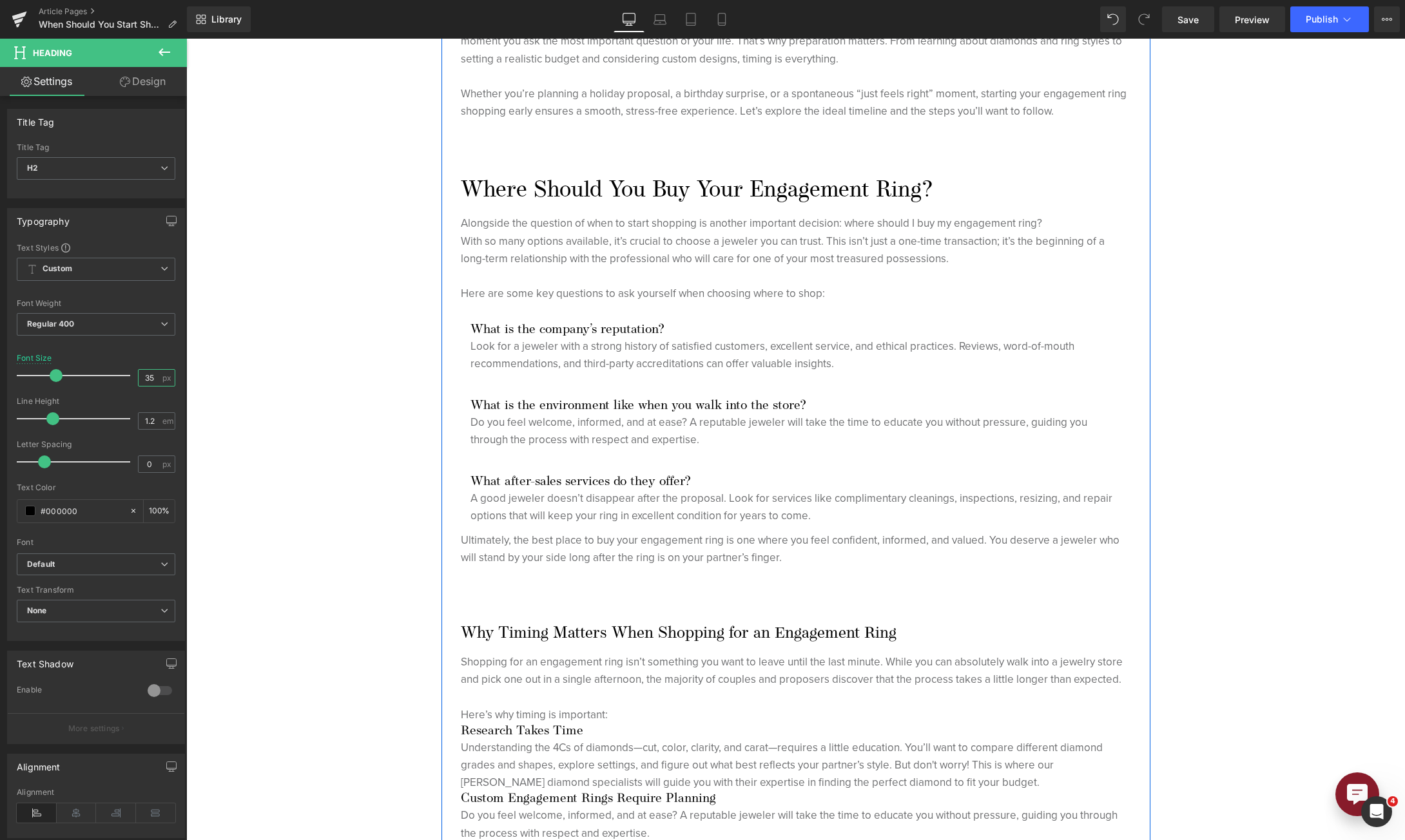
scroll to position [644, 0]
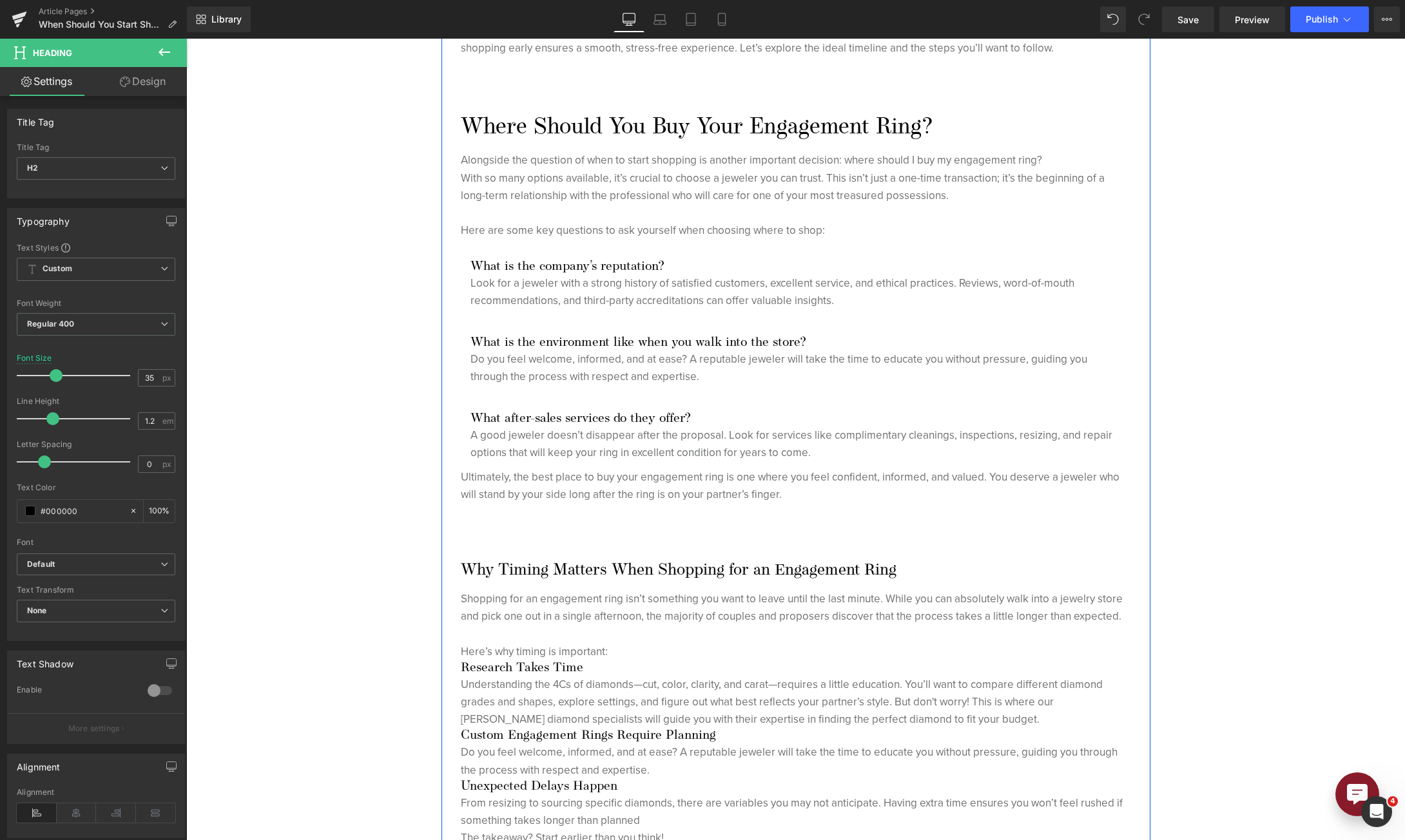
click at [622, 570] on h2 "Why Timing Matters When Shopping for an Engagement Ring" at bounding box center [795, 571] width 670 height 20
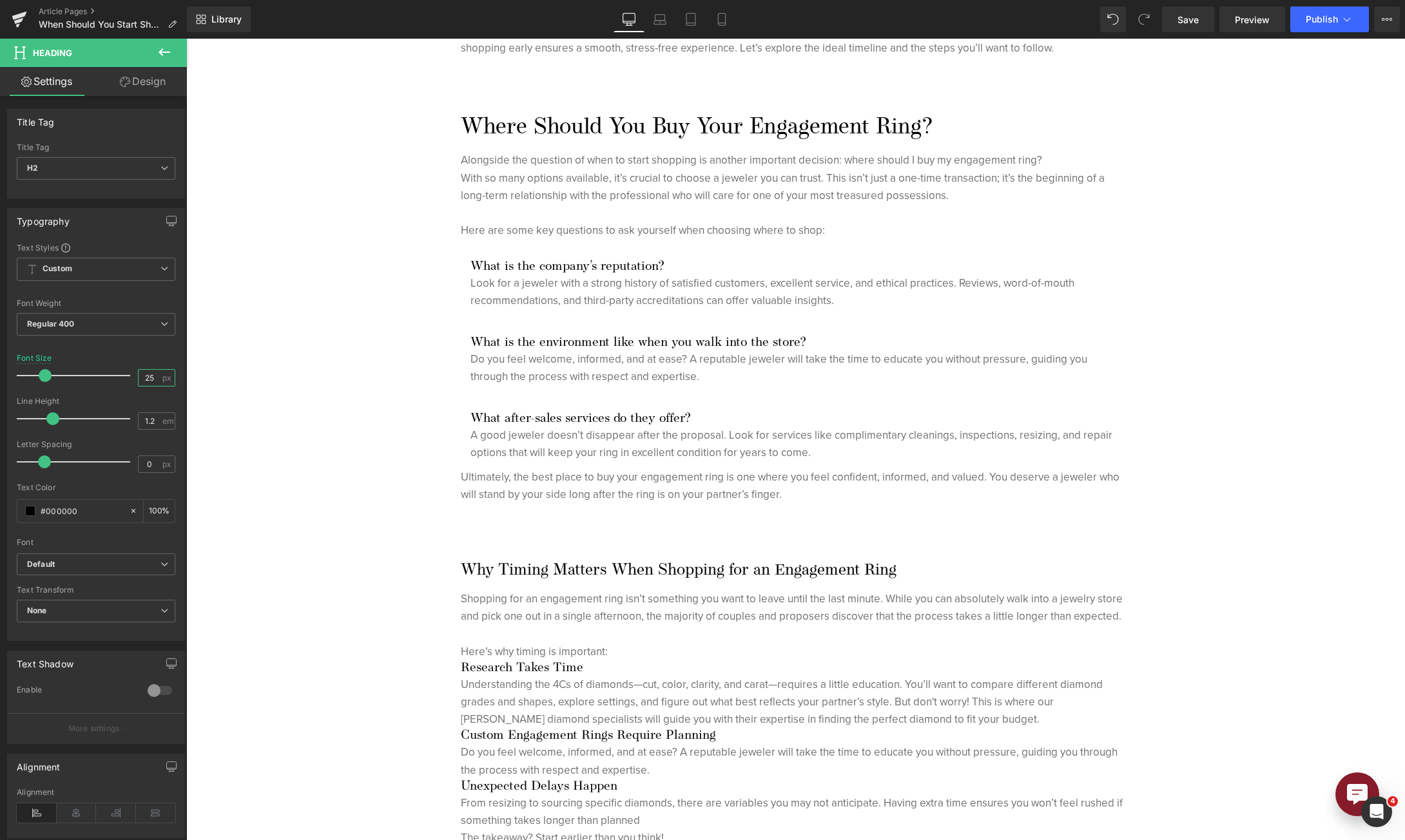
click at [139, 377] on input "25" at bounding box center [150, 377] width 23 height 16
type input "35"
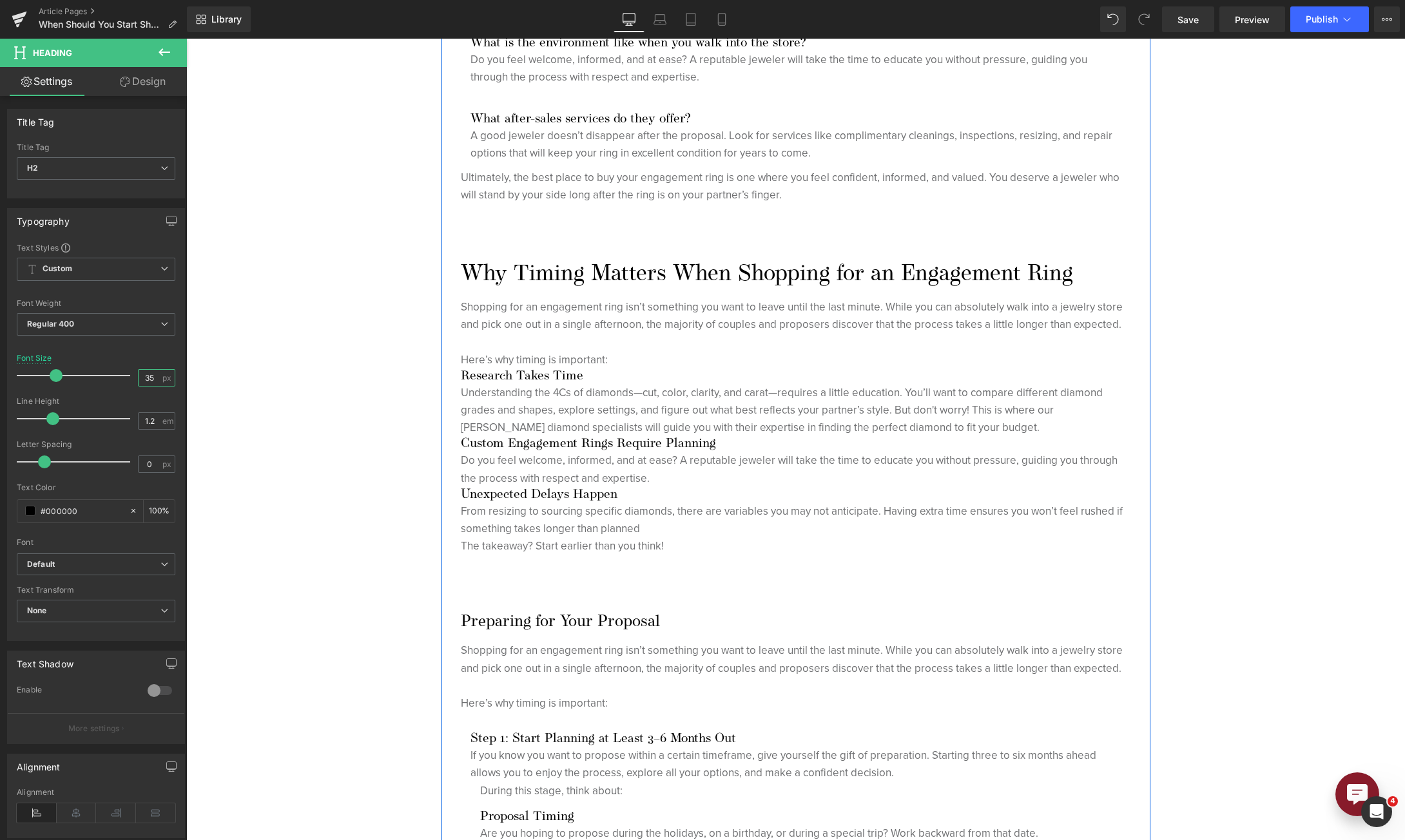
scroll to position [966, 0]
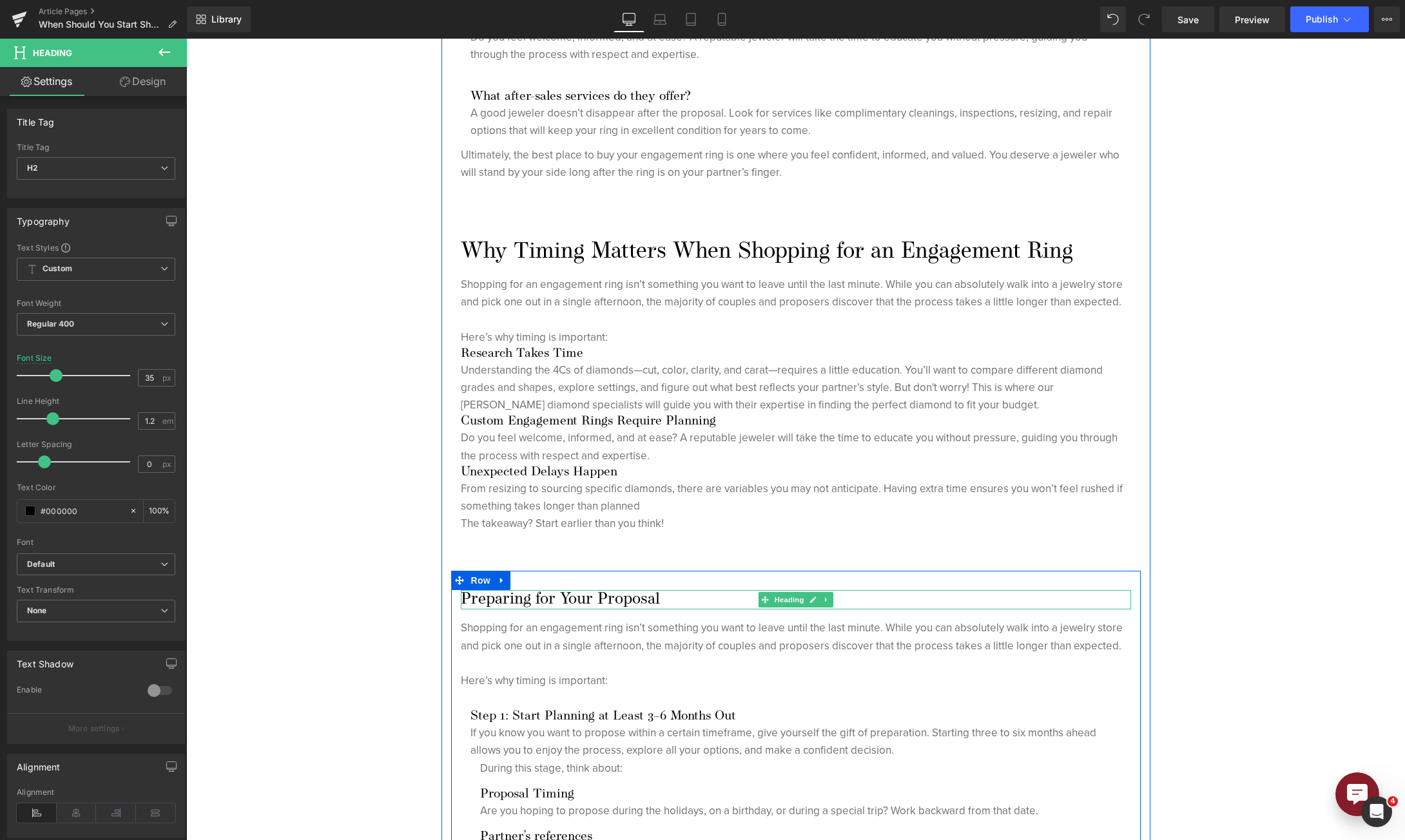
click at [555, 598] on h2 "Preparing for Your Proposal" at bounding box center [795, 600] width 670 height 20
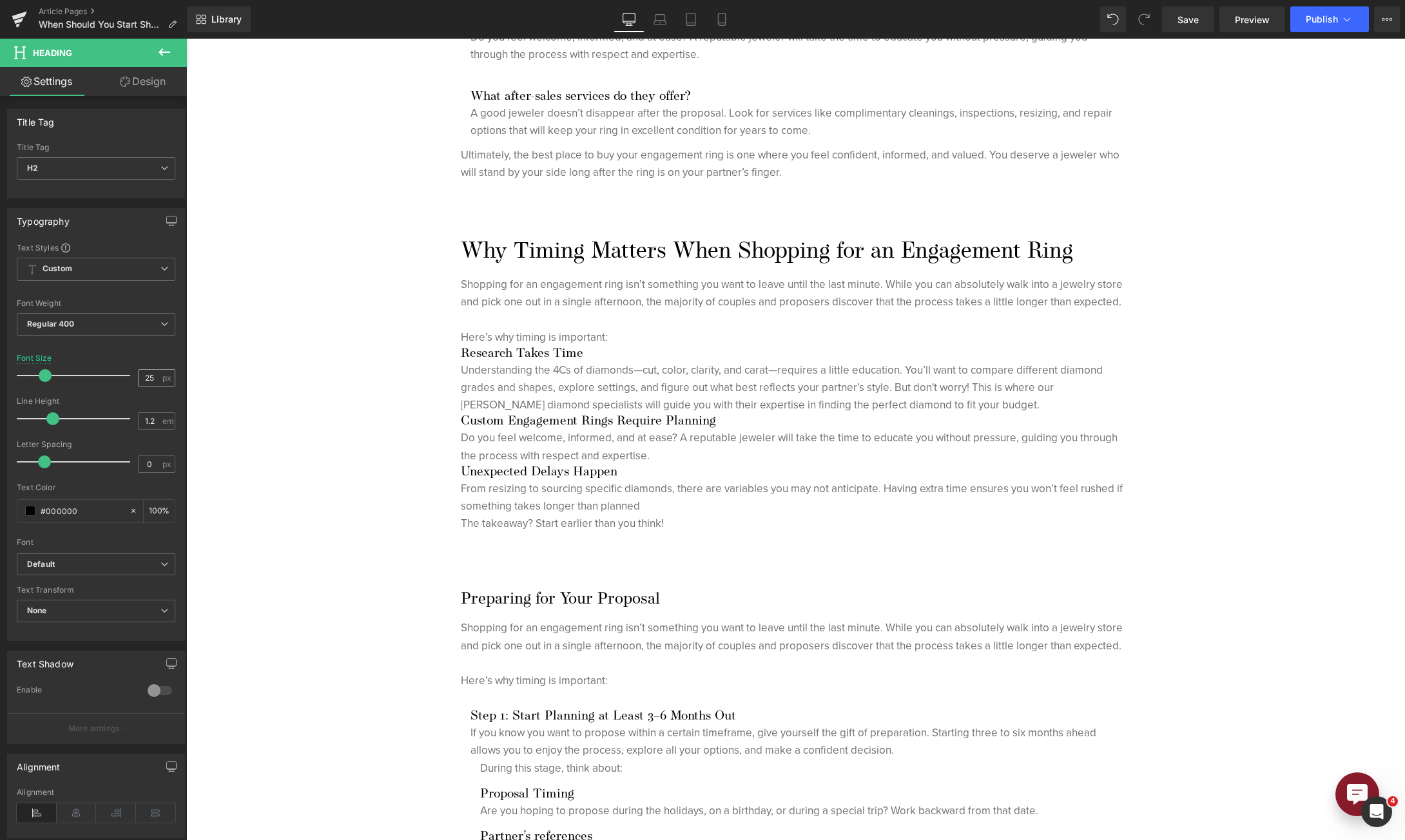
click at [142, 384] on input "25" at bounding box center [150, 377] width 23 height 16
type input "35"
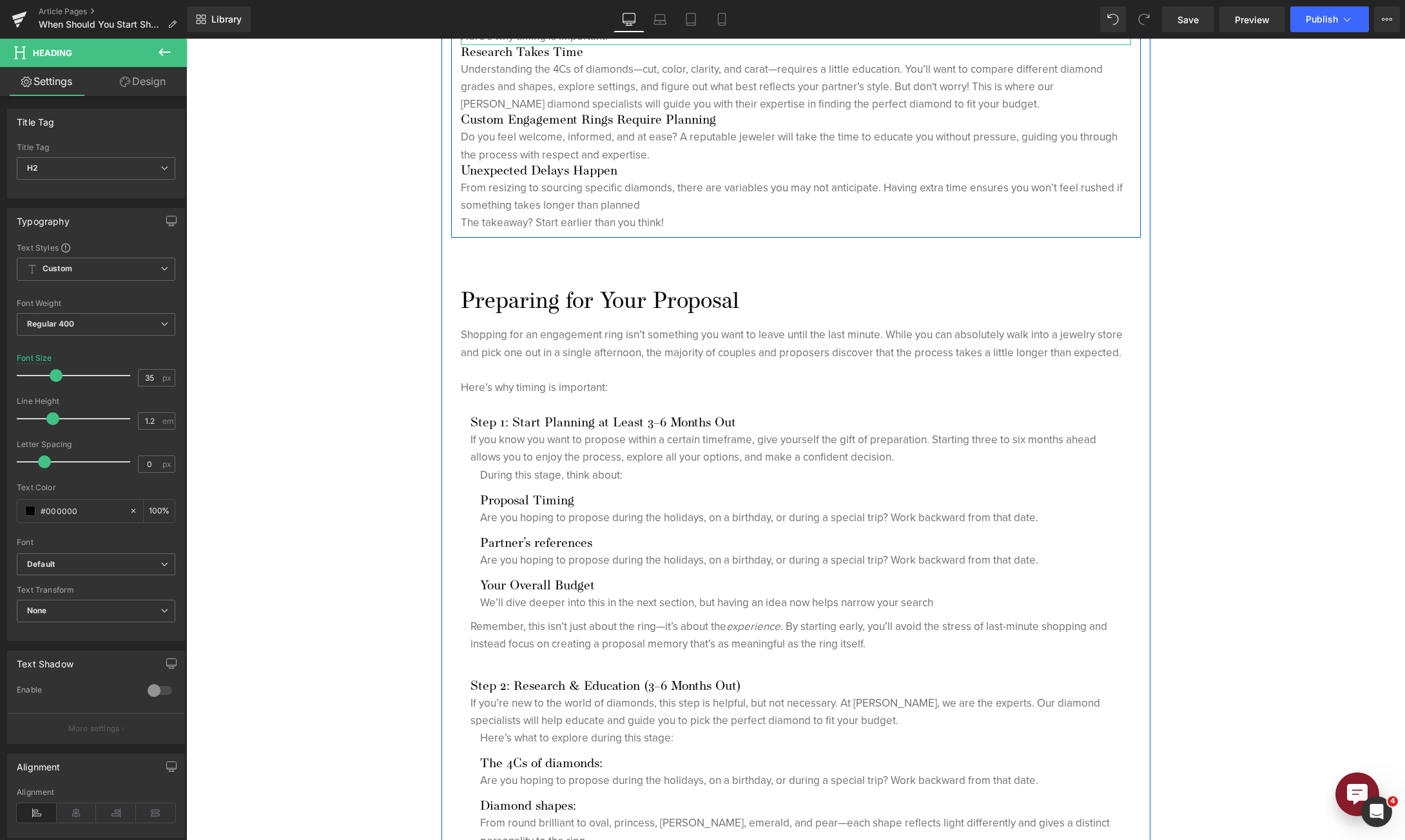
scroll to position [1352, 0]
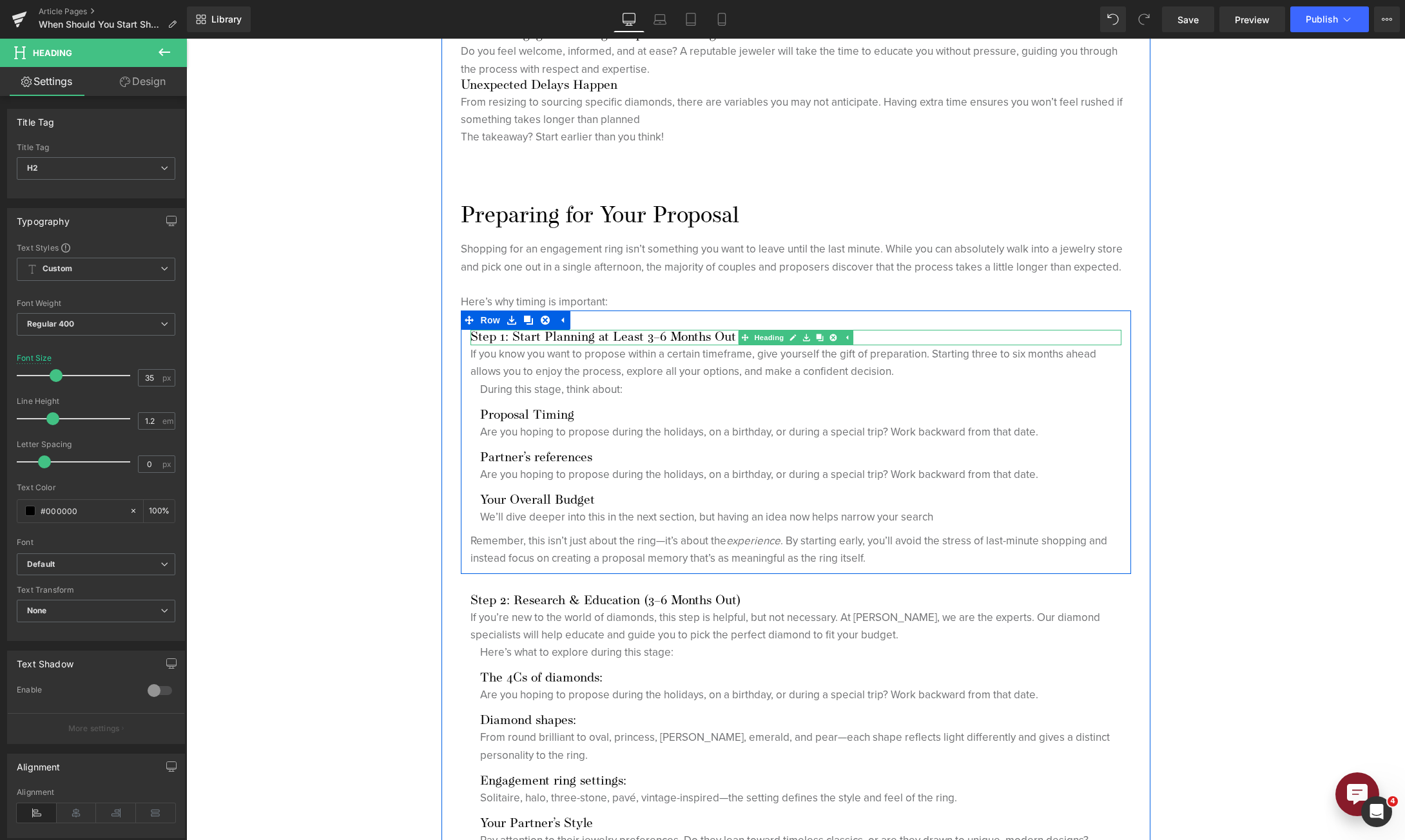
click at [589, 337] on h3 "Step 1: Start Planning at Least 3–6 Months Out" at bounding box center [796, 338] width 651 height 16
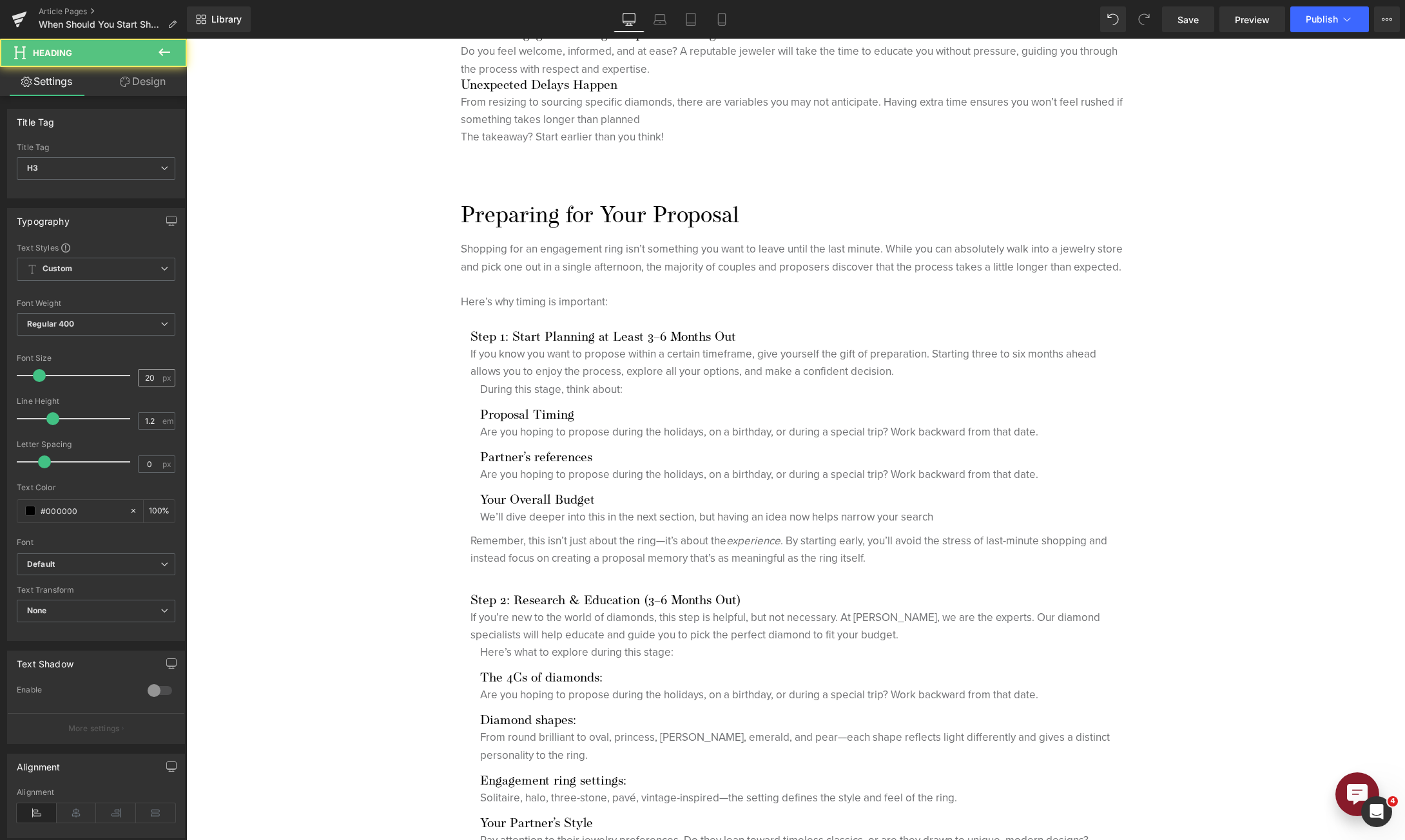
click at [138, 386] on div "20 px" at bounding box center [157, 377] width 38 height 17
click at [142, 383] on input "20" at bounding box center [150, 377] width 23 height 16
click at [142, 380] on input "20" at bounding box center [150, 377] width 23 height 16
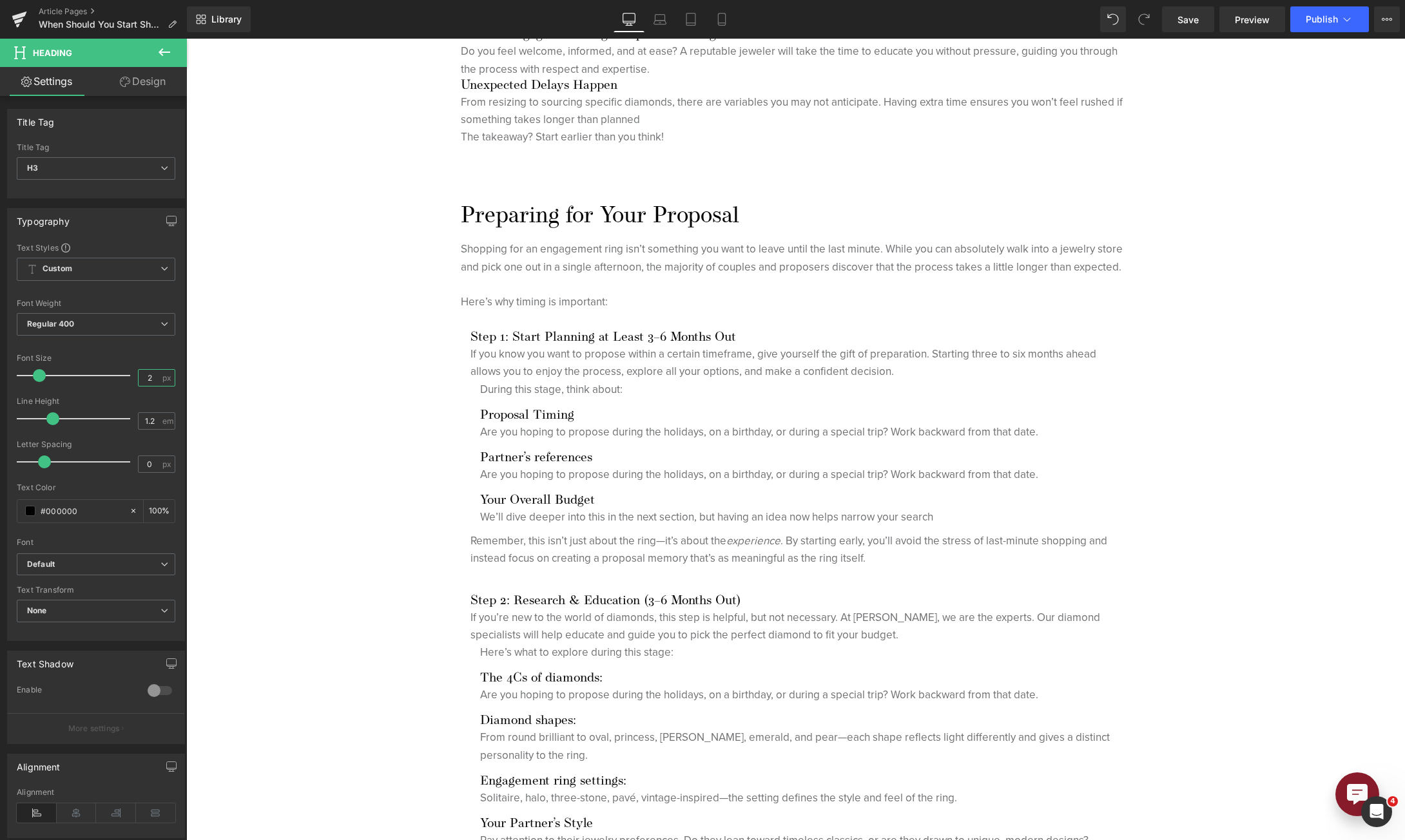
type input "28"
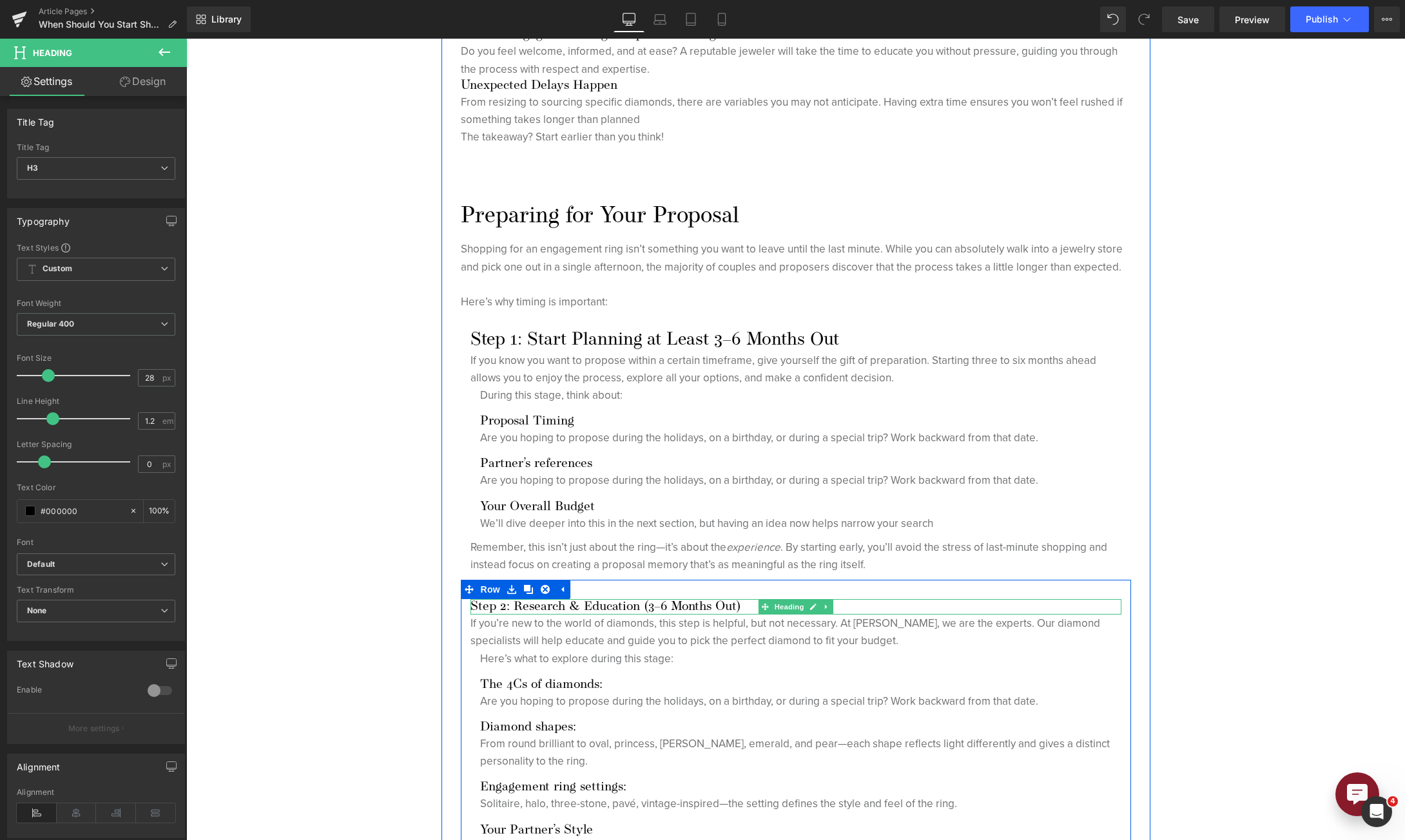
click at [570, 605] on h3 "Step 2: Research & Education (3–6 Months Out)" at bounding box center [796, 606] width 651 height 16
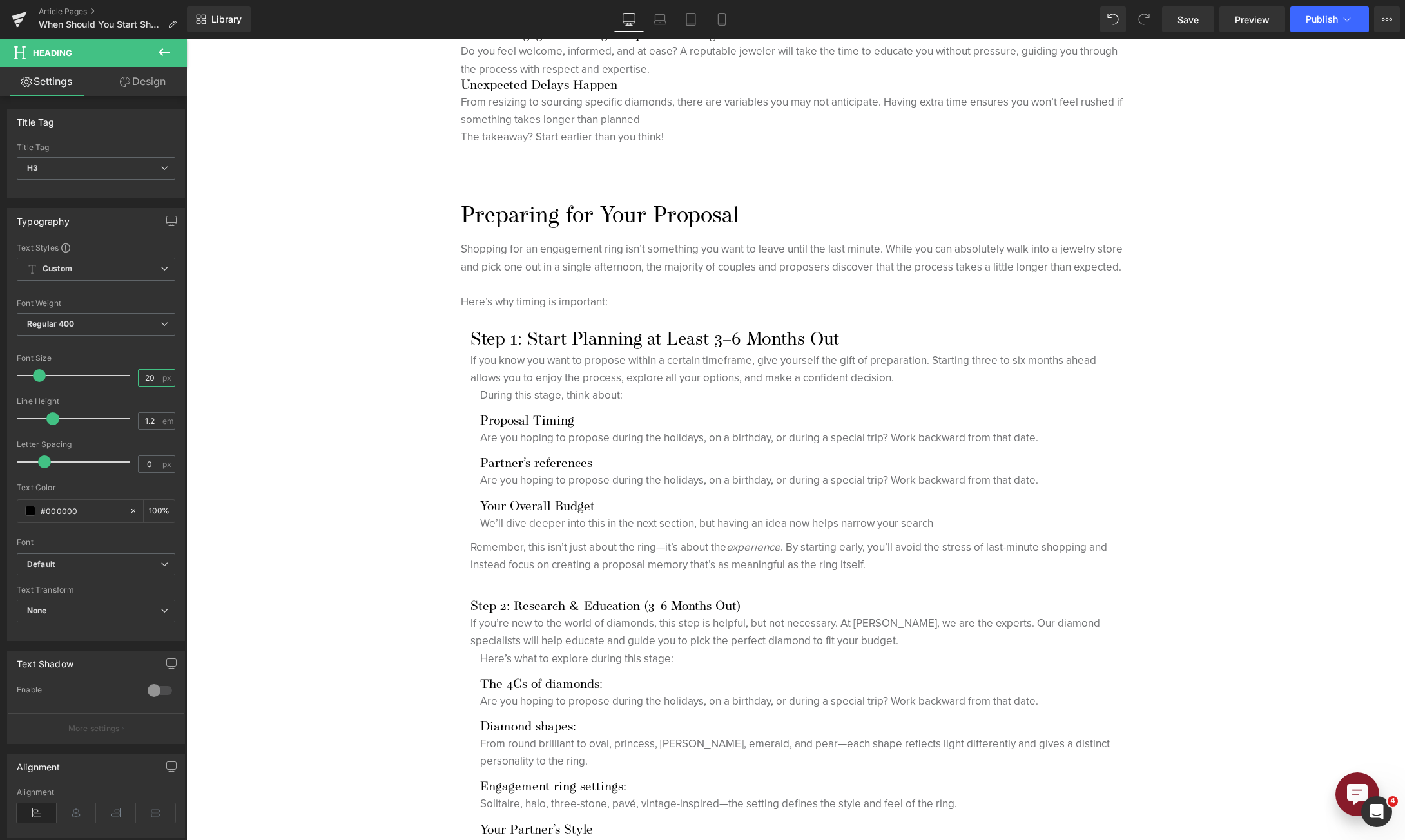
click at [144, 371] on input "20" at bounding box center [150, 377] width 23 height 16
click at [143, 371] on input "20" at bounding box center [150, 377] width 23 height 16
type input "28"
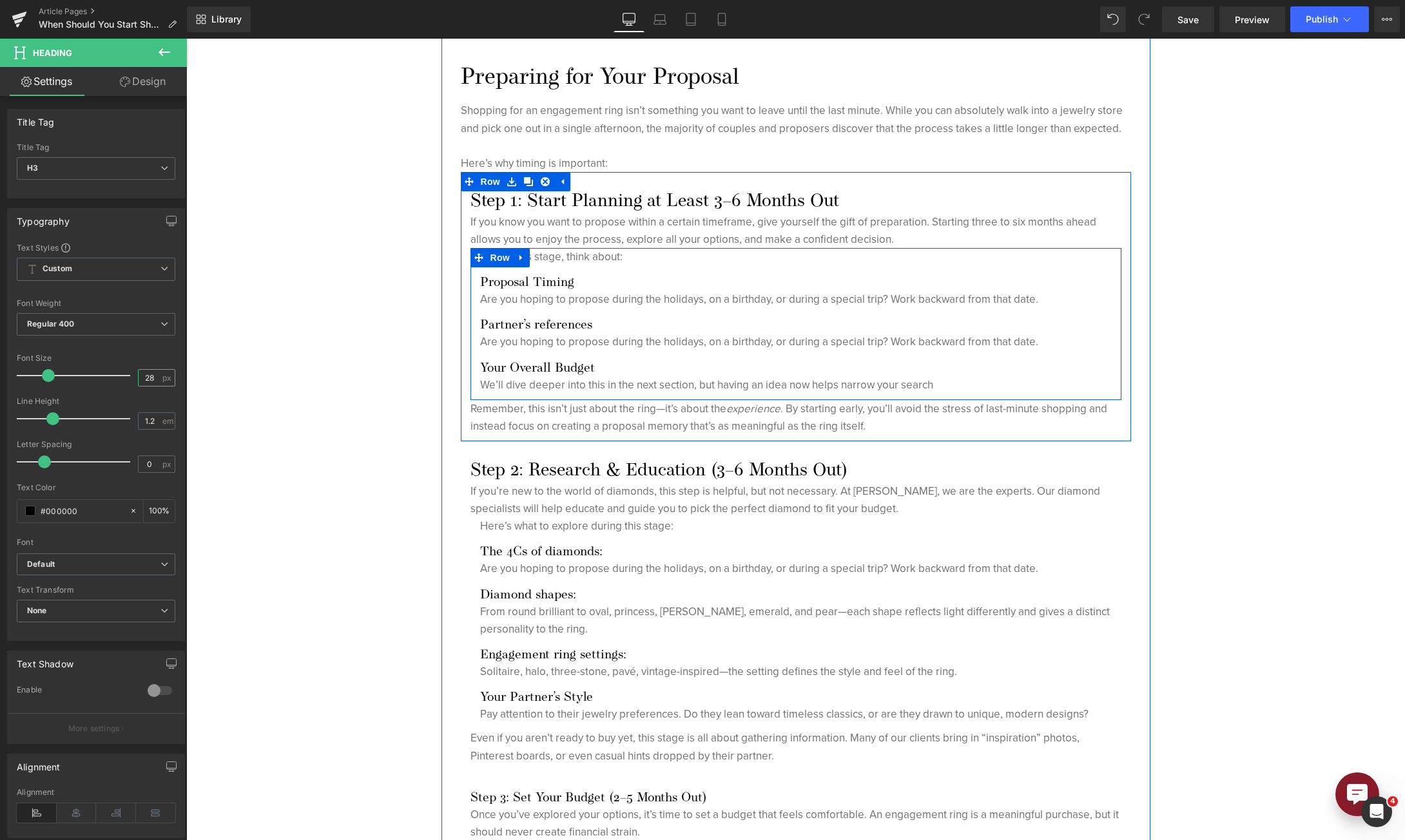
scroll to position [1675, 0]
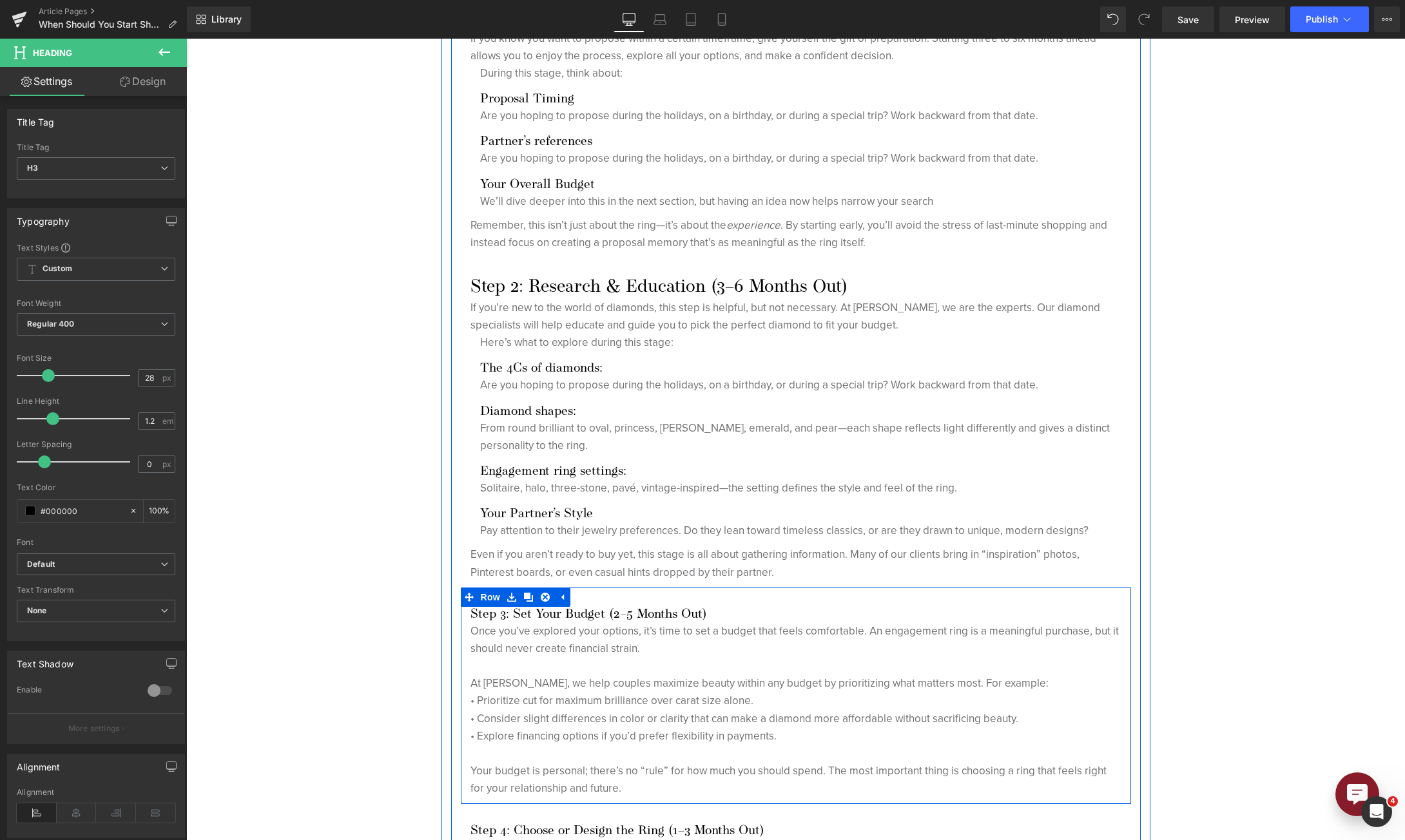
click at [532, 607] on div "Step 3: Set Your Budget (2–5 Months Out) Heading" at bounding box center [796, 614] width 651 height 16
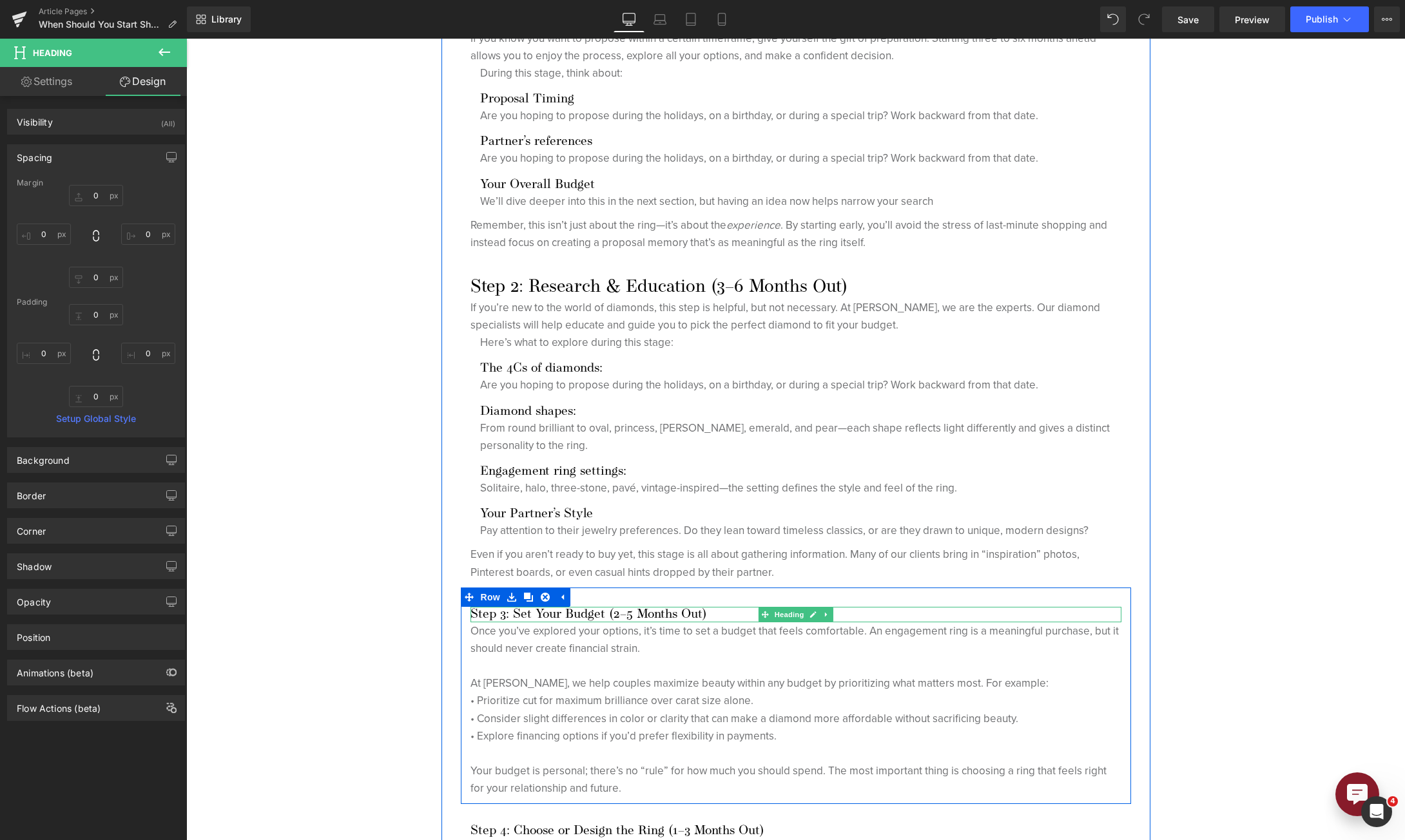
click at [606, 612] on h3 "Step 3: Set Your Budget (2–5 Months Out)" at bounding box center [796, 614] width 651 height 16
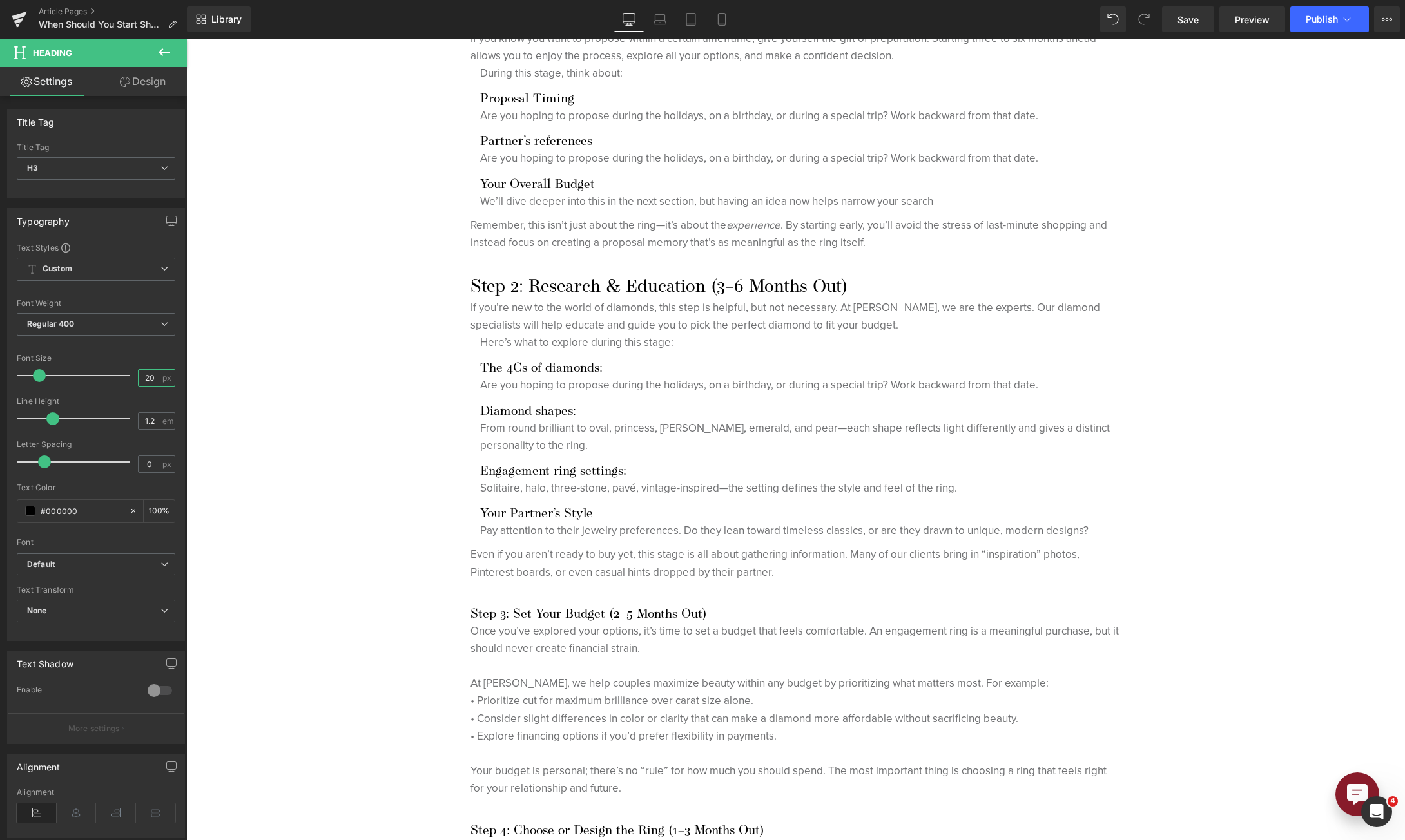
click at [140, 378] on input "20" at bounding box center [150, 377] width 23 height 16
type input "28"
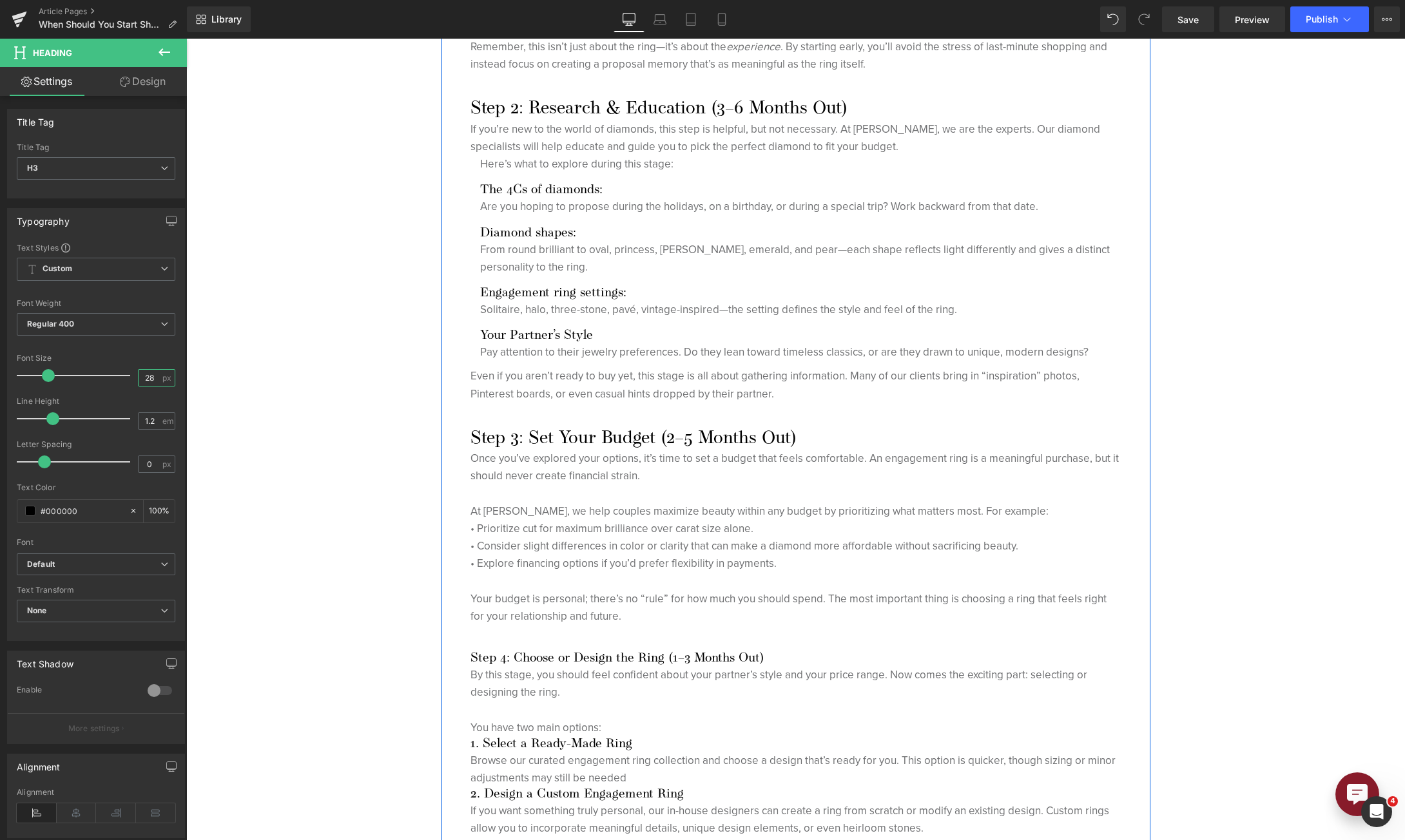
scroll to position [1868, 0]
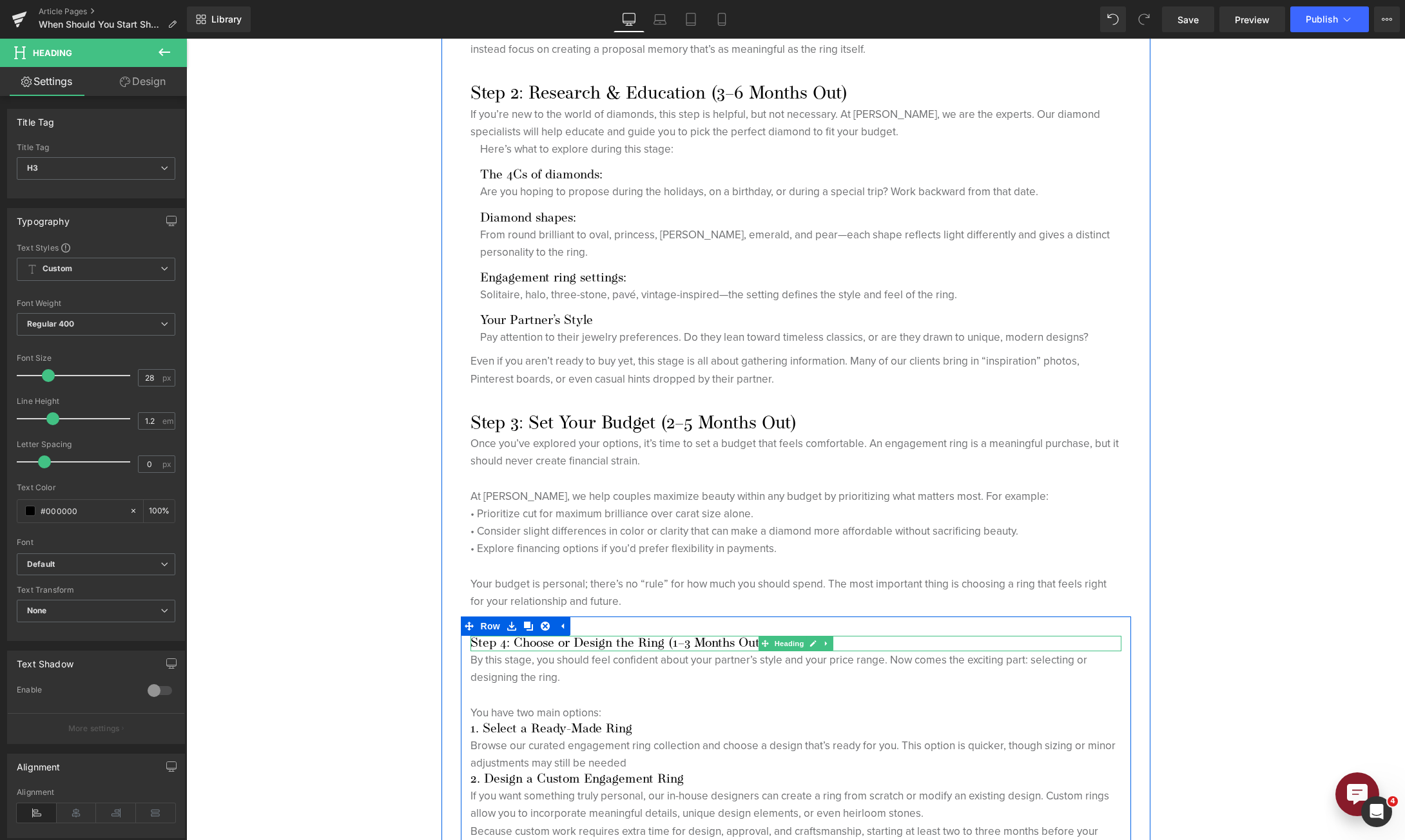
click at [577, 643] on h3 "Step 4: Choose or Design the Ring (1–3 Months Out)" at bounding box center [796, 643] width 651 height 16
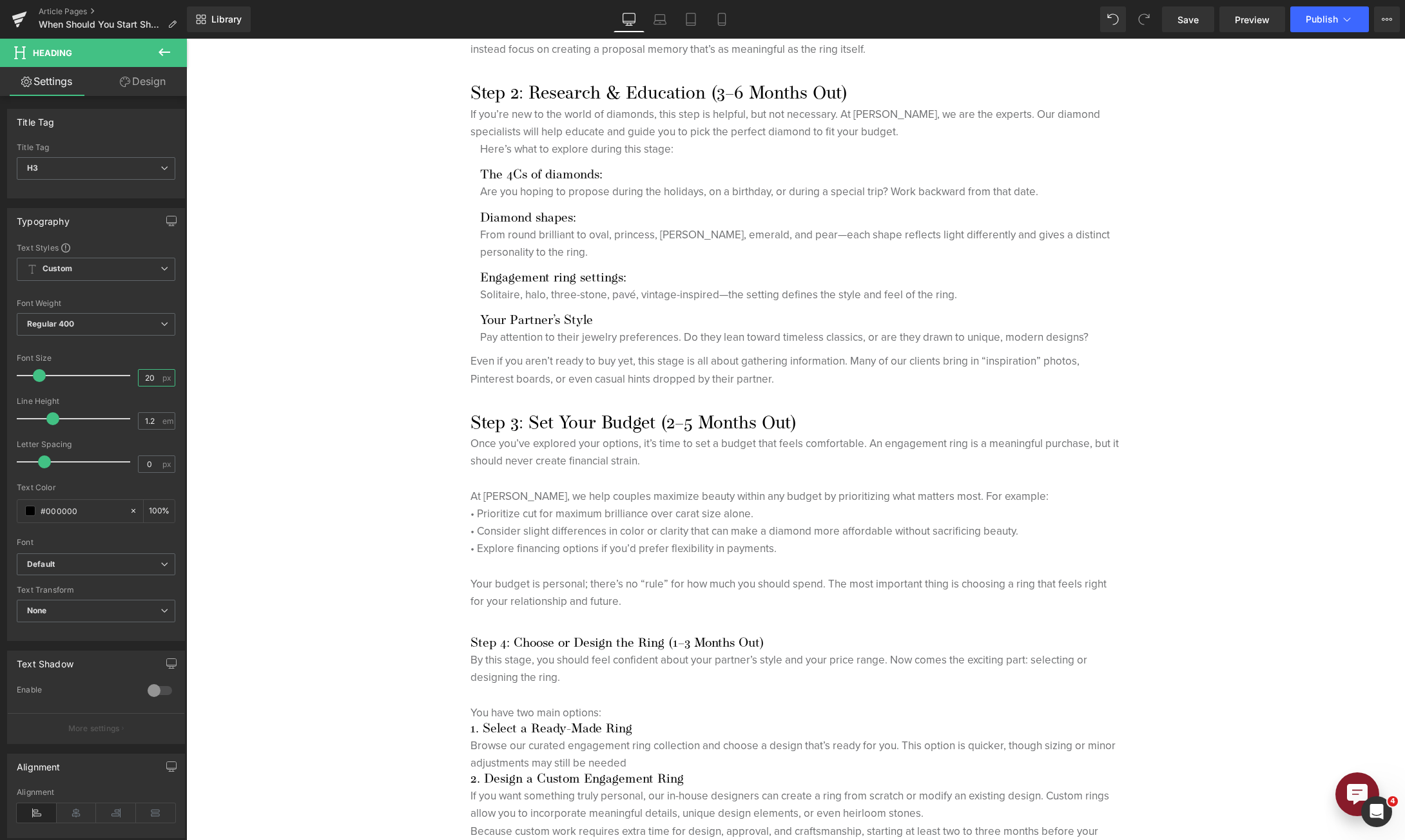
click at [148, 380] on input "20" at bounding box center [150, 377] width 23 height 16
type input "28"
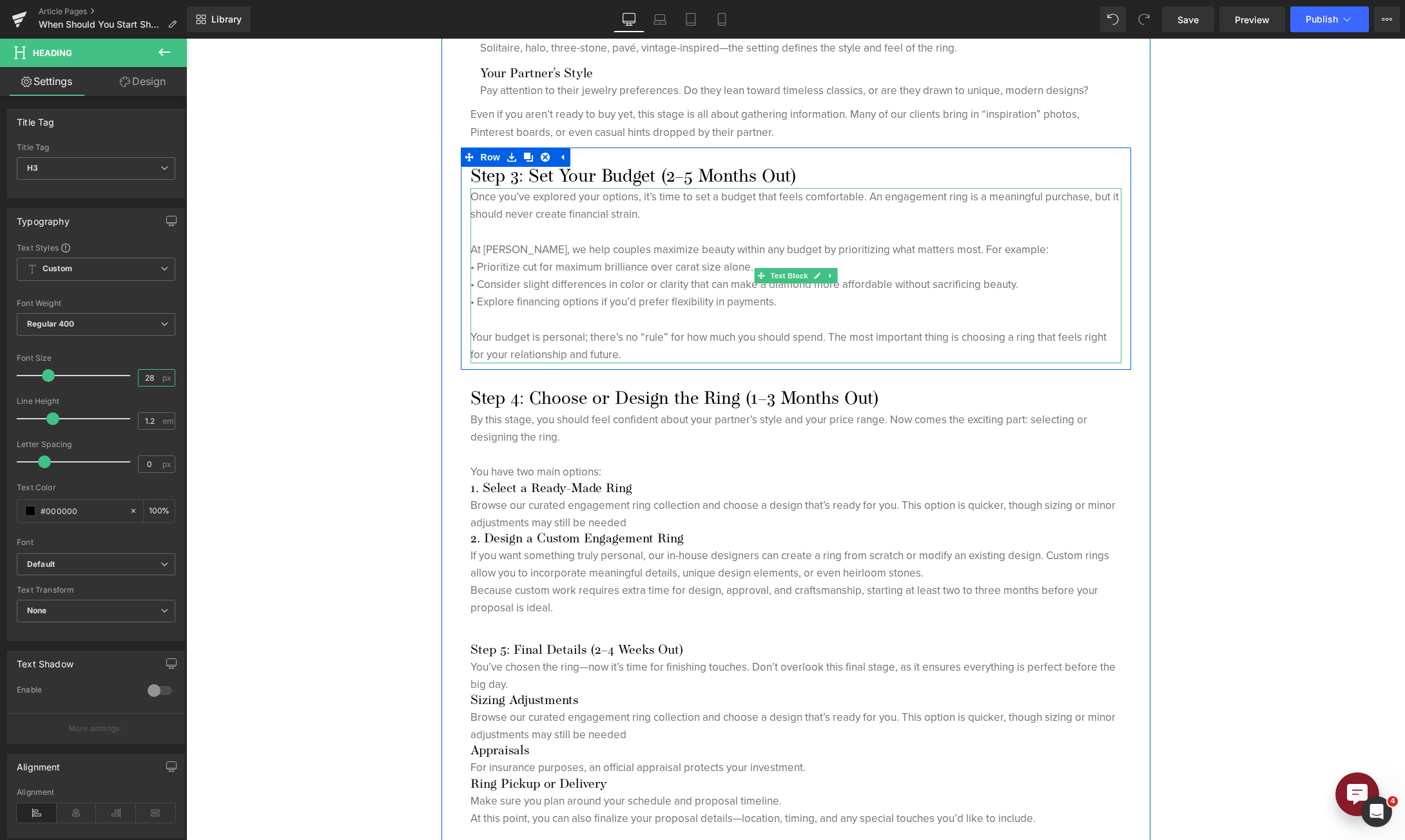
scroll to position [2125, 0]
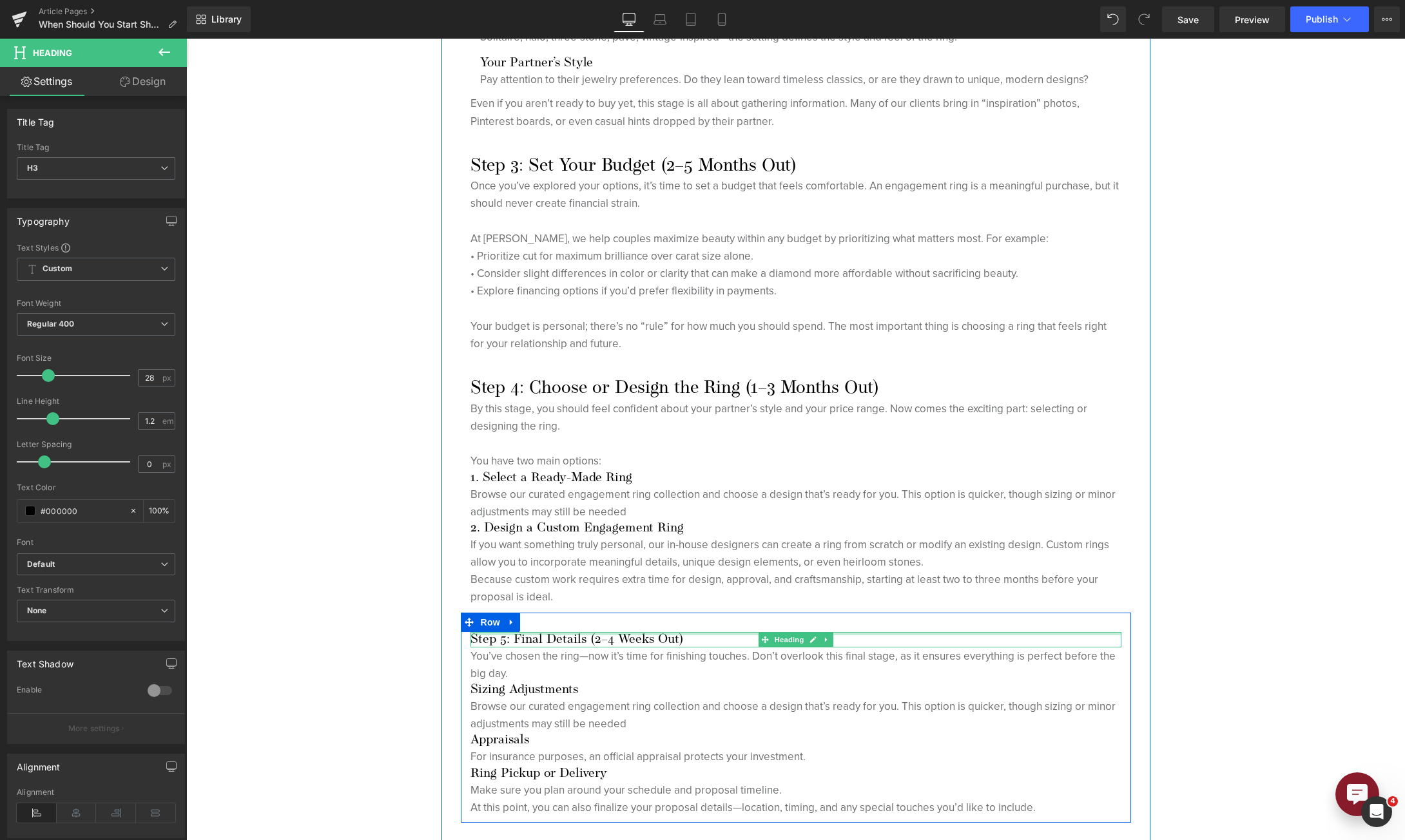
click at [536, 634] on h3 "Step 5: Final Details (2–4 Weeks Out)" at bounding box center [796, 640] width 651 height 16
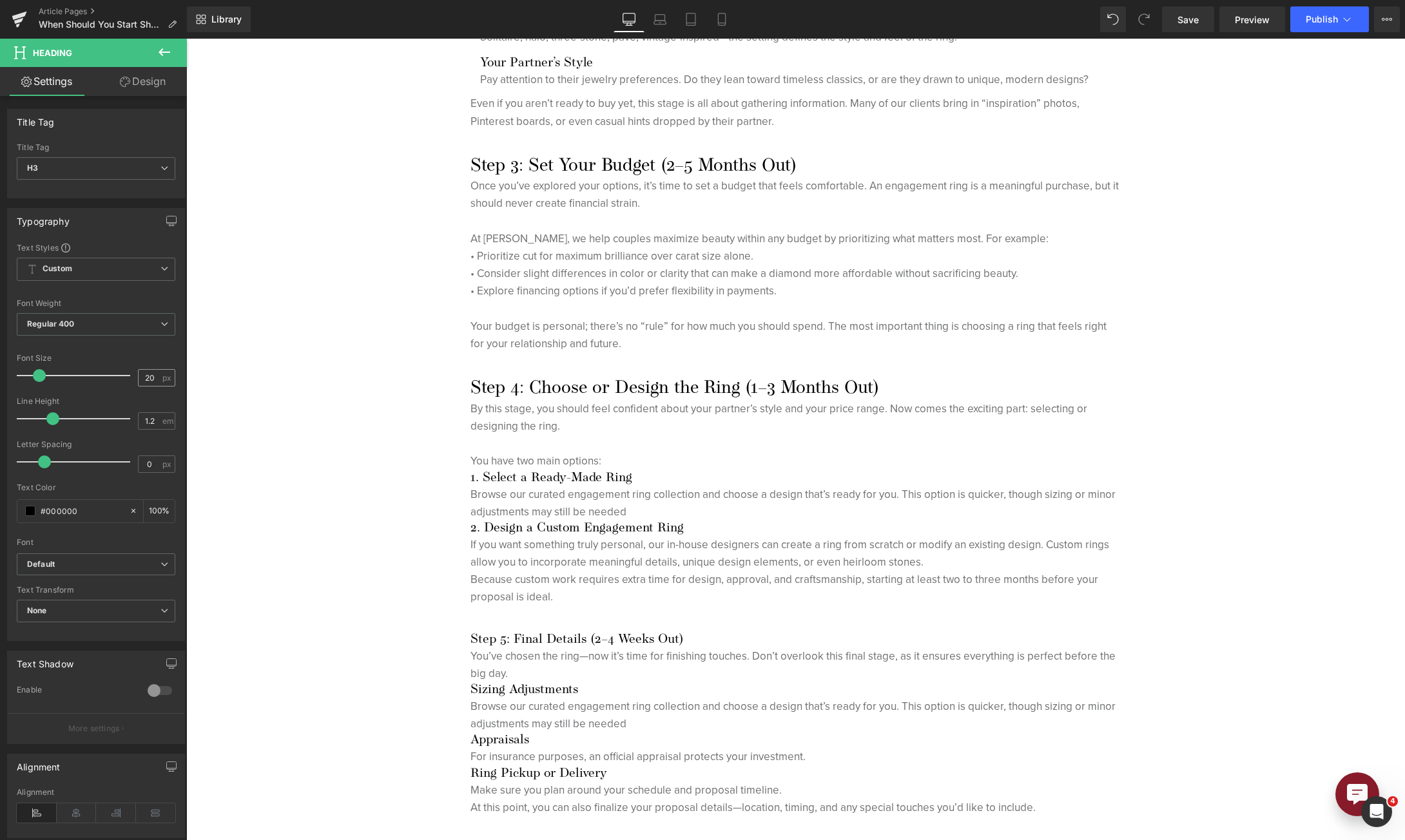
click at [139, 375] on input "20" at bounding box center [150, 377] width 23 height 16
type input "28"
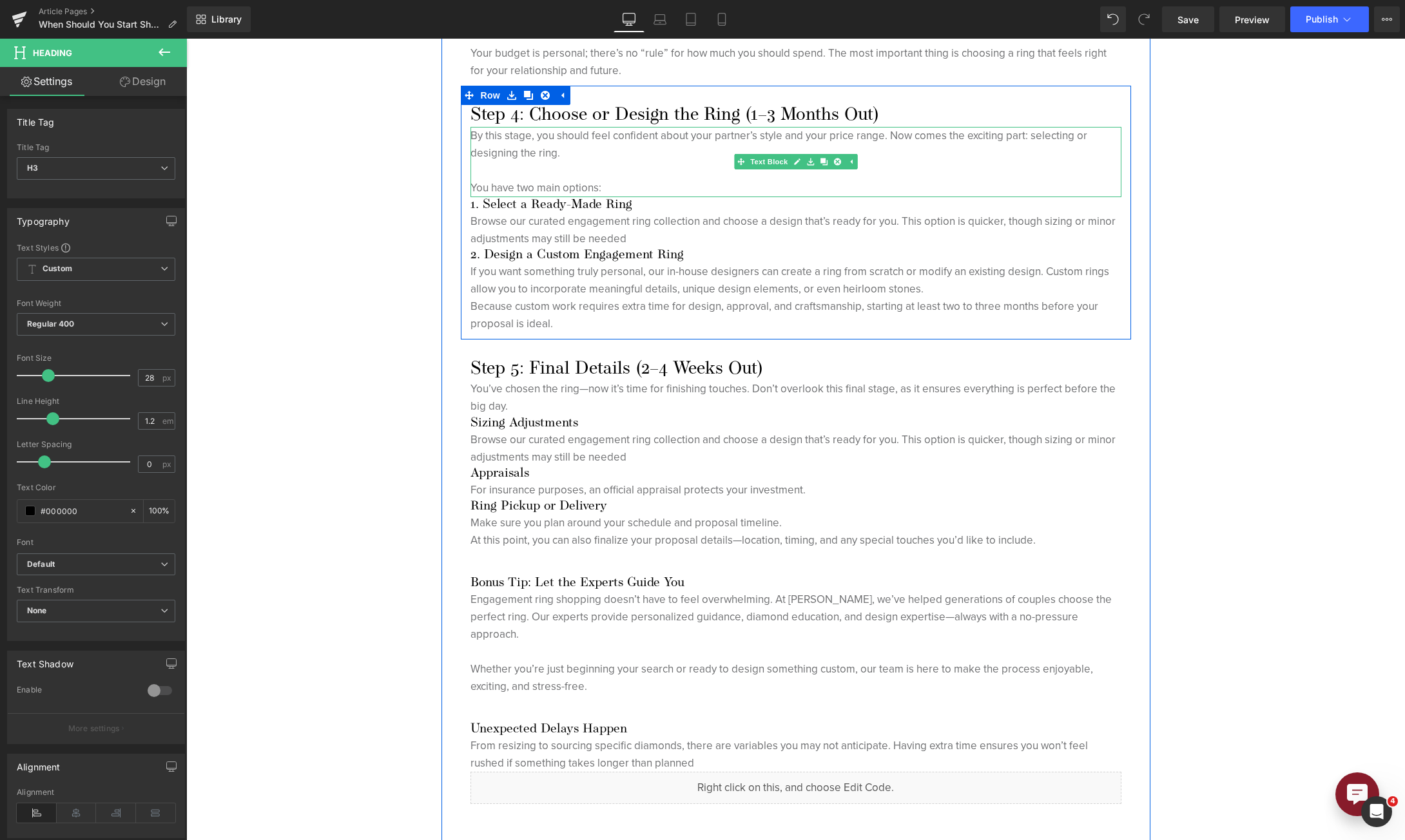
scroll to position [2448, 0]
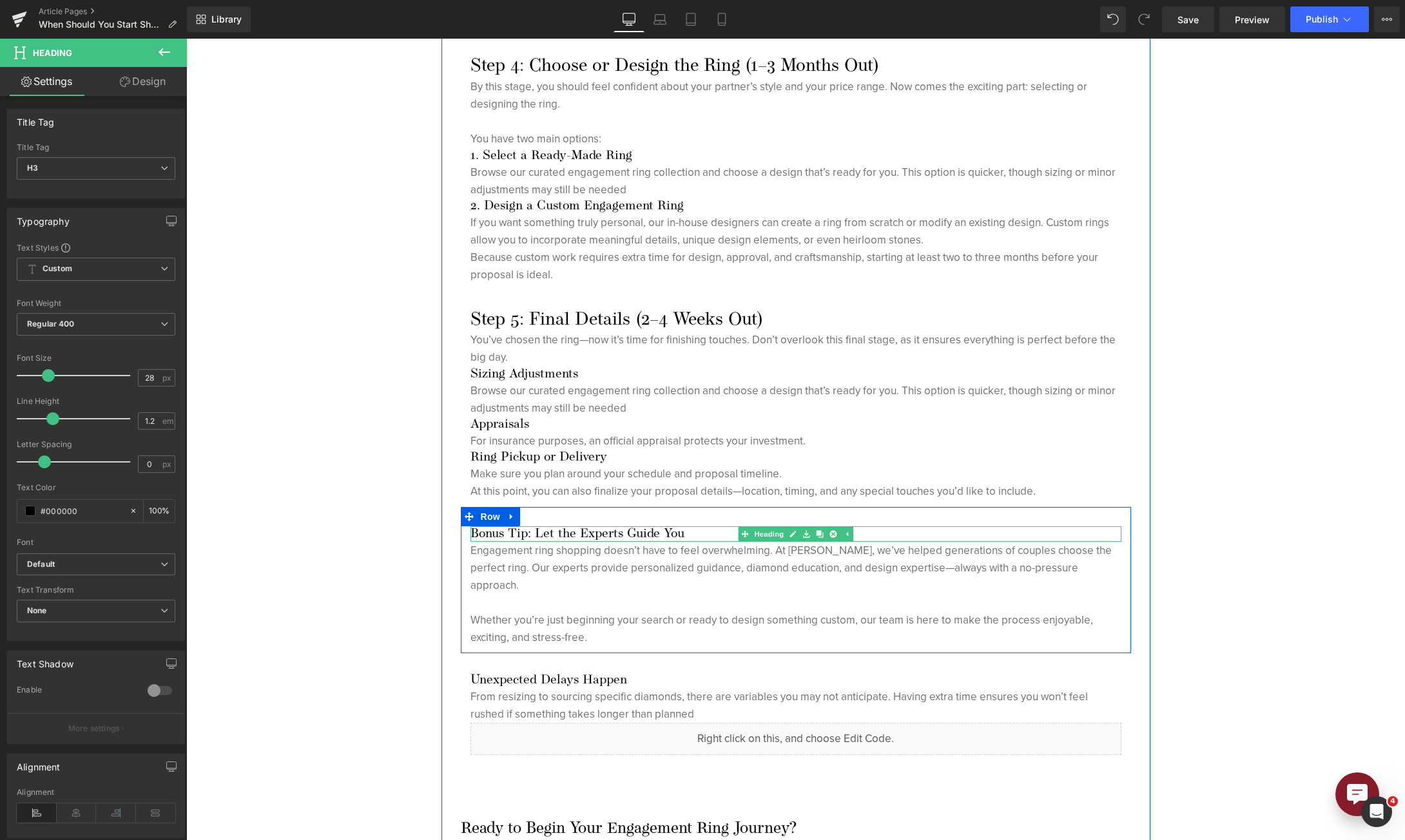
click at [574, 533] on h3 "Bonus Tip: Let the Experts Guide You" at bounding box center [796, 534] width 651 height 16
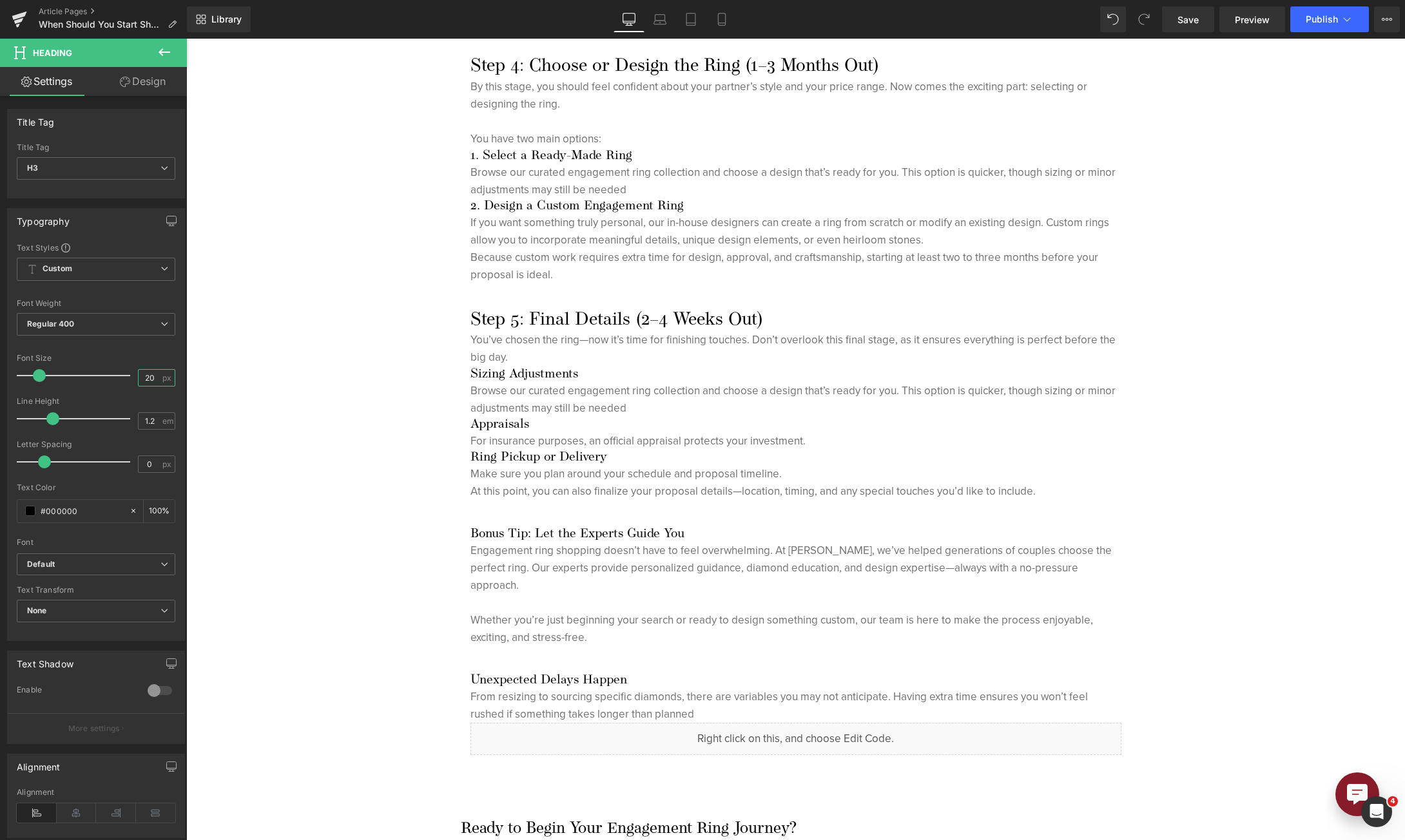
click at [139, 381] on input "20" at bounding box center [150, 377] width 23 height 16
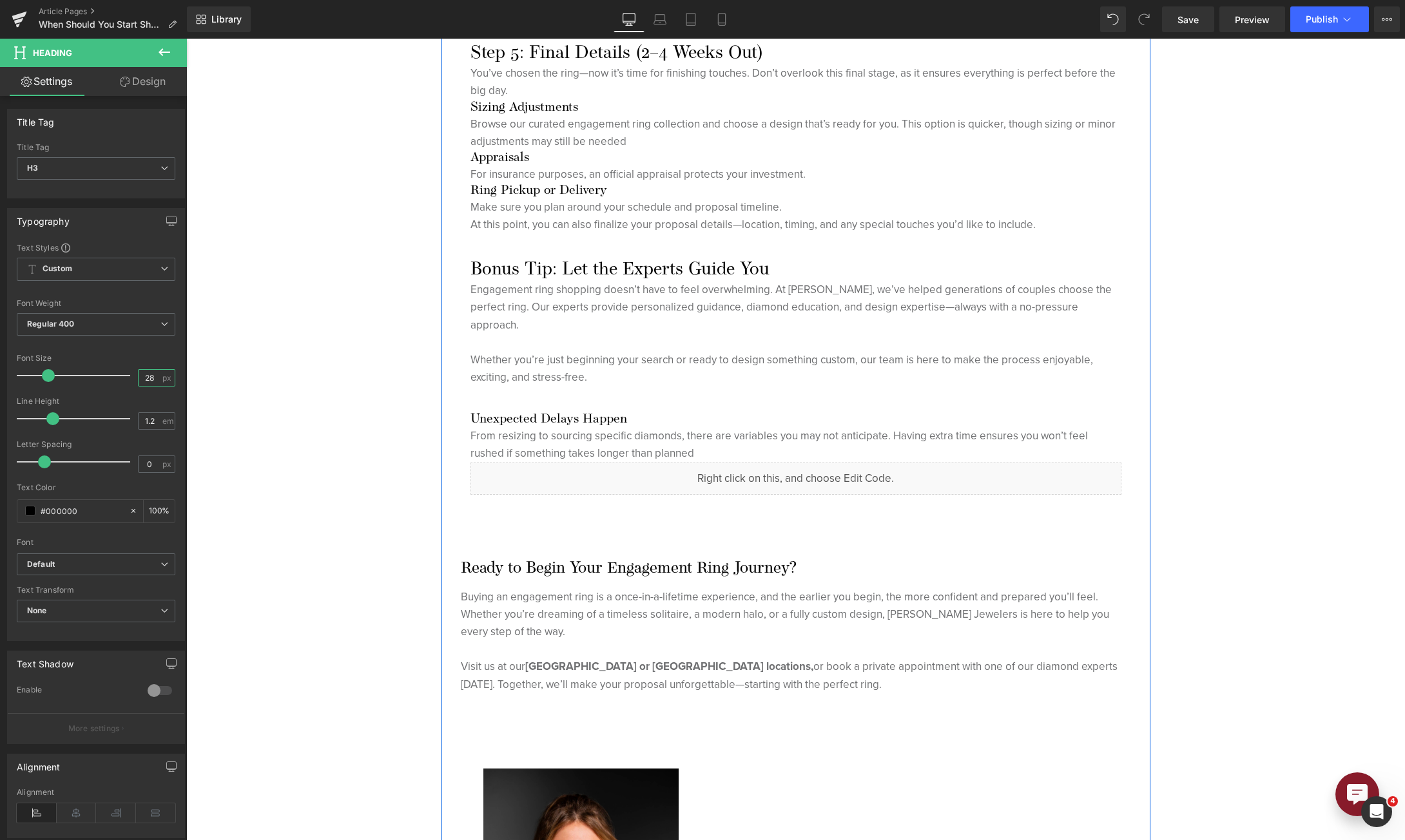
scroll to position [2577, 0]
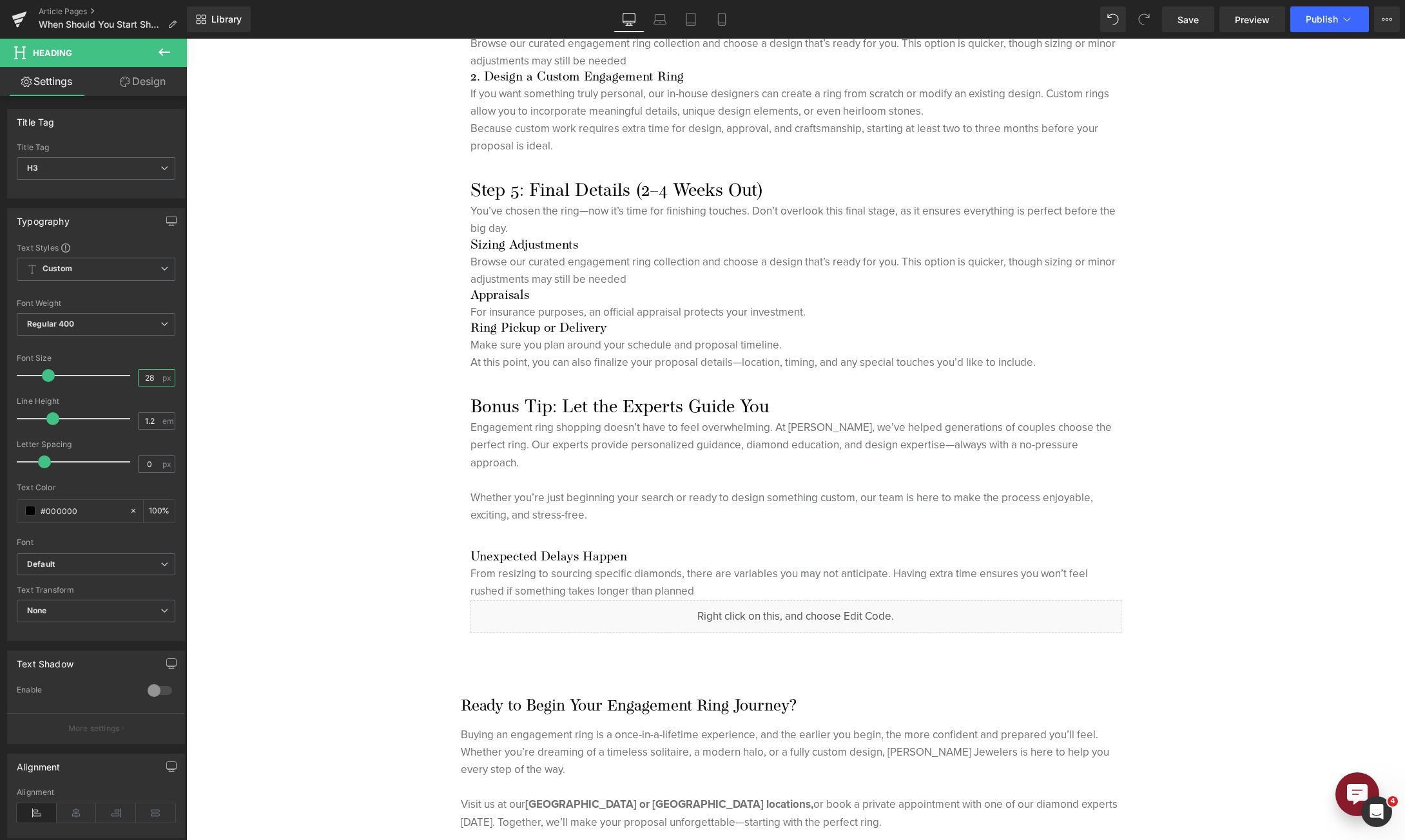
type input "28"
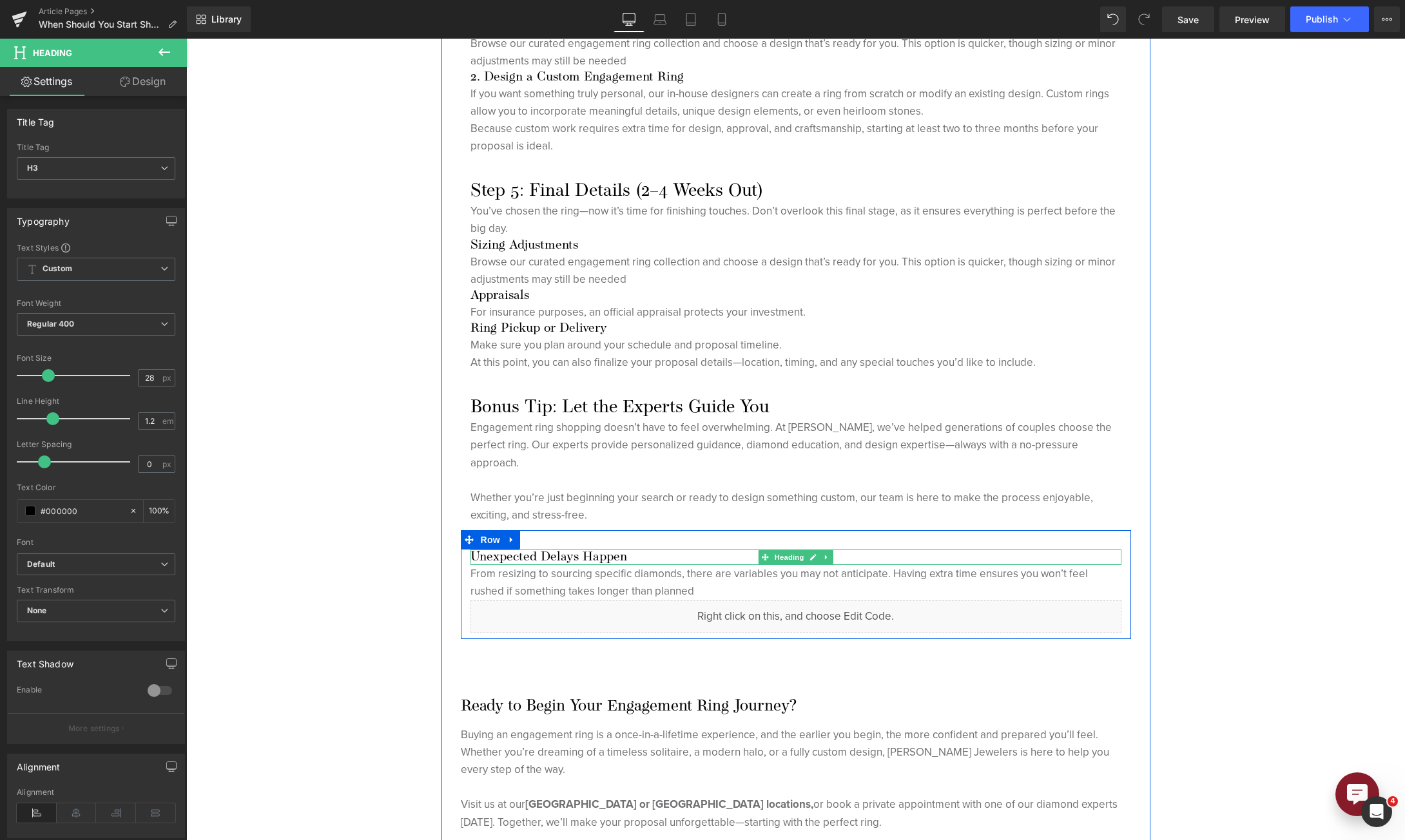
click at [651, 557] on h3 "Unexpected Delays Happen" at bounding box center [796, 557] width 651 height 16
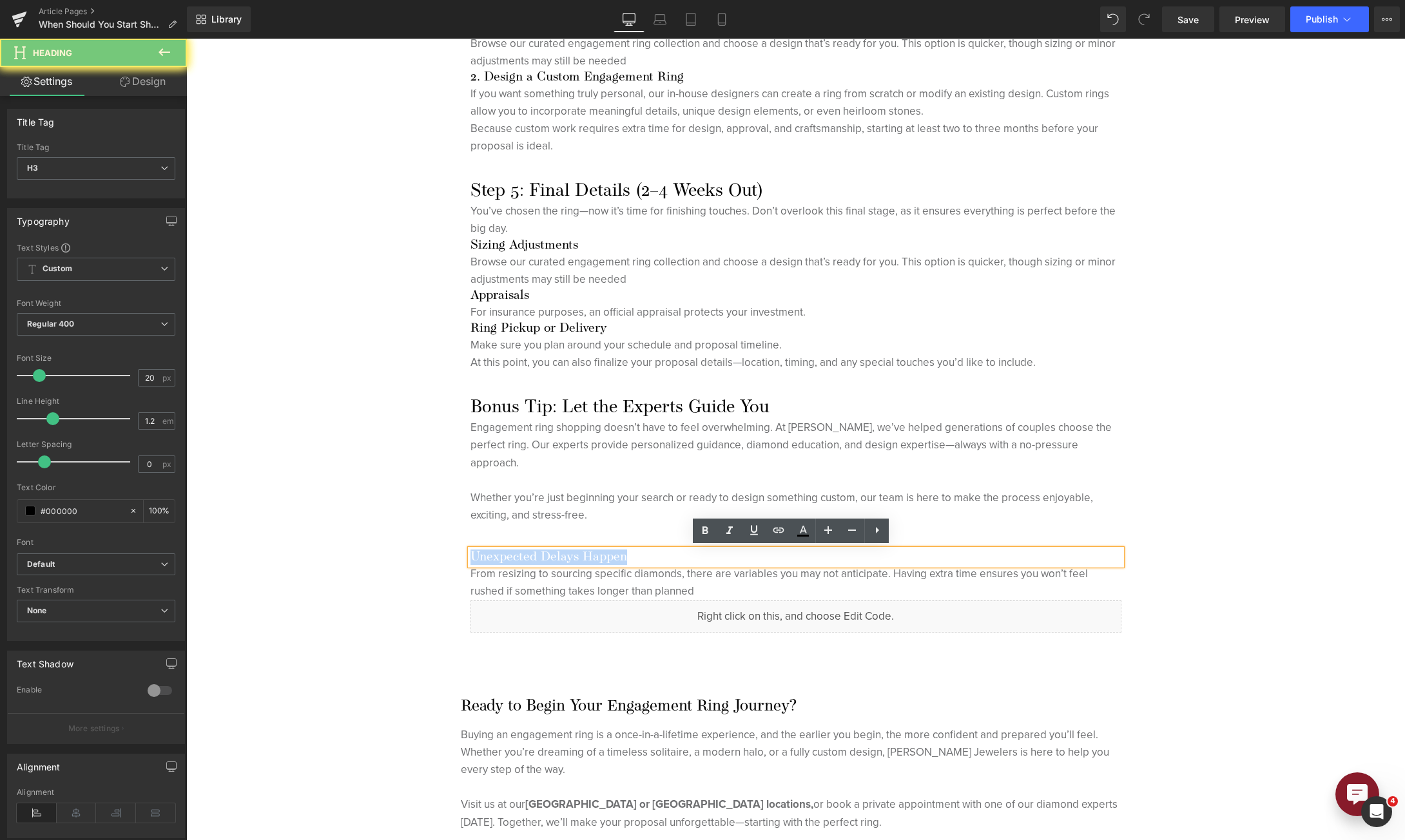
click at [651, 557] on h3 "Unexpected Delays Happen" at bounding box center [796, 557] width 651 height 16
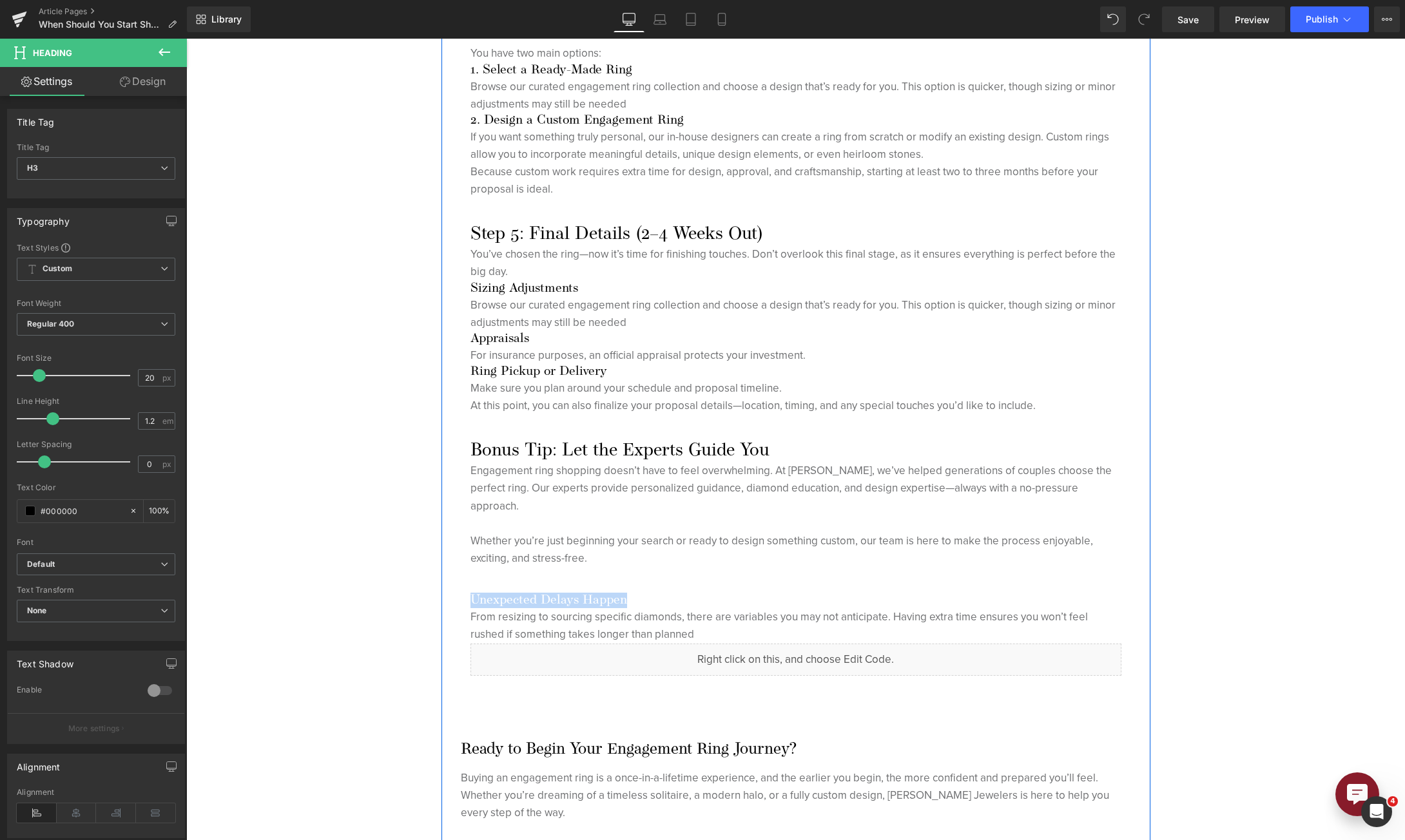
scroll to position [2641, 0]
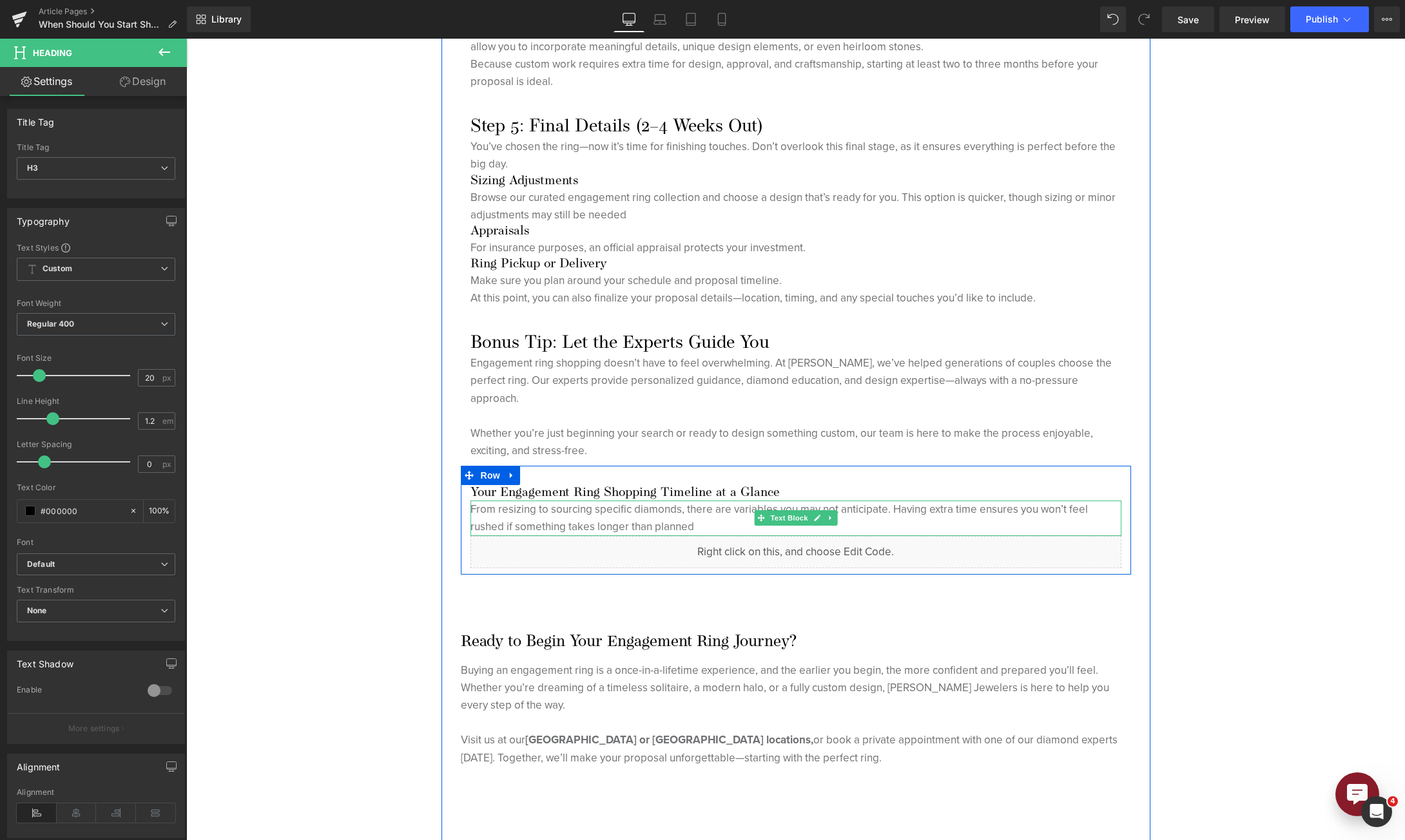
click at [542, 527] on p "From resizing to sourcing specific diamonds, there are variables you may not an…" at bounding box center [796, 518] width 651 height 35
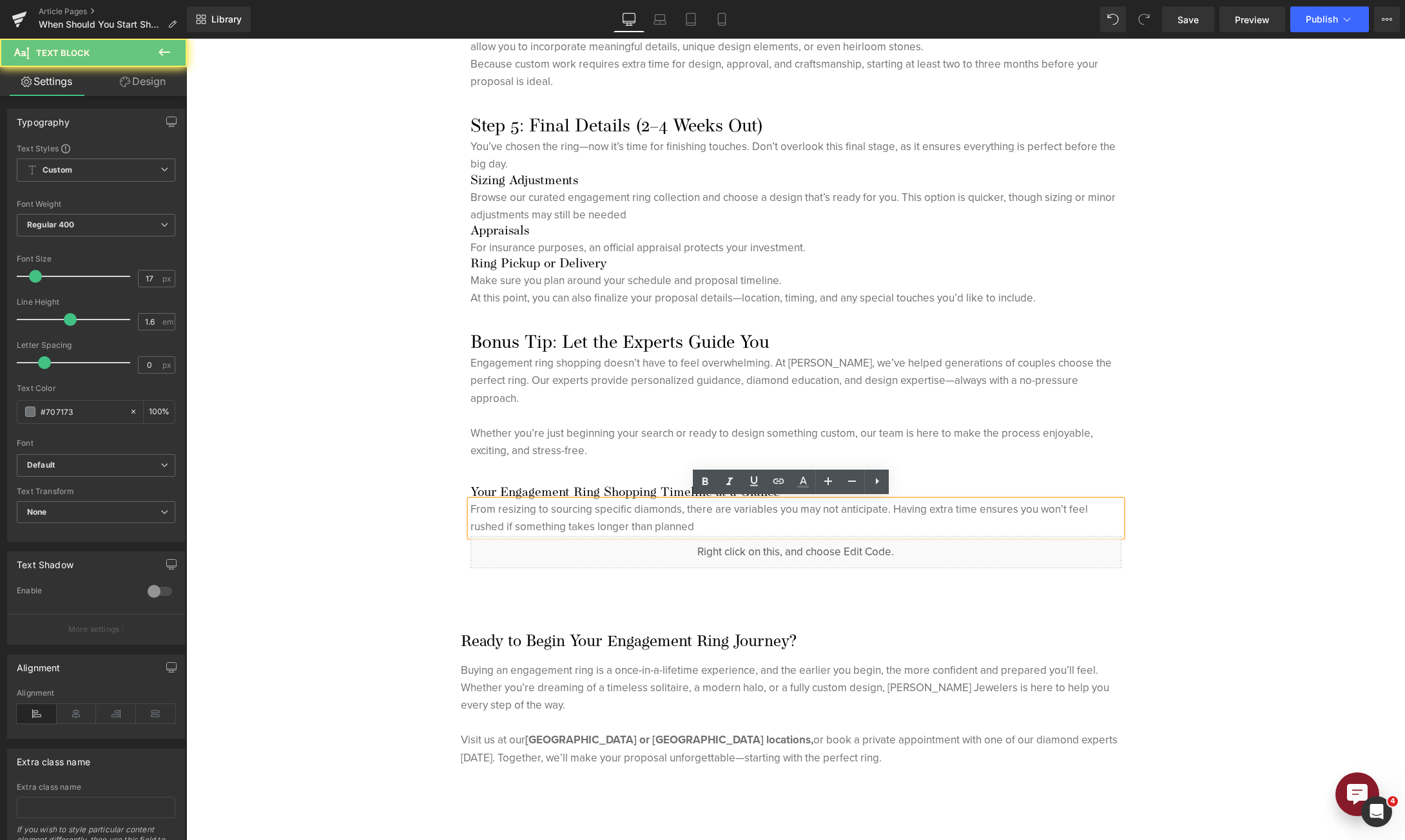
click at [542, 527] on p "From resizing to sourcing specific diamonds, there are variables you may not an…" at bounding box center [796, 518] width 651 height 35
drag, startPoint x: 1140, startPoint y: 619, endPoint x: 1000, endPoint y: 567, distance: 149.3
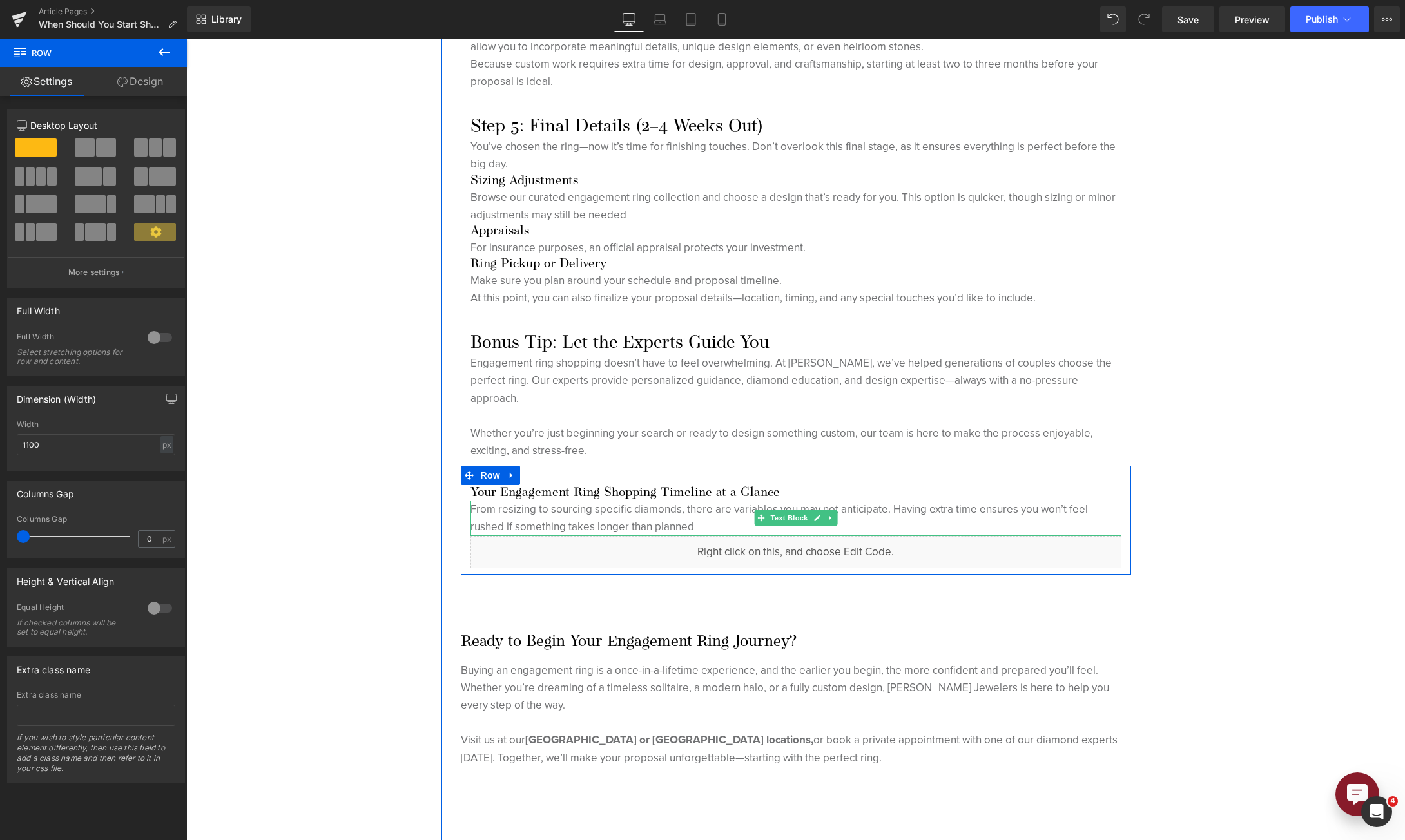
click at [827, 518] on icon at bounding box center [830, 518] width 7 height 8
click at [834, 518] on icon at bounding box center [836, 518] width 7 height 7
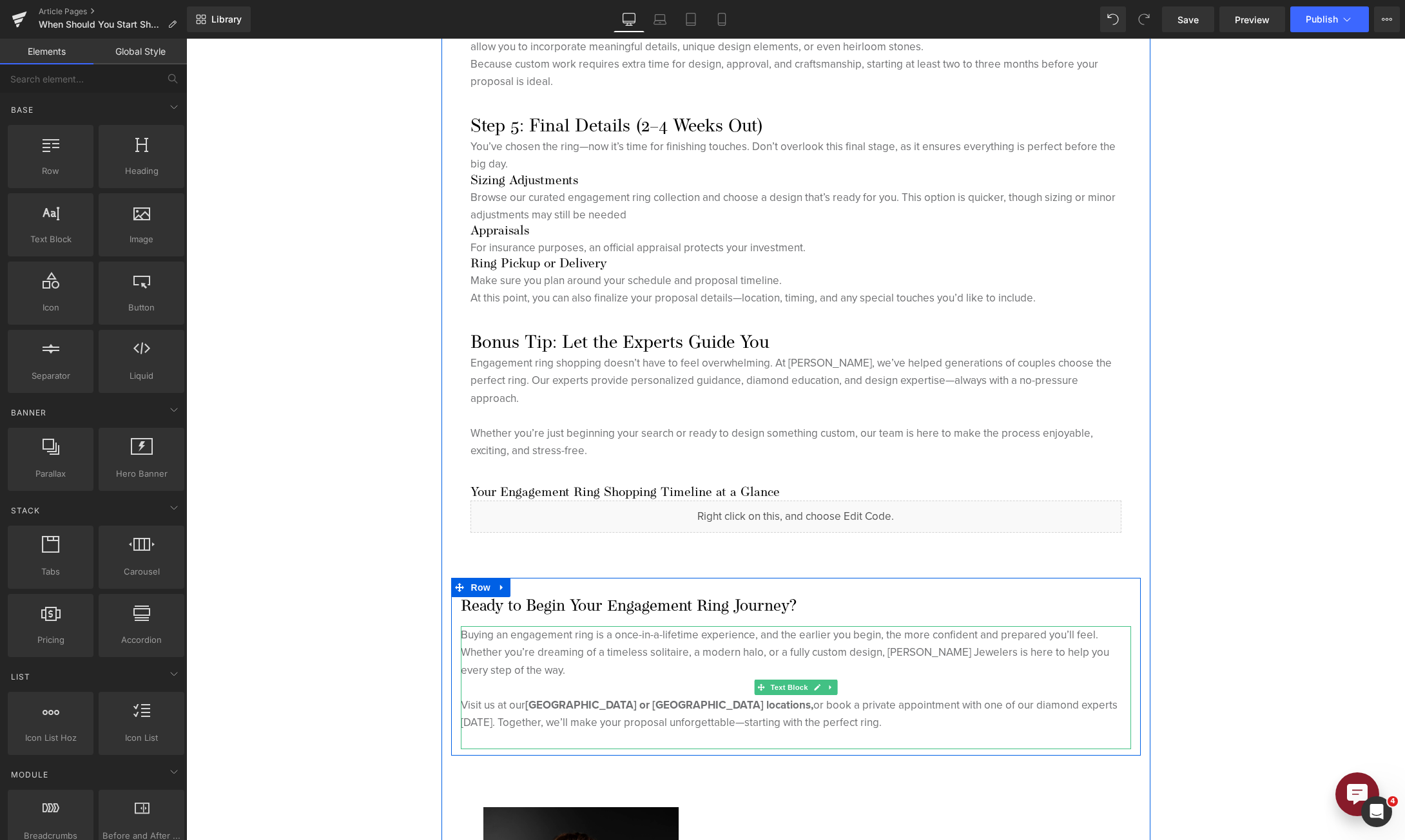
click at [559, 737] on p at bounding box center [795, 739] width 670 height 17
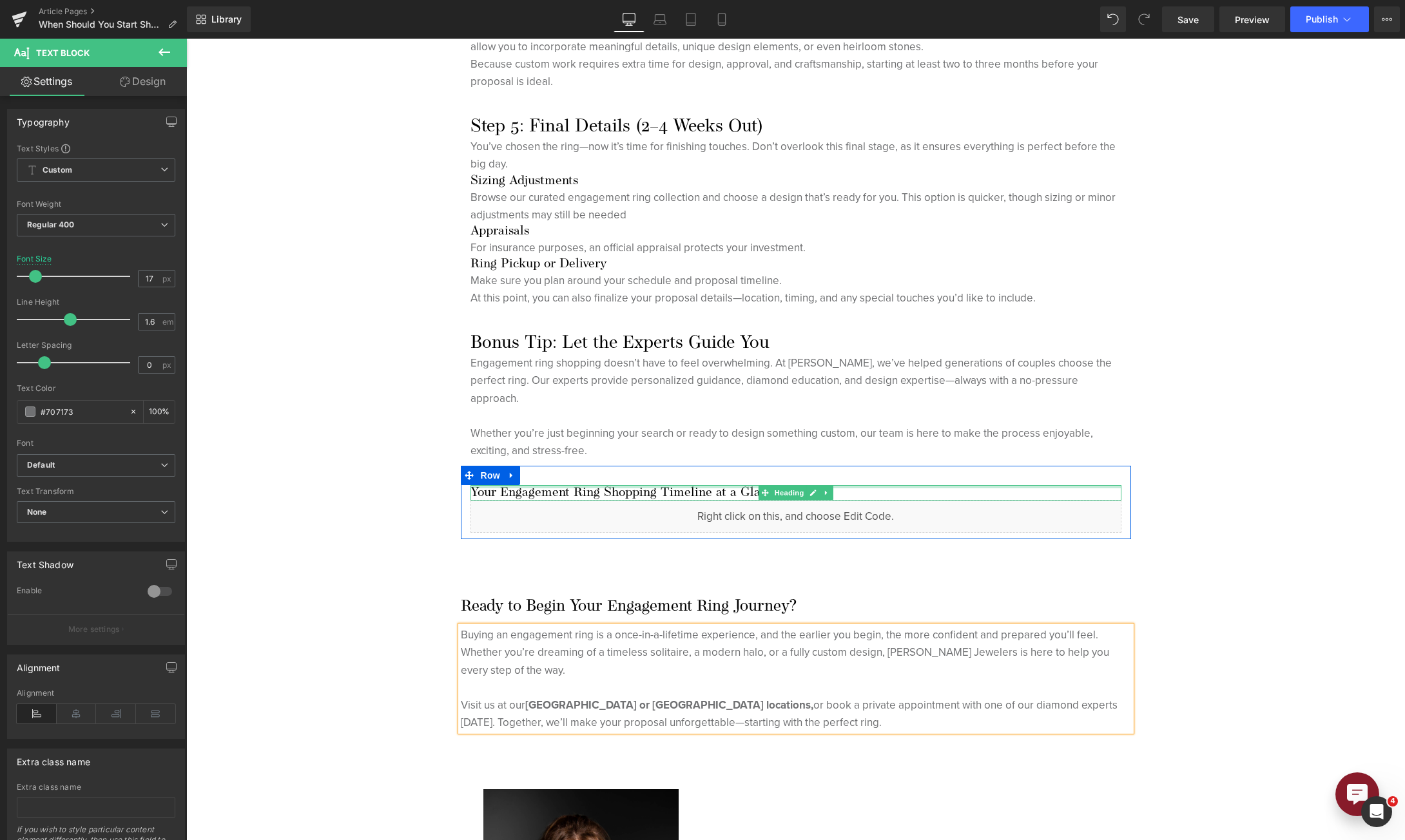
click at [685, 487] on div at bounding box center [796, 487] width 651 height 3
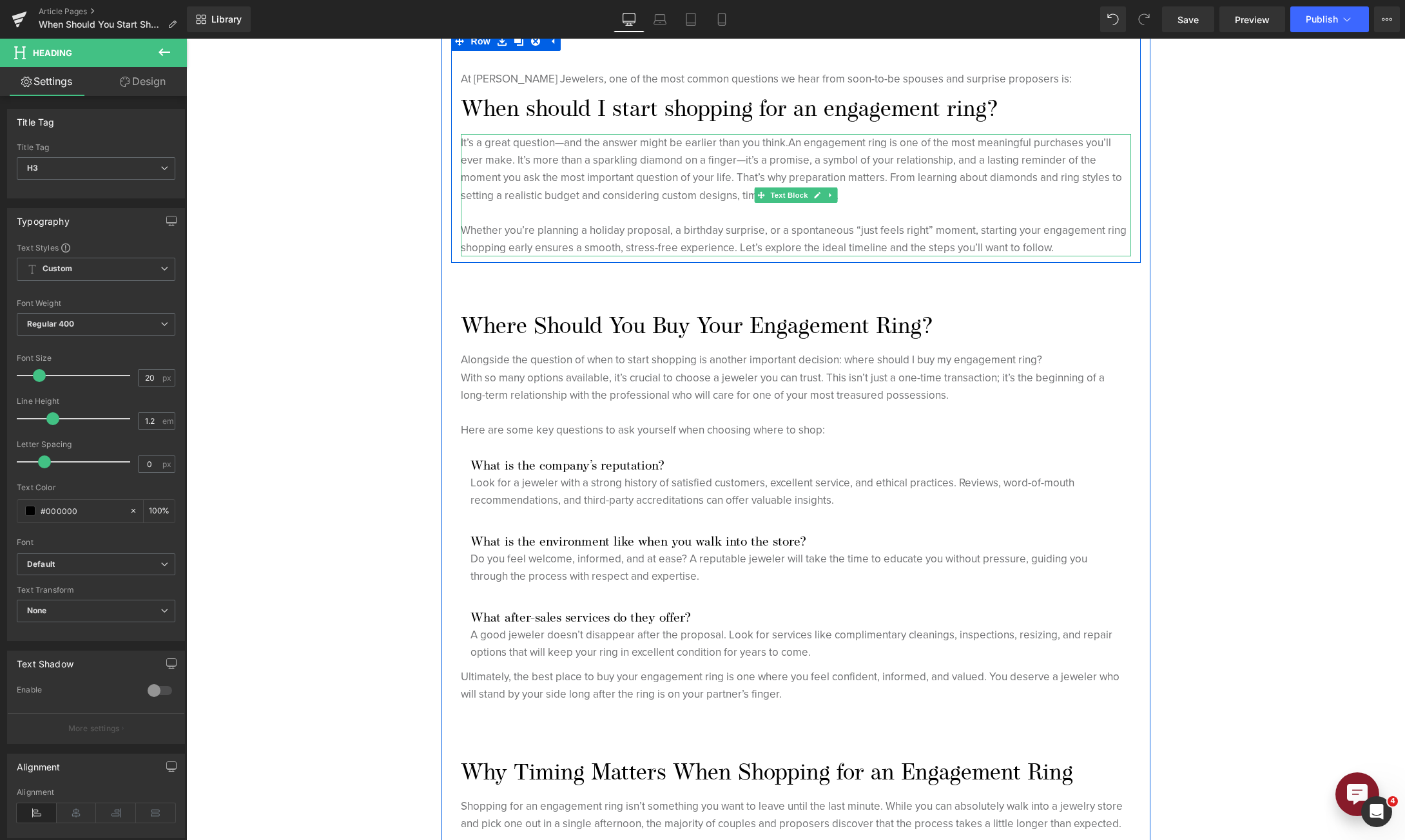
scroll to position [644, 0]
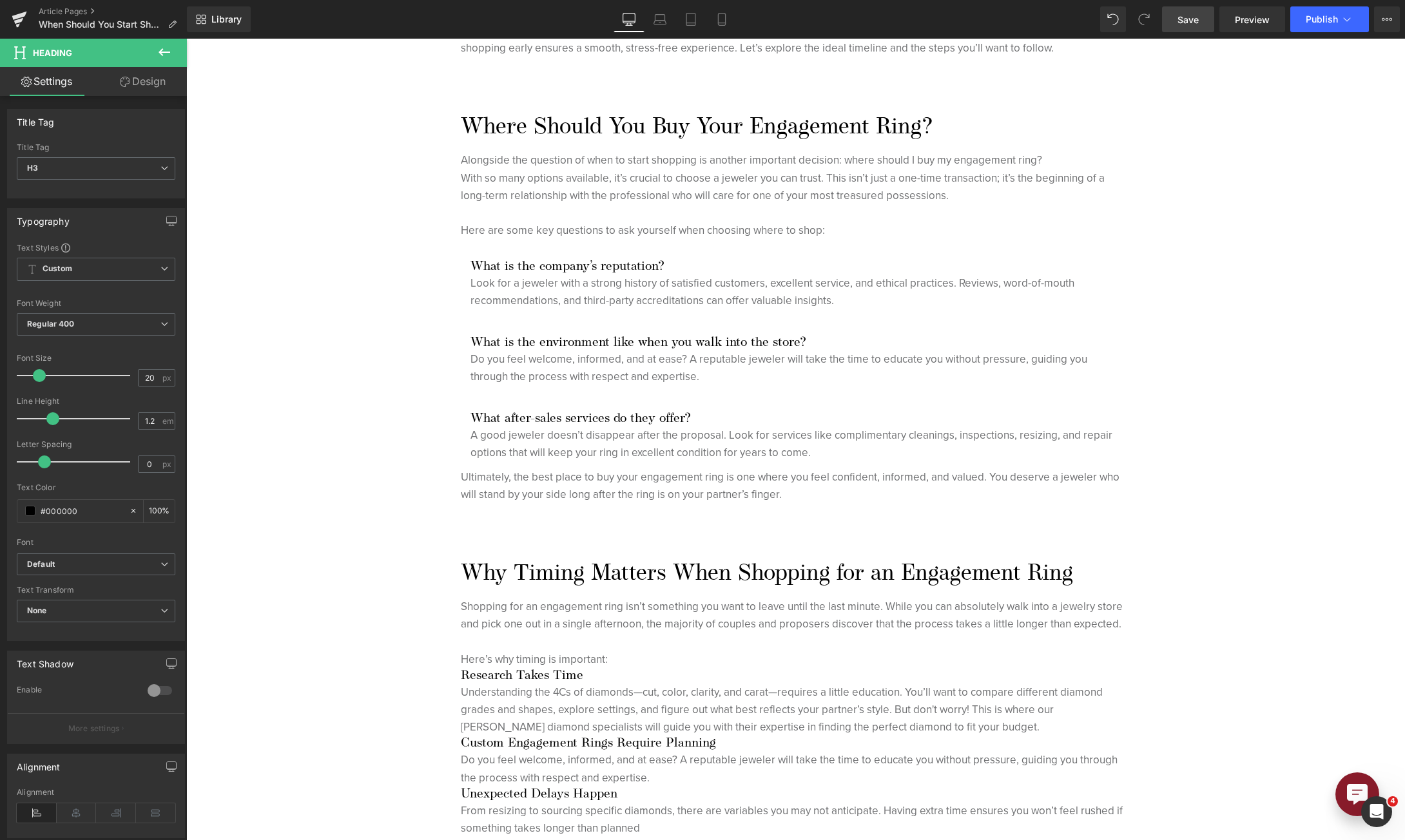
click at [1180, 17] on span "Save" at bounding box center [1188, 20] width 21 height 14
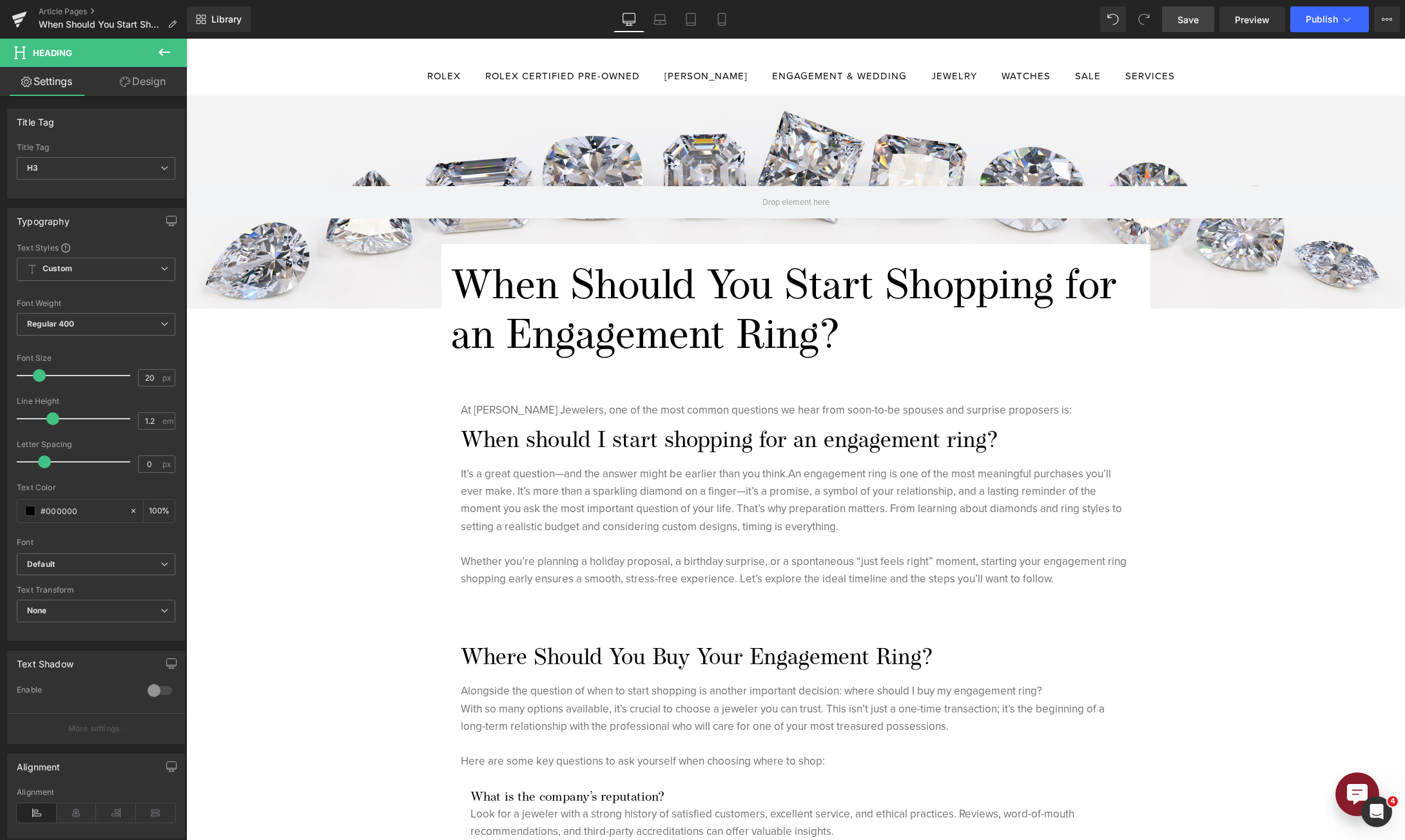
scroll to position [451, 0]
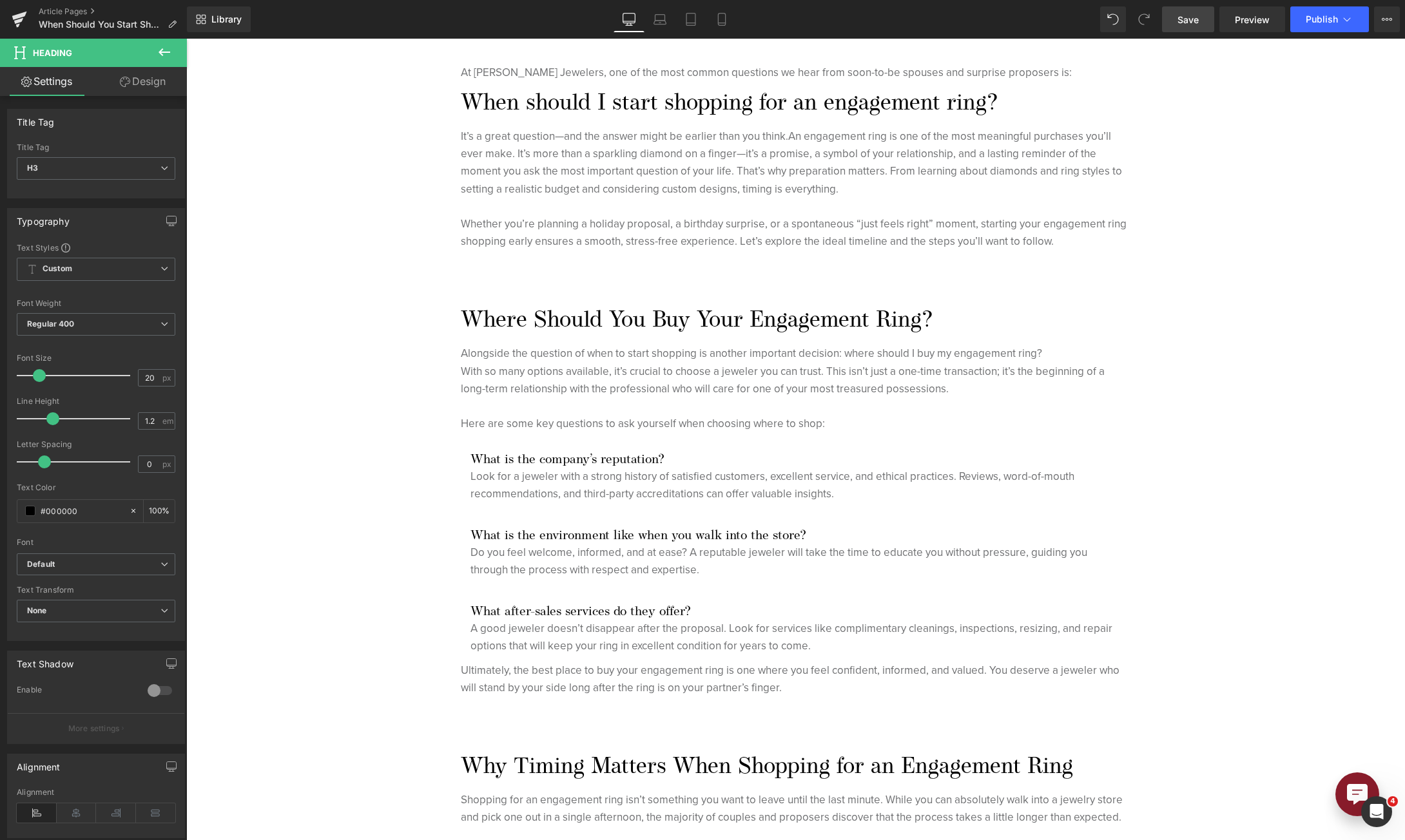
click at [1191, 30] on link "Save" at bounding box center [1188, 20] width 52 height 26
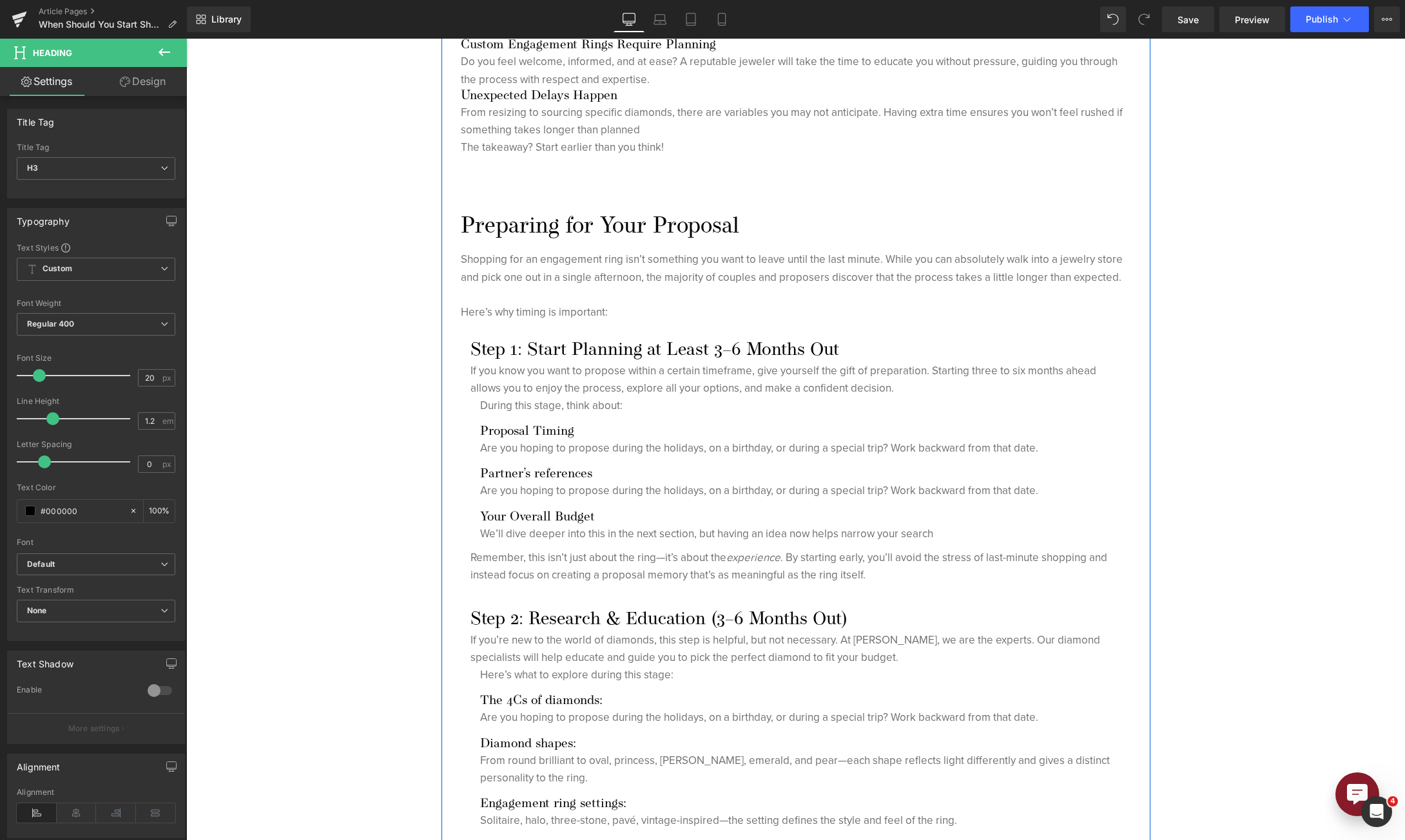
scroll to position [1481, 0]
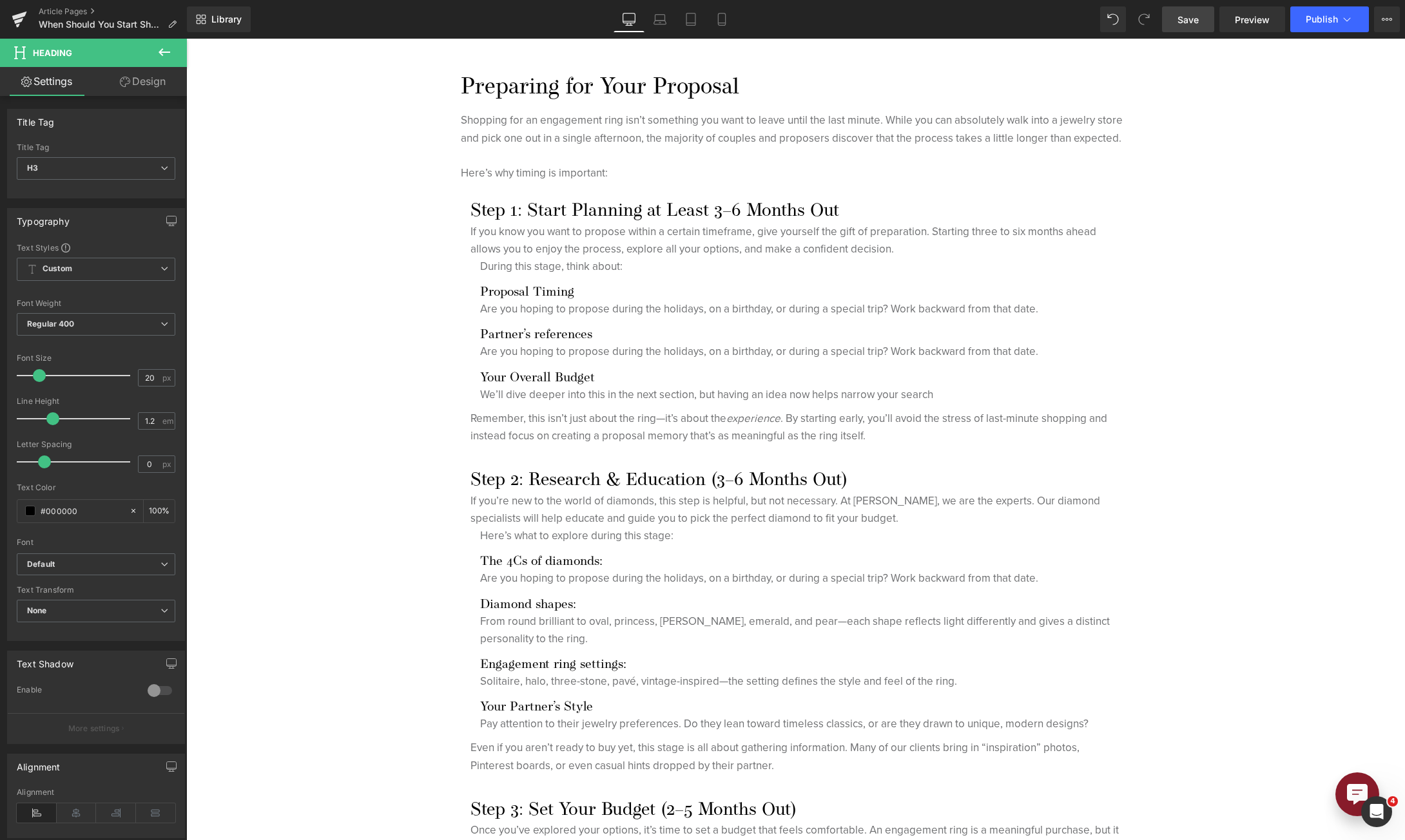
click at [1200, 12] on link "Save" at bounding box center [1188, 20] width 52 height 26
